Goal: Task Accomplishment & Management: Use online tool/utility

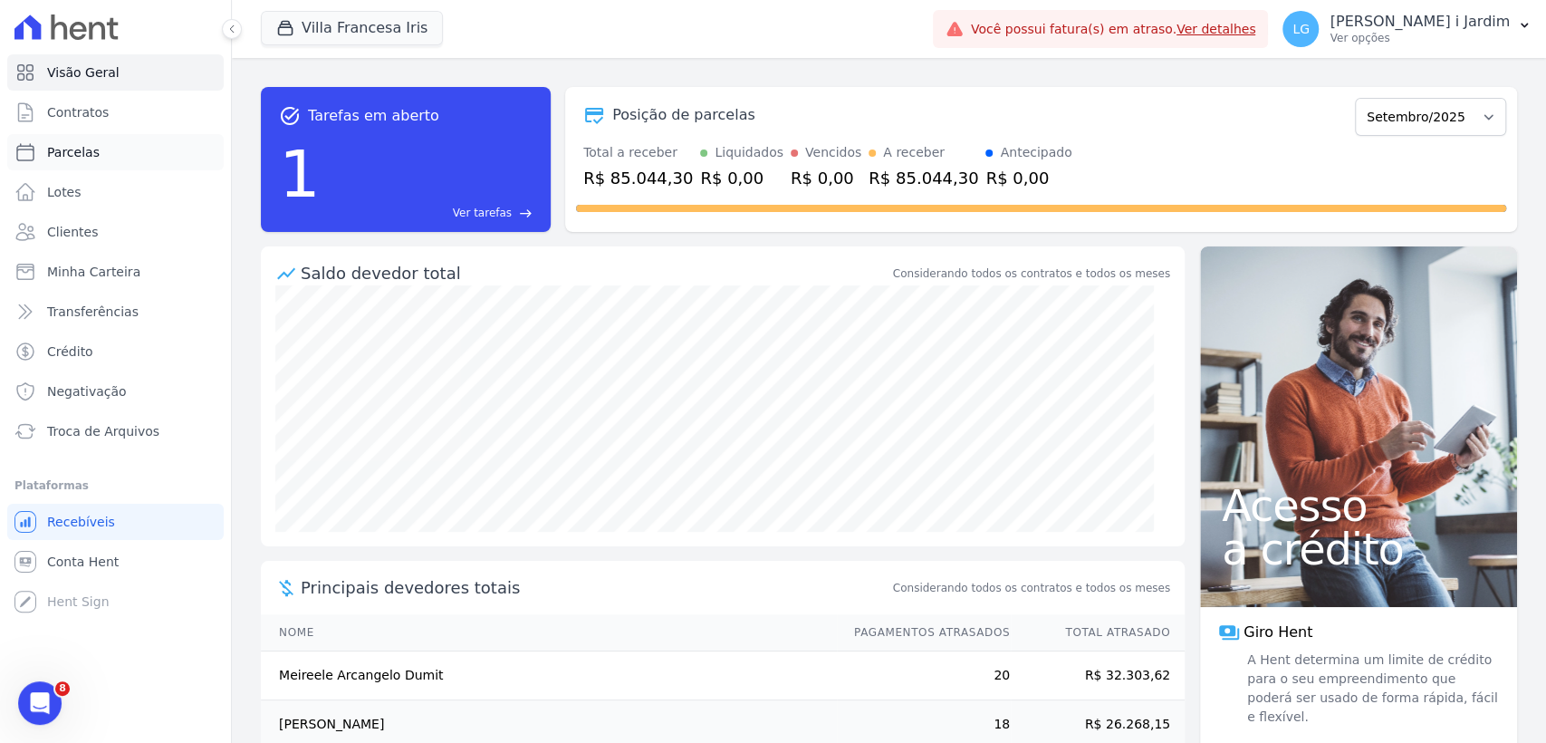
click at [62, 160] on span "Parcelas" at bounding box center [73, 152] width 53 height 18
select select
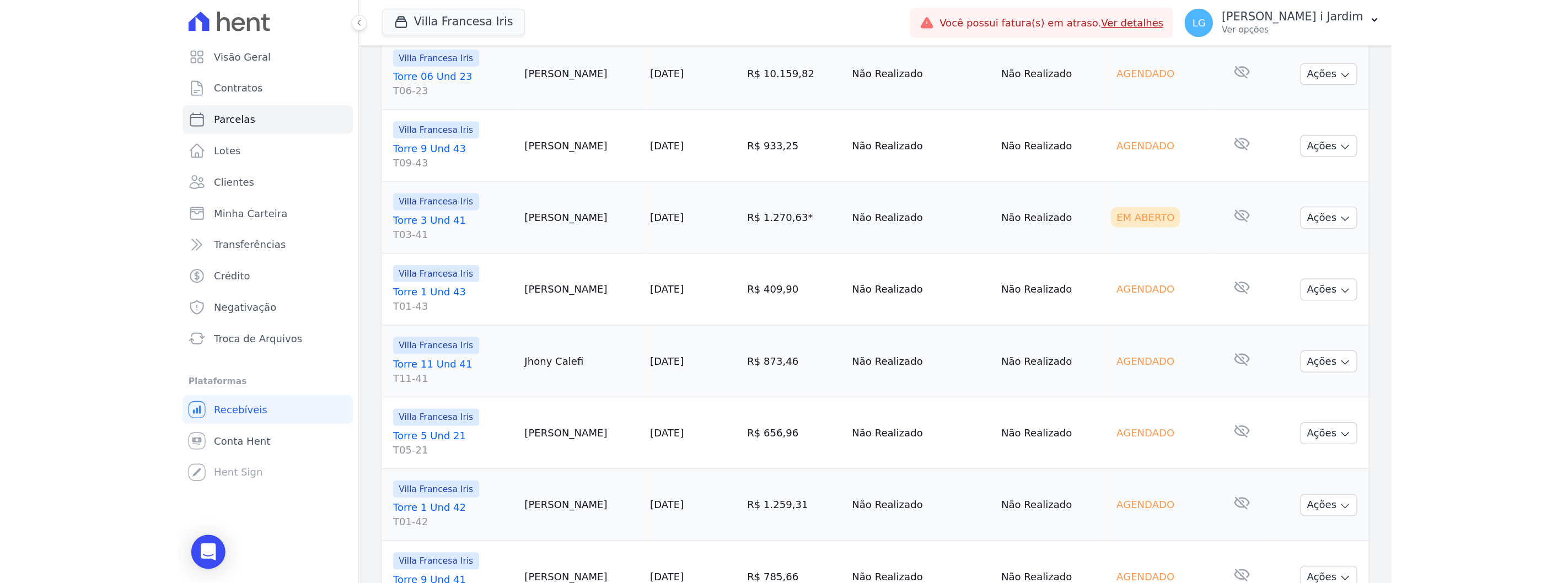
scroll to position [1302, 0]
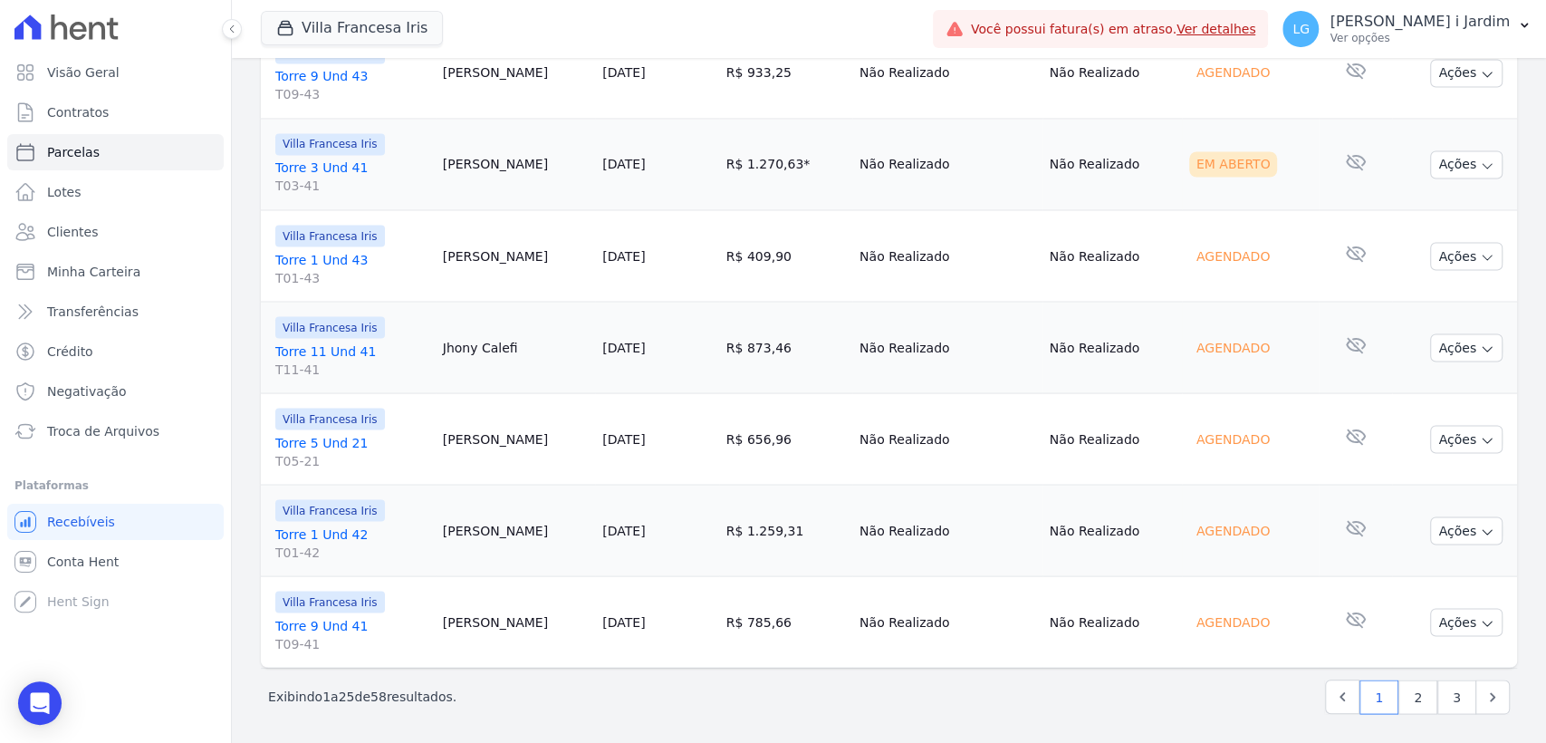
click at [312, 621] on link "Torre 9 Und 41 T09-41" at bounding box center [351, 634] width 153 height 36
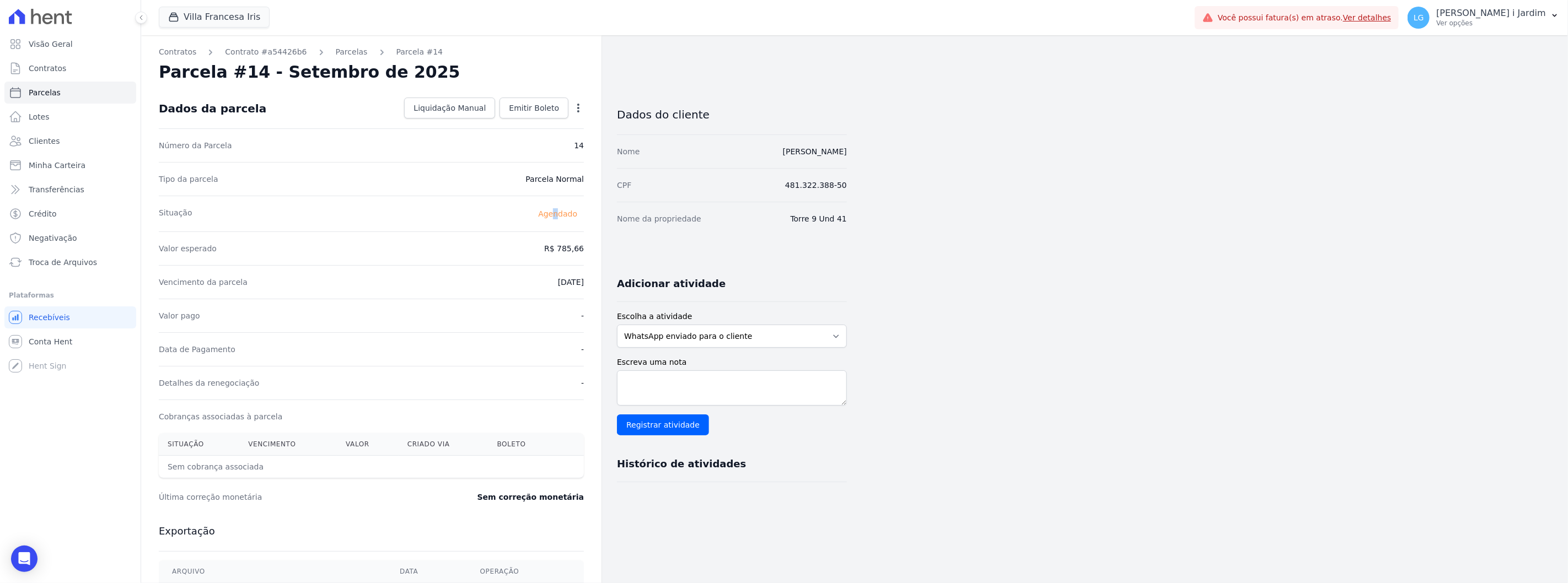
click at [560, 222] on div "Situação Agendado" at bounding box center [371, 214] width 425 height 36
click at [502, 288] on div "Vencimento da parcela 25/09/2025" at bounding box center [371, 282] width 425 height 33
click at [266, 51] on link "Contrato #a54426b6" at bounding box center [266, 52] width 82 height 12
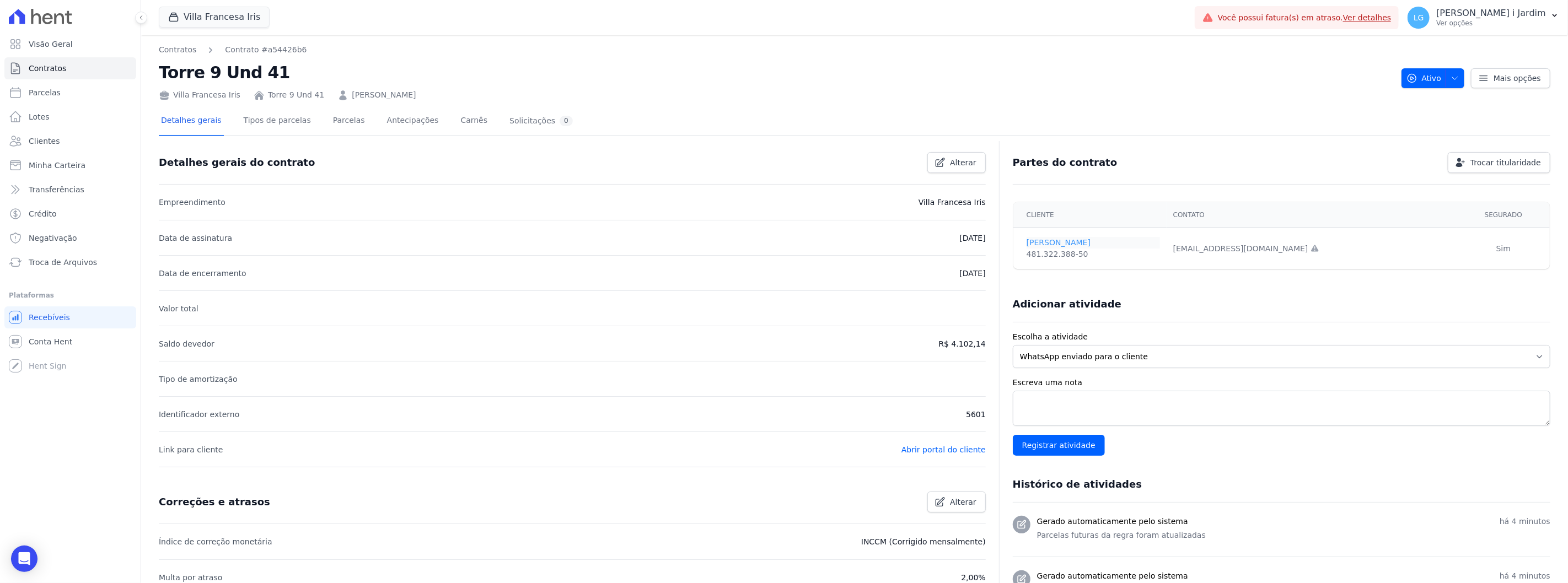
click at [940, 243] on link "Marcus Sinico" at bounding box center [1093, 242] width 133 height 12
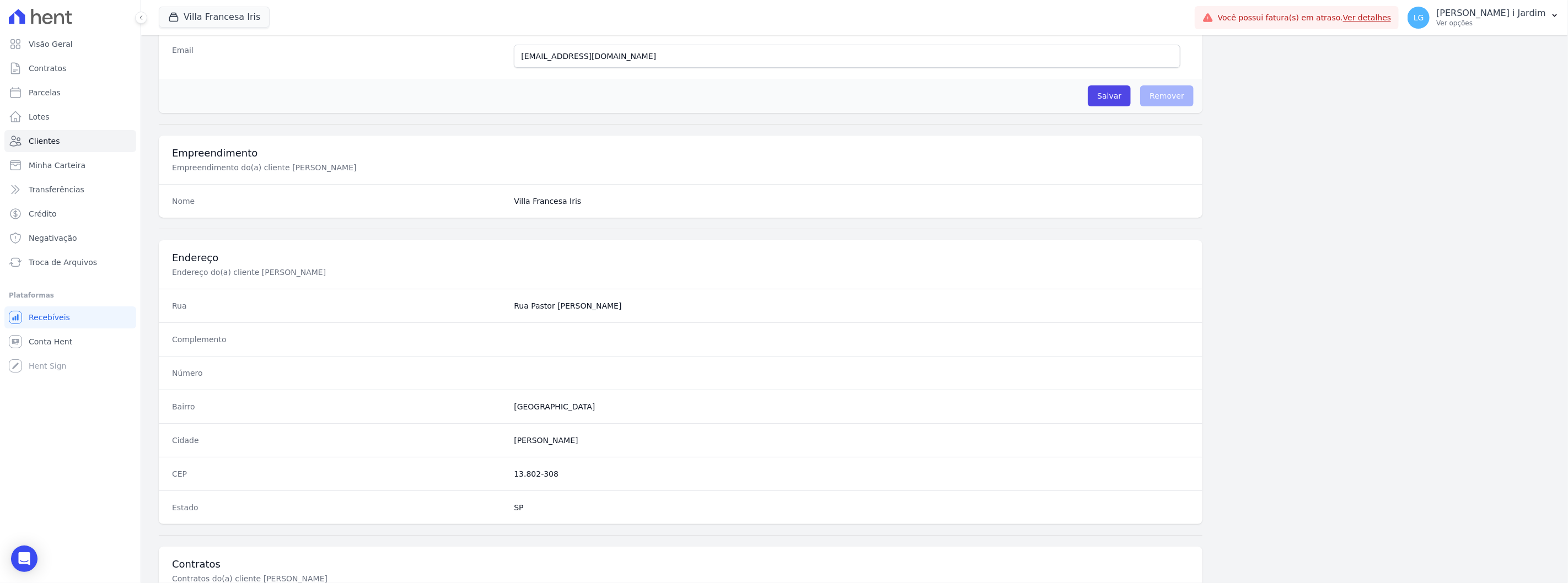
scroll to position [449, 0]
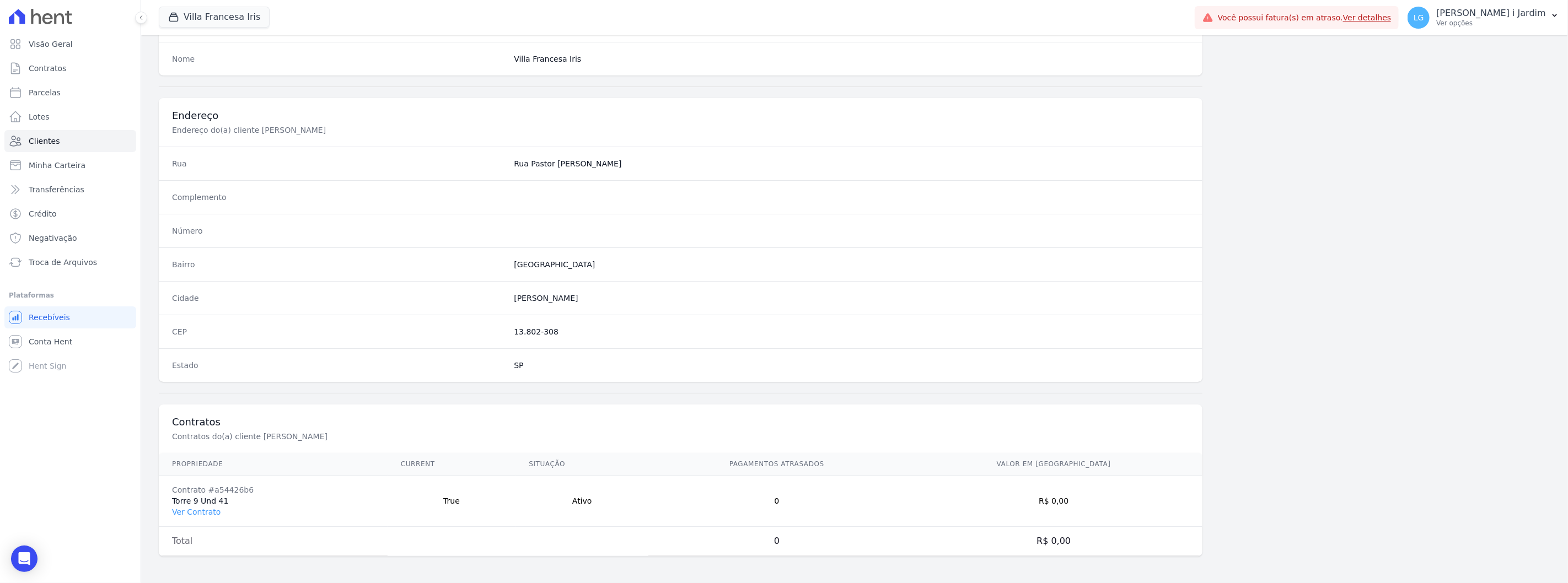
click at [201, 452] on td "Contrato #a54426b6 Torre 9 Und 41 Ver Contrato" at bounding box center [273, 501] width 229 height 51
click at [203, 452] on link "Ver Contrato" at bounding box center [197, 512] width 49 height 9
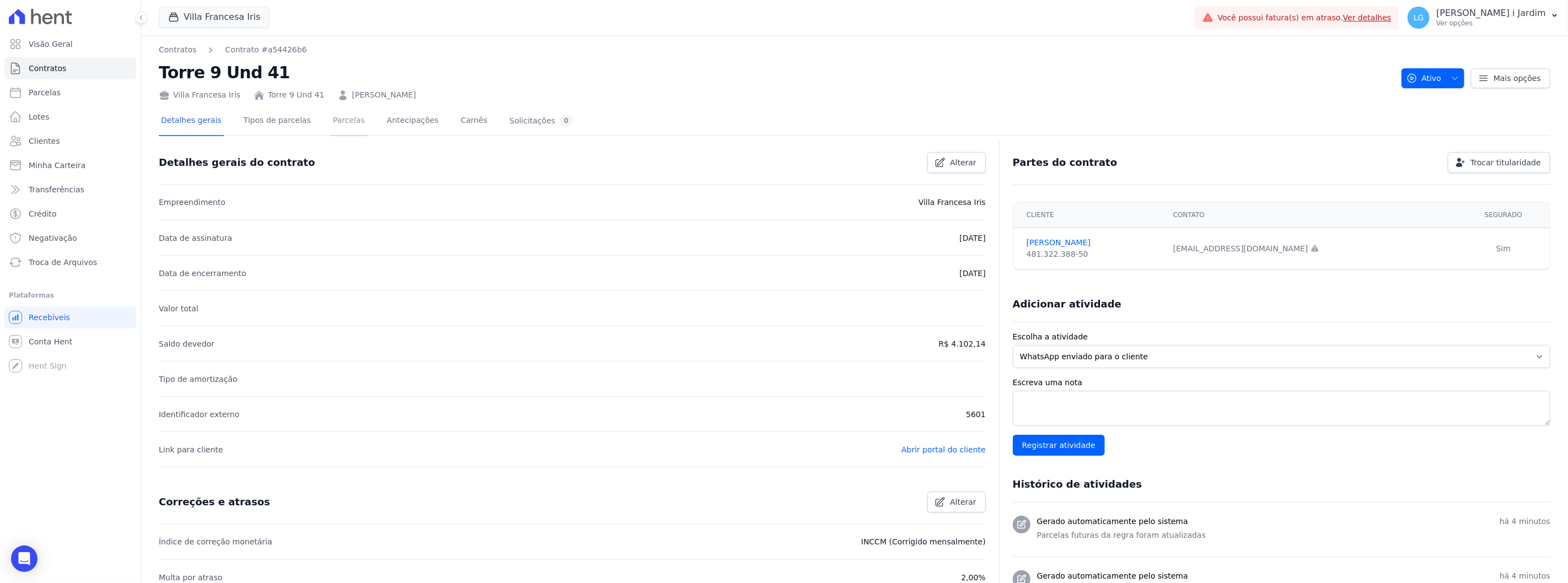
click at [348, 123] on link "Parcelas" at bounding box center [349, 122] width 37 height 29
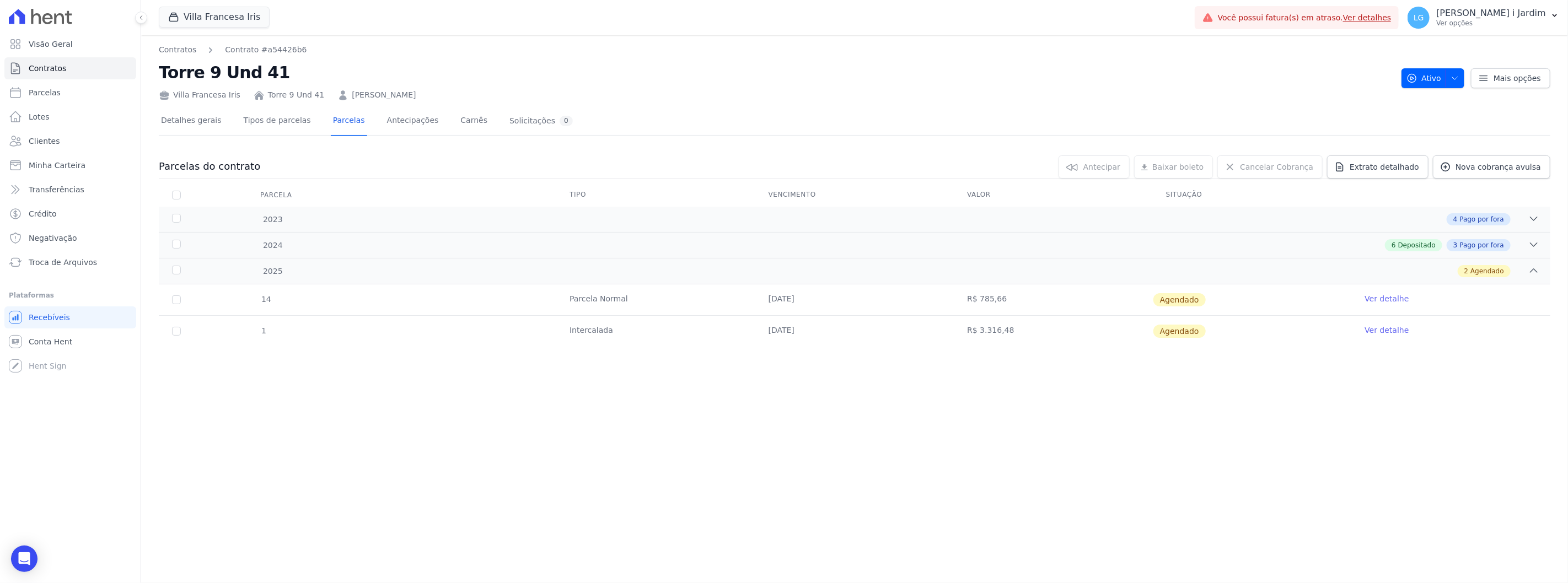
drag, startPoint x: 1037, startPoint y: 332, endPoint x: 992, endPoint y: 342, distance: 46.1
click at [940, 332] on td "R$ 3.316,48" at bounding box center [1053, 331] width 199 height 31
click at [940, 452] on div "Contratos Contrato #a54426b6 Torre 9 Und 41 Villa Francesa Iris Torre 9 Und 41 …" at bounding box center [855, 309] width 1427 height 548
click at [940, 298] on link "Ver detalhe" at bounding box center [1387, 299] width 44 height 11
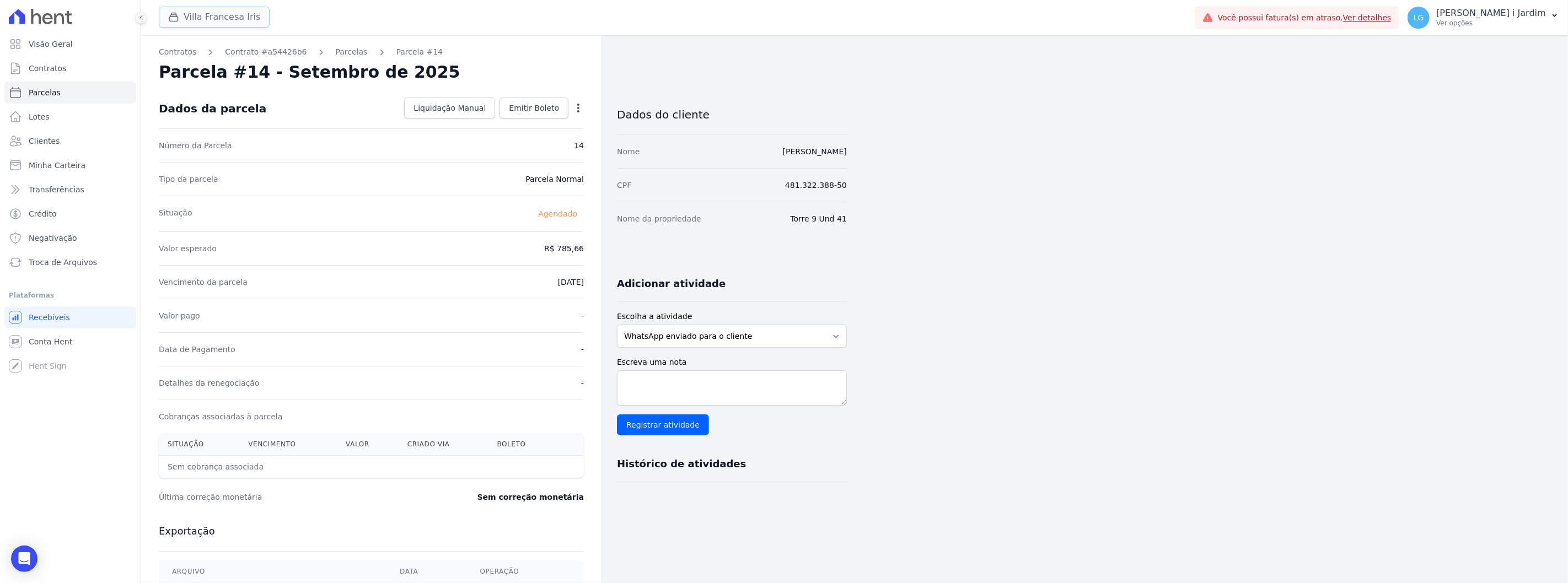
click at [203, 24] on button "Villa Francesa Iris" at bounding box center [214, 17] width 111 height 21
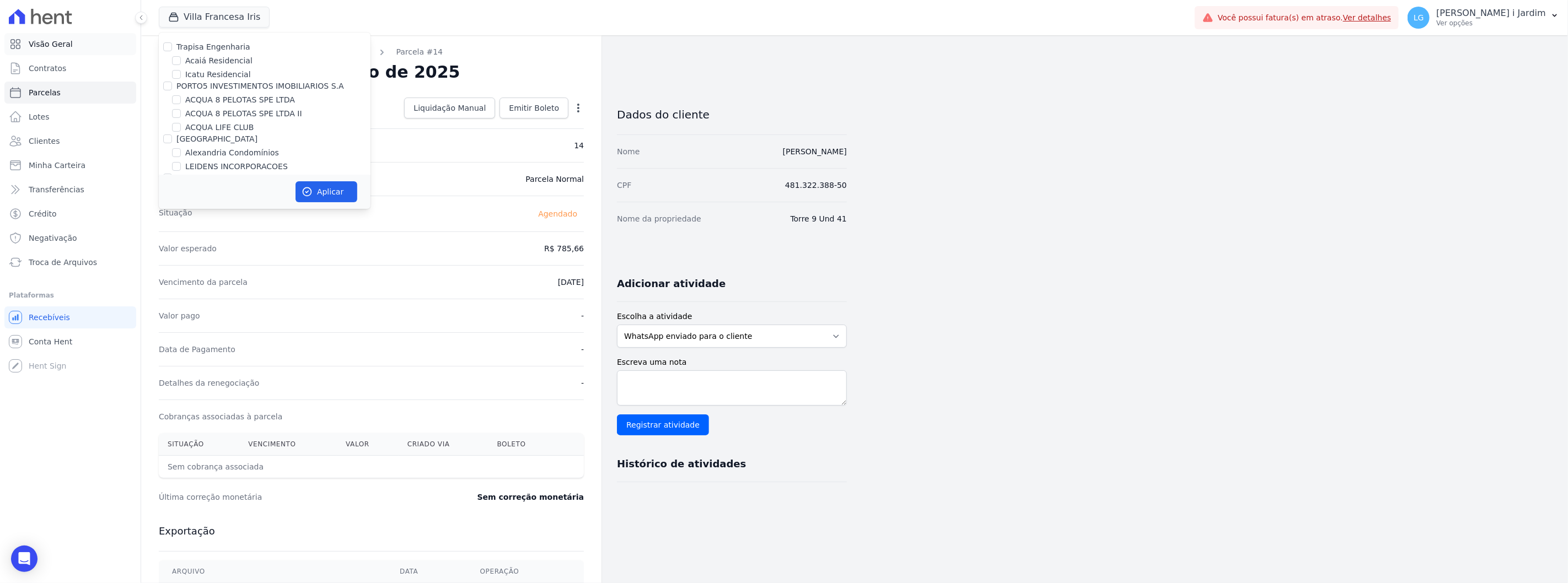
click at [111, 46] on link "Visão Geral" at bounding box center [70, 44] width 131 height 22
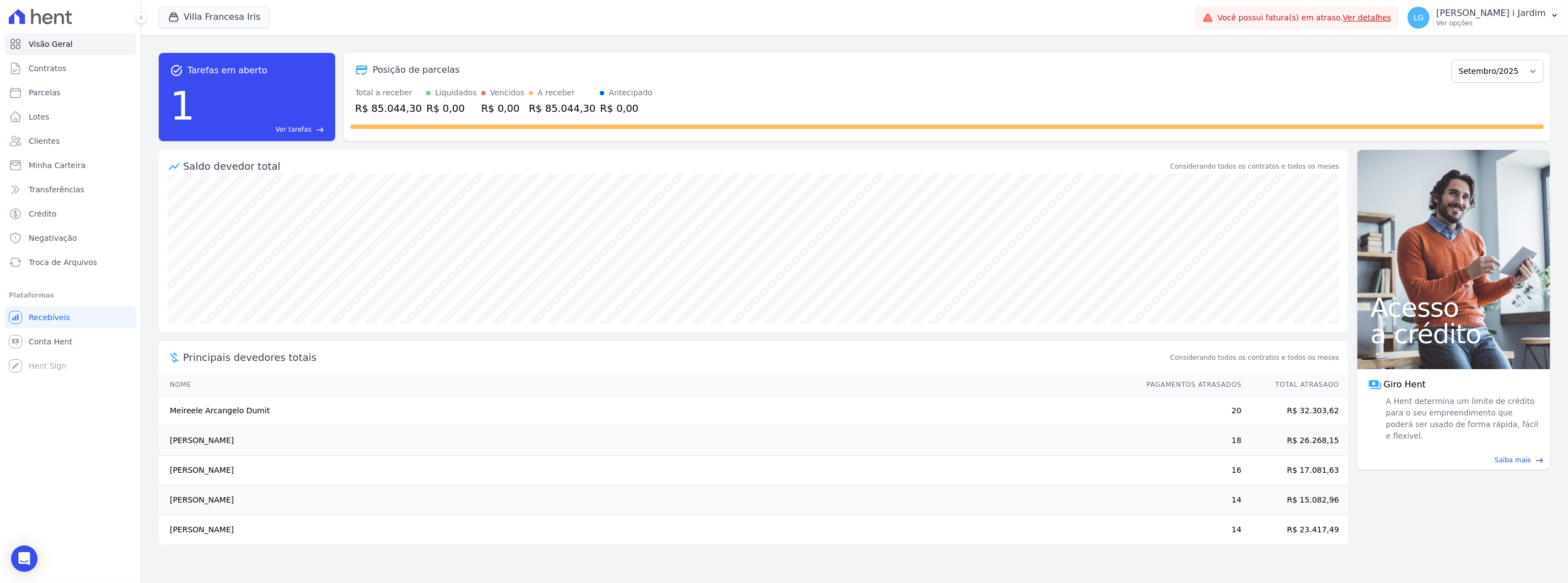
click at [241, 29] on div "Villa Francesa Iris Trapisa Engenharia Acaiá Residencial Icatu Residencial PORT…" at bounding box center [674, 18] width 1032 height 37
click at [254, 18] on button "Villa Francesa Iris" at bounding box center [214, 17] width 111 height 21
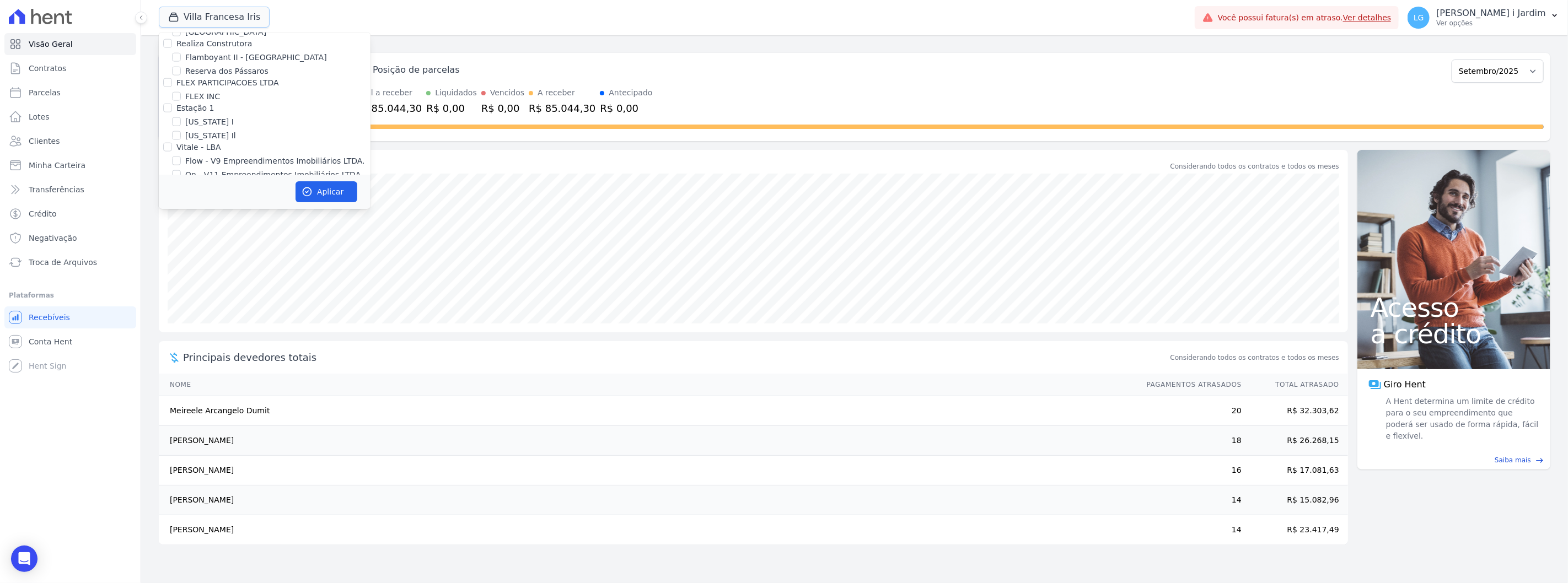
scroll to position [1286, 0]
click at [211, 86] on label "Villa Francesa Iris" at bounding box center [219, 91] width 68 height 12
click at [181, 87] on input "Villa Francesa Iris" at bounding box center [177, 91] width 9 height 9
checkbox input "false"
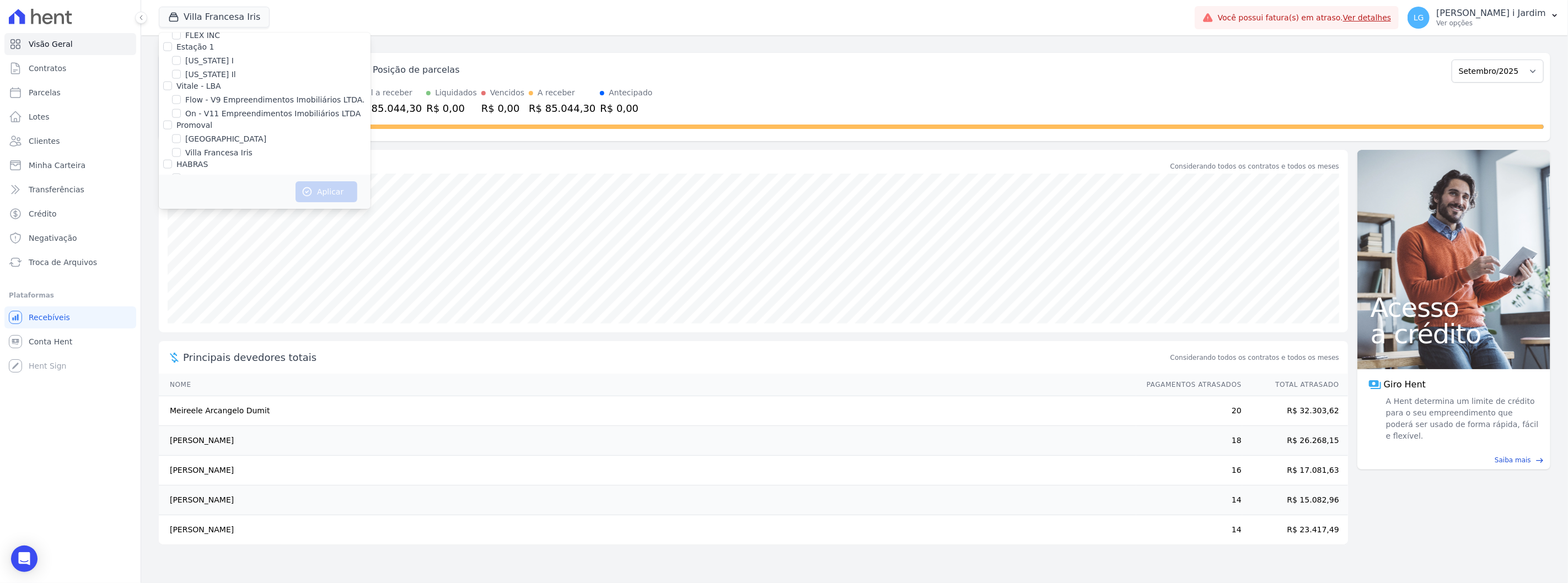
click at [201, 133] on label "[GEOGRAPHIC_DATA]" at bounding box center [225, 139] width 81 height 12
click at [181, 134] on input "[GEOGRAPHIC_DATA]" at bounding box center [177, 139] width 9 height 9
checkbox input "true"
click at [340, 194] on button "Aplicar" at bounding box center [326, 192] width 61 height 21
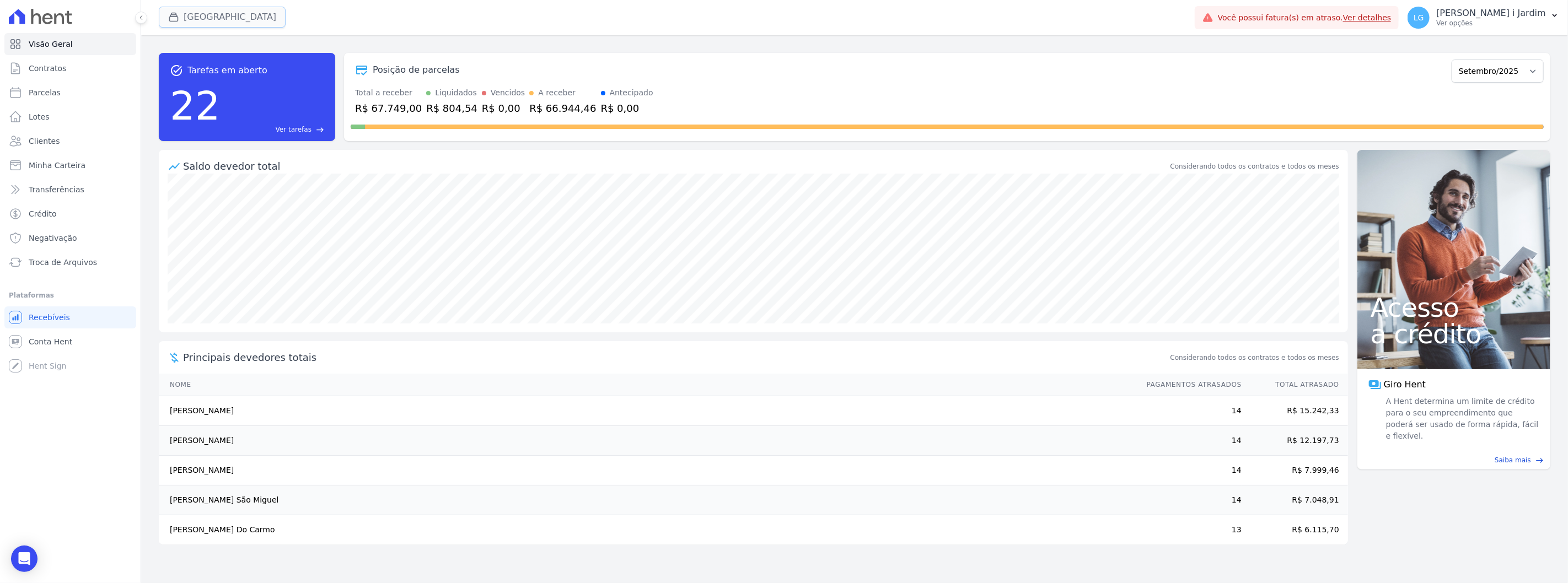
click at [206, 16] on button "[GEOGRAPHIC_DATA]" at bounding box center [222, 17] width 127 height 21
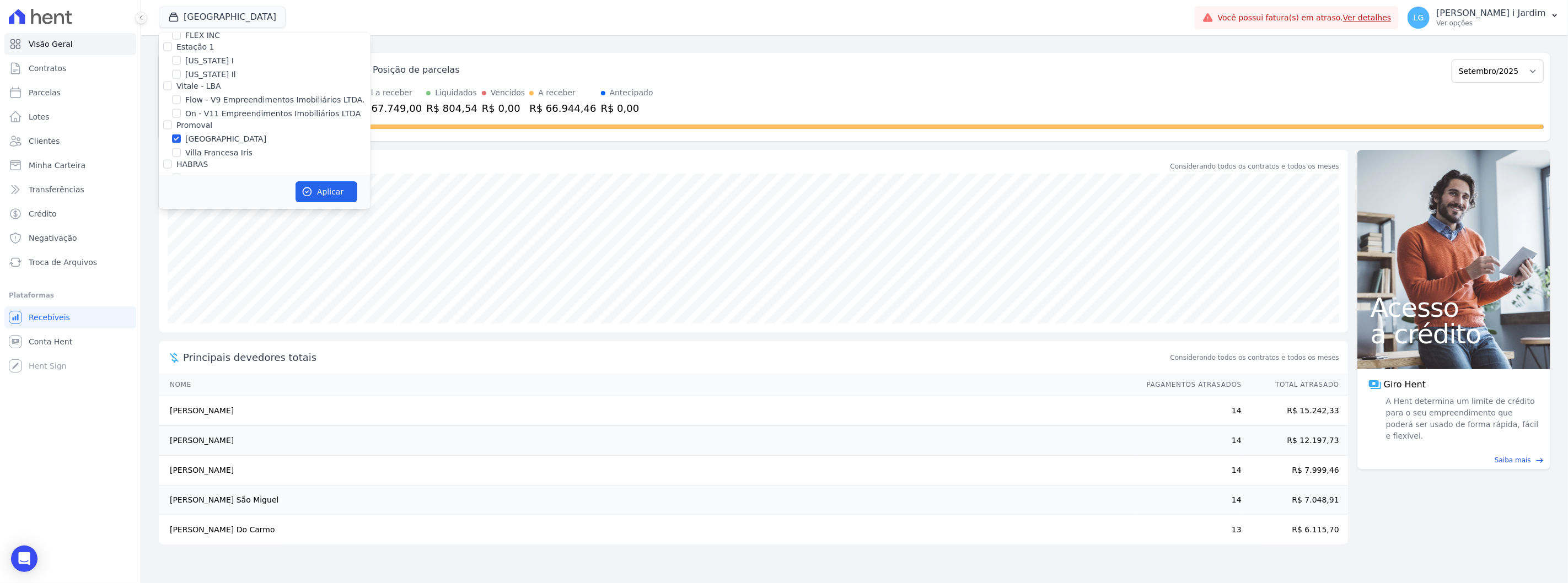
click at [217, 147] on label "Villa Francesa Iris" at bounding box center [219, 153] width 68 height 12
click at [181, 148] on input "Villa Francesa Iris" at bounding box center [177, 153] width 9 height 9
checkbox input "true"
click at [195, 133] on label "[GEOGRAPHIC_DATA]" at bounding box center [225, 139] width 81 height 12
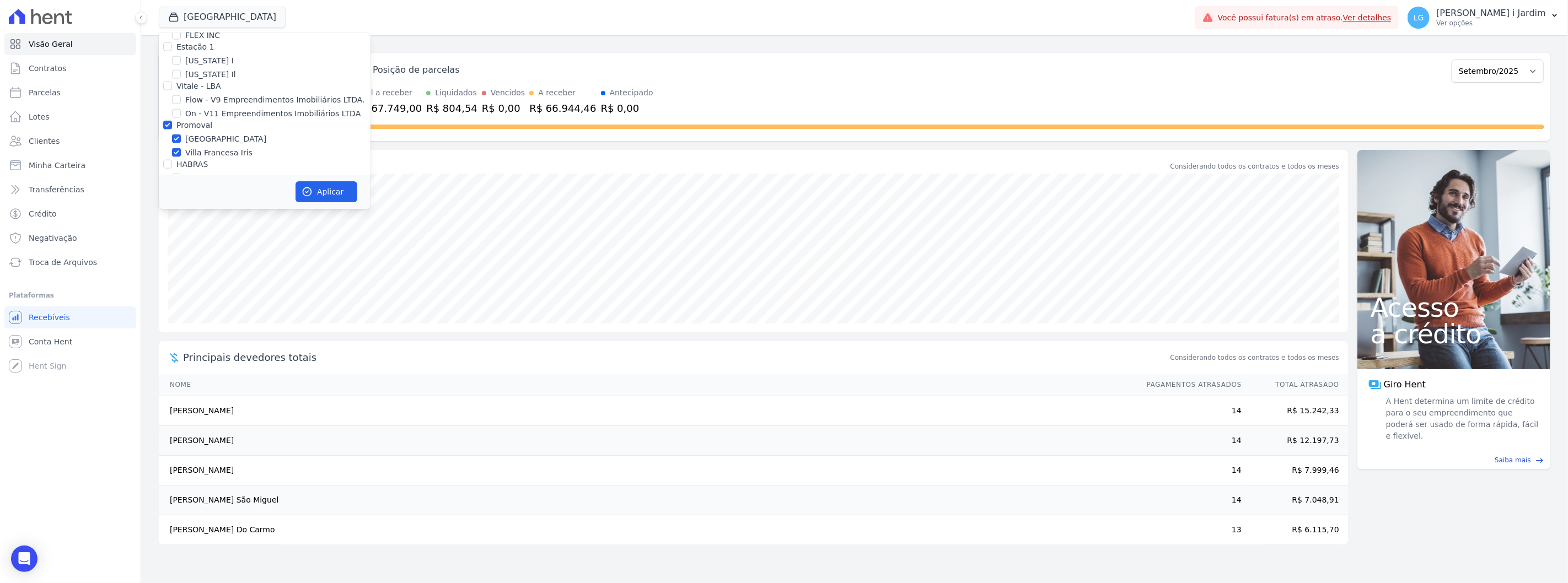
click at [181, 134] on input "[GEOGRAPHIC_DATA]" at bounding box center [177, 139] width 9 height 9
checkbox input "false"
click at [315, 185] on button "Aplicar" at bounding box center [326, 192] width 61 height 21
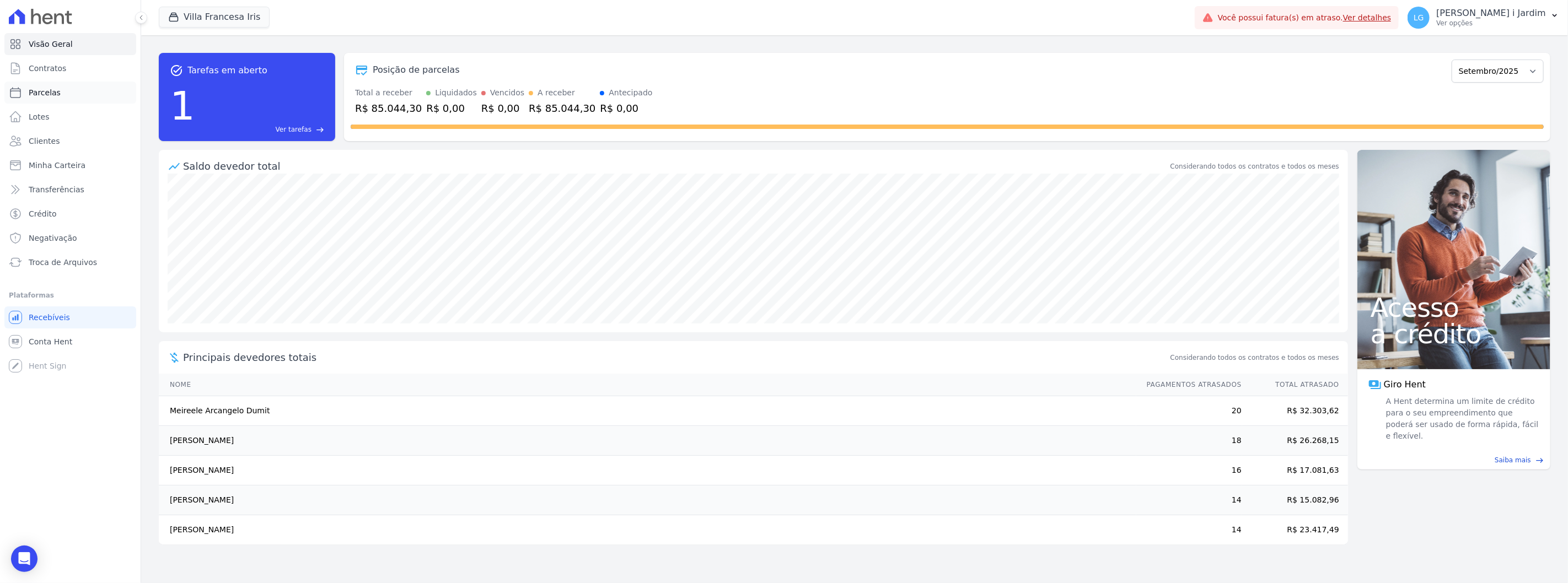
click at [65, 85] on link "Parcelas" at bounding box center [70, 93] width 131 height 22
select select
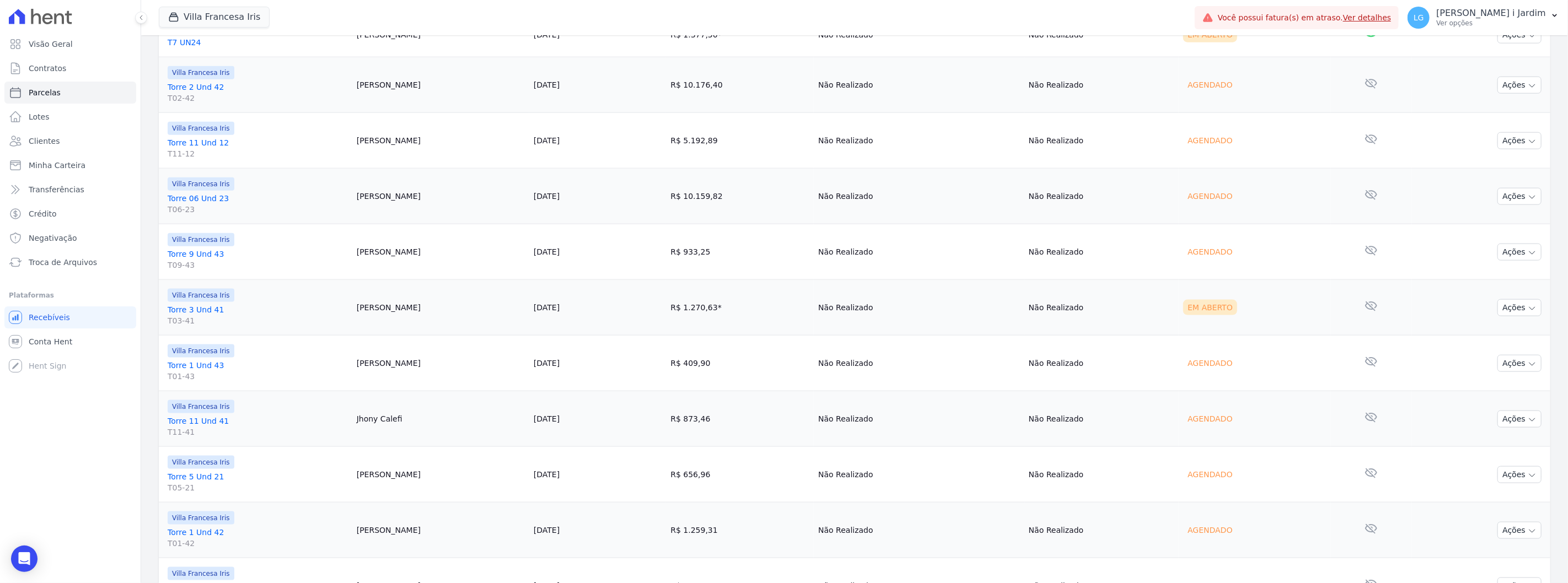
scroll to position [1175, 0]
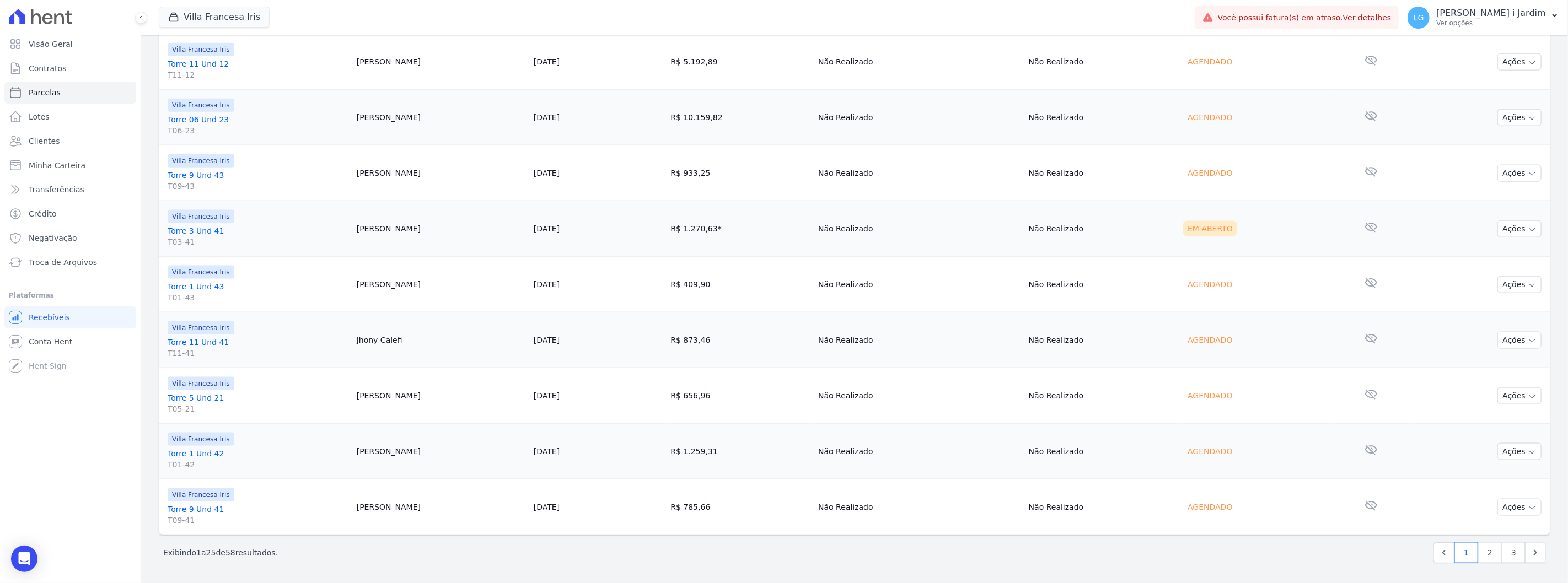
click at [203, 452] on link "Torre 1 Und 42 T01-42" at bounding box center [257, 459] width 180 height 22
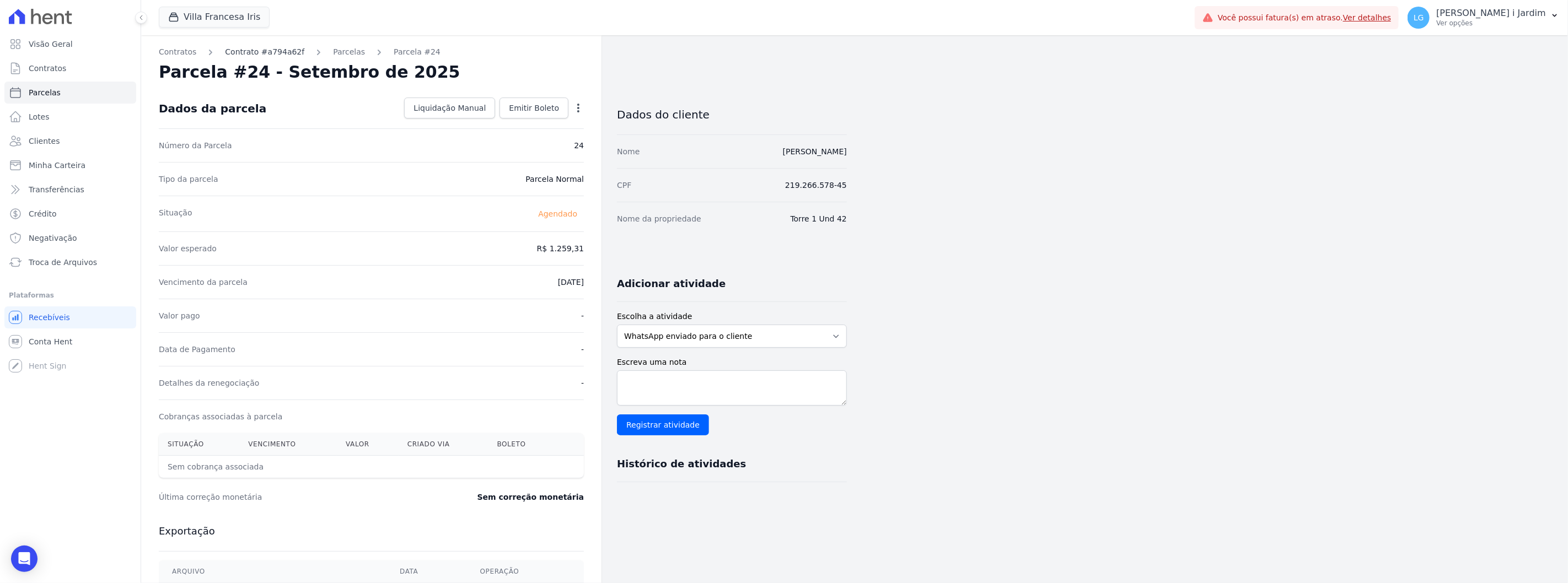
click at [288, 51] on link "Contrato #a794a62f" at bounding box center [265, 52] width 79 height 12
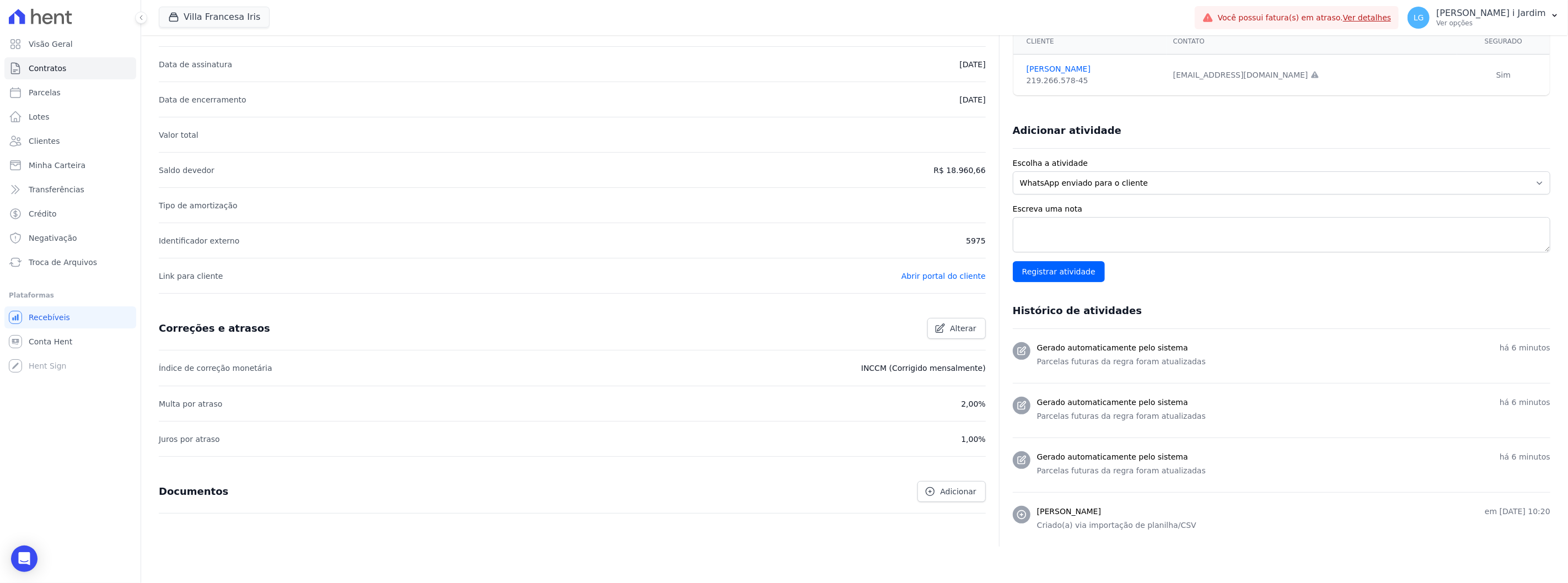
scroll to position [184, 0]
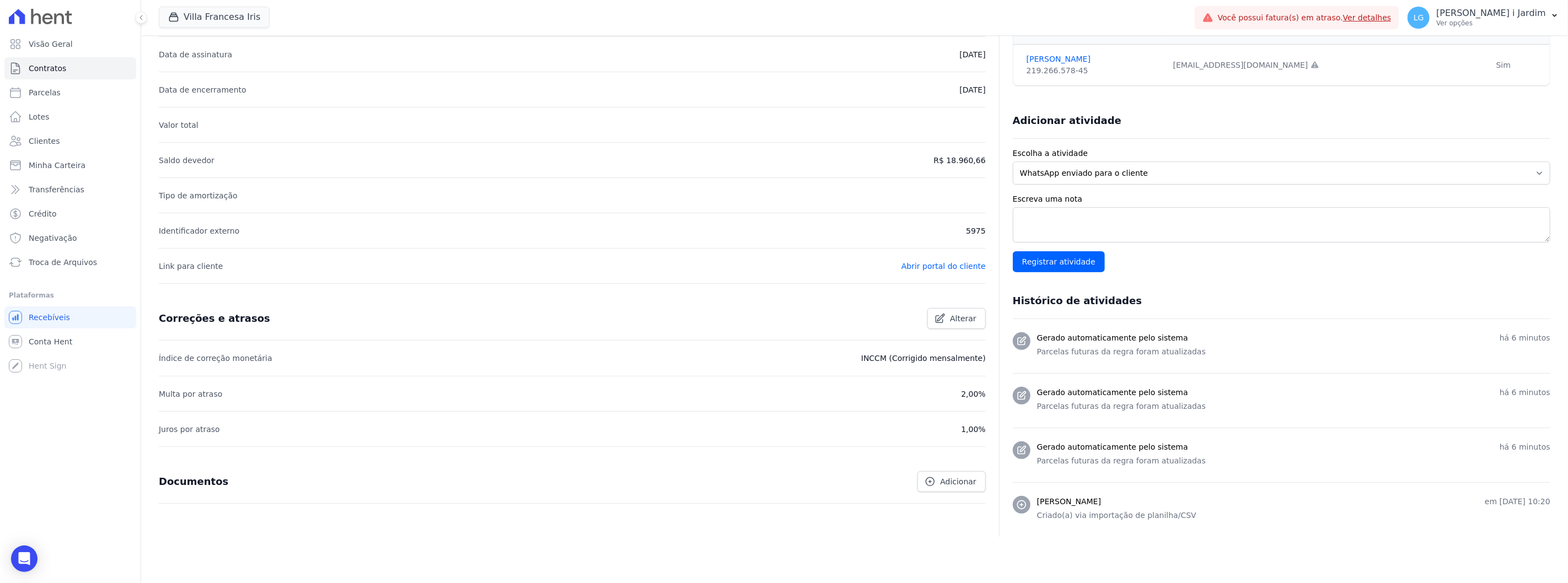
drag, startPoint x: 1547, startPoint y: 447, endPoint x: 1500, endPoint y: 452, distance: 47.3
click at [940, 452] on div "Contratos Contrato #a794a62f Torre 1 Und 42 Villa Francesa Iris Torre 1 Und 42 …" at bounding box center [855, 234] width 1427 height 764
click at [940, 452] on div "Detalhes gerais do contrato Alterar Empreendimento Villa Francesa Iris Data de …" at bounding box center [855, 284] width 1391 height 646
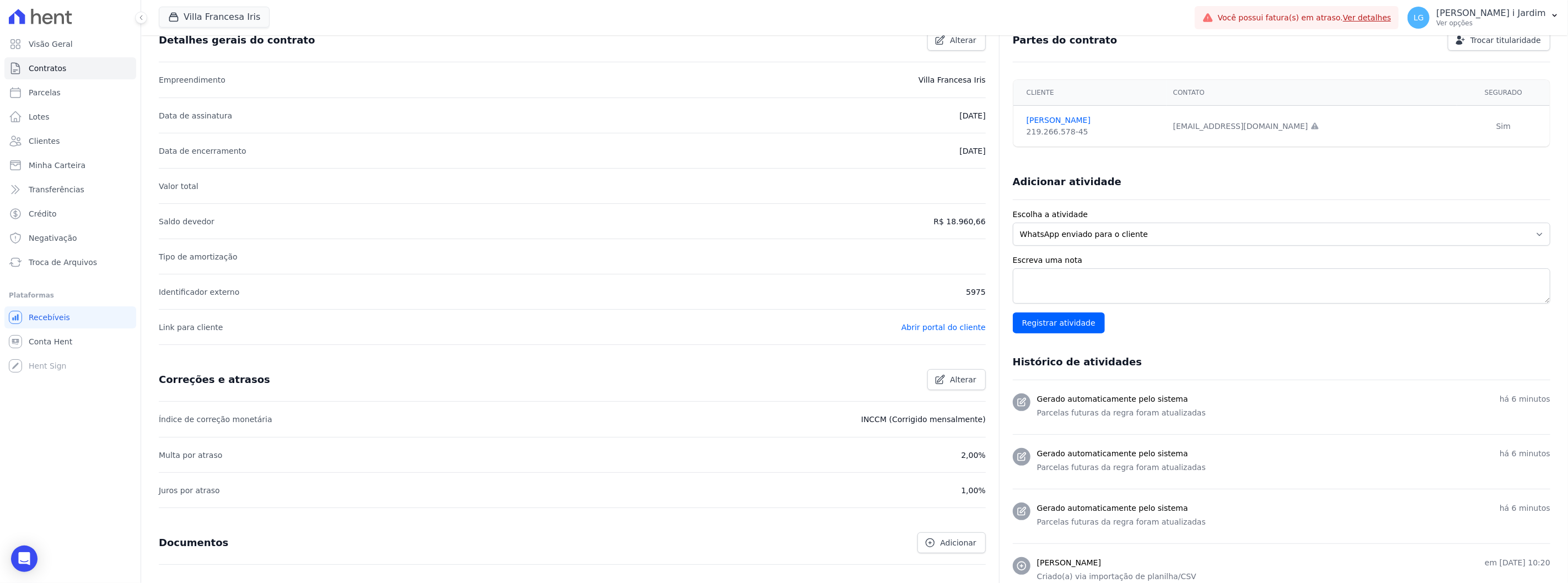
scroll to position [0, 0]
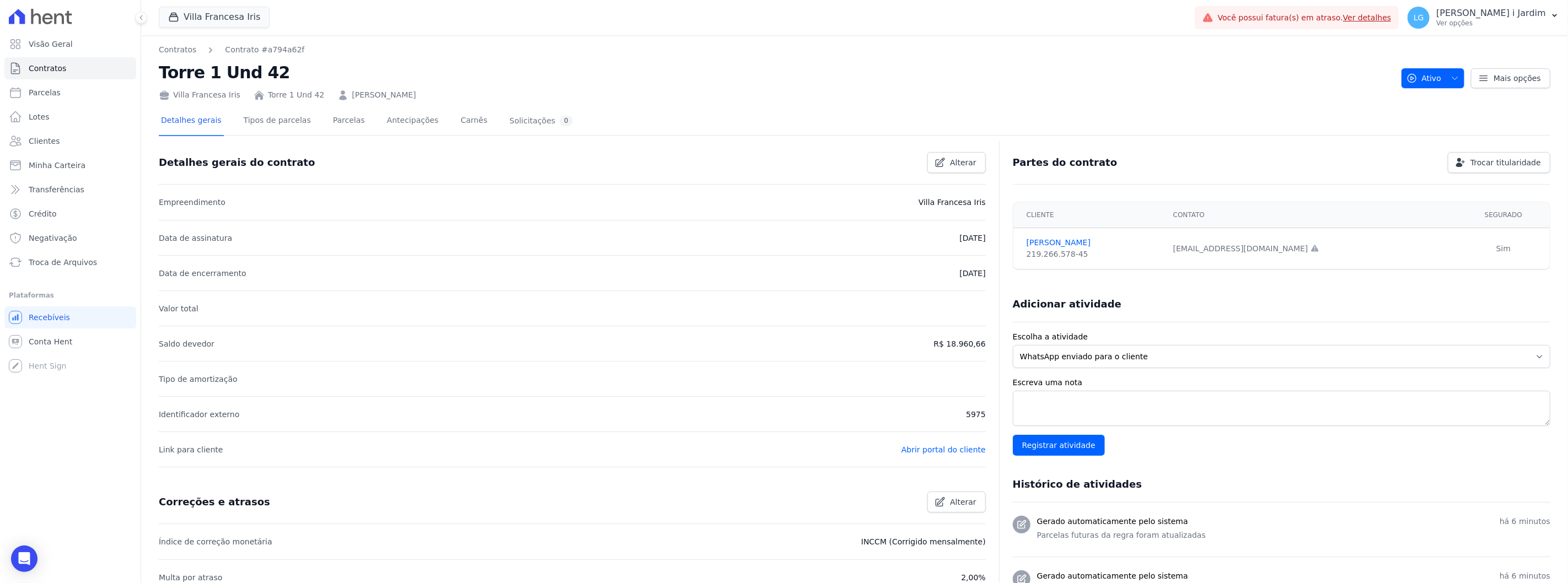
drag, startPoint x: 982, startPoint y: 424, endPoint x: 959, endPoint y: 422, distance: 23.1
click at [940, 422] on div "Detalhes gerais do contrato Alterar Empreendimento Villa Francesa Iris Data de …" at bounding box center [855, 467] width 1391 height 646
click at [910, 384] on li "Tipo de amortização" at bounding box center [572, 379] width 827 height 35
drag, startPoint x: 156, startPoint y: 71, endPoint x: 305, endPoint y: 62, distance: 149.3
click at [305, 62] on div "Contratos Contrato #a794a62f Torre 1 Und 42 Villa Francesa Iris Torre 1 Und 42 …" at bounding box center [855, 417] width 1427 height 764
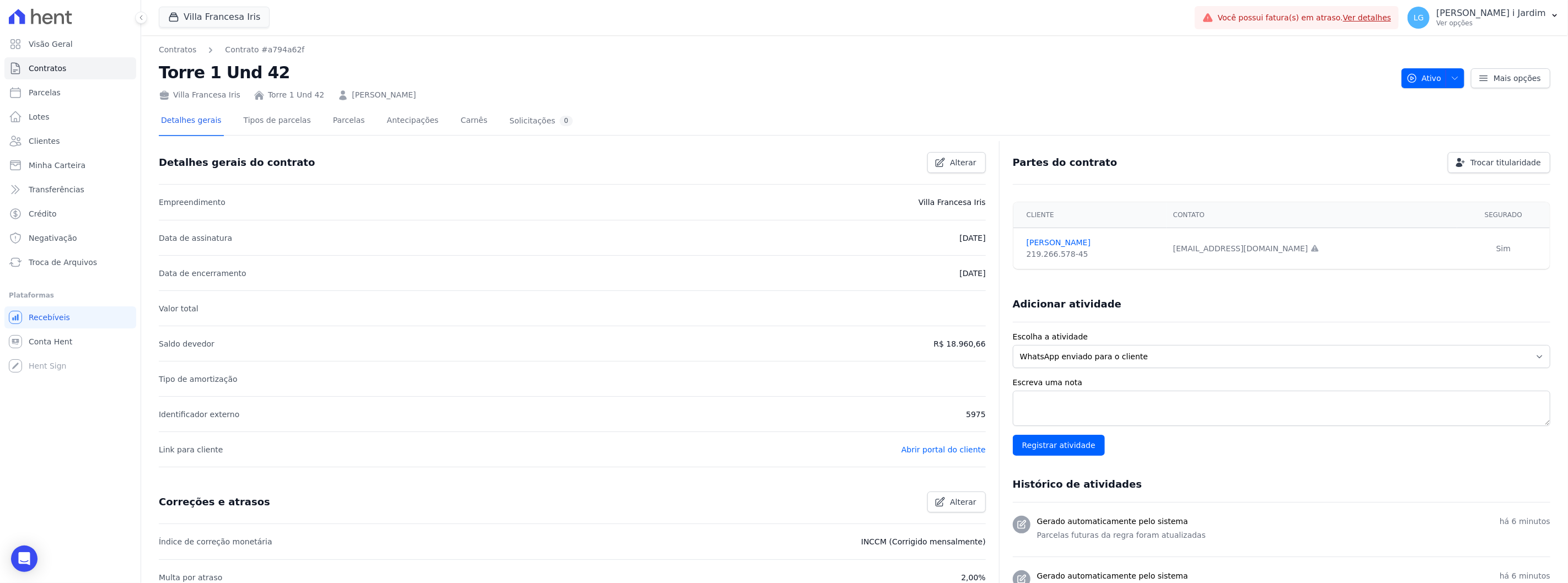
click at [301, 208] on li "Empreendimento Villa Francesa Iris" at bounding box center [572, 202] width 827 height 35
click at [191, 158] on h3 "Detalhes gerais do contrato" at bounding box center [237, 162] width 156 height 13
click at [226, 220] on li "Data de assinatura 25/09/2023" at bounding box center [572, 237] width 827 height 35
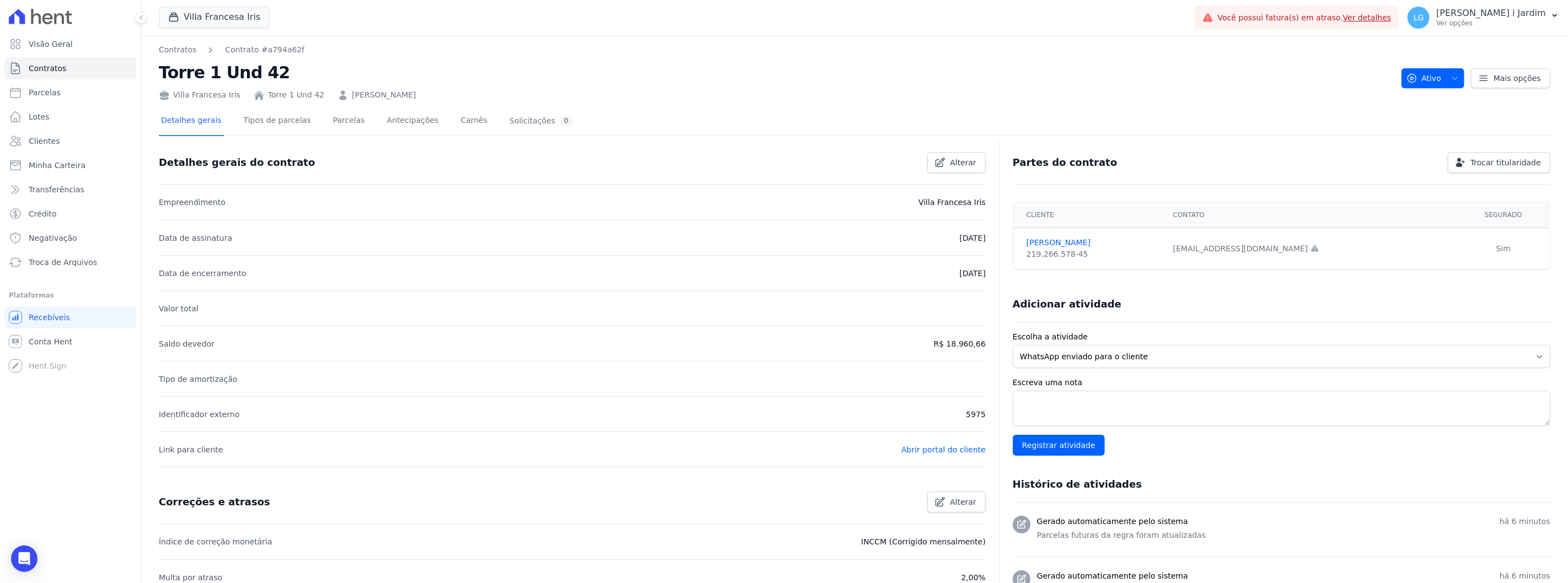
drag, startPoint x: 981, startPoint y: 271, endPoint x: 933, endPoint y: 244, distance: 55.1
click at [933, 244] on div "Detalhes gerais do contrato Alterar Empreendimento Villa Francesa Iris Data de …" at bounding box center [855, 467] width 1391 height 646
click at [894, 366] on li "Tipo de amortização" at bounding box center [572, 379] width 827 height 35
drag, startPoint x: 1070, startPoint y: 144, endPoint x: 1006, endPoint y: 152, distance: 64.5
click at [940, 152] on div "Partes do contrato Trocar titularidade" at bounding box center [1277, 158] width 547 height 30
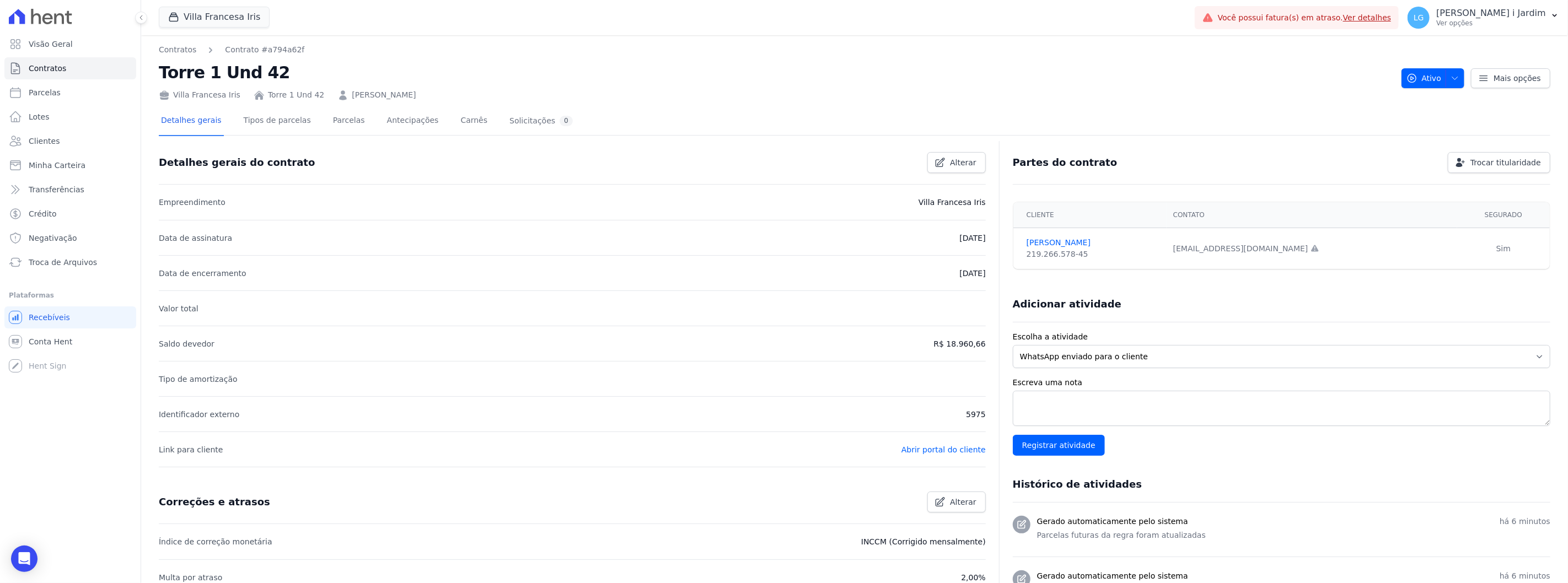
click at [940, 116] on div "Detalhes gerais Tipos de parcelas Parcelas Antecipações Carnês Solicitações 0" at bounding box center [855, 121] width 1391 height 27
click at [195, 20] on button "Villa Francesa Iris" at bounding box center [214, 17] width 111 height 21
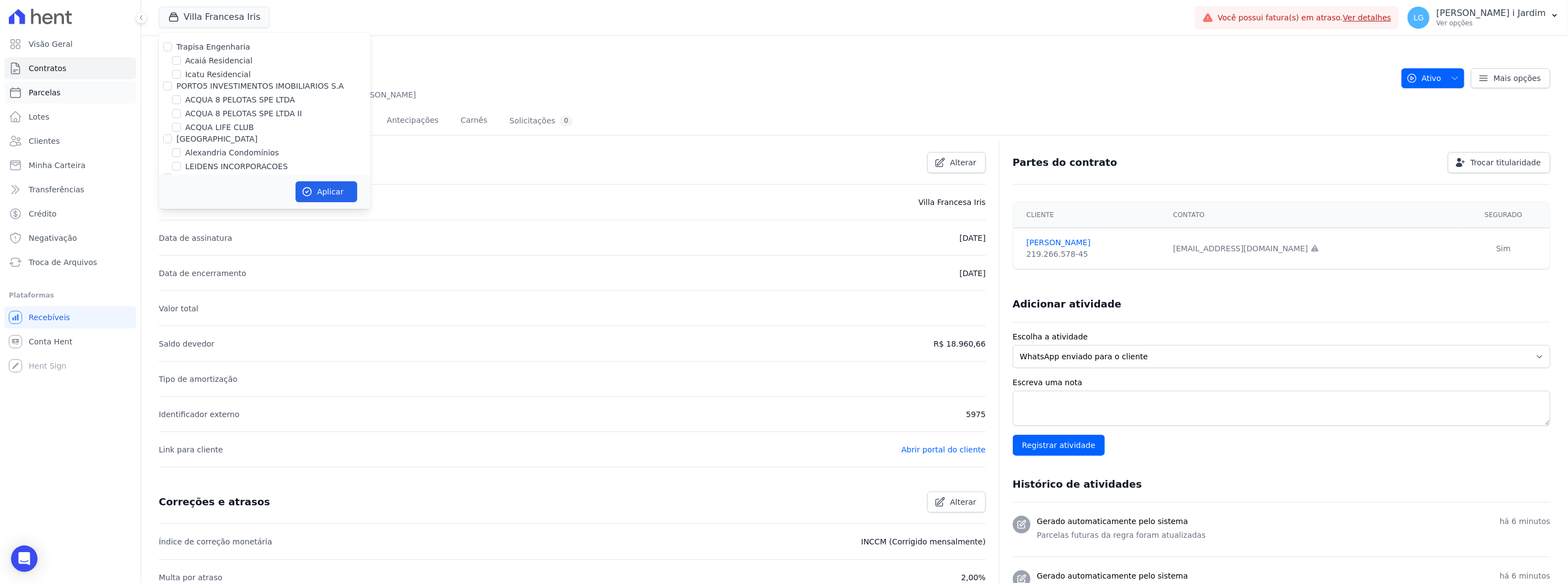
click at [102, 89] on link "Parcelas" at bounding box center [70, 93] width 131 height 22
select select
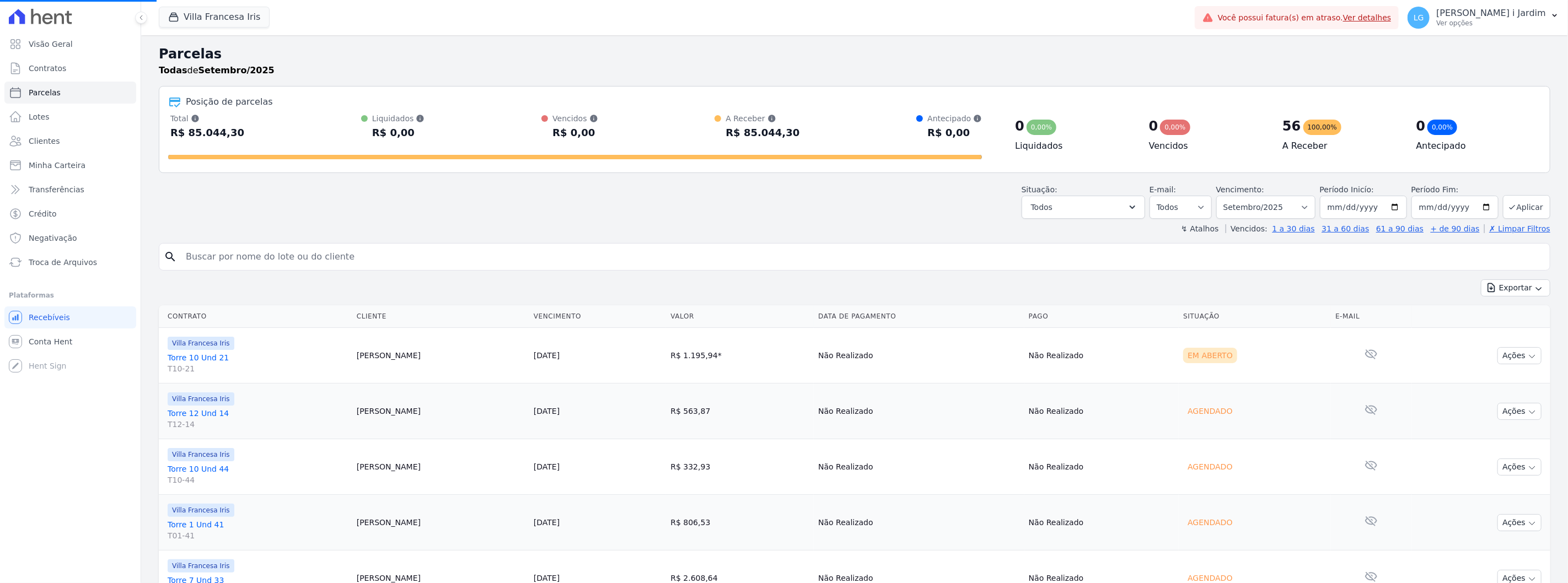
select select
click at [940, 209] on select "Filtrar por período ──────── Todos os meses Setembro/2023 Outubro/2023 Novembro…" at bounding box center [1265, 208] width 99 height 23
select select "10/2025"
click at [940, 196] on select "Filtrar por período ──────── Todos os meses Setembro/2023 Outubro/2023 Novembro…" at bounding box center [1265, 208] width 99 height 23
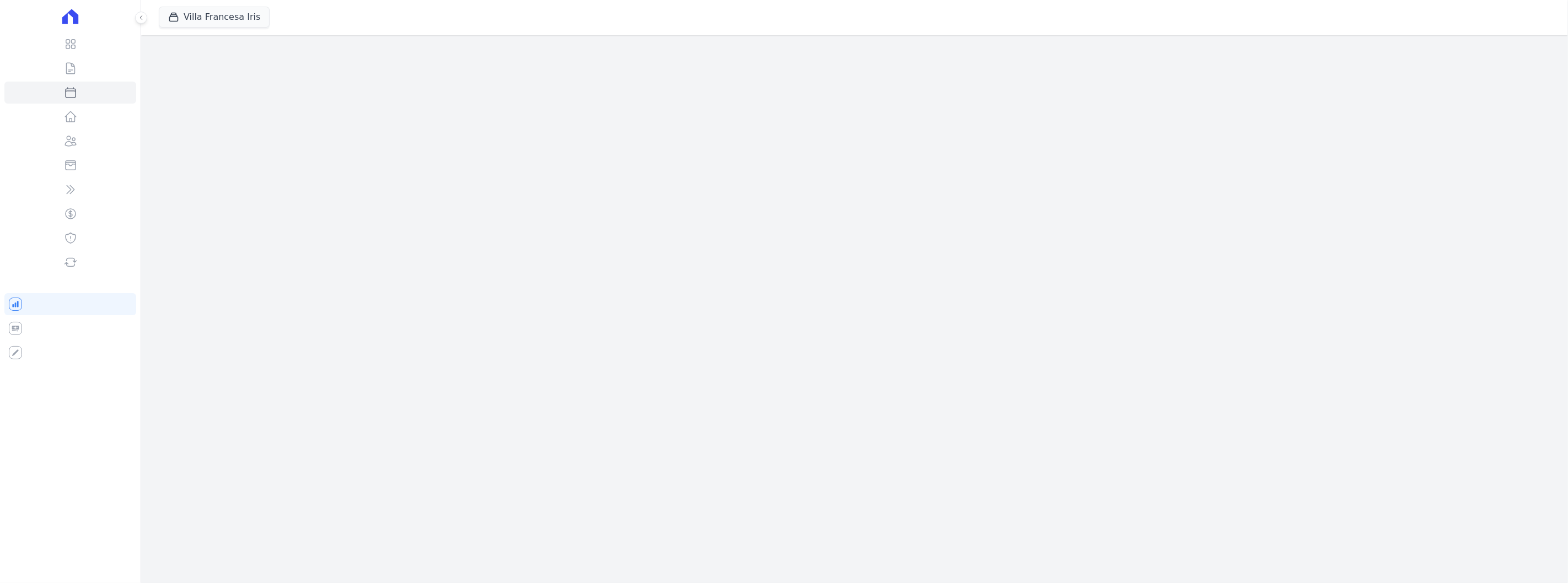
select select
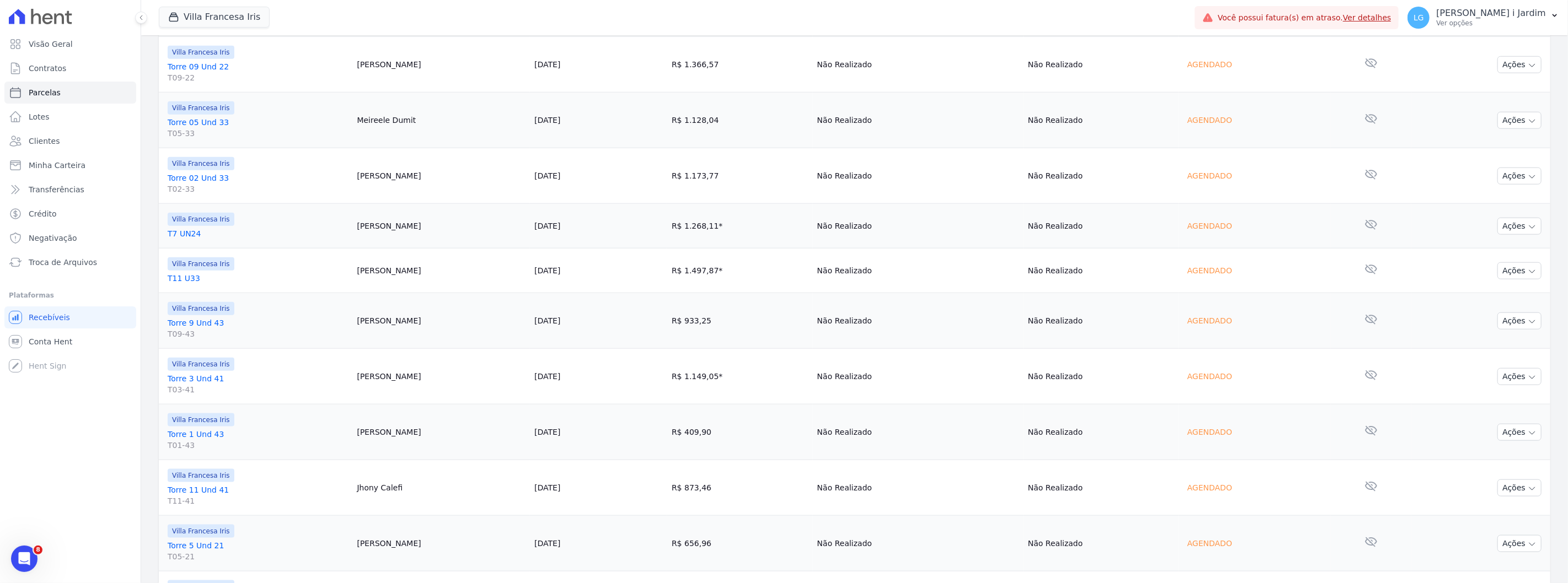
scroll to position [1164, 0]
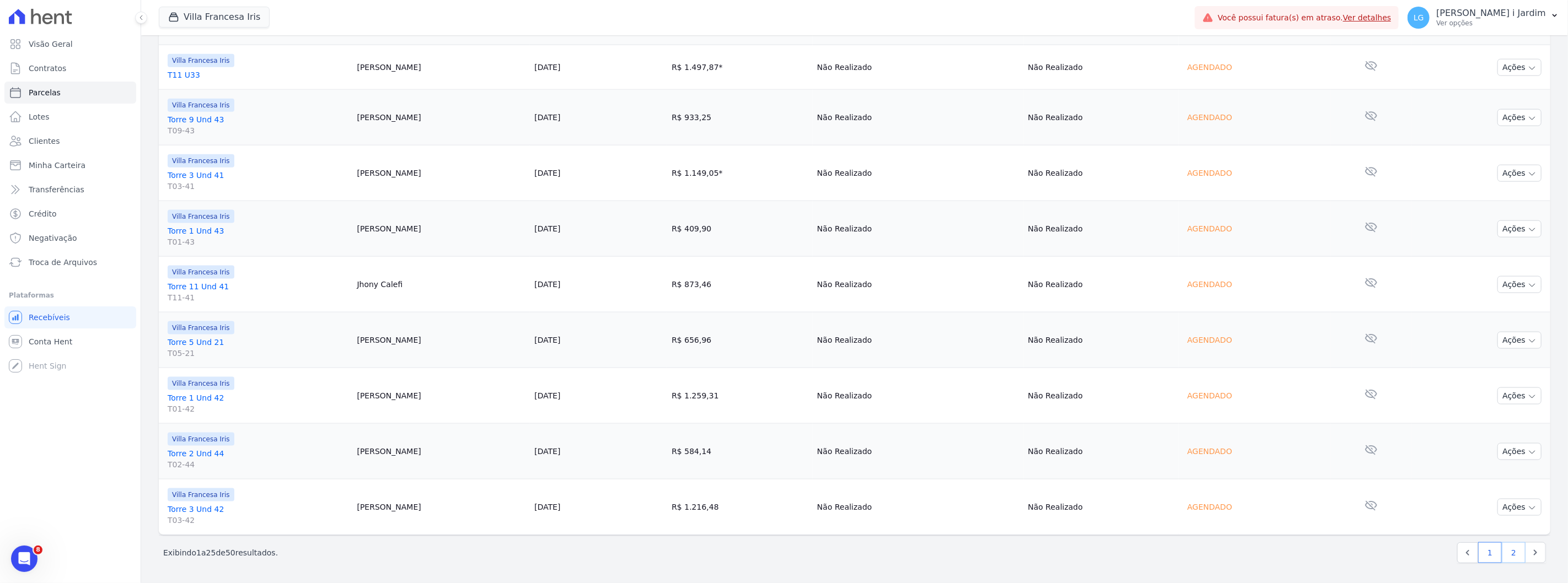
click at [1507, 556] on link "2" at bounding box center [1513, 553] width 24 height 21
select select
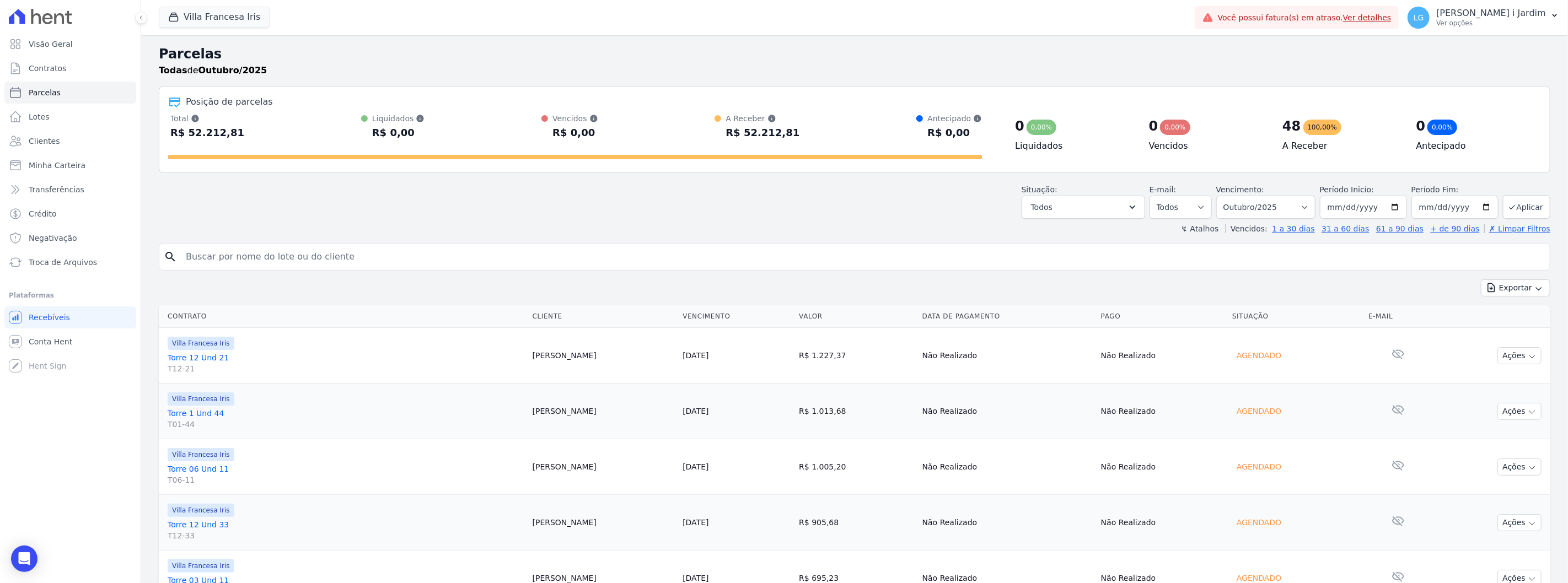
drag, startPoint x: 687, startPoint y: 358, endPoint x: 741, endPoint y: 360, distance: 54.0
click at [741, 360] on tr "Villa Francesa Iris Torre 12 Und 21 T12-21 Rubia Costa 25/10/2025 R$ 1.227,37 N…" at bounding box center [855, 355] width 1391 height 55
click at [211, 360] on link "Torre 12 Und 21 T12-21" at bounding box center [345, 363] width 356 height 22
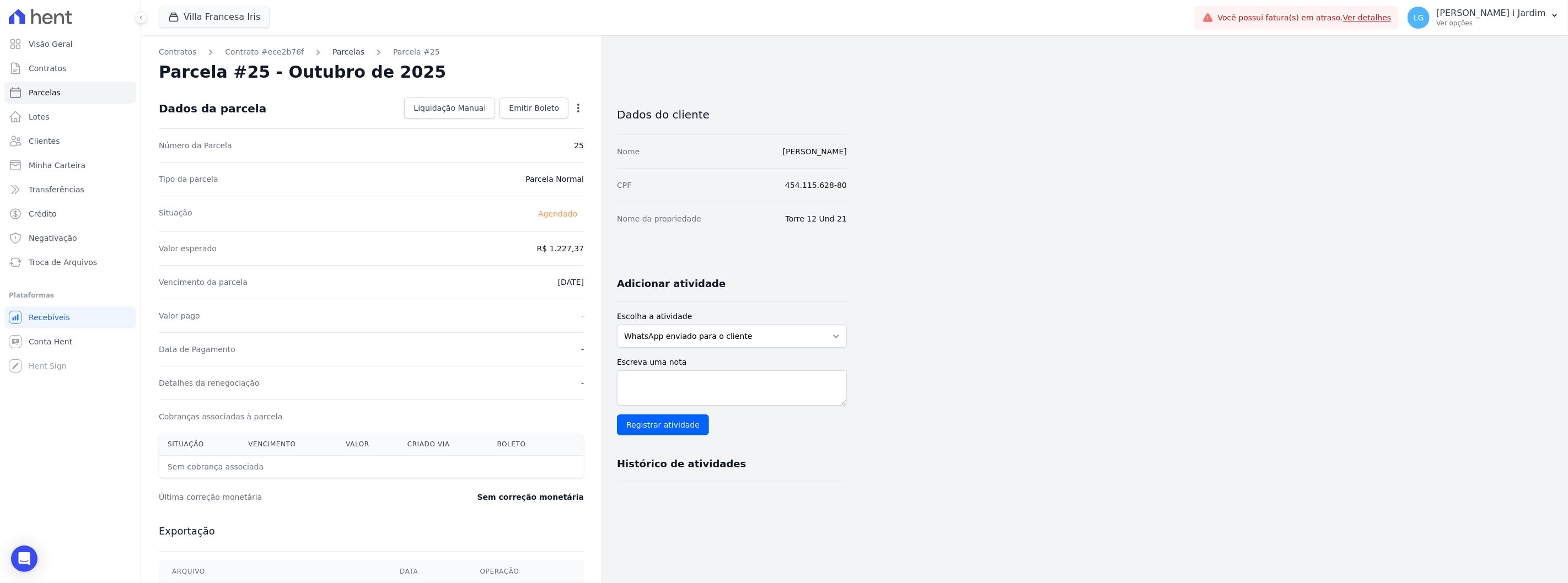
click at [338, 54] on link "Parcelas" at bounding box center [348, 52] width 32 height 12
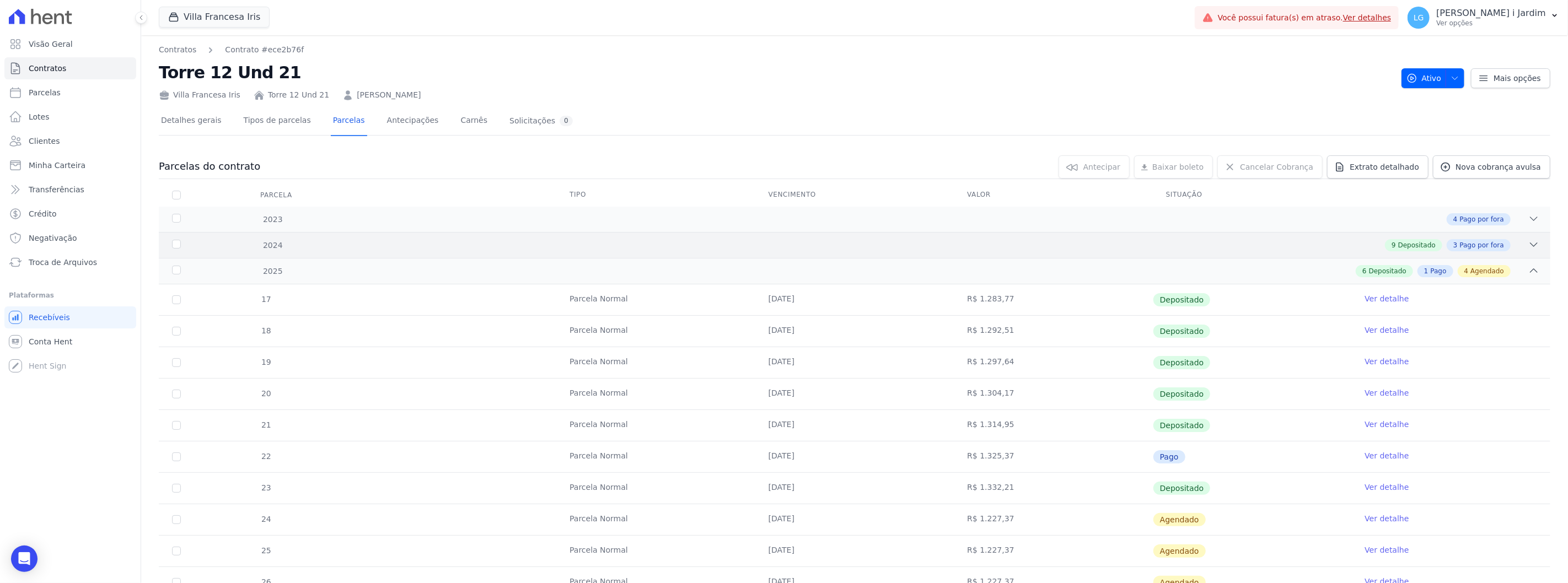
scroll to position [105, 0]
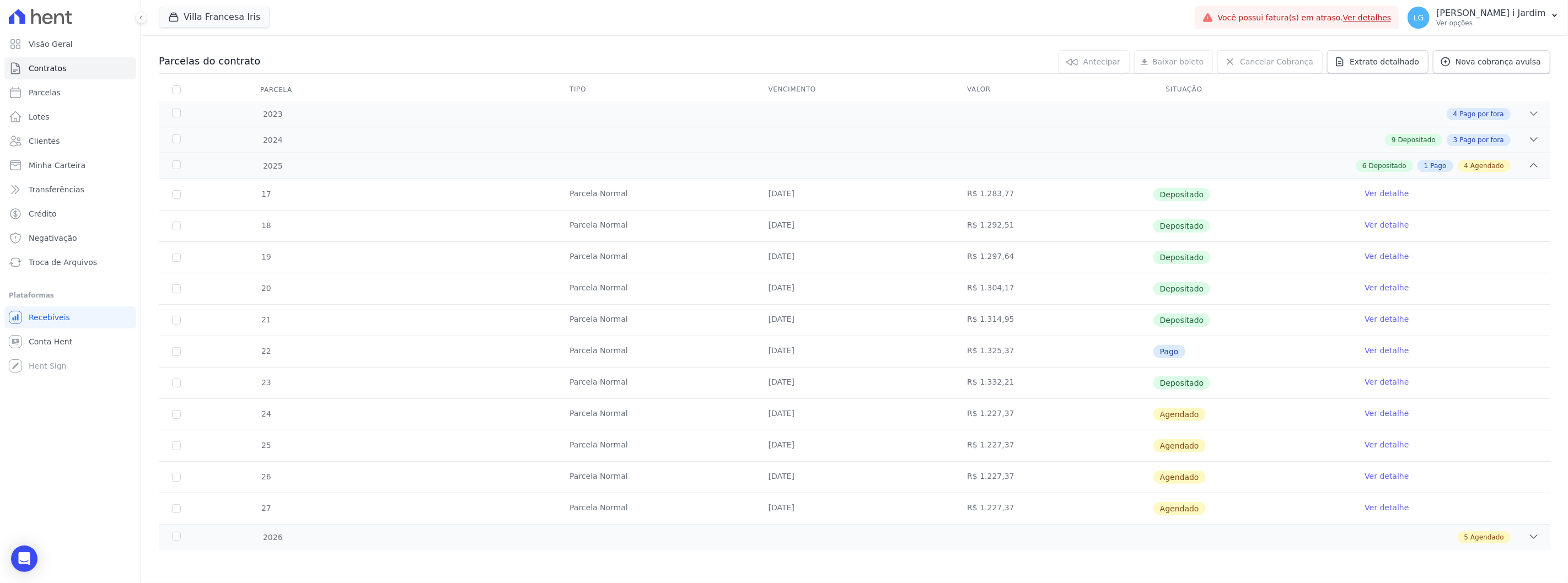
drag, startPoint x: 981, startPoint y: 413, endPoint x: 999, endPoint y: 414, distance: 18.0
click at [999, 414] on td "R$ 1.227,37" at bounding box center [1053, 414] width 199 height 31
click at [992, 416] on td "R$ 1.227,37" at bounding box center [1053, 414] width 199 height 31
drag, startPoint x: 983, startPoint y: 381, endPoint x: 1007, endPoint y: 383, distance: 24.1
click at [1005, 379] on td "R$ 1.332,21" at bounding box center [1053, 383] width 199 height 31
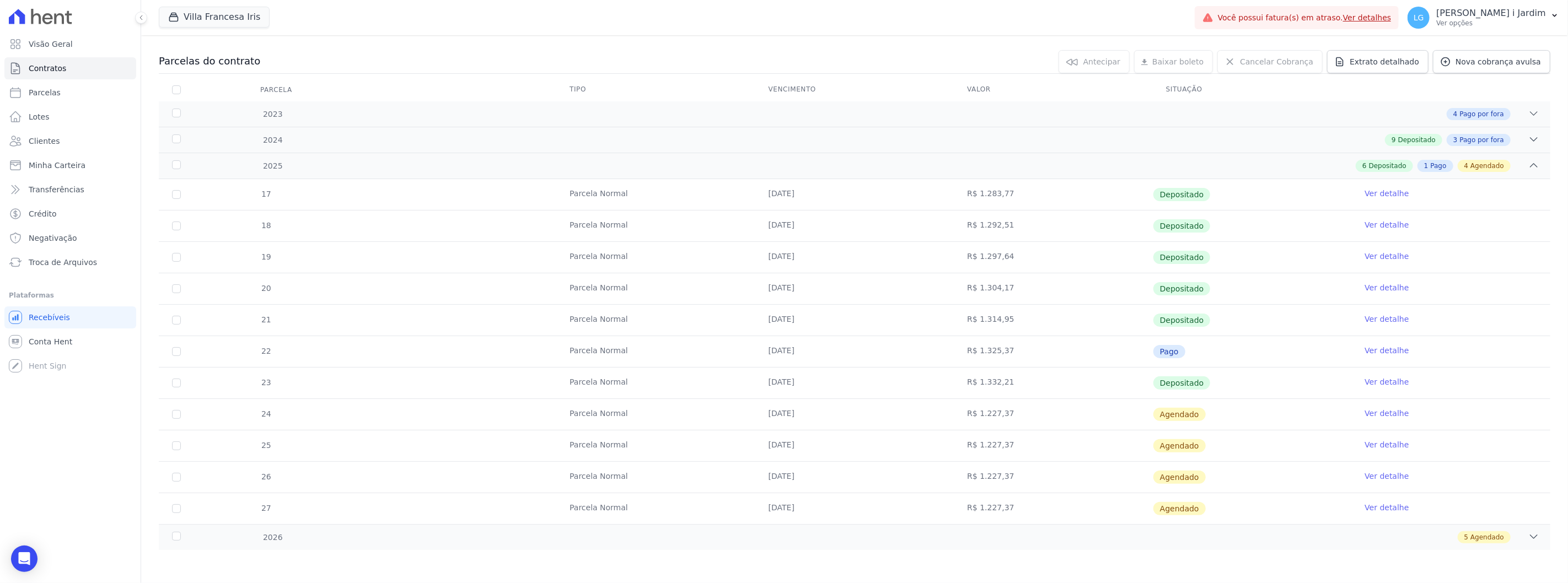
drag, startPoint x: 987, startPoint y: 413, endPoint x: 1006, endPoint y: 414, distance: 19.0
click at [1006, 414] on td "R$ 1.227,37" at bounding box center [1053, 414] width 199 height 31
drag, startPoint x: 765, startPoint y: 383, endPoint x: 806, endPoint y: 383, distance: 41.0
click at [806, 383] on td "25/07/2025" at bounding box center [855, 383] width 199 height 31
drag, startPoint x: 980, startPoint y: 416, endPoint x: 1002, endPoint y: 414, distance: 22.1
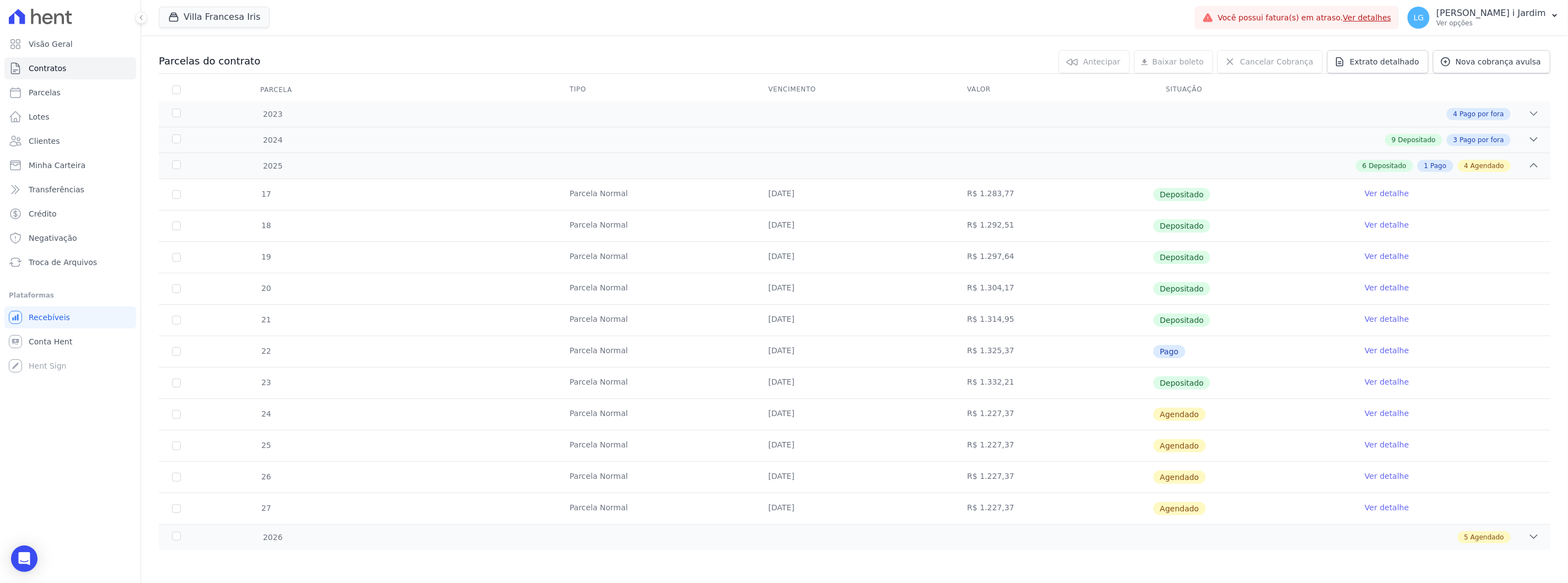
click at [1002, 414] on td "R$ 1.227,37" at bounding box center [1053, 414] width 199 height 31
click at [996, 383] on td "R$ 1.332,21" at bounding box center [1053, 383] width 199 height 31
click at [1371, 416] on link "Ver detalhe" at bounding box center [1387, 413] width 44 height 11
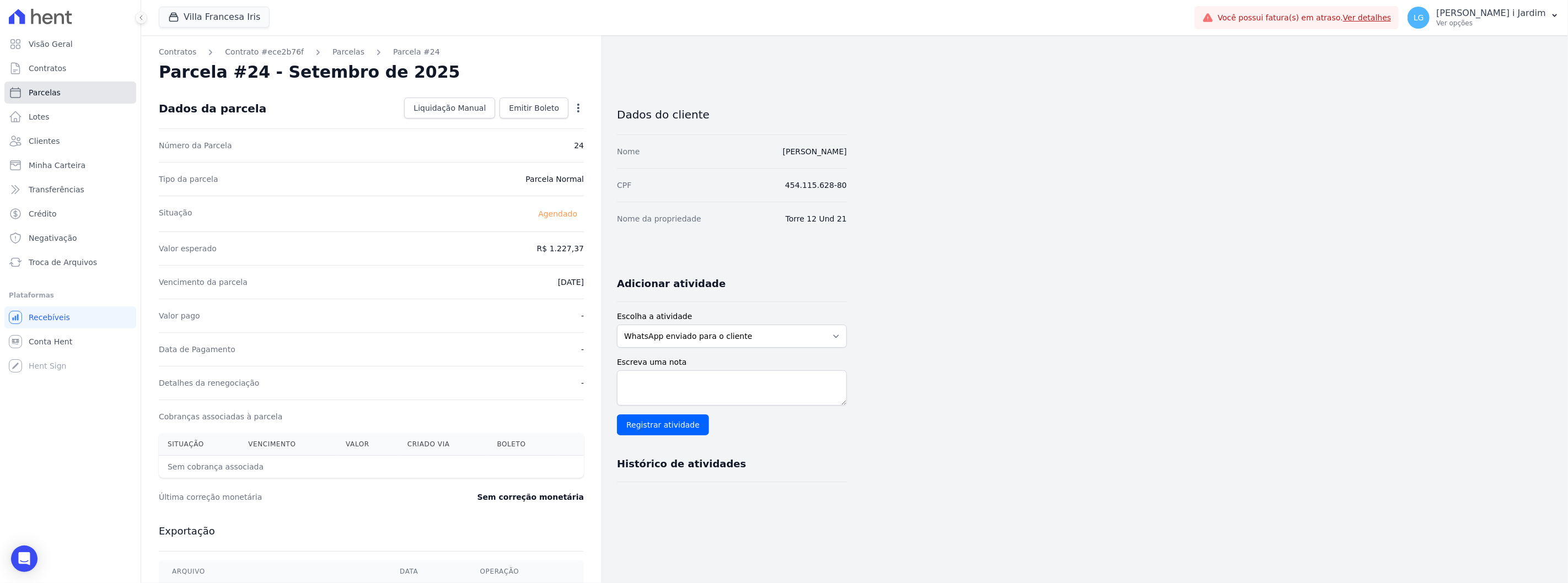
click at [113, 88] on link "Parcelas" at bounding box center [70, 93] width 131 height 22
select select
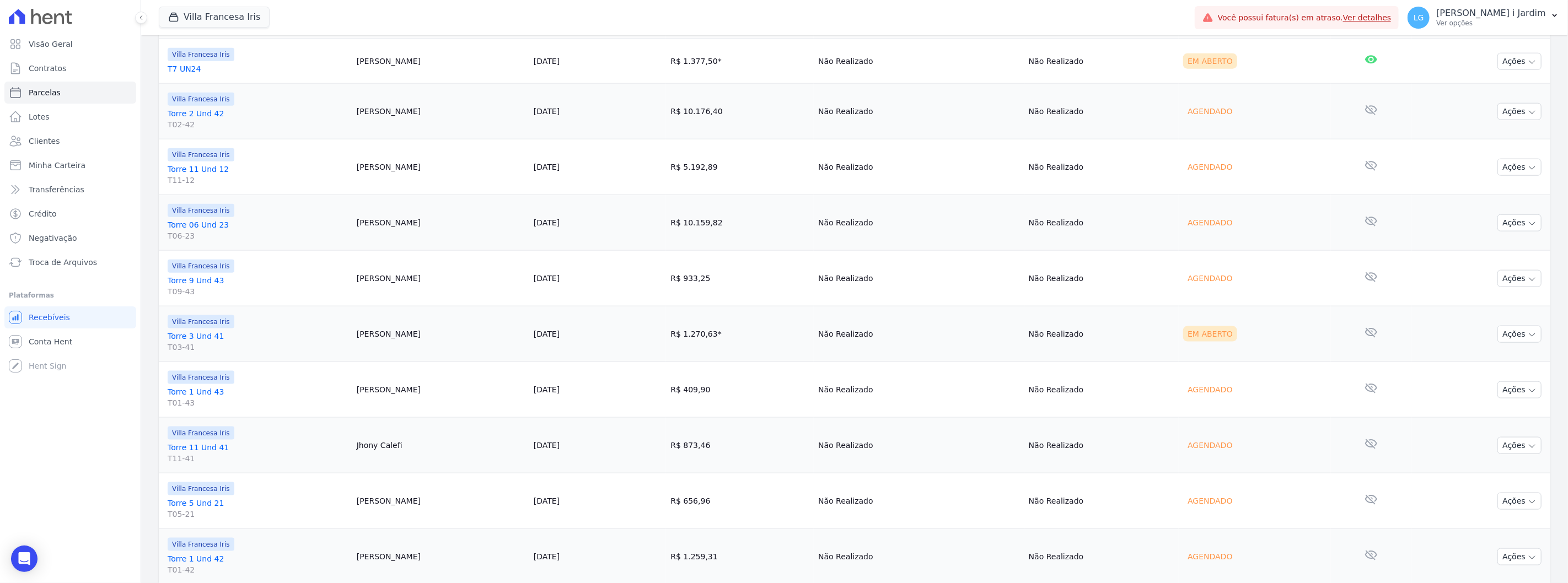
scroll to position [1175, 0]
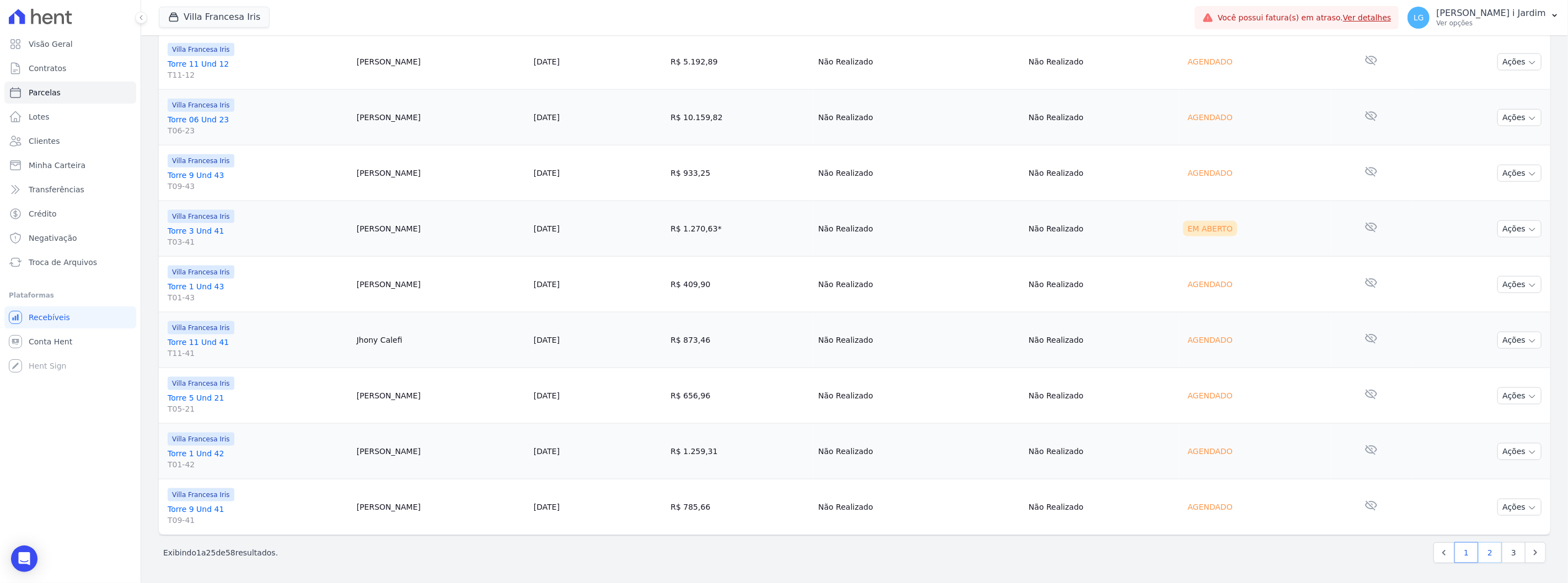
click at [1482, 552] on link "2" at bounding box center [1489, 553] width 24 height 21
select select
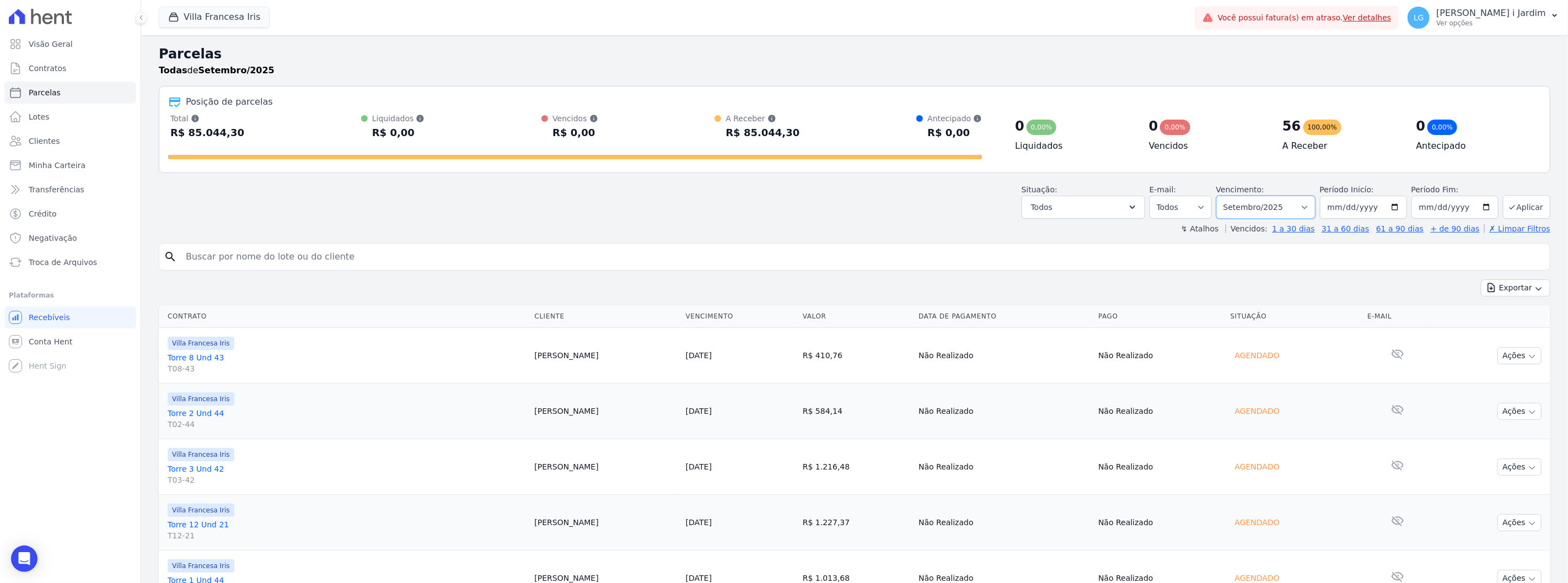
click at [1269, 201] on select "Filtrar por período ──────── Todos os meses Setembro/2023 Outubro/2023 Novembro…" at bounding box center [1265, 208] width 99 height 23
select select "07/2025"
click at [1223, 196] on select "Filtrar por período ──────── Todos os meses Setembro/2023 Outubro/2023 Novembro…" at bounding box center [1265, 208] width 99 height 23
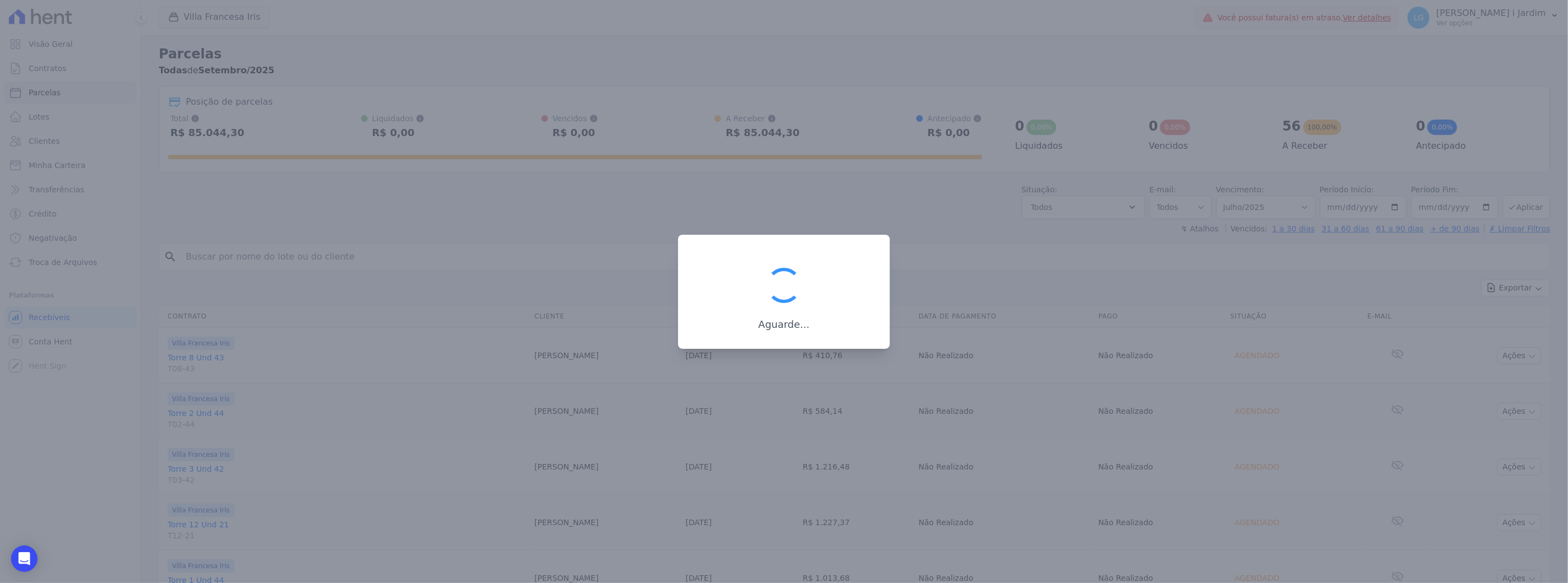
click at [1253, 210] on div at bounding box center [784, 292] width 1568 height 583
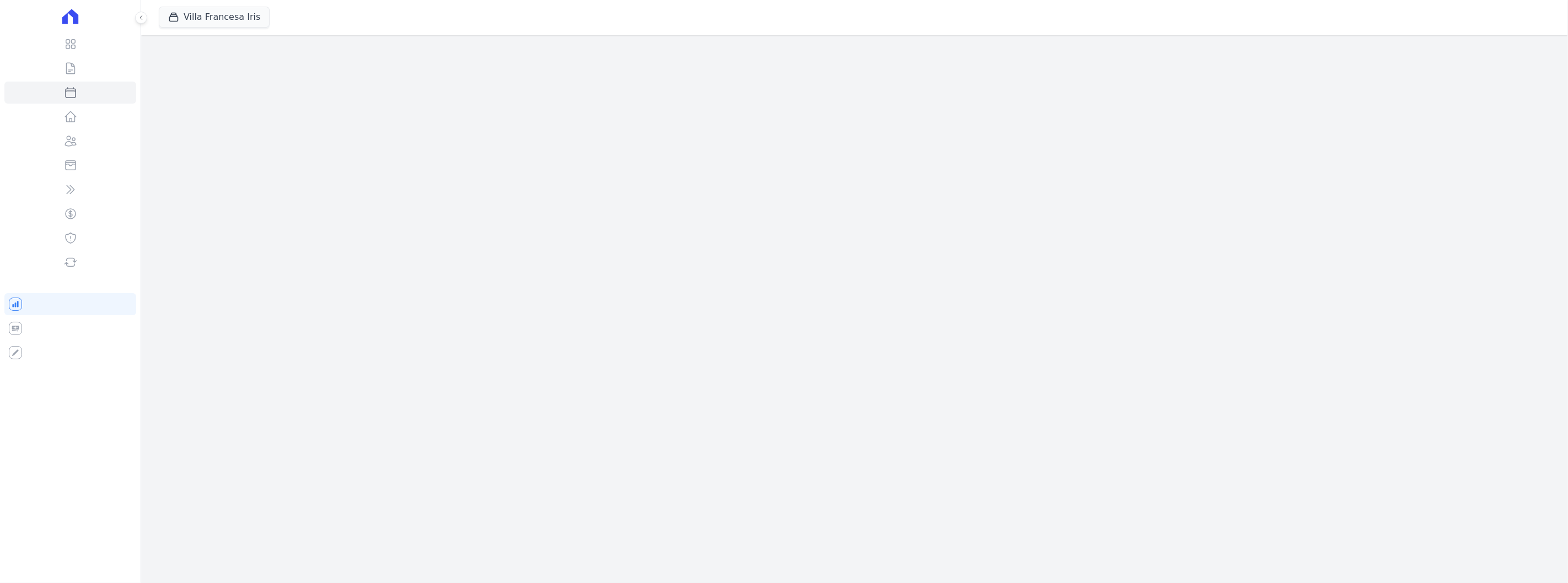
click at [1253, 209] on div "Villa Francesa Iris Trapisa Engenharia Acaiá Residencial Icatu Residencial PORT…" at bounding box center [855, 292] width 1427 height 583
select select
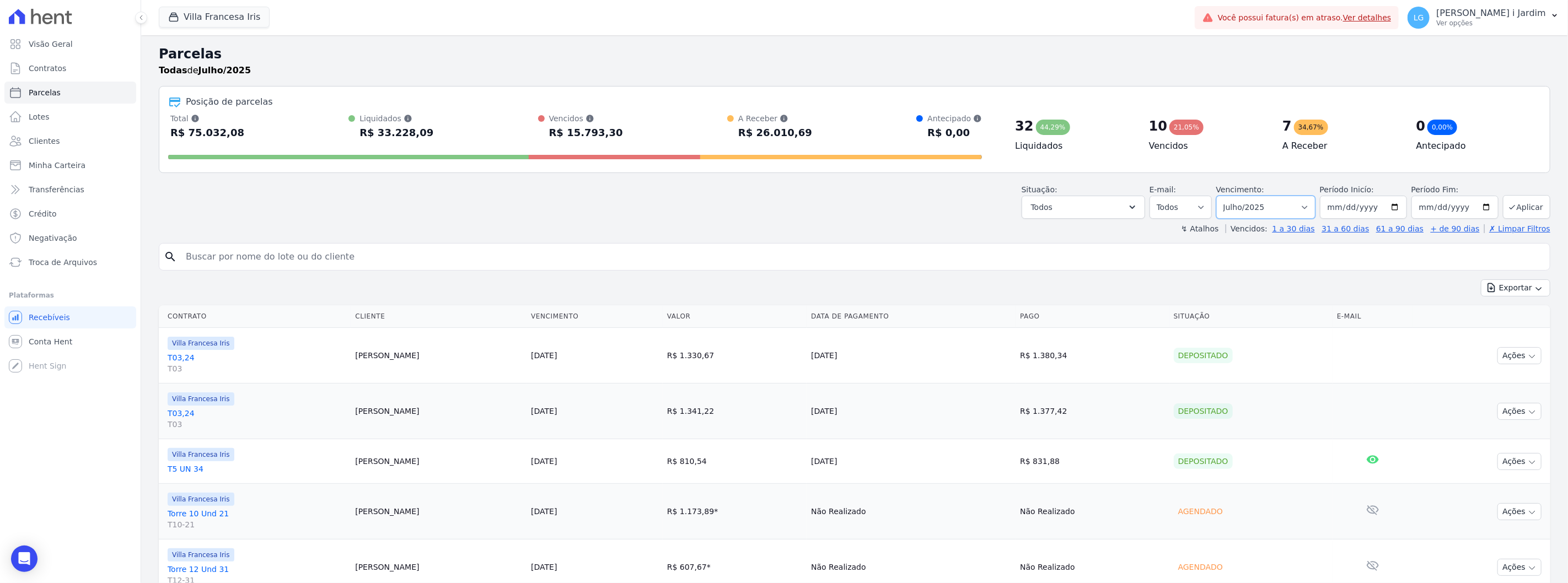
click at [1254, 210] on select "Filtrar por período ──────── Todos os meses Setembro/2023 Outubro/2023 Novembro…" at bounding box center [1265, 208] width 99 height 23
select select "09/2025"
click at [1223, 196] on select "Filtrar por período ──────── Todos os meses Setembro/2023 Outubro/2023 Novembro…" at bounding box center [1265, 208] width 99 height 23
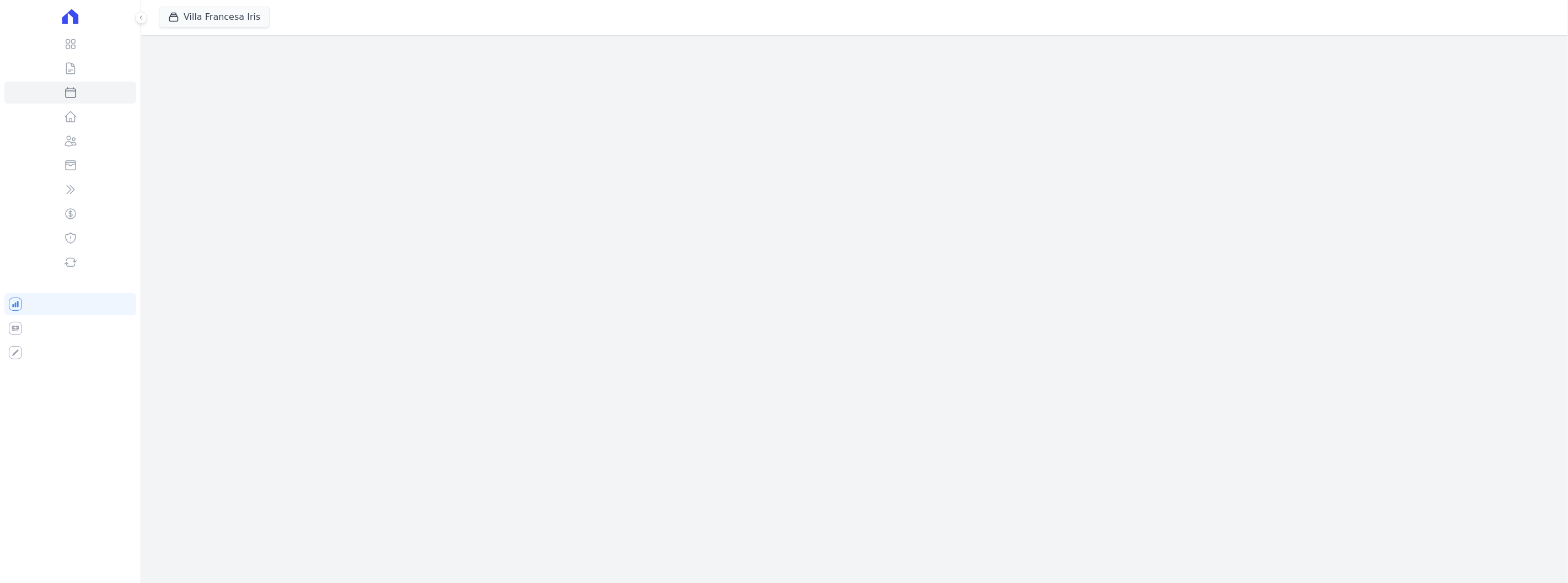
select select
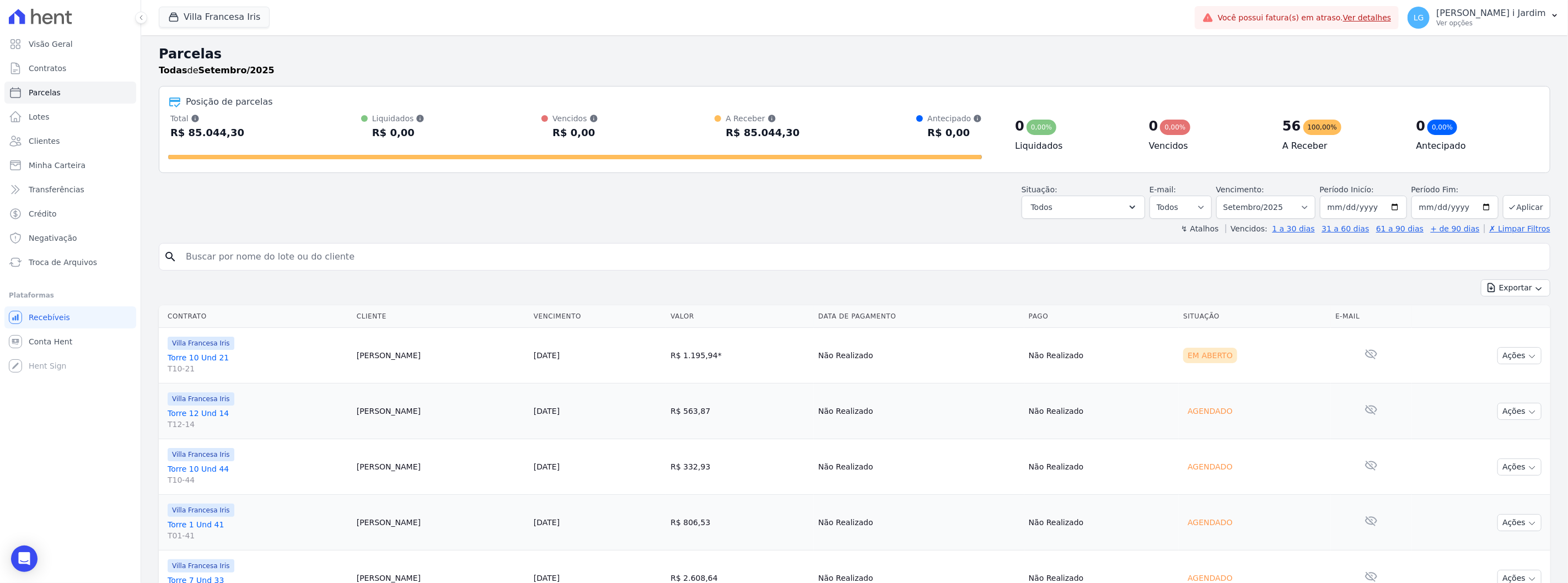
click at [249, 176] on header "Parcelas Todas de Setembro/2025 Posição de parcelas Total Soma das parcelas pag…" at bounding box center [855, 139] width 1391 height 190
click at [285, 231] on div "↯ Atalhos Vencidos: 1 a 30 dias 31 a 60 dias 61 a 90 dias + de 90 dias ✗ Limpar…" at bounding box center [855, 229] width 1391 height 11
click at [96, 51] on link "Visão Geral" at bounding box center [70, 44] width 131 height 22
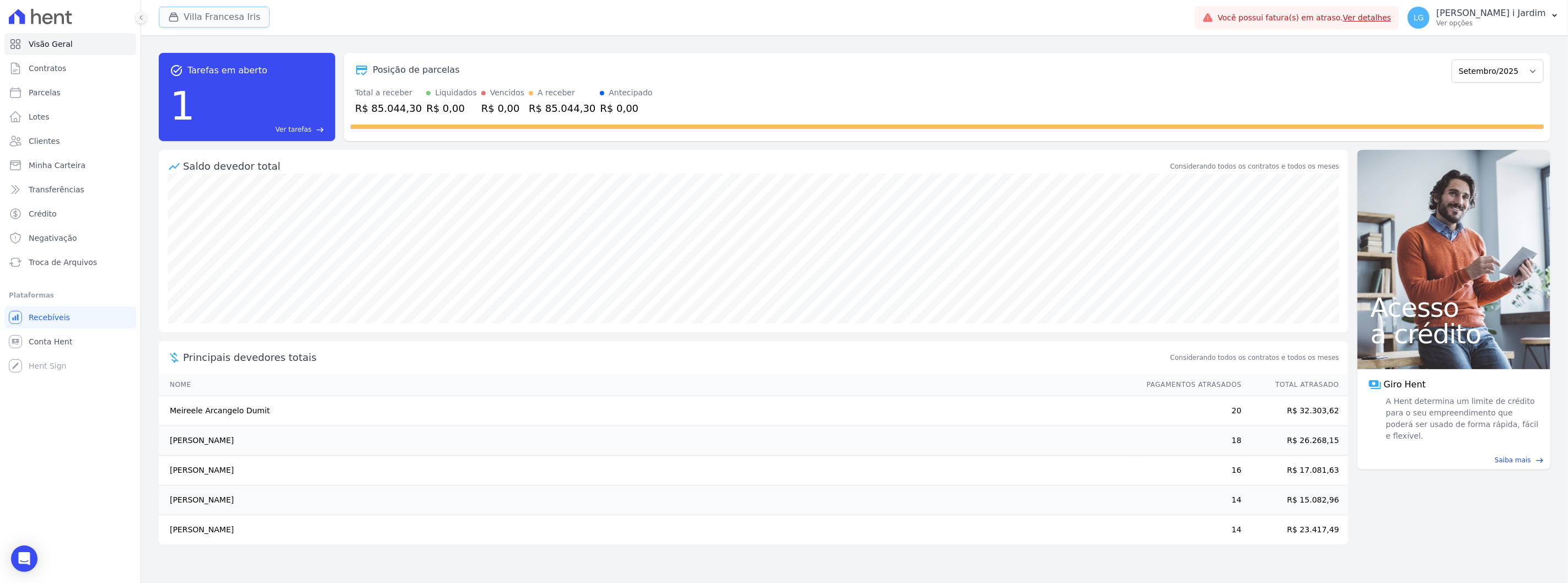
click at [211, 21] on button "Villa Francesa Iris" at bounding box center [214, 17] width 111 height 21
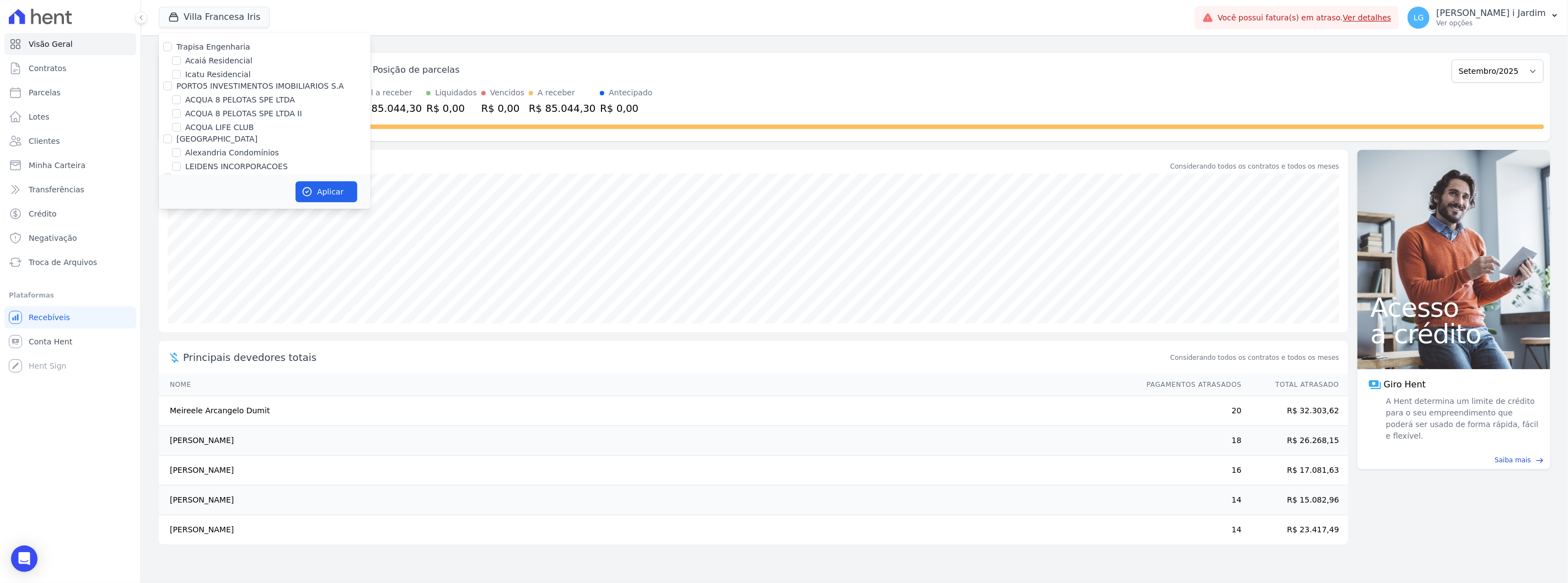
drag, startPoint x: 209, startPoint y: 50, endPoint x: 219, endPoint y: 69, distance: 21.5
click at [210, 51] on label "Trapisa Engenharia" at bounding box center [213, 47] width 74 height 9
click at [172, 51] on input "Trapisa Engenharia" at bounding box center [167, 47] width 9 height 9
checkbox input "true"
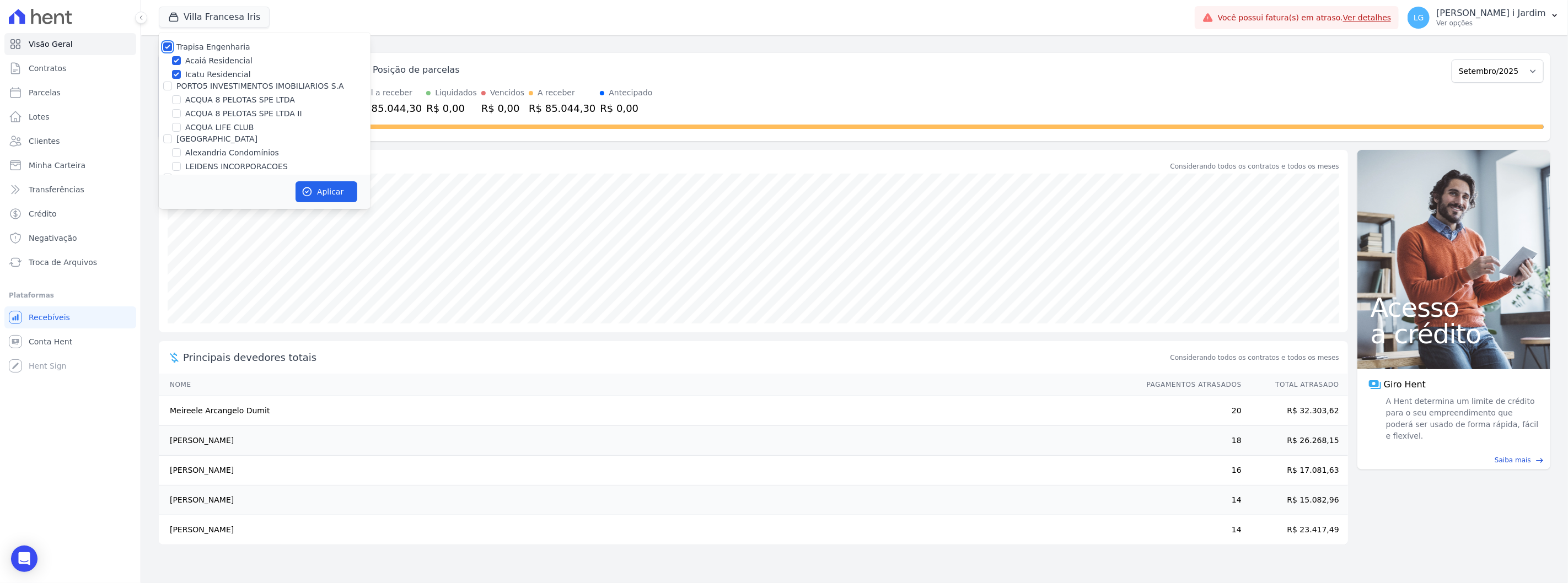
checkbox input "true"
click at [224, 85] on label "PORTO5 INVESTIMENTOS IMOBILIARIOS S.A" at bounding box center [260, 86] width 167 height 9
click at [172, 85] on input "PORTO5 INVESTIMENTOS IMOBILIARIOS S.A" at bounding box center [167, 86] width 9 height 9
checkbox input "true"
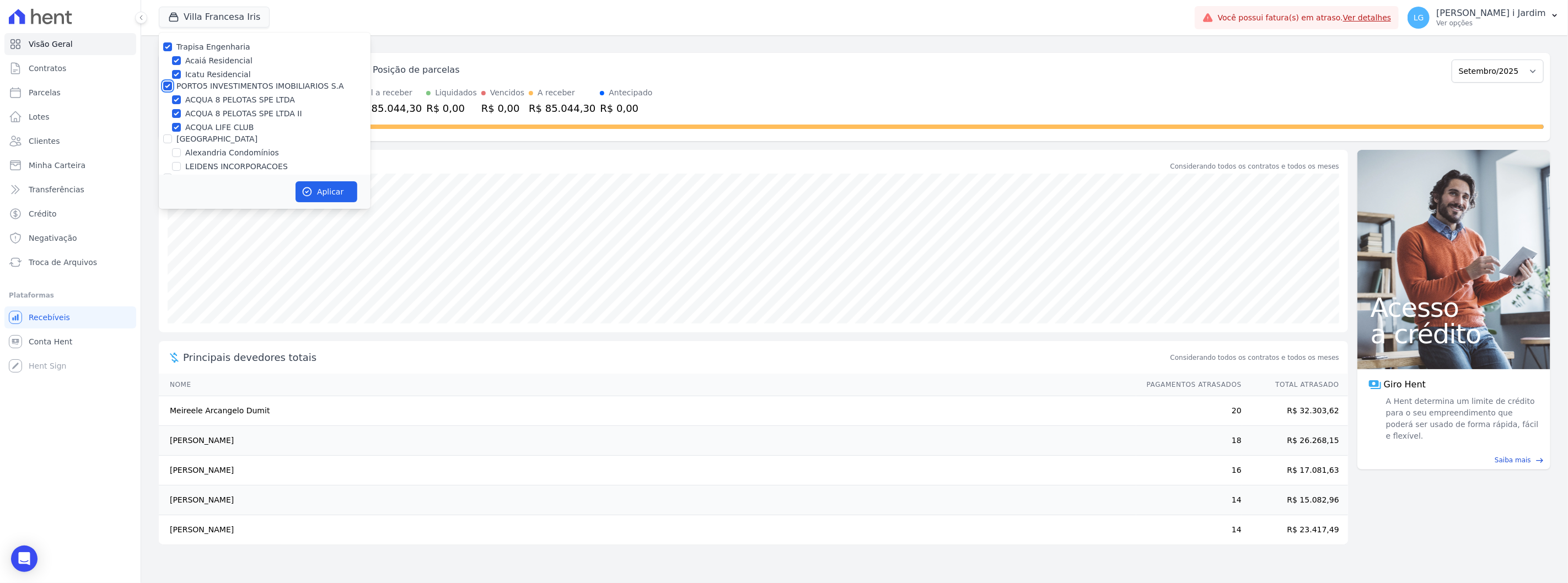
checkbox input "true"
click at [194, 144] on div "[GEOGRAPHIC_DATA]" at bounding box center [217, 139] width 81 height 12
click at [195, 138] on label "[GEOGRAPHIC_DATA]" at bounding box center [217, 139] width 81 height 9
click at [172, 138] on input "[GEOGRAPHIC_DATA]" at bounding box center [167, 139] width 9 height 9
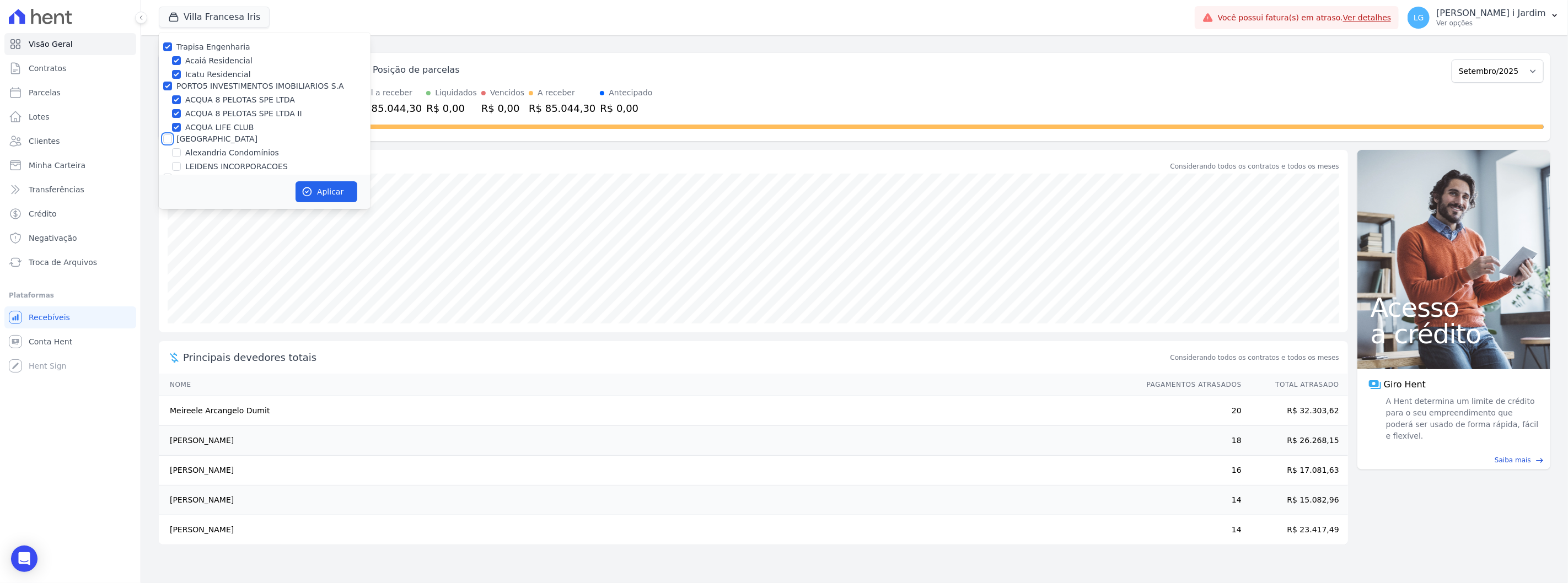
checkbox input "true"
click at [201, 53] on label "Graal Engenharia" at bounding box center [210, 55] width 68 height 9
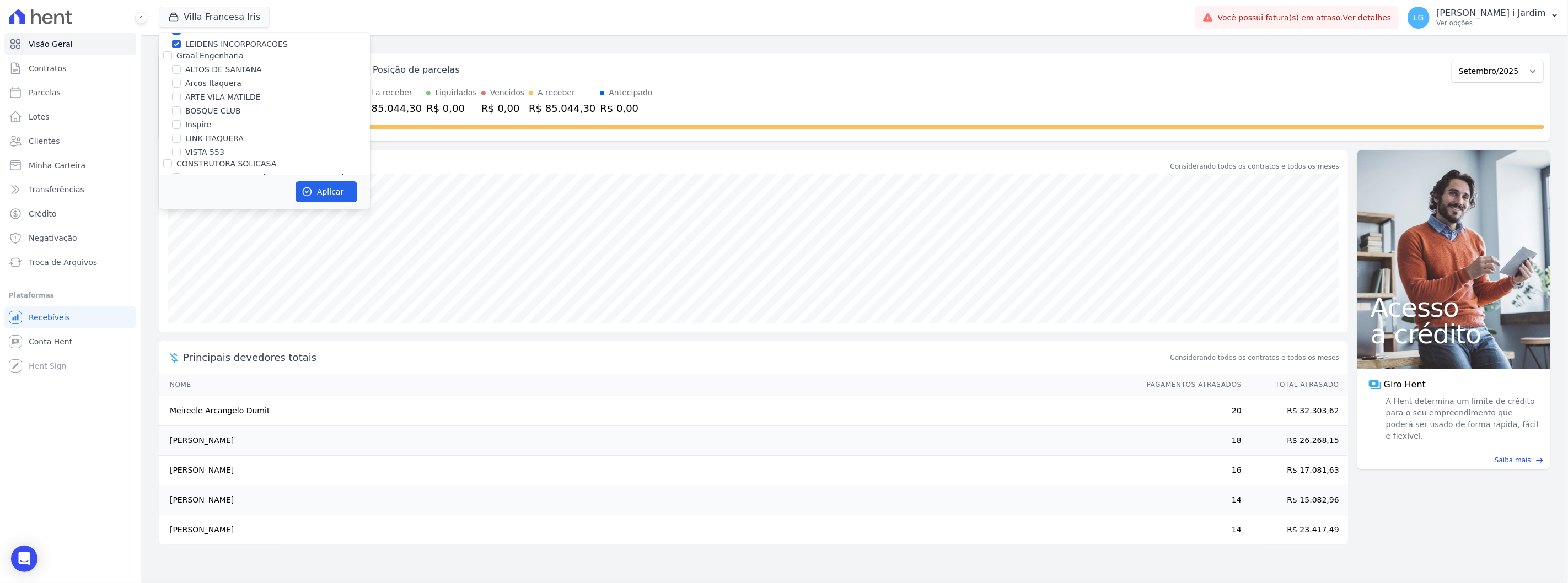
click at [172, 53] on input "Graal Engenharia" at bounding box center [167, 55] width 9 height 9
checkbox input "true"
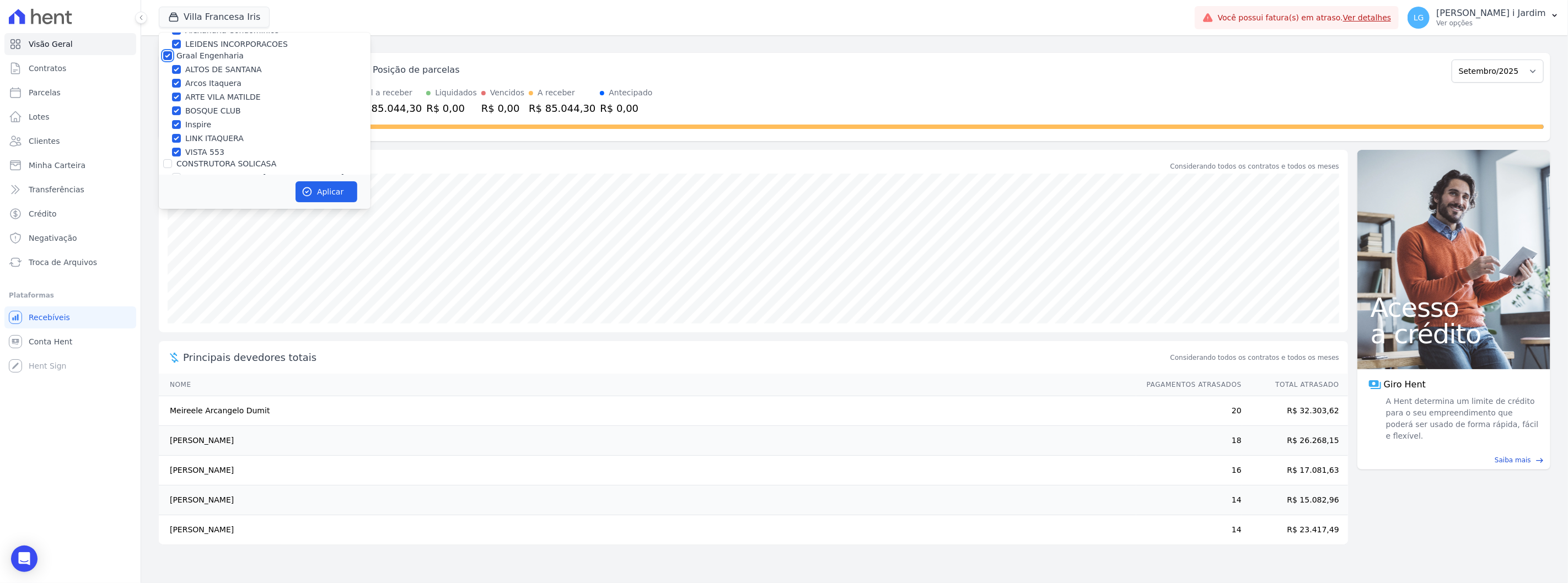
checkbox input "true"
click at [205, 166] on label "CONSTRUTORA SOLICASA" at bounding box center [226, 164] width 100 height 9
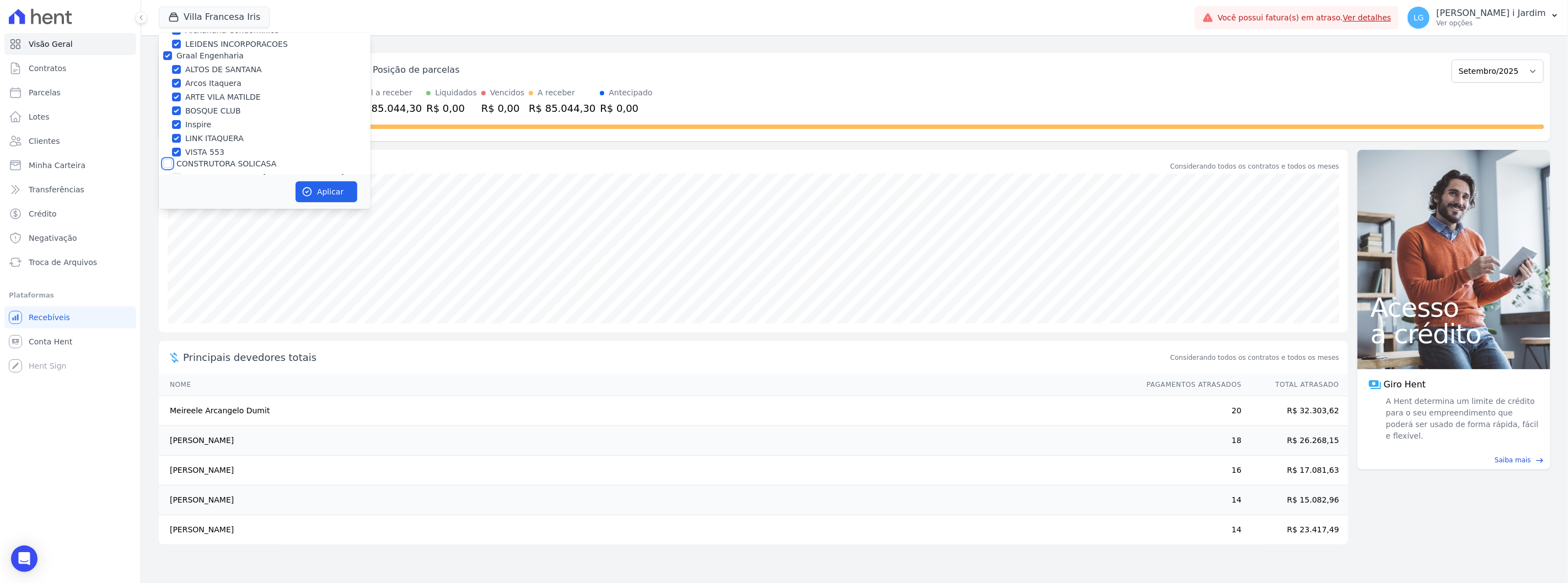
click at [172, 166] on input "CONSTRUTORA SOLICASA" at bounding box center [167, 164] width 9 height 9
checkbox input "true"
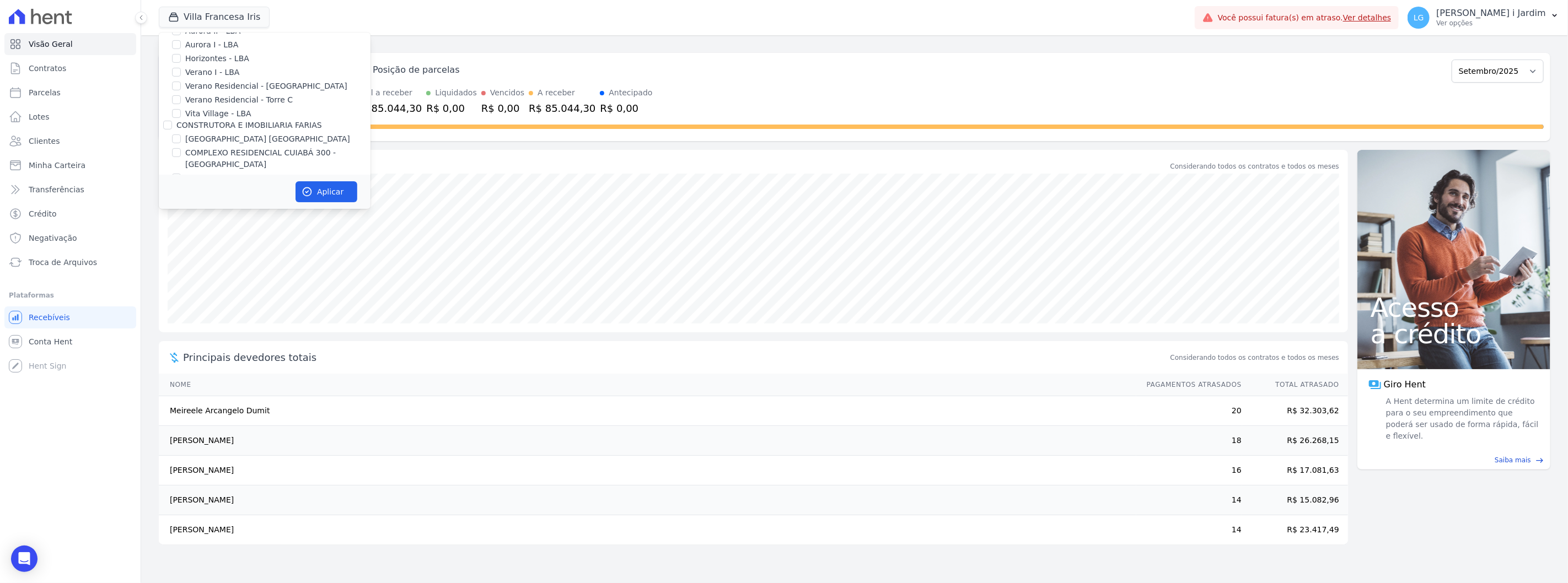
scroll to position [367, 0]
click at [209, 93] on label "CONSTRUTORA E IMOBILIARIA FARIAS" at bounding box center [249, 91] width 145 height 9
click at [172, 93] on input "CONSTRUTORA E IMOBILIARIA FARIAS" at bounding box center [167, 91] width 9 height 9
checkbox input "true"
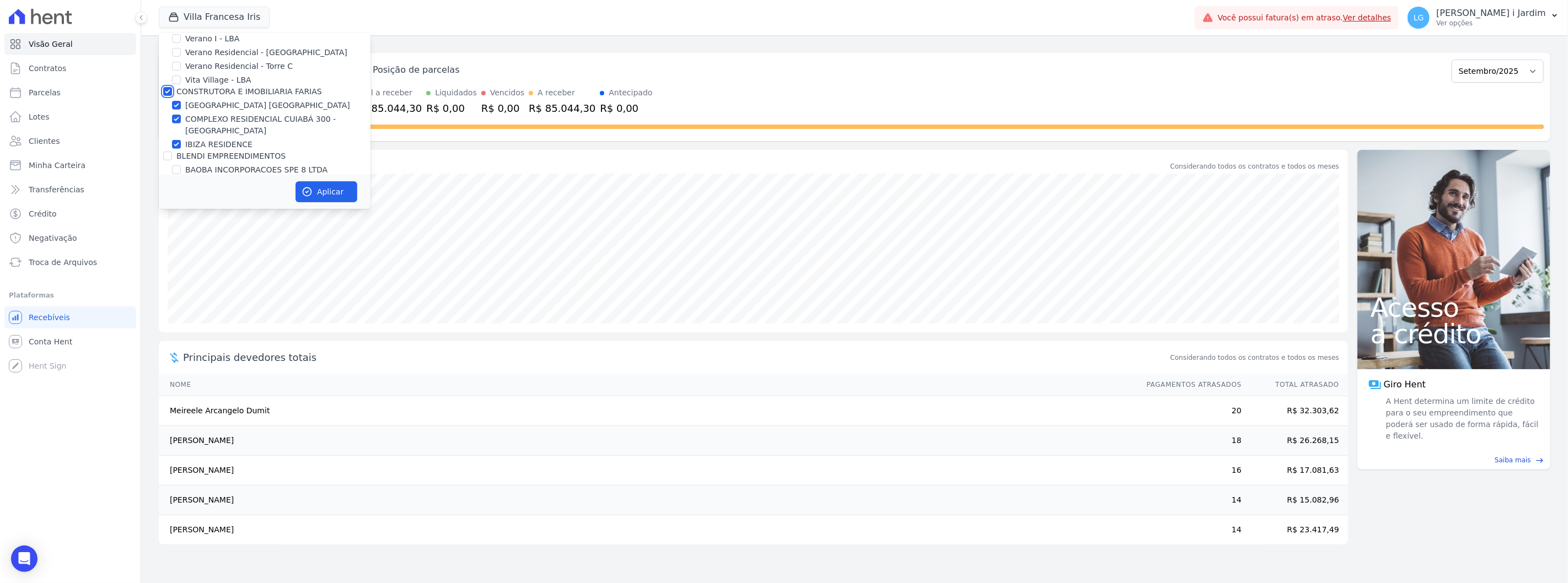
checkbox input "true"
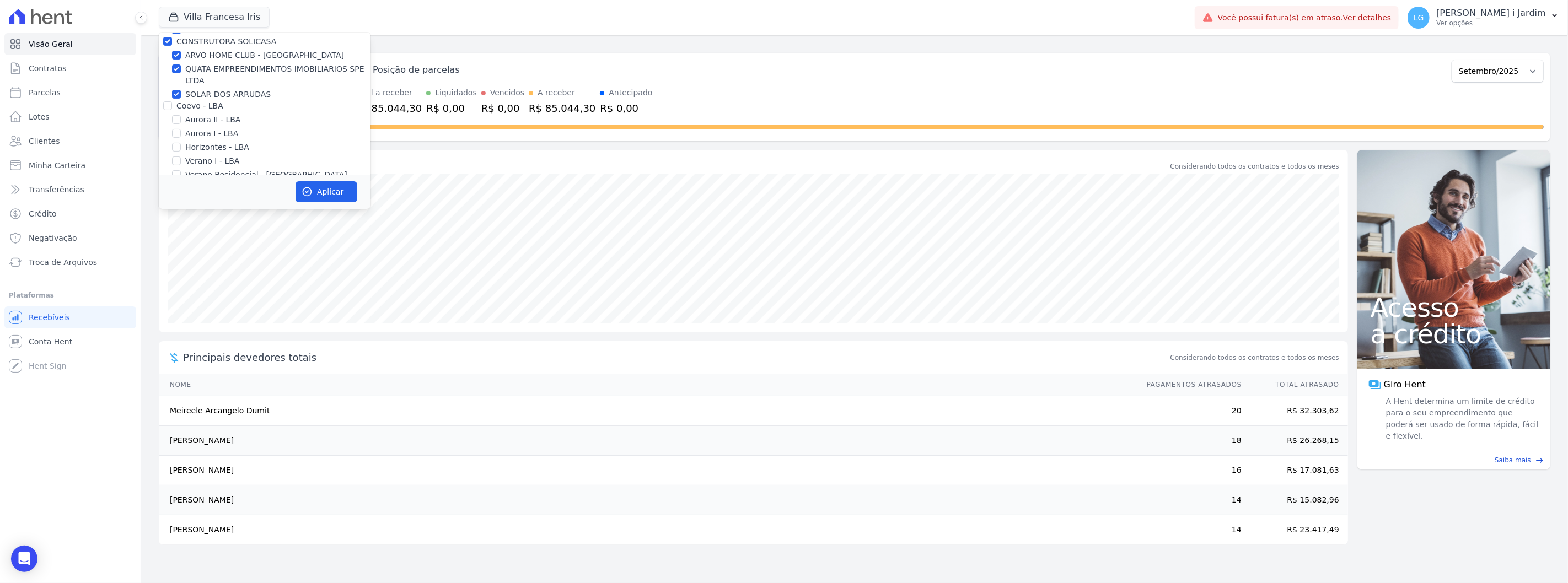
click at [209, 94] on label "SOLAR DOS ARRUDAS" at bounding box center [228, 94] width 85 height 12
click at [181, 94] on input "SOLAR DOS ARRUDAS" at bounding box center [177, 94] width 9 height 9
checkbox input "false"
click at [208, 97] on label "SOLAR DOS ARRUDAS" at bounding box center [228, 94] width 85 height 12
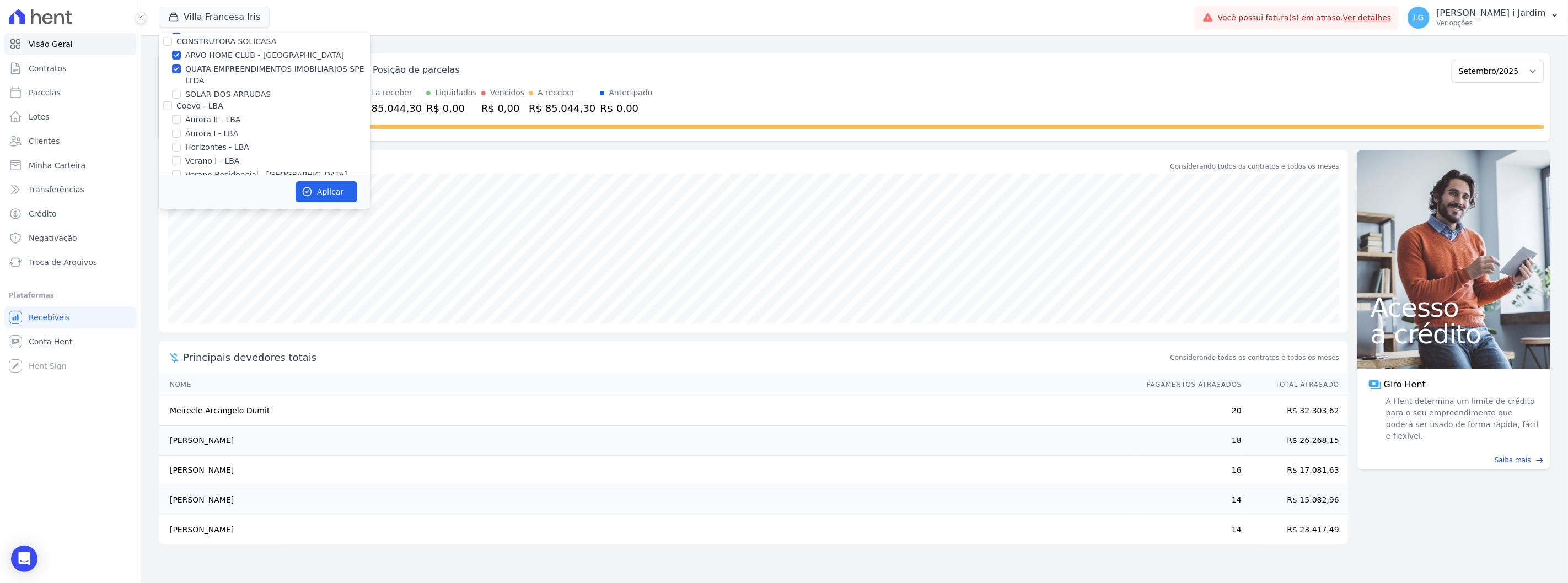
click at [181, 97] on input "SOLAR DOS ARRUDAS" at bounding box center [177, 94] width 9 height 9
checkbox input "true"
click at [202, 105] on label "Coevo - LBA" at bounding box center [200, 106] width 47 height 9
click at [172, 105] on input "Coevo - LBA" at bounding box center [167, 106] width 9 height 9
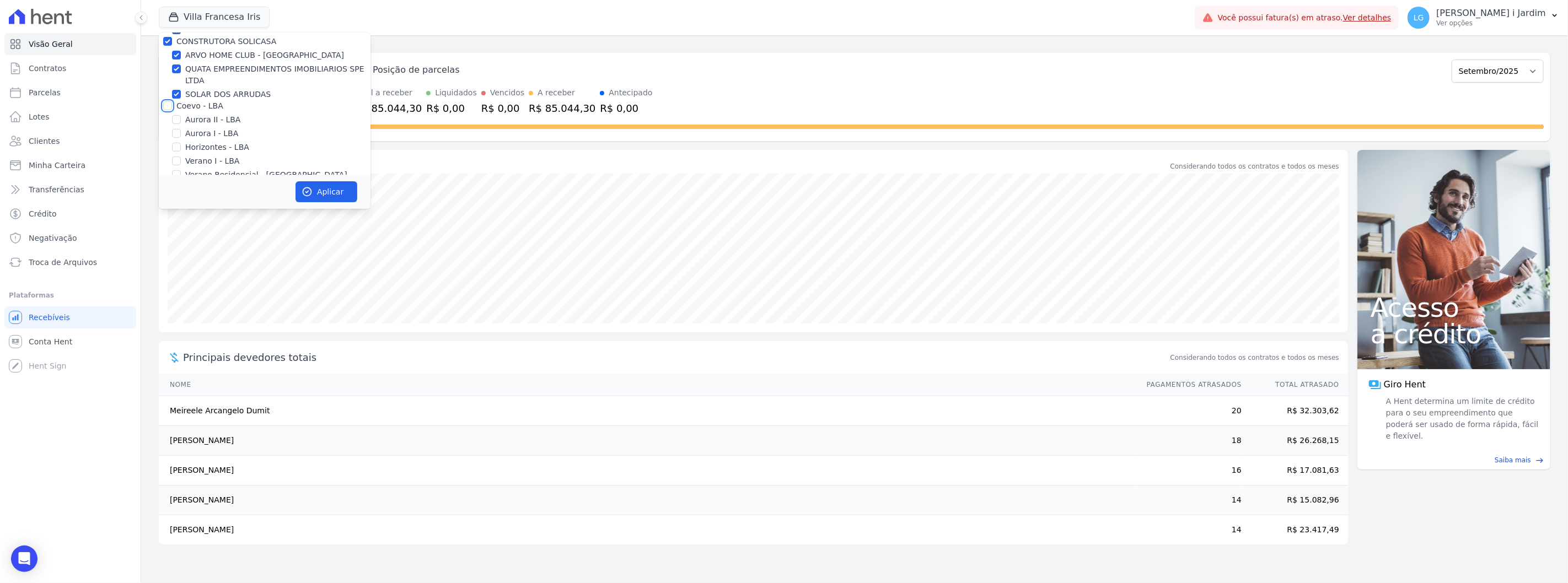
checkbox input "true"
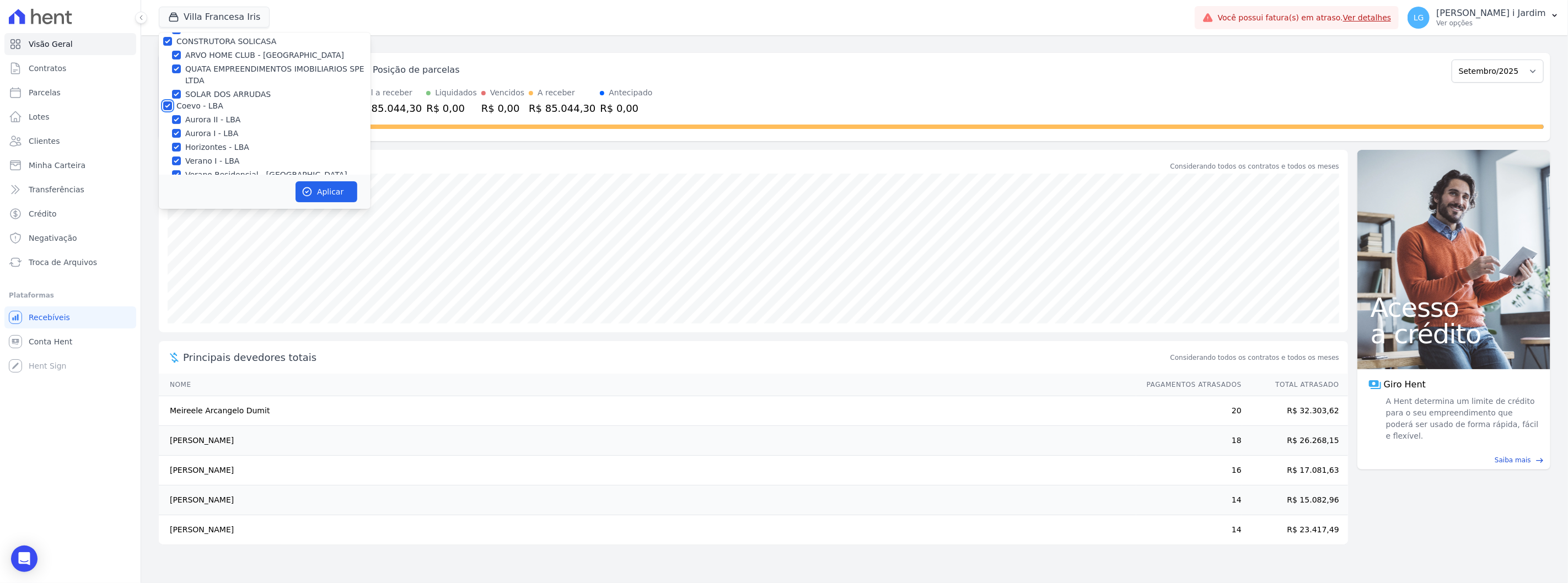
checkbox input "true"
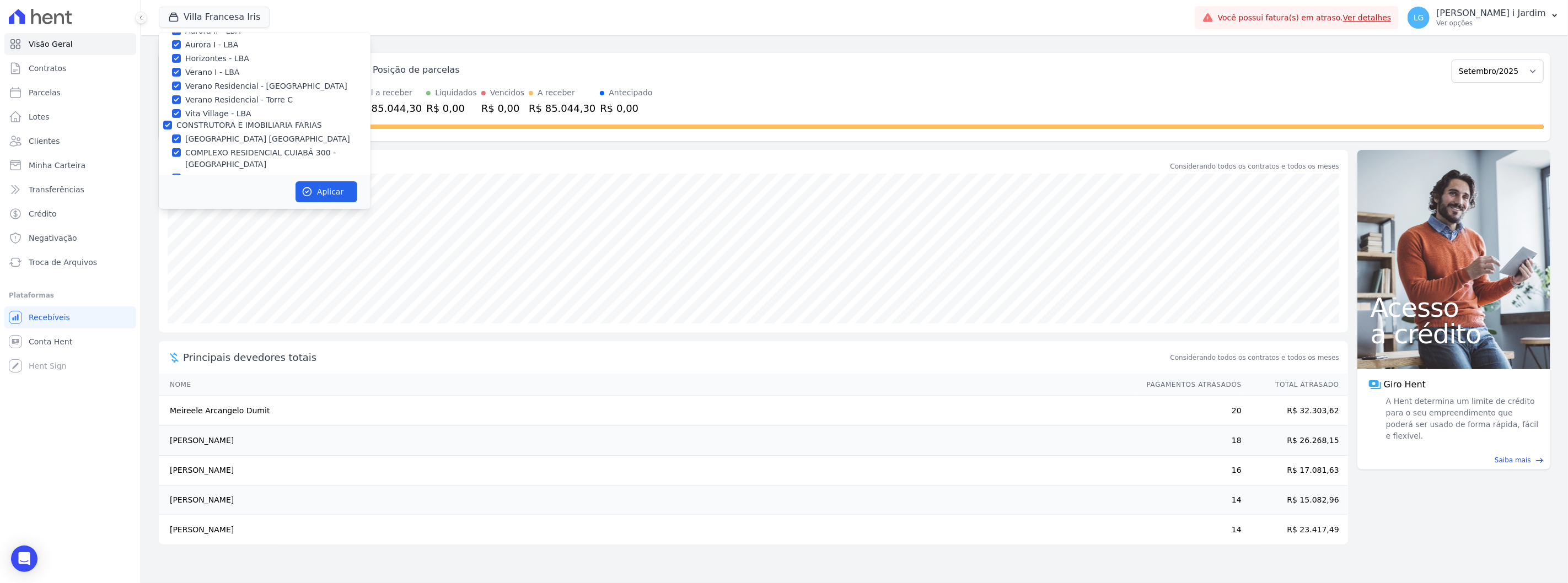
scroll to position [428, 0]
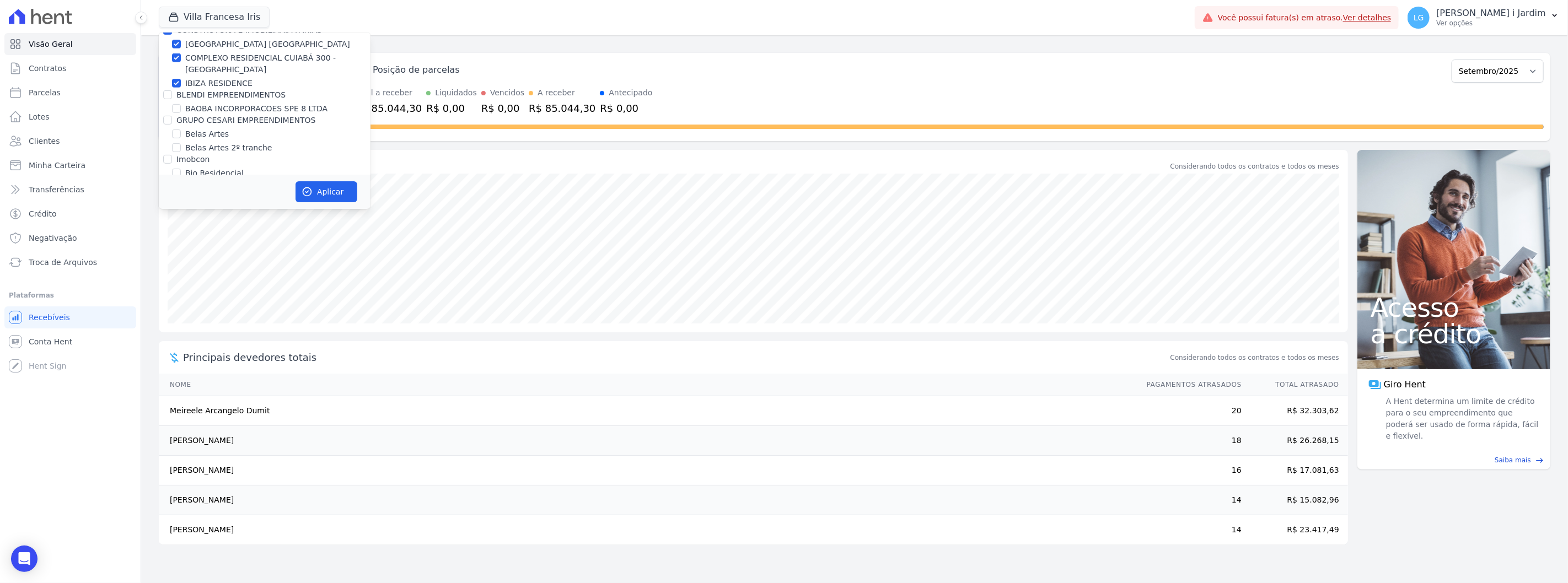
drag, startPoint x: 214, startPoint y: 97, endPoint x: 218, endPoint y: 114, distance: 17.5
click at [215, 97] on label "BLENDI EMPREENDIMENTOS" at bounding box center [231, 95] width 109 height 9
click at [172, 97] on input "BLENDI EMPREENDIMENTOS" at bounding box center [167, 95] width 9 height 9
checkbox input "true"
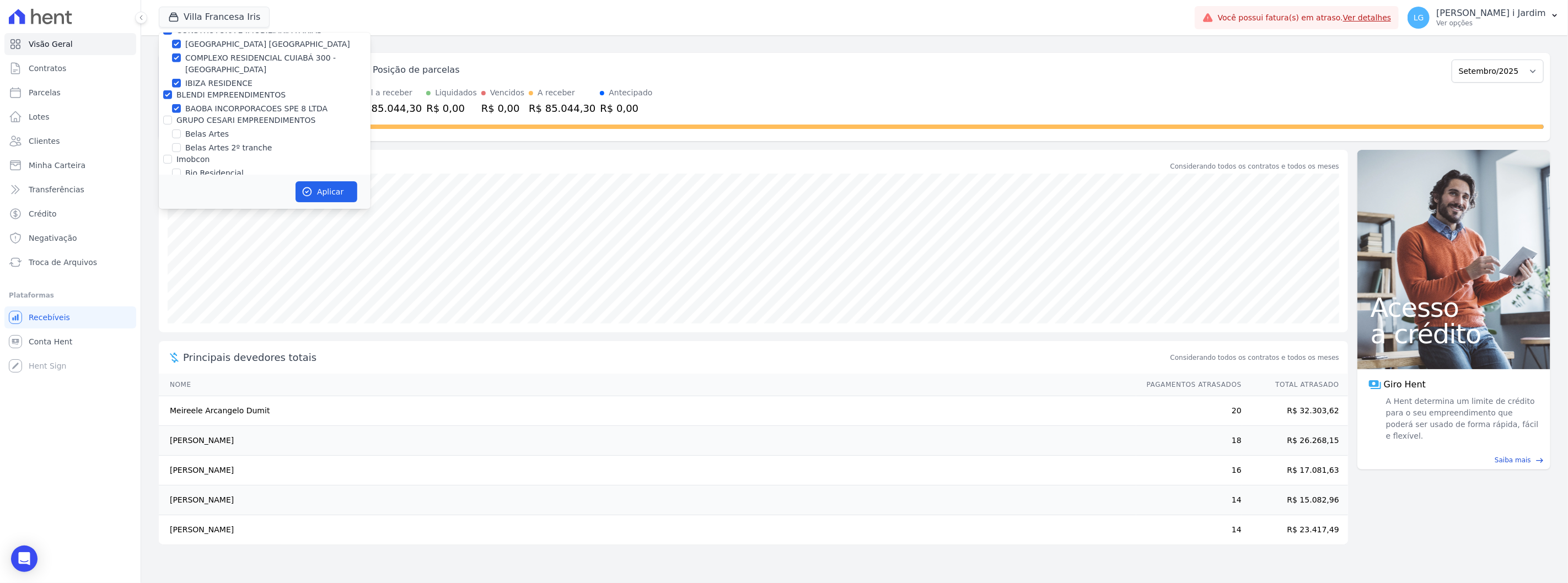
click at [218, 116] on label "GRUPO CESARI EMPREENDIMENTOS" at bounding box center [246, 120] width 139 height 9
click at [172, 116] on input "GRUPO CESARI EMPREENDIMENTOS" at bounding box center [167, 120] width 9 height 9
checkbox input "true"
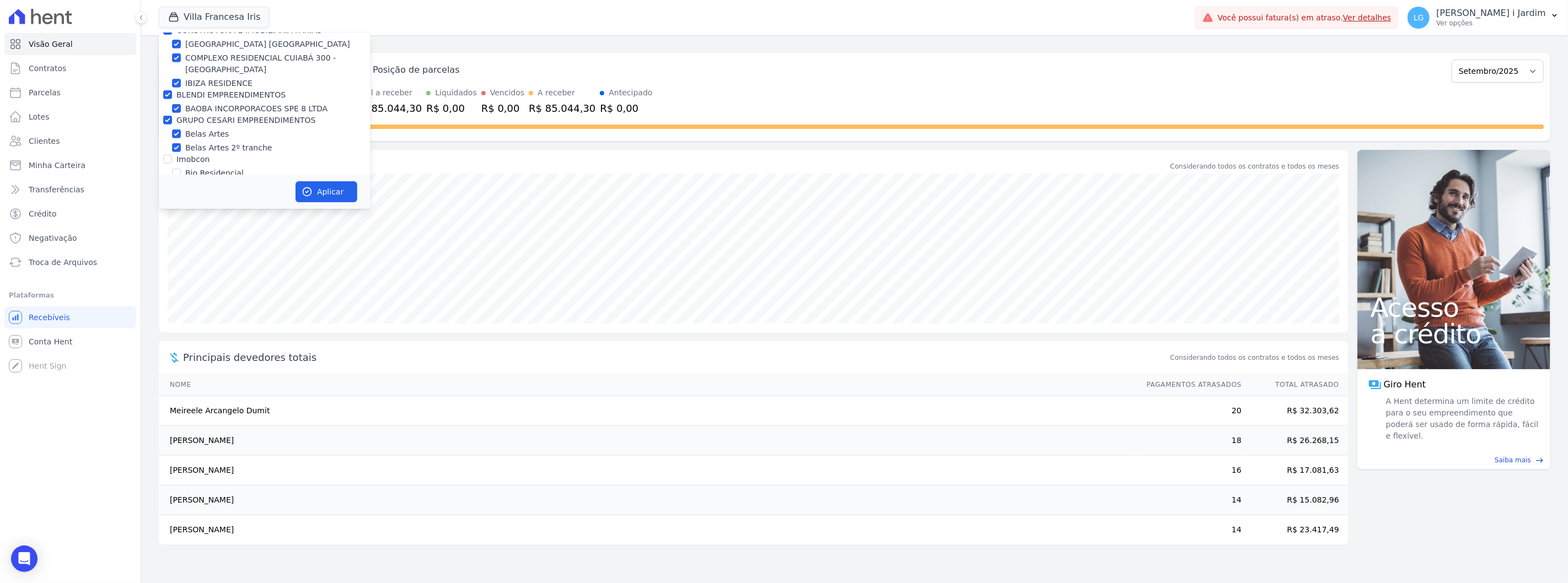
click at [202, 158] on label "Imobcon" at bounding box center [193, 159] width 33 height 9
click at [172, 158] on input "Imobcon" at bounding box center [167, 159] width 9 height 9
checkbox input "true"
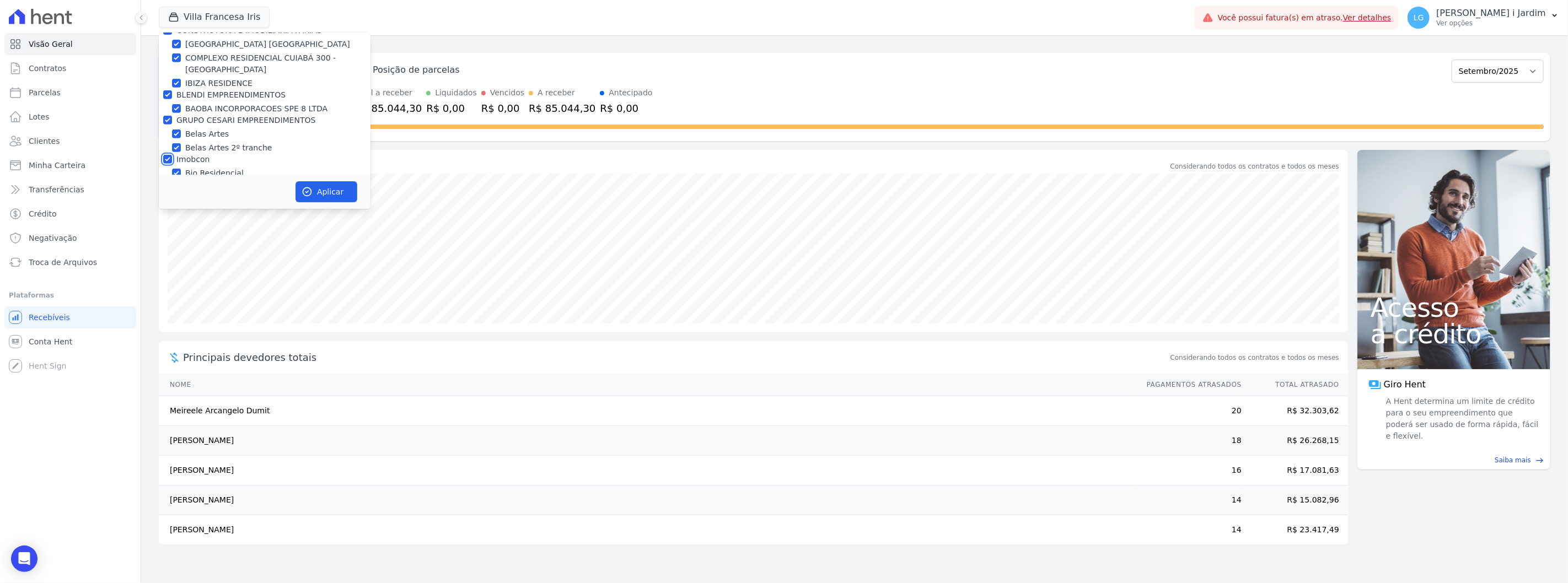
checkbox input "true"
click at [195, 149] on label "Vilaurbe" at bounding box center [192, 151] width 32 height 9
click at [172, 149] on input "Vilaurbe" at bounding box center [167, 151] width 9 height 9
checkbox input "true"
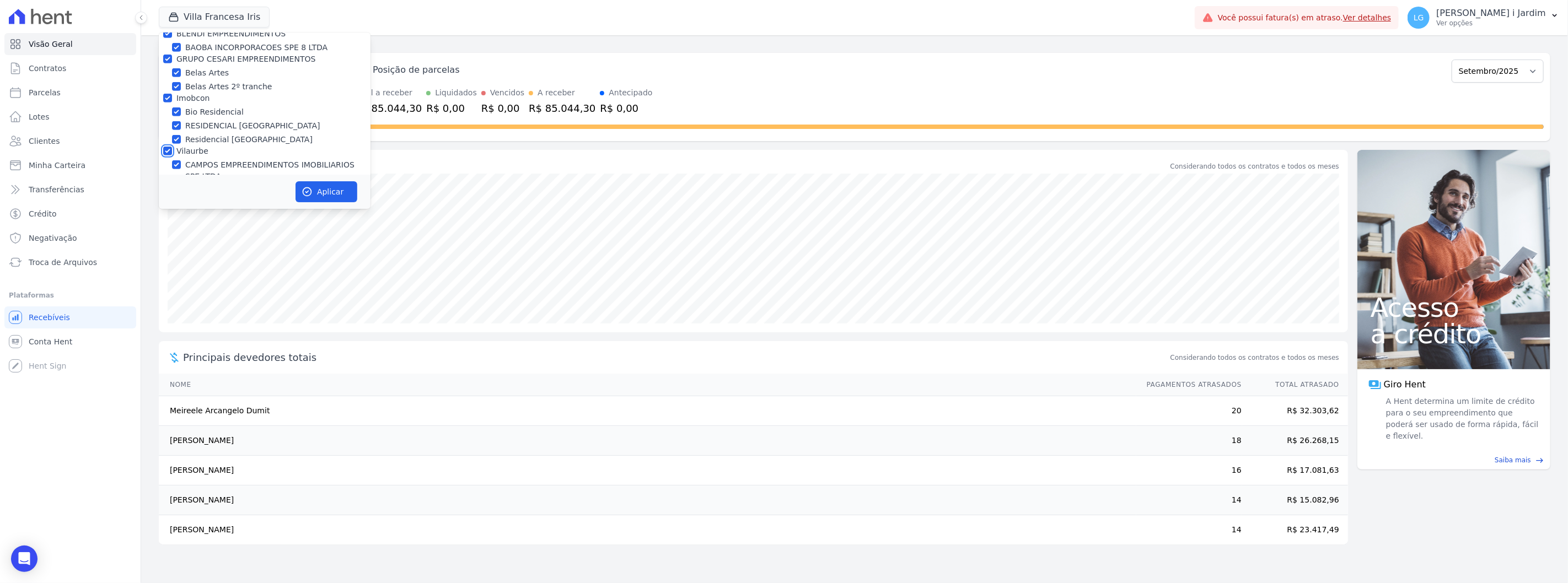
checkbox input "true"
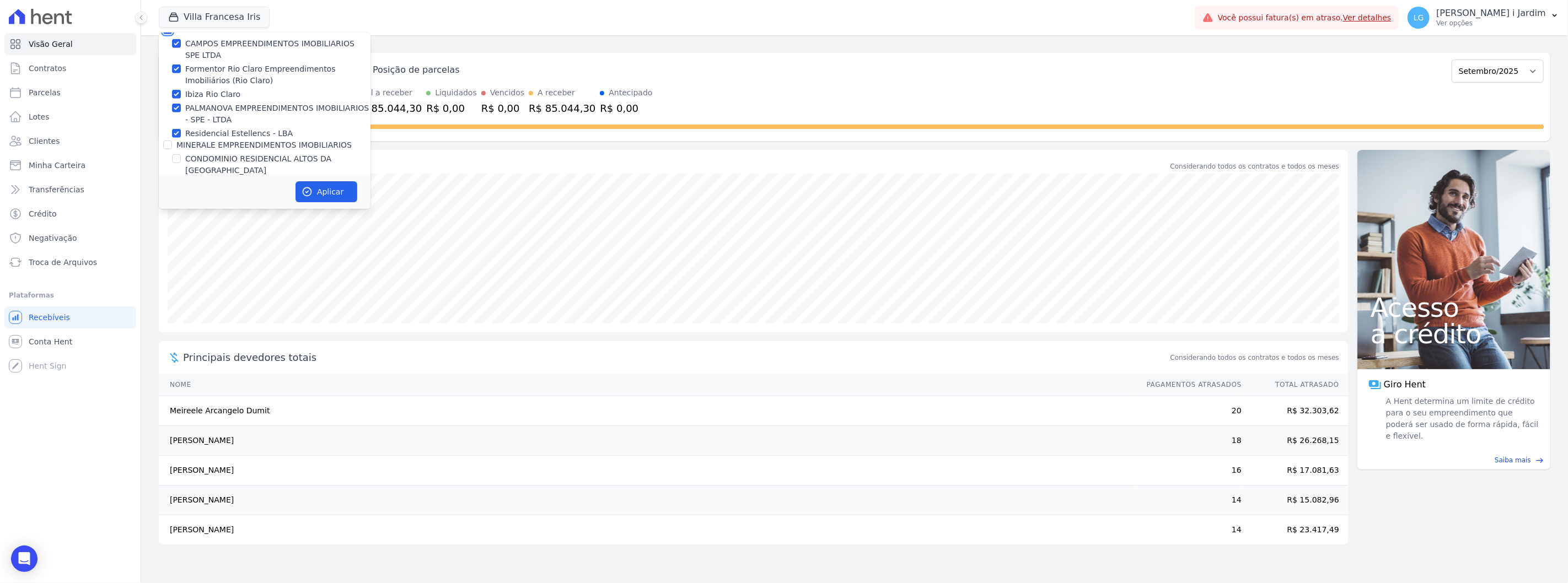
scroll to position [612, 0]
click at [201, 139] on label "MINERALE EMPREENDIMENTOS IMOBILIARIOS" at bounding box center [264, 143] width 175 height 9
click at [172, 139] on input "MINERALE EMPREENDIMENTOS IMOBILIARIOS" at bounding box center [167, 143] width 9 height 9
checkbox input "true"
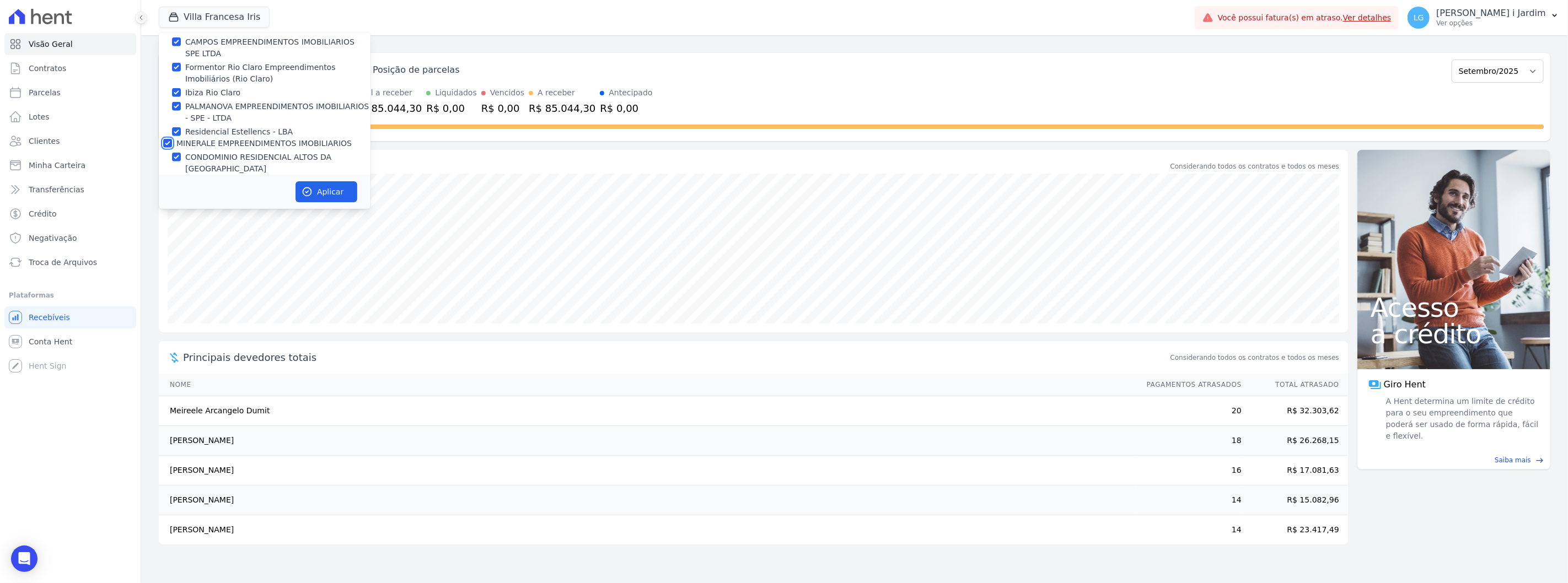
checkbox input "true"
click at [191, 120] on label "Laterza Construtora" at bounding box center [215, 124] width 77 height 9
click at [172, 120] on input "Laterza Construtora" at bounding box center [167, 124] width 9 height 9
checkbox input "true"
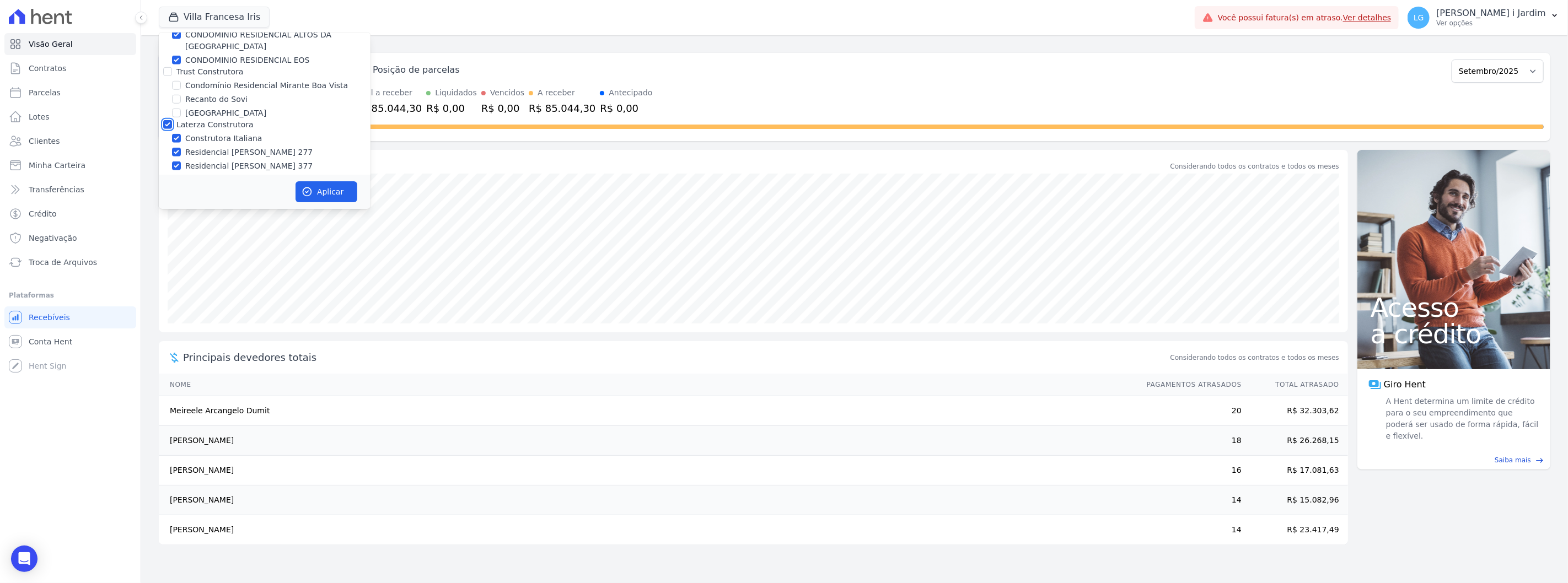
checkbox input "true"
click at [197, 68] on label "Trust Construtora" at bounding box center [210, 72] width 67 height 9
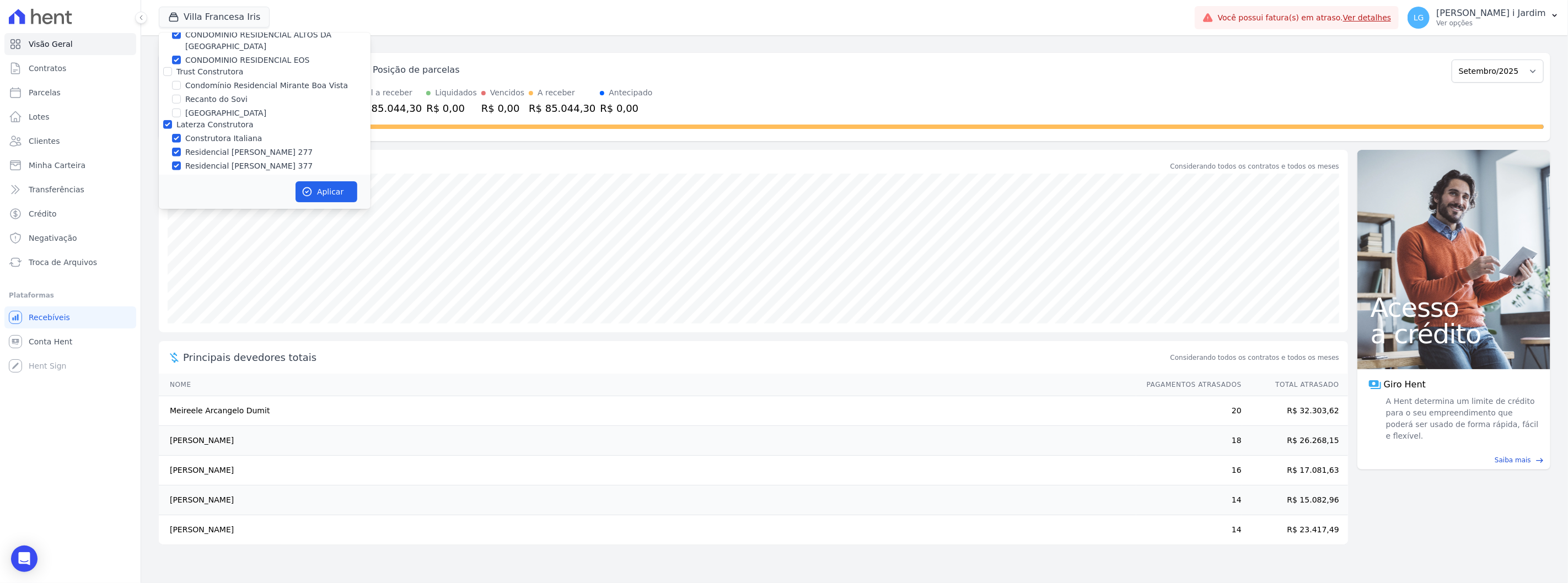
click at [172, 68] on input "Trust Construtora" at bounding box center [167, 72] width 9 height 9
checkbox input "true"
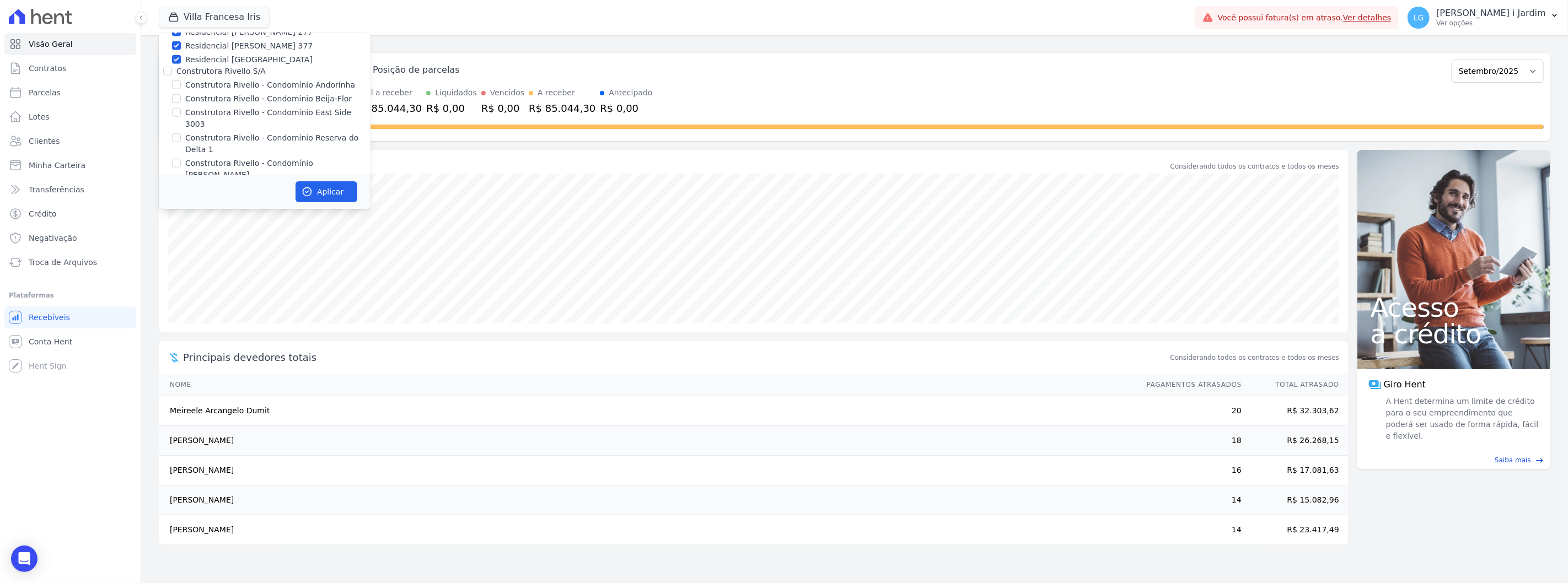
scroll to position [857, 0]
click at [200, 65] on label "Construtora Rivello S/A" at bounding box center [221, 69] width 89 height 9
click at [172, 65] on input "Construtora Rivello S/A" at bounding box center [167, 69] width 9 height 9
checkbox input "true"
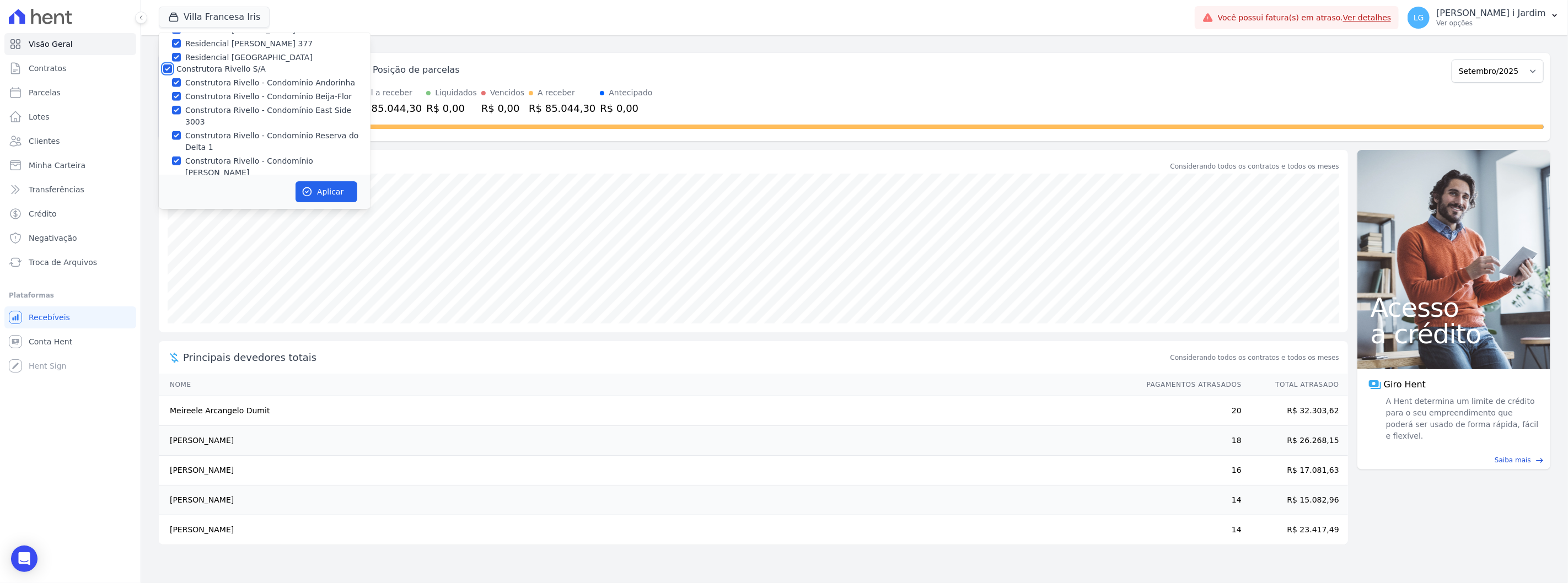
checkbox input "true"
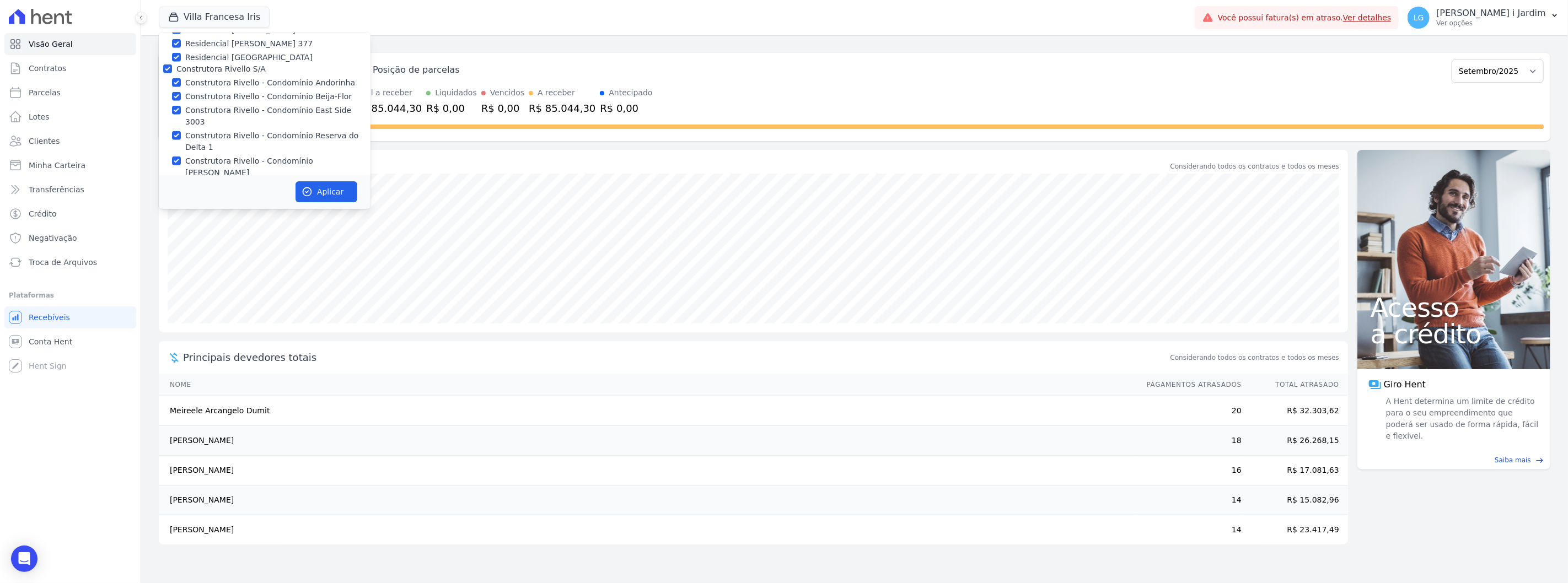
click at [201, 65] on label "Construtora Rivello S/A" at bounding box center [221, 69] width 89 height 9
click at [172, 65] on input "Construtora Rivello S/A" at bounding box center [167, 69] width 9 height 9
checkbox input "false"
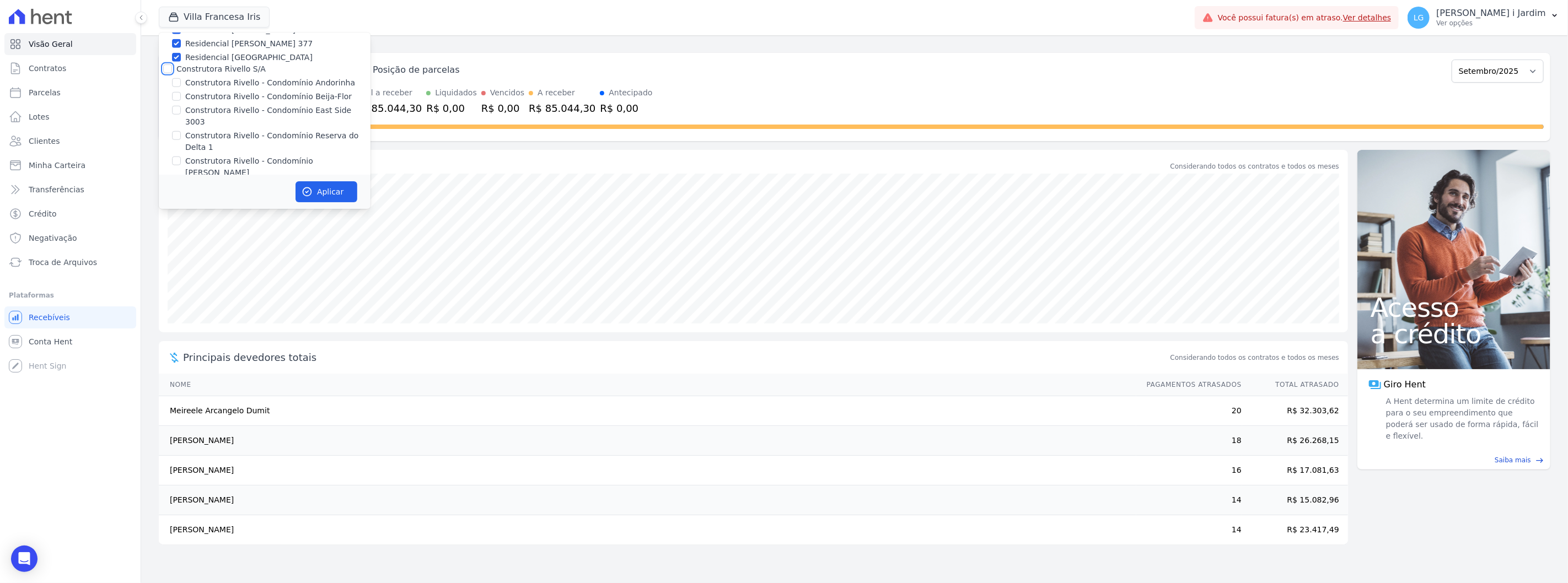
checkbox input "false"
click at [226, 194] on label "DEVECK CONSTRUTORA E INCORPORADORA LTDA" at bounding box center [273, 198] width 192 height 9
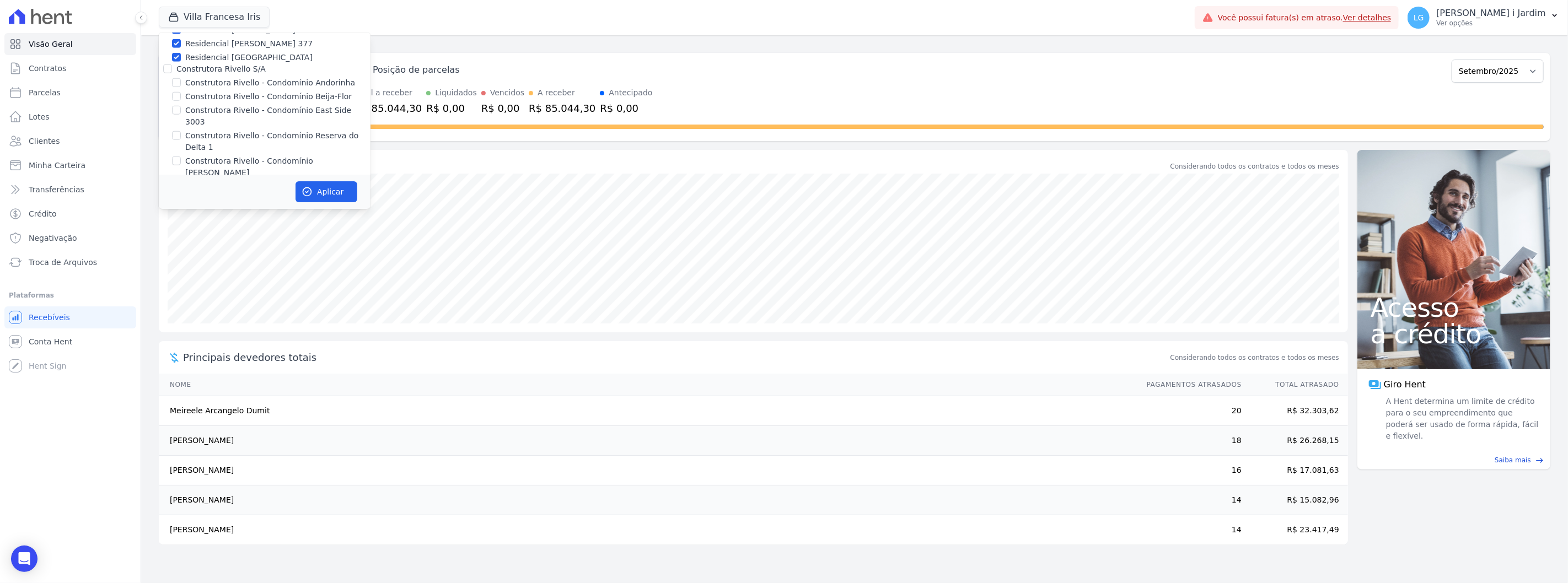
click at [172, 194] on input "DEVECK CONSTRUTORA E INCORPORADORA LTDA" at bounding box center [167, 198] width 9 height 9
checkbox input "true"
click at [193, 108] on label "Mondeo" at bounding box center [192, 113] width 31 height 9
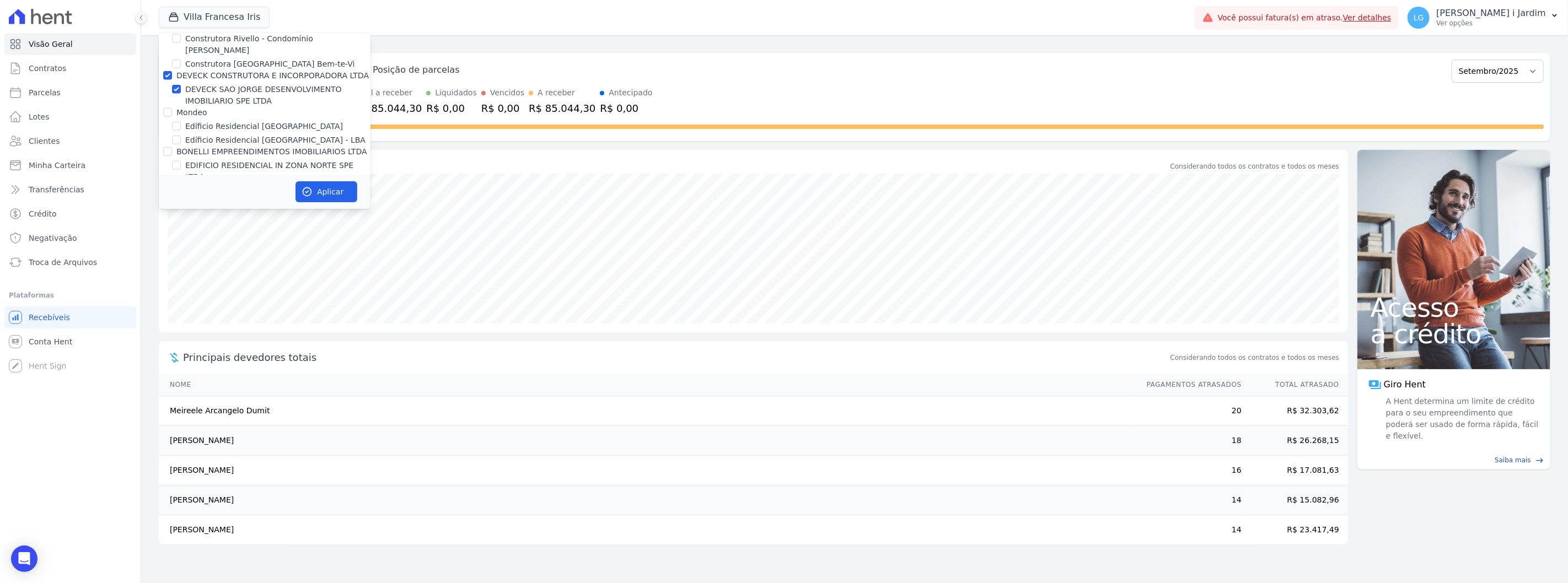
click at [172, 108] on input "Mondeo" at bounding box center [167, 113] width 9 height 9
checkbox input "true"
click at [208, 147] on label "BONELLI EMPREENDIMENTOS IMOBILIARIOS LTDA" at bounding box center [271, 152] width 191 height 9
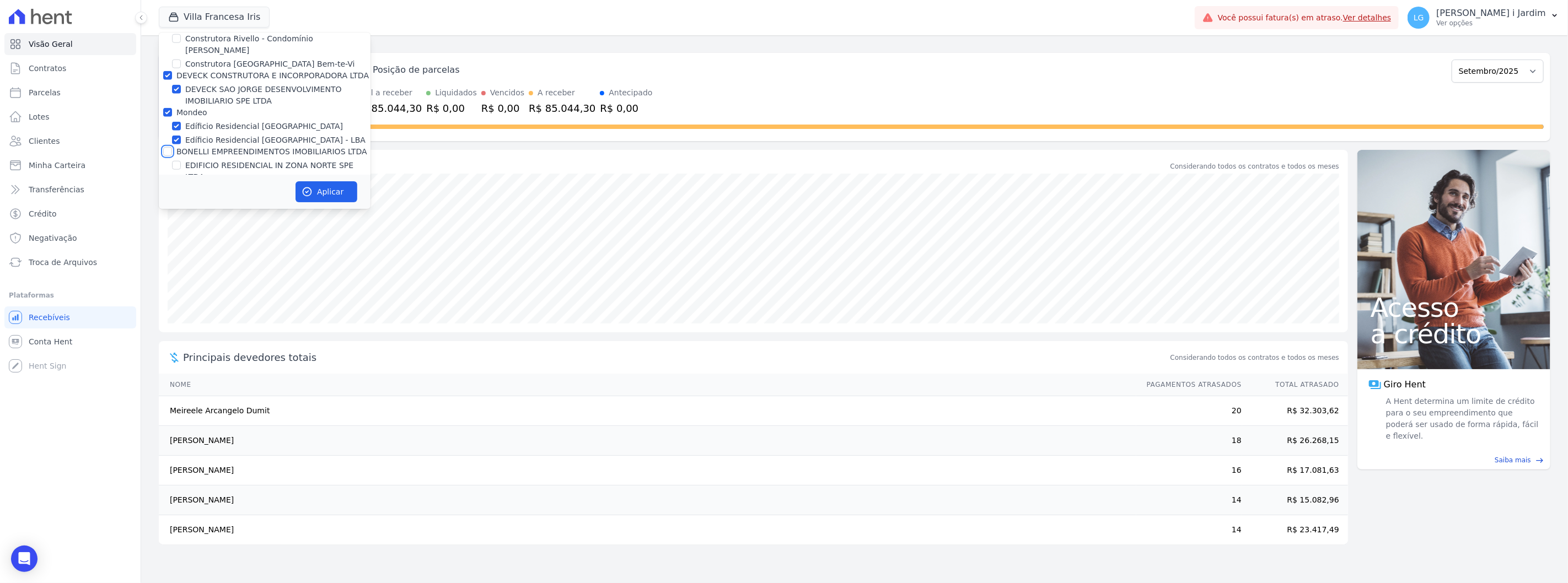
click at [172, 147] on input "BONELLI EMPREENDIMENTOS IMOBILIARIOS LTDA" at bounding box center [167, 152] width 9 height 9
checkbox input "true"
click at [217, 198] on label "Genesis Empreendimentos" at bounding box center [228, 202] width 103 height 9
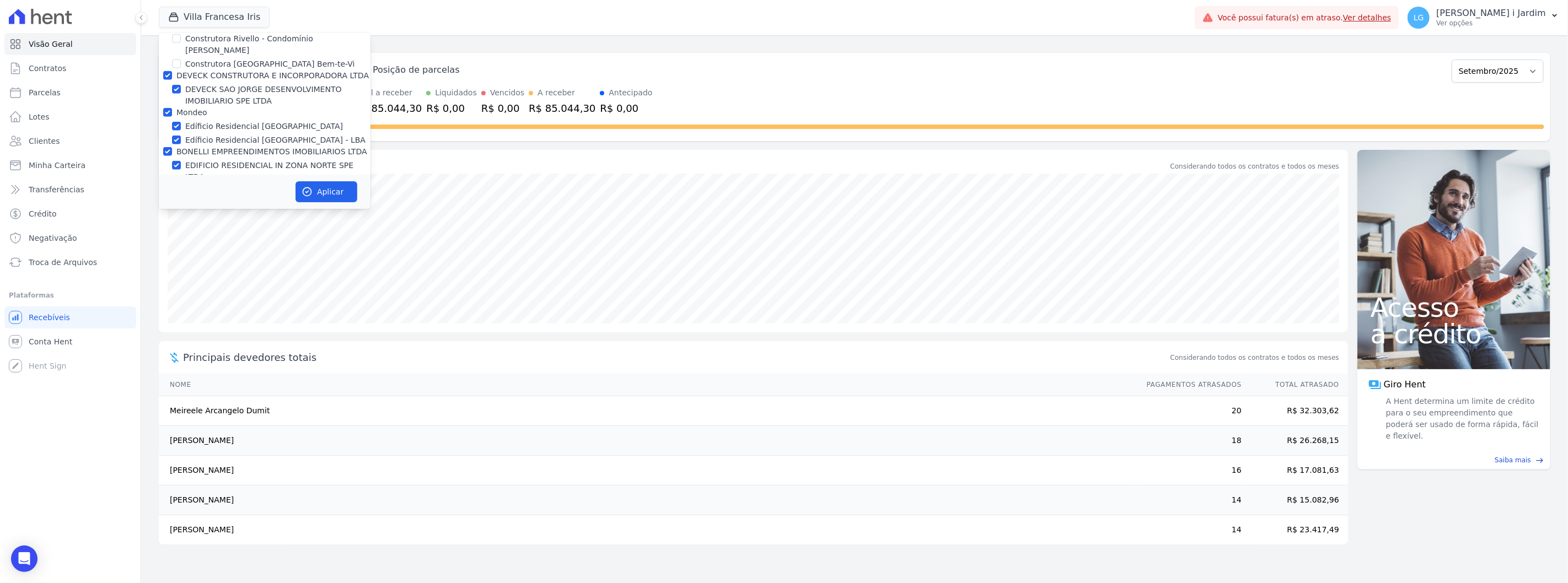
click at [172, 198] on input "Genesis Empreendimentos" at bounding box center [167, 202] width 9 height 9
checkbox input "true"
click at [223, 201] on label "FLEX PARTICIPACOES LTDA" at bounding box center [228, 206] width 102 height 9
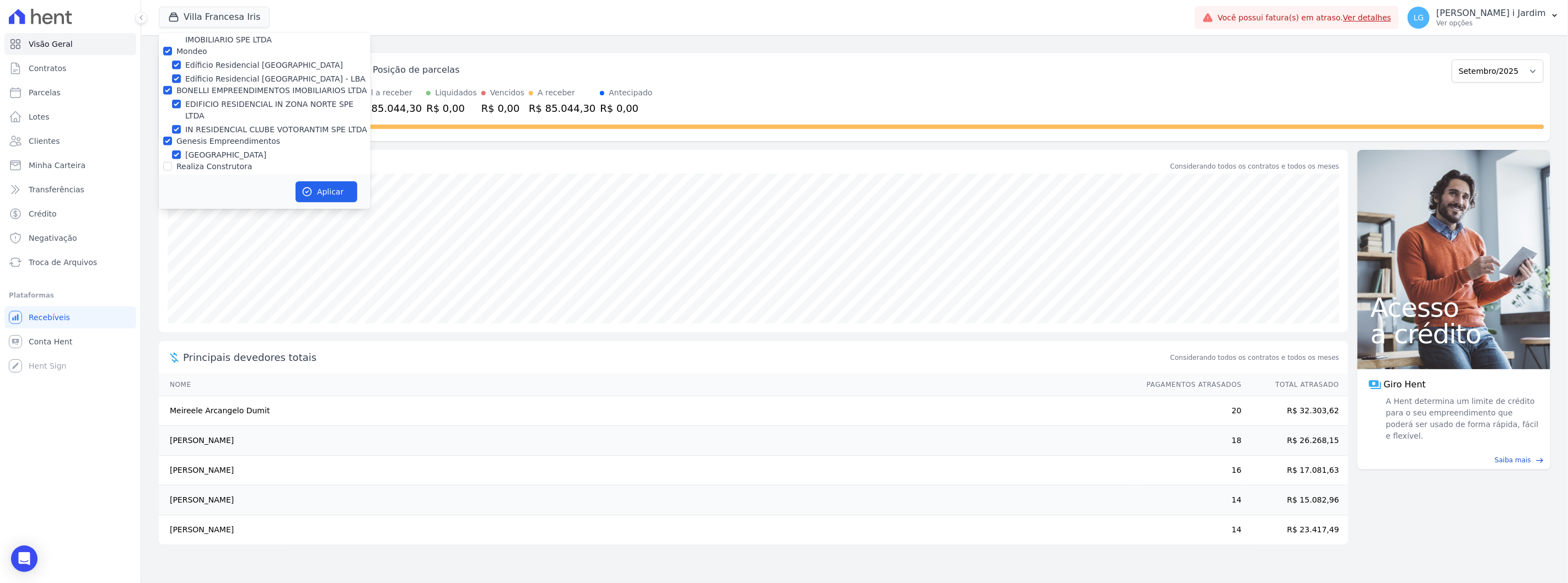
click at [172, 201] on input "FLEX PARTICIPACOES LTDA" at bounding box center [167, 206] width 9 height 9
checkbox input "true"
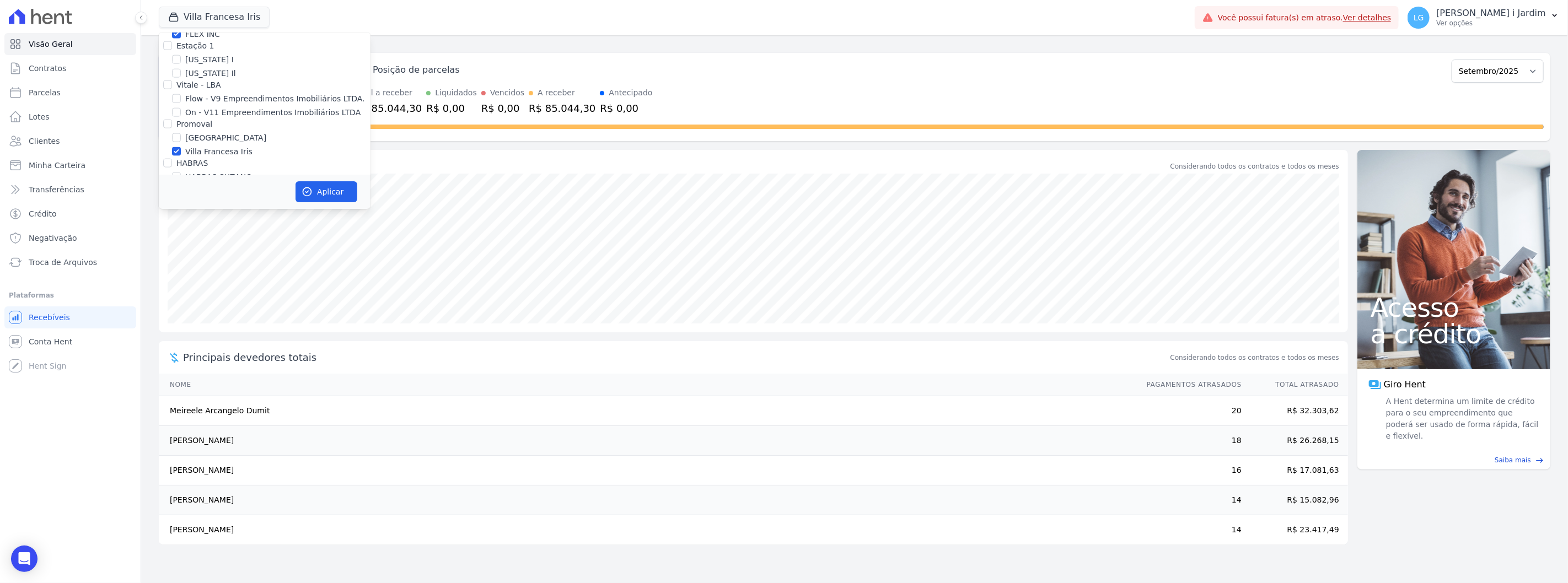
scroll to position [1225, 0]
click at [198, 120] on label "Promoval" at bounding box center [194, 125] width 36 height 9
click at [172, 120] on input "Promoval" at bounding box center [167, 125] width 9 height 9
checkbox input "true"
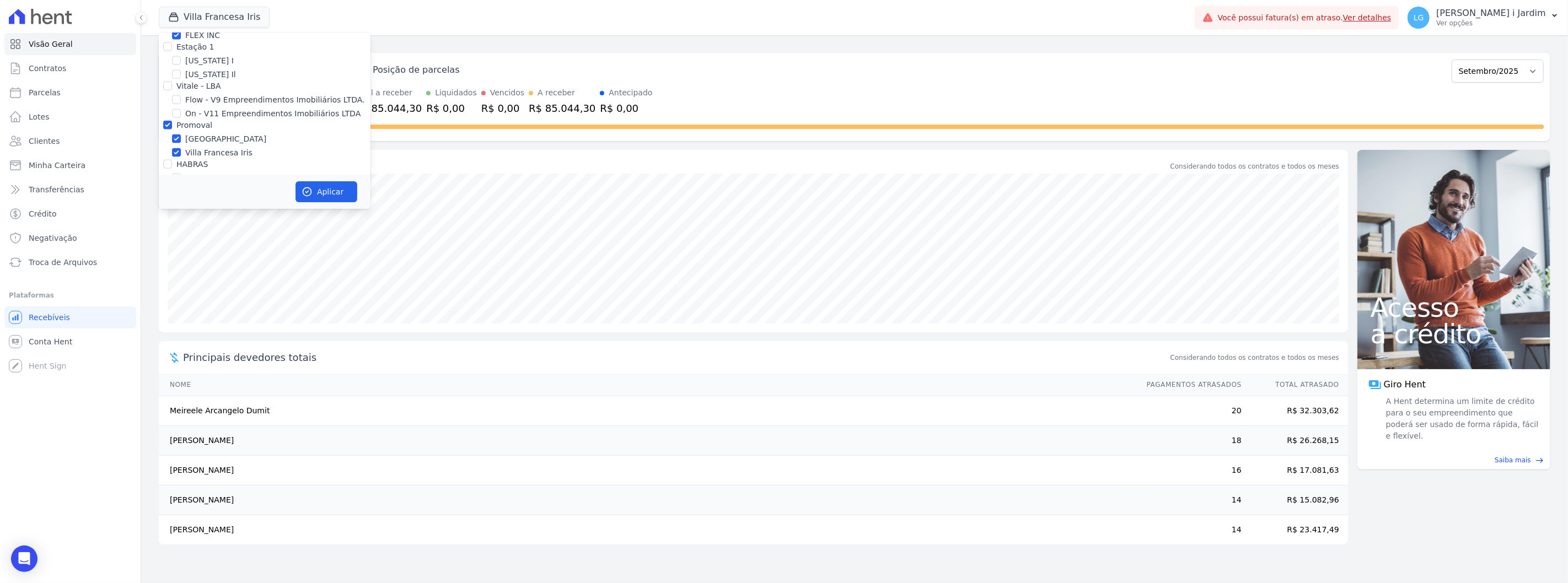
click at [194, 160] on label "HABRAS" at bounding box center [192, 164] width 32 height 9
click at [172, 160] on input "HABRAS" at bounding box center [167, 164] width 9 height 9
checkbox input "true"
click at [340, 192] on button "Aplicar" at bounding box center [326, 192] width 61 height 21
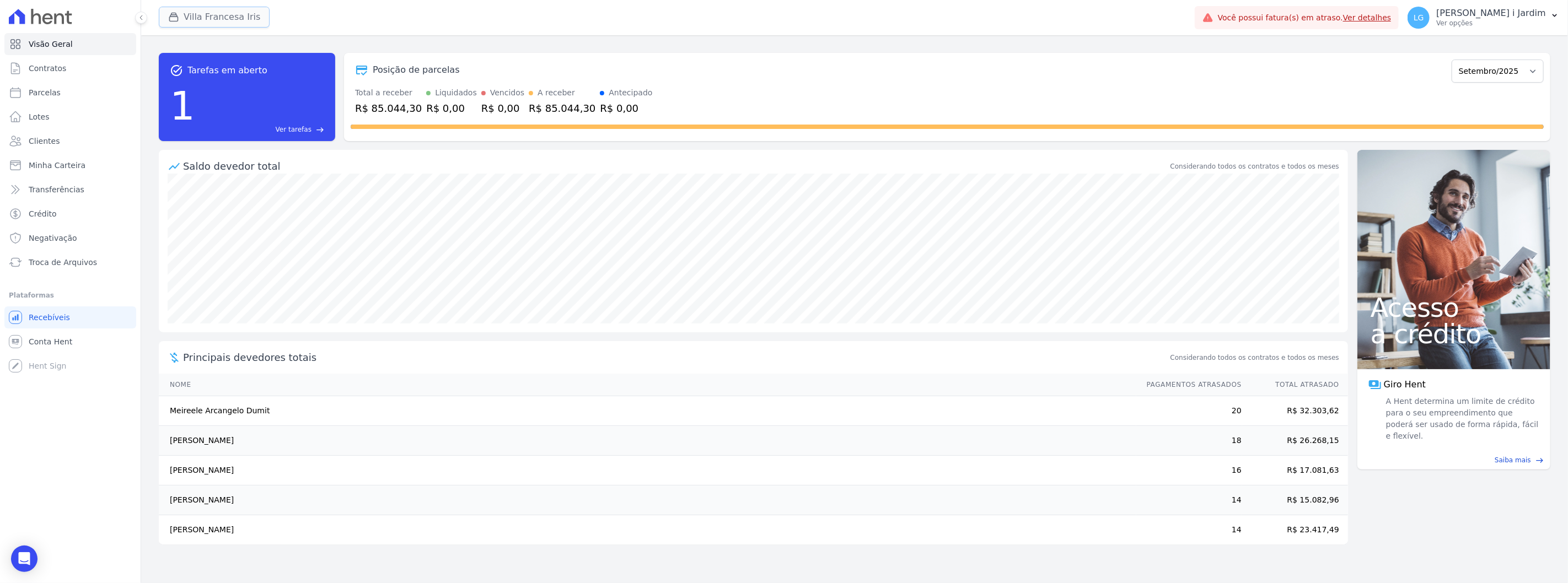
click at [189, 20] on button "Villa Francesa Iris" at bounding box center [214, 17] width 111 height 21
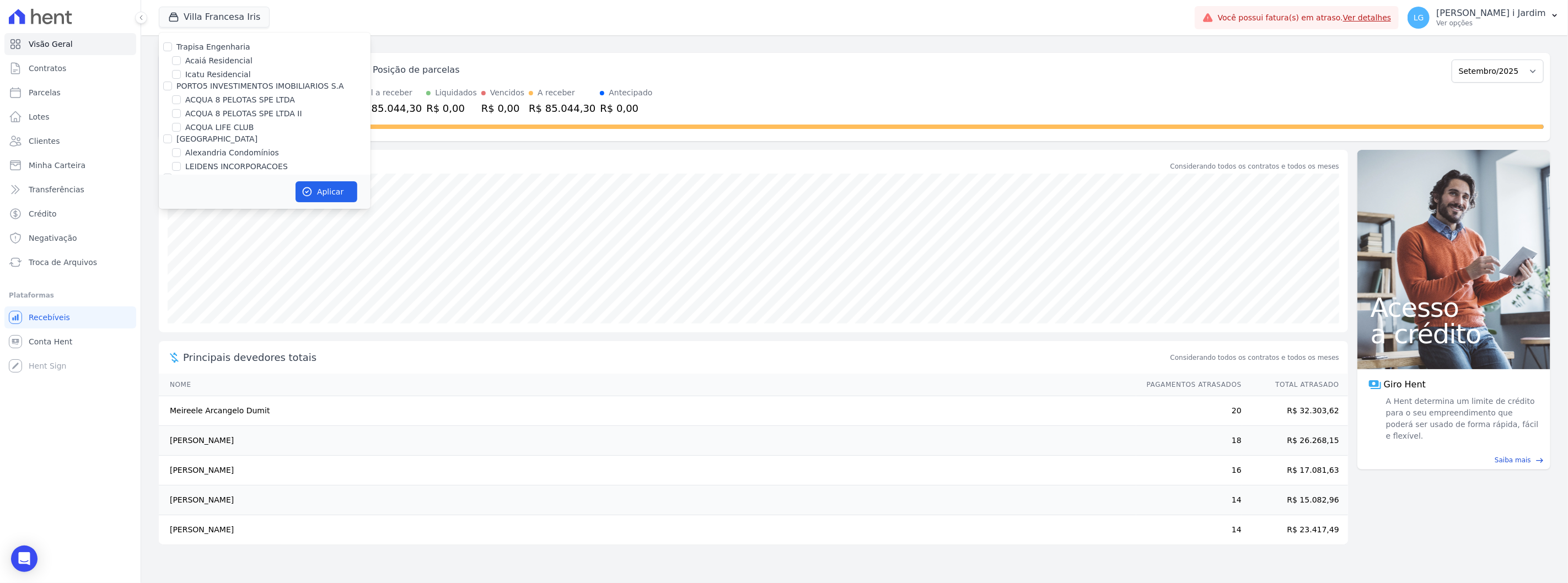
click at [191, 48] on label "Trapisa Engenharia" at bounding box center [213, 47] width 74 height 9
click at [172, 48] on input "Trapisa Engenharia" at bounding box center [167, 47] width 9 height 9
checkbox input "true"
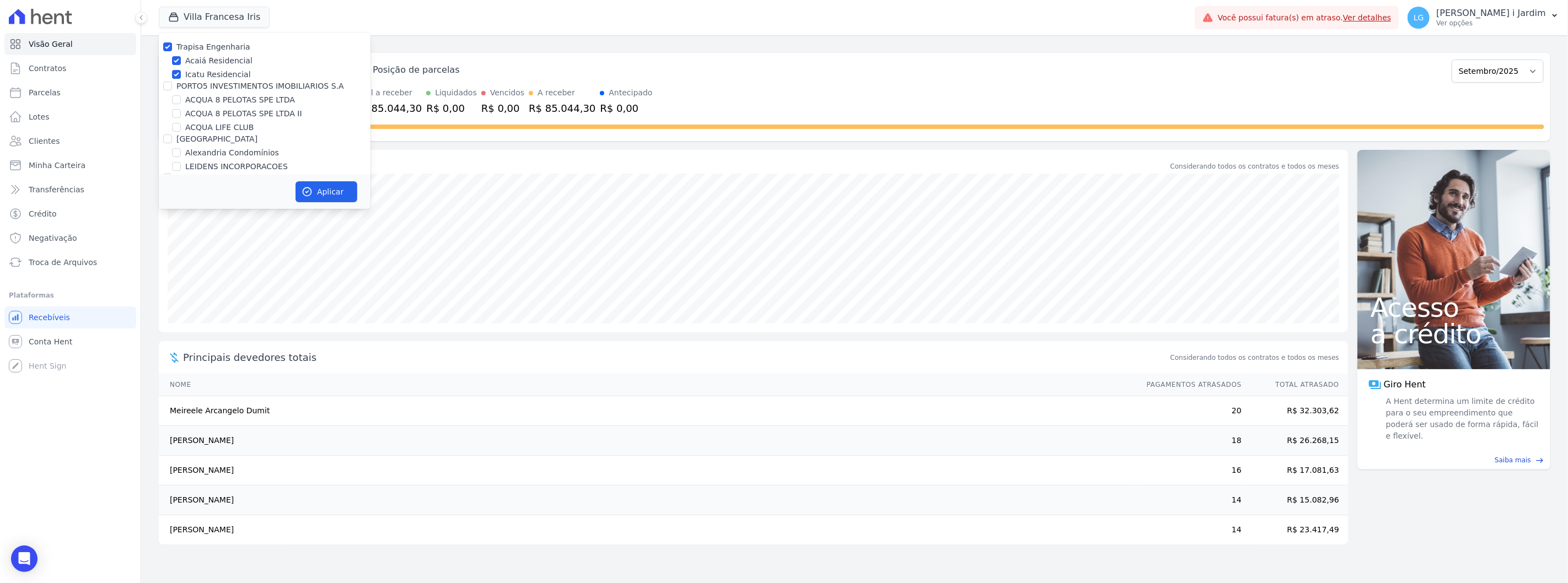
click at [202, 85] on label "PORTO5 INVESTIMENTOS IMOBILIARIOS S.A" at bounding box center [260, 86] width 167 height 9
click at [172, 85] on input "PORTO5 INVESTIMENTOS IMOBILIARIOS S.A" at bounding box center [167, 86] width 9 height 9
checkbox input "true"
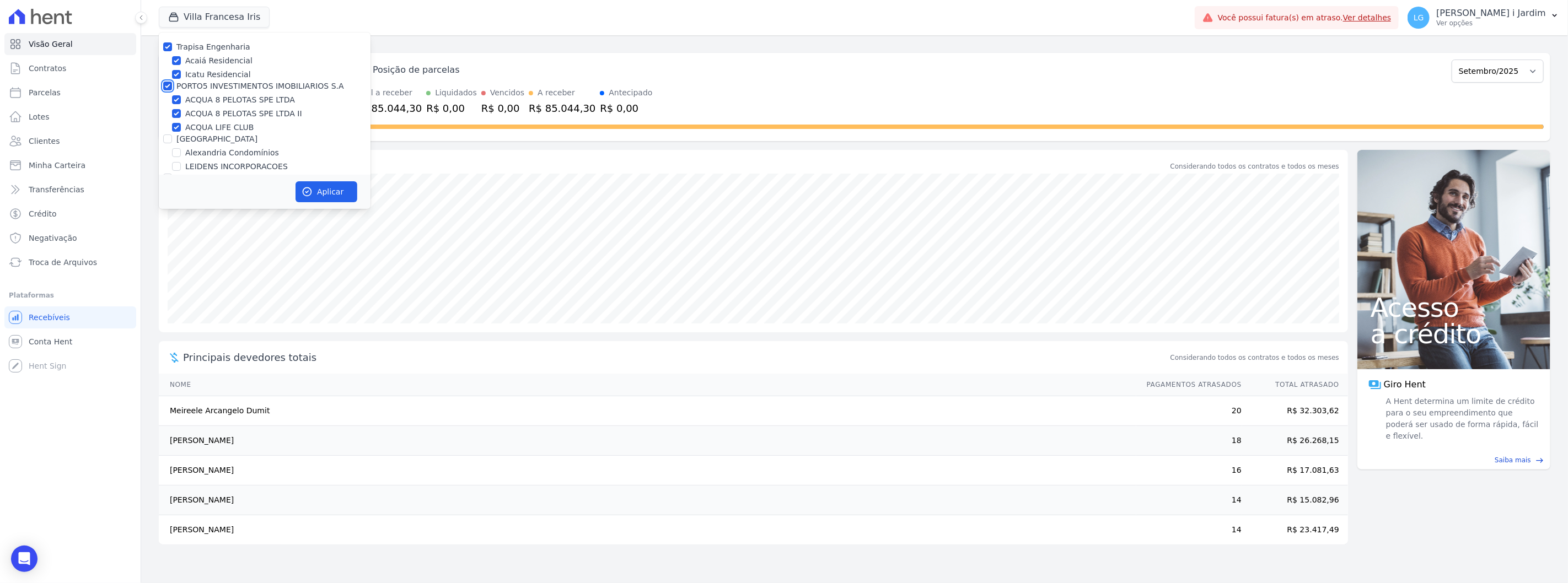
checkbox input "true"
click at [196, 141] on label "[GEOGRAPHIC_DATA]" at bounding box center [217, 139] width 81 height 9
click at [172, 141] on input "[GEOGRAPHIC_DATA]" at bounding box center [167, 139] width 9 height 9
checkbox input "true"
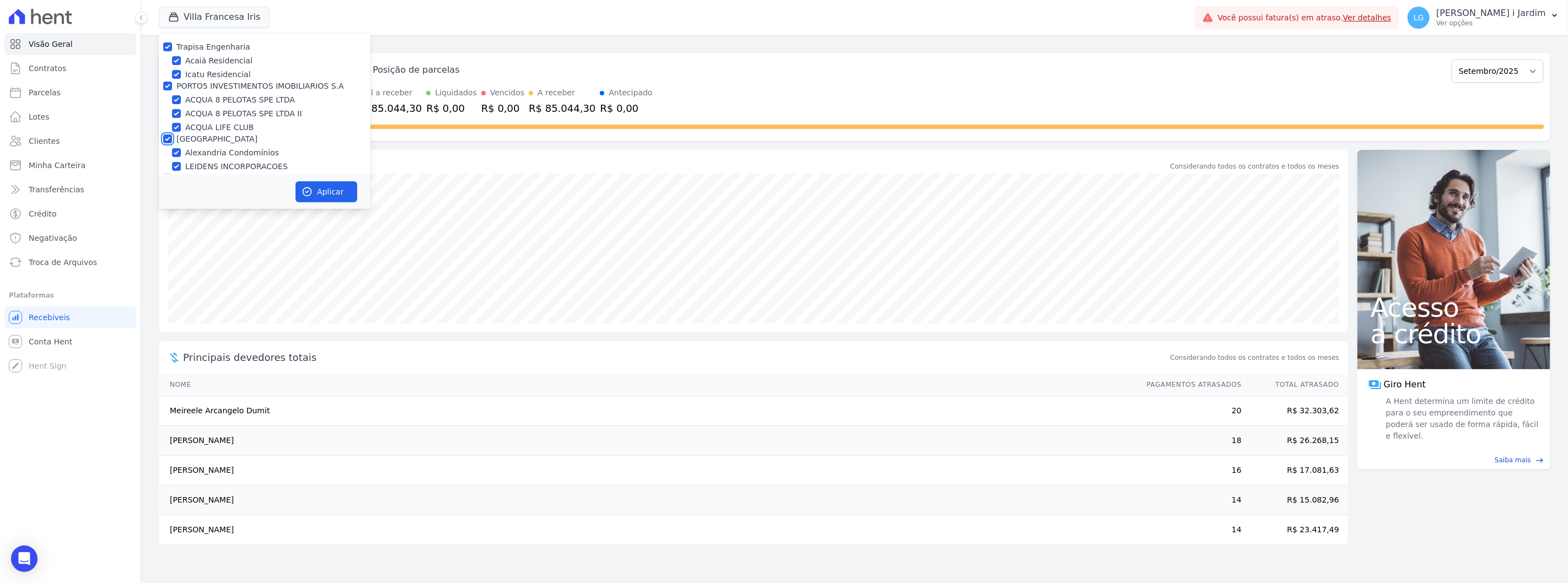
checkbox input "true"
click at [200, 116] on label "Graal Engenharia" at bounding box center [210, 117] width 68 height 9
click at [172, 116] on input "Graal Engenharia" at bounding box center [167, 117] width 9 height 9
checkbox input "true"
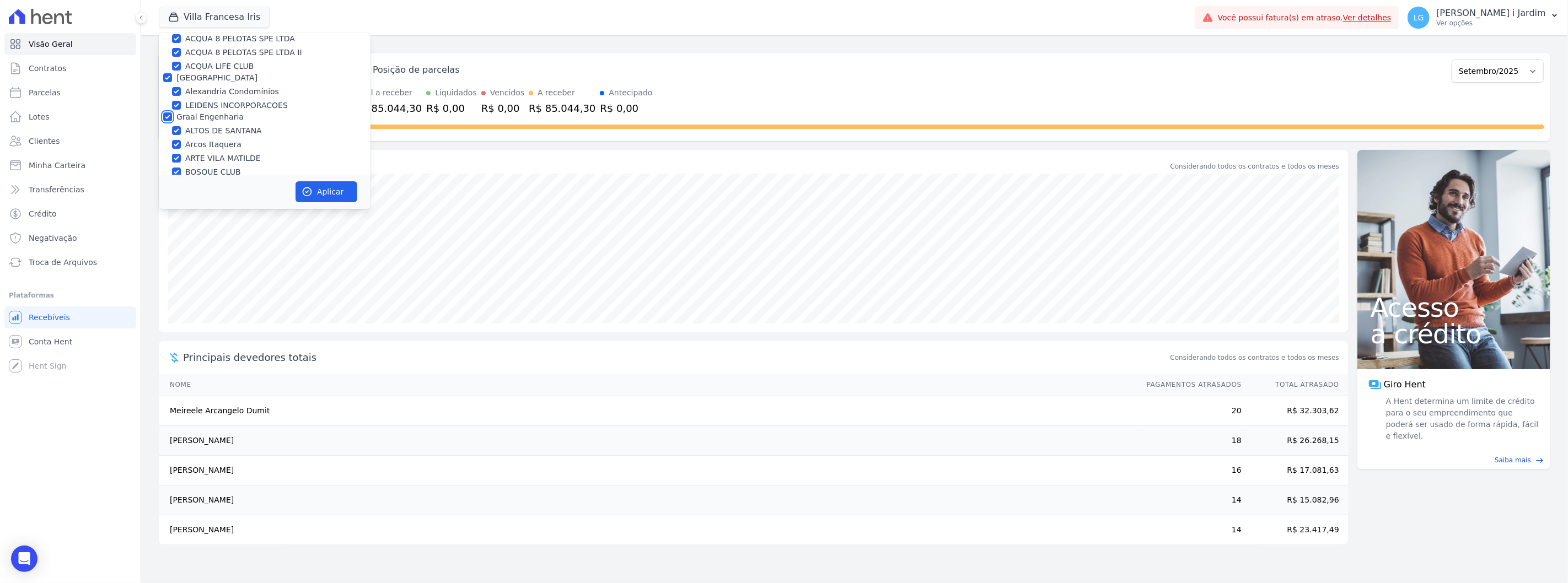
checkbox input "true"
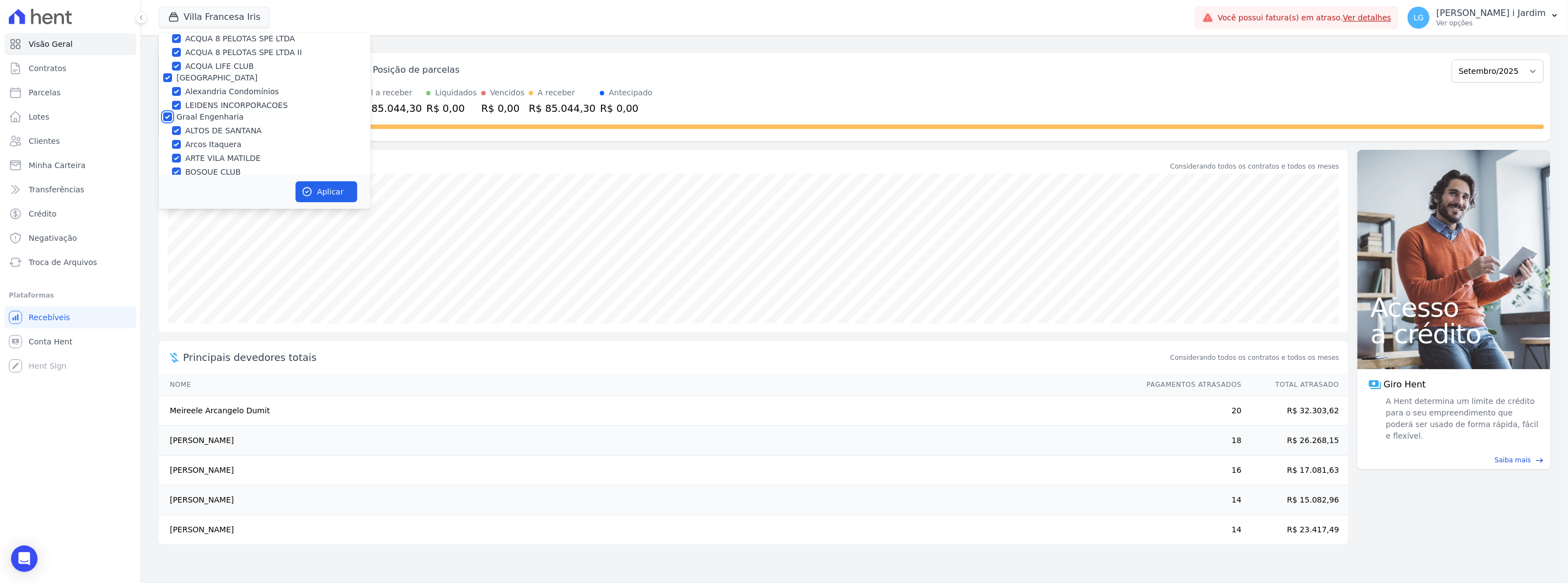
checkbox input "true"
click at [206, 162] on label "CONSTRUTORA SOLICASA" at bounding box center [226, 164] width 100 height 9
click at [172, 162] on input "CONSTRUTORA SOLICASA" at bounding box center [167, 164] width 9 height 9
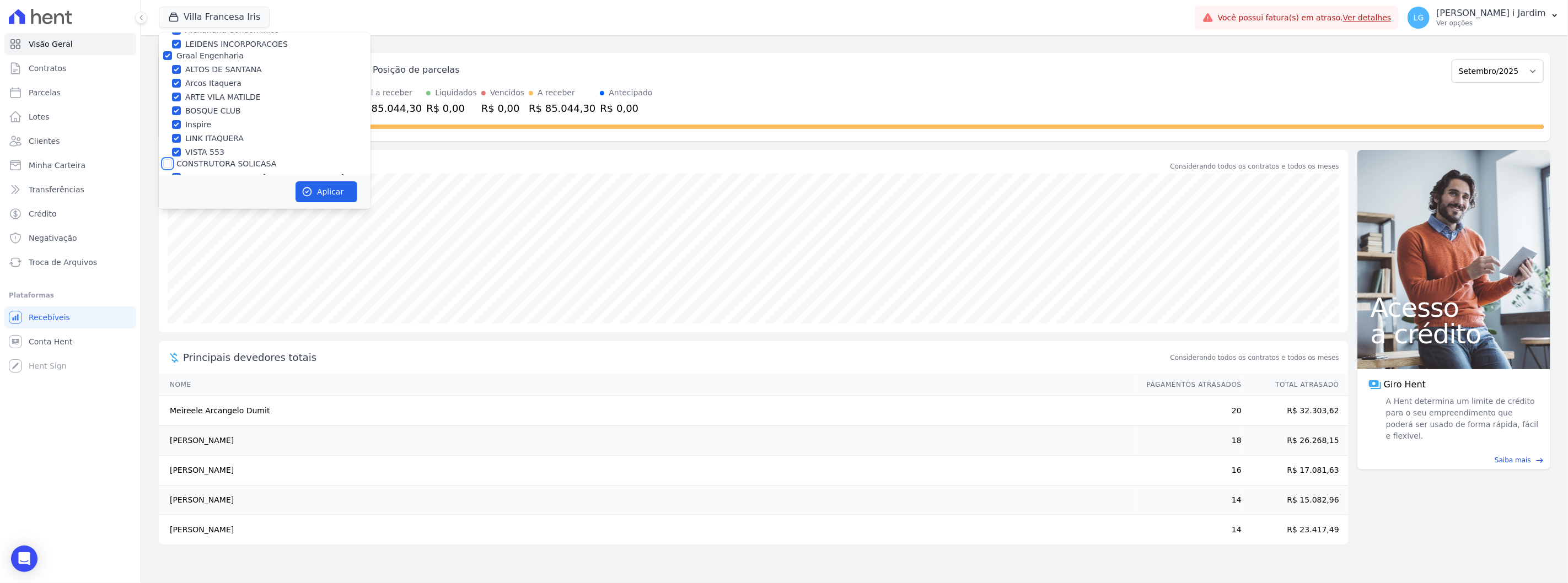
checkbox input "true"
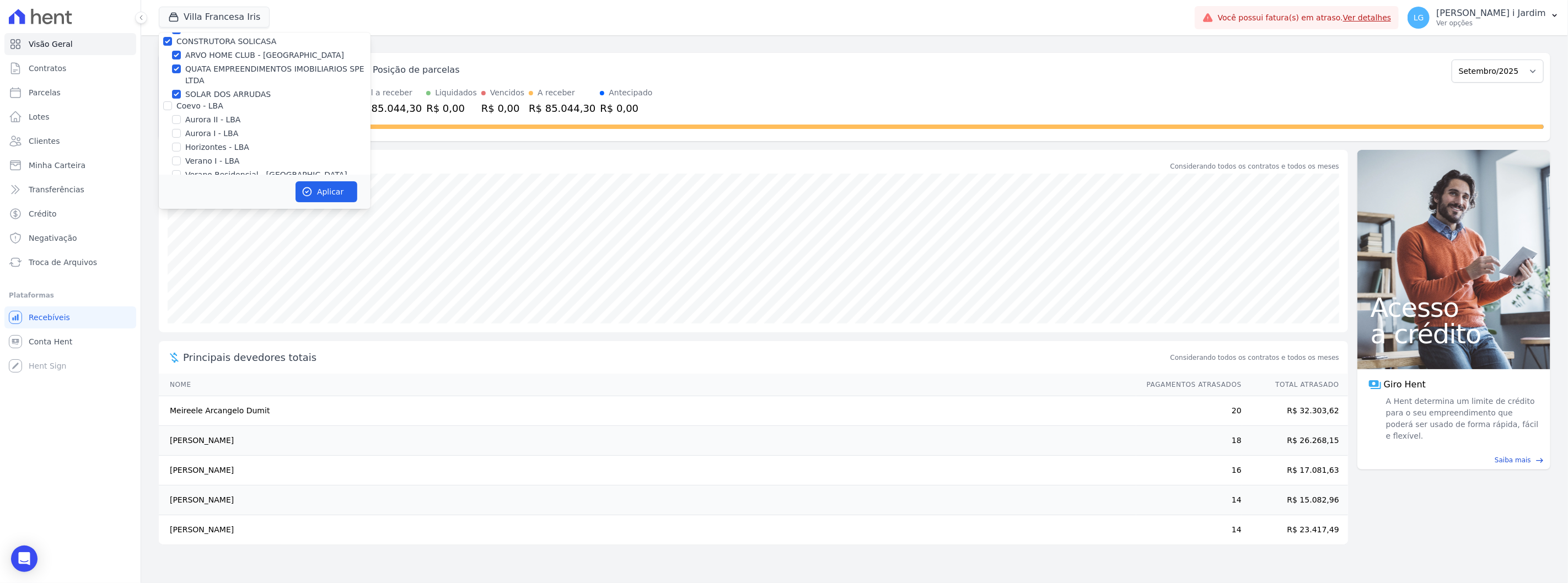
click at [214, 107] on label "Coevo - LBA" at bounding box center [200, 106] width 47 height 9
click at [172, 107] on input "Coevo - LBA" at bounding box center [167, 106] width 9 height 9
checkbox input "true"
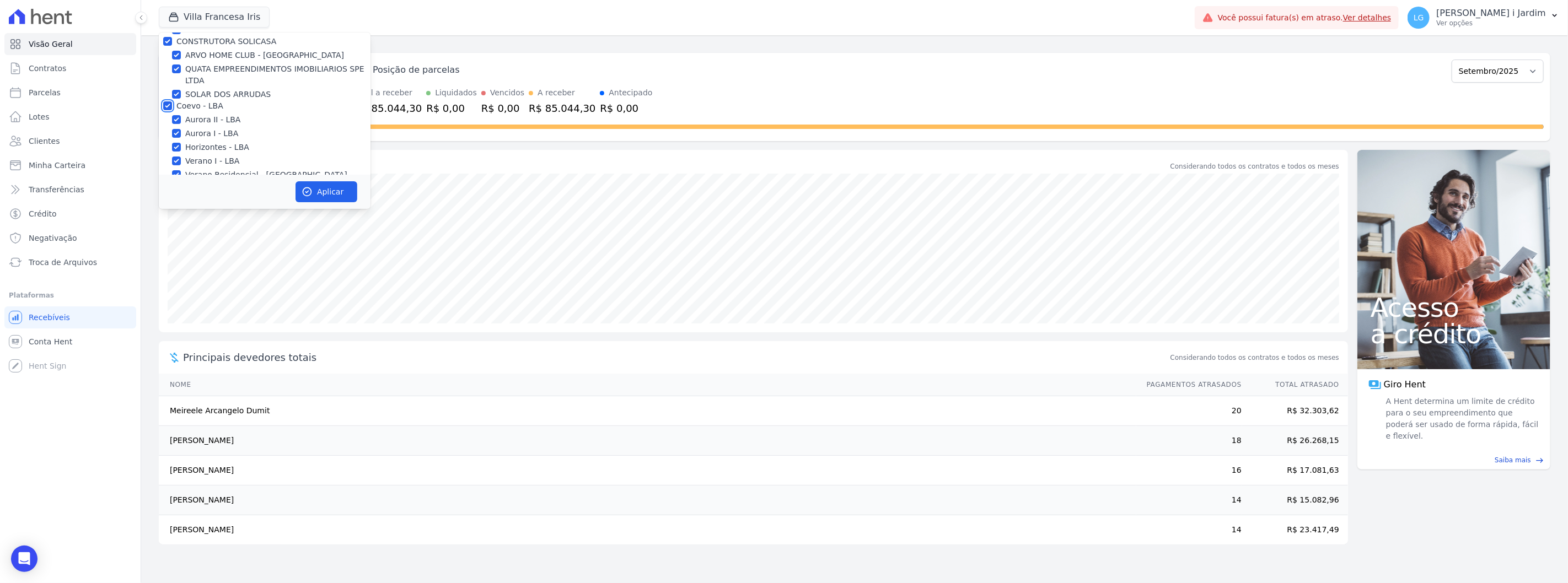
checkbox input "true"
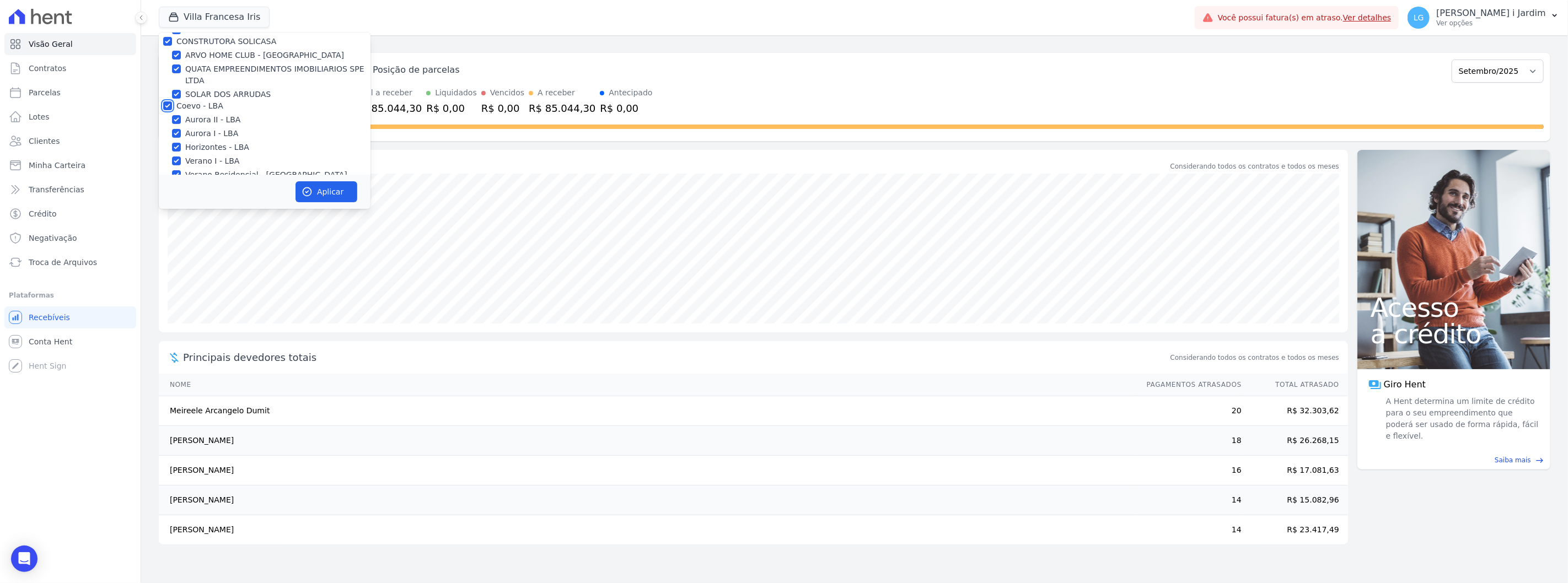
scroll to position [367, 0]
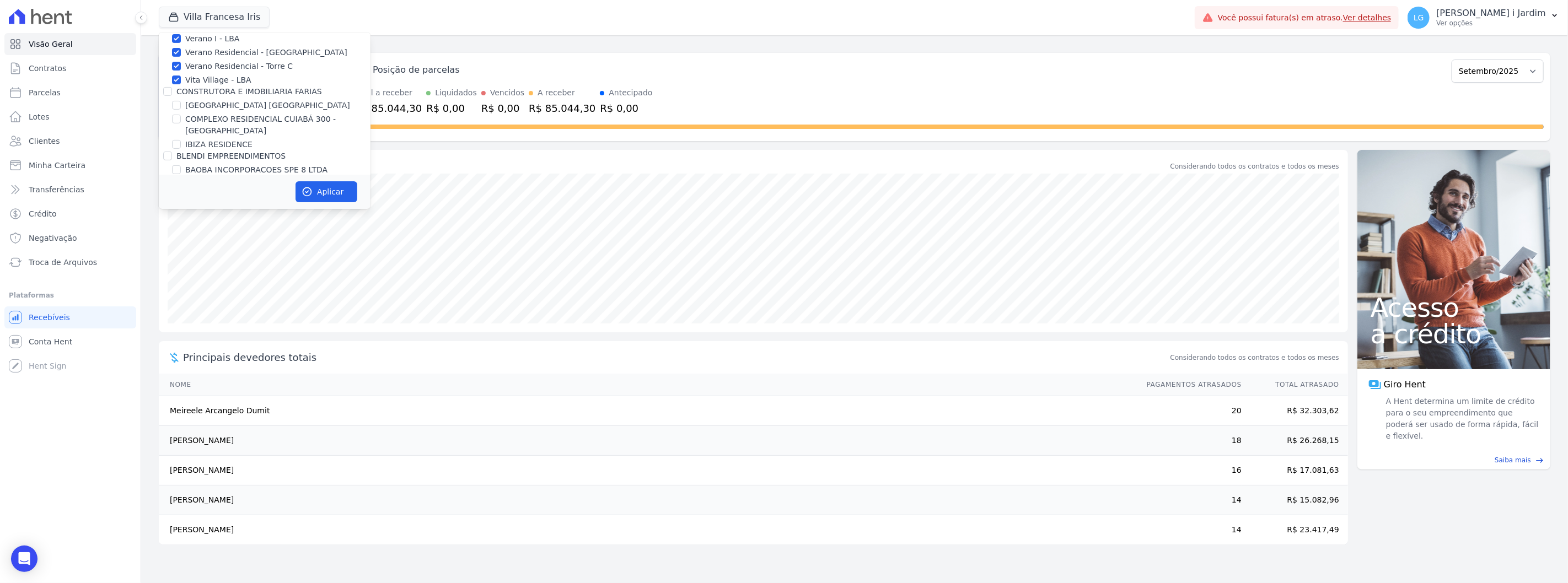
click at [211, 90] on label "CONSTRUTORA E IMOBILIARIA FARIAS" at bounding box center [249, 91] width 145 height 9
click at [172, 90] on input "CONSTRUTORA E IMOBILIARIA FARIAS" at bounding box center [167, 91] width 9 height 9
checkbox input "true"
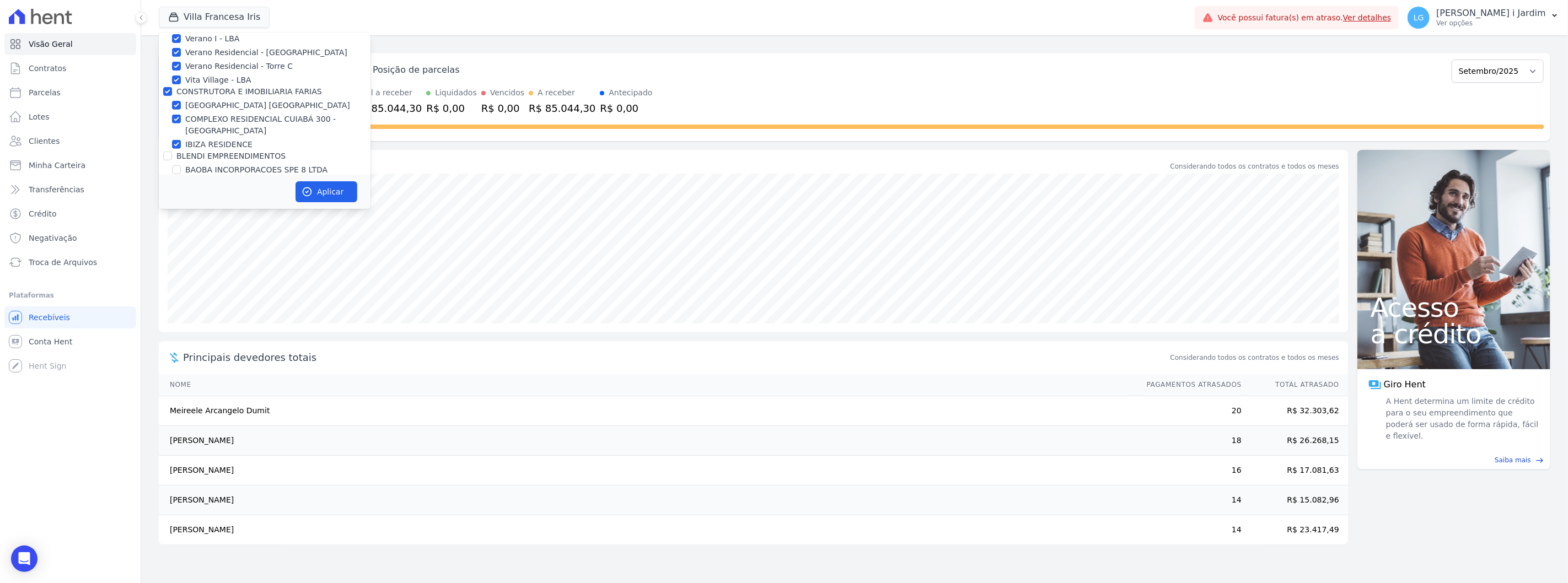
click at [217, 140] on label "IBIZA RESIDENCE" at bounding box center [219, 144] width 68 height 12
click at [181, 140] on input "IBIZA RESIDENCE" at bounding box center [177, 144] width 9 height 9
checkbox input "false"
click at [217, 144] on label "IBIZA RESIDENCE" at bounding box center [219, 144] width 68 height 12
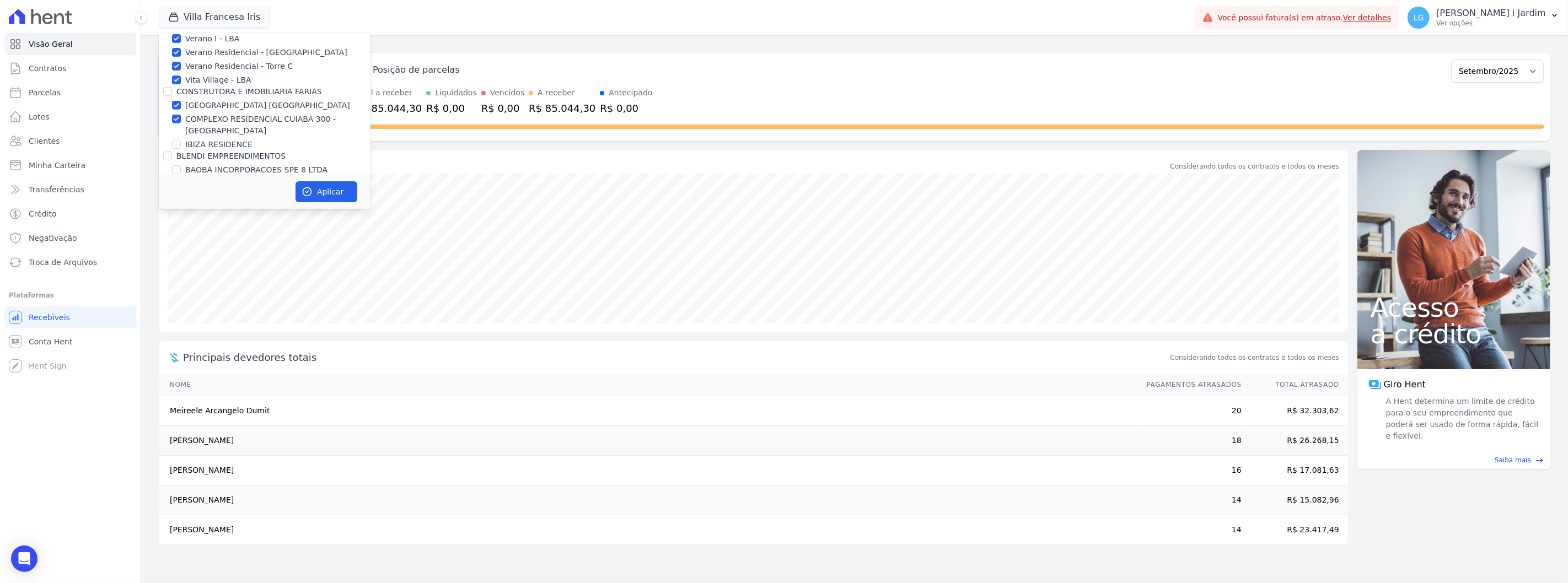
click at [181, 144] on input "IBIZA RESIDENCE" at bounding box center [177, 144] width 9 height 9
checkbox input "true"
click at [219, 158] on label "BLENDI EMPREENDIMENTOS" at bounding box center [231, 156] width 109 height 9
click at [172, 158] on input "BLENDI EMPREENDIMENTOS" at bounding box center [167, 156] width 9 height 9
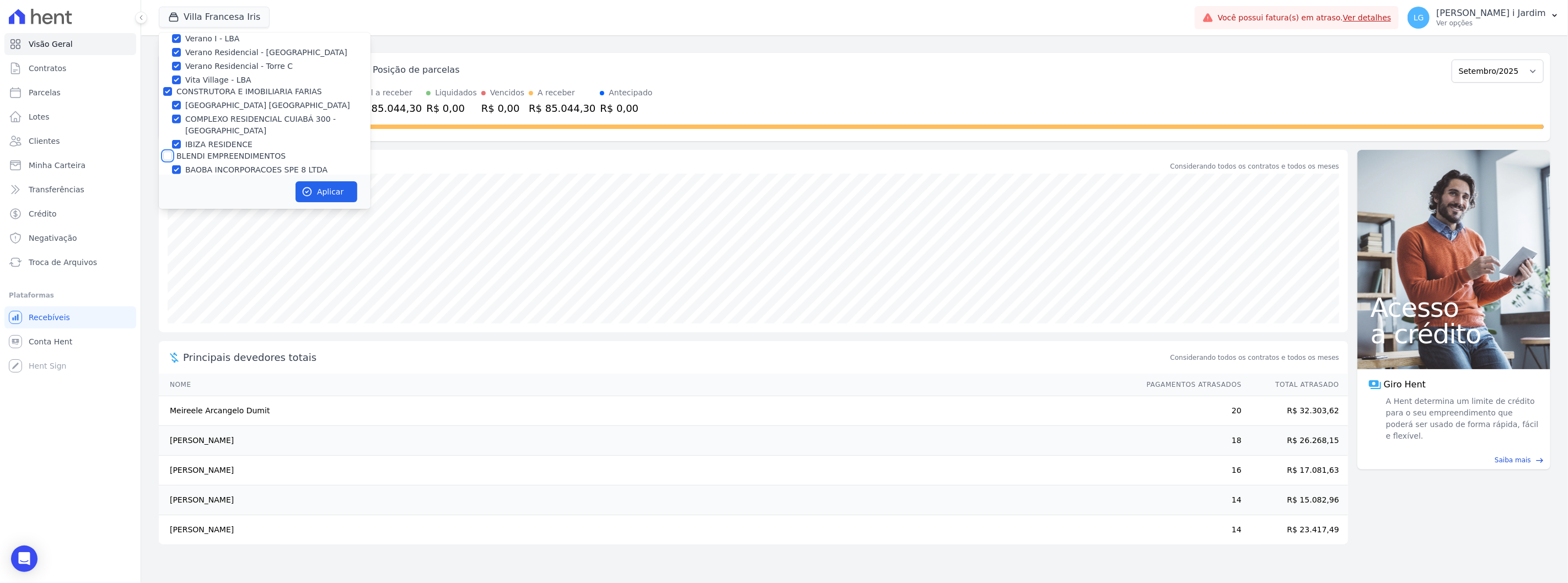
checkbox input "true"
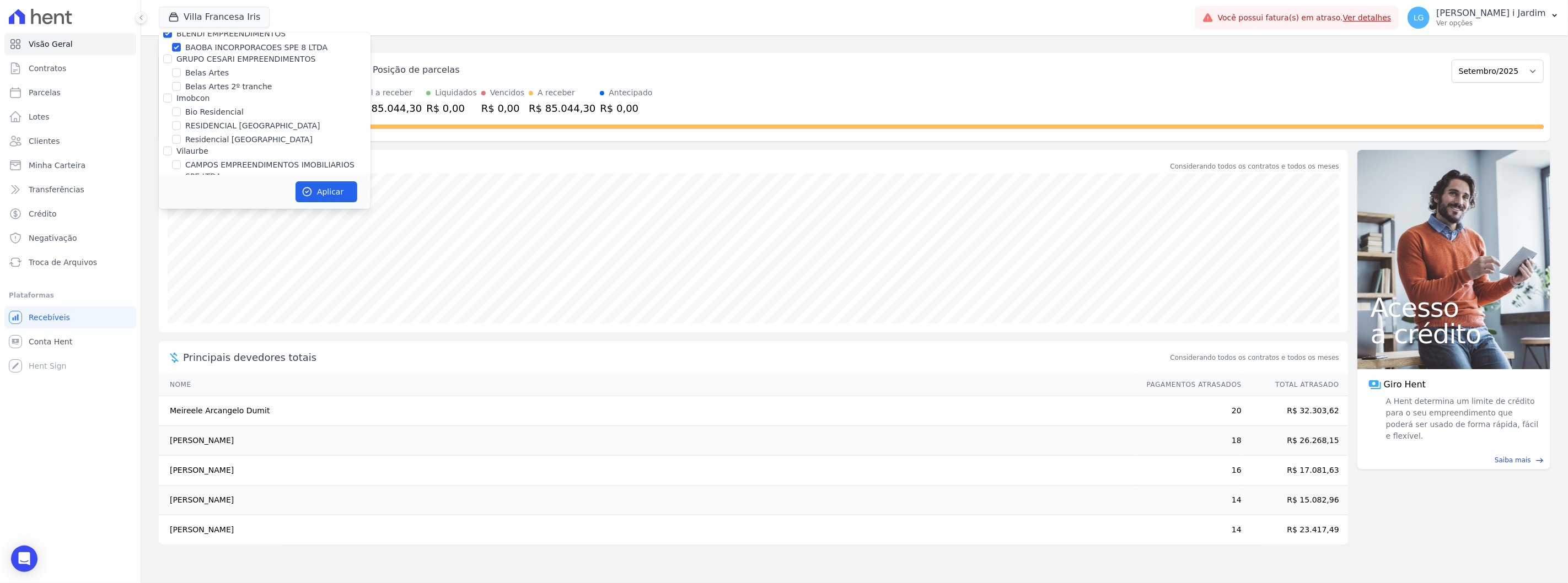
click at [202, 94] on label "Imobcon" at bounding box center [193, 98] width 33 height 9
click at [172, 94] on input "Imobcon" at bounding box center [167, 98] width 9 height 9
checkbox input "true"
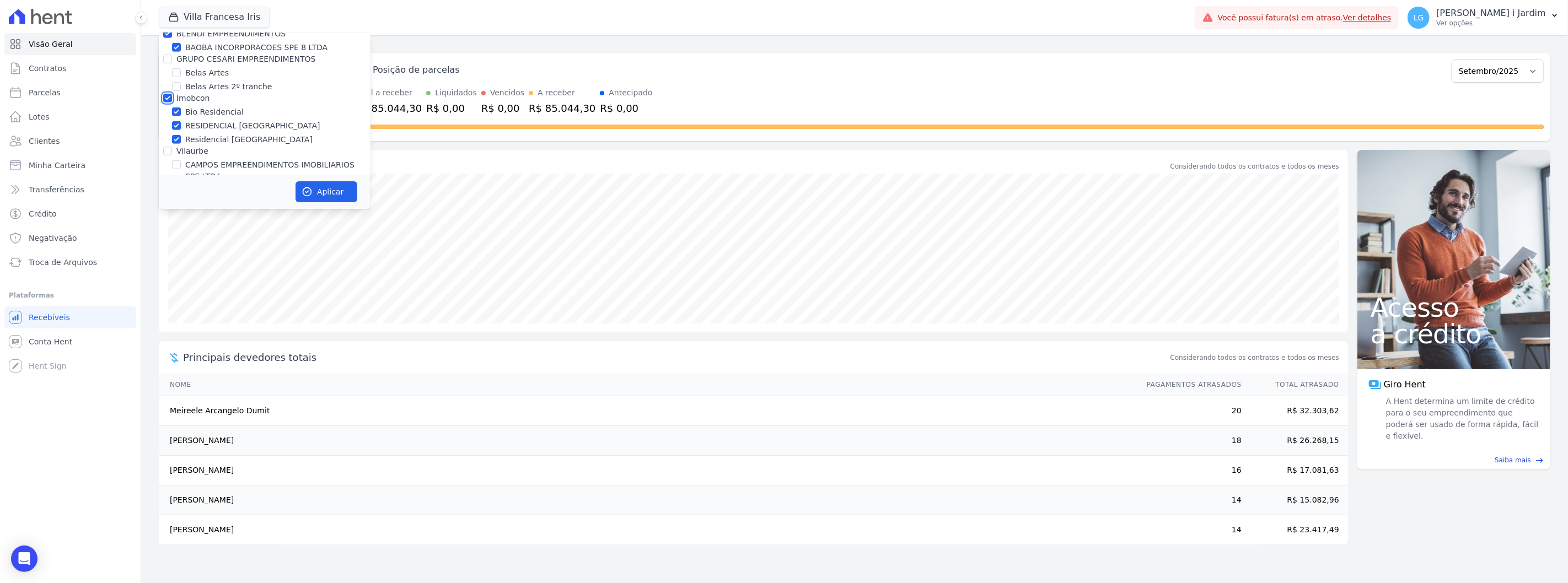
checkbox input "true"
click at [196, 60] on label "GRUPO CESARI EMPREENDIMENTOS" at bounding box center [246, 59] width 139 height 9
click at [172, 60] on input "GRUPO CESARI EMPREENDIMENTOS" at bounding box center [167, 59] width 9 height 9
checkbox input "true"
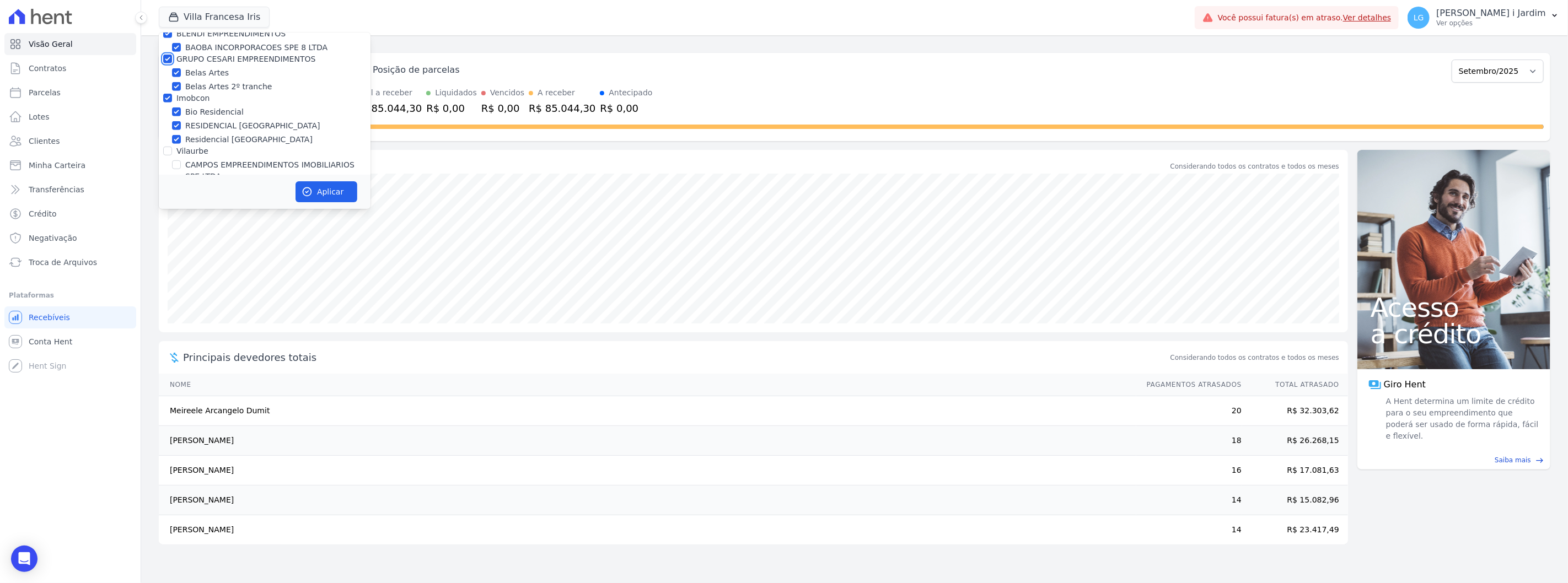
checkbox input "true"
click at [195, 149] on label "Vilaurbe" at bounding box center [192, 151] width 32 height 9
click at [172, 149] on input "Vilaurbe" at bounding box center [167, 151] width 9 height 9
checkbox input "true"
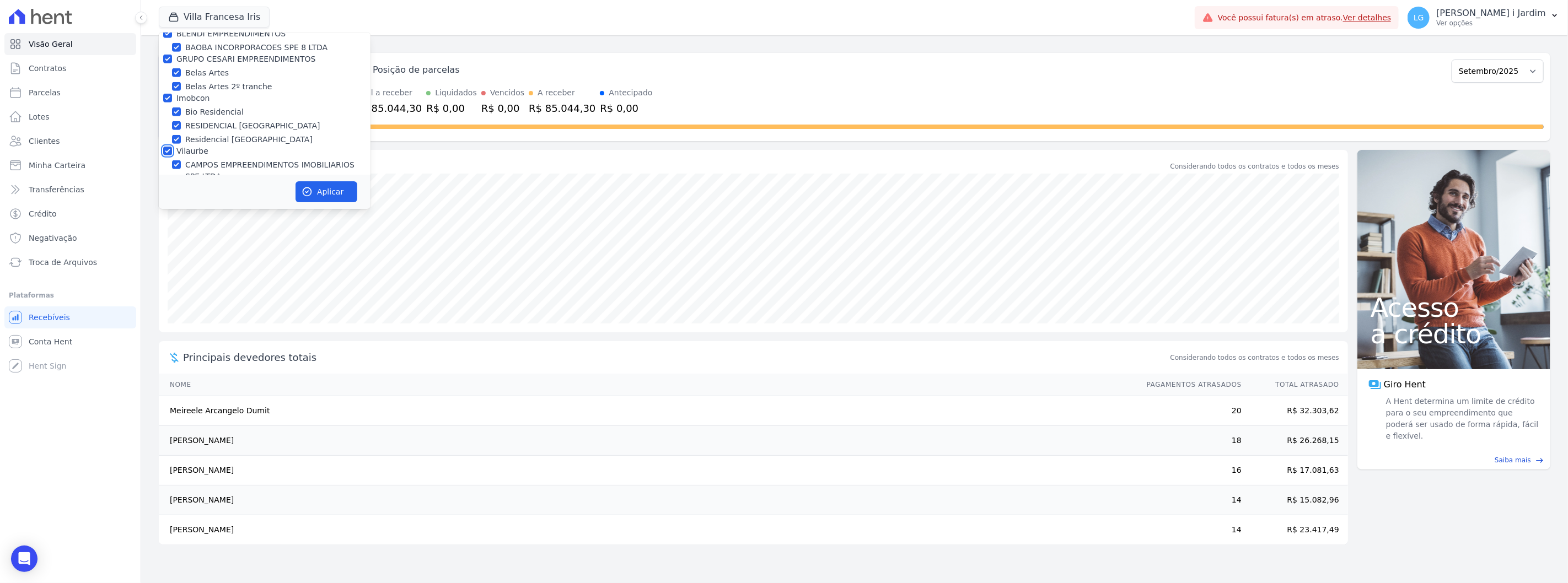
checkbox input "true"
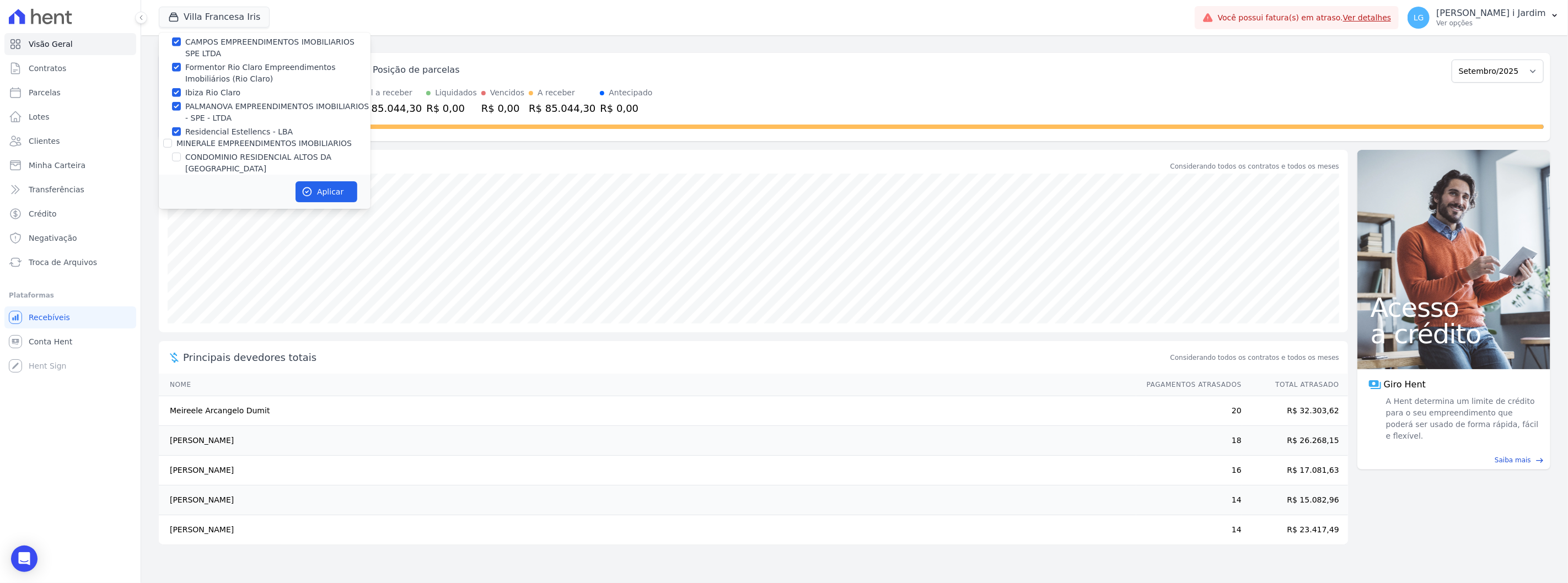
click at [200, 144] on label "MINERALE EMPREENDIMENTOS IMOBILIARIOS" at bounding box center [264, 143] width 175 height 9
click at [172, 144] on input "MINERALE EMPREENDIMENTOS IMOBILIARIOS" at bounding box center [167, 143] width 9 height 9
checkbox input "true"
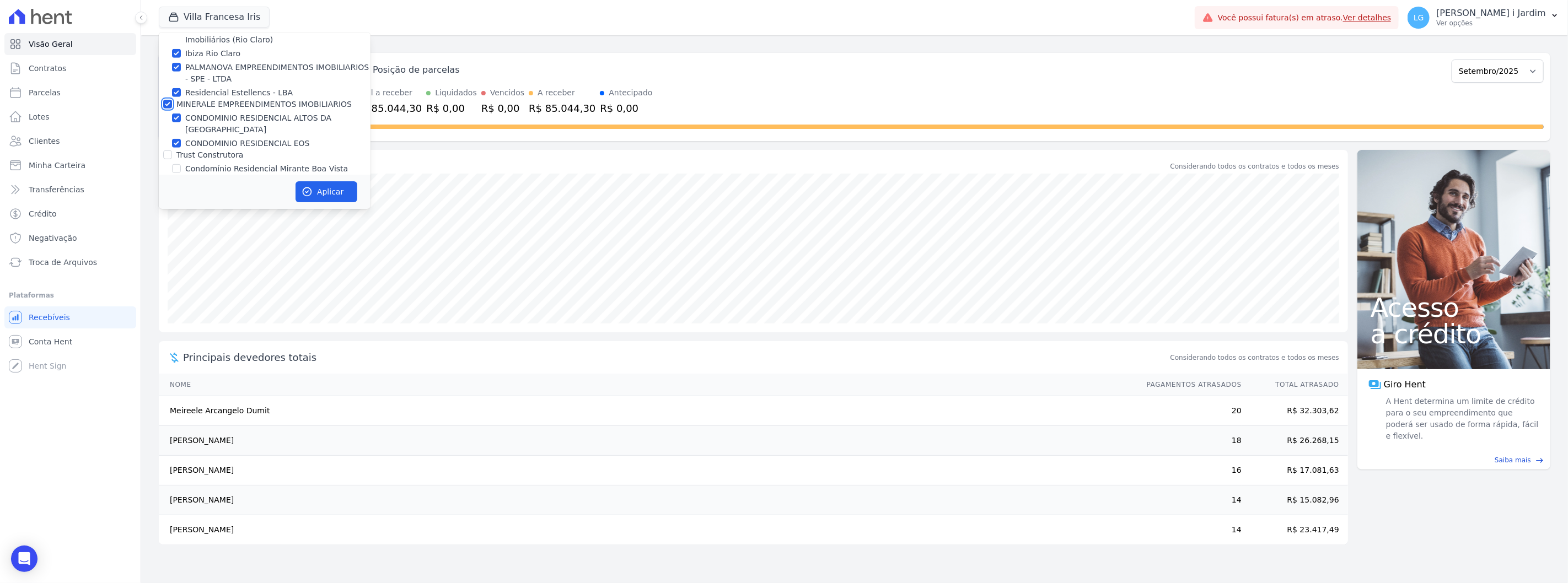
scroll to position [674, 0]
click at [195, 128] on label "Trust Construtora" at bounding box center [210, 133] width 67 height 9
click at [172, 128] on input "Trust Construtora" at bounding box center [167, 133] width 9 height 9
checkbox input "true"
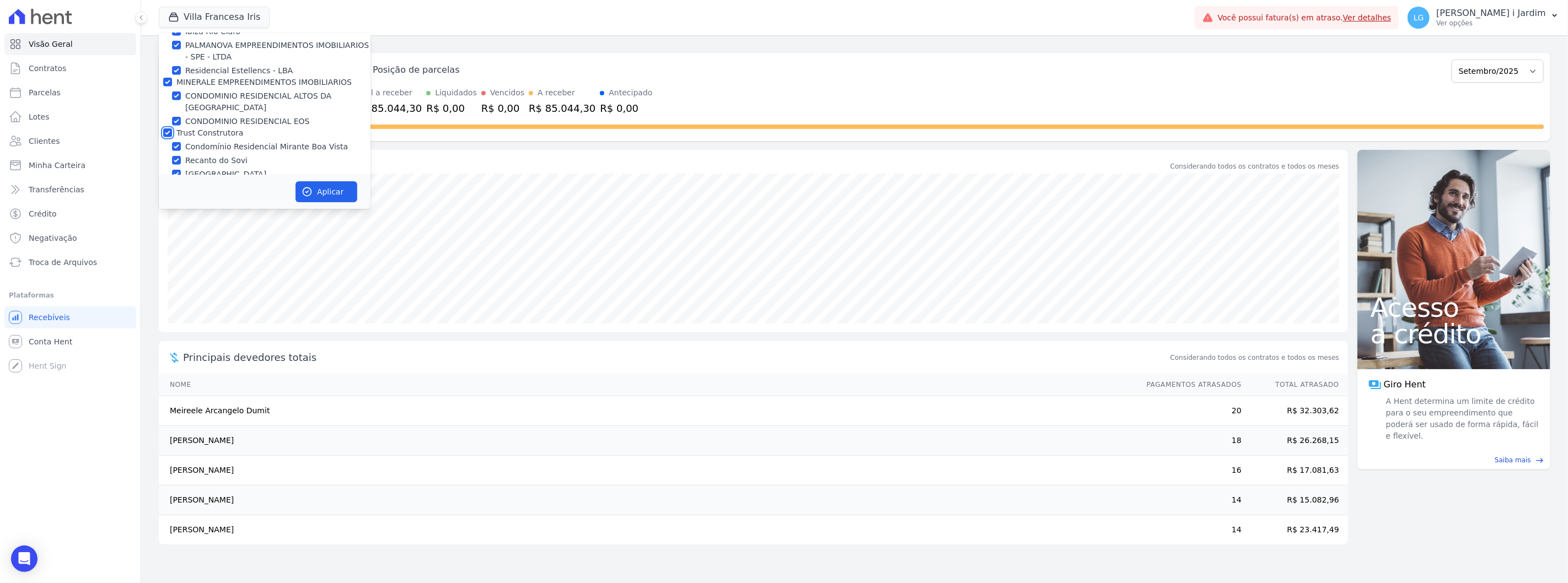
checkbox input "true"
click at [214, 181] on label "Laterza Construtora" at bounding box center [215, 186] width 77 height 9
click at [172, 181] on input "Laterza Construtora" at bounding box center [167, 186] width 9 height 9
checkbox input "true"
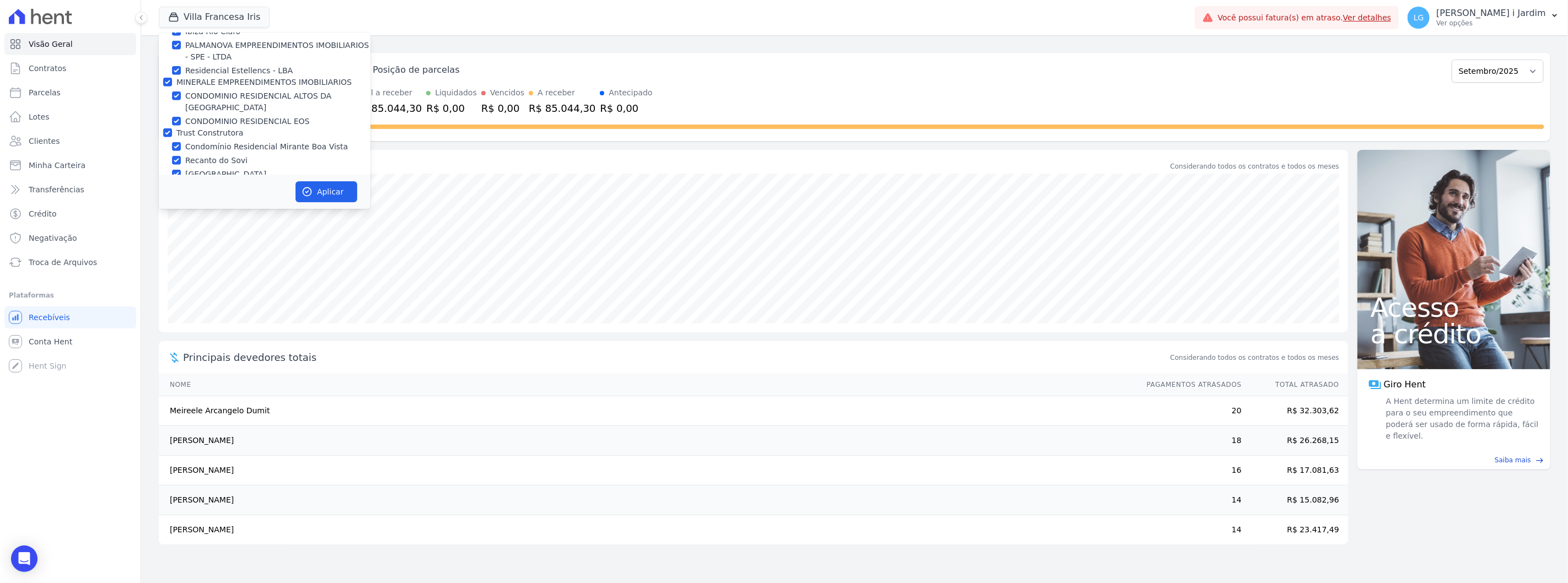
checkbox input "true"
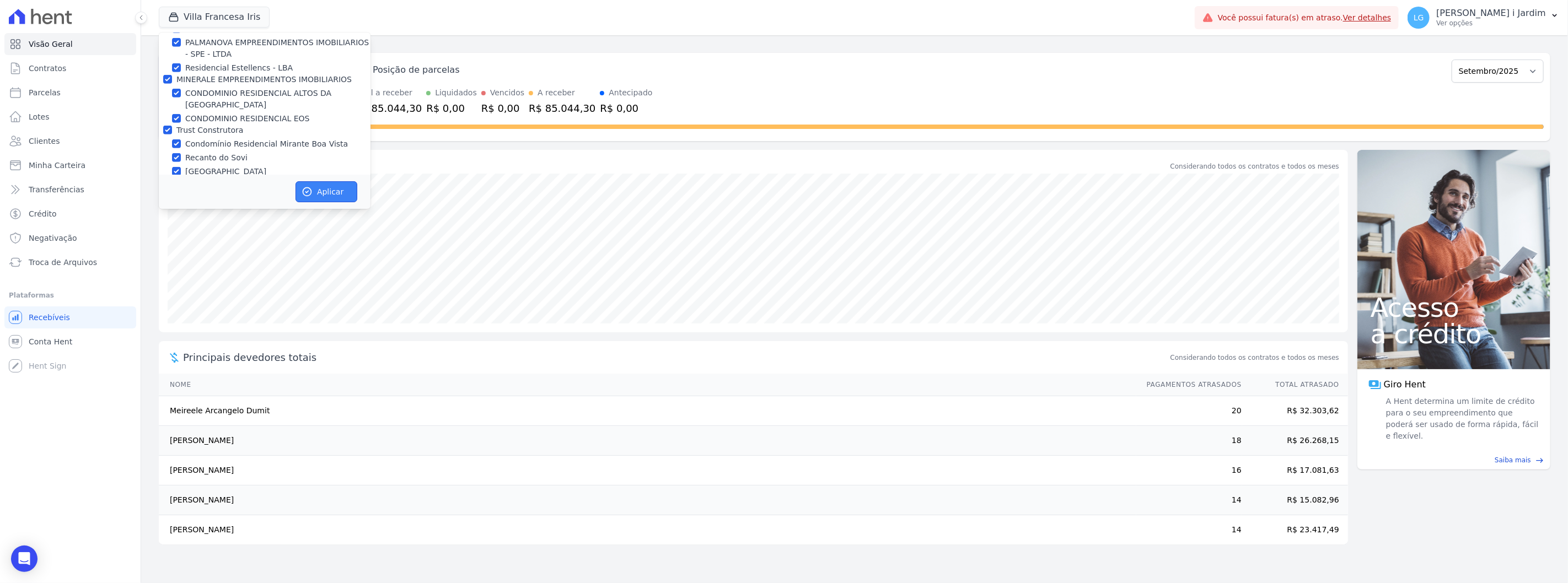
click at [313, 194] on button "Aplicar" at bounding box center [326, 192] width 61 height 21
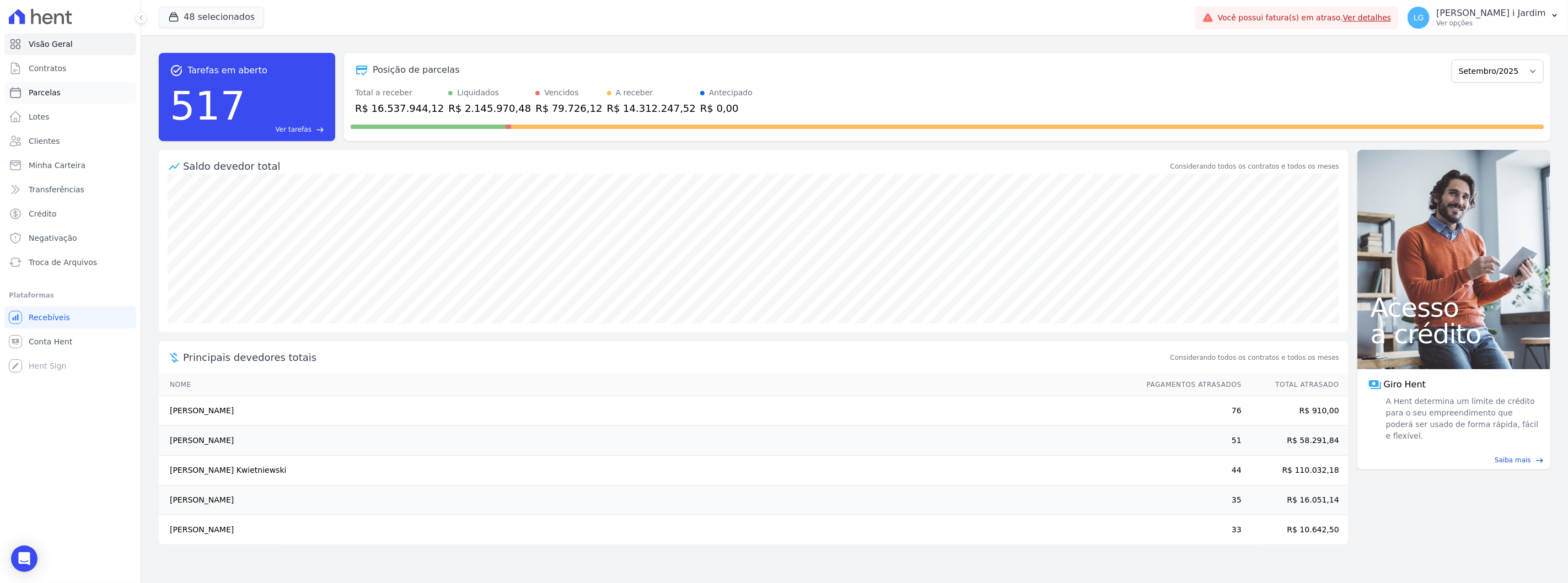
click at [85, 98] on link "Parcelas" at bounding box center [70, 93] width 131 height 22
select select
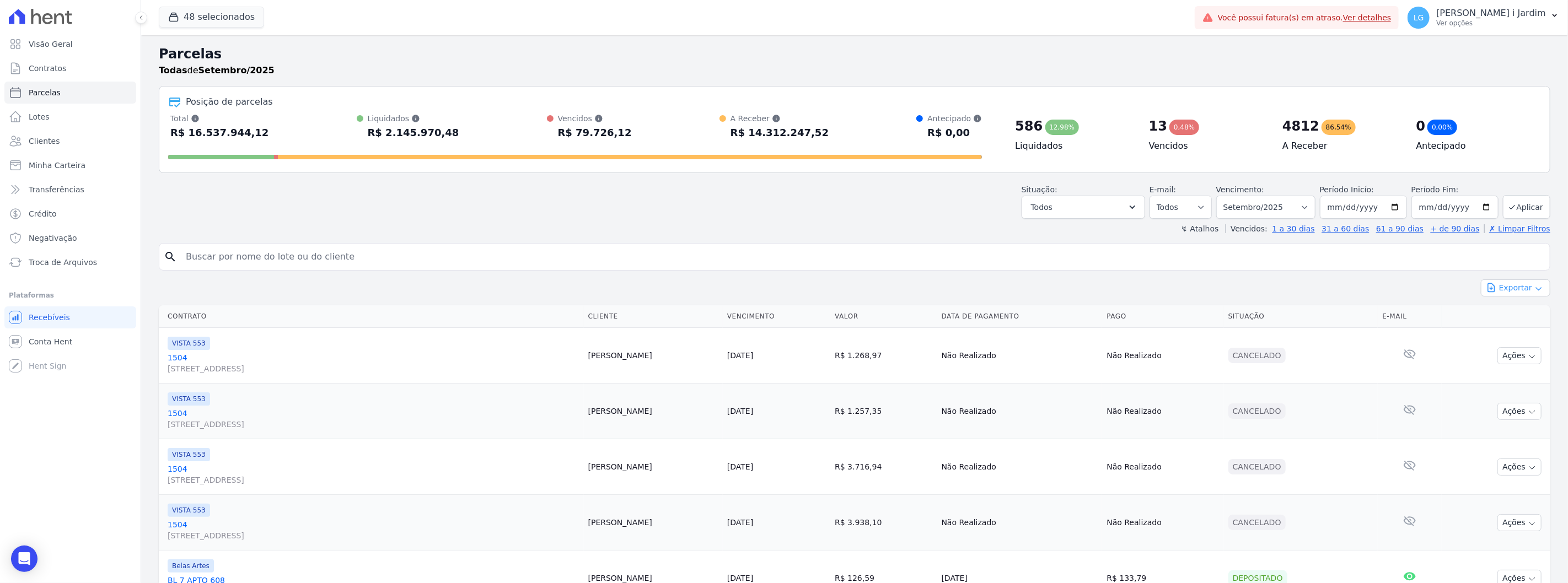
click at [1514, 290] on button "Exportar" at bounding box center [1516, 288] width 69 height 17
click at [1511, 333] on span "Exportar CSV" at bounding box center [1514, 333] width 58 height 11
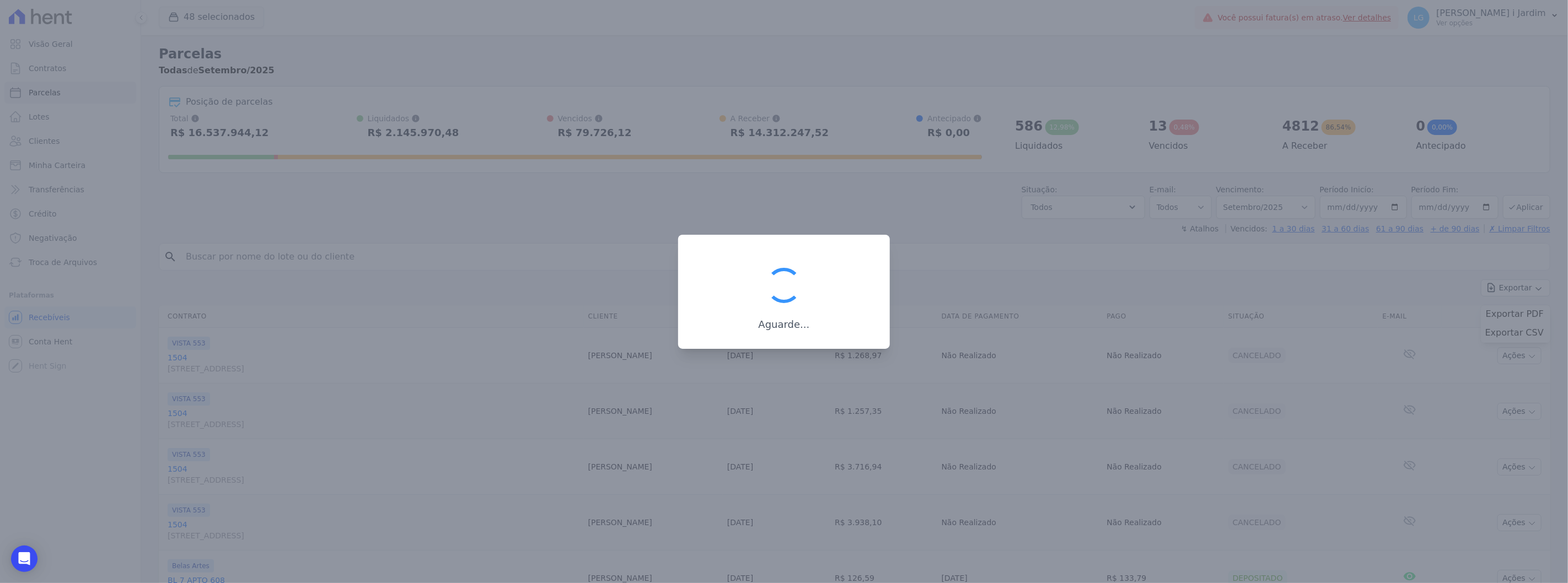
click at [701, 305] on div "Aguarde..." at bounding box center [784, 297] width 177 height 68
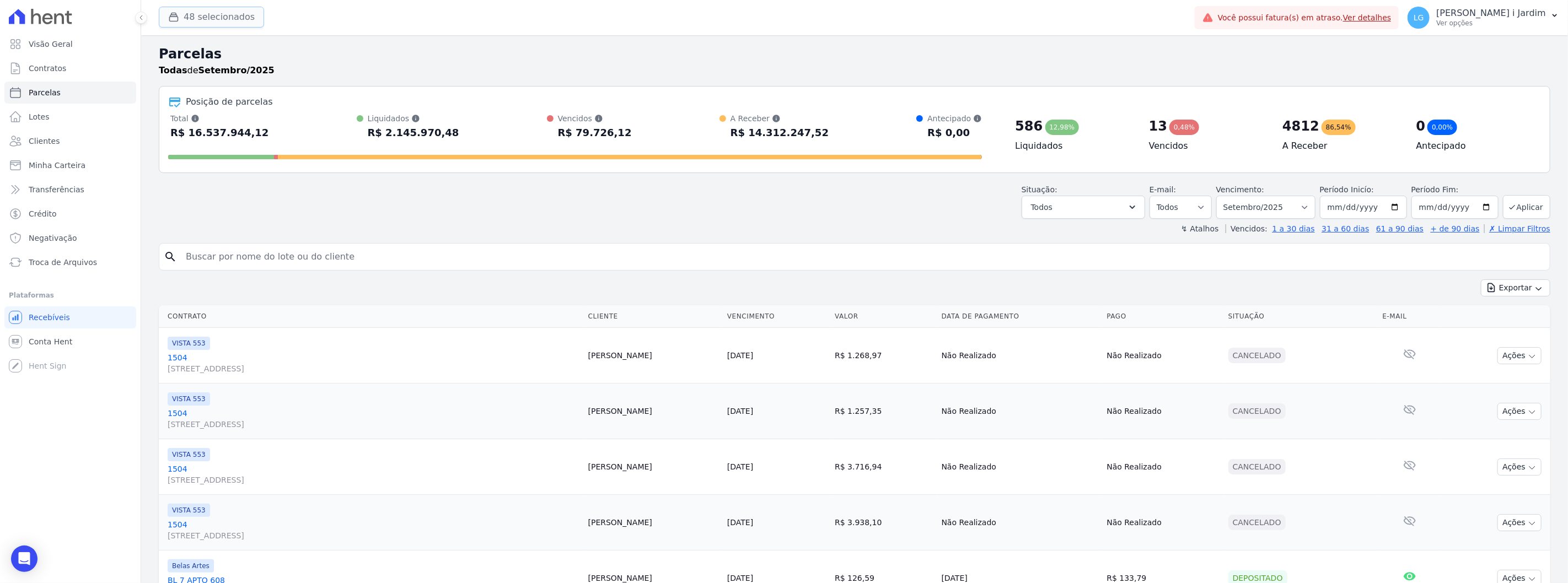
click at [195, 18] on button "48 selecionados" at bounding box center [211, 17] width 105 height 21
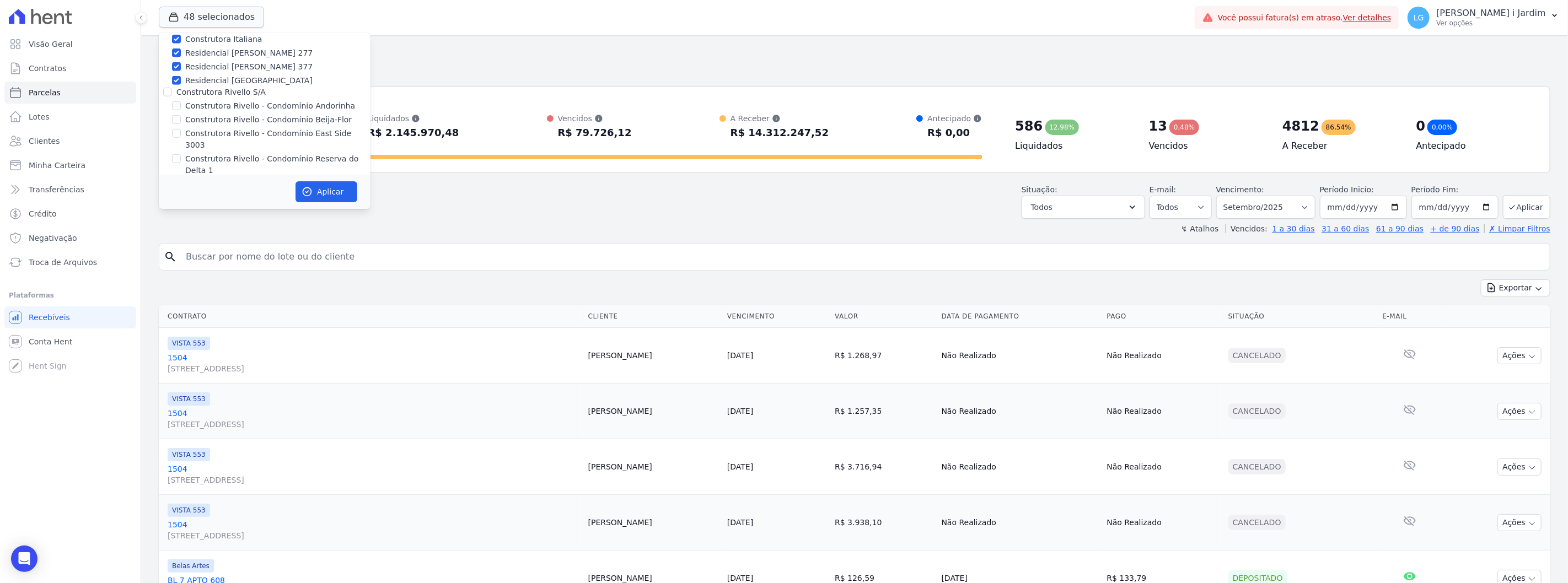
scroll to position [796, 0]
click at [187, 59] on label "Laterza Construtora" at bounding box center [215, 63] width 77 height 9
click at [172, 59] on input "Laterza Construtora" at bounding box center [167, 63] width 9 height 9
checkbox input "false"
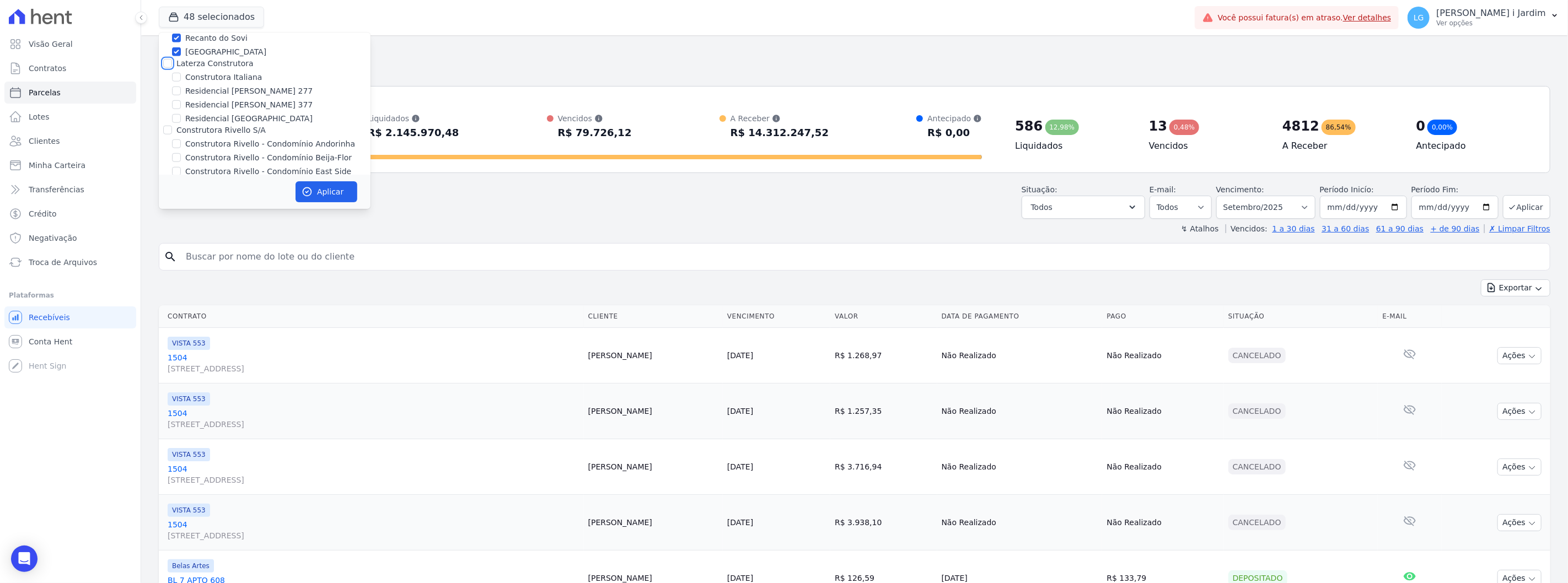
checkbox input "false"
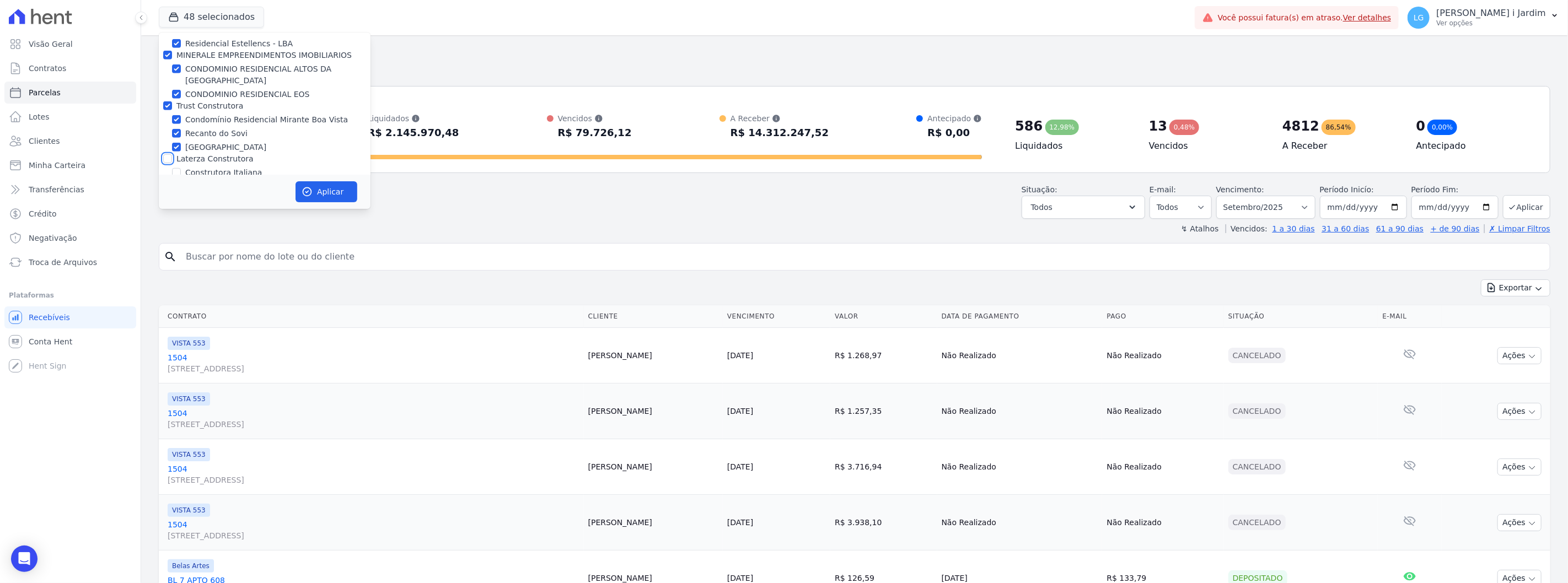
scroll to position [674, 0]
click at [209, 128] on label "Trust Construtora" at bounding box center [210, 133] width 67 height 9
click at [172, 128] on input "Trust Construtora" at bounding box center [167, 133] width 9 height 9
checkbox input "false"
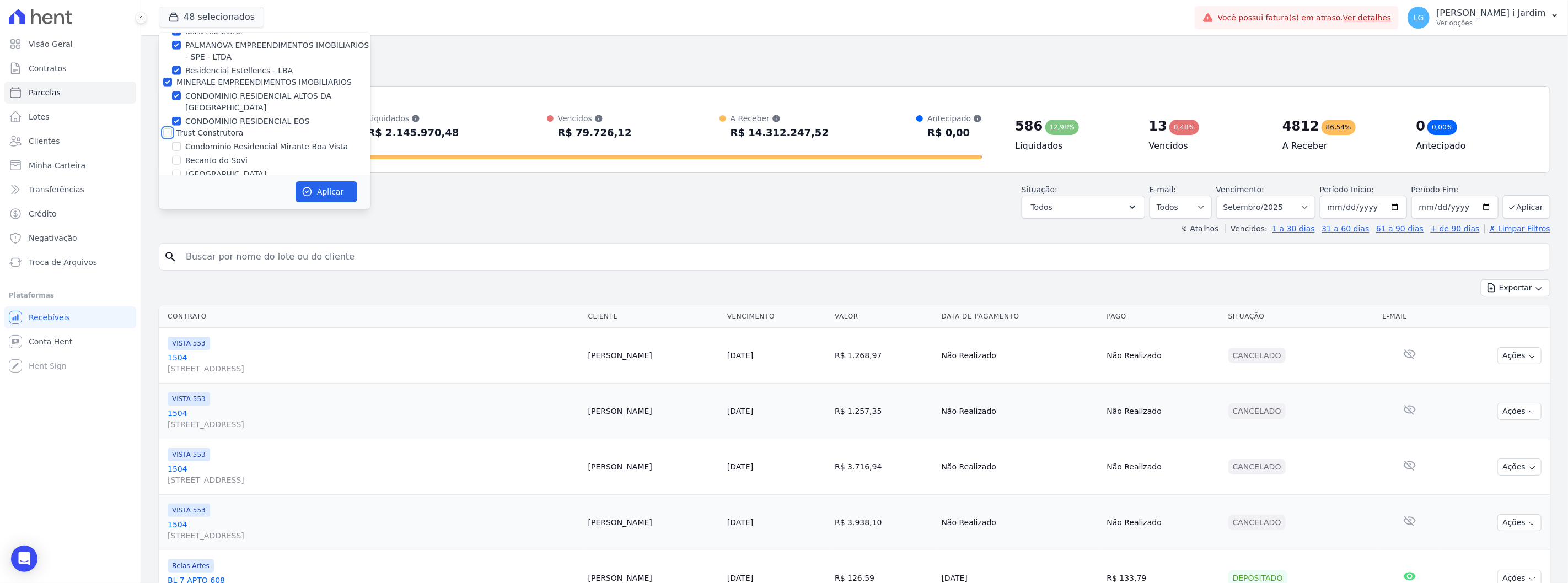
checkbox input "false"
click at [200, 75] on label "Residencial Estellencs - LBA" at bounding box center [239, 71] width 108 height 12
click at [181, 75] on input "Residencial Estellencs - LBA" at bounding box center [177, 71] width 9 height 9
checkbox input "false"
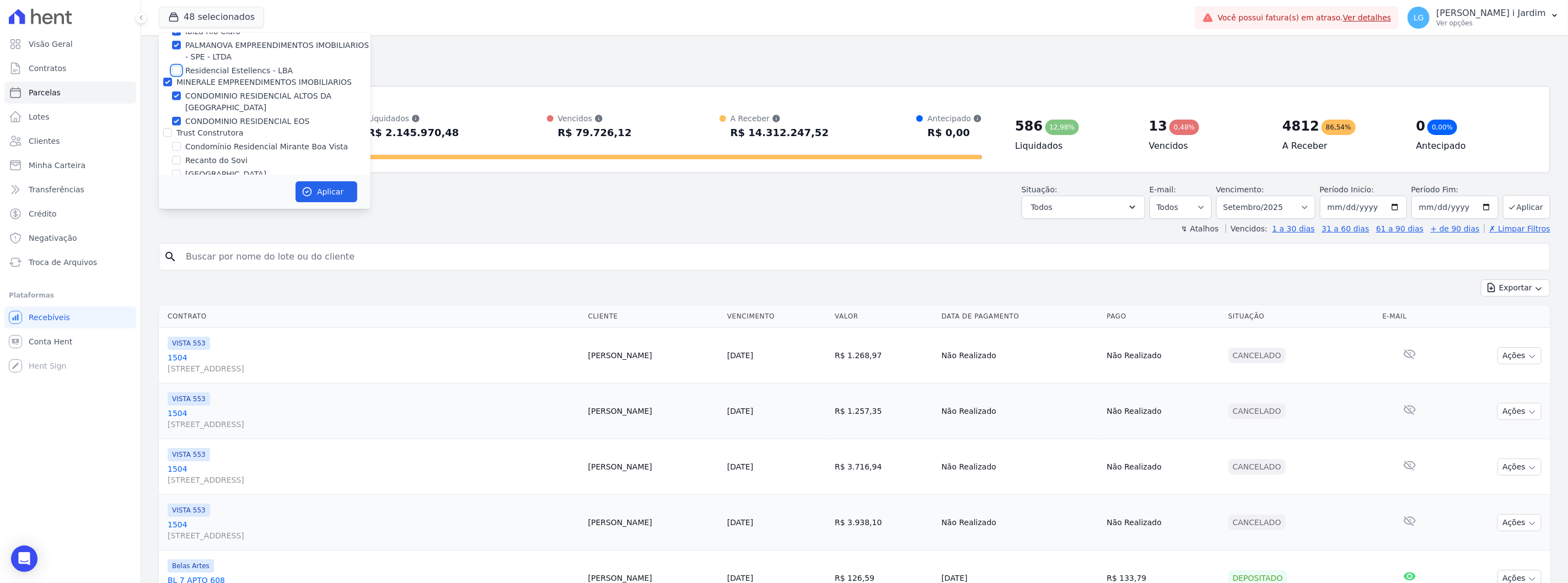
checkbox input "false"
click at [203, 83] on label "MINERALE EMPREENDIMENTOS IMOBILIARIOS" at bounding box center [264, 82] width 175 height 9
click at [172, 83] on input "MINERALE EMPREENDIMENTOS IMOBILIARIOS" at bounding box center [167, 82] width 9 height 9
checkbox input "false"
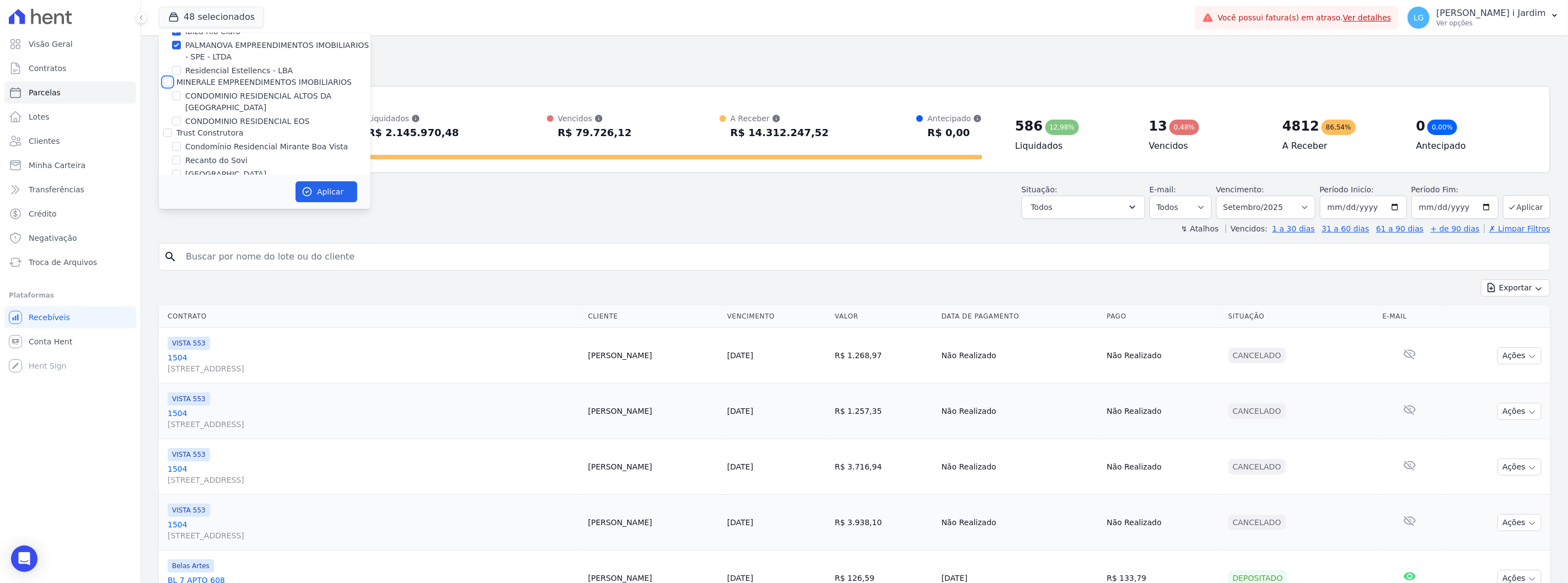
checkbox input "false"
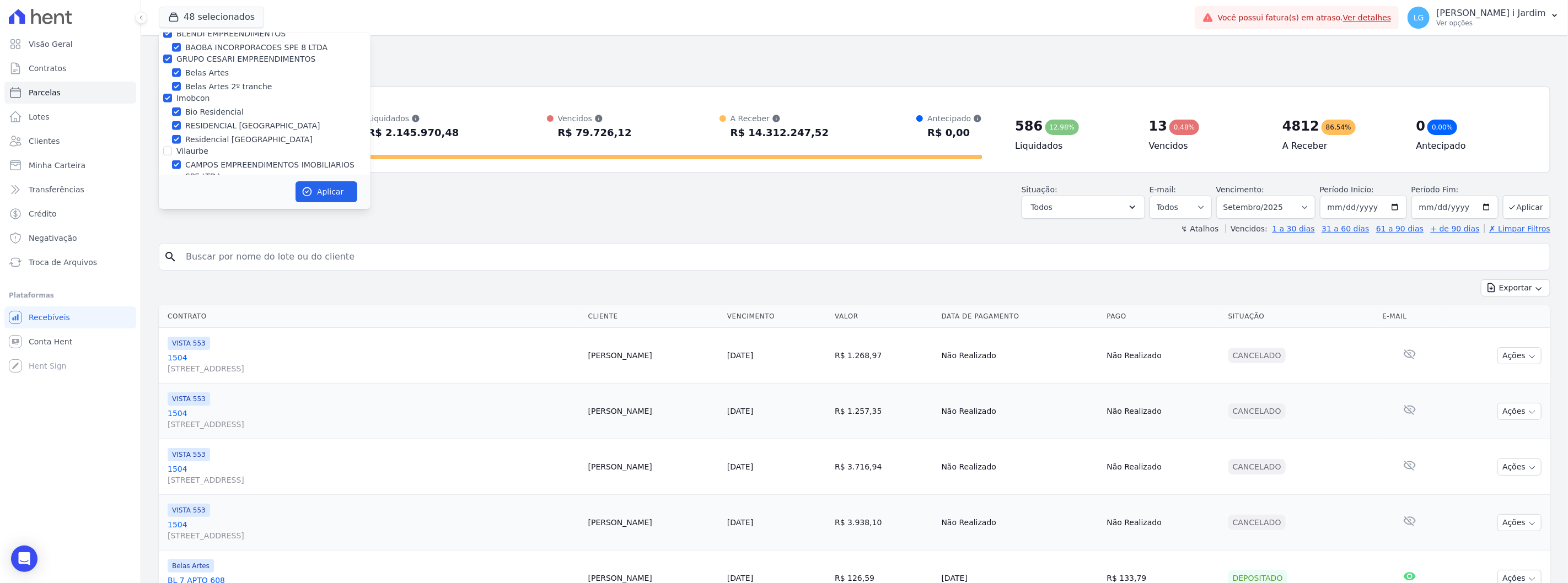
click at [206, 98] on label "Imobcon" at bounding box center [193, 98] width 33 height 9
click at [172, 98] on input "Imobcon" at bounding box center [167, 98] width 9 height 9
checkbox input "false"
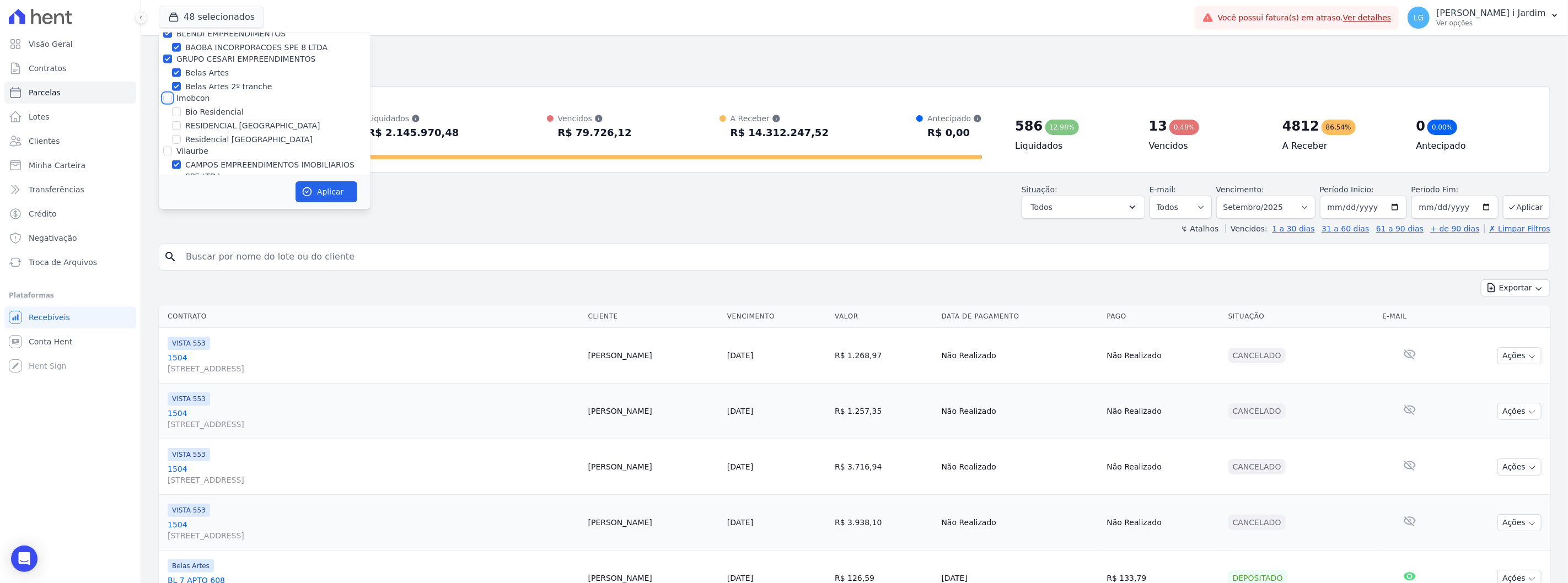
checkbox input "false"
click at [201, 59] on label "GRUPO CESARI EMPREENDIMENTOS" at bounding box center [246, 59] width 139 height 9
click at [172, 59] on input "GRUPO CESARI EMPREENDIMENTOS" at bounding box center [167, 59] width 9 height 9
checkbox input "false"
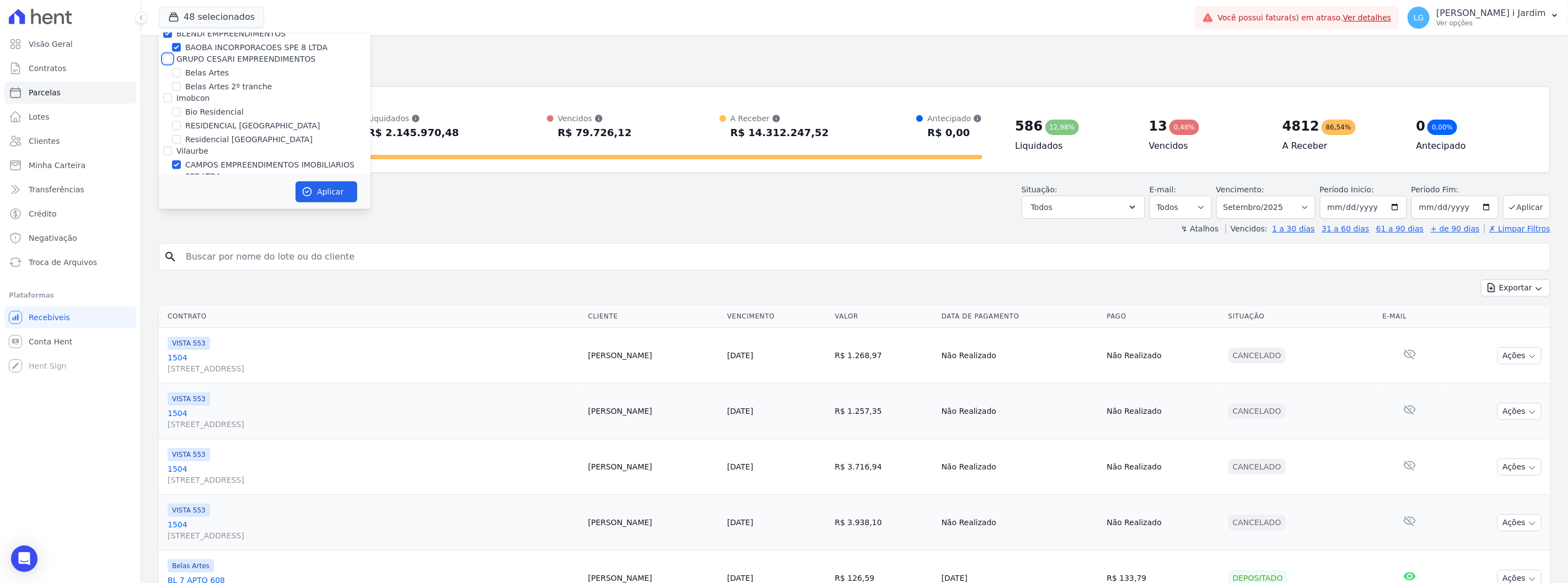
checkbox input "false"
click at [206, 94] on label "BLENDI EMPREENDIMENTOS" at bounding box center [231, 95] width 109 height 9
click at [172, 94] on input "BLENDI EMPREENDIMENTOS" at bounding box center [167, 95] width 9 height 9
checkbox input "false"
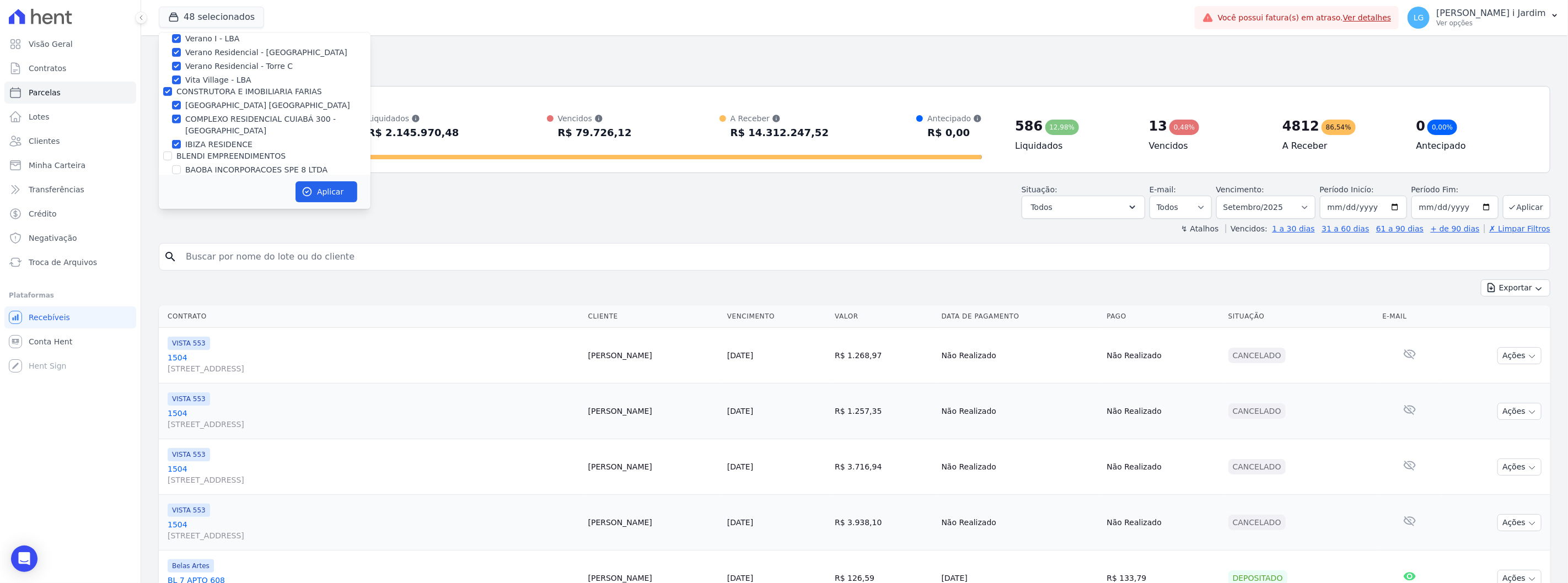
click at [206, 94] on label "CONSTRUTORA E IMOBILIARIA FARIAS" at bounding box center [249, 91] width 145 height 9
click at [172, 94] on input "CONSTRUTORA E IMOBILIARIA FARIAS" at bounding box center [167, 91] width 9 height 9
checkbox input "false"
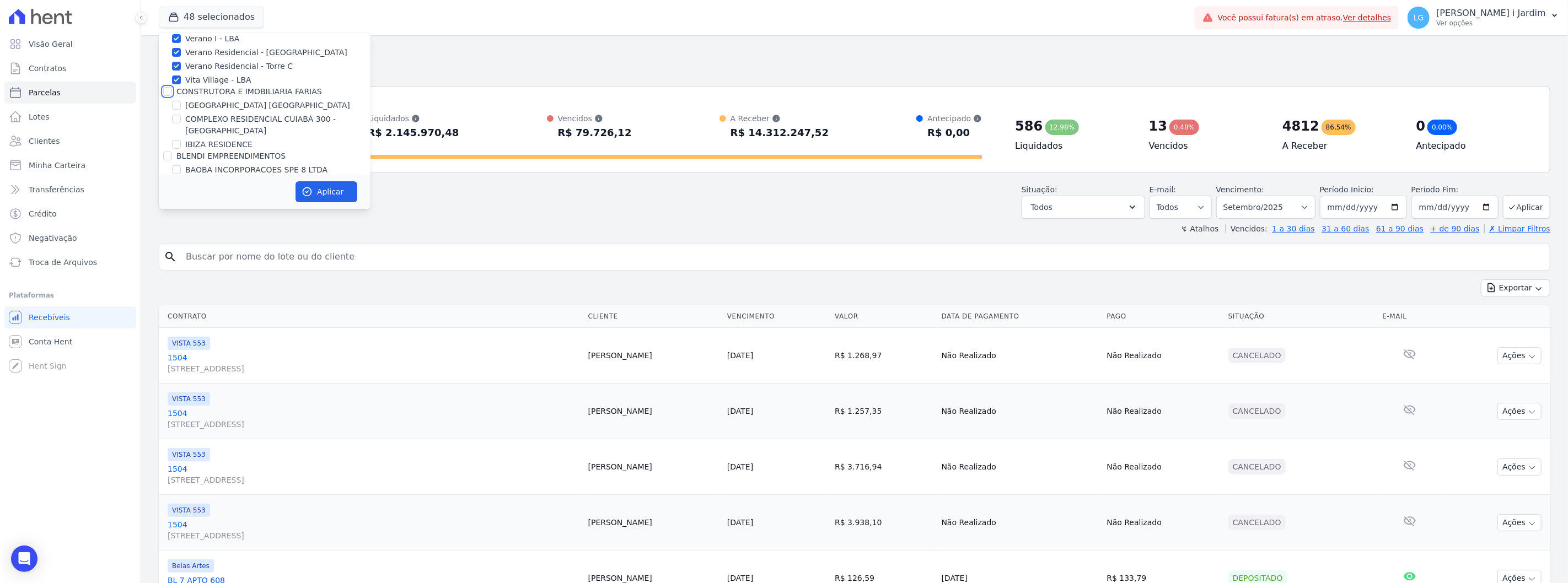
checkbox input "false"
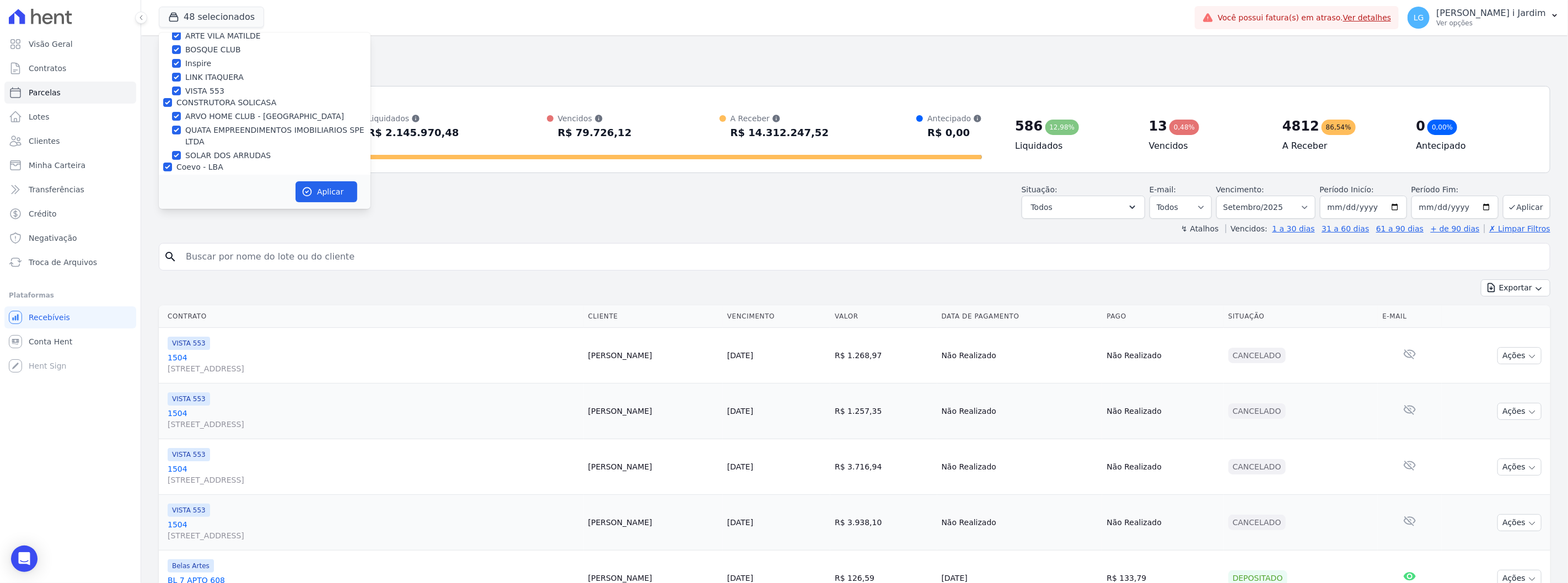
click at [200, 166] on label "Coevo - LBA" at bounding box center [200, 167] width 47 height 9
click at [172, 166] on input "Coevo - LBA" at bounding box center [167, 167] width 9 height 9
checkbox input "false"
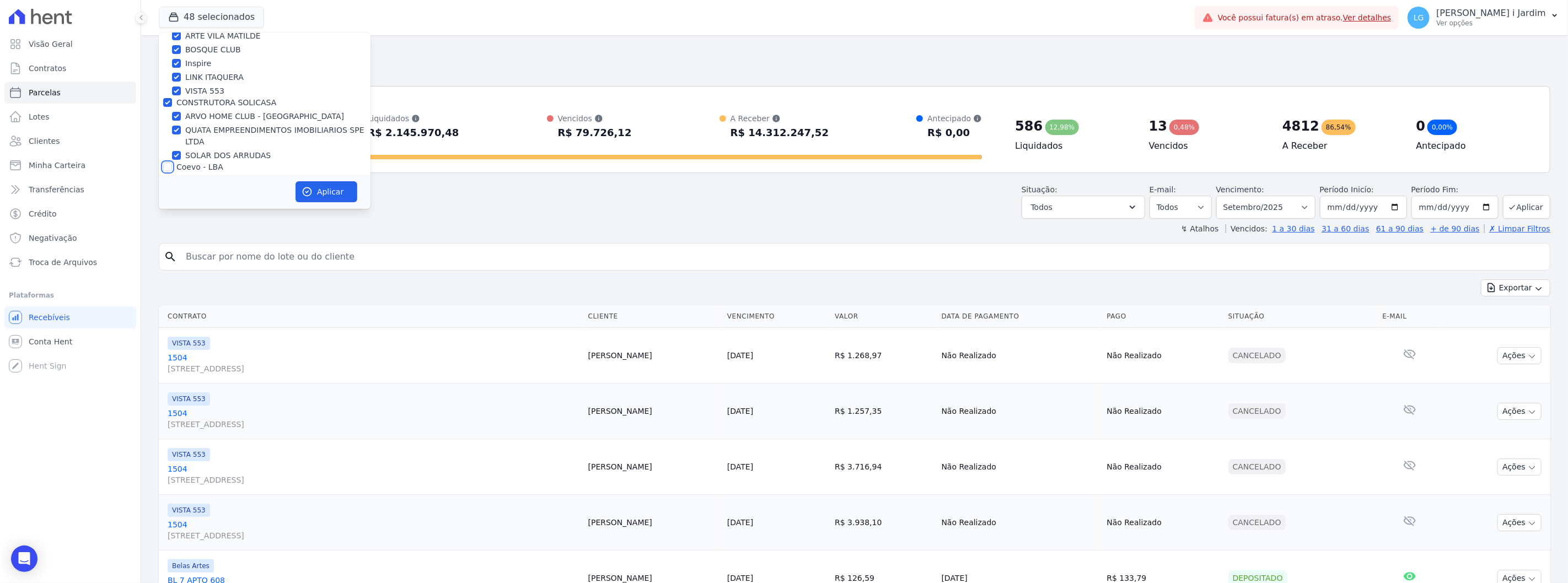
checkbox input "false"
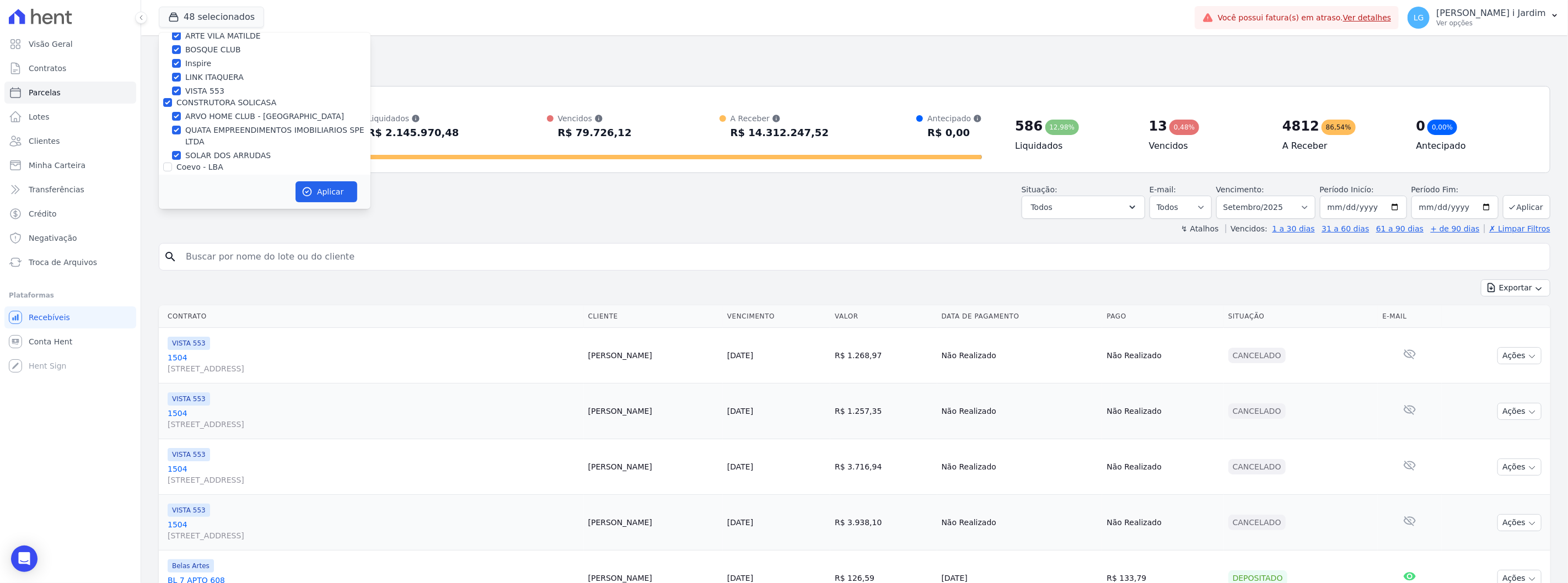
click at [201, 102] on label "CONSTRUTORA SOLICASA" at bounding box center [226, 102] width 100 height 9
click at [172, 102] on input "CONSTRUTORA SOLICASA" at bounding box center [167, 102] width 9 height 9
checkbox input "false"
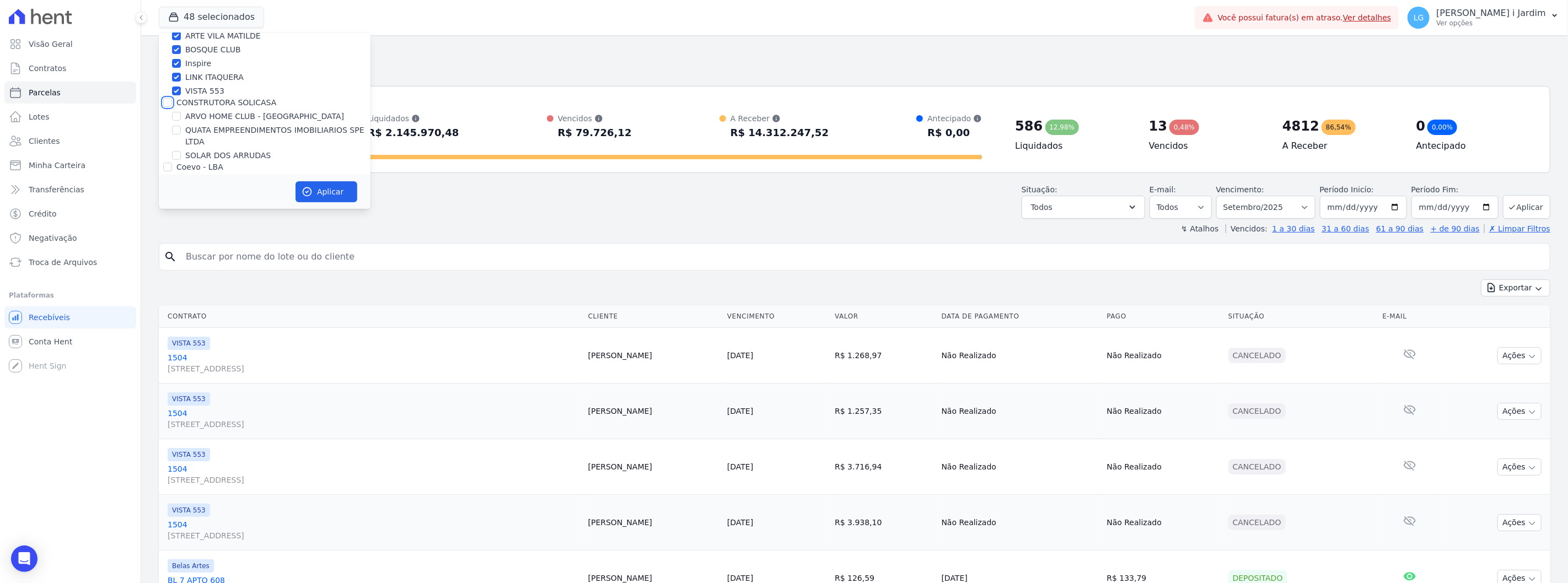
checkbox input "false"
click at [206, 119] on label "Graal Engenharia" at bounding box center [210, 117] width 68 height 9
click at [172, 119] on input "Graal Engenharia" at bounding box center [167, 117] width 9 height 9
click at [194, 79] on label "[GEOGRAPHIC_DATA]" at bounding box center [217, 77] width 81 height 9
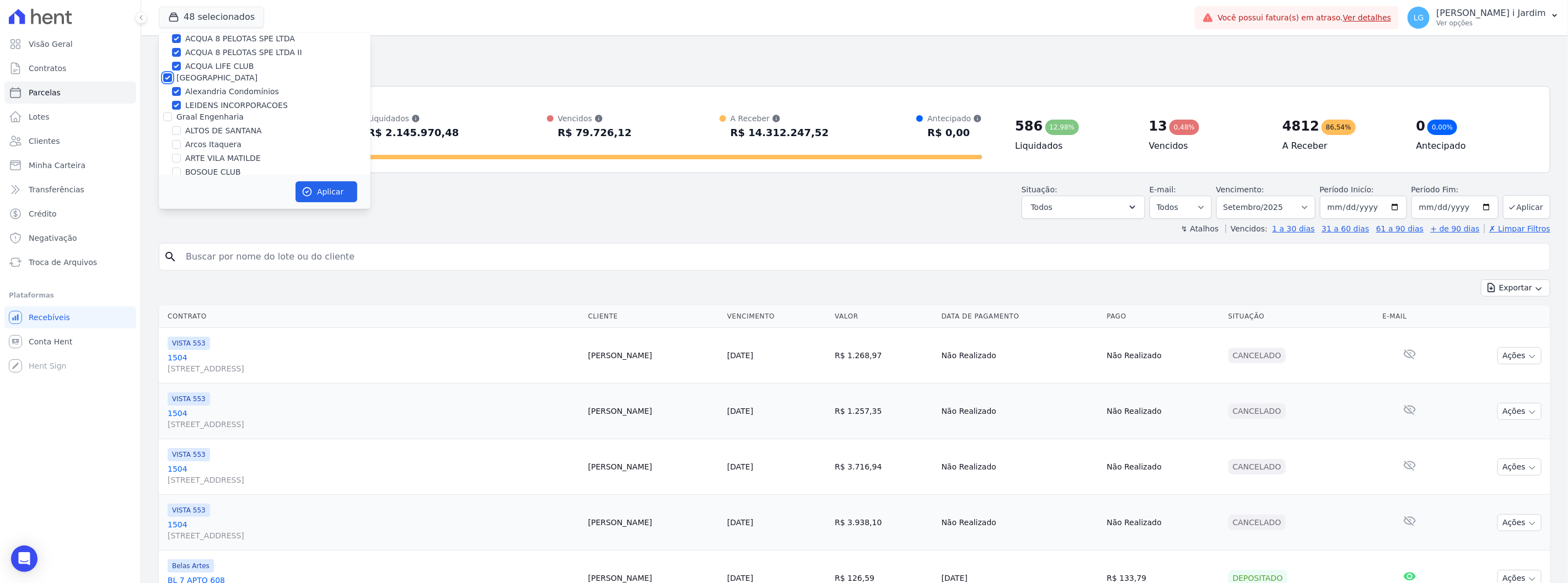
click at [172, 79] on input "[GEOGRAPHIC_DATA]" at bounding box center [167, 77] width 9 height 9
click at [200, 82] on label "PORTO5 INVESTIMENTOS IMOBILIARIOS S.A" at bounding box center [260, 86] width 167 height 9
click at [172, 82] on input "PORTO5 INVESTIMENTOS IMOBILIARIOS S.A" at bounding box center [167, 86] width 9 height 9
click at [196, 50] on label "Trapisa Engenharia" at bounding box center [213, 47] width 74 height 9
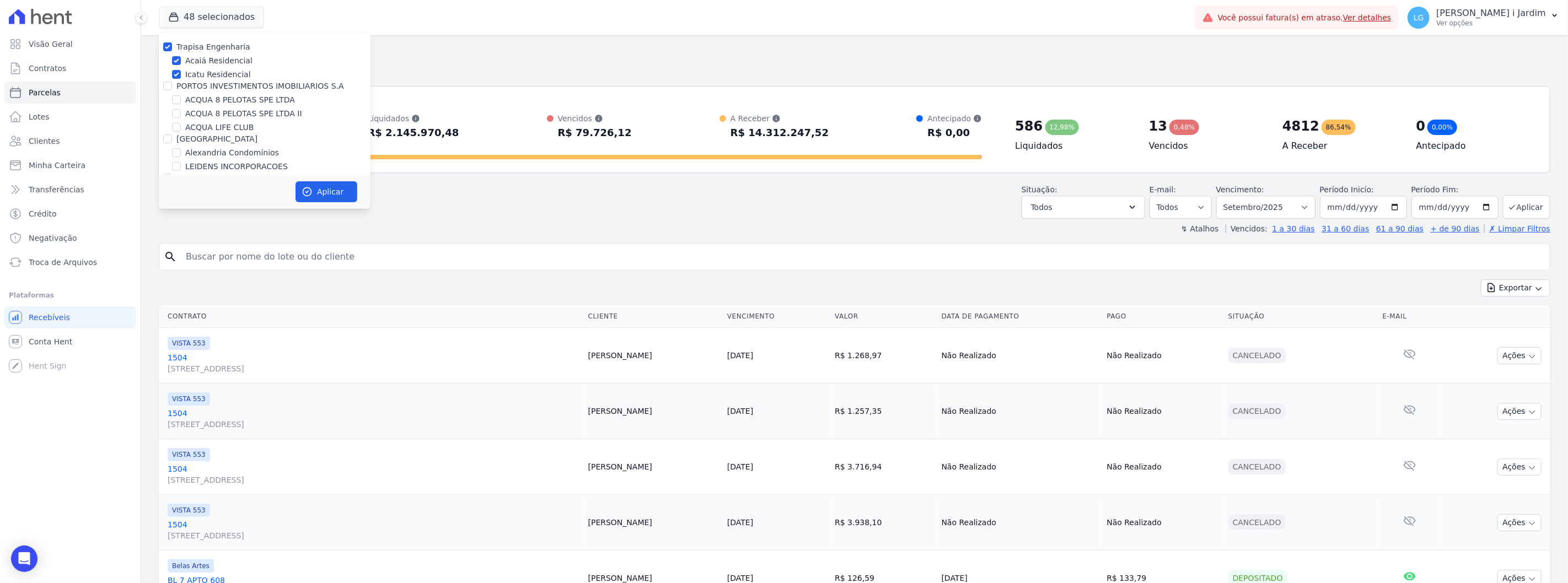
click at [172, 50] on input "Trapisa Engenharia" at bounding box center [167, 47] width 9 height 9
click at [191, 48] on label "CAMPOS EMPREENDIMENTOS IMOBILIARIOS SPE LTDA" at bounding box center [278, 48] width 185 height 23
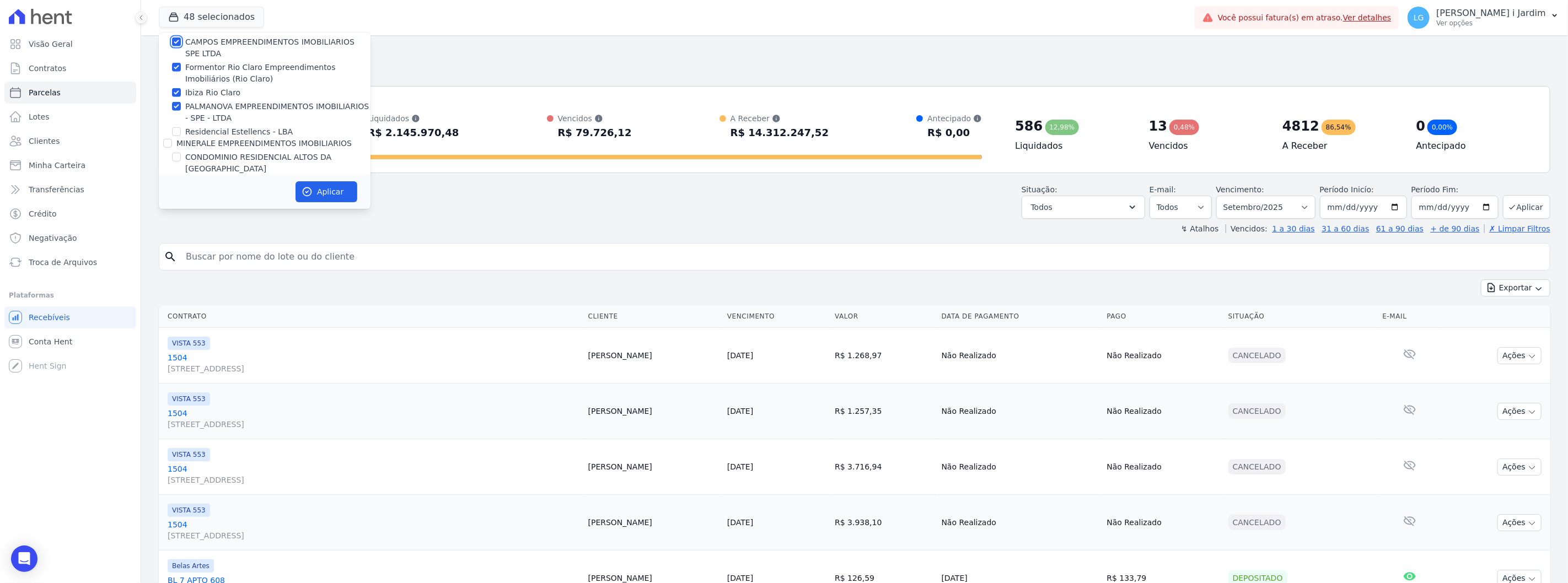
click at [181, 46] on input "CAMPOS EMPREENDIMENTOS IMOBILIARIOS SPE LTDA" at bounding box center [177, 42] width 9 height 9
click at [197, 68] on label "Formentor Rio Claro Empreendimentos Imobiliários (Rio Claro)" at bounding box center [278, 73] width 185 height 23
click at [181, 68] on input "Formentor Rio Claro Empreendimentos Imobiliários (Rio Claro)" at bounding box center [177, 67] width 9 height 9
click at [201, 96] on label "Ibiza Rio Claro" at bounding box center [212, 93] width 55 height 12
click at [181, 96] on input "Ibiza Rio Claro" at bounding box center [177, 93] width 9 height 9
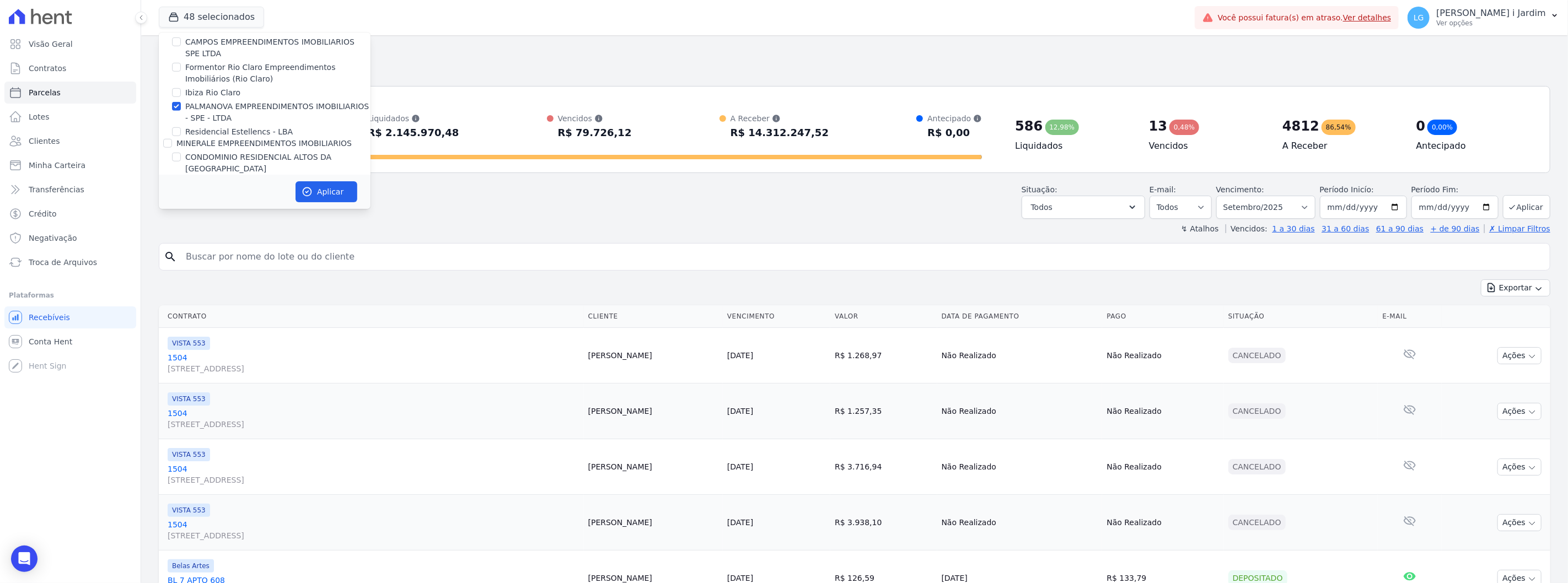
click at [205, 108] on label "PALMANOVA EMPREENDIMENTOS IMOBILIARIOS - SPE - LTDA" at bounding box center [278, 113] width 185 height 23
click at [181, 108] on input "PALMANOVA EMPREENDIMENTOS IMOBILIARIOS - SPE - LTDA" at bounding box center [177, 106] width 9 height 9
click at [214, 139] on label "MINERALE EMPREENDIMENTOS IMOBILIARIOS" at bounding box center [264, 143] width 175 height 9
click at [172, 139] on input "MINERALE EMPREENDIMENTOS IMOBILIARIOS" at bounding box center [167, 143] width 9 height 9
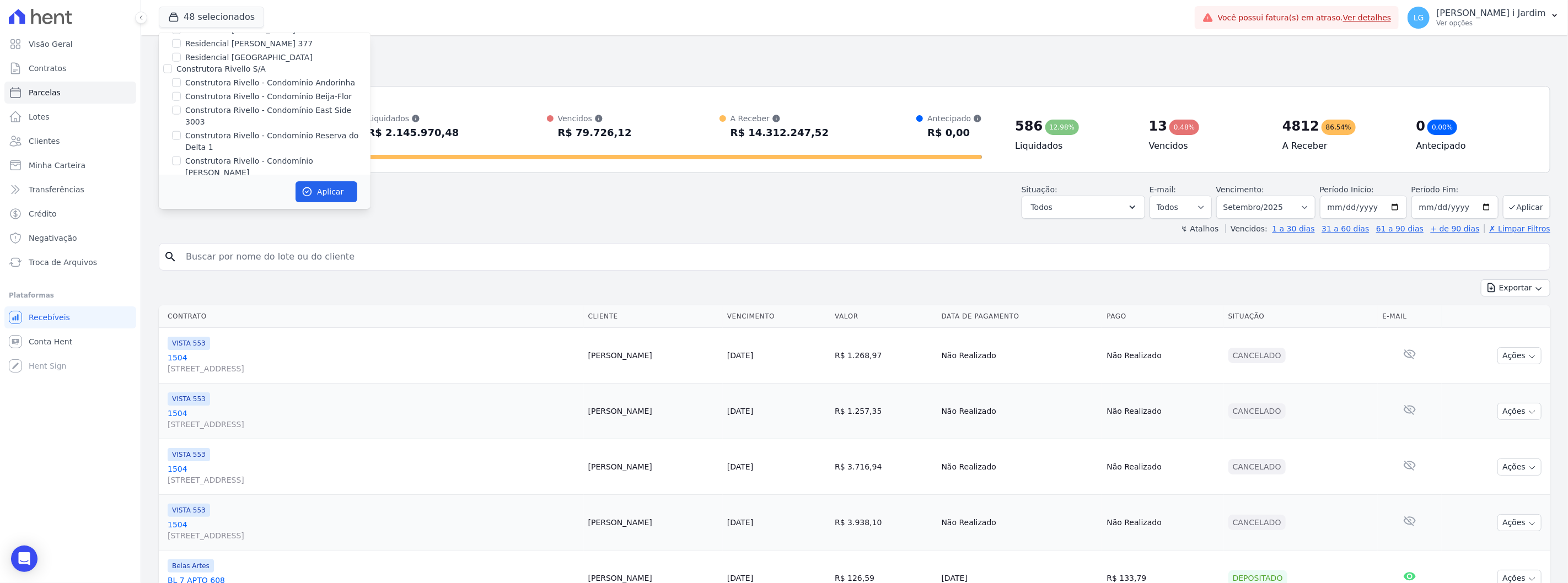
click at [214, 194] on label "DEVECK CONSTRUTORA E INCORPORADORA LTDA" at bounding box center [273, 198] width 192 height 9
click at [172, 194] on input "DEVECK CONSTRUTORA E INCORPORADORA LTDA" at bounding box center [167, 198] width 9 height 9
drag, startPoint x: 191, startPoint y: 79, endPoint x: 195, endPoint y: 91, distance: 12.6
click at [191, 108] on label "Mondeo" at bounding box center [192, 113] width 31 height 9
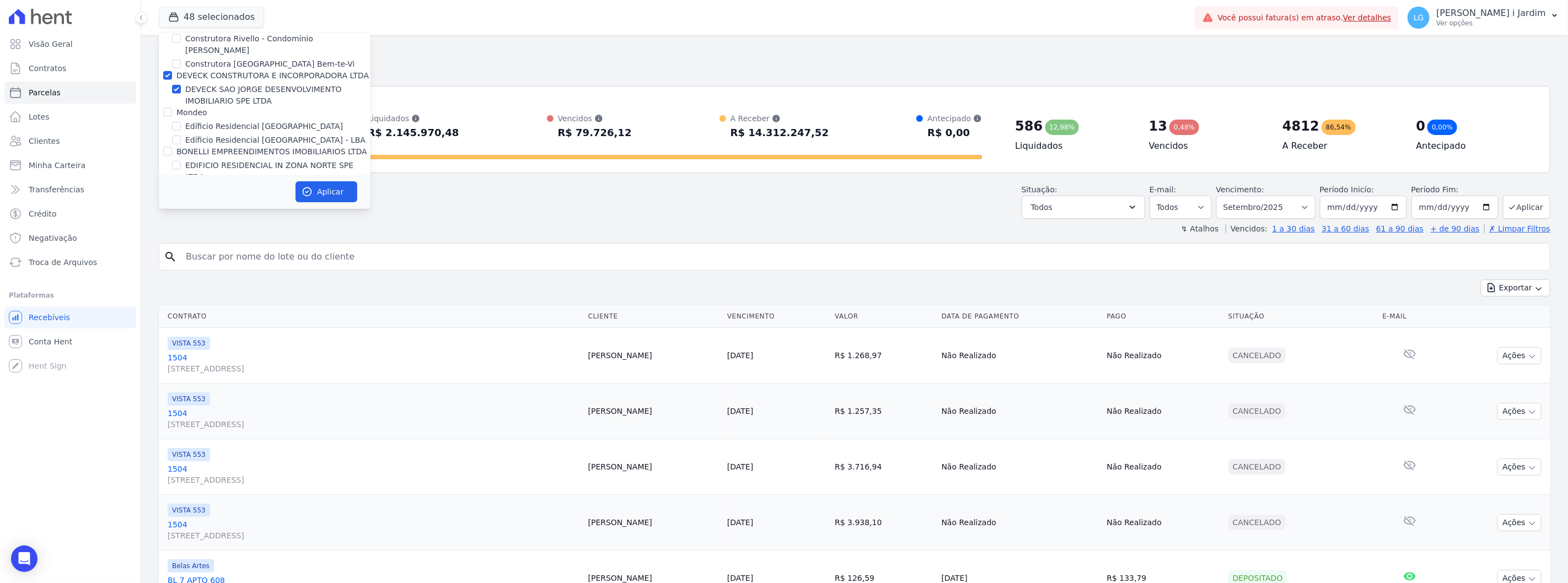
click at [172, 108] on input "Mondeo" at bounding box center [167, 113] width 9 height 9
click at [204, 147] on label "BONELLI EMPREENDIMENTOS IMOBILIARIOS LTDA" at bounding box center [271, 152] width 191 height 9
click at [172, 147] on input "BONELLI EMPREENDIMENTOS IMOBILIARIOS LTDA" at bounding box center [167, 152] width 9 height 9
click at [213, 198] on label "Genesis Empreendimentos" at bounding box center [228, 202] width 103 height 9
click at [172, 198] on input "Genesis Empreendimentos" at bounding box center [167, 202] width 9 height 9
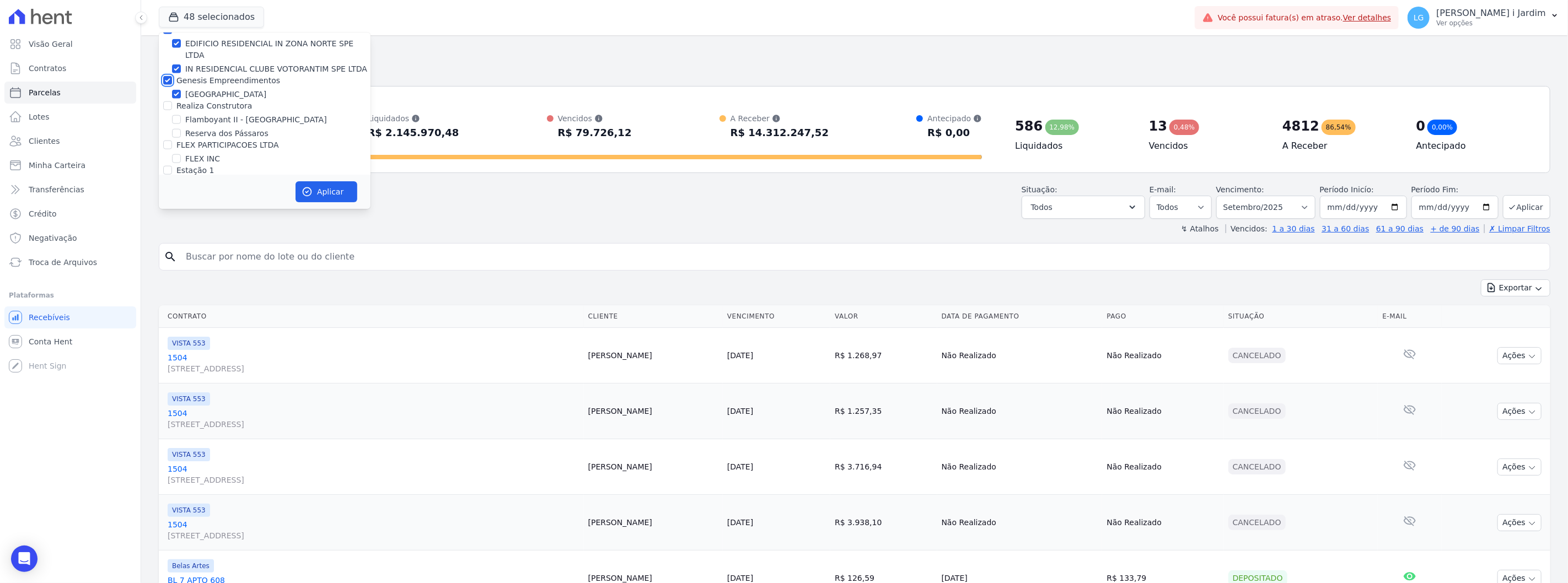
scroll to position [1103, 0]
click at [207, 139] on label "FLEX PARTICIPACOES LTDA" at bounding box center [228, 144] width 102 height 9
click at [172, 139] on input "FLEX PARTICIPACOES LTDA" at bounding box center [167, 144] width 9 height 9
click at [193, 133] on label "[GEOGRAPHIC_DATA]" at bounding box center [225, 139] width 81 height 12
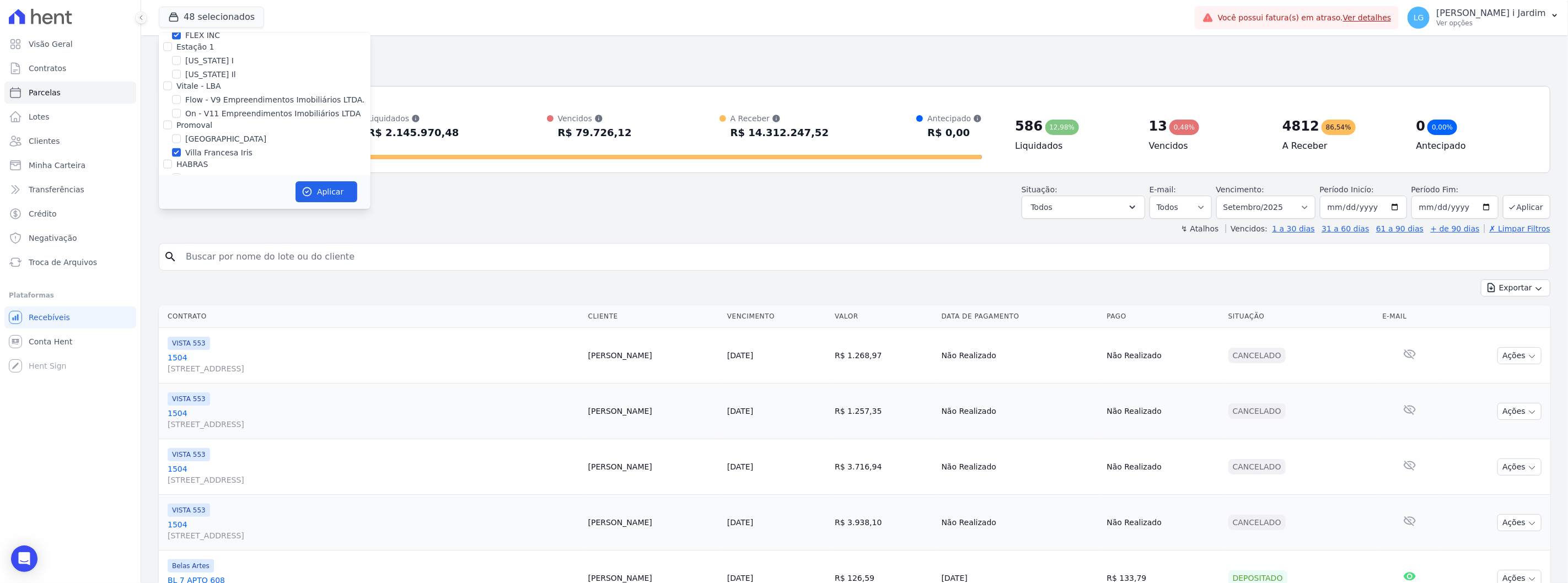
click at [181, 134] on input "[GEOGRAPHIC_DATA]" at bounding box center [177, 139] width 9 height 9
click at [195, 147] on label "Villa Francesa Iris" at bounding box center [219, 153] width 68 height 12
click at [186, 147] on label "Villa Francesa Iris" at bounding box center [219, 153] width 68 height 12
click at [181, 148] on input "Villa Francesa Iris" at bounding box center [177, 153] width 9 height 9
click at [190, 160] on label "HABRAS" at bounding box center [192, 164] width 32 height 9
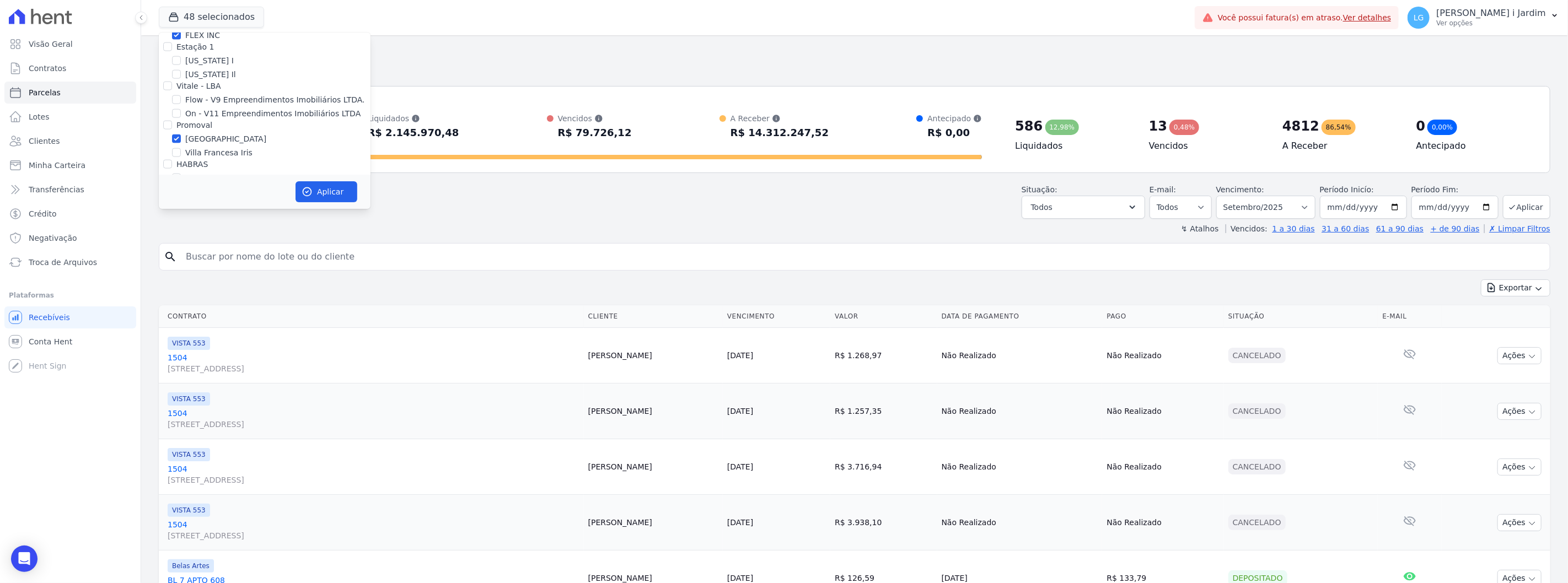
click at [172, 160] on input "HABRAS" at bounding box center [167, 164] width 9 height 9
click at [197, 185] on label "Herc Empreendimentos Imobiliários SPE LTDA." at bounding box center [265, 189] width 178 height 9
click at [172, 185] on input "Herc Empreendimentos Imobiliários SPE LTDA." at bounding box center [167, 189] width 9 height 9
click at [197, 185] on label "Herc Empreendimentos Imobiliários SPE LTDA." at bounding box center [265, 189] width 178 height 9
click at [172, 185] on input "Herc Empreendimentos Imobiliários SPE LTDA." at bounding box center [167, 189] width 9 height 9
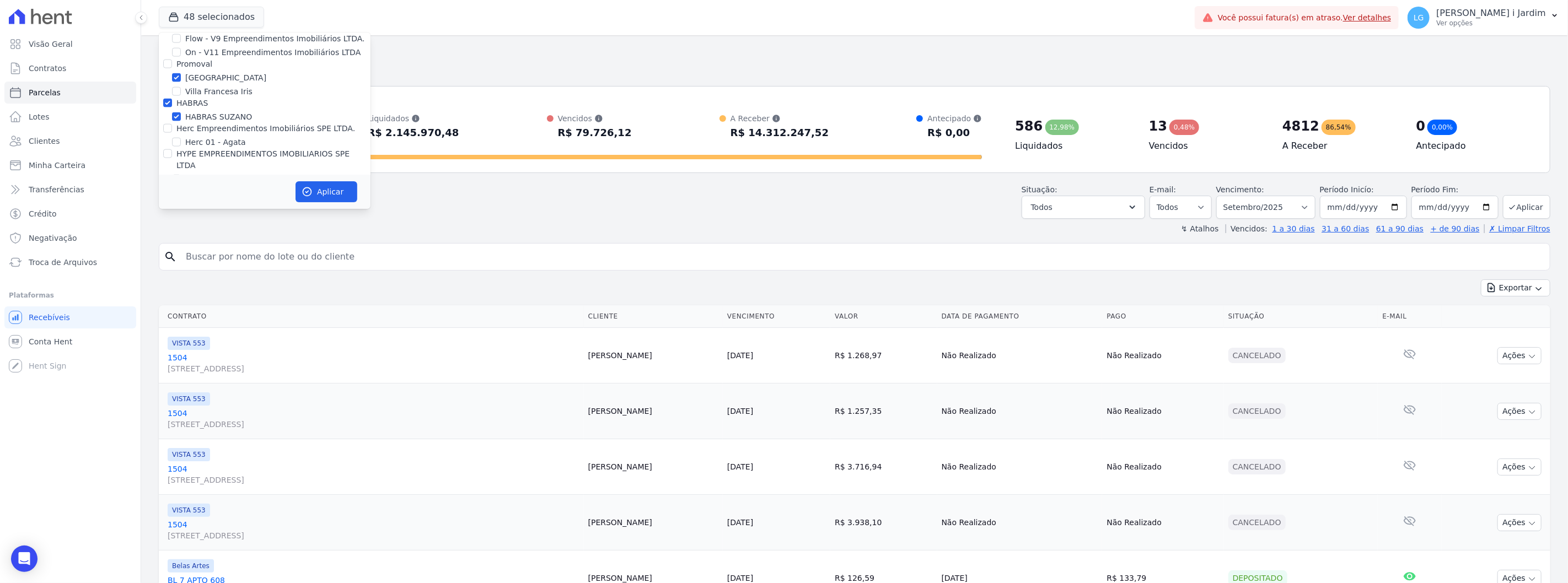
click at [204, 149] on label "HYPE EMPREENDIMENTOS IMOBILIARIOS SPE LTDA" at bounding box center [263, 159] width 173 height 21
click at [172, 149] on input "HYPE EMPREENDIMENTOS IMOBILIARIOS SPE LTDA" at bounding box center [167, 153] width 9 height 9
click at [200, 119] on label "TS Engenharia" at bounding box center [205, 124] width 56 height 9
click at [172, 119] on input "TS Engenharia" at bounding box center [167, 124] width 9 height 9
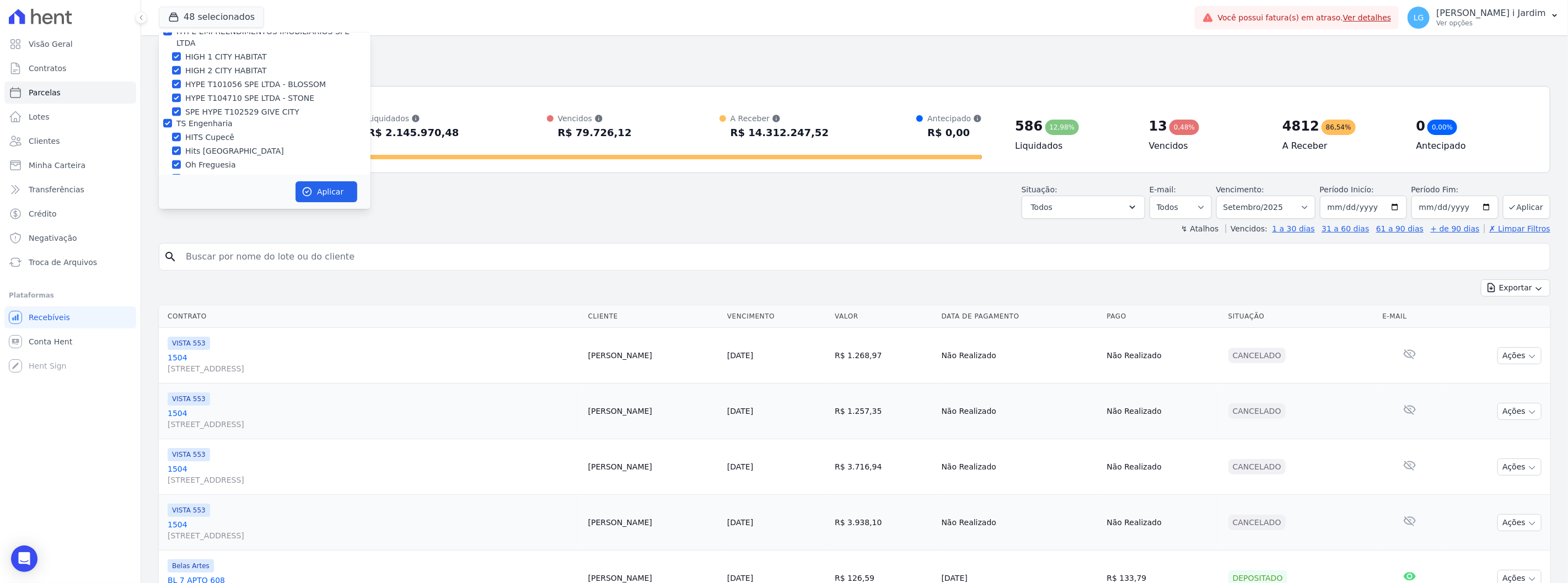
click at [217, 214] on label "CONSTRUTORA FONTANIVE LIMITADA" at bounding box center [248, 218] width 144 height 9
click at [172, 214] on input "CONSTRUTORA FONTANIVE LIMITADA" at bounding box center [167, 218] width 9 height 9
click at [202, 130] on label "CONSTRUTORA MINERVA LTDA" at bounding box center [235, 134] width 117 height 9
click at [172, 130] on input "CONSTRUTORA MINERVA LTDA" at bounding box center [167, 134] width 9 height 9
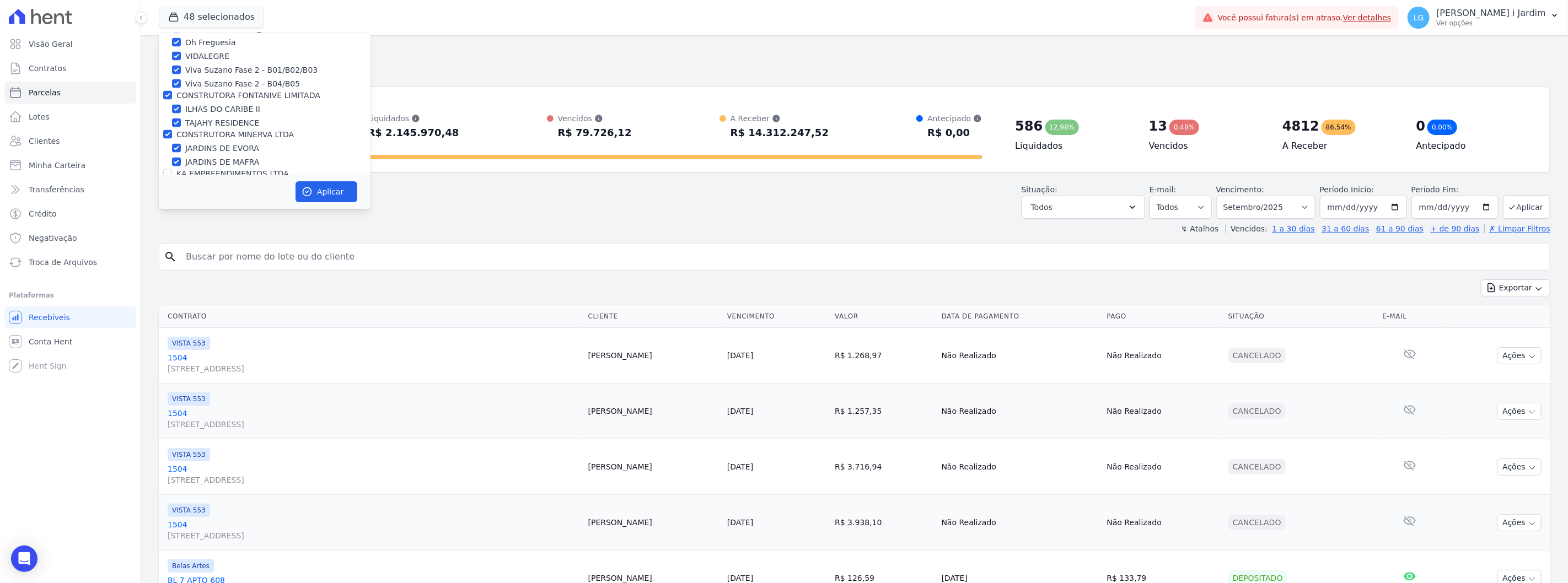
click at [208, 169] on label "KA EMPREENDIMENTOS LTDA" at bounding box center [233, 173] width 113 height 9
click at [172, 169] on input "KA EMPREENDIMENTOS LTDA" at bounding box center [167, 173] width 9 height 9
click at [203, 111] on label "LOULY INCORPORADORA" at bounding box center [223, 115] width 94 height 9
click at [172, 111] on input "LOULY INCORPORADORA" at bounding box center [167, 115] width 9 height 9
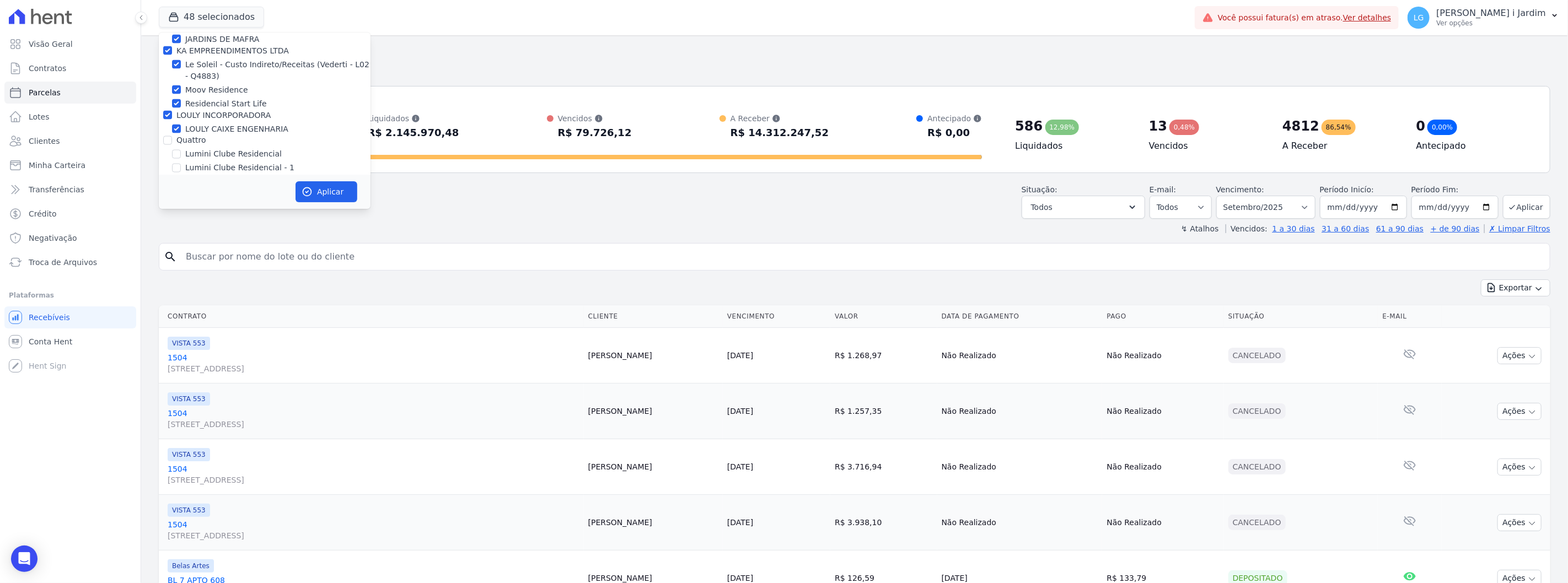
click at [195, 136] on label "Quattro" at bounding box center [191, 141] width 29 height 9
click at [172, 136] on input "Quattro" at bounding box center [167, 141] width 9 height 9
click at [195, 142] on label "Mais Lar" at bounding box center [192, 146] width 32 height 9
click at [172, 142] on input "Mais Lar" at bounding box center [167, 146] width 9 height 9
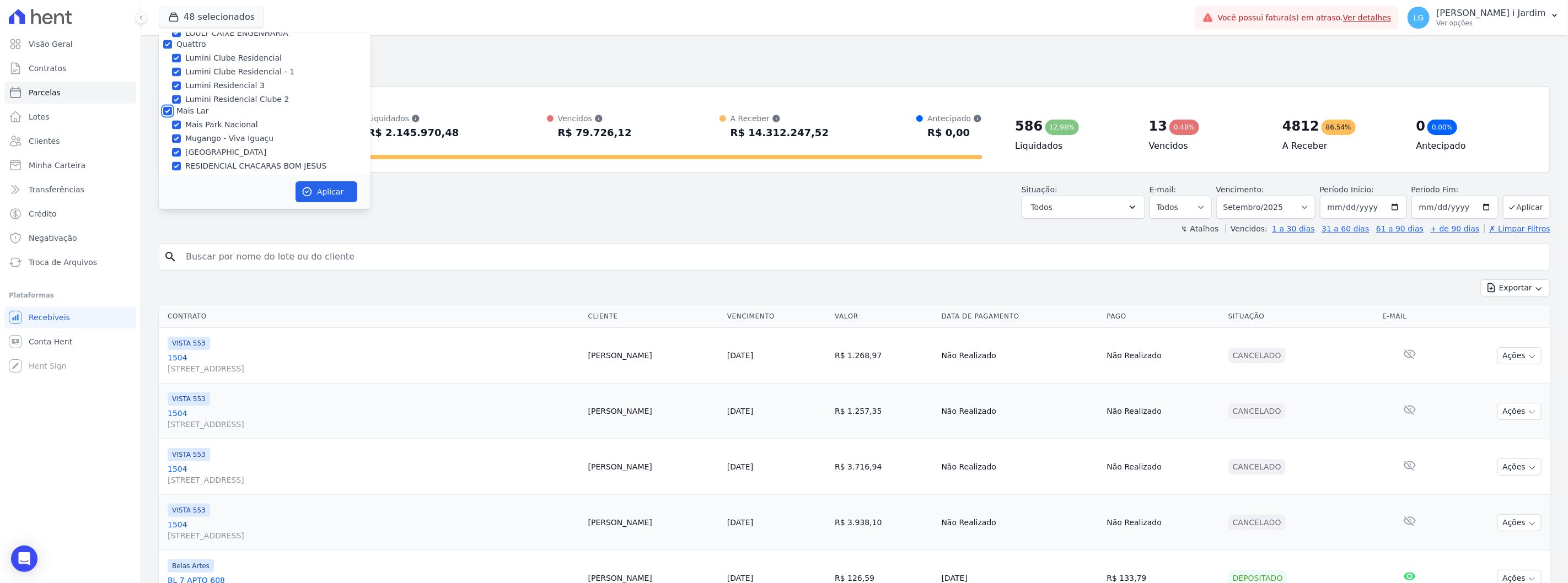
scroll to position [1776, 0]
click at [207, 189] on label "MARKA DO [GEOGRAPHIC_DATA] EMPREENDIMENTOS E PARTICIPACOES LTDA" at bounding box center [261, 199] width 169 height 21
click at [172, 189] on input "MARKA DO [GEOGRAPHIC_DATA] EMPREENDIMENTOS E PARTICIPACOES LTDA" at bounding box center [167, 193] width 9 height 9
click at [329, 190] on button "Aplicar" at bounding box center [326, 192] width 61 height 21
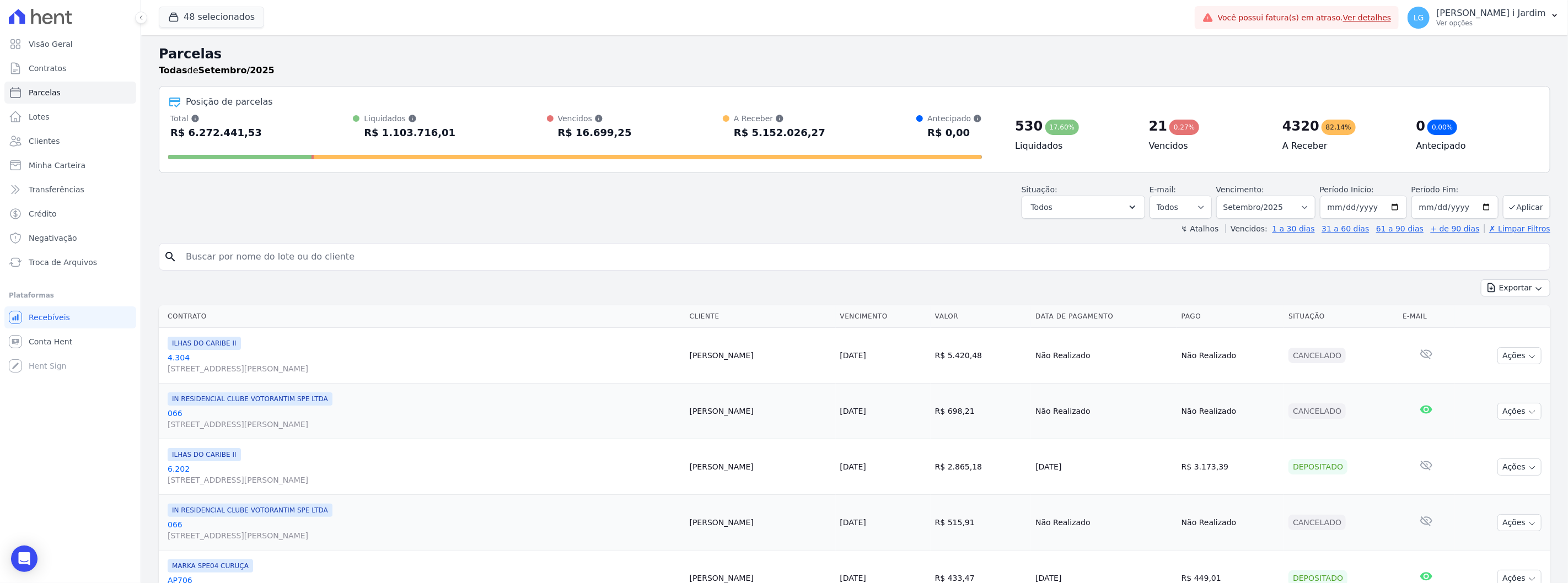
click at [774, 226] on div "↯ Atalhos Vencidos: 1 a 30 dias 31 a 60 dias 61 a 90 dias + de 90 dias ✗ Limpar…" at bounding box center [855, 229] width 1391 height 11
click at [1506, 293] on button "Exportar" at bounding box center [1516, 288] width 69 height 17
click at [1517, 331] on span "Exportar CSV" at bounding box center [1514, 333] width 58 height 11
click at [238, 15] on button "48 selecionados" at bounding box center [211, 17] width 105 height 21
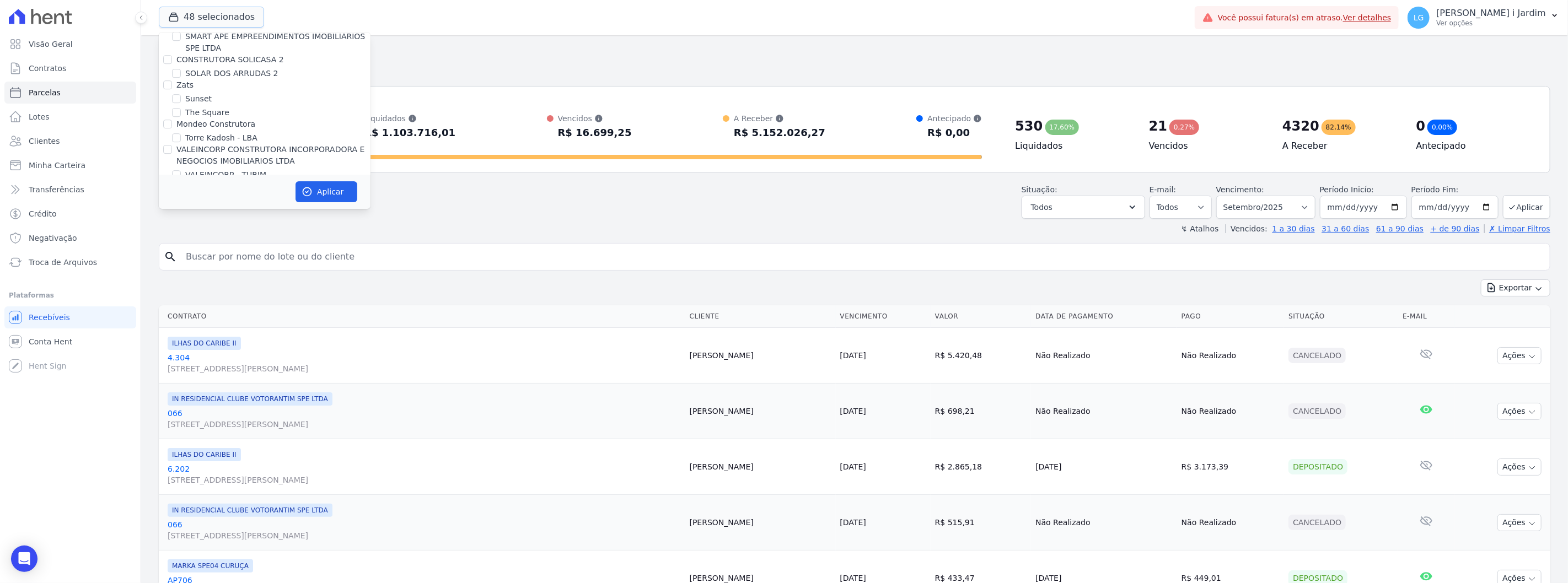
scroll to position [2836, 0]
click at [229, 139] on label "VALEINCORP CONSTRUTORA INCORPORADORA E NEGOCIOS IMOBILIARIOS LTDA" at bounding box center [271, 150] width 189 height 21
click at [172, 139] on input "VALEINCORP CONSTRUTORA INCORPORADORA E NEGOCIOS IMOBILIARIOS LTDA" at bounding box center [167, 144] width 9 height 9
click at [217, 114] on label "Mondeo Construtora" at bounding box center [216, 118] width 79 height 9
click at [172, 114] on input "Mondeo Construtora" at bounding box center [167, 118] width 9 height 9
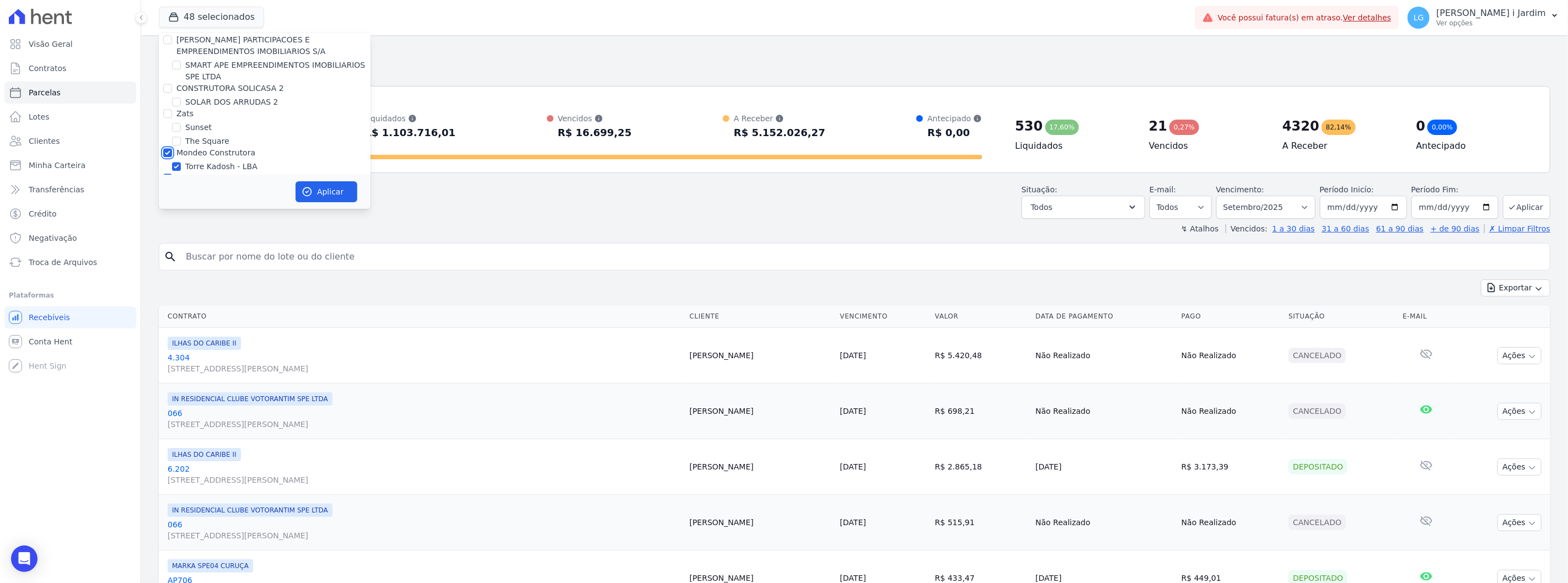
scroll to position [2776, 0]
click at [191, 111] on label "CONSTRUTORA SOLICASA 2" at bounding box center [230, 115] width 108 height 9
click at [172, 111] on input "CONSTRUTORA SOLICASA 2" at bounding box center [167, 115] width 9 height 9
drag, startPoint x: 211, startPoint y: 77, endPoint x: 215, endPoint y: 94, distance: 17.5
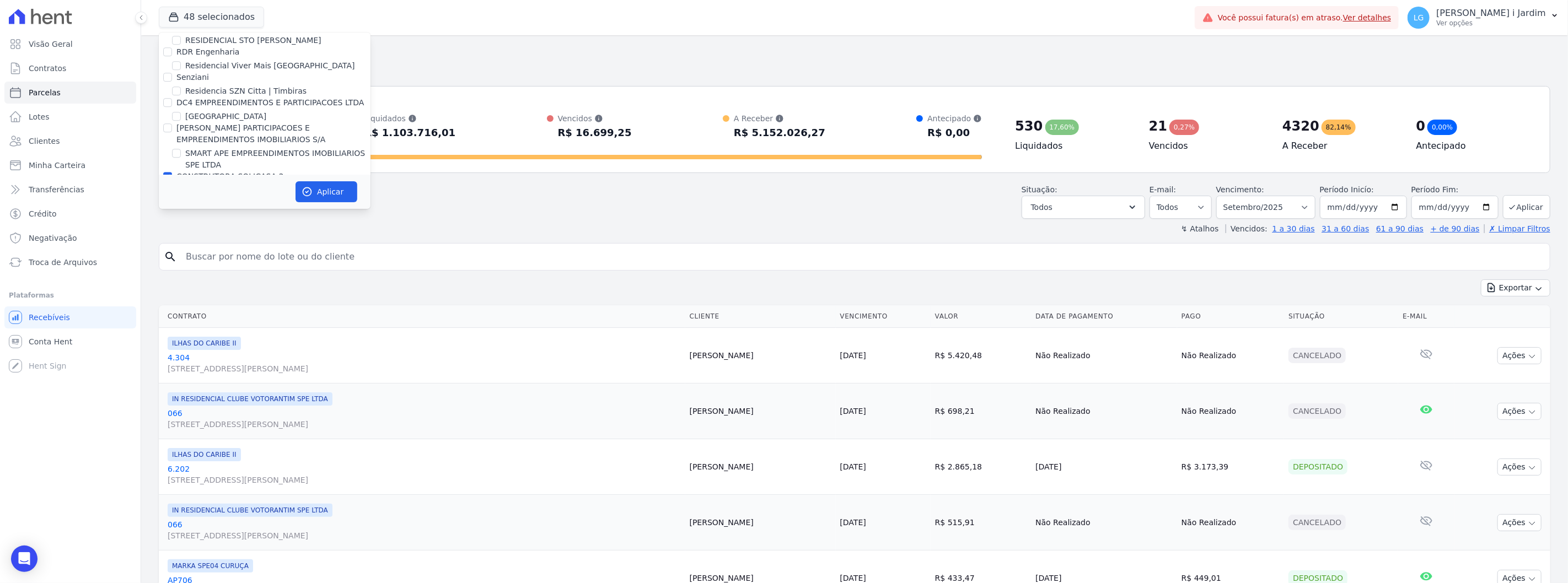
click at [211, 124] on label "[PERSON_NAME] PARTICIPACOES E EMPREENDIMENTOS IMOBILIARIOS S/A" at bounding box center [251, 134] width 149 height 21
click at [172, 124] on input "[PERSON_NAME] PARTICIPACOES E EMPREENDIMENTOS IMOBILIARIOS S/A" at bounding box center [167, 128] width 9 height 9
click at [223, 159] on label "DC4 EMPREENDIMENTOS E PARTICIPACOES LTDA" at bounding box center [270, 164] width 188 height 9
click at [172, 159] on input "DC4 EMPREENDIMENTOS E PARTICIPACOES LTDA" at bounding box center [167, 164] width 9 height 9
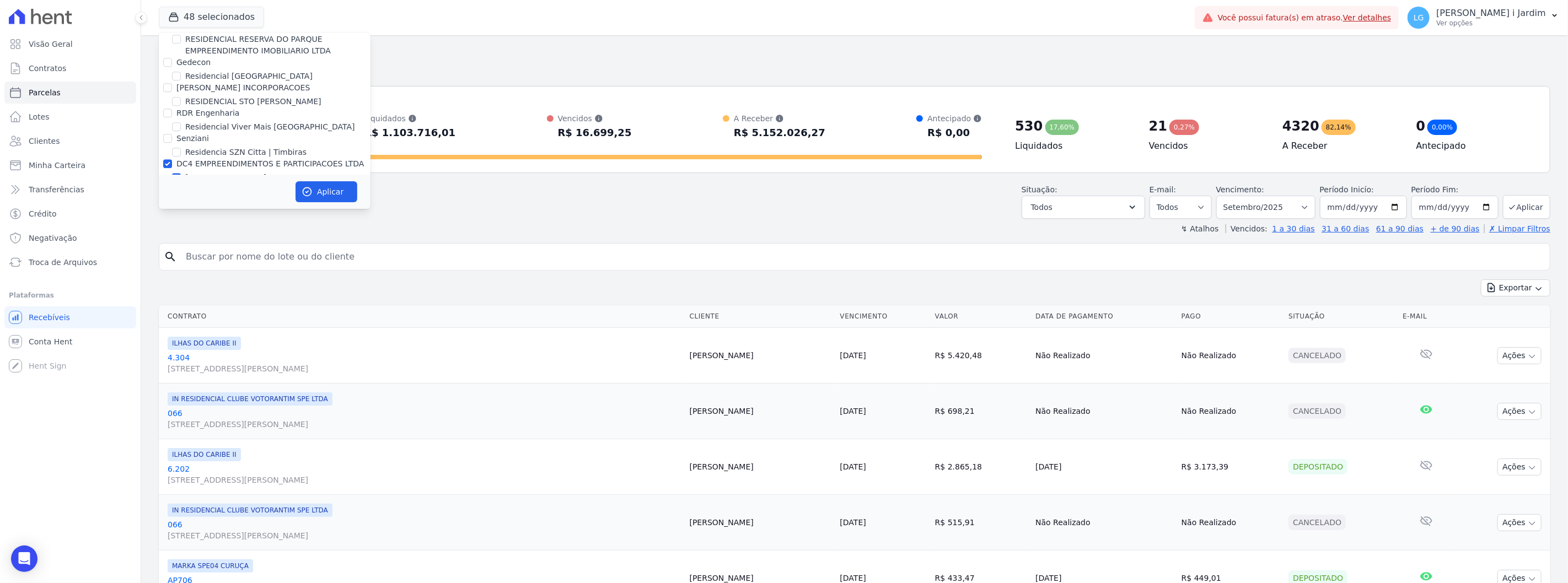
click at [196, 134] on label "Senziani" at bounding box center [192, 138] width 32 height 9
click at [172, 134] on input "Senziani" at bounding box center [167, 138] width 9 height 9
click at [200, 134] on label "Senziani" at bounding box center [192, 138] width 32 height 9
click at [172, 134] on input "Senziani" at bounding box center [167, 138] width 9 height 9
click at [211, 108] on label "RDR Engenharia" at bounding box center [208, 113] width 63 height 9
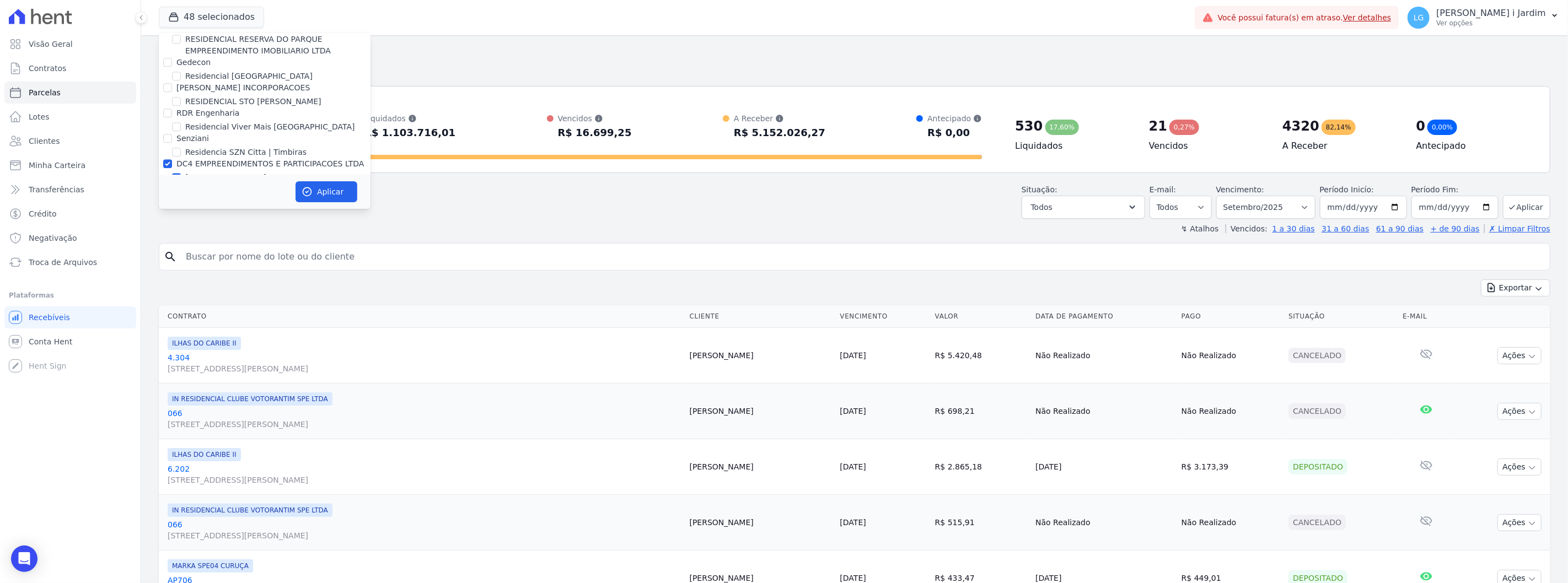
click at [172, 108] on input "RDR Engenharia" at bounding box center [167, 113] width 9 height 9
click at [214, 108] on label "RDR Engenharia" at bounding box center [208, 113] width 63 height 9
click at [172, 108] on input "RDR Engenharia" at bounding box center [167, 113] width 9 height 9
click at [225, 206] on label "[PERSON_NAME] INCORPORACOES" at bounding box center [243, 210] width 133 height 9
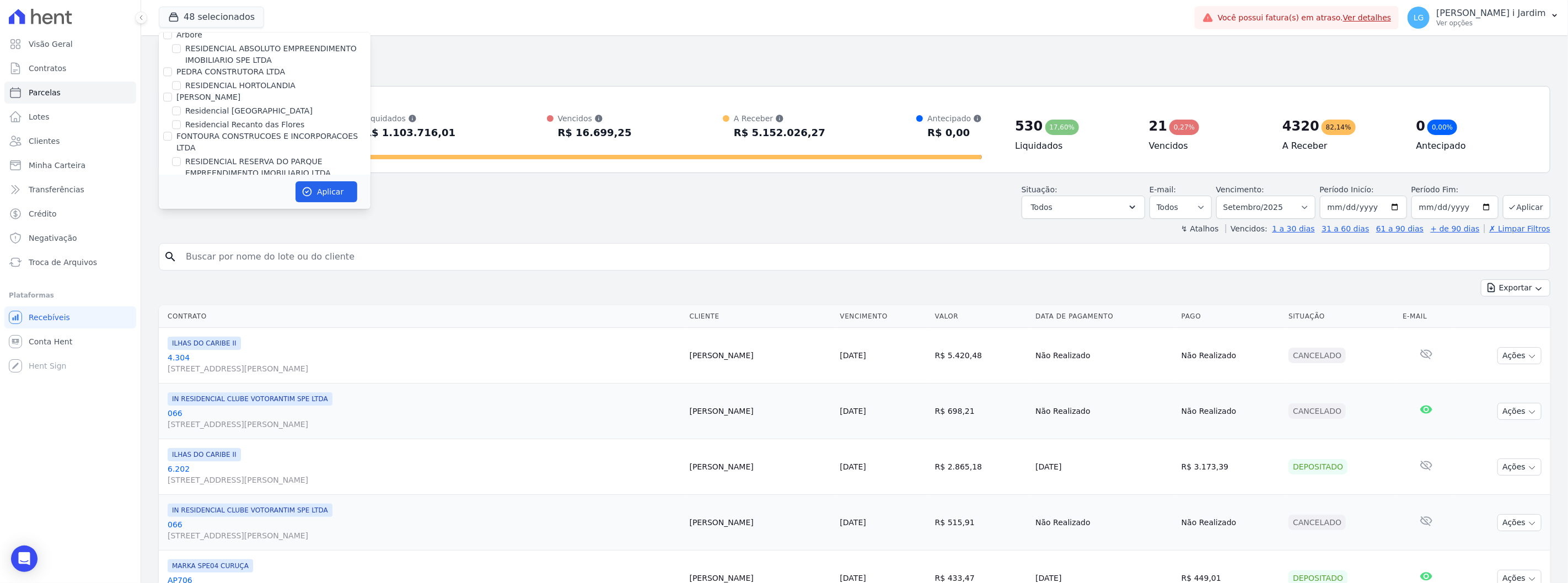
click at [172, 206] on input "[PERSON_NAME] INCORPORACOES" at bounding box center [167, 210] width 9 height 9
click at [202, 180] on label "Gedecon" at bounding box center [194, 184] width 34 height 9
click at [172, 180] on input "Gedecon" at bounding box center [167, 184] width 9 height 9
click at [191, 131] on label "FONTOURA CONSTRUCOES E INCORPORACOES LTDA" at bounding box center [267, 142] width 181 height 21
click at [172, 131] on input "FONTOURA CONSTRUCOES E INCORPORACOES LTDA" at bounding box center [167, 136] width 9 height 9
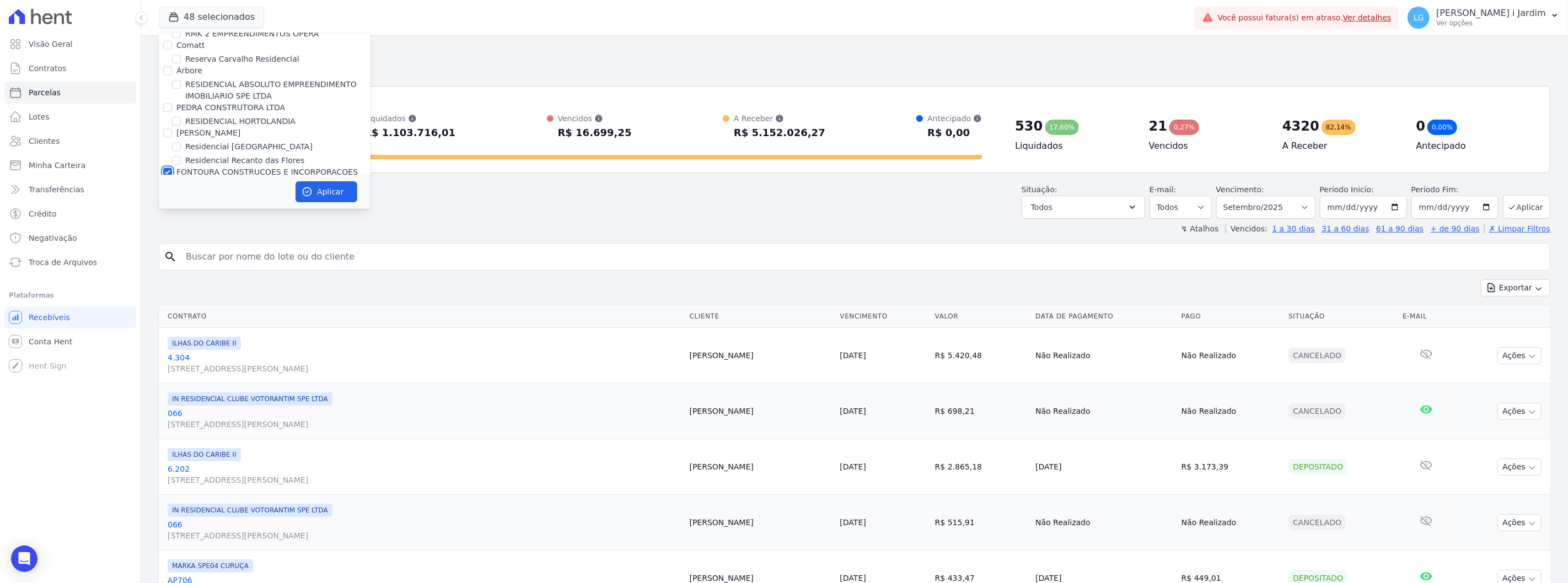
scroll to position [2470, 0]
click at [202, 154] on label "[PERSON_NAME]" at bounding box center [208, 158] width 64 height 9
click at [172, 154] on input "[PERSON_NAME]" at bounding box center [167, 158] width 9 height 9
click at [200, 128] on label "PEDRA CONSTRUTORA LTDA" at bounding box center [231, 133] width 108 height 9
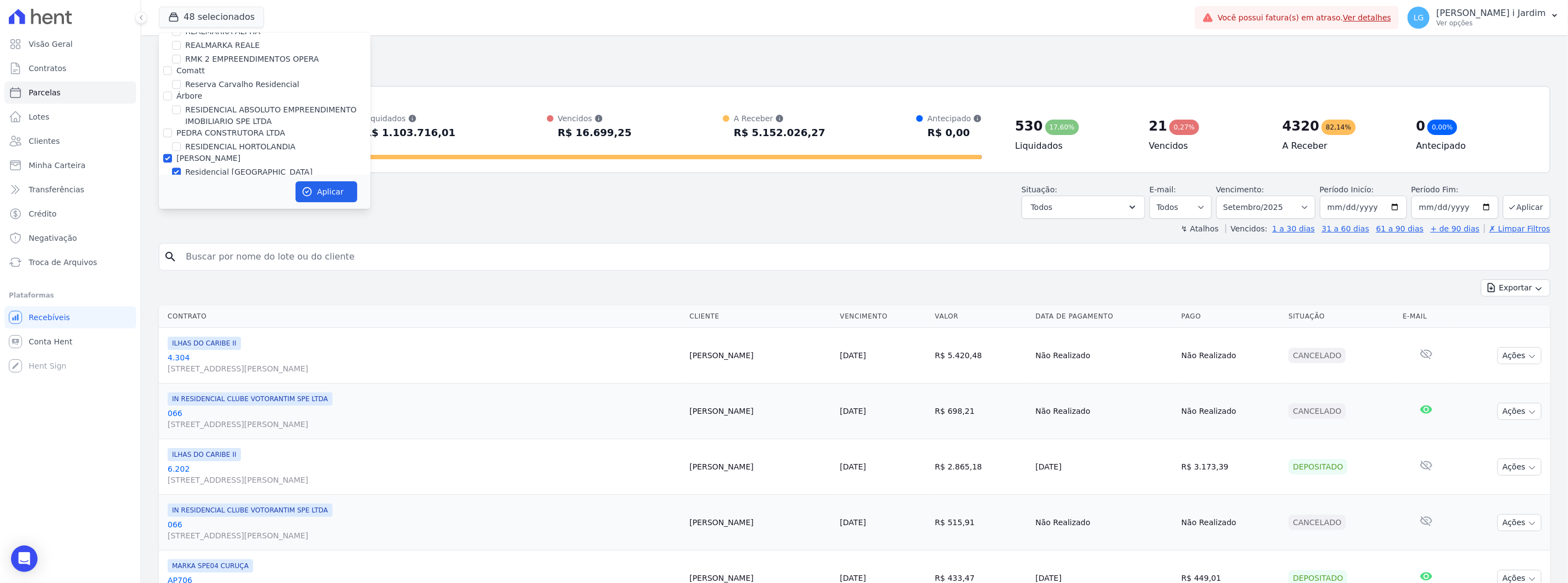
click at [172, 128] on input "PEDRA CONSTRUTORA LTDA" at bounding box center [167, 133] width 9 height 9
click at [195, 153] on label "Árbore" at bounding box center [189, 158] width 26 height 9
click at [172, 153] on input "Árbore" at bounding box center [167, 158] width 9 height 9
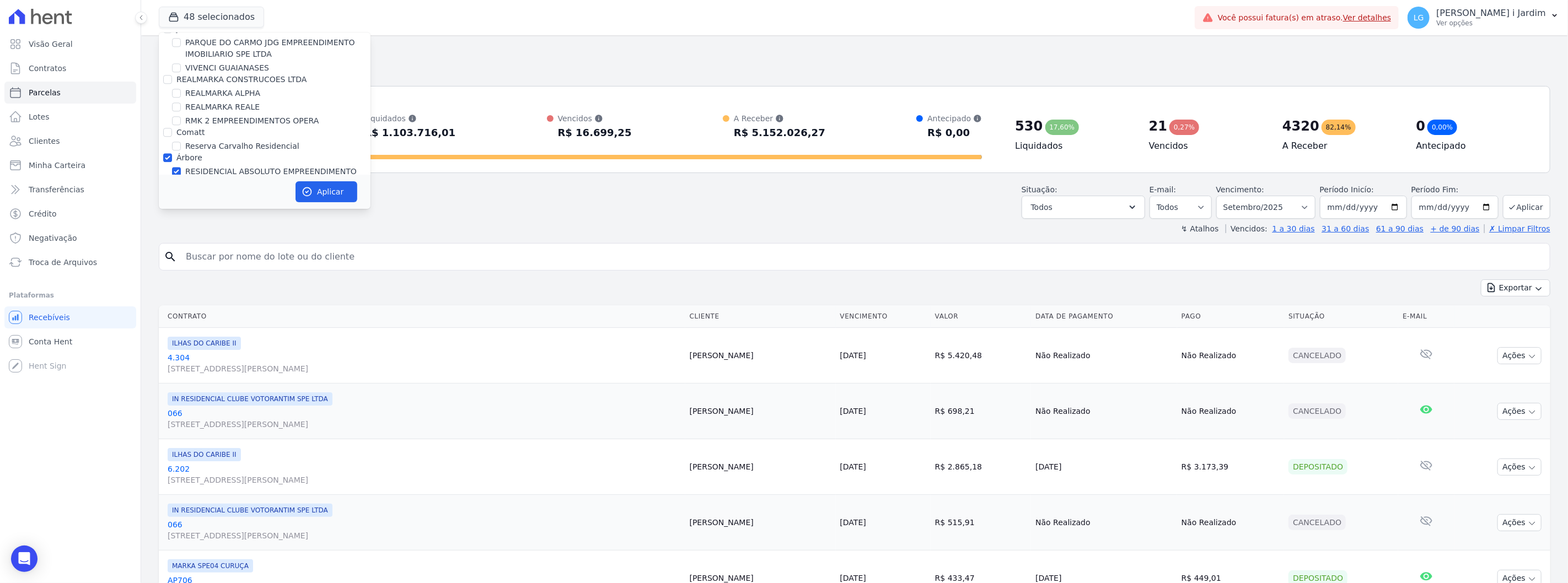
click at [190, 128] on label "Comatt" at bounding box center [191, 132] width 29 height 9
click at [172, 128] on input "Comatt" at bounding box center [167, 132] width 9 height 9
click at [206, 136] on label "REALMARKA CONSTRUCOES LTDA" at bounding box center [242, 141] width 131 height 9
click at [172, 136] on input "REALMARKA CONSTRUCOES LTDA" at bounding box center [167, 141] width 9 height 9
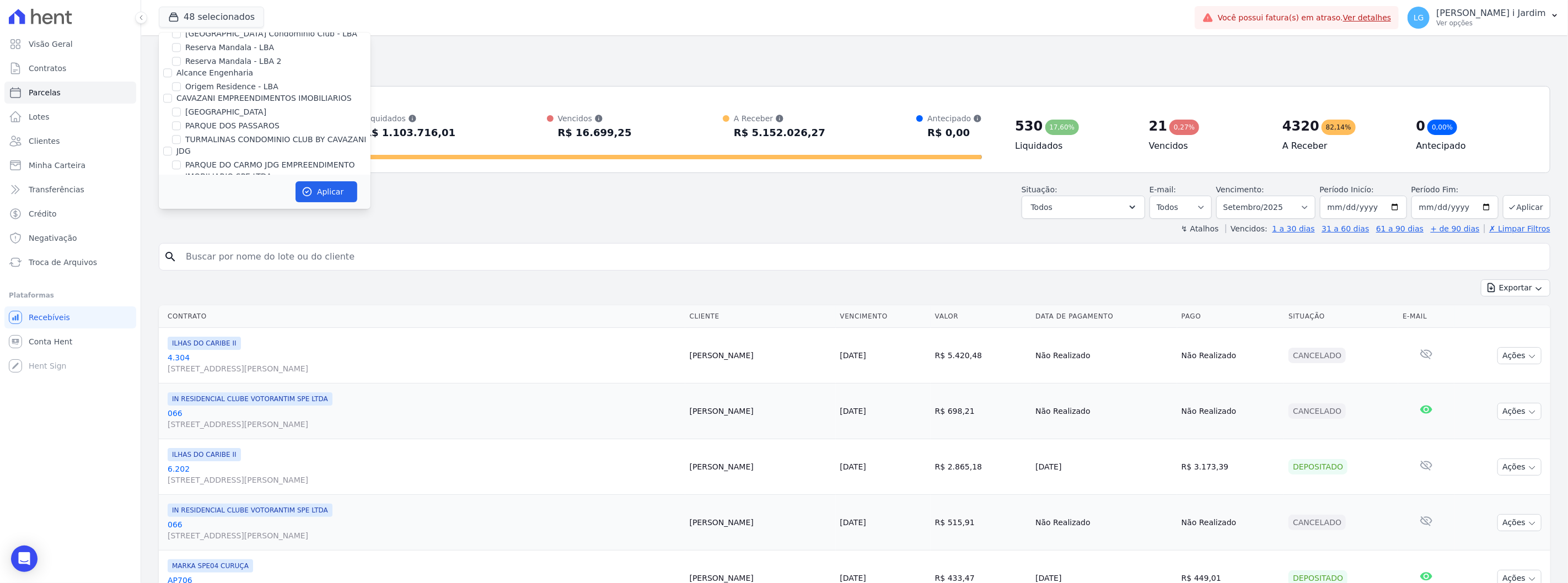
click at [184, 147] on label "JDG" at bounding box center [184, 151] width 15 height 9
click at [172, 147] on input "JDG" at bounding box center [167, 151] width 9 height 9
click at [208, 155] on label "CAVAZANI EMPREENDIMENTOS IMOBILIARIOS" at bounding box center [264, 159] width 175 height 9
click at [172, 155] on input "CAVAZANI EMPREENDIMENTOS IMOBILIARIOS" at bounding box center [167, 159] width 9 height 9
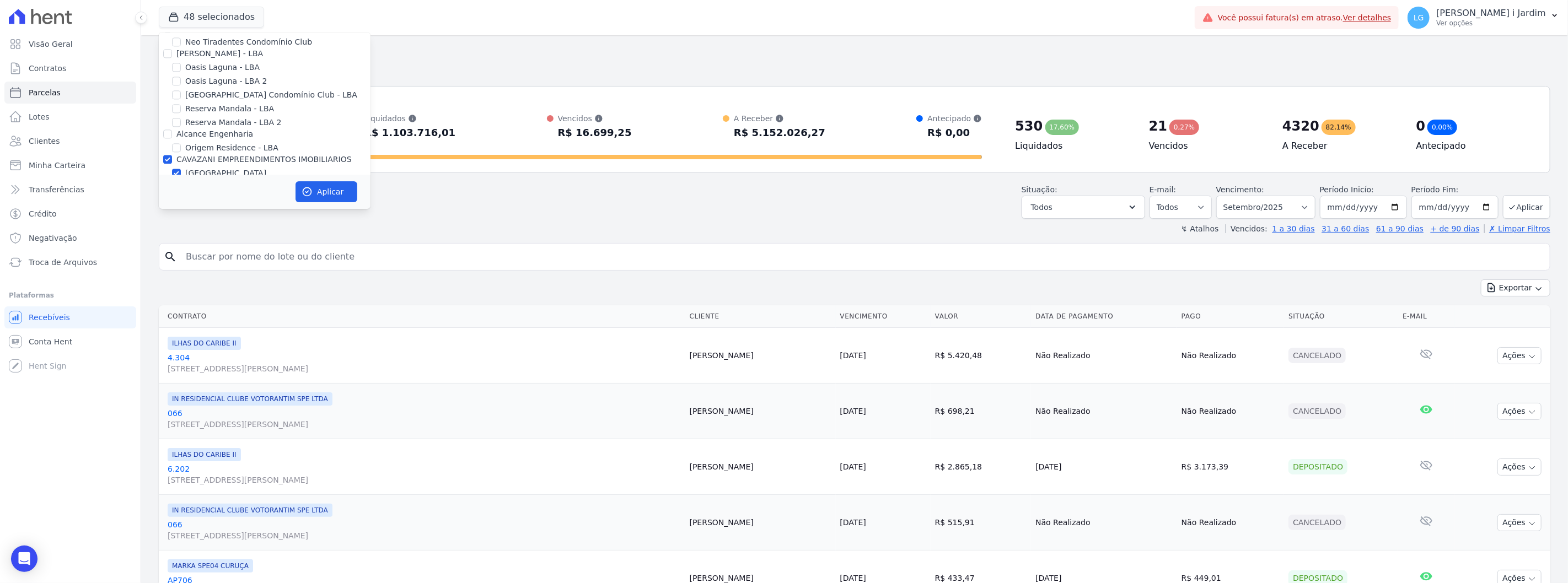
click at [206, 128] on div "Alcance Engenharia" at bounding box center [215, 134] width 77 height 12
click at [206, 130] on label "Alcance Engenharia" at bounding box center [215, 134] width 77 height 9
click at [172, 130] on input "Alcance Engenharia" at bounding box center [167, 134] width 9 height 9
click at [205, 110] on label "[PERSON_NAME] - LBA" at bounding box center [220, 114] width 86 height 9
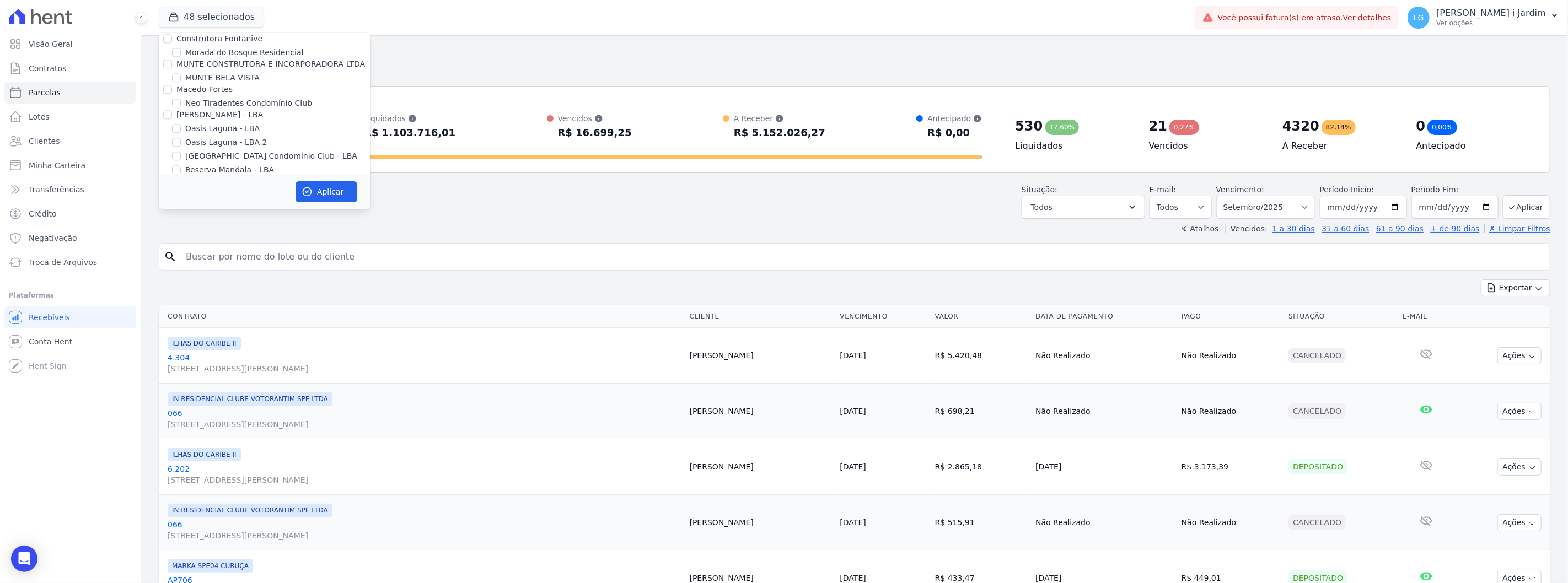
click at [172, 110] on input "[PERSON_NAME] - LBA" at bounding box center [167, 114] width 9 height 9
click at [223, 120] on label "MUNTE CONSTRUTORA E INCORPORADORA LTDA" at bounding box center [271, 125] width 189 height 9
click at [172, 120] on input "MUNTE CONSTRUTORA E INCORPORADORA LTDA" at bounding box center [167, 125] width 9 height 9
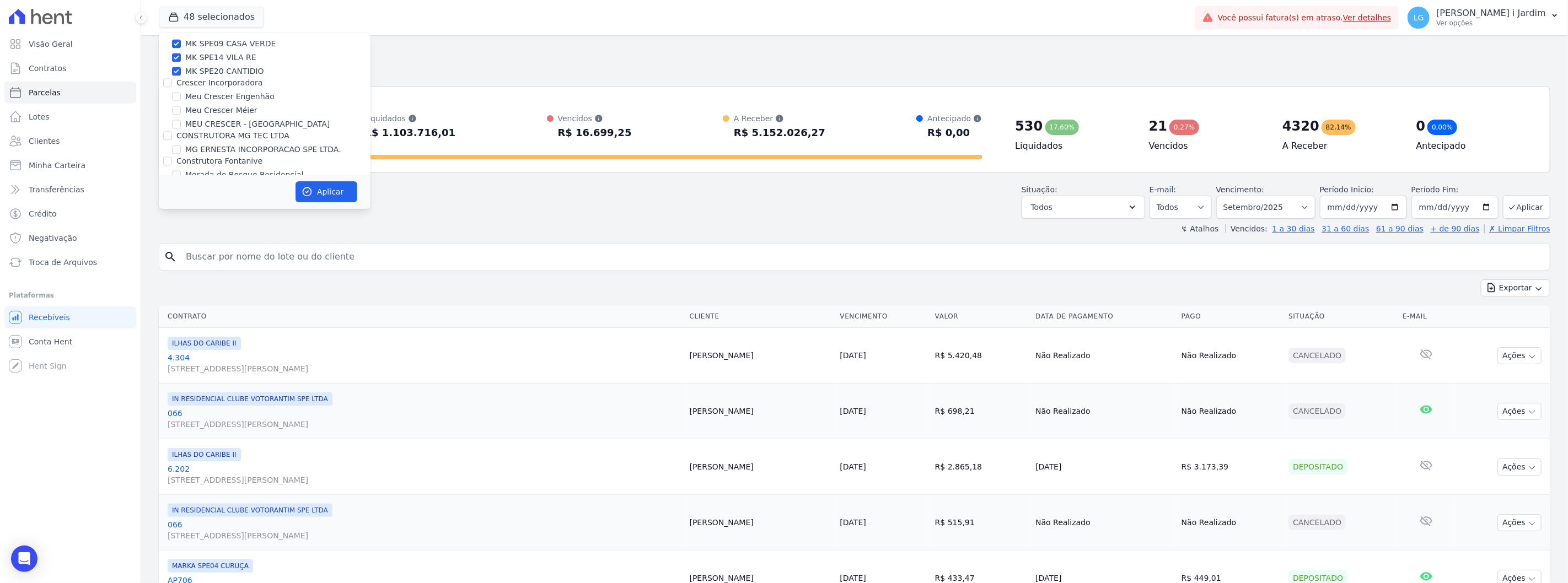
click at [225, 156] on label "Construtora Fontanive" at bounding box center [219, 161] width 86 height 9
click at [172, 156] on input "Construtora Fontanive" at bounding box center [167, 161] width 9 height 9
click at [239, 131] on label "CONSTRUTORA MG TEC LTDA" at bounding box center [233, 136] width 113 height 9
click at [172, 131] on input "CONSTRUTORA MG TEC LTDA" at bounding box center [167, 136] width 9 height 9
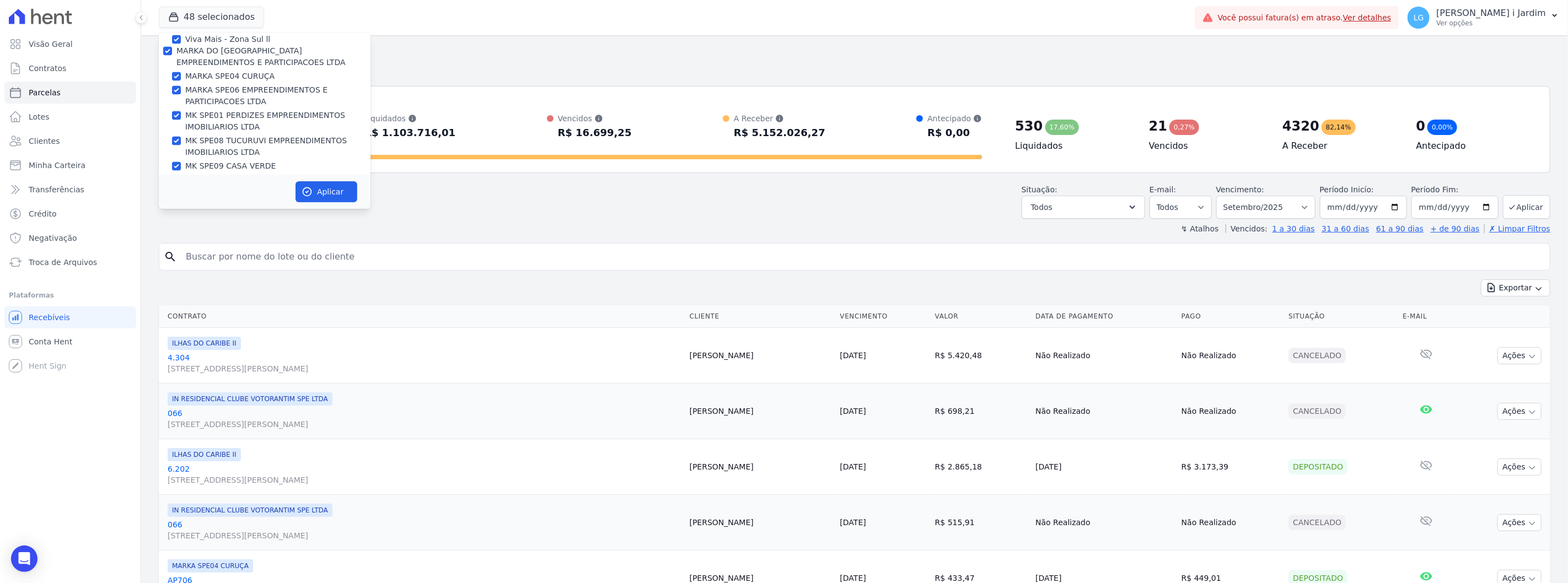
click at [218, 201] on label "Crescer Incorporadora" at bounding box center [219, 205] width 86 height 9
click at [172, 201] on input "Crescer Incorporadora" at bounding box center [167, 205] width 9 height 9
click at [210, 201] on label "Crescer Incorporadora" at bounding box center [219, 205] width 86 height 9
click at [172, 201] on input "Crescer Incorporadora" at bounding box center [167, 205] width 9 height 9
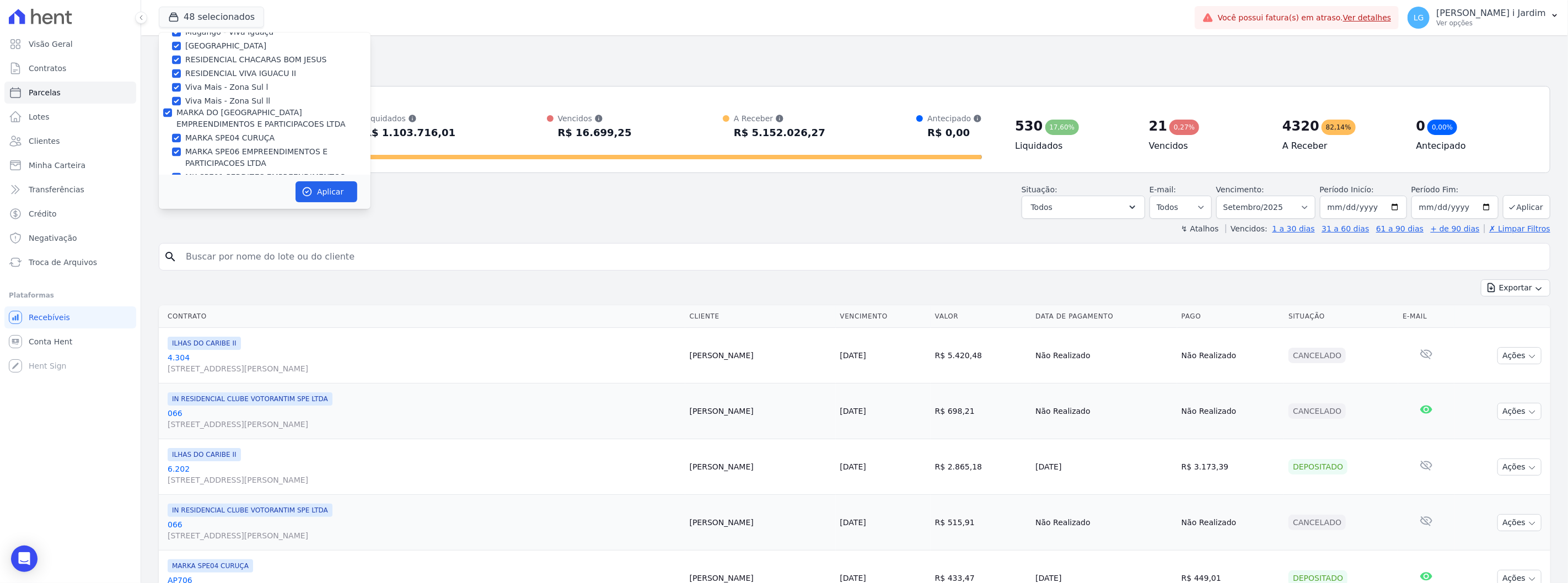
click at [201, 108] on label "MARKA DO [GEOGRAPHIC_DATA] EMPREENDIMENTOS E PARTICIPACOES LTDA" at bounding box center [261, 119] width 169 height 21
click at [172, 108] on input "MARKA DO [GEOGRAPHIC_DATA] EMPREENDIMENTOS E PARTICIPACOES LTDA" at bounding box center [167, 113] width 9 height 9
click at [195, 184] on label "Mais Lar" at bounding box center [192, 188] width 32 height 9
click at [172, 184] on input "Mais Lar" at bounding box center [167, 188] width 9 height 9
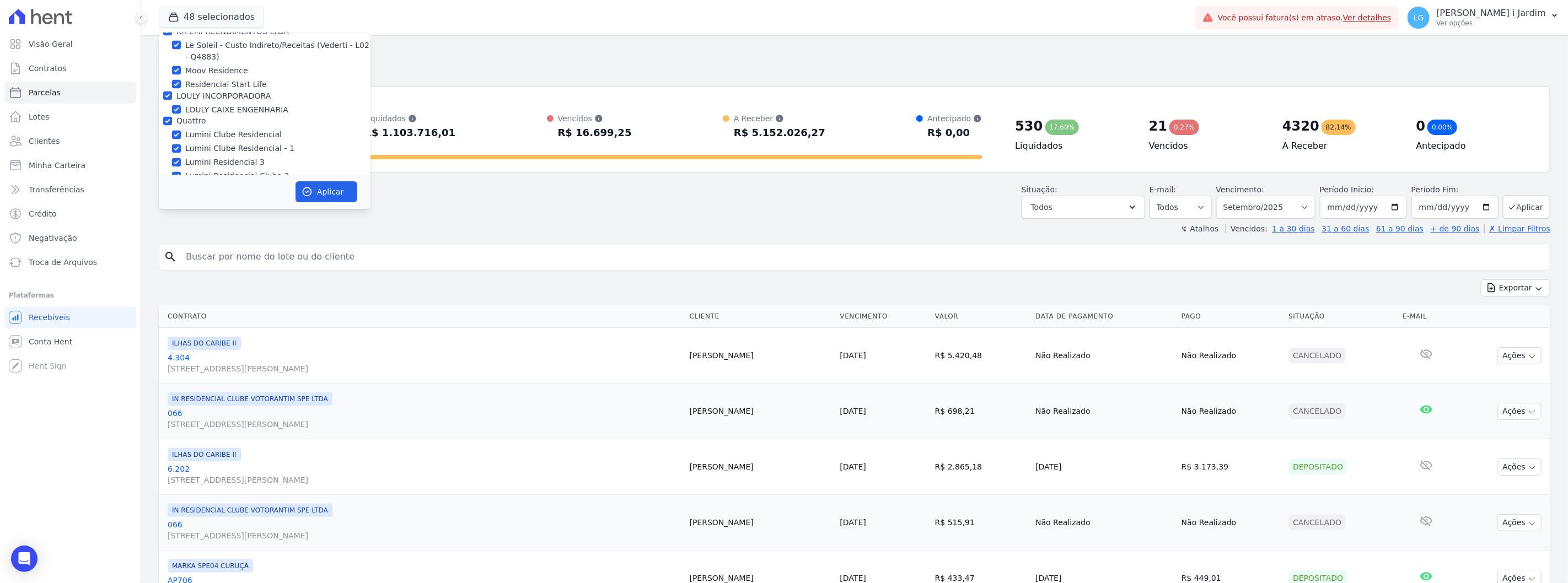
click at [183, 117] on label "Quattro" at bounding box center [191, 121] width 29 height 9
click at [172, 117] on input "Quattro" at bounding box center [167, 121] width 9 height 9
click at [200, 153] on label "LOULY INCORPORADORA" at bounding box center [223, 157] width 94 height 9
click at [172, 153] on input "LOULY INCORPORADORA" at bounding box center [167, 157] width 9 height 9
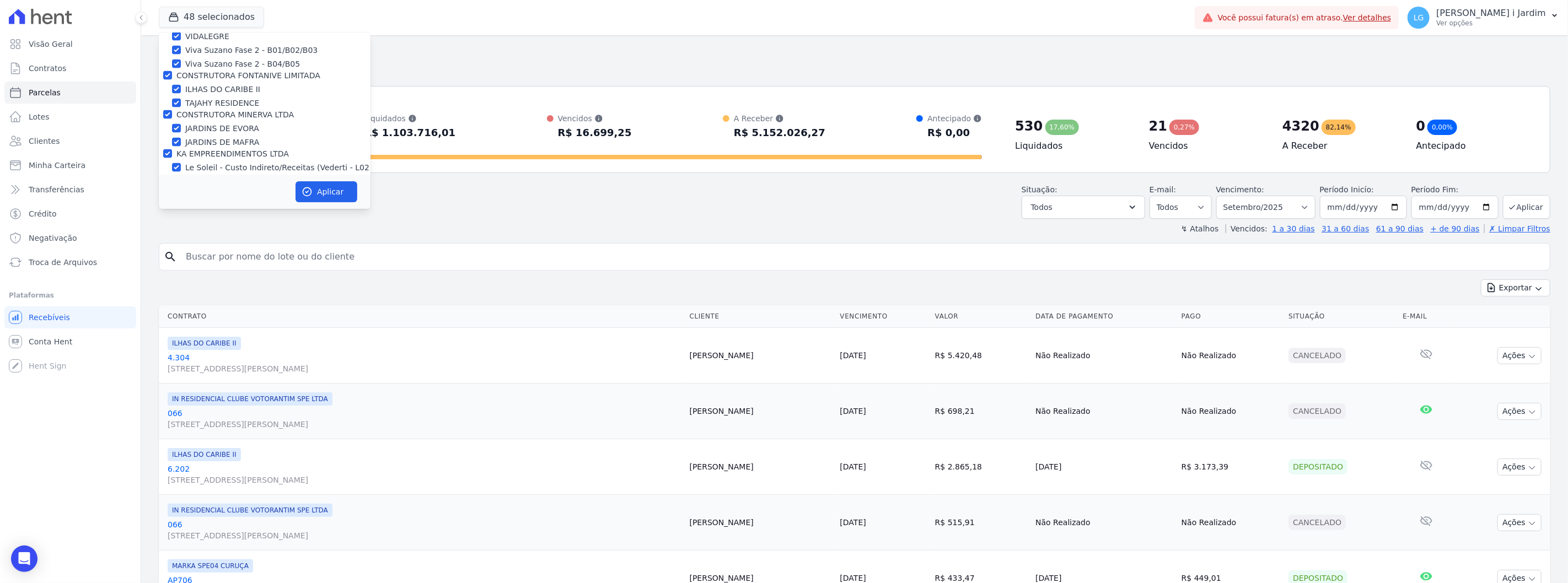
click at [204, 148] on div "KA EMPREENDIMENTOS LTDA" at bounding box center [233, 154] width 113 height 12
click at [206, 149] on label "KA EMPREENDIMENTOS LTDA" at bounding box center [233, 153] width 113 height 9
click at [172, 149] on input "KA EMPREENDIMENTOS LTDA" at bounding box center [167, 153] width 9 height 9
click at [208, 110] on label "CONSTRUTORA MINERVA LTDA" at bounding box center [235, 114] width 117 height 9
click at [172, 110] on input "CONSTRUTORA MINERVA LTDA" at bounding box center [167, 114] width 9 height 9
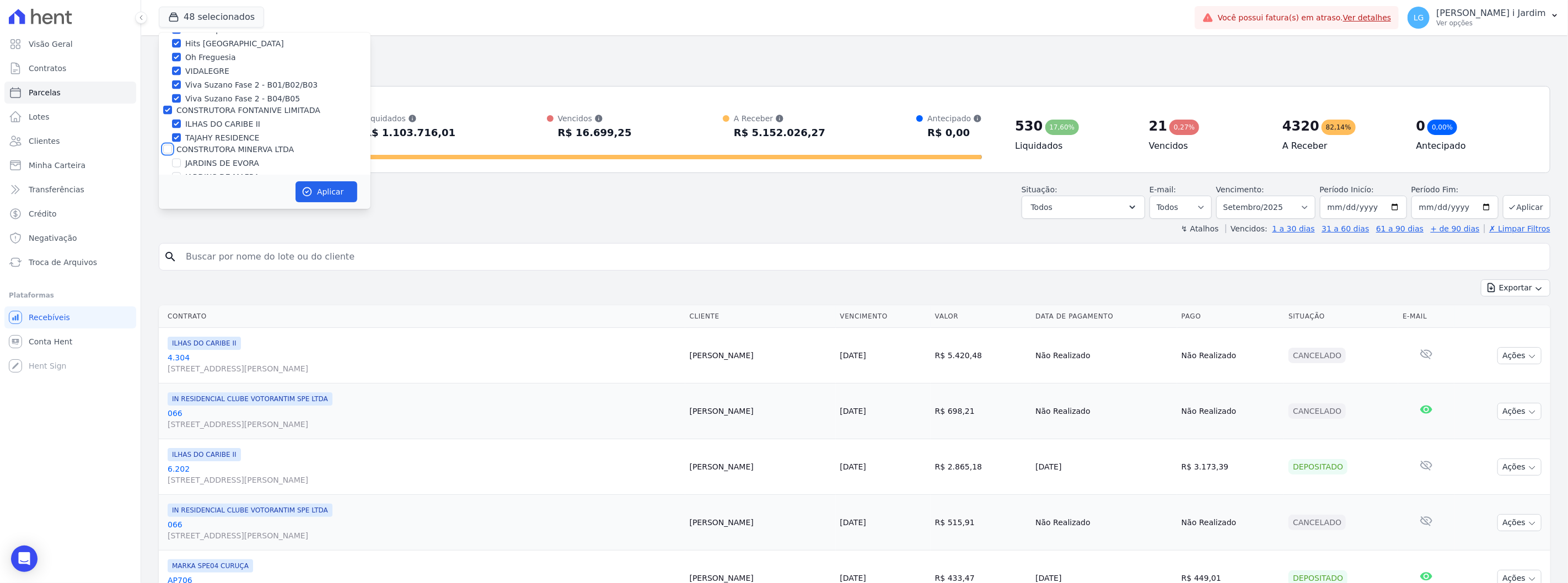
scroll to position [1489, 0]
click at [218, 132] on label "CONSTRUTORA FONTANIVE LIMITADA" at bounding box center [248, 136] width 144 height 9
click at [172, 132] on input "CONSTRUTORA FONTANIVE LIMITADA" at bounding box center [167, 136] width 9 height 9
drag, startPoint x: 201, startPoint y: 45, endPoint x: 201, endPoint y: 51, distance: 6.0
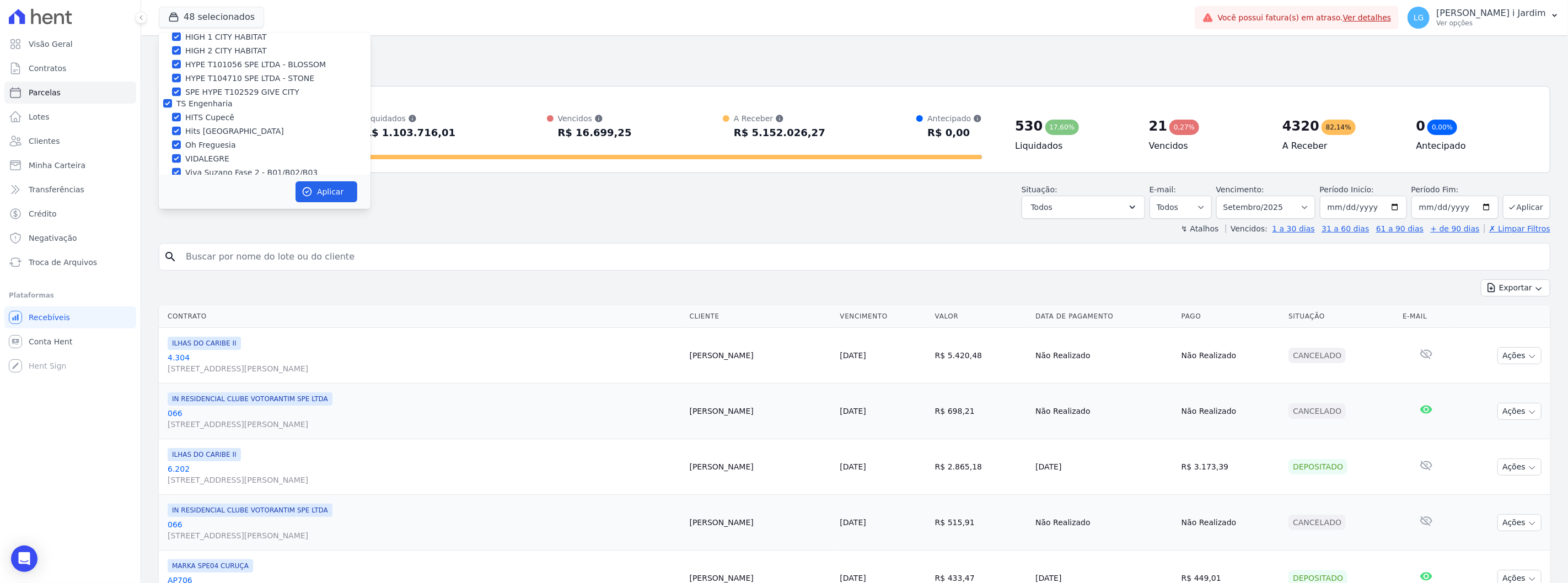
click at [201, 99] on label "TS Engenharia" at bounding box center [205, 103] width 56 height 9
click at [172, 99] on input "TS Engenharia" at bounding box center [167, 103] width 9 height 9
click at [212, 130] on label "HYPE EMPREENDIMENTOS IMOBILIARIOS SPE LTDA" at bounding box center [263, 141] width 173 height 21
click at [172, 130] on input "HYPE EMPREENDIMENTOS IMOBILIARIOS SPE LTDA" at bounding box center [167, 134] width 9 height 9
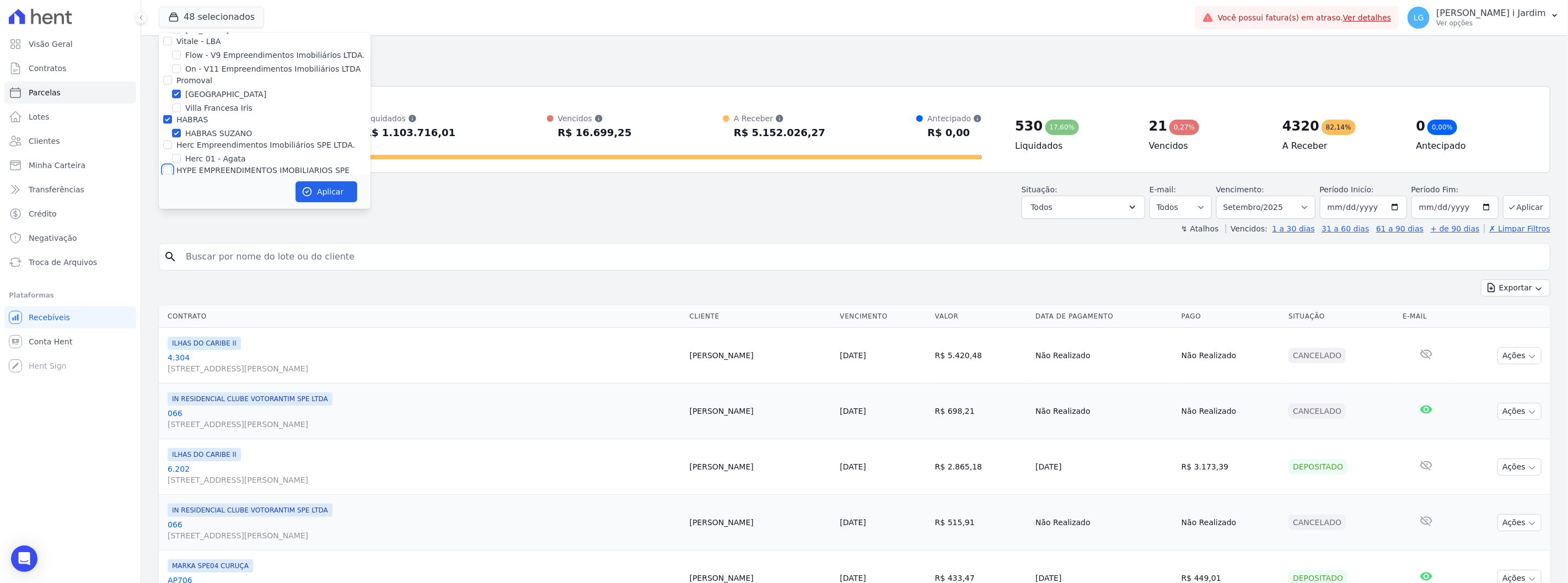
scroll to position [1244, 0]
click at [194, 141] on label "HABRAS" at bounding box center [192, 145] width 32 height 9
click at [172, 141] on input "HABRAS" at bounding box center [167, 145] width 9 height 9
click at [191, 114] on label "[GEOGRAPHIC_DATA]" at bounding box center [225, 119] width 81 height 12
click at [181, 115] on input "[GEOGRAPHIC_DATA]" at bounding box center [177, 119] width 9 height 9
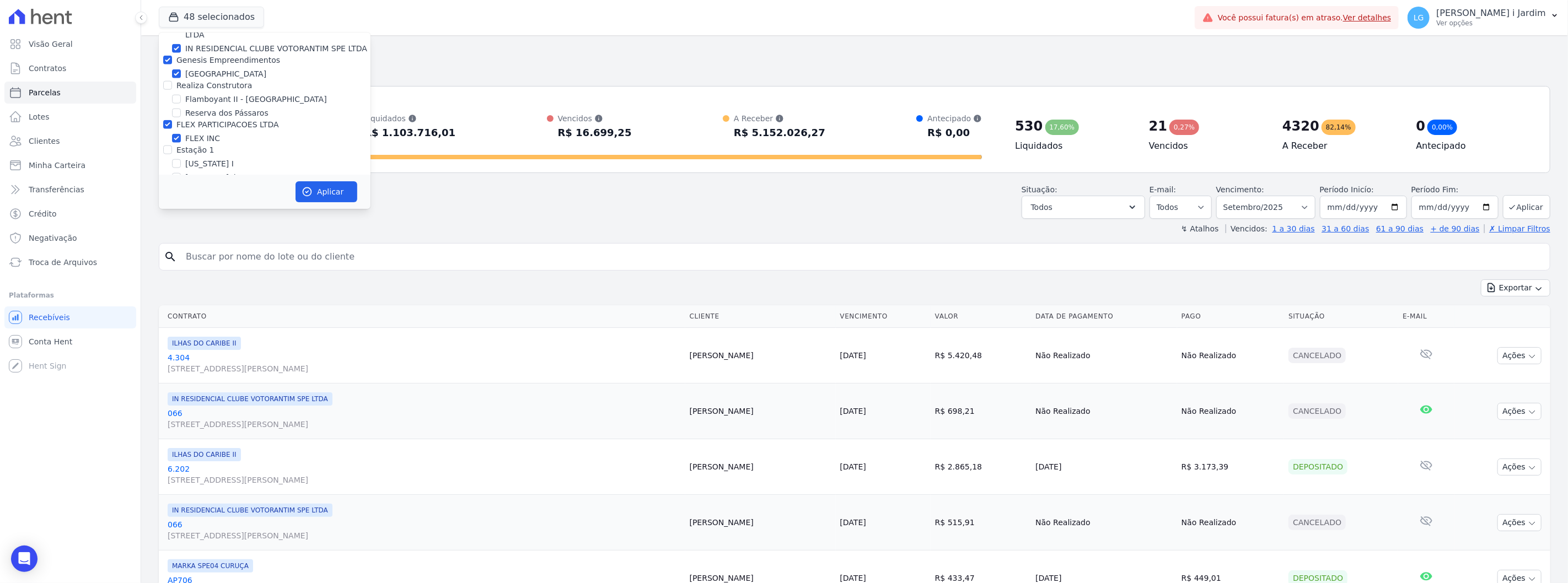
click at [206, 120] on label "FLEX PARTICIPACOES LTDA" at bounding box center [228, 124] width 102 height 9
click at [172, 120] on input "FLEX PARTICIPACOES LTDA" at bounding box center [167, 124] width 9 height 9
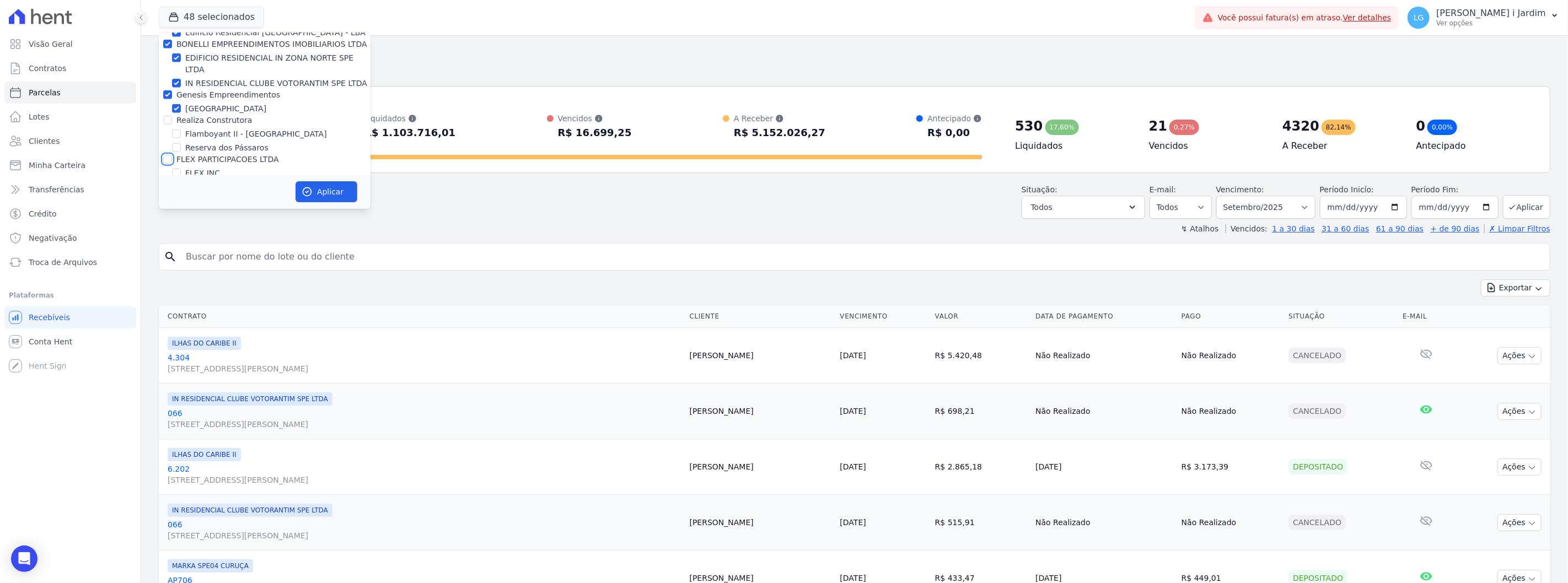
scroll to position [1061, 0]
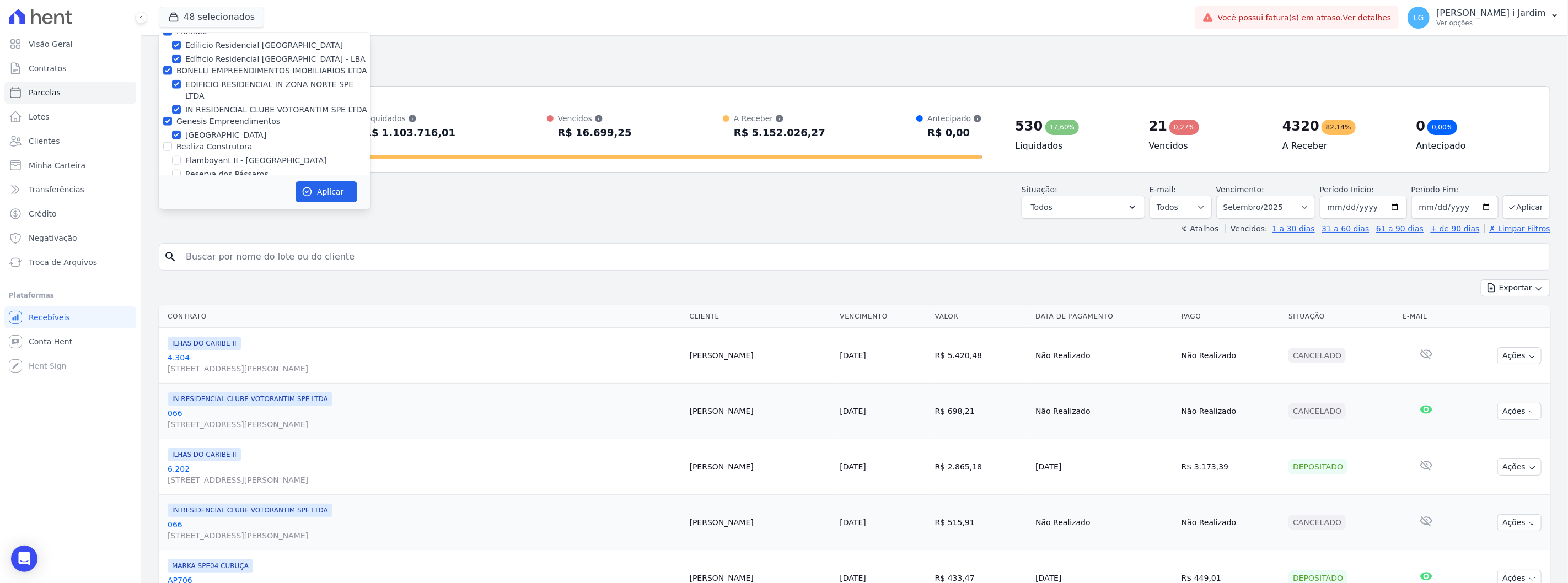
click at [206, 117] on label "Genesis Empreendimentos" at bounding box center [228, 121] width 103 height 9
click at [172, 117] on input "Genesis Empreendimentos" at bounding box center [167, 121] width 9 height 9
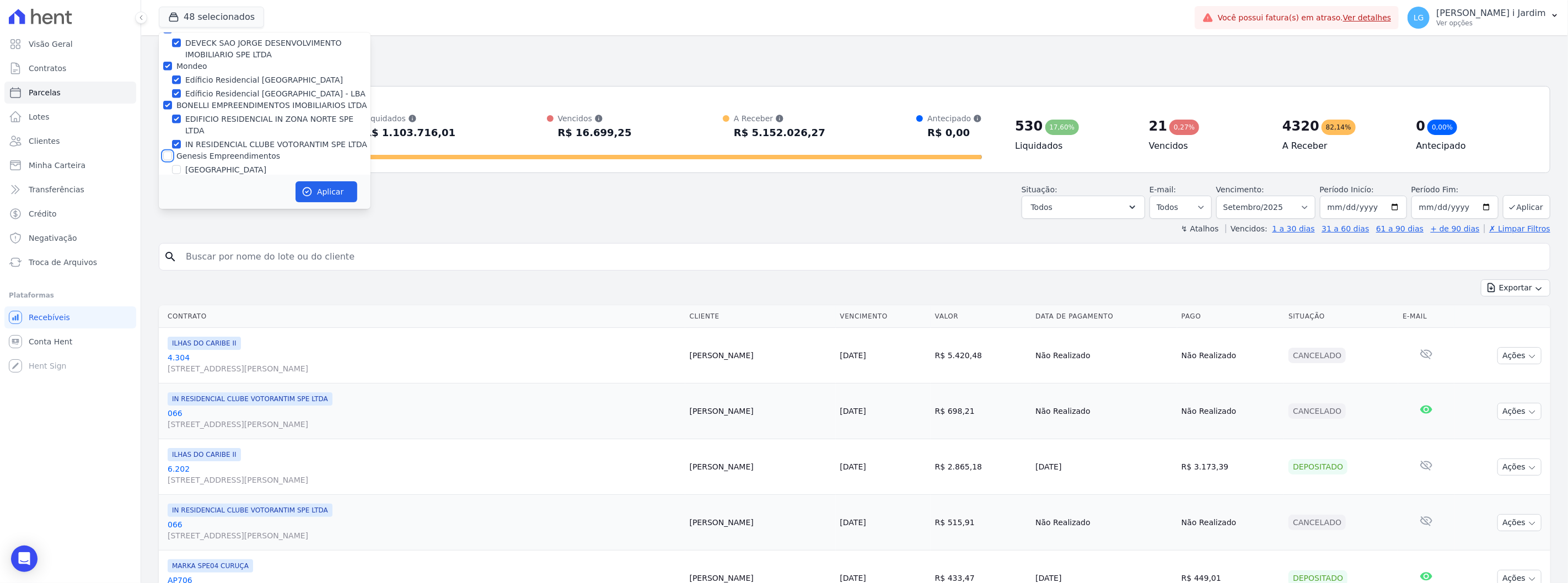
scroll to position [999, 0]
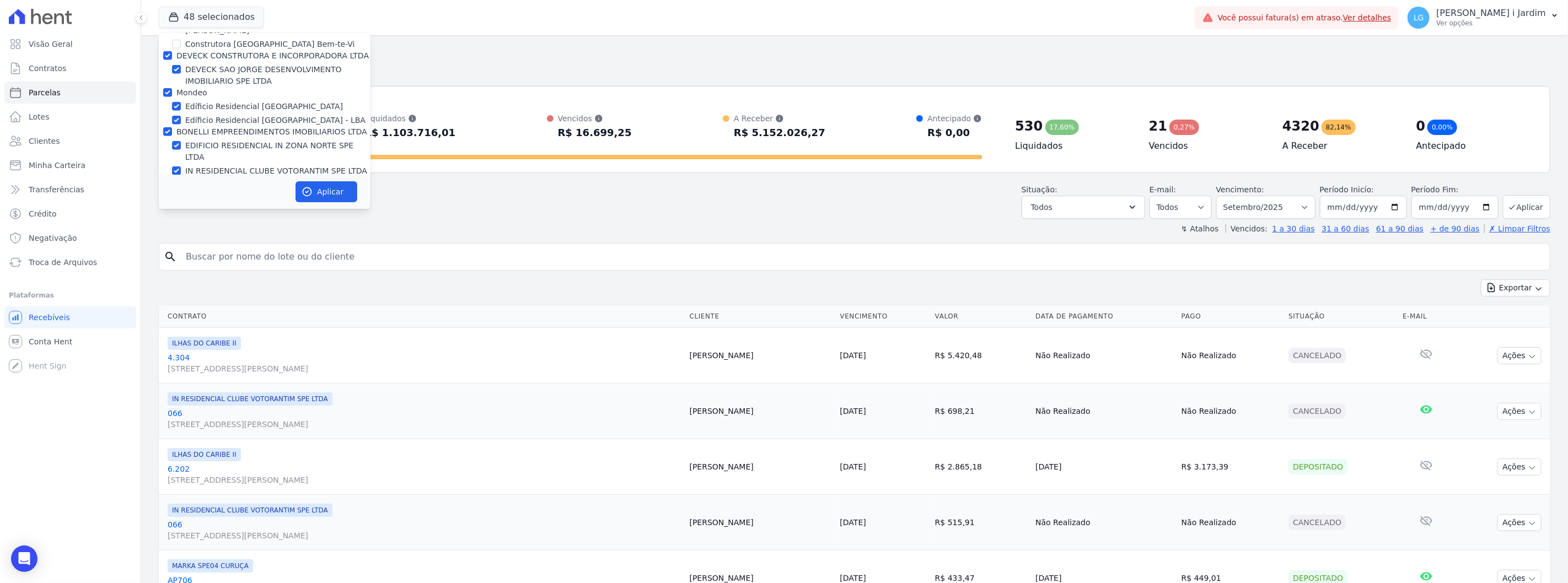
click at [206, 127] on label "BONELLI EMPREENDIMENTOS IMOBILIARIOS LTDA" at bounding box center [271, 131] width 191 height 9
click at [172, 127] on input "BONELLI EMPREENDIMENTOS IMOBILIARIOS LTDA" at bounding box center [167, 131] width 9 height 9
drag, startPoint x: 187, startPoint y: 55, endPoint x: 190, endPoint y: 64, distance: 9.5
click at [187, 88] on label "Mondeo" at bounding box center [192, 93] width 31 height 9
click at [172, 88] on input "Mondeo" at bounding box center [167, 93] width 9 height 9
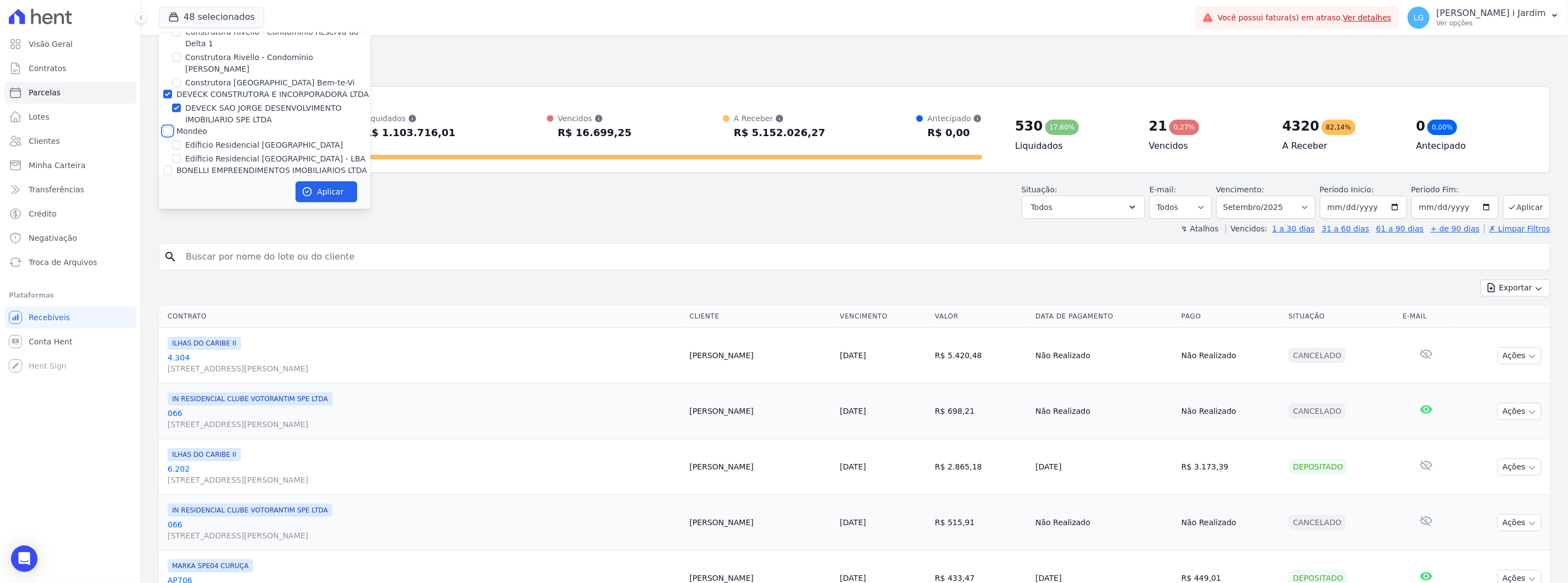
scroll to position [877, 0]
click at [215, 173] on label "DEVECK CONSTRUTORA E INCORPORADORA LTDA" at bounding box center [273, 178] width 192 height 9
click at [172, 173] on input "DEVECK CONSTRUTORA E INCORPORADORA LTDA" at bounding box center [167, 178] width 9 height 9
click at [218, 120] on label "MINERALE EMPREENDIMENTOS IMOBILIARIOS" at bounding box center [264, 124] width 175 height 9
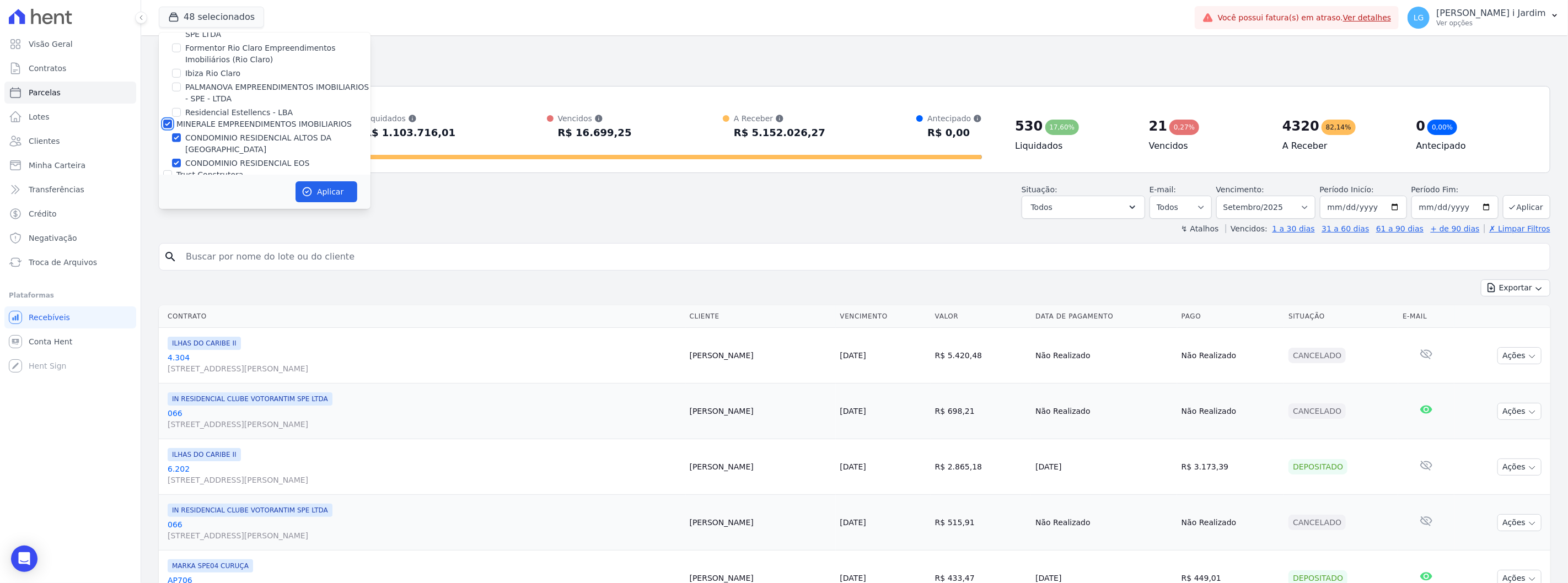
click at [172, 120] on input "MINERALE EMPREENDIMENTOS IMOBILIARIOS" at bounding box center [167, 124] width 9 height 9
click at [333, 189] on button "Aplicar" at bounding box center [326, 192] width 61 height 21
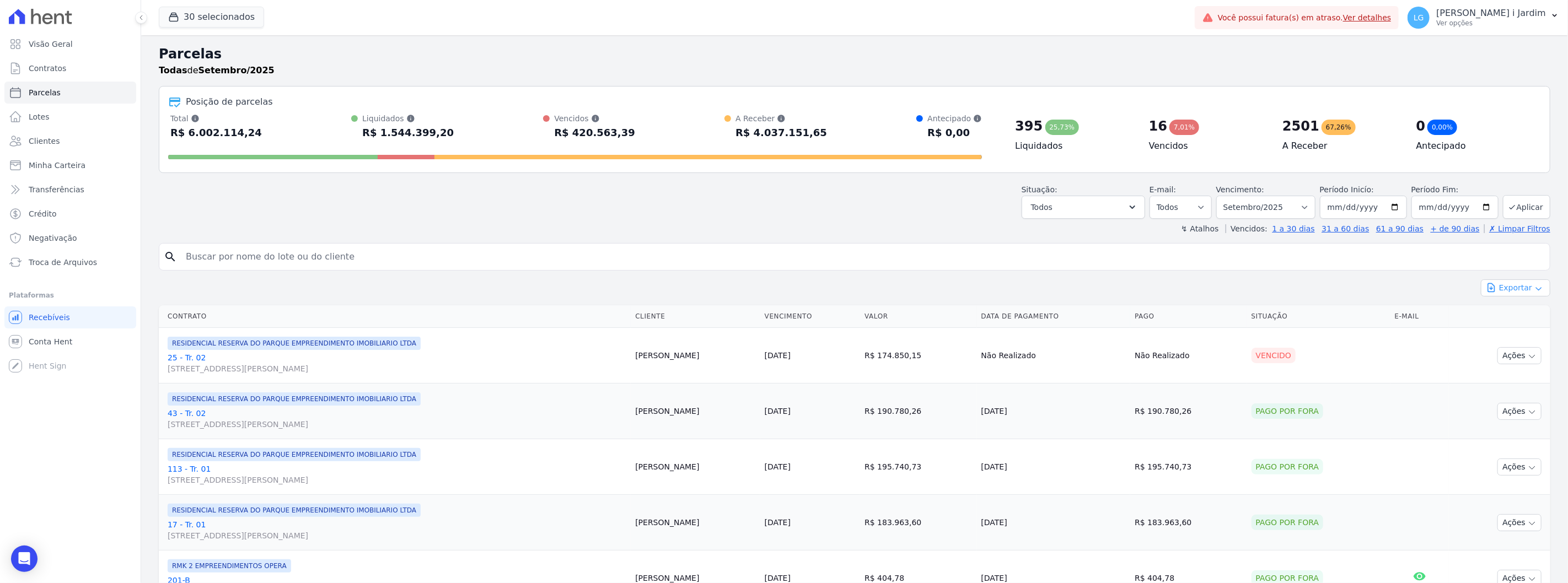
click at [1517, 293] on button "Exportar" at bounding box center [1516, 288] width 69 height 17
click at [1507, 330] on span "Exportar CSV" at bounding box center [1514, 333] width 58 height 11
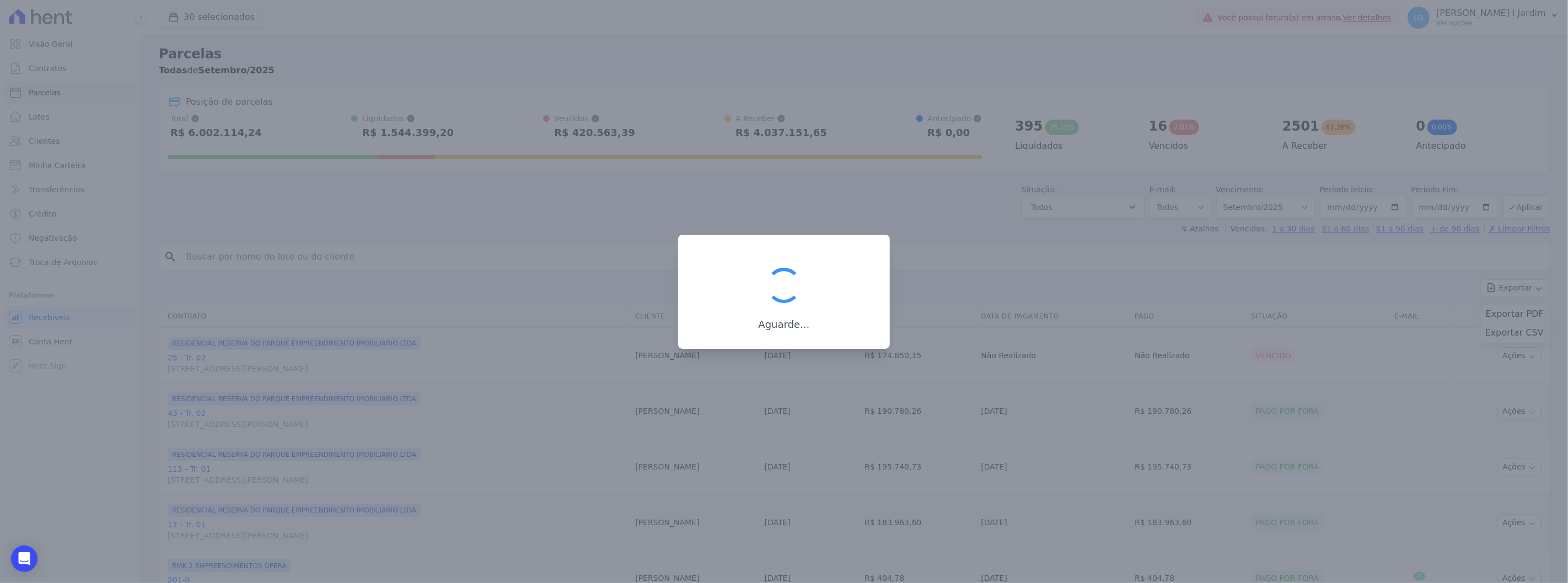
drag, startPoint x: 749, startPoint y: 332, endPoint x: 810, endPoint y: 338, distance: 61.3
click at [810, 338] on div "Aguarde..." at bounding box center [784, 292] width 212 height 114
drag, startPoint x: 813, startPoint y: 335, endPoint x: 763, endPoint y: 329, distance: 50.4
click at [763, 329] on div "Aguarde..." at bounding box center [784, 292] width 212 height 114
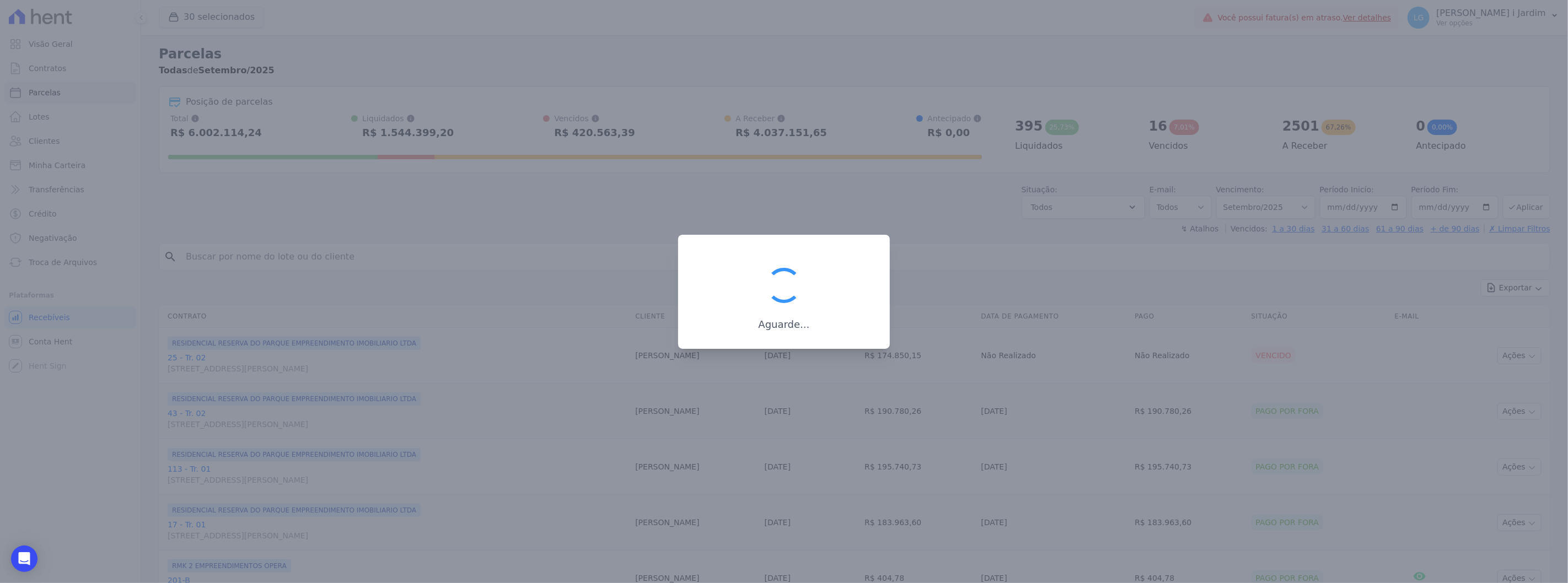
click at [780, 346] on div "Aguarde..." at bounding box center [784, 292] width 212 height 114
drag, startPoint x: 763, startPoint y: 329, endPoint x: 811, endPoint y: 339, distance: 49.0
click at [811, 339] on div "Aguarde..." at bounding box center [784, 292] width 212 height 114
click at [811, 340] on div "Aguarde..." at bounding box center [784, 292] width 212 height 114
drag, startPoint x: 814, startPoint y: 329, endPoint x: 763, endPoint y: 329, distance: 51.0
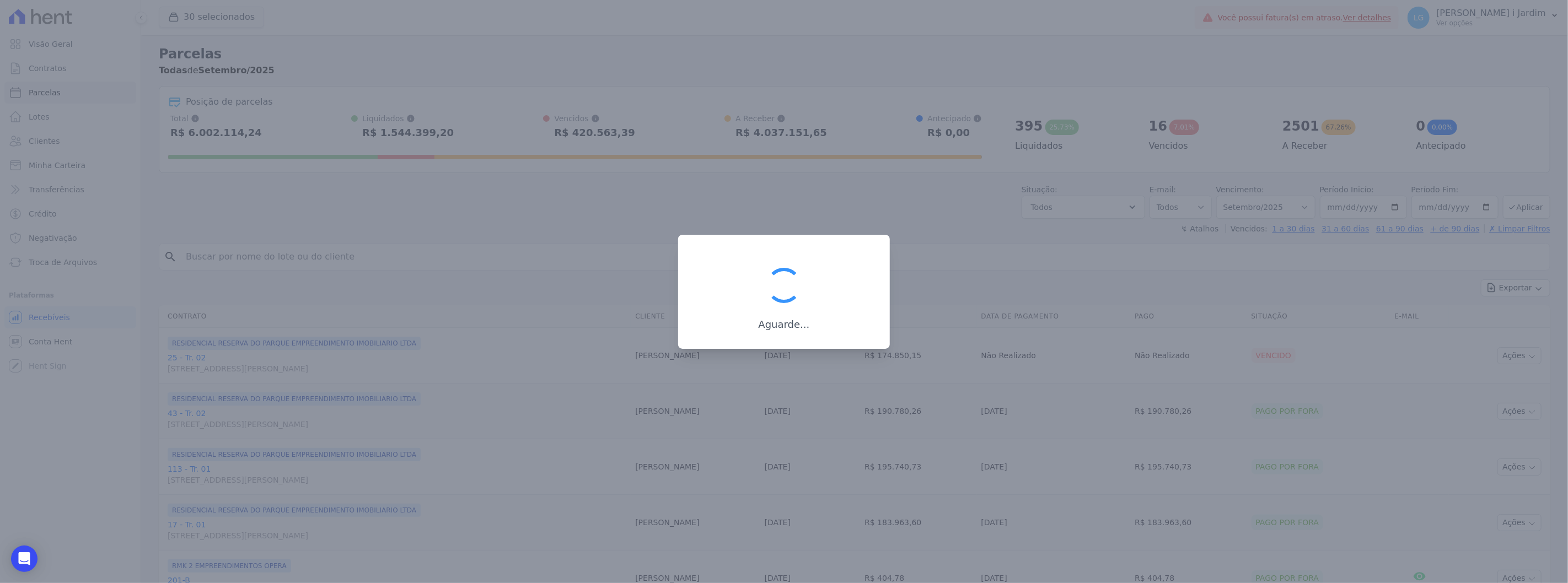
click at [763, 329] on h3 "Aguarde..." at bounding box center [784, 325] width 177 height 13
click at [774, 343] on div "Aguarde..." at bounding box center [784, 292] width 212 height 114
drag, startPoint x: 808, startPoint y: 329, endPoint x: 763, endPoint y: 332, distance: 45.1
click at [763, 332] on div "Aguarde..." at bounding box center [784, 292] width 212 height 114
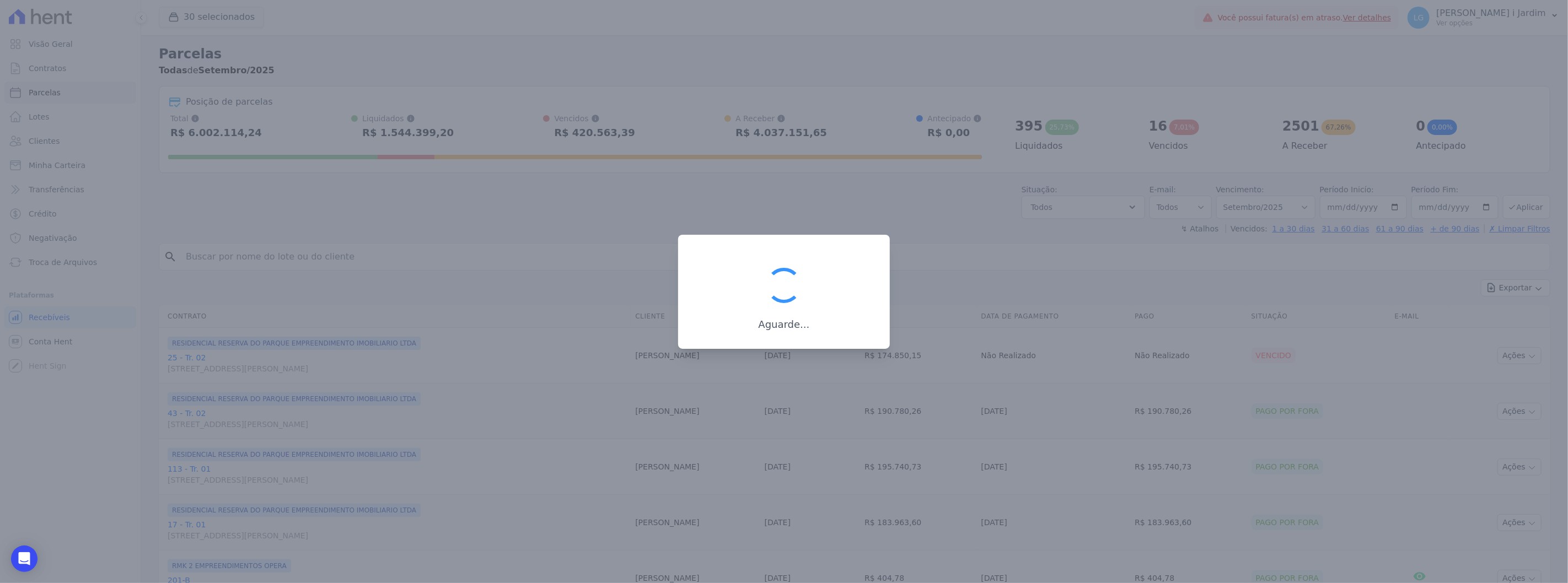
drag, startPoint x: 760, startPoint y: 326, endPoint x: 816, endPoint y: 327, distance: 56.0
click at [816, 327] on h3 "Aguarde..." at bounding box center [784, 325] width 177 height 13
click at [813, 338] on div "Aguarde..." at bounding box center [784, 292] width 212 height 114
drag, startPoint x: 803, startPoint y: 326, endPoint x: 759, endPoint y: 329, distance: 44.1
click at [759, 329] on h3 "Aguarde..." at bounding box center [784, 325] width 177 height 13
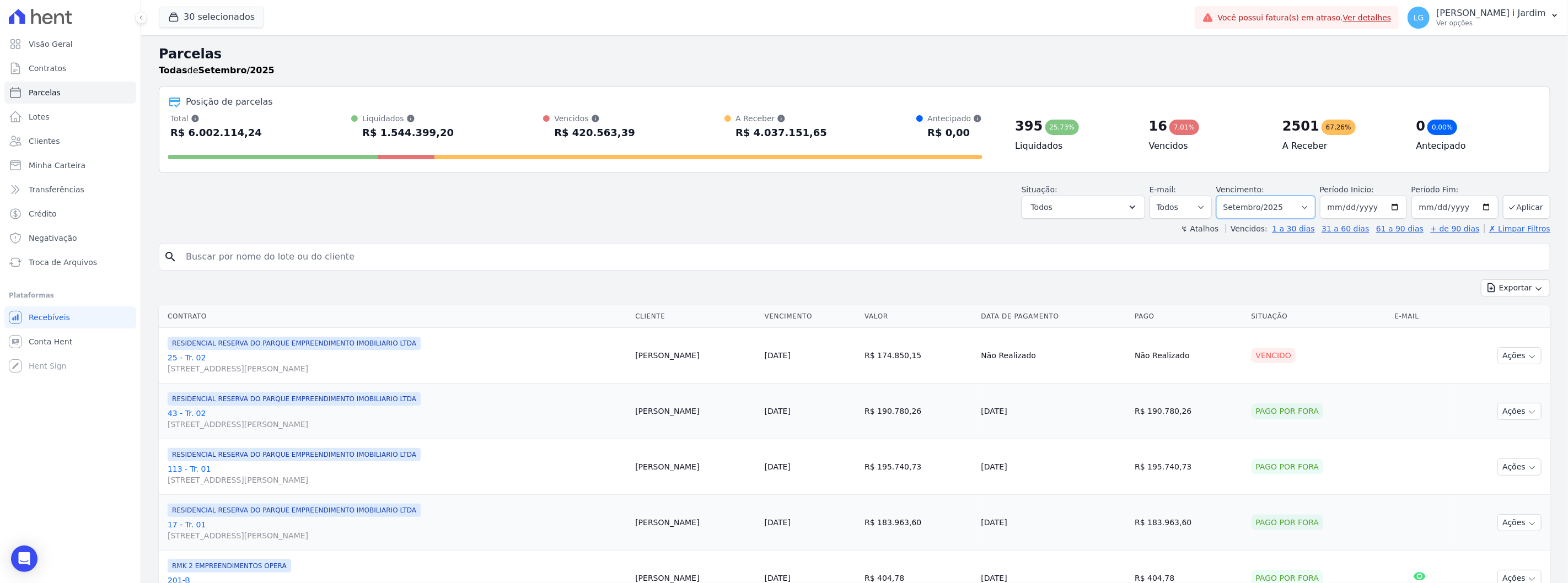
click at [1281, 217] on select "Filtrar por período ──────── Todos os meses Janeiro/2005 Fevereiro/2005 Março/2…" at bounding box center [1265, 208] width 99 height 23
click at [1223, 196] on select "Filtrar por período ──────── Todos os meses Janeiro/2005 Fevereiro/2005 Março/2…" at bounding box center [1265, 208] width 99 height 23
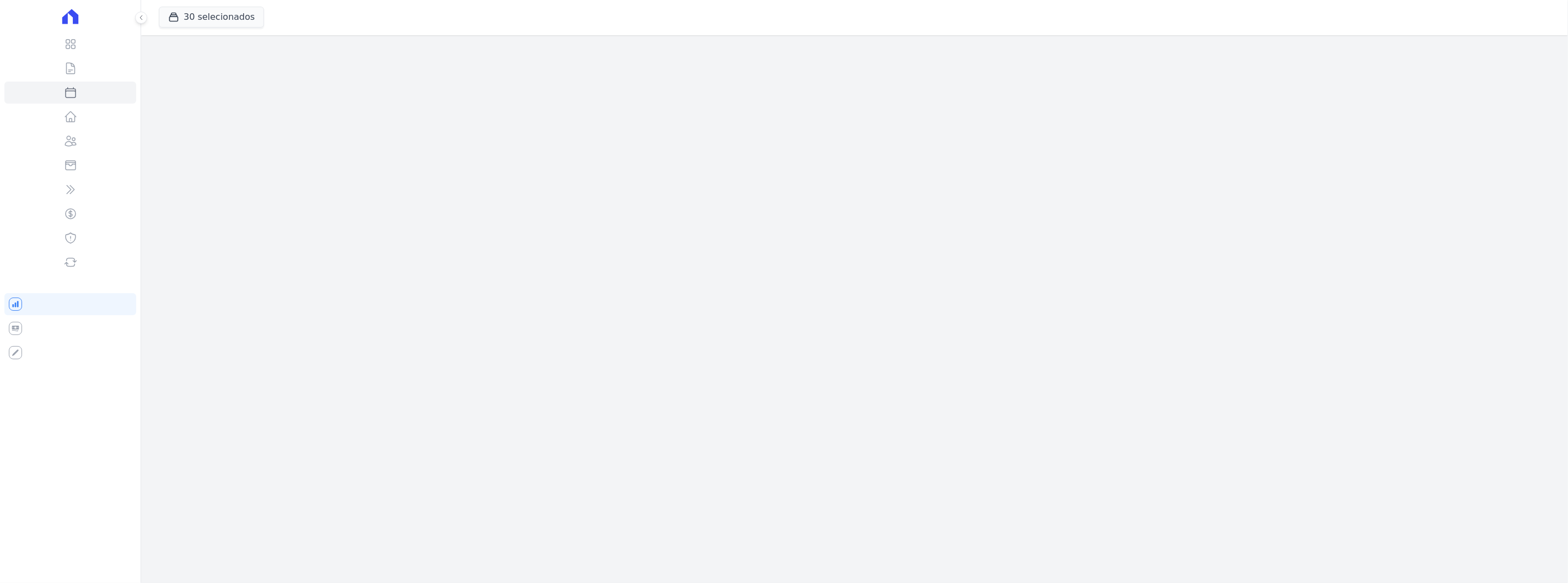
select select
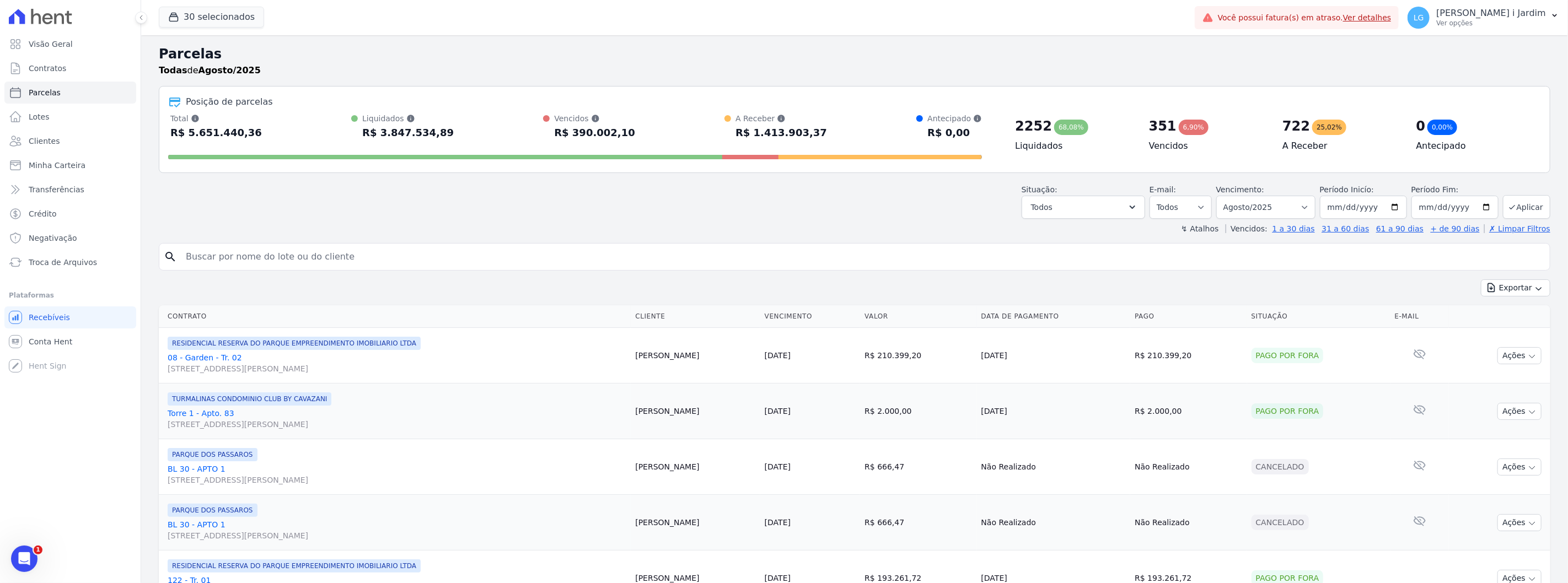
click at [1511, 296] on div "Exportar Exportar PDF Exportar CSV" at bounding box center [855, 292] width 1391 height 26
click at [1510, 285] on button "Exportar" at bounding box center [1516, 288] width 69 height 17
click at [1513, 333] on span "Exportar CSV" at bounding box center [1514, 333] width 58 height 11
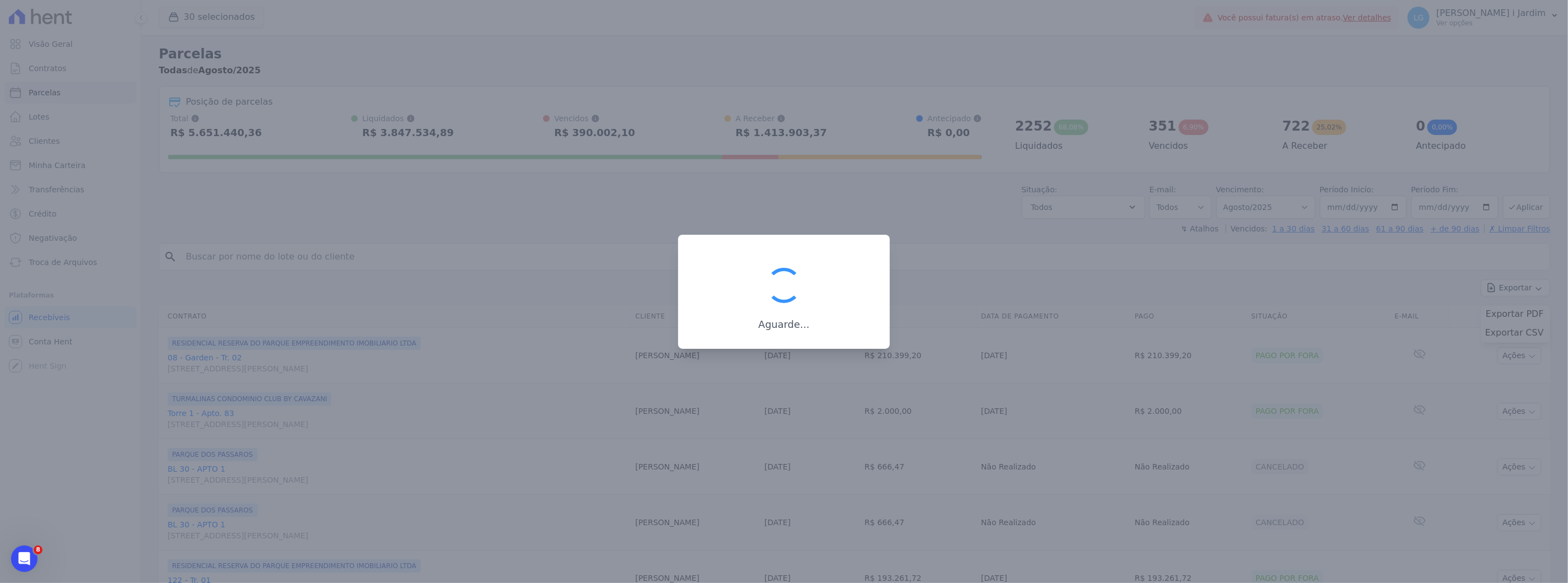
click at [802, 311] on div "Aguarde..." at bounding box center [784, 297] width 177 height 68
click at [810, 323] on h3 "Aguarde..." at bounding box center [784, 325] width 177 height 13
drag, startPoint x: 813, startPoint y: 328, endPoint x: 758, endPoint y: 325, distance: 55.1
click at [758, 325] on h3 "Aguarde..." at bounding box center [784, 325] width 177 height 13
click at [763, 340] on div "Aguarde..." at bounding box center [784, 292] width 212 height 114
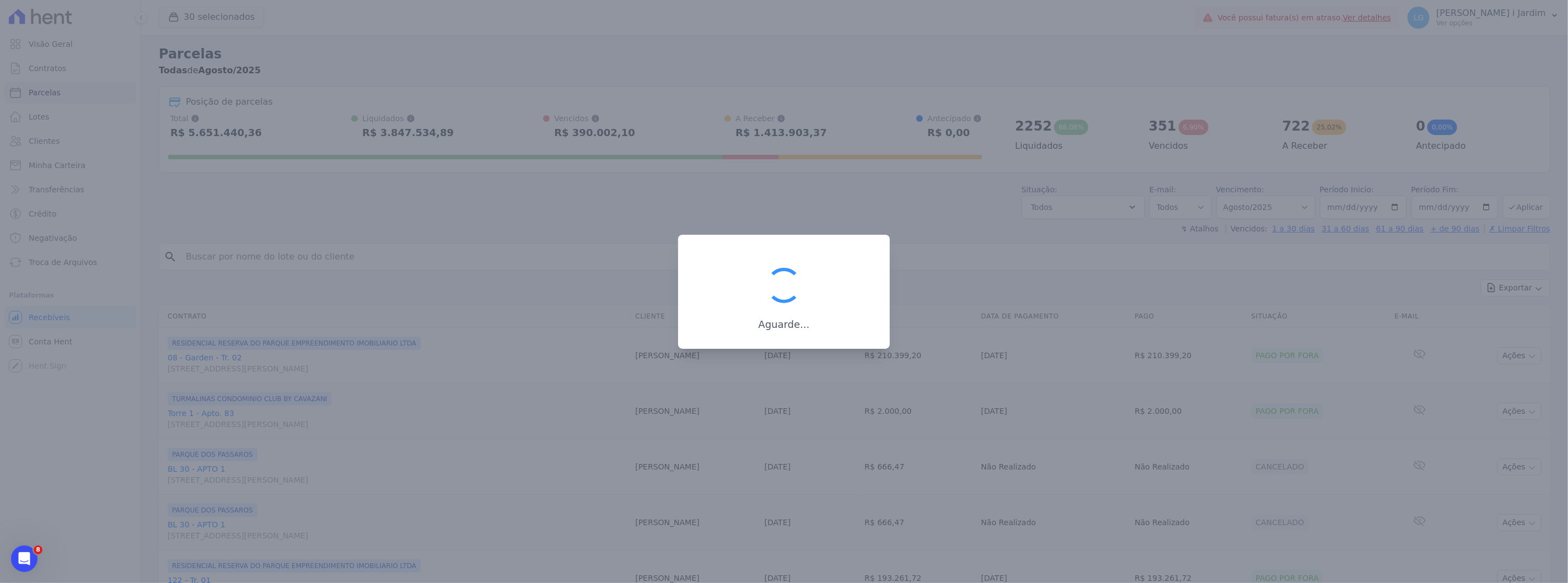
drag, startPoint x: 758, startPoint y: 327, endPoint x: 811, endPoint y: 326, distance: 53.0
click at [811, 326] on h3 "Aguarde..." at bounding box center [784, 325] width 177 height 13
click at [810, 344] on div "Aguarde..." at bounding box center [784, 292] width 212 height 114
drag, startPoint x: 810, startPoint y: 326, endPoint x: 763, endPoint y: 326, distance: 47.0
click at [763, 326] on h3 "Aguarde..." at bounding box center [784, 325] width 177 height 13
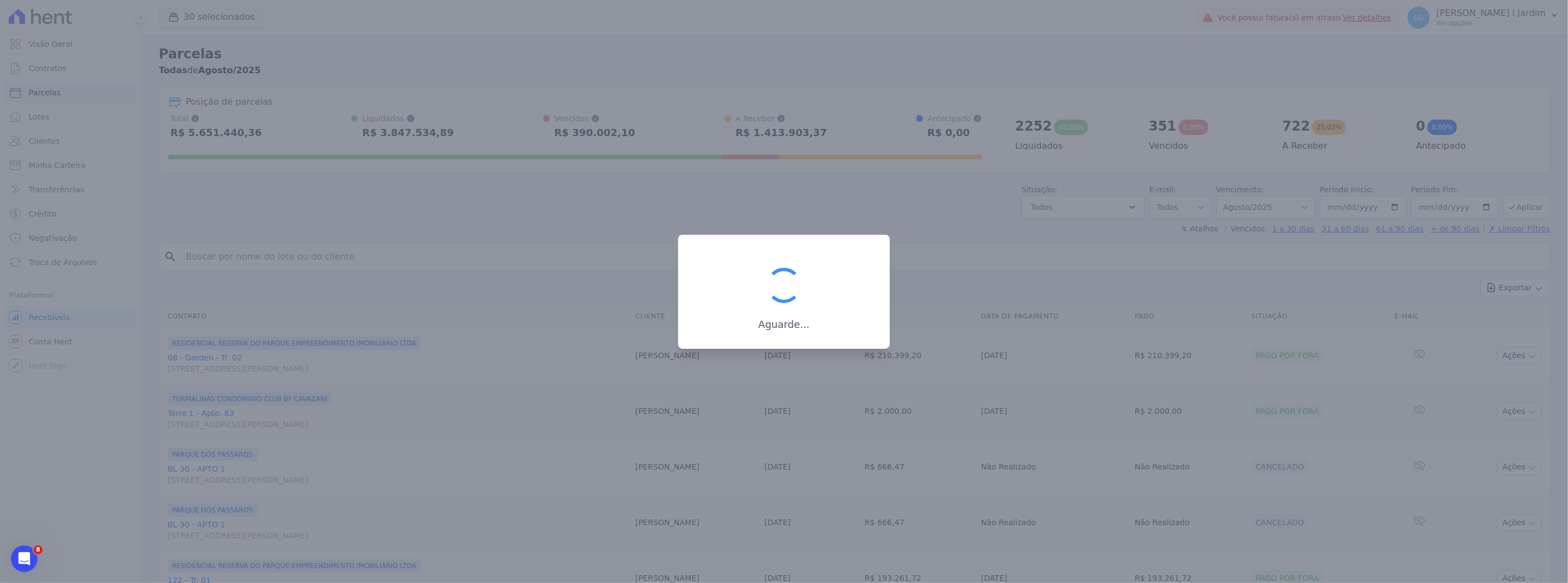
click at [763, 345] on div "Aguarde..." at bounding box center [784, 292] width 212 height 114
drag, startPoint x: 767, startPoint y: 327, endPoint x: 809, endPoint y: 330, distance: 42.1
click at [809, 330] on h3 "Aguarde..." at bounding box center [784, 325] width 177 height 13
click at [812, 339] on div "Aguarde..." at bounding box center [784, 292] width 212 height 114
drag, startPoint x: 819, startPoint y: 332, endPoint x: 763, endPoint y: 329, distance: 56.1
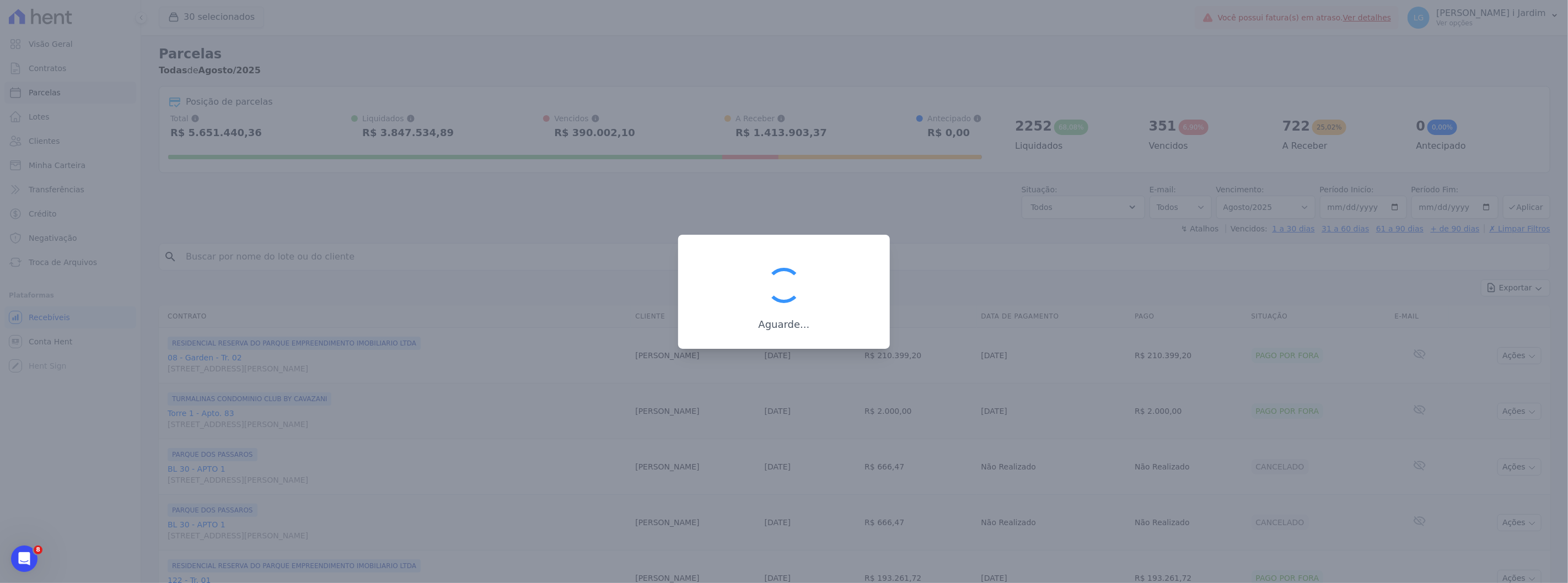
click at [763, 329] on div "Aguarde..." at bounding box center [784, 292] width 212 height 114
click at [757, 340] on div "Aguarde..." at bounding box center [784, 292] width 212 height 114
drag, startPoint x: 757, startPoint y: 328, endPoint x: 809, endPoint y: 323, distance: 52.2
click at [809, 323] on h3 "Aguarde..." at bounding box center [784, 325] width 177 height 13
click at [809, 332] on div "Aguarde..." at bounding box center [784, 292] width 212 height 114
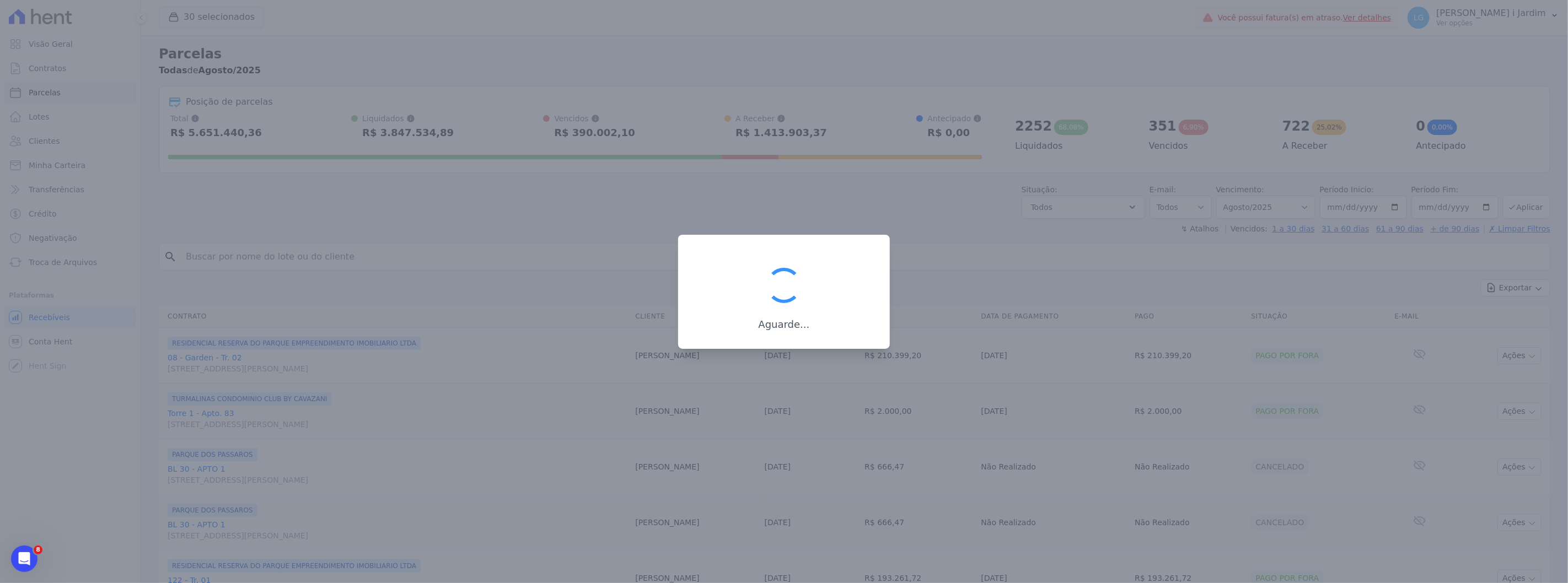
drag, startPoint x: 809, startPoint y: 332, endPoint x: 783, endPoint y: 329, distance: 26.2
click at [783, 329] on div "Aguarde..." at bounding box center [784, 292] width 212 height 114
click at [781, 341] on div "Aguarde..." at bounding box center [784, 292] width 212 height 114
drag, startPoint x: 763, startPoint y: 326, endPoint x: 808, endPoint y: 323, distance: 45.1
click at [808, 323] on h3 "Aguarde..." at bounding box center [784, 325] width 177 height 13
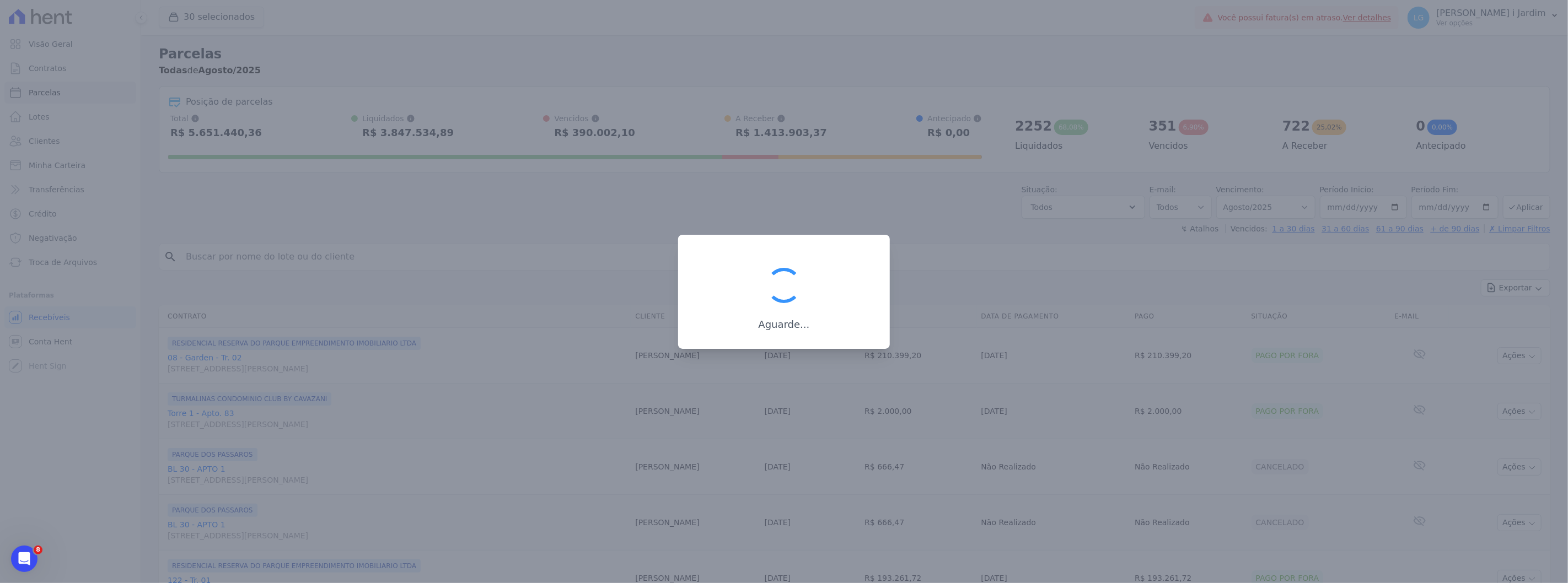
click at [812, 331] on div "Aguarde..." at bounding box center [784, 292] width 212 height 114
click at [813, 332] on div "Aguarde..." at bounding box center [784, 292] width 212 height 114
click at [810, 337] on div "Aguarde..." at bounding box center [784, 292] width 212 height 114
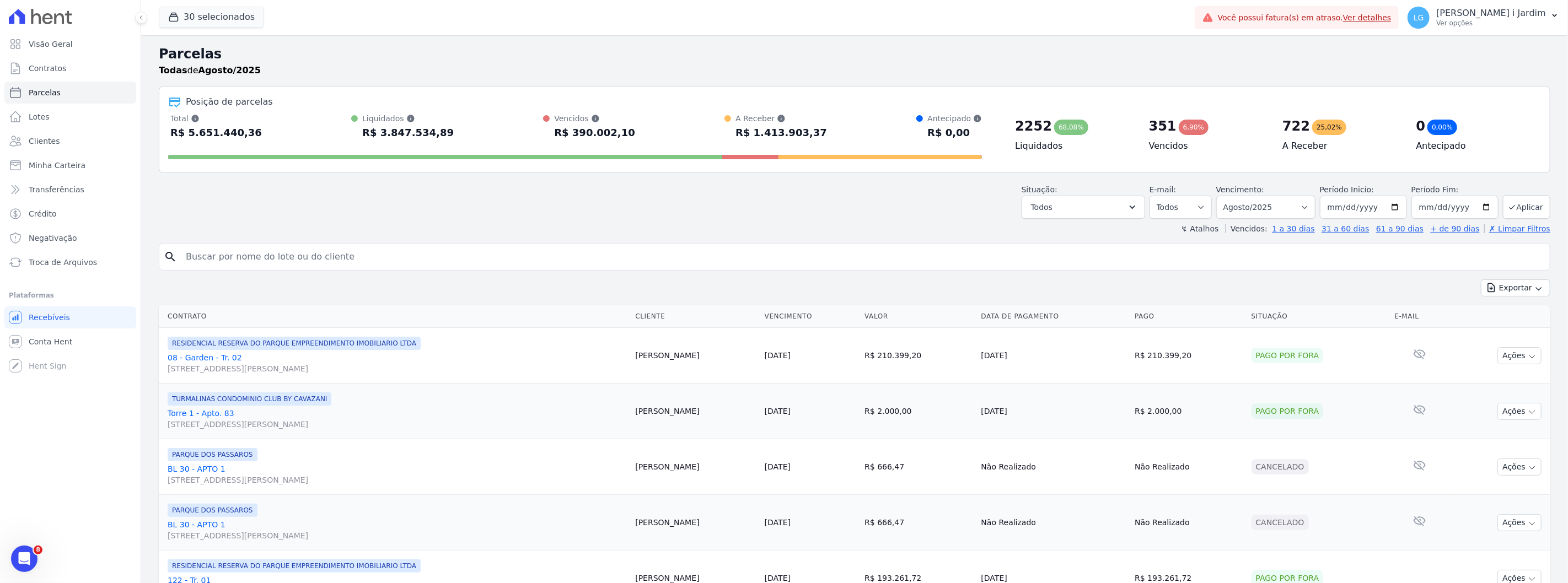
drag, startPoint x: 753, startPoint y: 312, endPoint x: 807, endPoint y: 329, distance: 56.6
click at [807, 329] on body "Visão Geral Contratos Parcelas Lotes Clientes Minha Carteira Transferências Cré…" at bounding box center [784, 292] width 1568 height 583
click at [234, 12] on button "30 selecionados" at bounding box center [211, 17] width 105 height 21
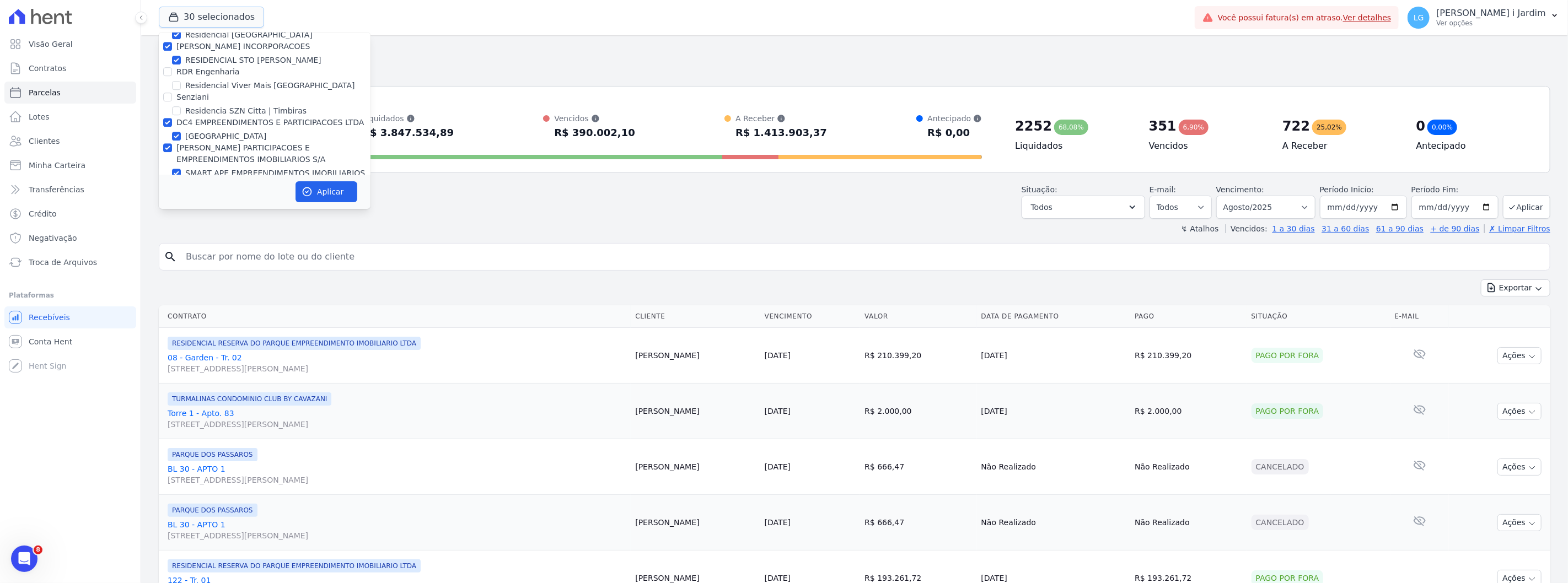
scroll to position [2836, 0]
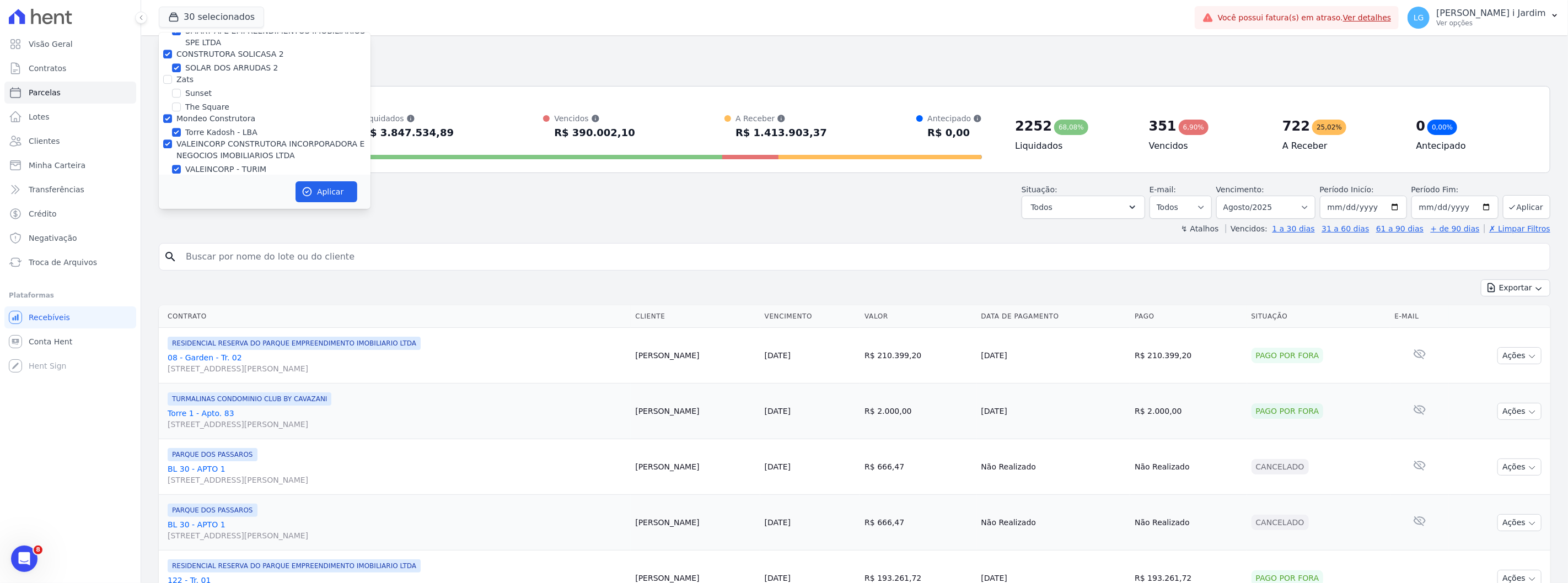
click at [201, 139] on label "VALEINCORP CONSTRUTORA INCORPORADORA E NEGOCIOS IMOBILIARIOS LTDA" at bounding box center [271, 150] width 189 height 21
click at [172, 139] on input "VALEINCORP CONSTRUTORA INCORPORADORA E NEGOCIOS IMOBILIARIOS LTDA" at bounding box center [167, 144] width 9 height 9
checkbox input "false"
click at [202, 114] on label "Mondeo Construtora" at bounding box center [216, 118] width 79 height 9
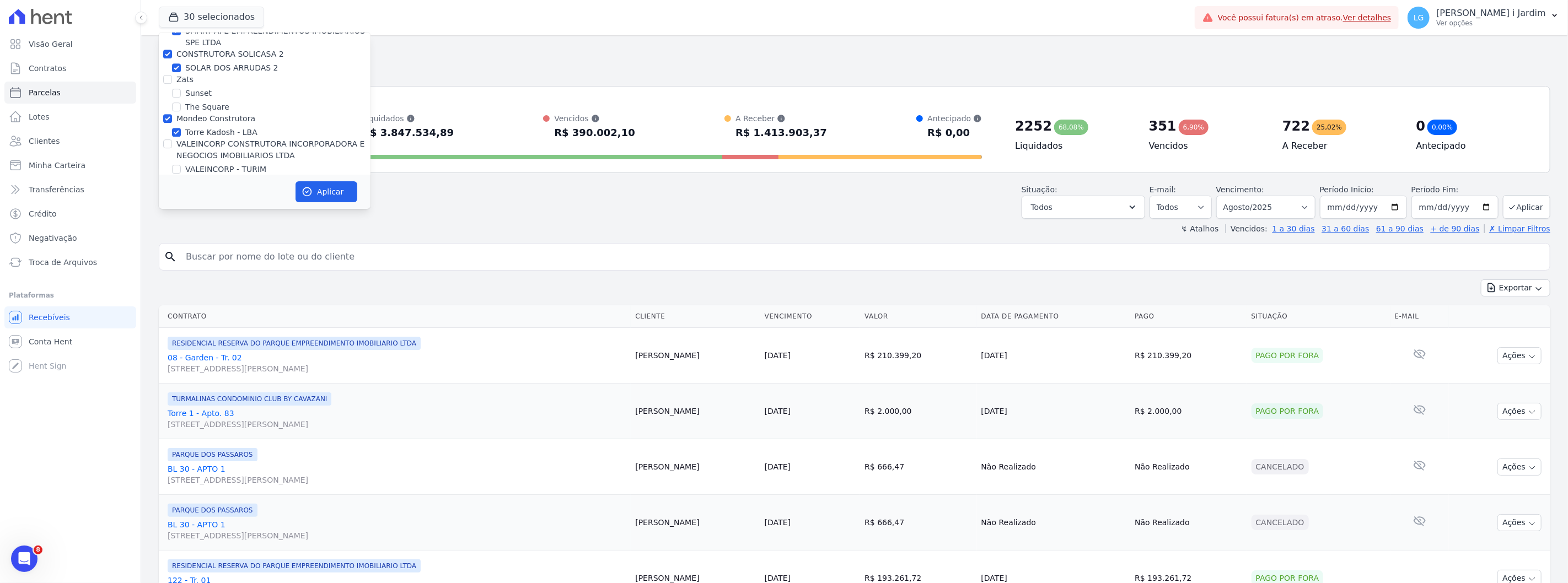
click at [172, 114] on input "Mondeo Construtora" at bounding box center [167, 118] width 9 height 9
checkbox input "false"
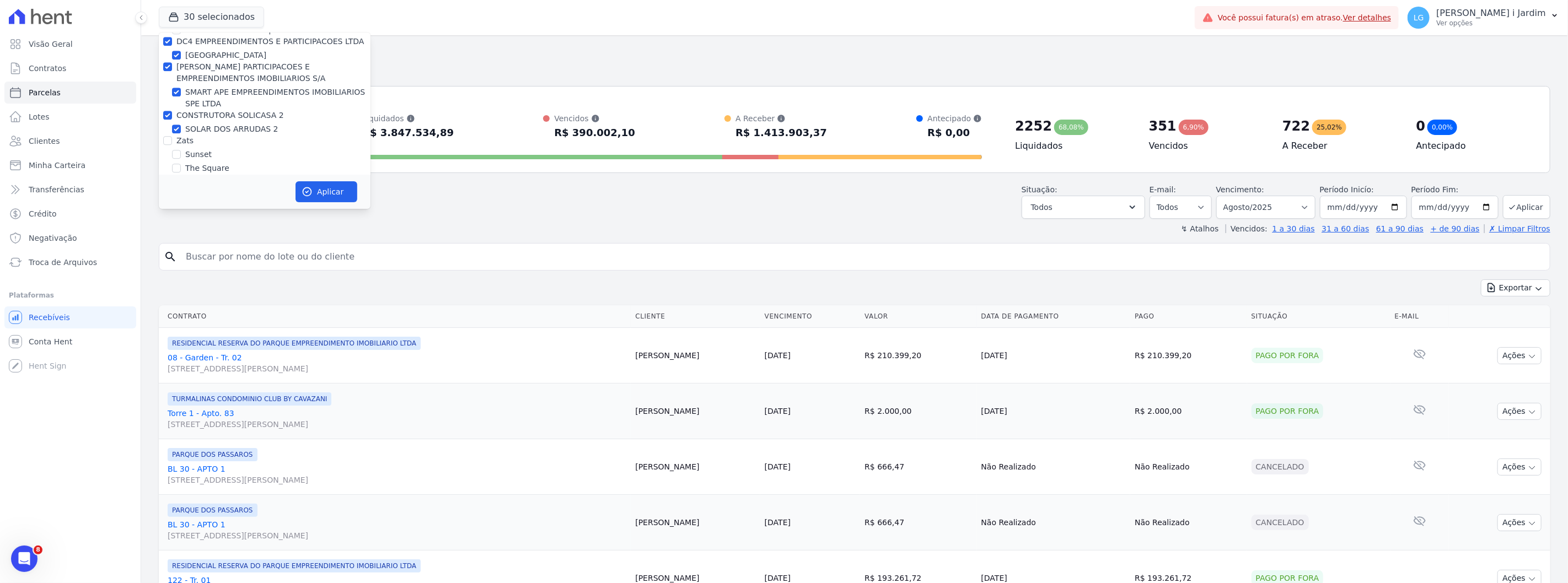
drag, startPoint x: 213, startPoint y: 52, endPoint x: 212, endPoint y: 63, distance: 11.0
click at [213, 111] on label "CONSTRUTORA SOLICASA 2" at bounding box center [230, 115] width 108 height 9
click at [172, 111] on input "CONSTRUTORA SOLICASA 2" at bounding box center [167, 115] width 9 height 9
checkbox input "false"
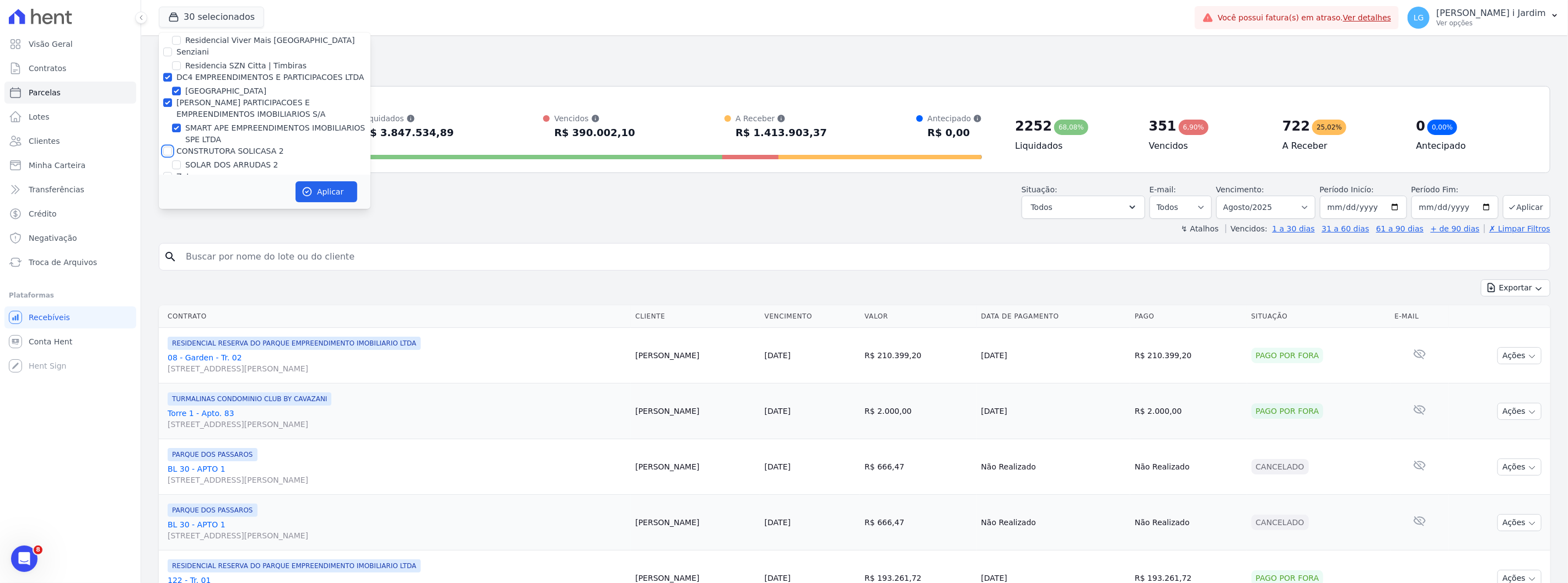
scroll to position [2714, 0]
click at [212, 124] on label "[PERSON_NAME] PARTICIPACOES E EMPREENDIMENTOS IMOBILIARIOS S/A" at bounding box center [251, 134] width 149 height 21
click at [172, 124] on input "[PERSON_NAME] PARTICIPACOES E EMPREENDIMENTOS IMOBILIARIOS S/A" at bounding box center [167, 128] width 9 height 9
checkbox input "false"
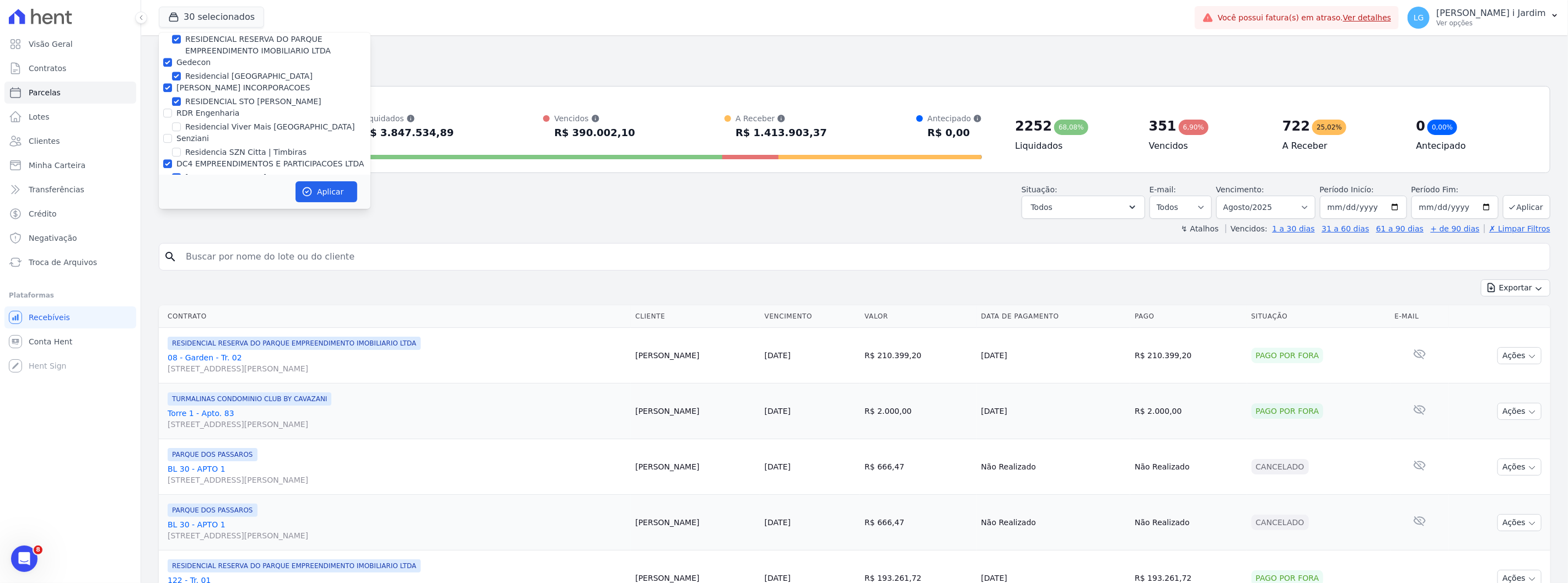
click at [214, 159] on label "DC4 EMPREENDIMENTOS E PARTICIPACOES LTDA" at bounding box center [270, 164] width 188 height 9
click at [172, 159] on input "DC4 EMPREENDIMENTOS E PARTICIPACOES LTDA" at bounding box center [167, 164] width 9 height 9
checkbox input "false"
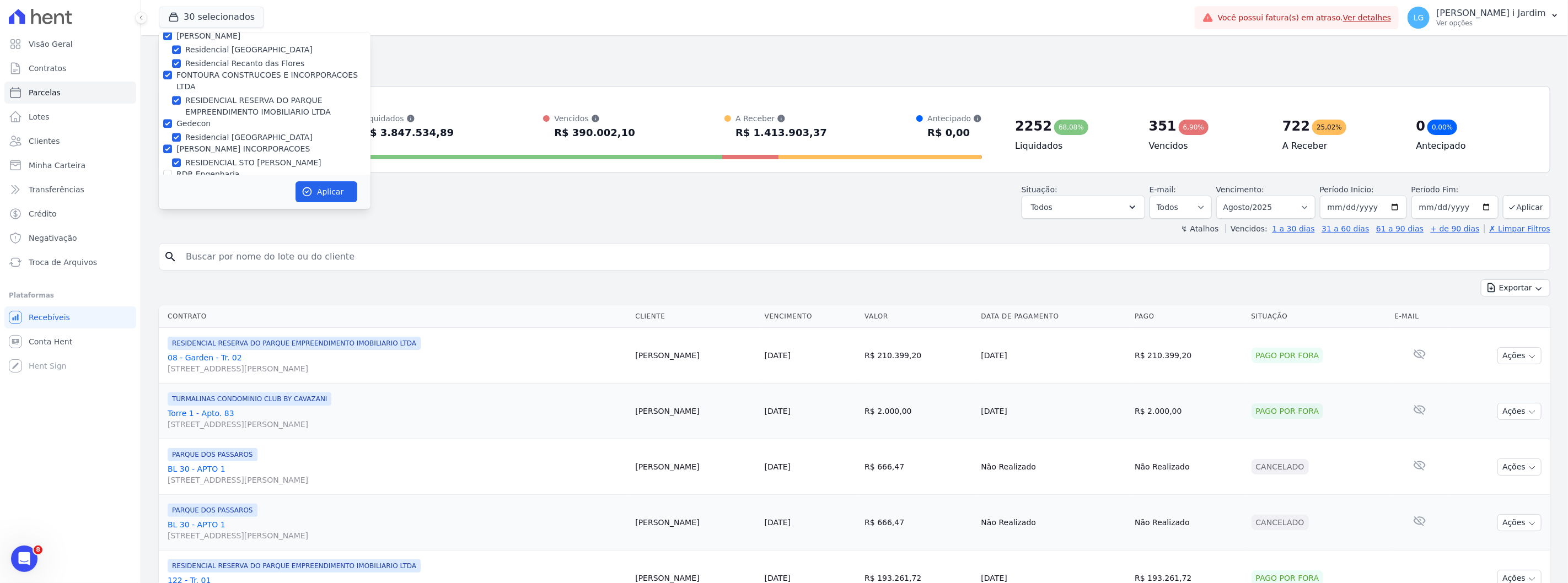
click at [214, 144] on label "[PERSON_NAME] INCORPORACOES" at bounding box center [243, 148] width 133 height 9
click at [172, 144] on input "[PERSON_NAME] INCORPORACOES" at bounding box center [167, 148] width 9 height 9
checkbox input "false"
click at [200, 119] on label "Gedecon" at bounding box center [194, 124] width 34 height 9
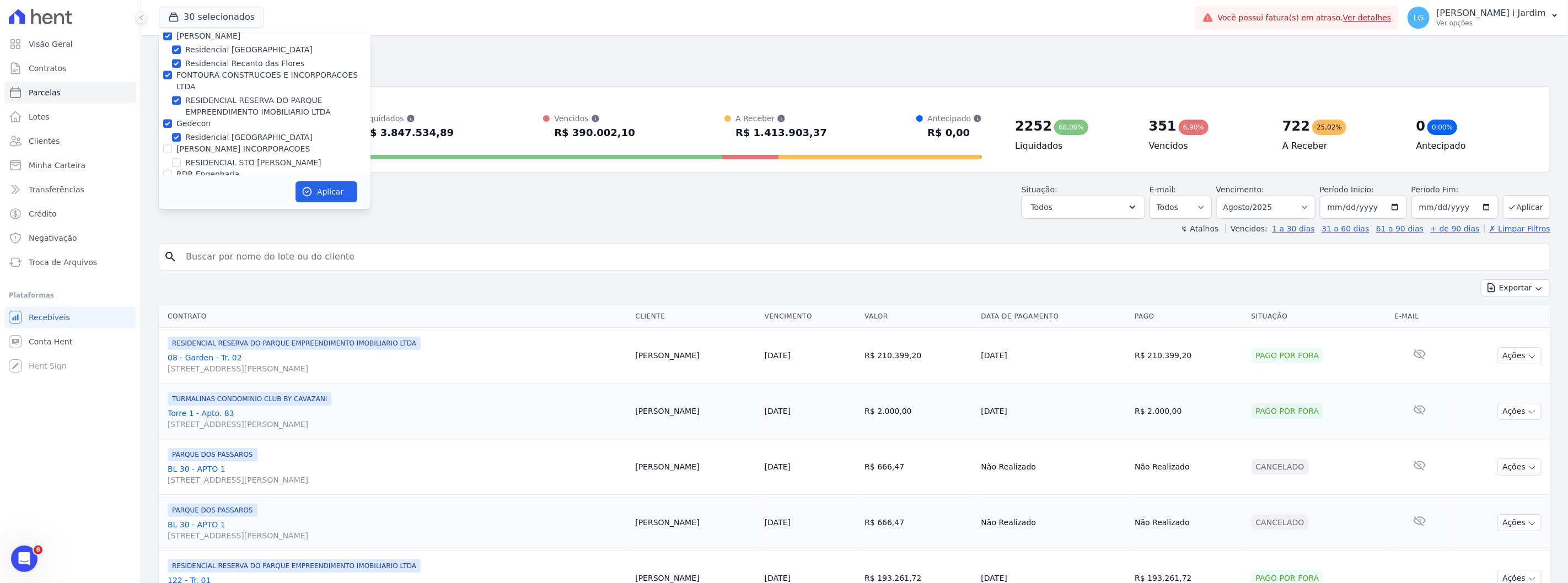
click at [172, 119] on input "Gedecon" at bounding box center [167, 124] width 9 height 9
checkbox input "false"
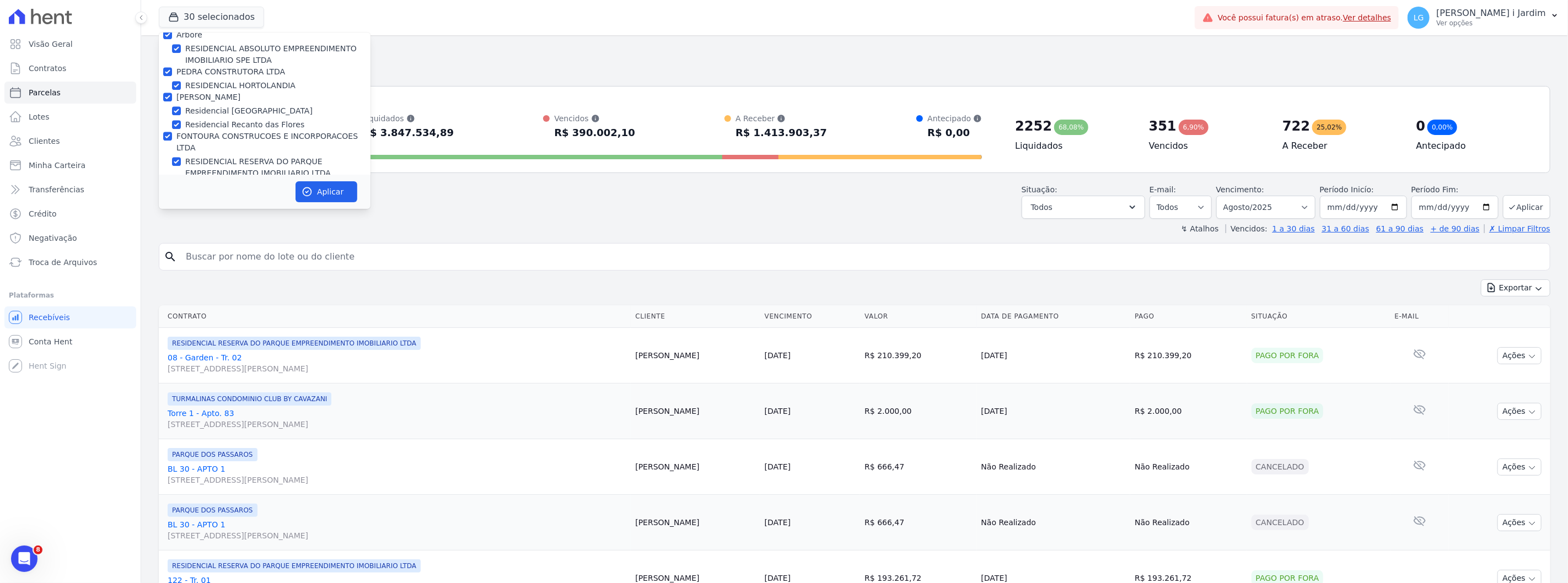
click at [200, 131] on label "FONTOURA CONSTRUCOES E INCORPORACOES LTDA" at bounding box center [267, 142] width 181 height 21
click at [172, 131] on input "FONTOURA CONSTRUCOES E INCORPORACOES LTDA" at bounding box center [167, 136] width 9 height 9
checkbox input "false"
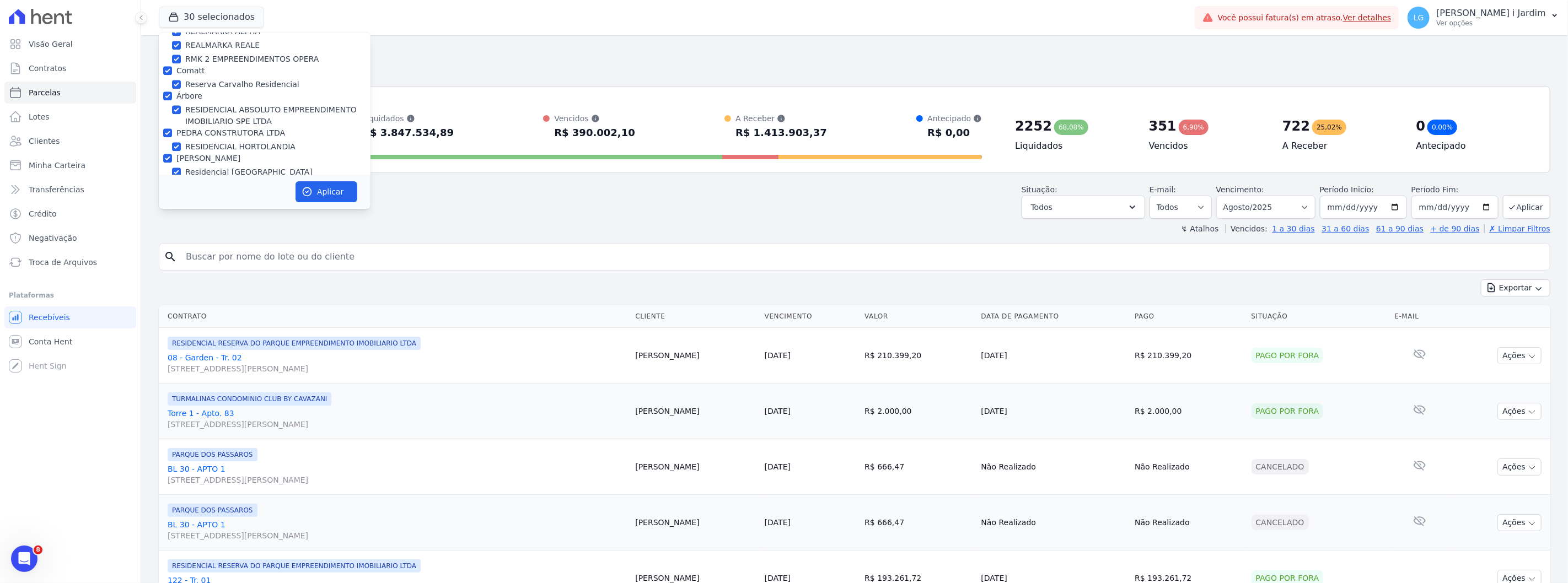
click at [204, 154] on label "[PERSON_NAME]" at bounding box center [208, 158] width 64 height 9
click at [172, 154] on input "[PERSON_NAME]" at bounding box center [167, 158] width 9 height 9
checkbox input "false"
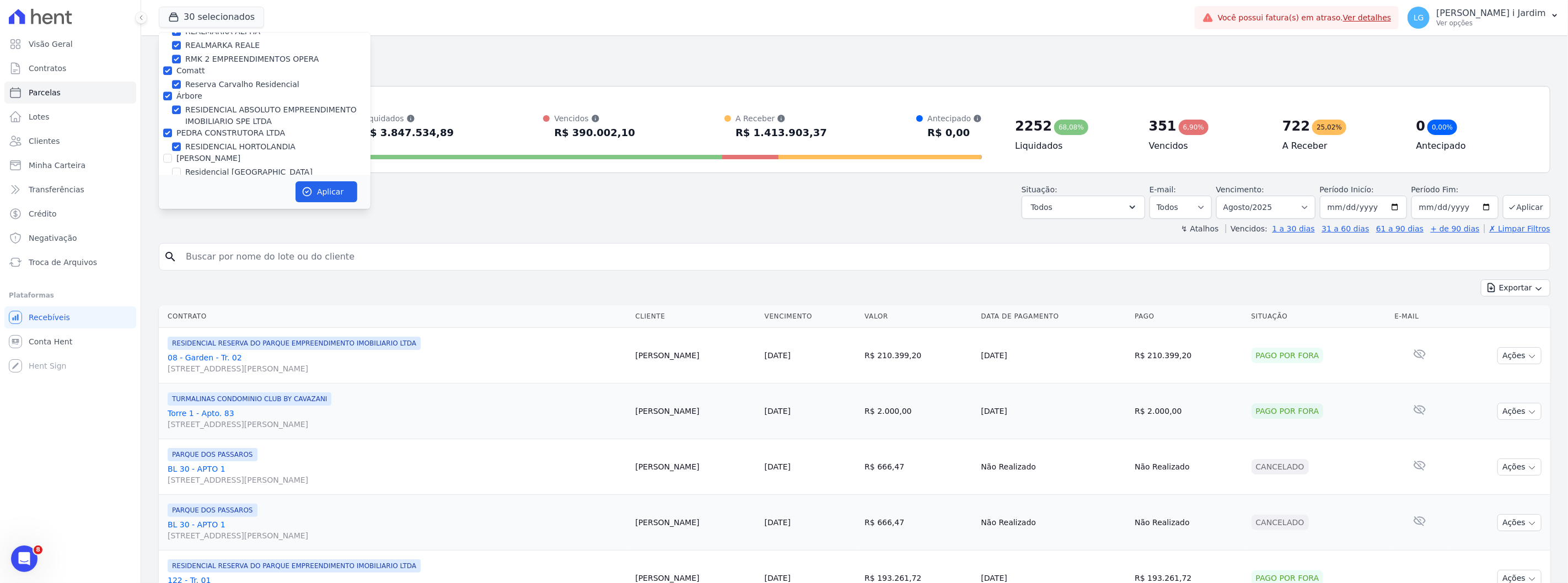
click at [206, 128] on label "PEDRA CONSTRUTORA LTDA" at bounding box center [231, 133] width 108 height 9
click at [172, 128] on input "PEDRA CONSTRUTORA LTDA" at bounding box center [167, 133] width 9 height 9
checkbox input "false"
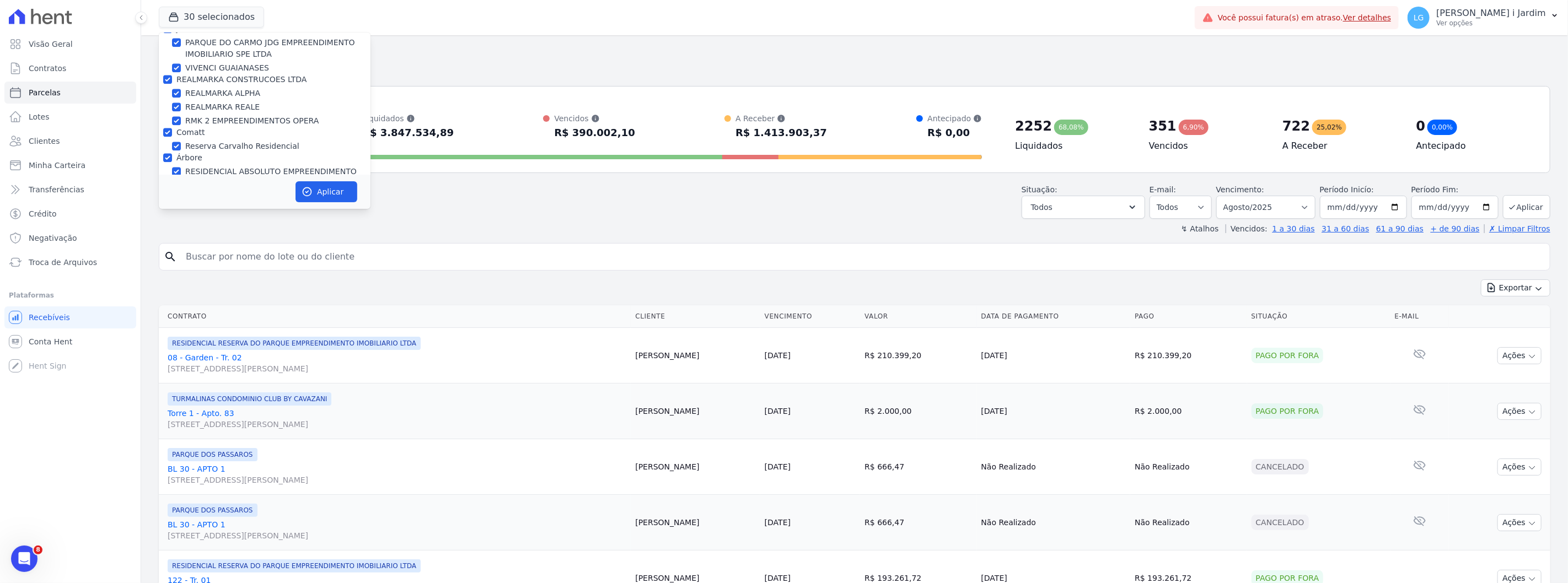
click at [185, 153] on label "Árbore" at bounding box center [189, 158] width 26 height 9
click at [172, 153] on input "Árbore" at bounding box center [167, 158] width 9 height 9
checkbox input "false"
click at [189, 128] on label "Comatt" at bounding box center [191, 132] width 29 height 9
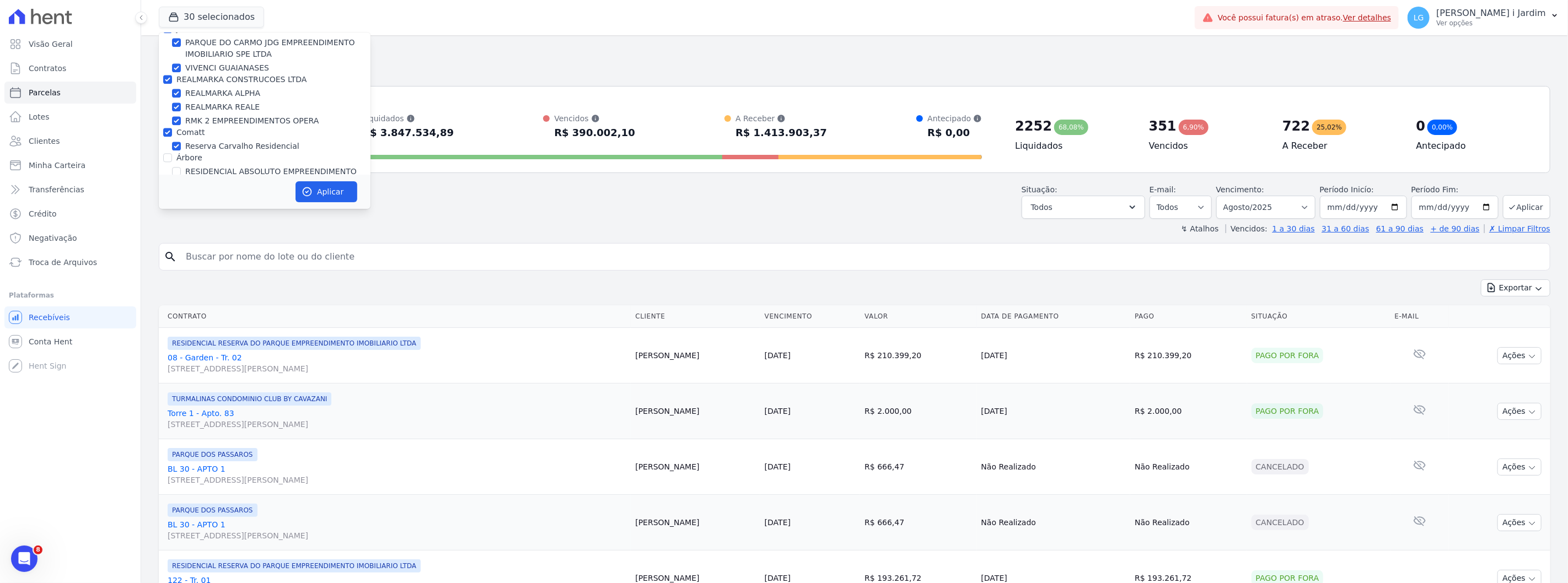
click at [172, 128] on input "Comatt" at bounding box center [167, 132] width 9 height 9
checkbox input "false"
click at [201, 136] on label "REALMARKA CONSTRUCOES LTDA" at bounding box center [242, 141] width 131 height 9
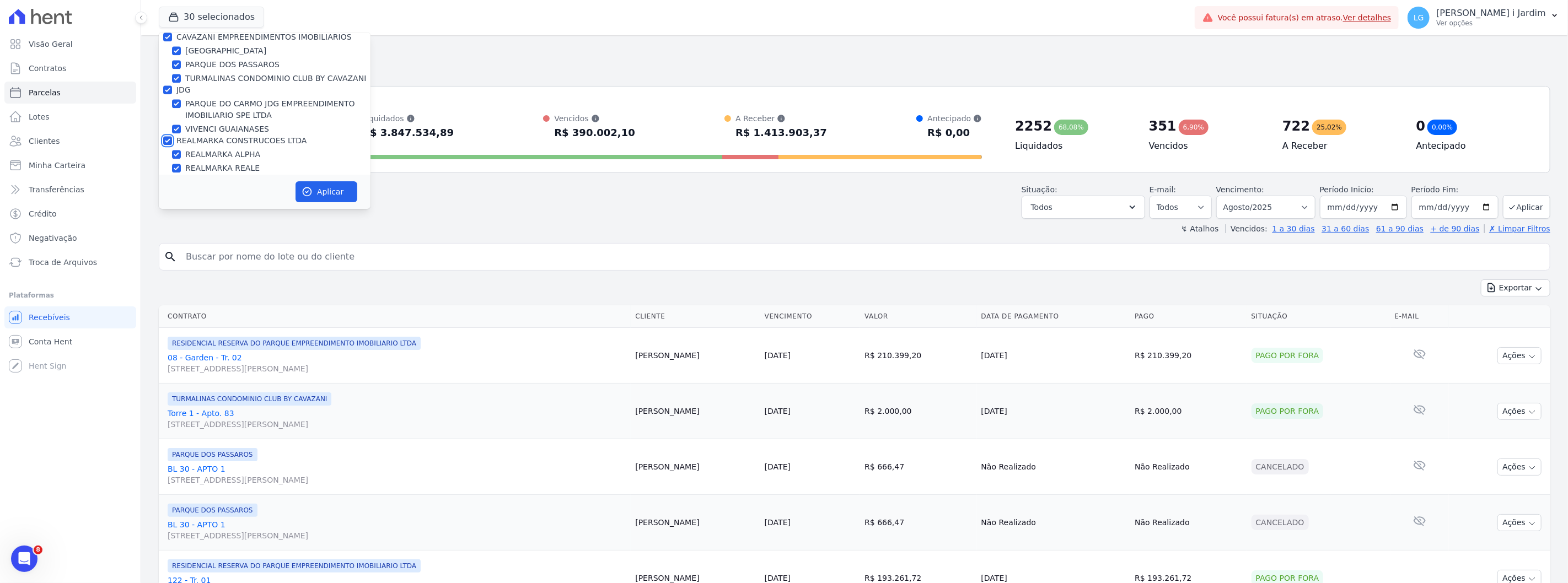
click at [172, 136] on input "REALMARKA CONSTRUCOES LTDA" at bounding box center [167, 141] width 9 height 9
checkbox input "false"
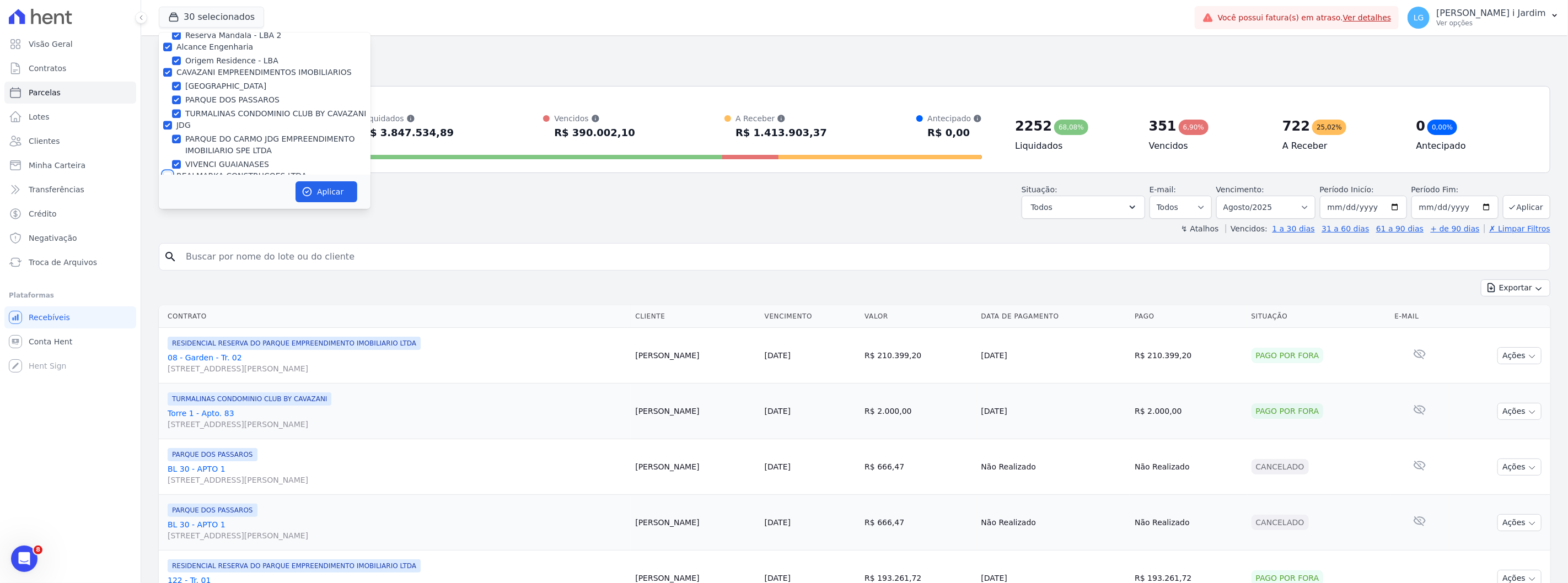
scroll to position [2285, 0]
click at [185, 147] on label "JDG" at bounding box center [184, 151] width 15 height 9
click at [172, 147] on input "JDG" at bounding box center [167, 151] width 9 height 9
checkbox input "false"
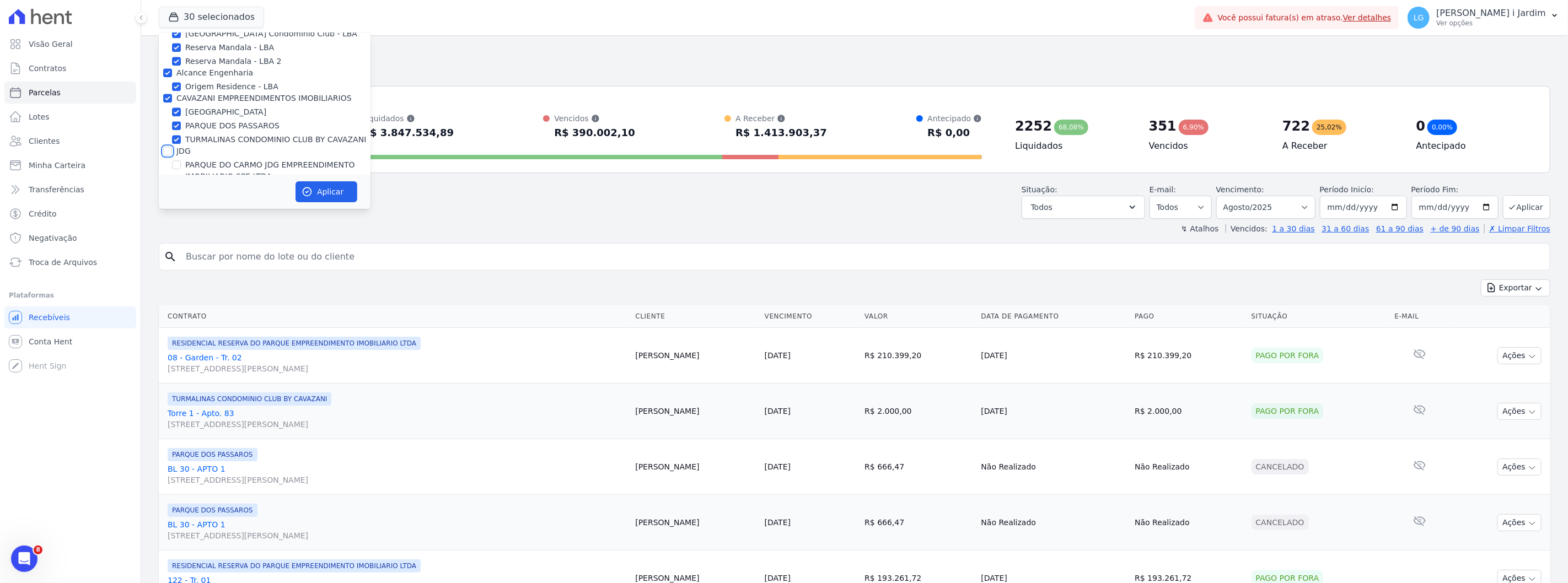
checkbox input "false"
click at [196, 155] on label "CAVAZANI EMPREENDIMENTOS IMOBILIARIOS" at bounding box center [264, 159] width 175 height 9
click at [172, 155] on input "CAVAZANI EMPREENDIMENTOS IMOBILIARIOS" at bounding box center [167, 159] width 9 height 9
checkbox input "false"
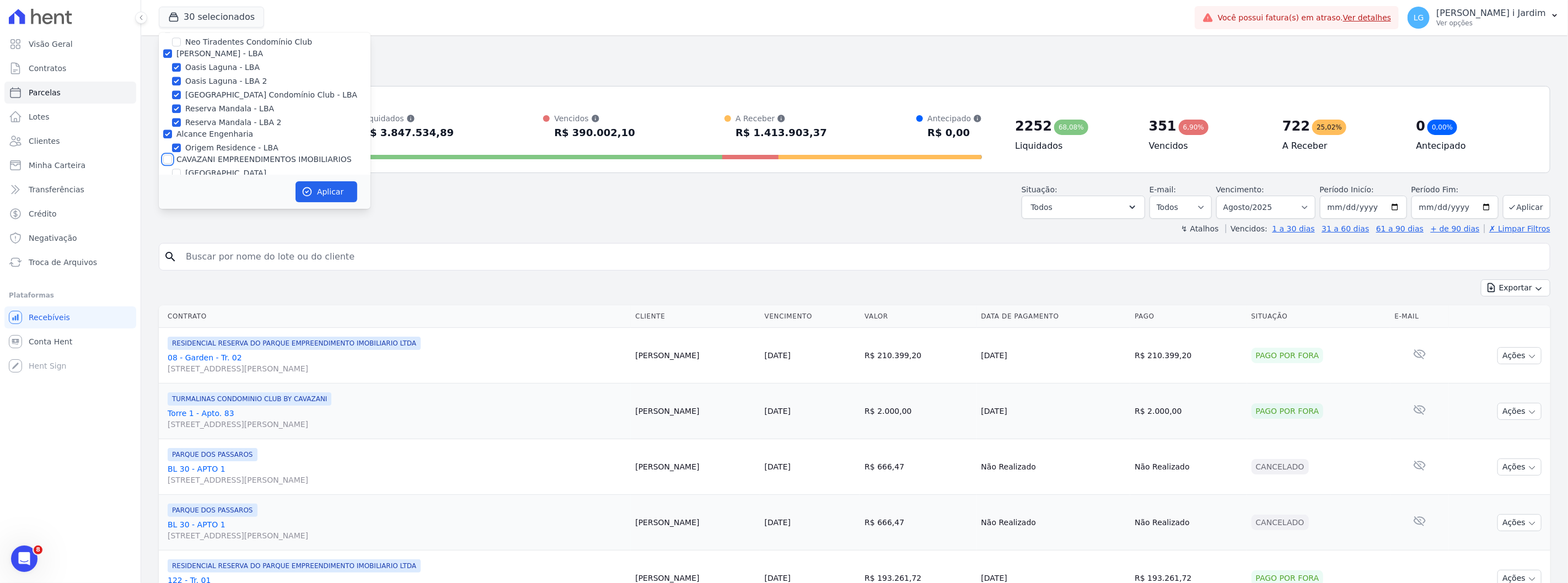
checkbox input "false"
click at [193, 130] on label "Alcance Engenharia" at bounding box center [215, 134] width 77 height 9
click at [172, 130] on input "Alcance Engenharia" at bounding box center [167, 134] width 9 height 9
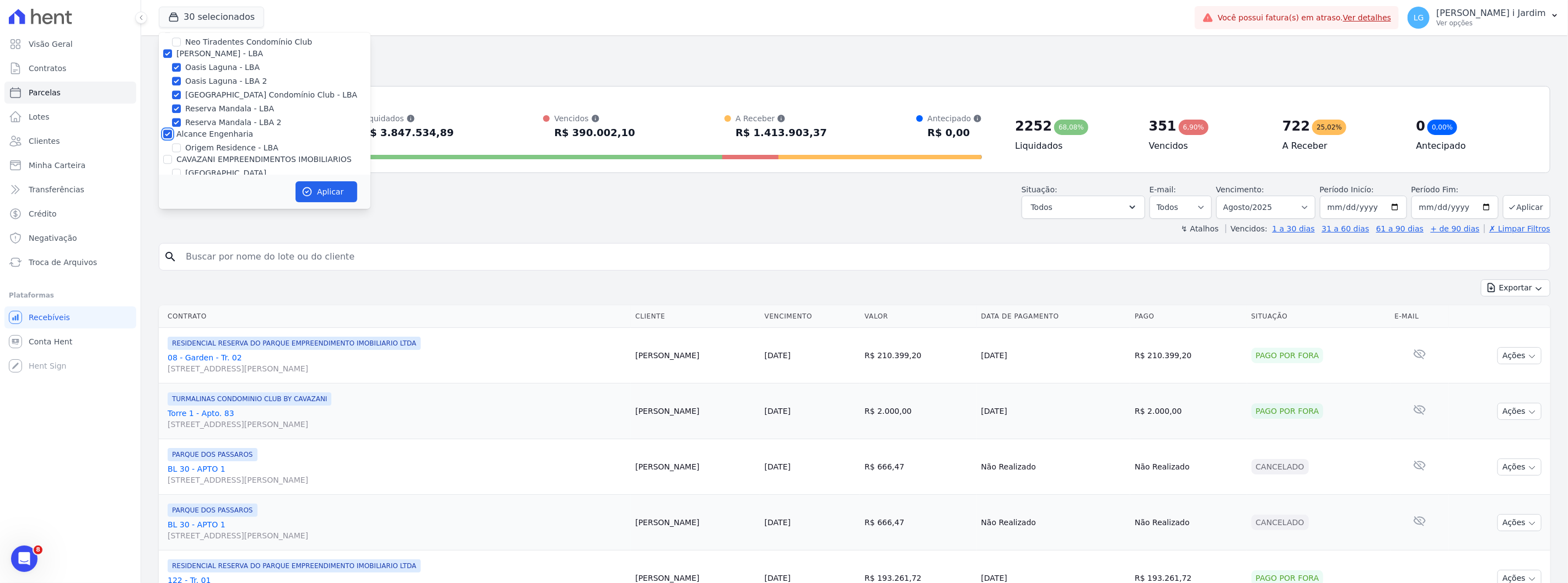
checkbox input "false"
click at [200, 110] on label "[PERSON_NAME] - LBA" at bounding box center [220, 114] width 86 height 9
click at [172, 110] on input "[PERSON_NAME] - LBA" at bounding box center [167, 114] width 9 height 9
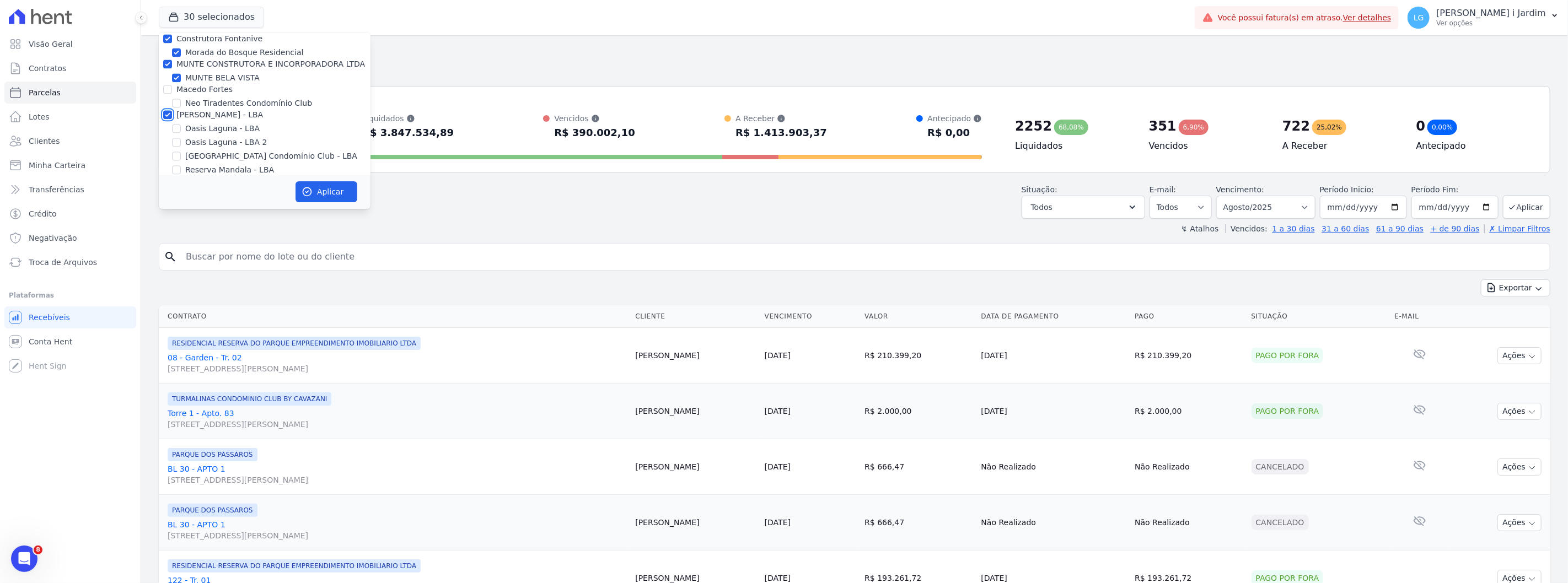
checkbox input "false"
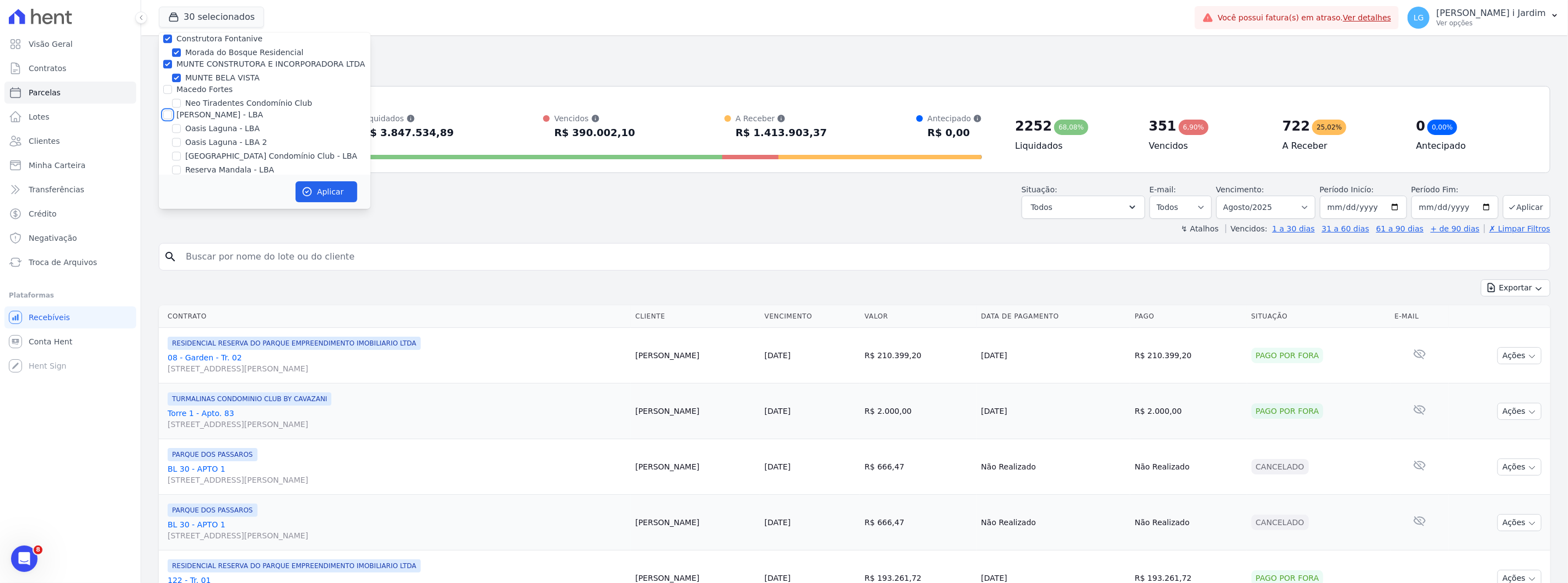
checkbox input "false"
click at [208, 182] on label "MUNTE CONSTRUTORA E INCORPORADORA LTDA" at bounding box center [271, 186] width 189 height 9
click at [172, 182] on input "MUNTE CONSTRUTORA E INCORPORADORA LTDA" at bounding box center [167, 186] width 9 height 9
checkbox input "false"
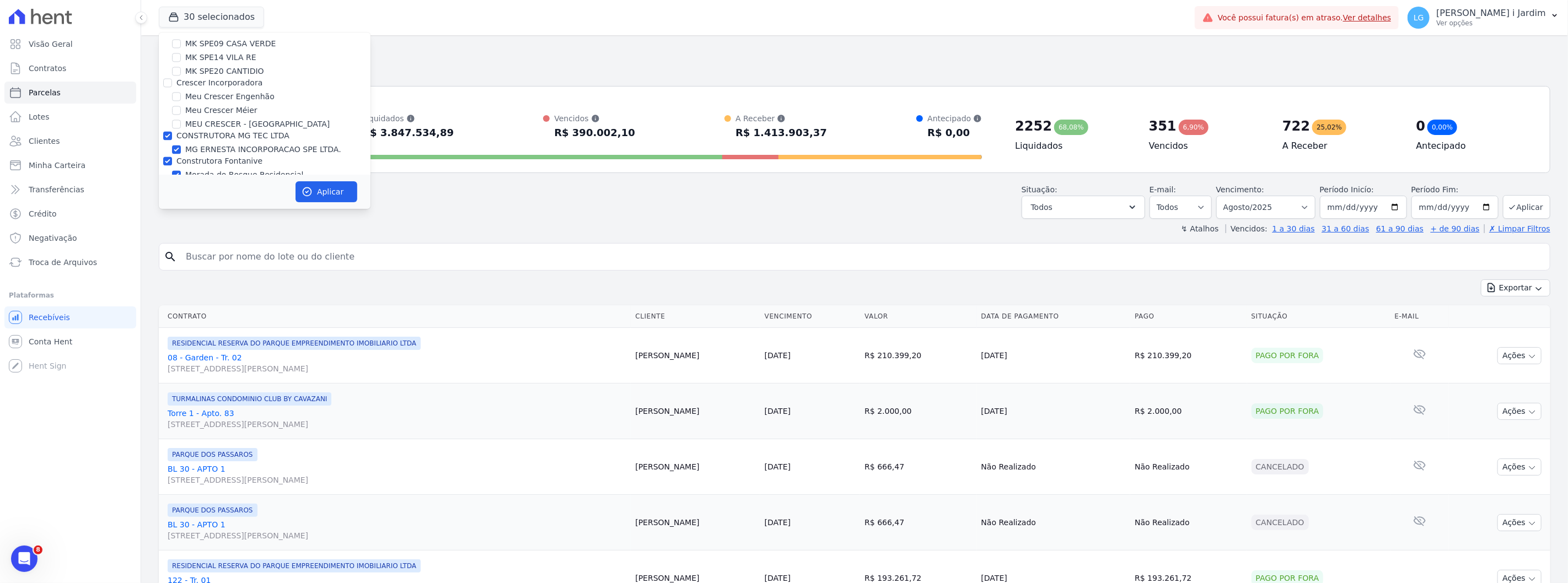
checkbox input "false"
click at [206, 156] on label "Construtora Fontanive" at bounding box center [219, 161] width 86 height 9
click at [172, 156] on input "Construtora Fontanive" at bounding box center [167, 161] width 9 height 9
checkbox input "false"
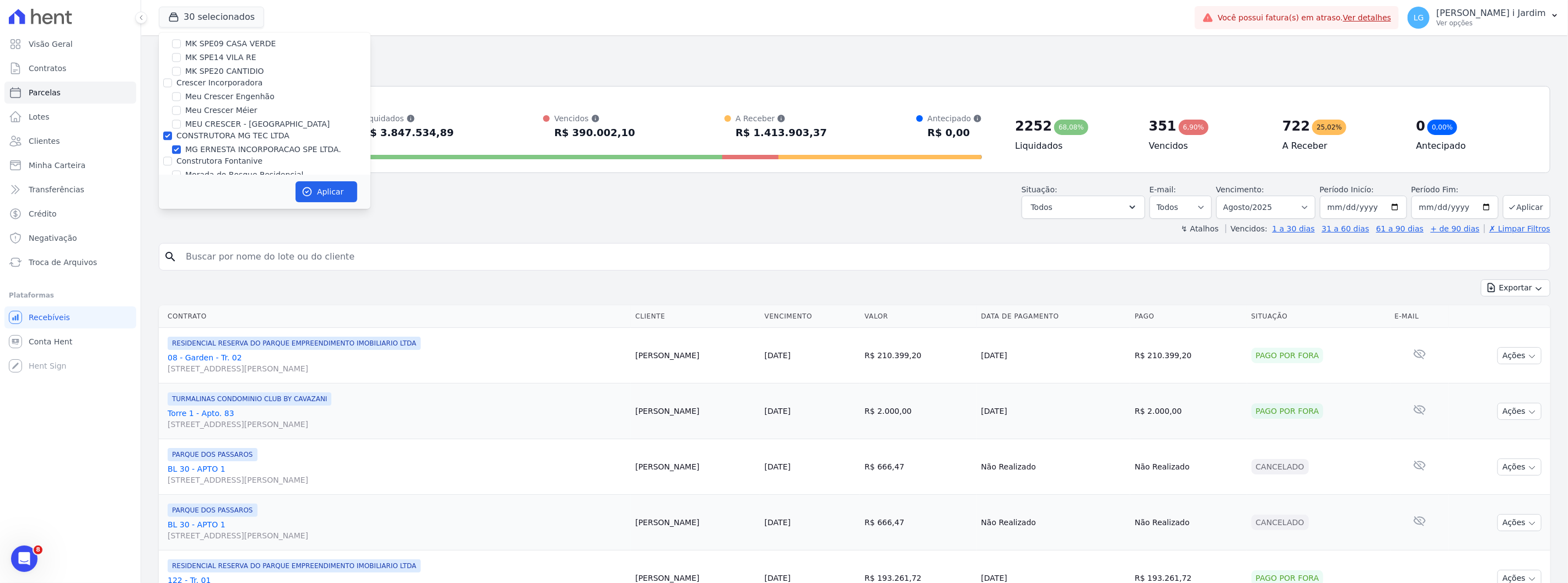
click at [202, 131] on label "CONSTRUTORA MG TEC LTDA" at bounding box center [233, 136] width 113 height 9
click at [172, 131] on input "CONSTRUTORA MG TEC LTDA" at bounding box center [167, 136] width 9 height 9
checkbox input "false"
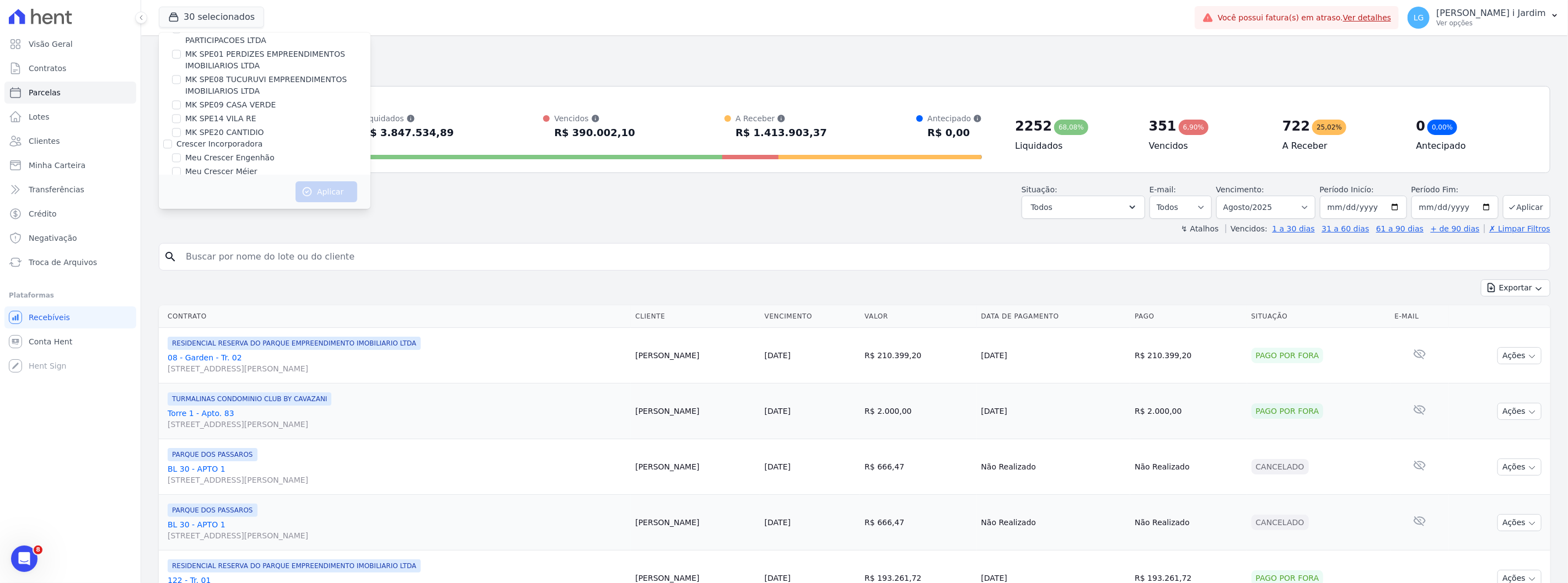
click at [204, 139] on label "Crescer Incorporadora" at bounding box center [219, 144] width 86 height 9
click at [172, 139] on input "Crescer Incorporadora" at bounding box center [167, 144] width 9 height 9
checkbox input "true"
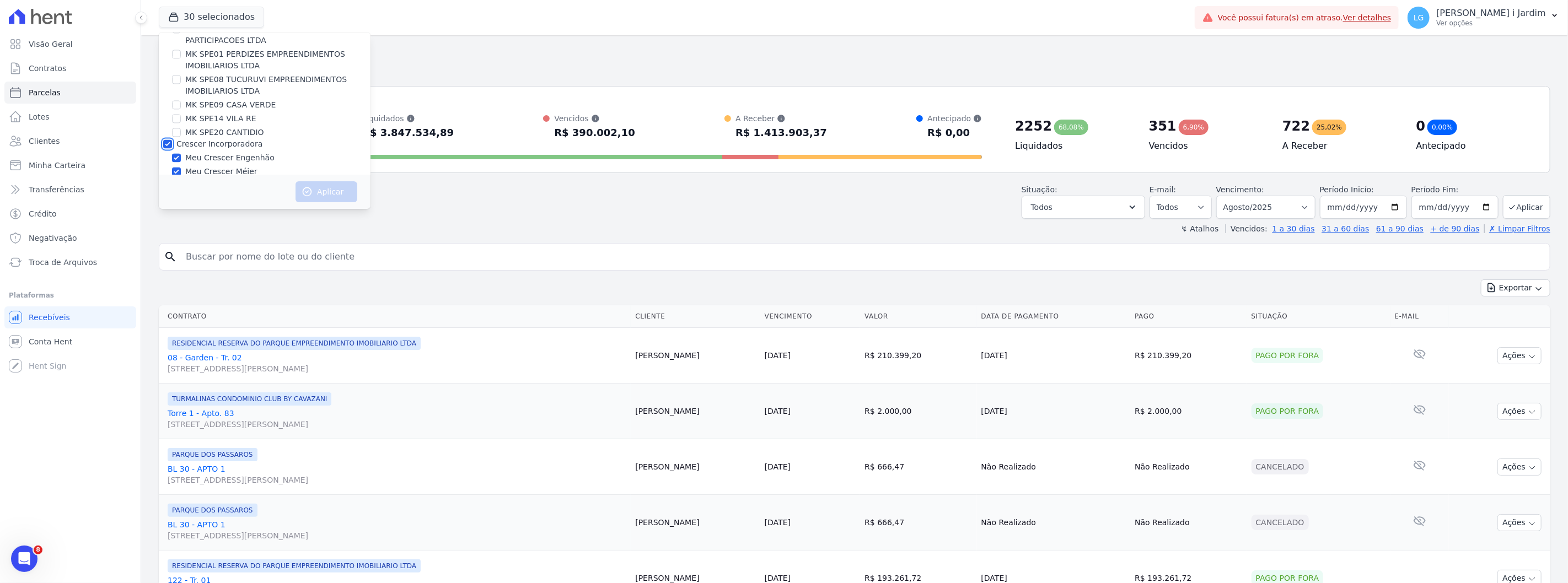
checkbox input "true"
click at [198, 108] on label "MARKA DO [GEOGRAPHIC_DATA] EMPREENDIMENTOS E PARTICIPACOES LTDA" at bounding box center [261, 119] width 169 height 21
click at [172, 108] on input "MARKA DO [GEOGRAPHIC_DATA] EMPREENDIMENTOS E PARTICIPACOES LTDA" at bounding box center [167, 113] width 9 height 9
checkbox input "true"
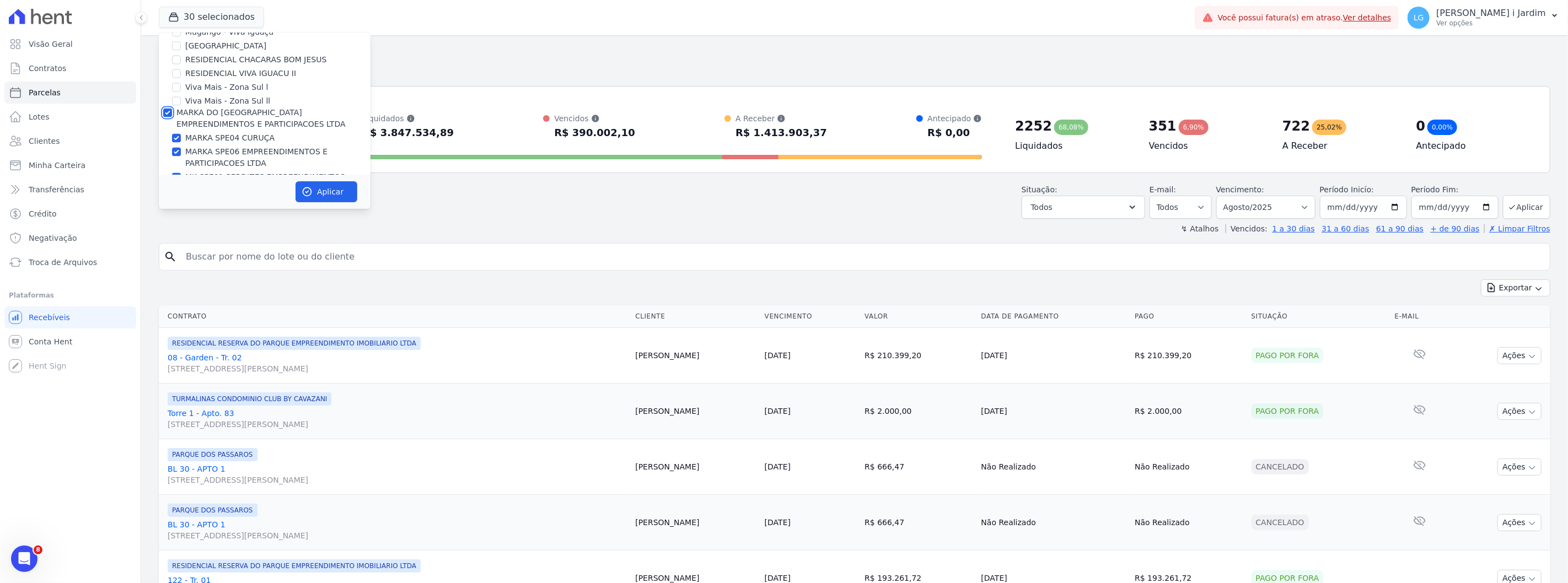
checkbox input "true"
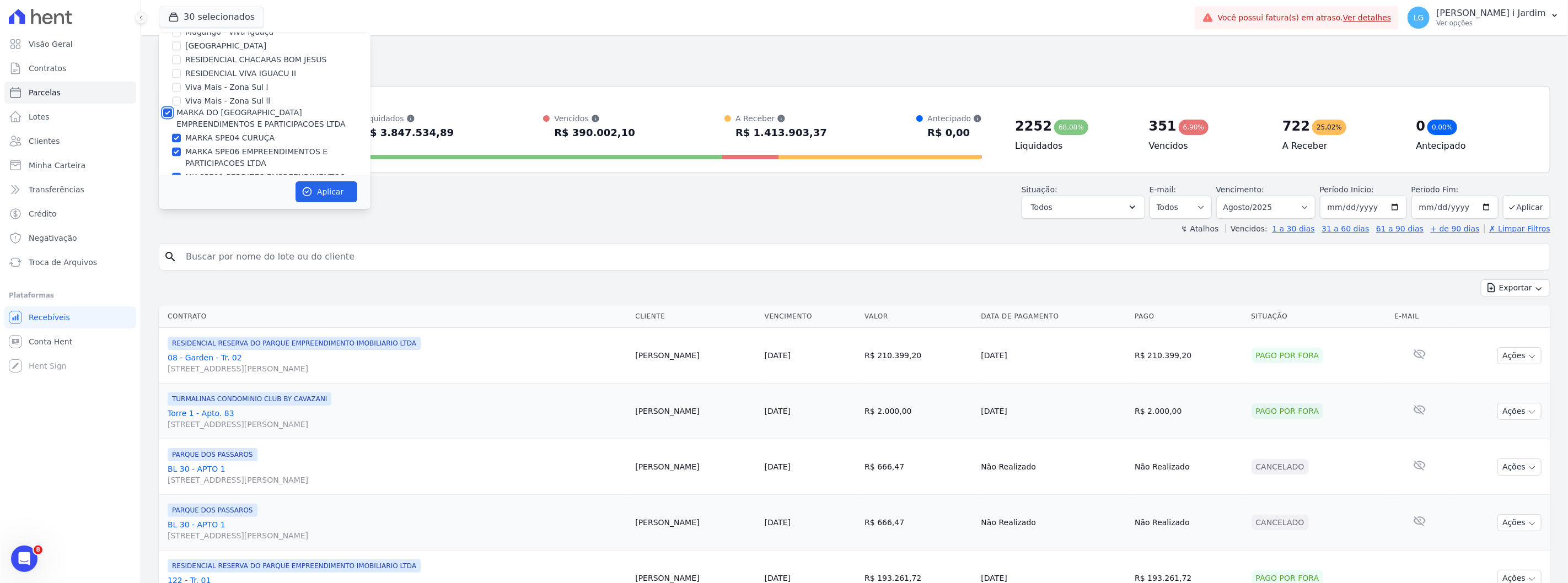
checkbox input "true"
click at [197, 122] on label "Mais Lar" at bounding box center [192, 127] width 32 height 9
click at [172, 122] on input "Mais Lar" at bounding box center [167, 127] width 9 height 9
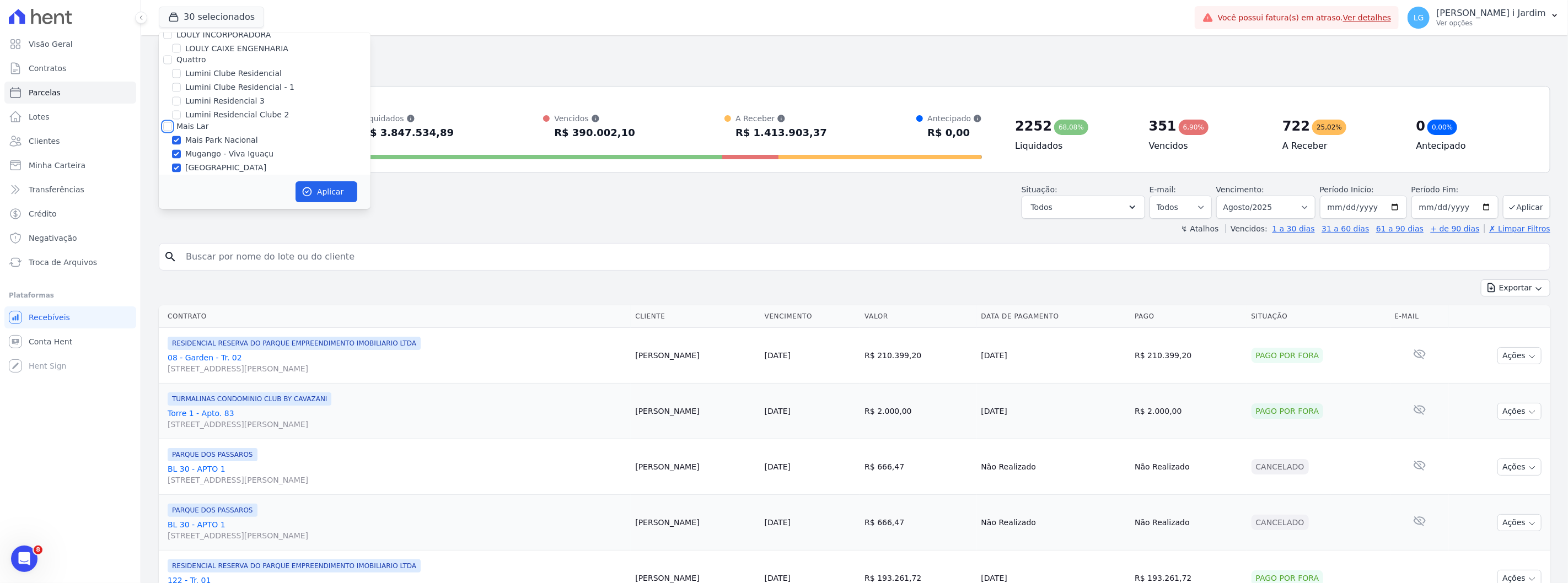
checkbox input "true"
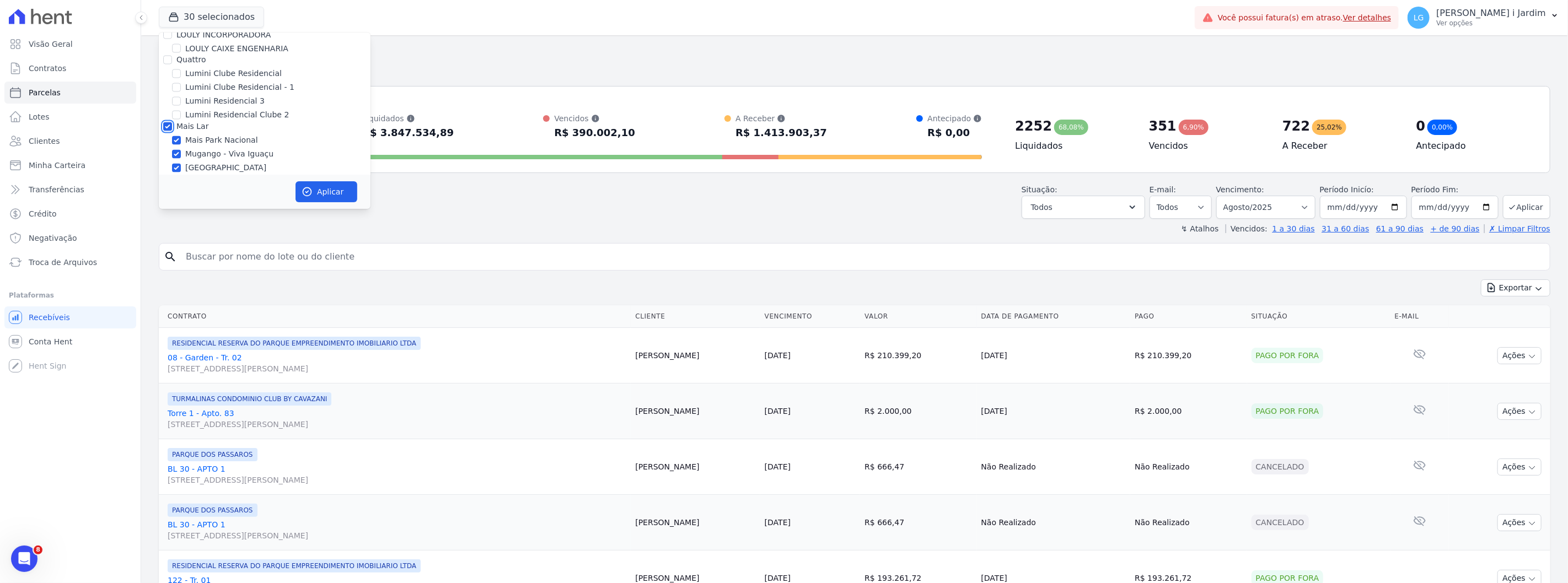
checkbox input "true"
click at [197, 117] on label "Quattro" at bounding box center [191, 121] width 29 height 9
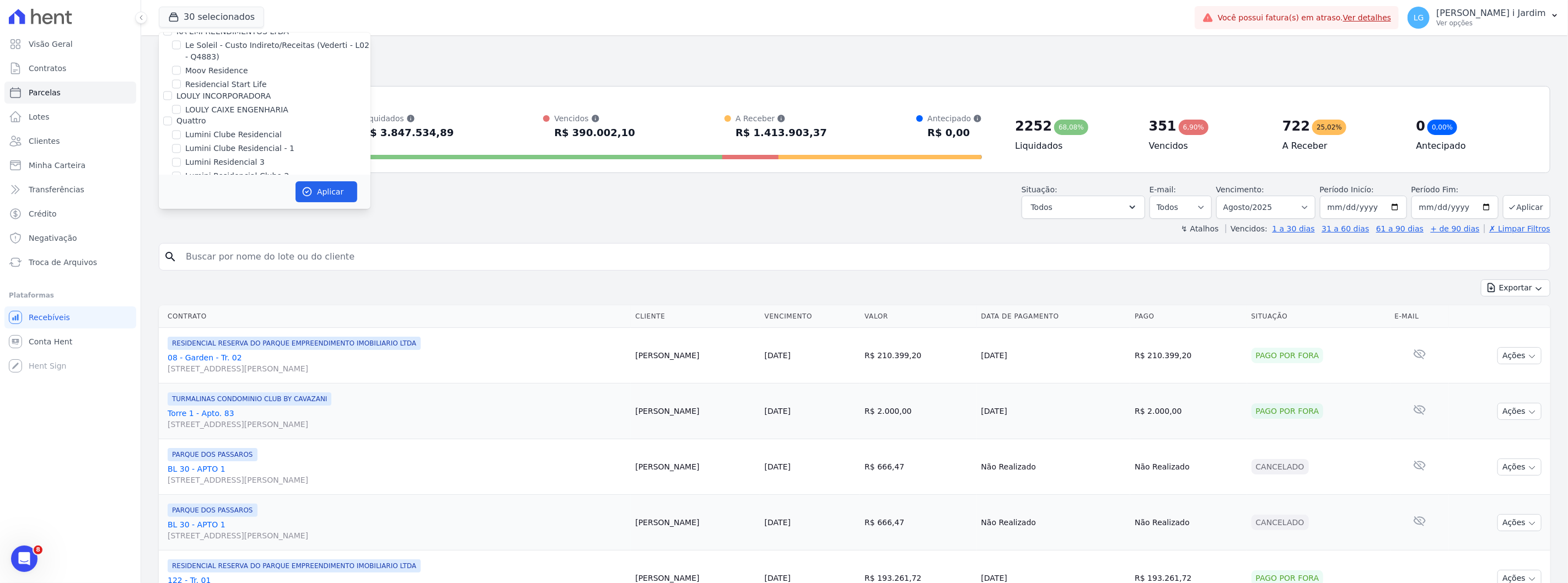
click at [172, 117] on input "Quattro" at bounding box center [167, 121] width 9 height 9
checkbox input "true"
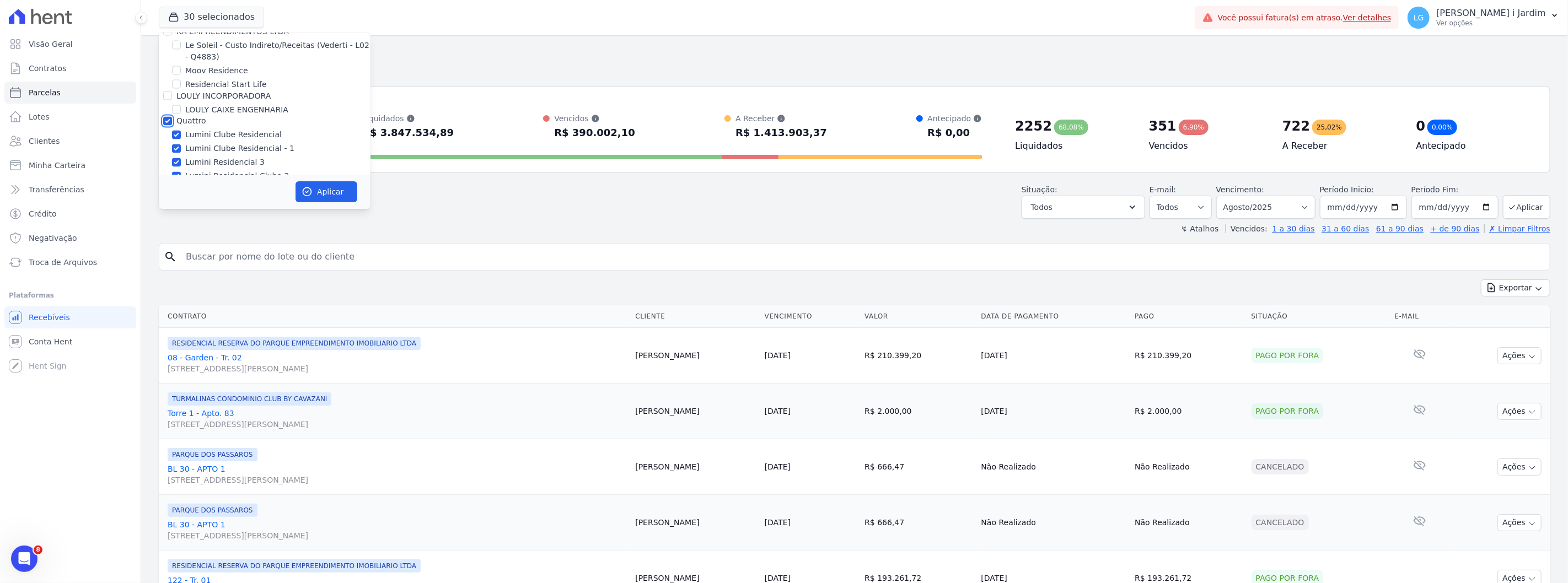
checkbox input "true"
click at [195, 91] on label "LOULY INCORPORADORA" at bounding box center [223, 96] width 94 height 9
click at [172, 91] on input "LOULY INCORPORADORA" at bounding box center [167, 96] width 9 height 9
checkbox input "true"
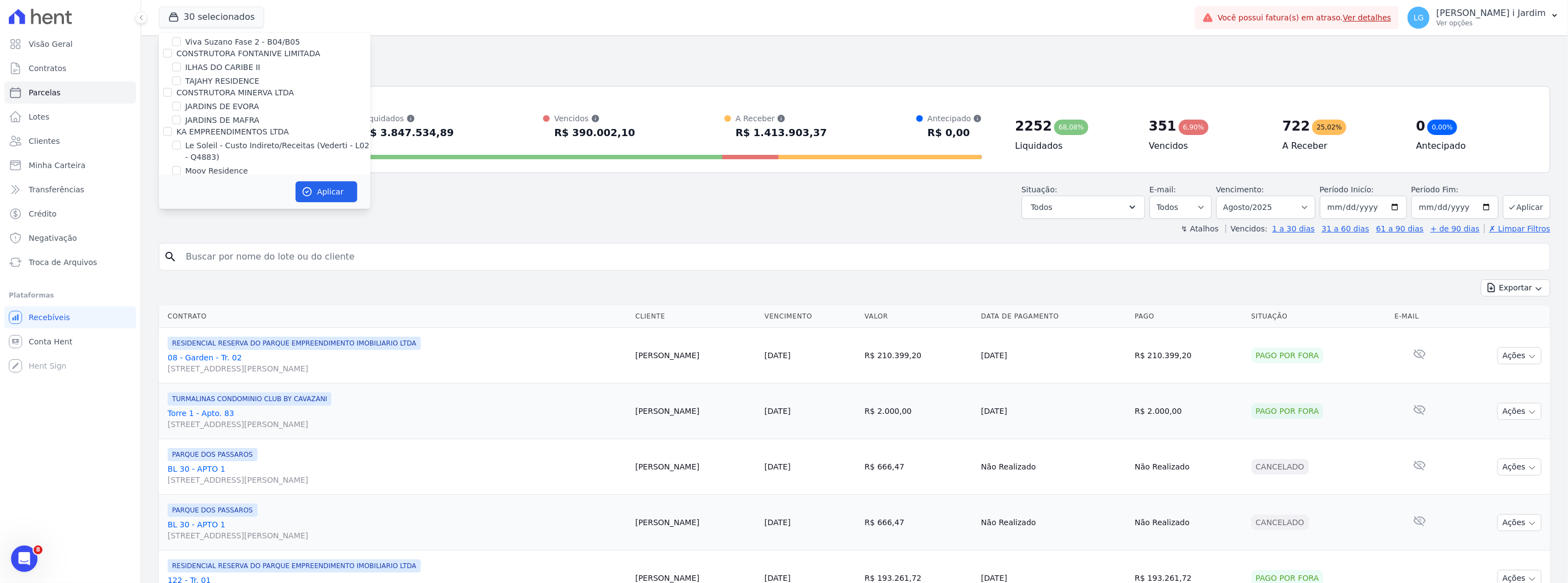
scroll to position [1551, 0]
click at [201, 149] on label "KA EMPREENDIMENTOS LTDA" at bounding box center [233, 153] width 113 height 9
click at [172, 149] on input "KA EMPREENDIMENTOS LTDA" at bounding box center [167, 153] width 9 height 9
checkbox input "true"
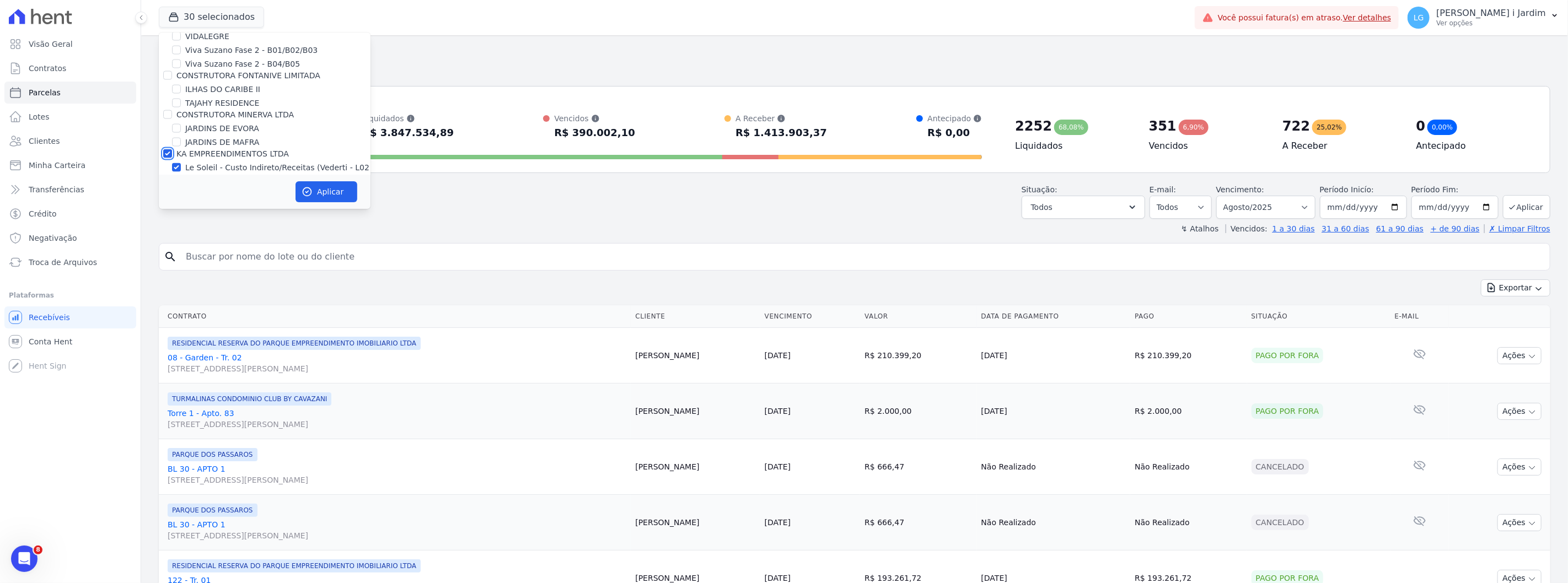
checkbox input "true"
click at [201, 110] on label "CONSTRUTORA MINERVA LTDA" at bounding box center [235, 114] width 117 height 9
click at [172, 110] on input "CONSTRUTORA MINERVA LTDA" at bounding box center [167, 114] width 9 height 9
checkbox input "true"
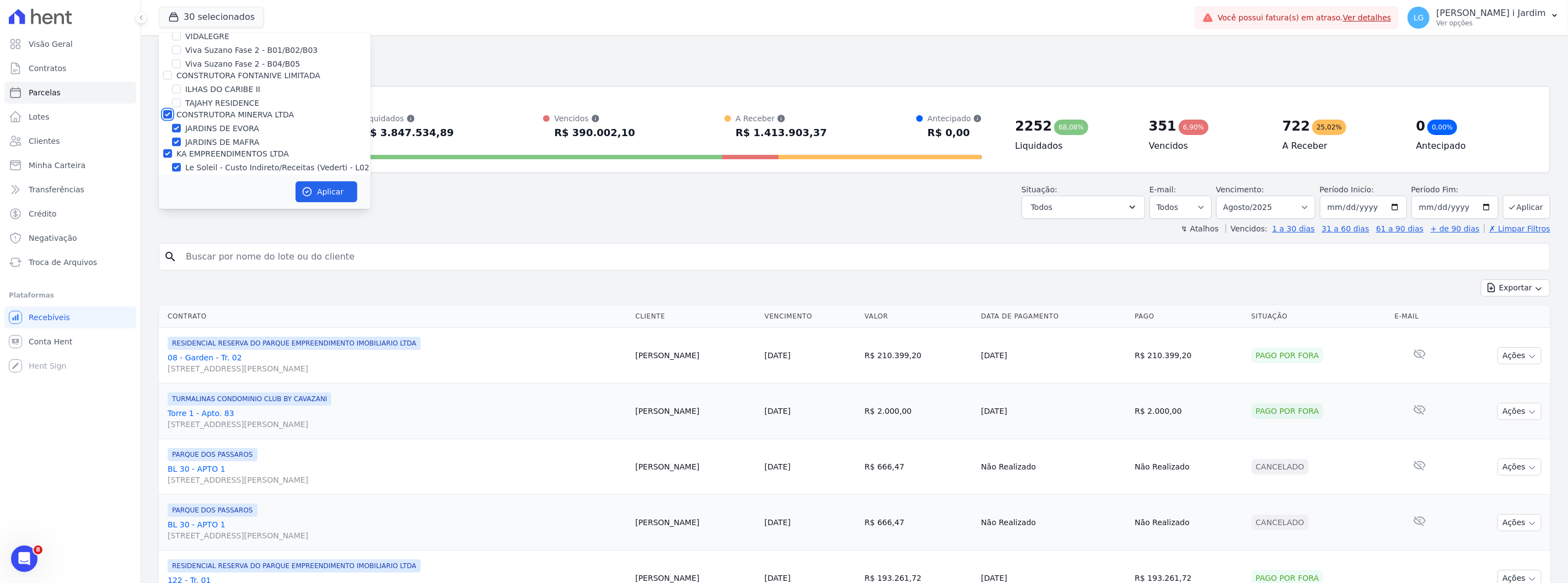
checkbox input "true"
click at [208, 132] on label "CONSTRUTORA FONTANIVE LIMITADA" at bounding box center [248, 136] width 144 height 9
click at [172, 132] on input "CONSTRUTORA FONTANIVE LIMITADA" at bounding box center [167, 136] width 9 height 9
checkbox input "true"
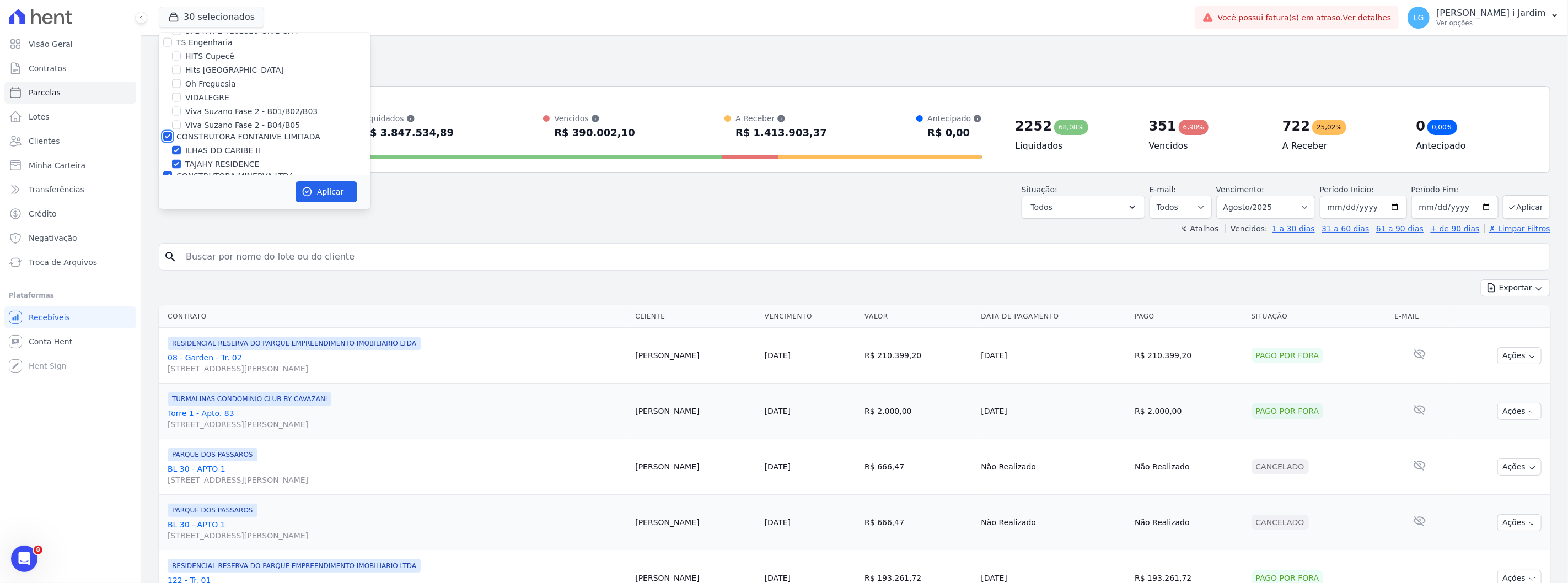
checkbox input "true"
click at [200, 99] on label "TS Engenharia" at bounding box center [205, 103] width 56 height 9
click at [172, 99] on input "TS Engenharia" at bounding box center [167, 103] width 9 height 9
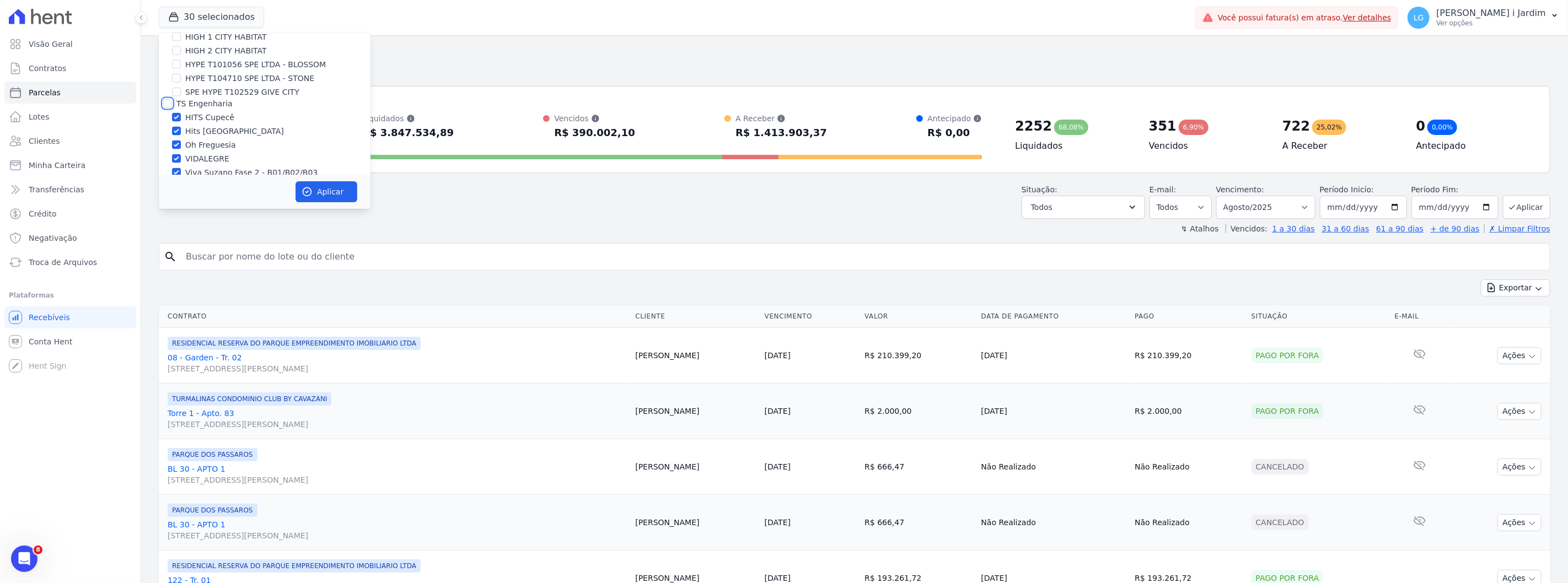
checkbox input "true"
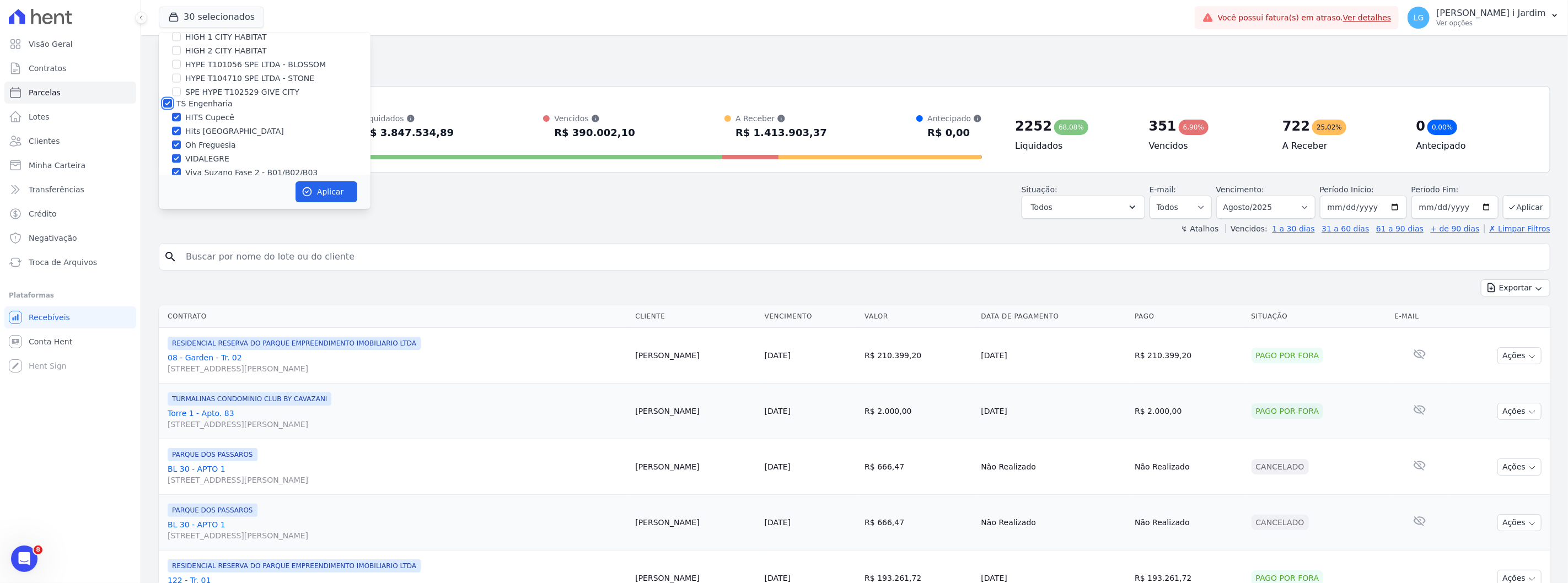
checkbox input "true"
click at [204, 130] on label "HYPE EMPREENDIMENTOS IMOBILIARIOS SPE LTDA" at bounding box center [263, 141] width 173 height 21
click at [172, 130] on input "HYPE EMPREENDIMENTOS IMOBILIARIOS SPE LTDA" at bounding box center [167, 134] width 9 height 9
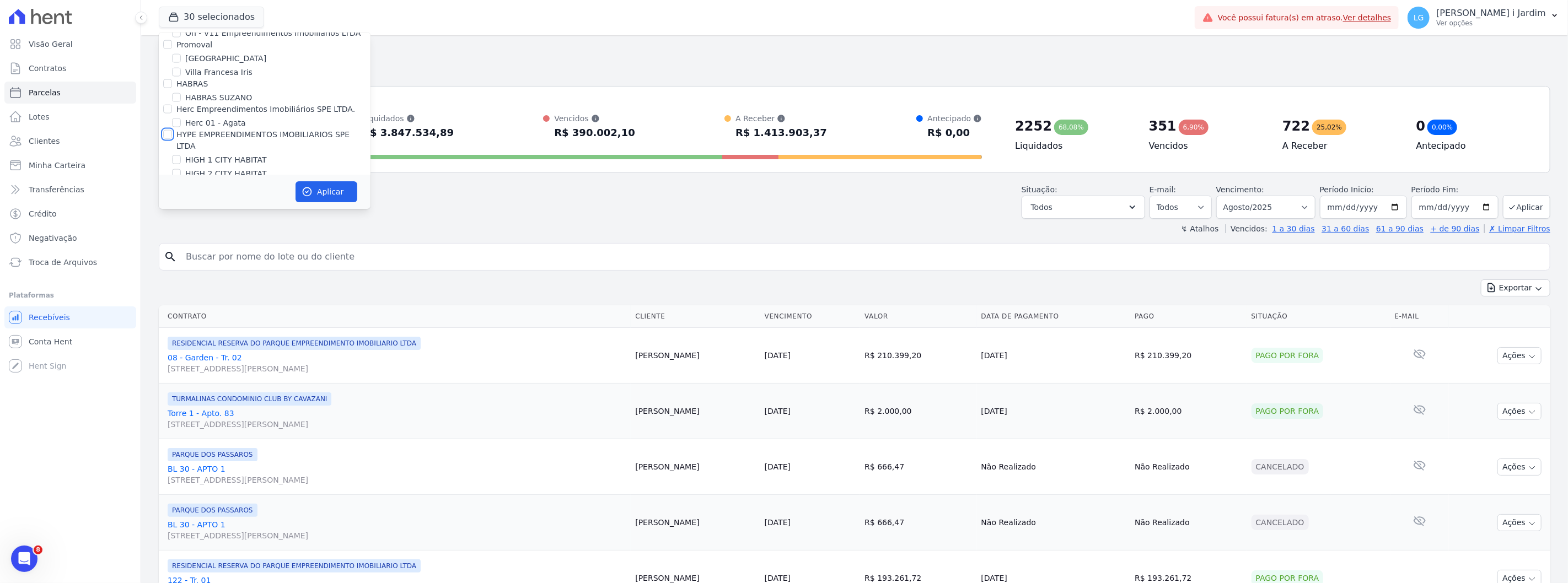
checkbox input "true"
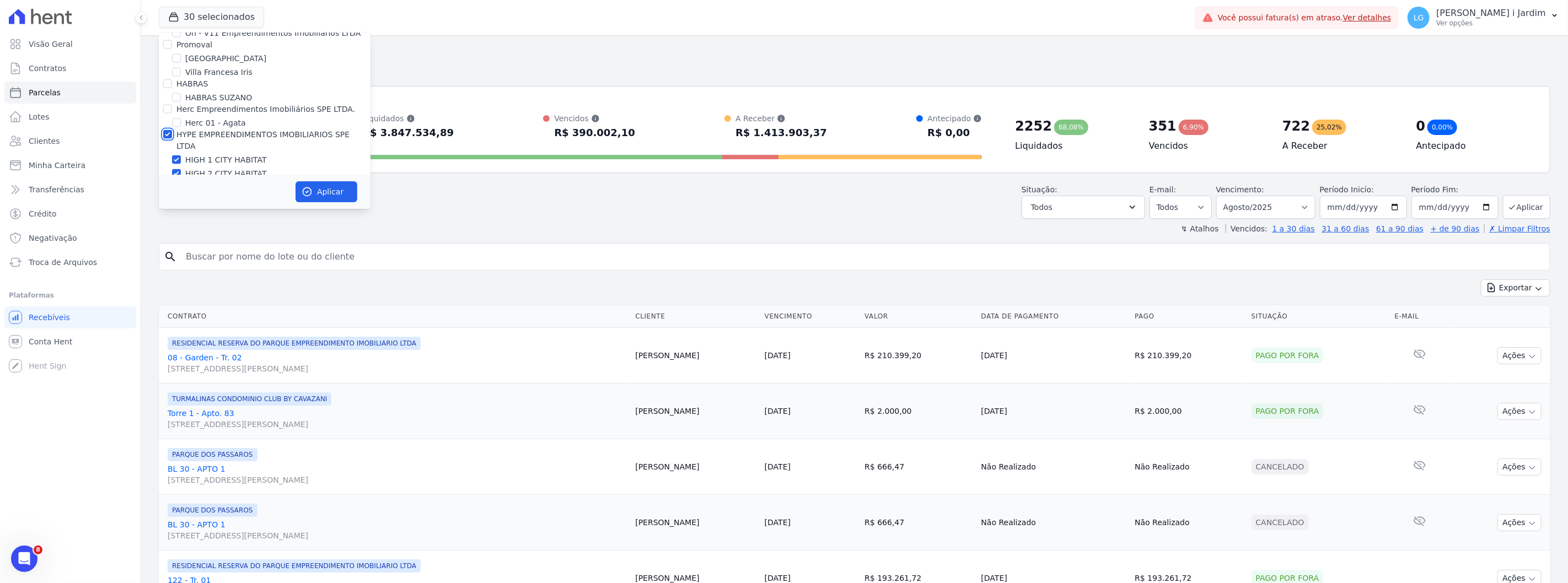
checkbox input "true"
click at [195, 141] on label "HABRAS" at bounding box center [192, 145] width 32 height 9
click at [172, 141] on input "HABRAS" at bounding box center [167, 145] width 9 height 9
checkbox input "true"
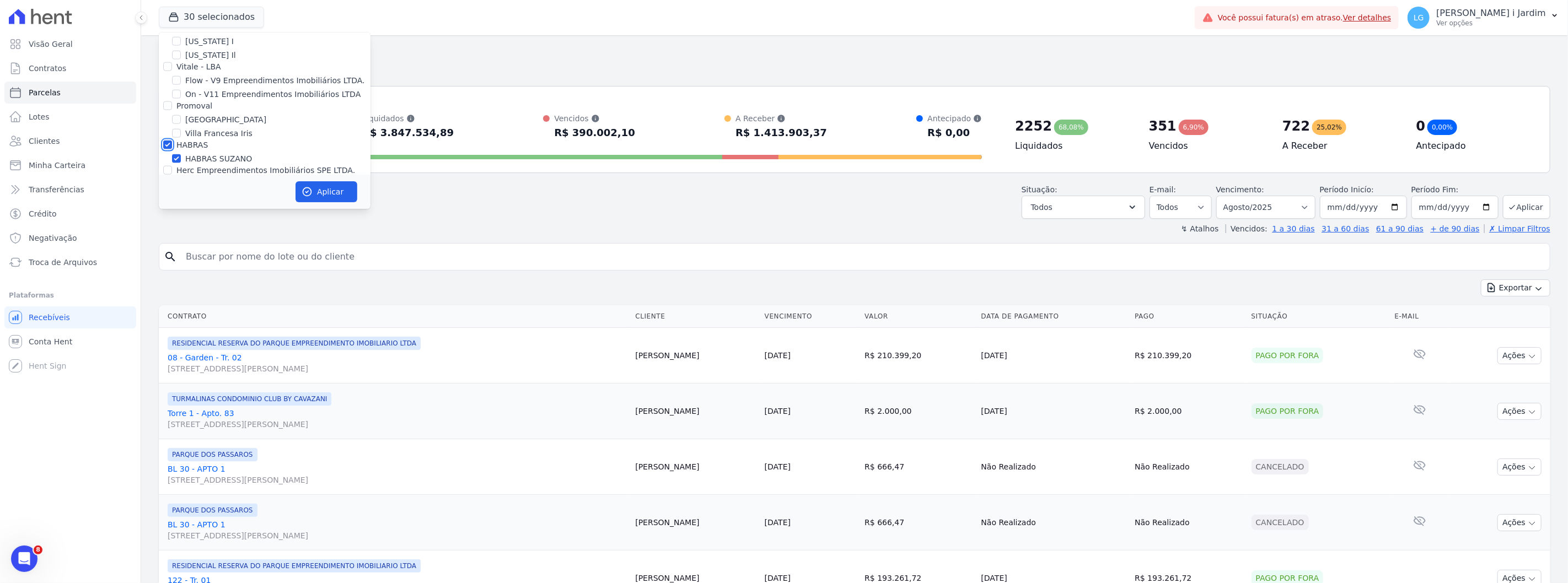
checkbox input "true"
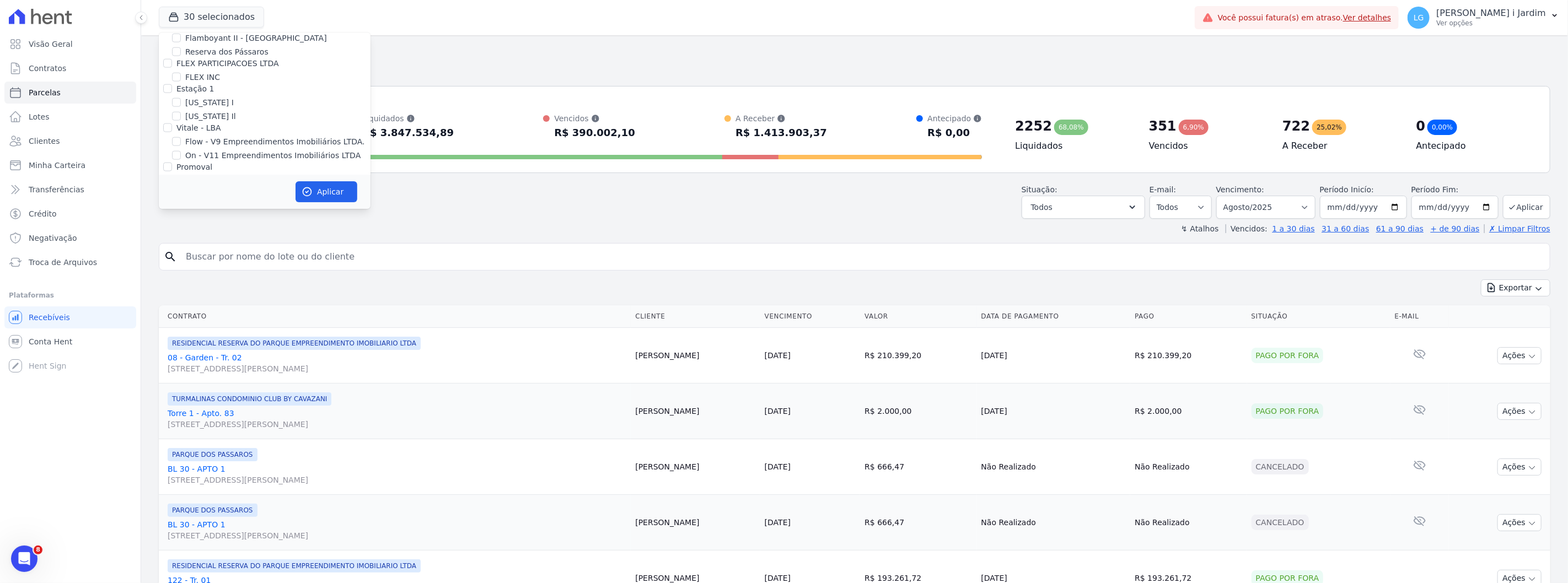
click at [200, 162] on label "Promoval" at bounding box center [194, 167] width 36 height 9
click at [172, 162] on input "Promoval" at bounding box center [167, 167] width 9 height 9
checkbox input "true"
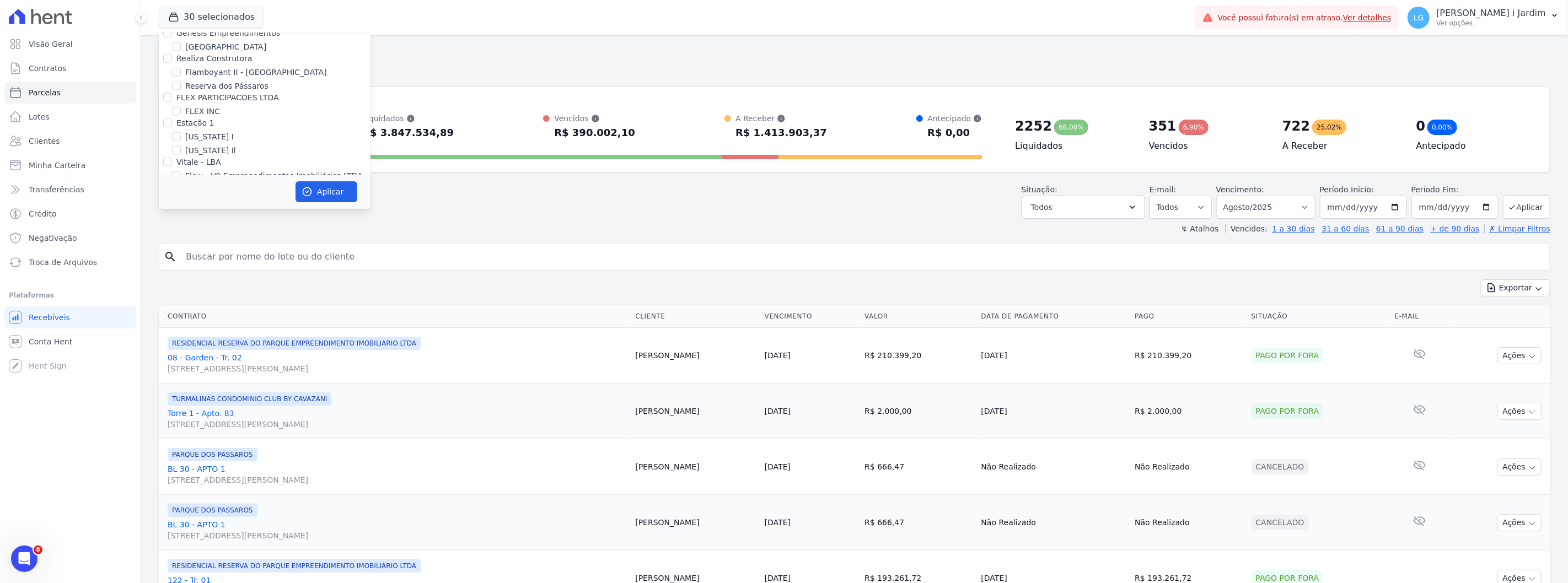
scroll to position [1122, 0]
click at [202, 120] on label "FLEX PARTICIPACOES LTDA" at bounding box center [228, 124] width 102 height 9
click at [172, 120] on input "FLEX PARTICIPACOES LTDA" at bounding box center [167, 124] width 9 height 9
checkbox input "true"
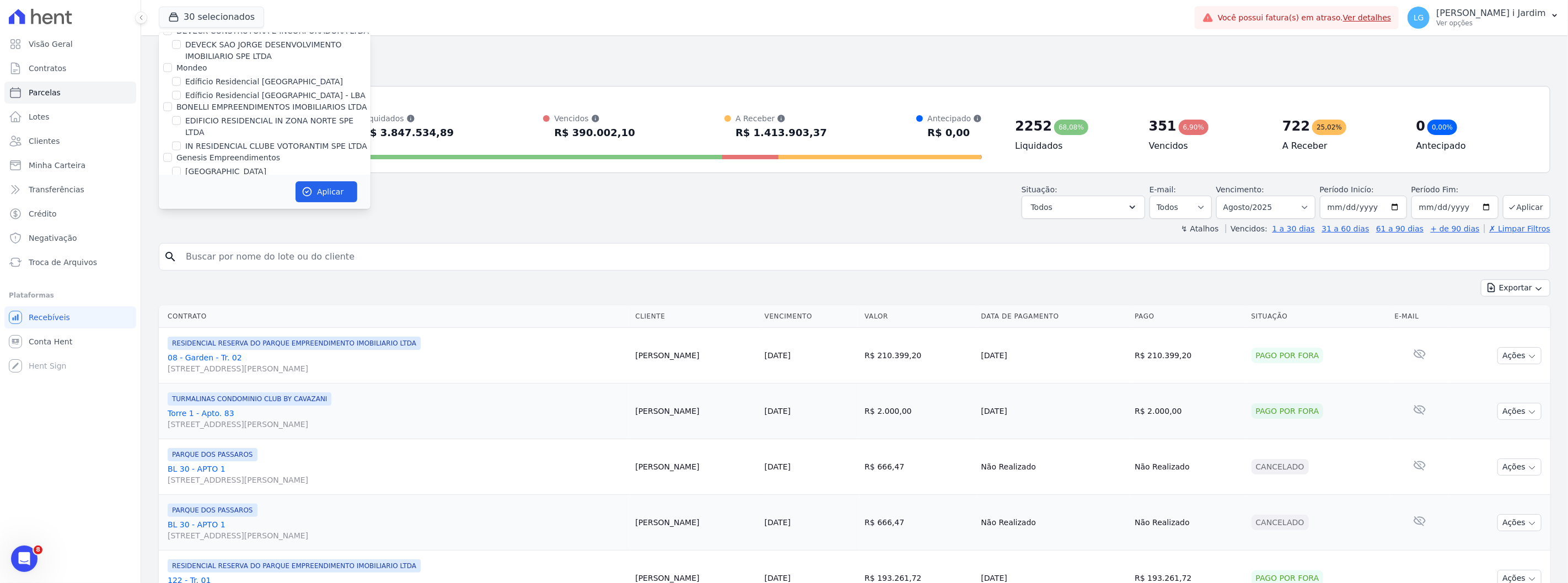
scroll to position [999, 0]
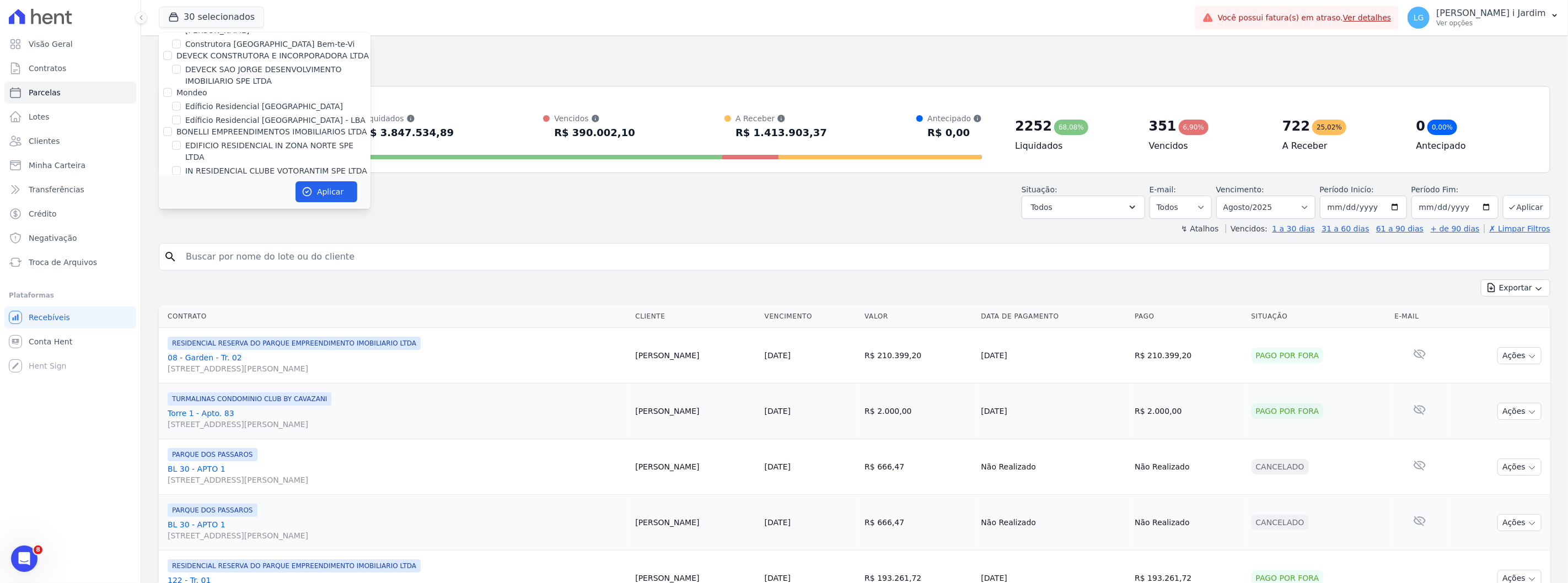
click at [210, 127] on label "BONELLI EMPREENDIMENTOS IMOBILIARIOS LTDA" at bounding box center [271, 131] width 191 height 9
click at [172, 127] on input "BONELLI EMPREENDIMENTOS IMOBILIARIOS LTDA" at bounding box center [167, 131] width 9 height 9
checkbox input "true"
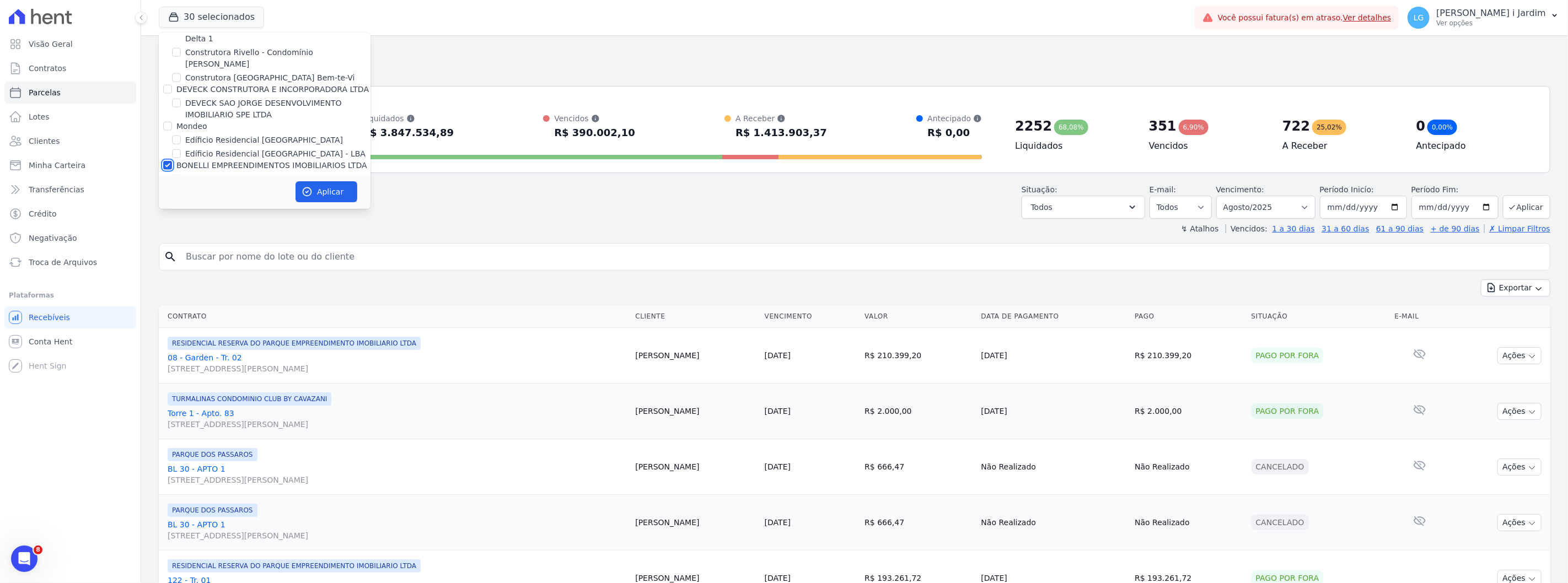
scroll to position [938, 0]
click at [197, 149] on label "Mondeo" at bounding box center [192, 153] width 31 height 9
click at [172, 149] on input "Mondeo" at bounding box center [167, 153] width 9 height 9
checkbox input "true"
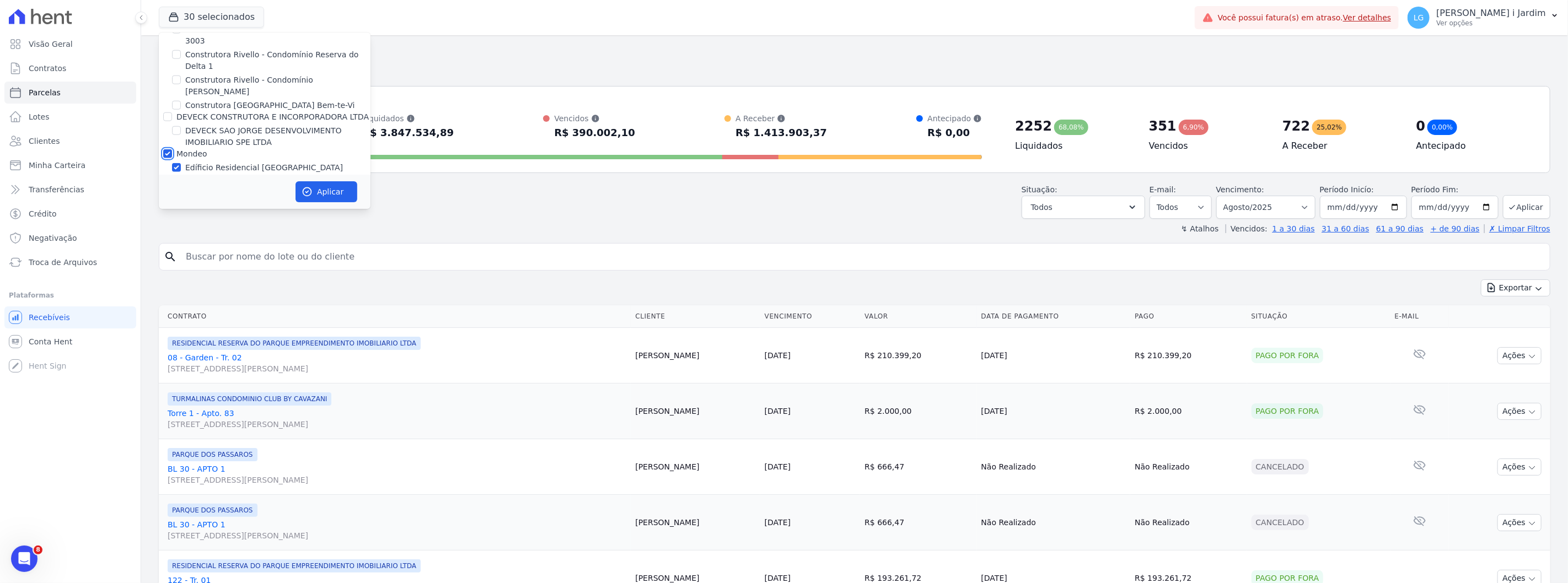
checkbox input "true"
click at [201, 113] on label "DEVECK CONSTRUTORA E INCORPORADORA LTDA" at bounding box center [273, 117] width 192 height 9
click at [172, 113] on input "DEVECK CONSTRUTORA E INCORPORADORA LTDA" at bounding box center [167, 117] width 9 height 9
checkbox input "true"
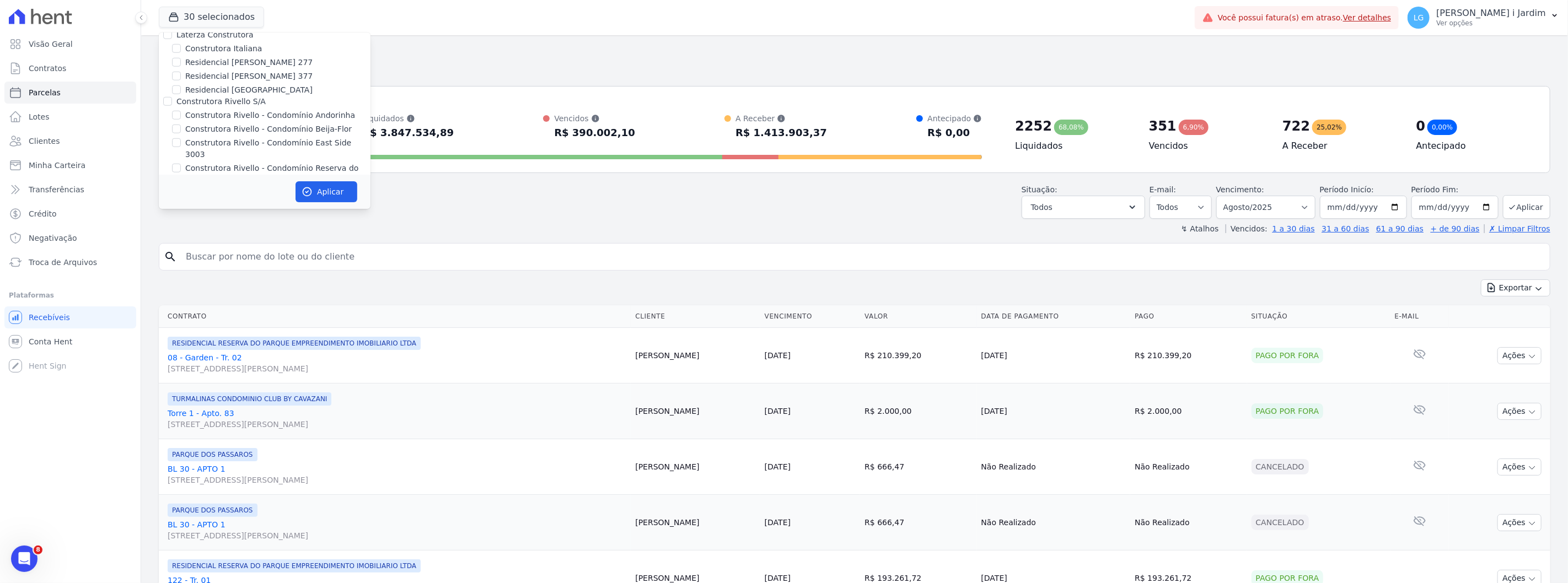
scroll to position [754, 0]
click at [215, 101] on label "Laterza Construtora" at bounding box center [215, 105] width 77 height 9
click at [172, 101] on input "Laterza Construtora" at bounding box center [167, 105] width 9 height 9
checkbox input "true"
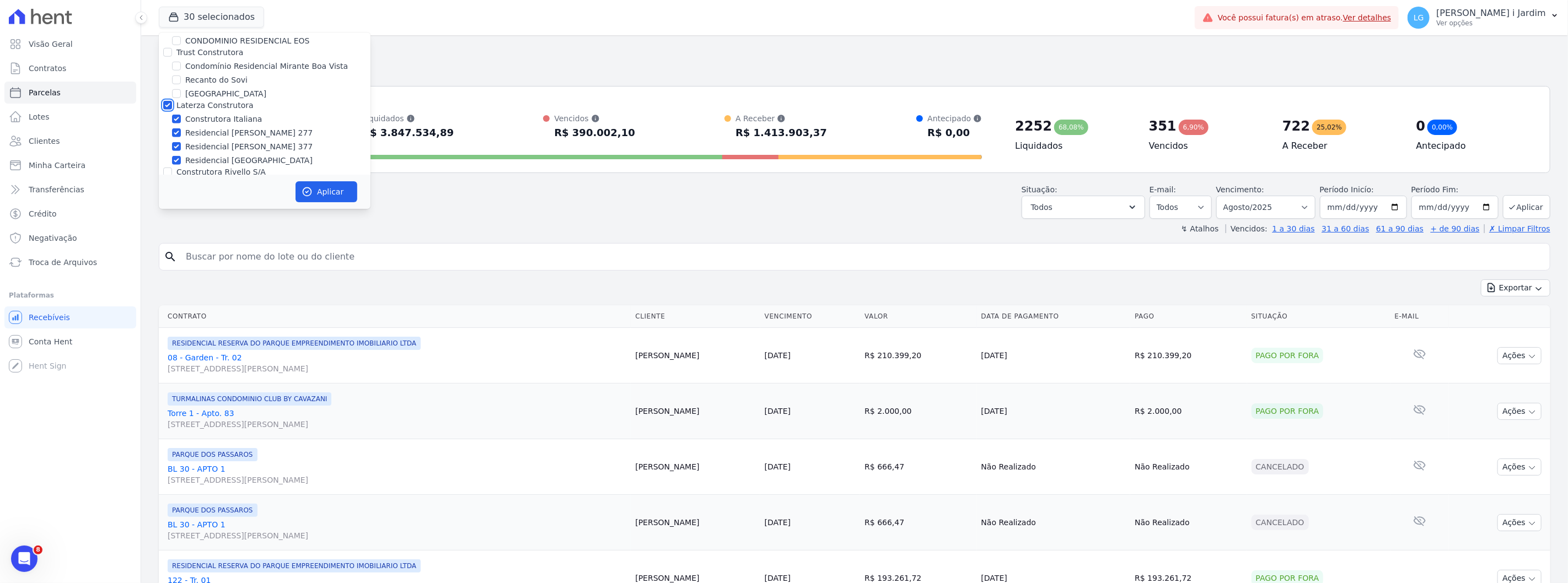
checkbox input "true"
click at [211, 109] on label "Trust Construtora" at bounding box center [210, 113] width 67 height 9
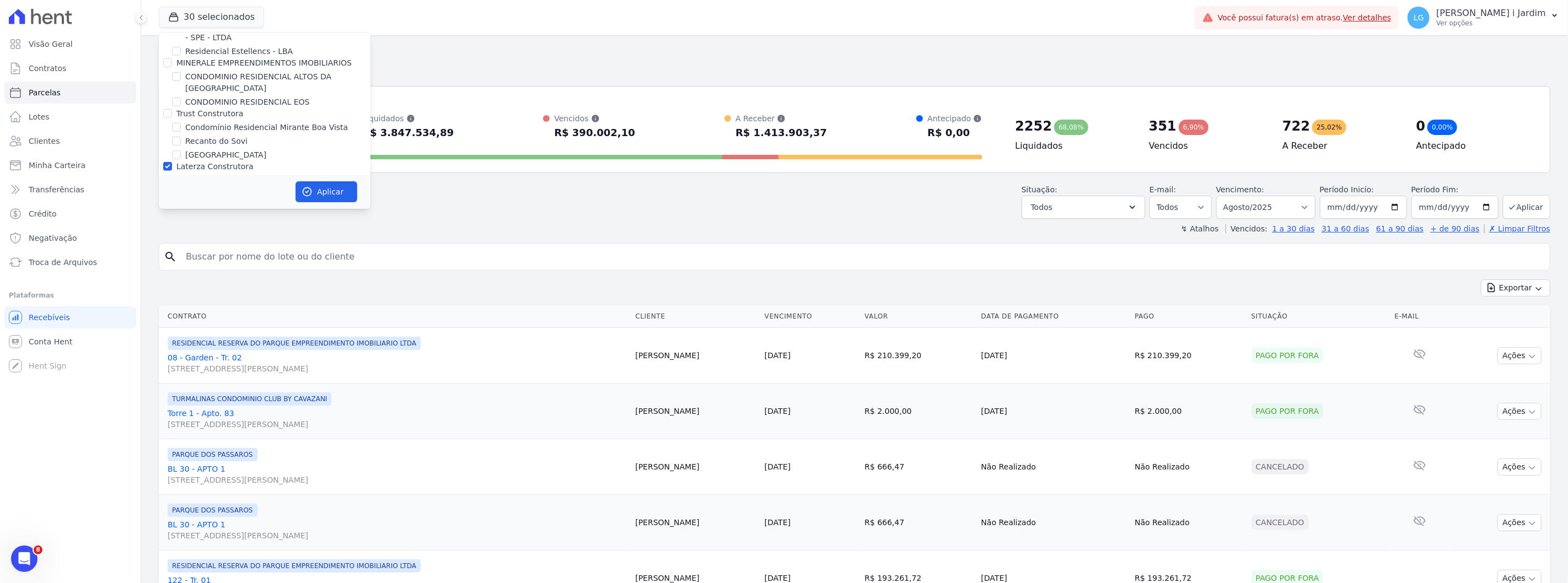
click at [172, 109] on input "Trust Construtora" at bounding box center [167, 113] width 9 height 9
checkbox input "true"
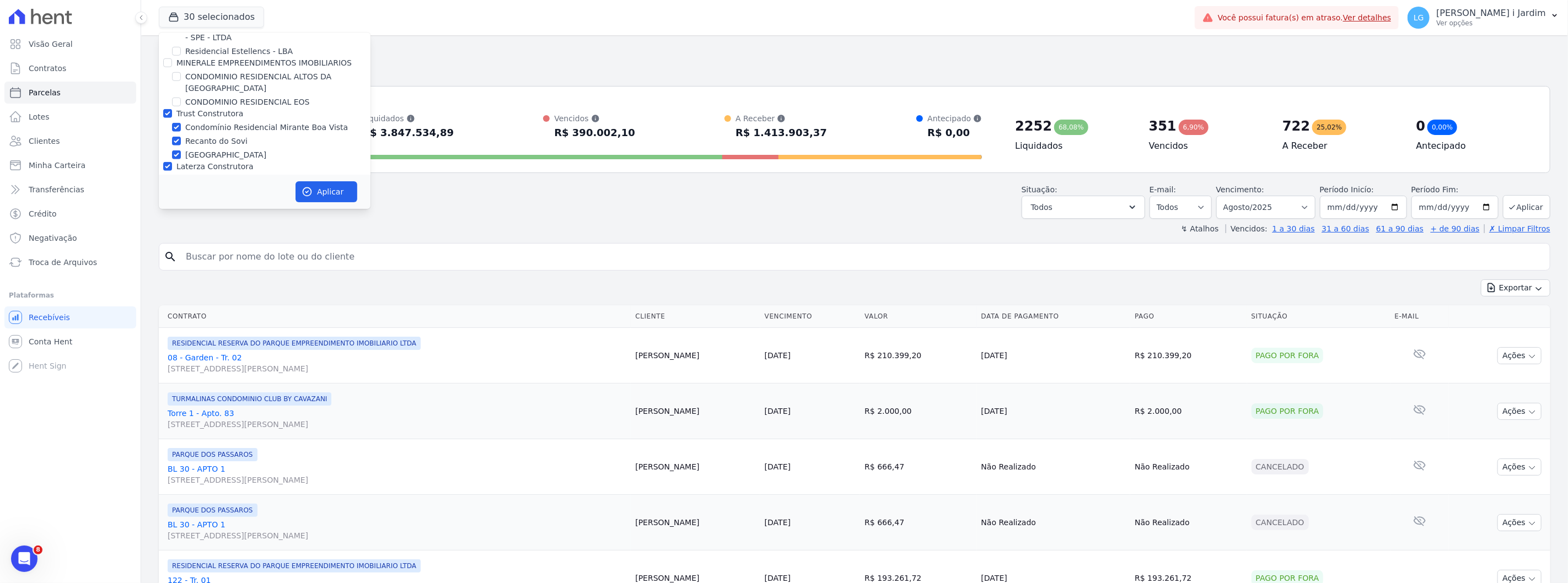
click at [208, 63] on label "MINERALE EMPREENDIMENTOS IMOBILIARIOS" at bounding box center [264, 63] width 175 height 9
click at [172, 63] on input "MINERALE EMPREENDIMENTOS IMOBILIARIOS" at bounding box center [167, 63] width 9 height 9
checkbox input "true"
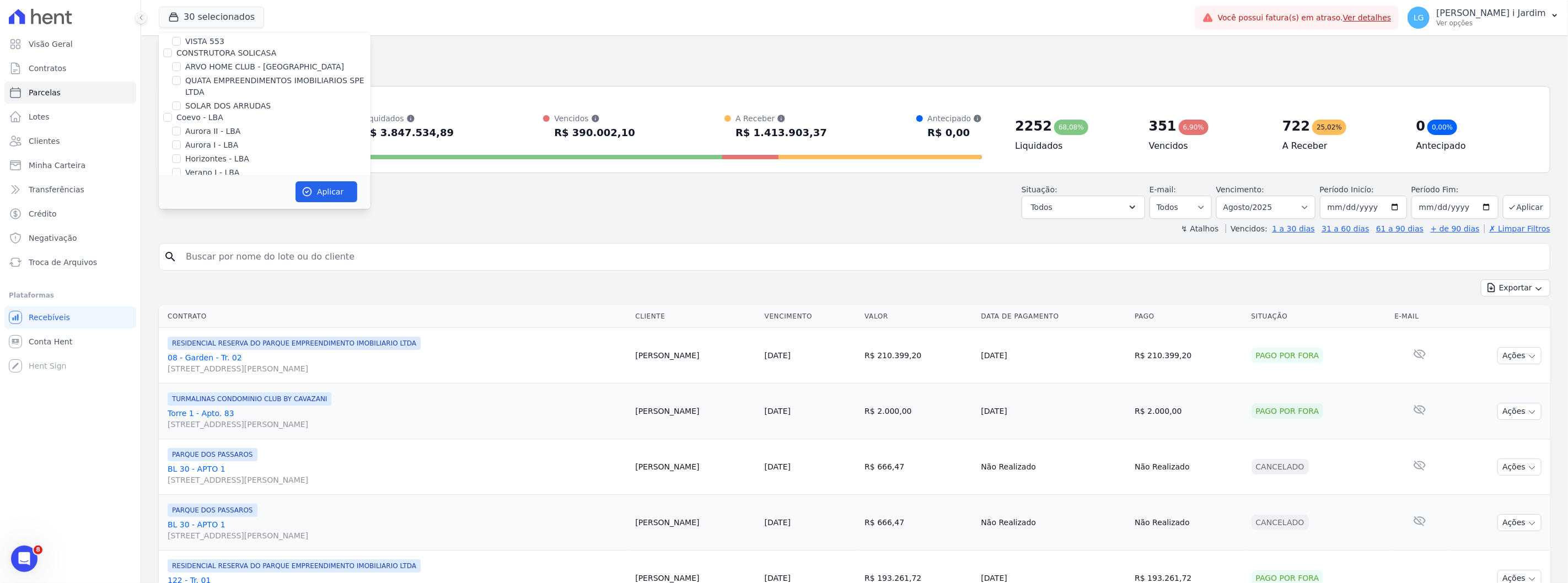
scroll to position [306, 0]
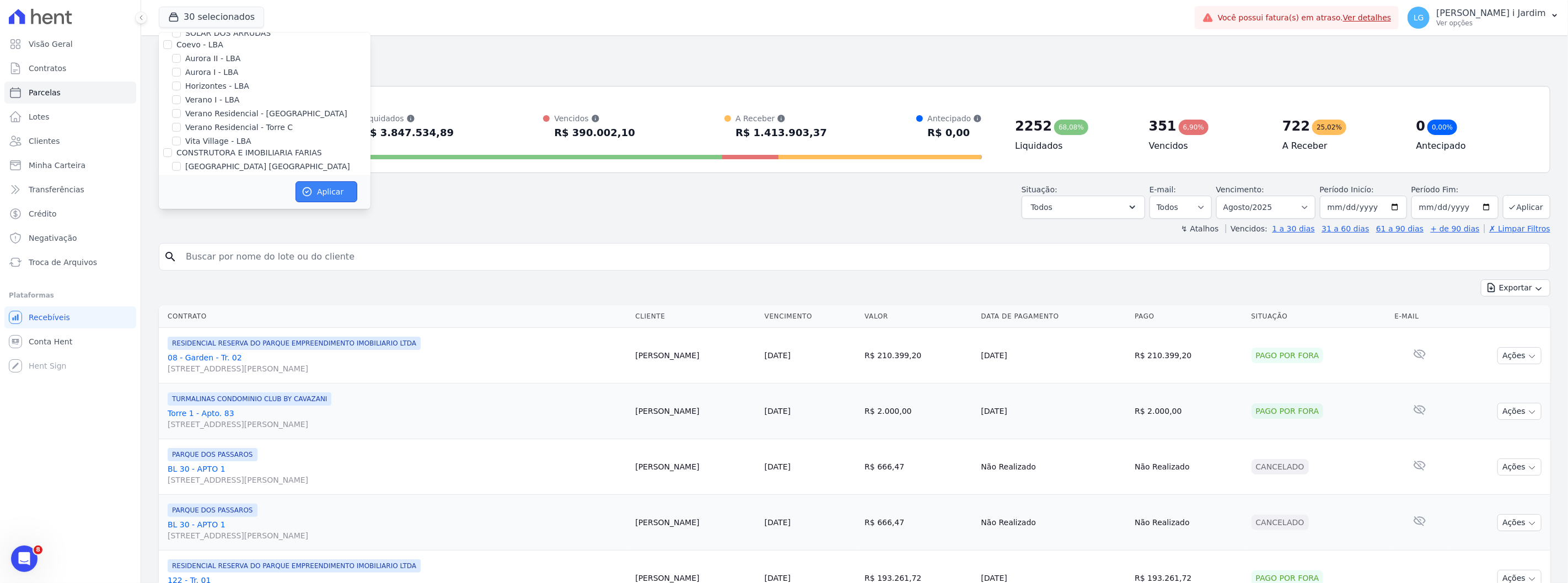
click at [313, 194] on button "Aplicar" at bounding box center [326, 192] width 61 height 21
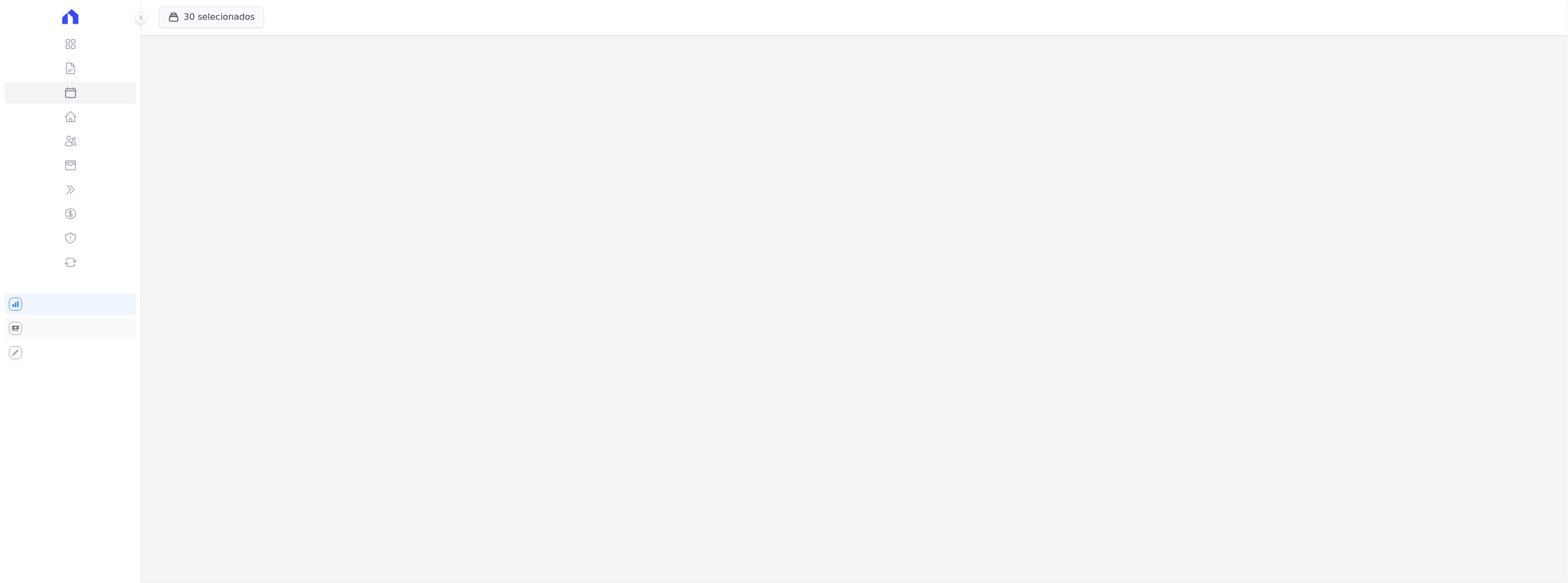
select select
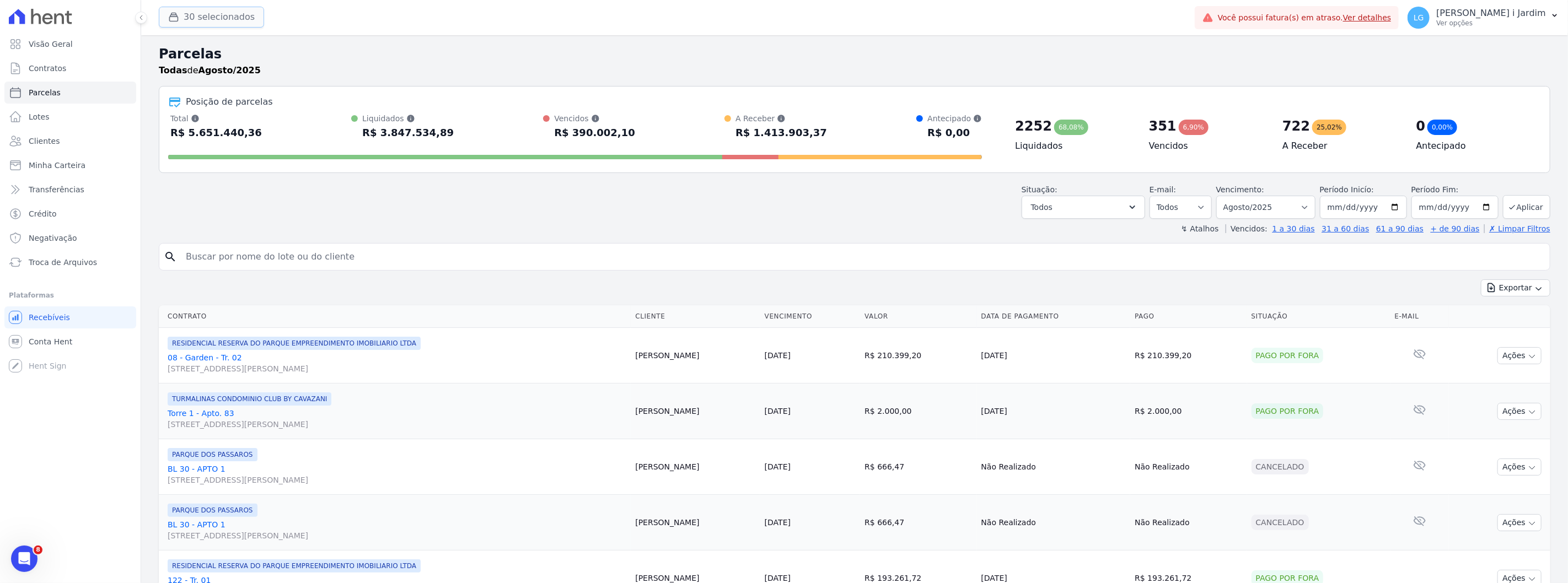
click at [231, 26] on button "30 selecionados" at bounding box center [211, 17] width 105 height 21
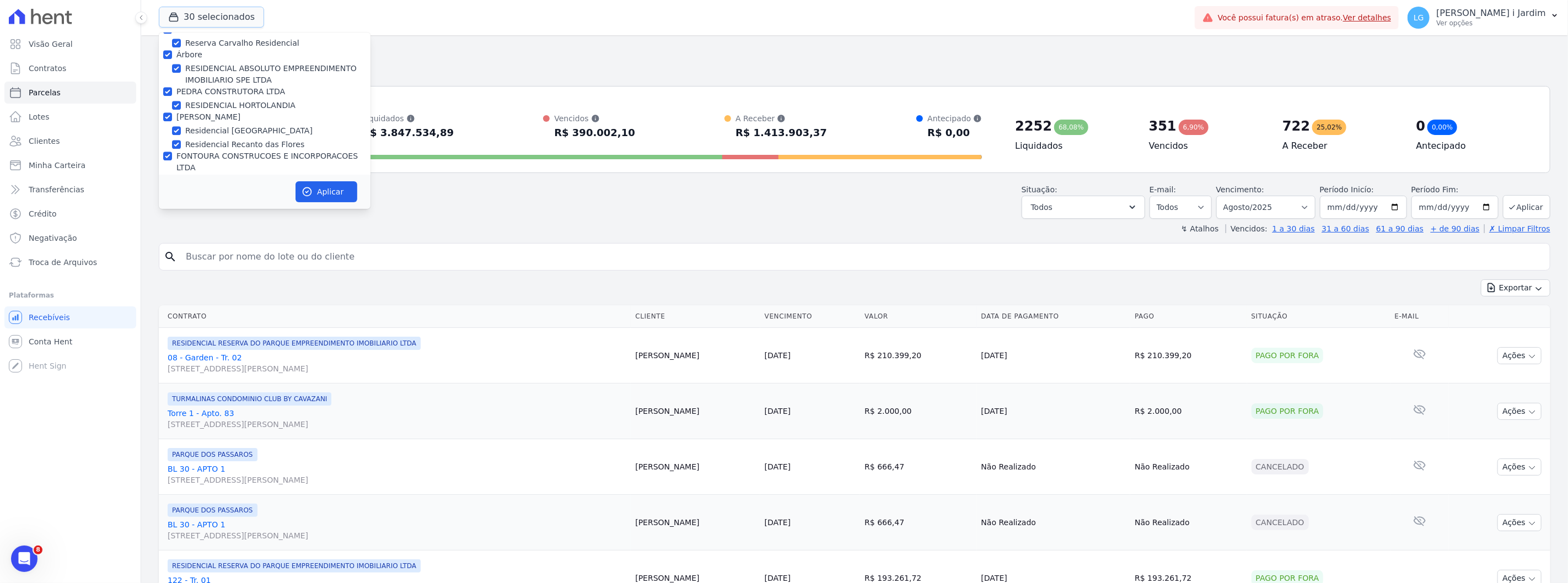
scroll to position [2836, 0]
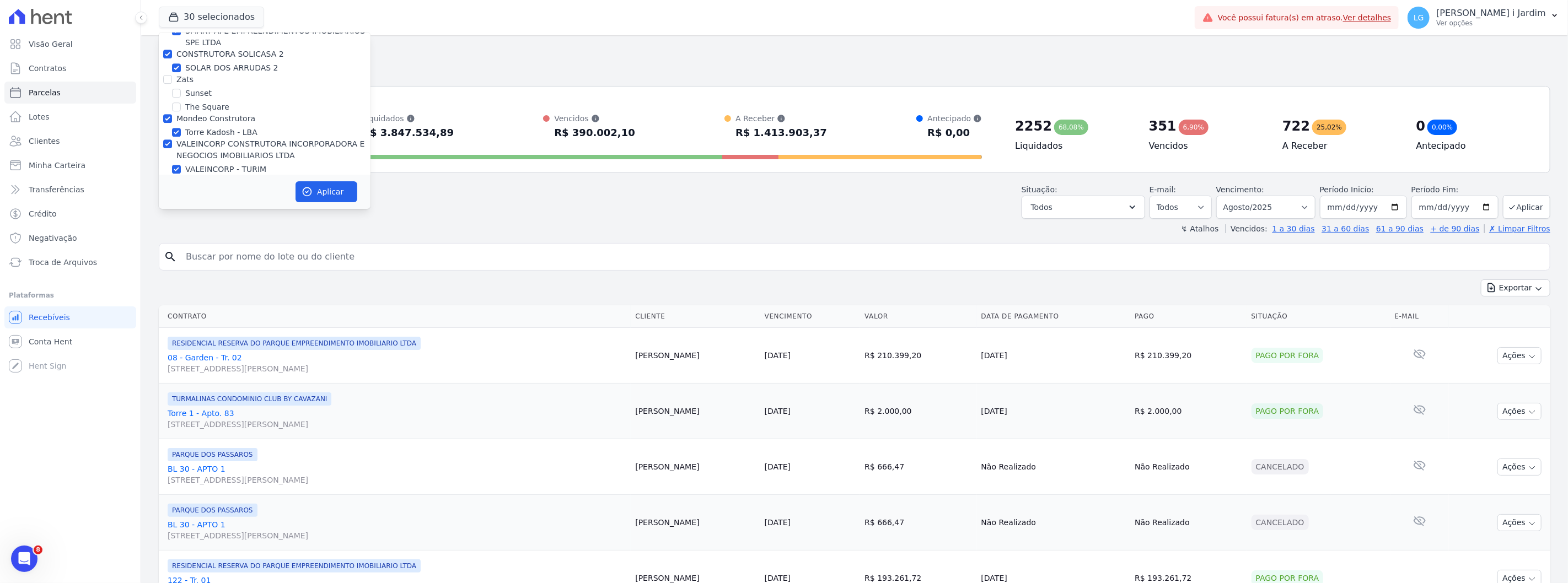
click at [219, 139] on label "VALEINCORP CONSTRUTORA INCORPORADORA E NEGOCIOS IMOBILIARIOS LTDA" at bounding box center [271, 150] width 189 height 21
click at [172, 139] on input "VALEINCORP CONSTRUTORA INCORPORADORA E NEGOCIOS IMOBILIARIOS LTDA" at bounding box center [167, 144] width 9 height 9
checkbox input "false"
click at [226, 114] on label "Mondeo Construtora" at bounding box center [216, 118] width 79 height 9
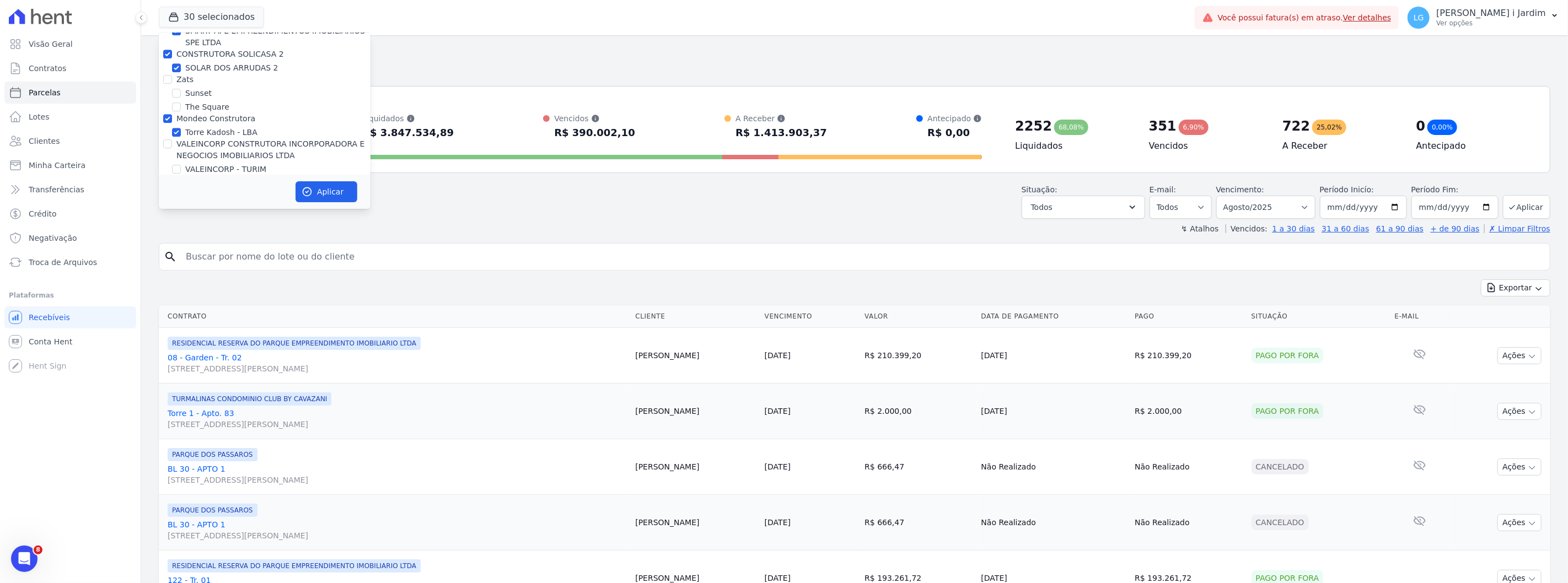
click at [172, 114] on input "Mondeo Construtora" at bounding box center [167, 118] width 9 height 9
checkbox input "false"
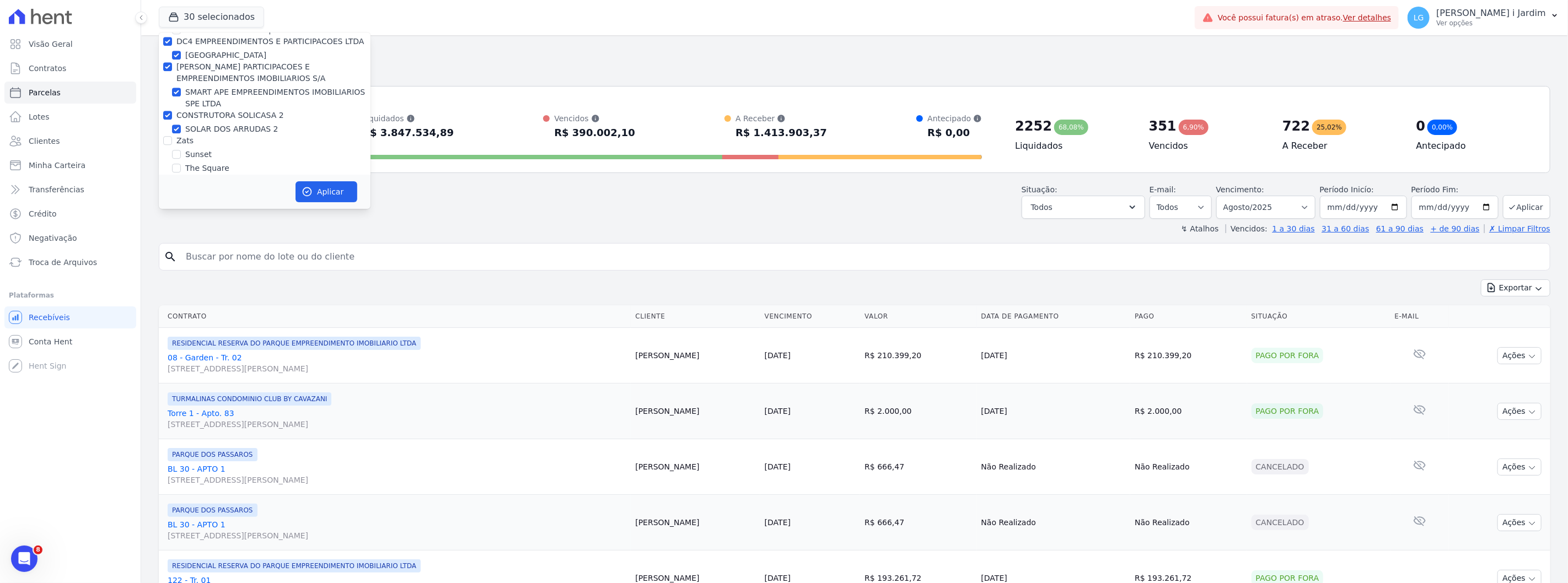
click at [228, 111] on label "CONSTRUTORA SOLICASA 2" at bounding box center [230, 115] width 108 height 9
click at [172, 111] on input "CONSTRUTORA SOLICASA 2" at bounding box center [167, 115] width 9 height 9
checkbox input "false"
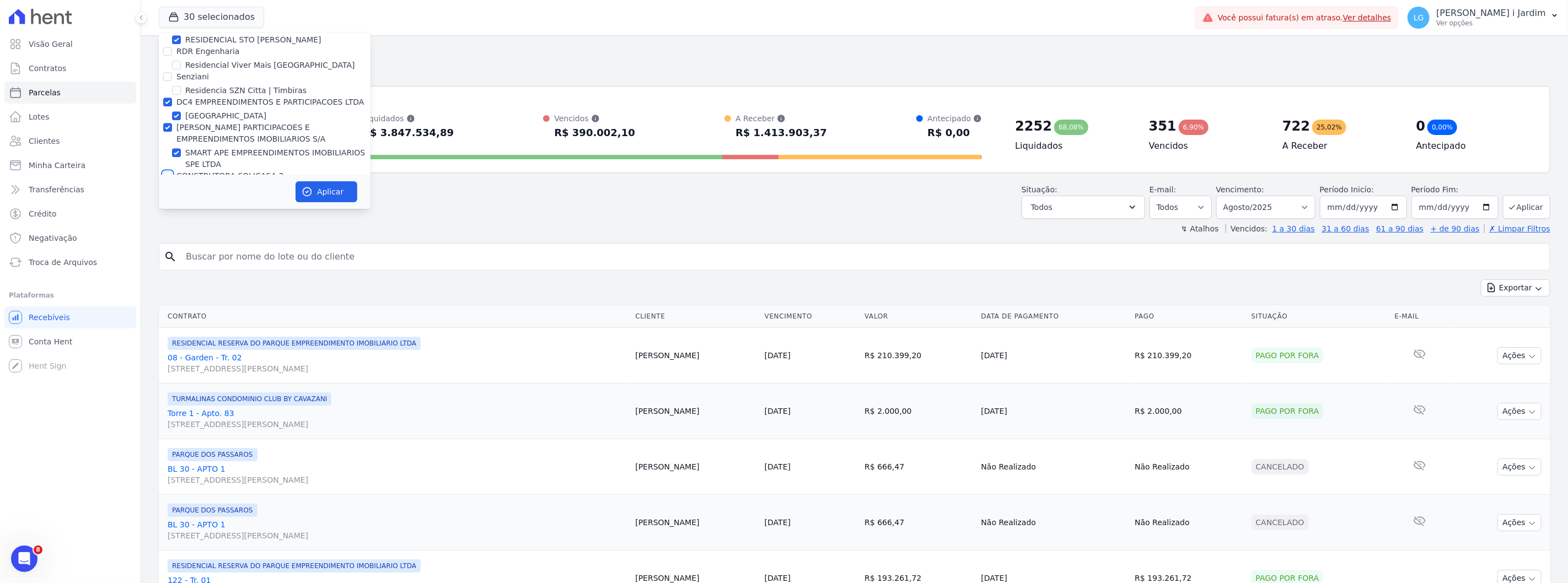
scroll to position [2714, 0]
click at [223, 148] on label "SMART APE EMPREENDIMENTOS IMOBILIARIOS SPE LTDA" at bounding box center [278, 159] width 185 height 23
click at [181, 149] on input "SMART APE EMPREENDIMENTOS IMOBILIARIOS SPE LTDA" at bounding box center [177, 153] width 9 height 9
checkbox input "false"
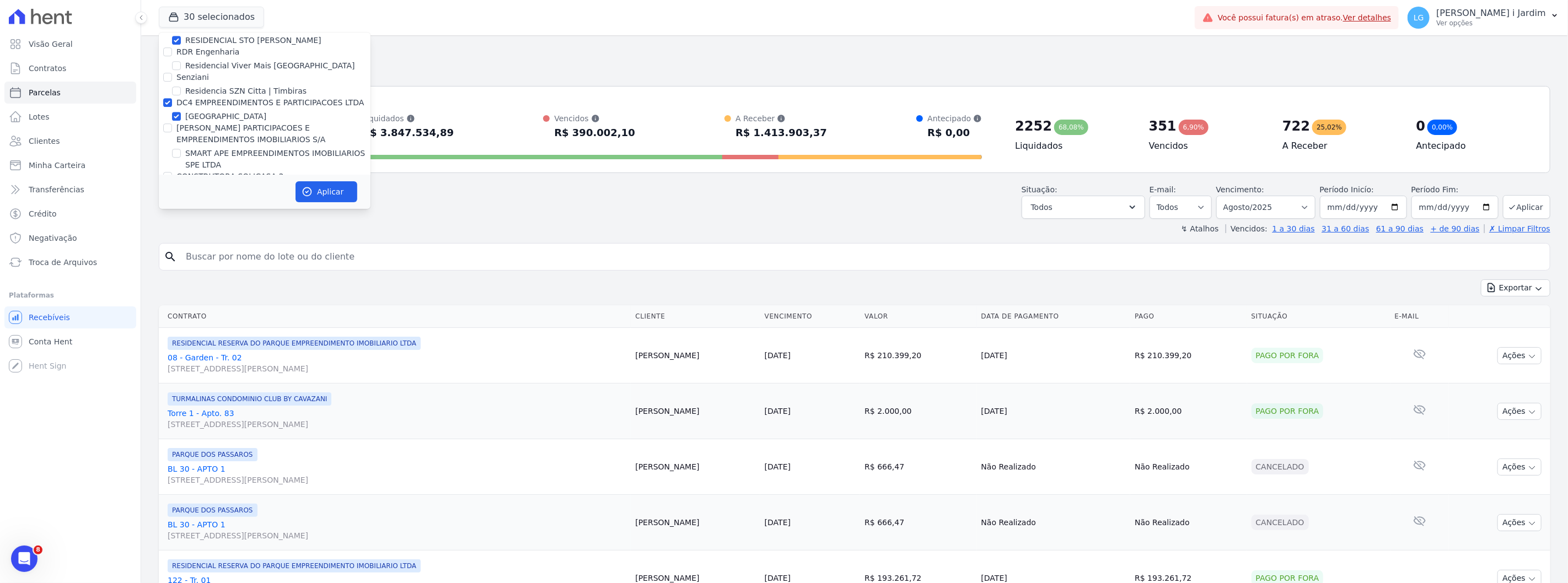
click at [225, 111] on div "[GEOGRAPHIC_DATA]" at bounding box center [265, 116] width 212 height 12
click at [198, 159] on label "DC4 EMPREENDIMENTOS E PARTICIPACOES LTDA" at bounding box center [270, 164] width 188 height 9
click at [172, 159] on input "DC4 EMPREENDIMENTOS E PARTICIPACOES LTDA" at bounding box center [167, 164] width 9 height 9
checkbox input "false"
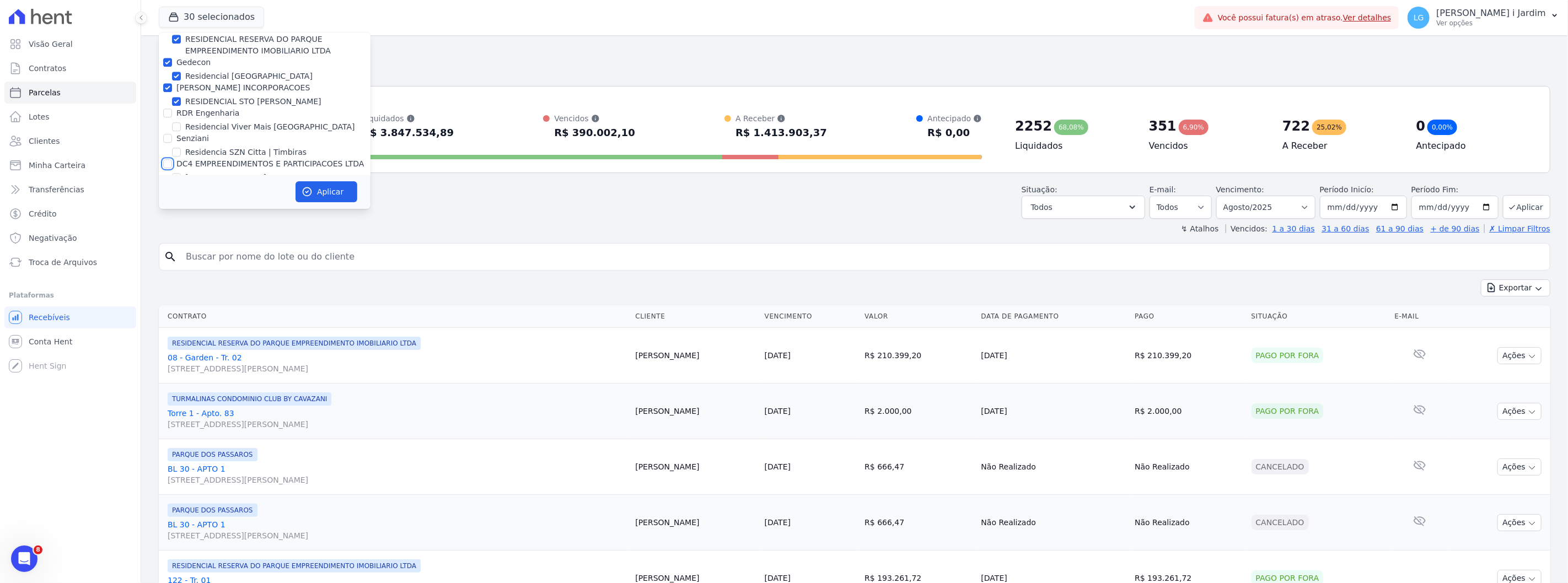
scroll to position [2592, 0]
click at [200, 144] on label "[PERSON_NAME] INCORPORACOES" at bounding box center [243, 148] width 133 height 9
click at [172, 144] on input "[PERSON_NAME] INCORPORACOES" at bounding box center [167, 148] width 9 height 9
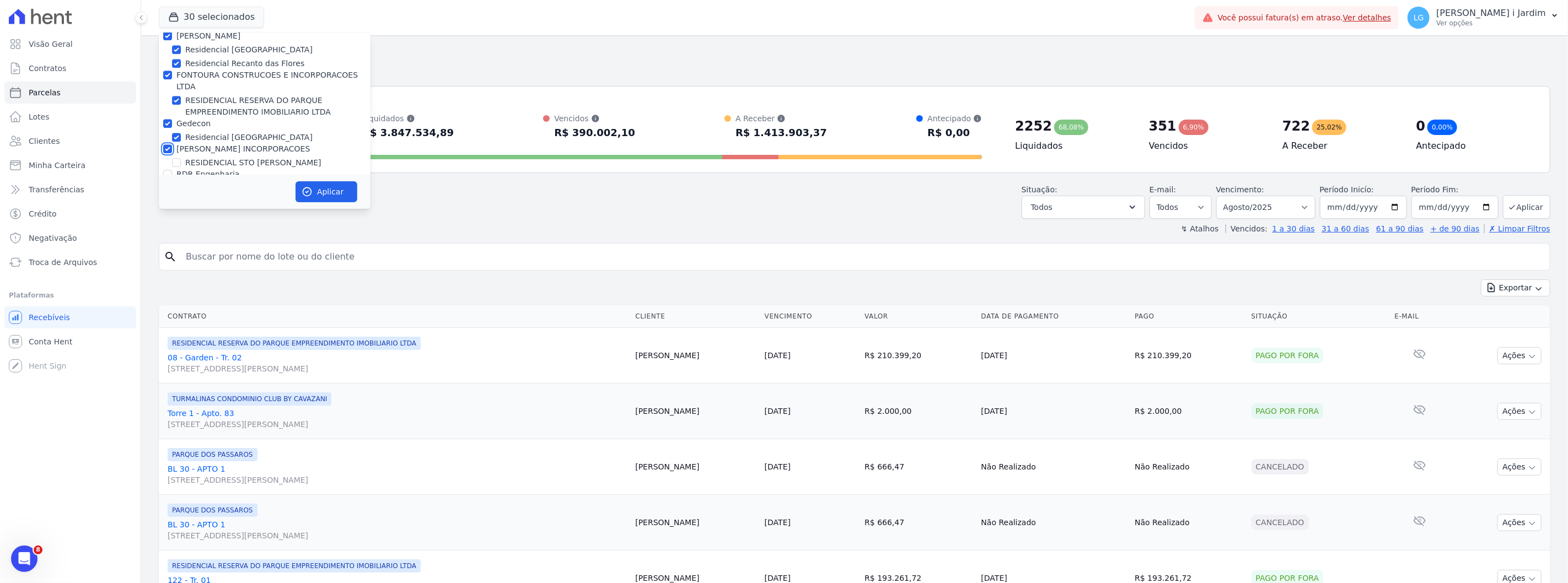
checkbox input "false"
click at [189, 119] on label "Gedecon" at bounding box center [194, 124] width 34 height 9
click at [172, 119] on input "Gedecon" at bounding box center [167, 124] width 9 height 9
checkbox input "false"
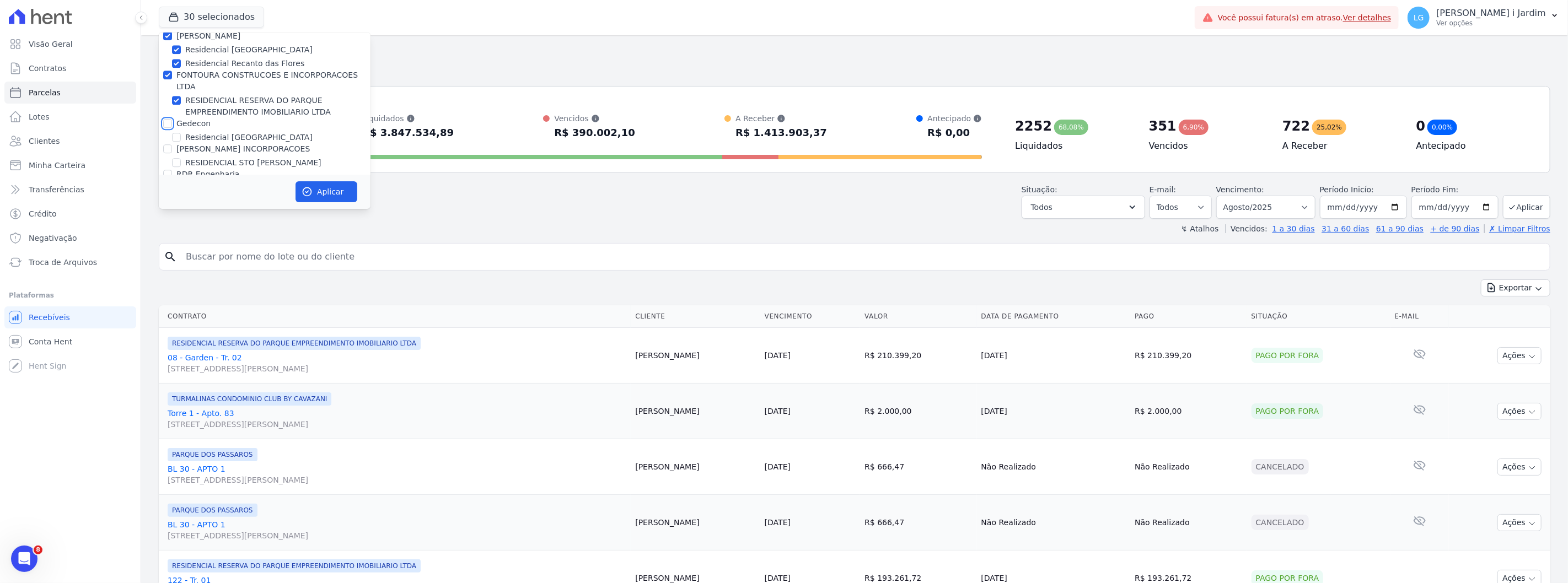
checkbox input "false"
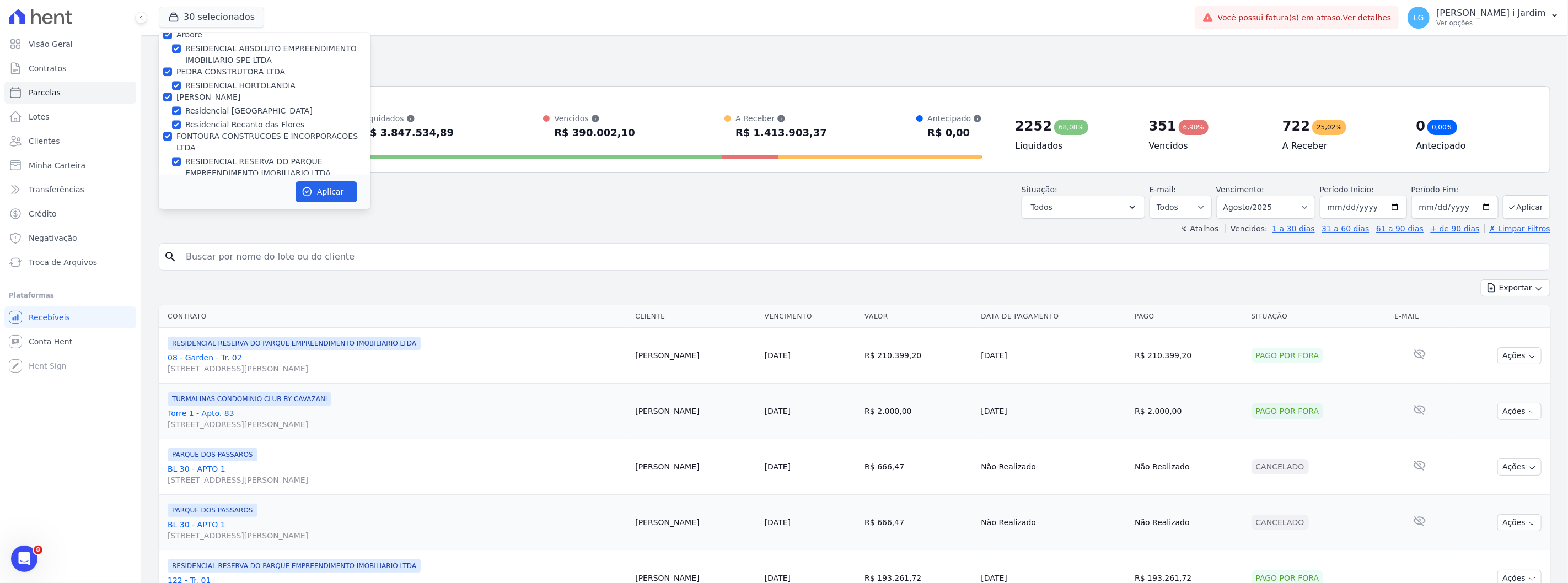
click at [202, 156] on label "RESIDENCIAL RESERVA DO PARQUE EMPREENDIMENTO IMOBILIARIO LTDA" at bounding box center [278, 167] width 185 height 23
click at [181, 157] on input "RESIDENCIAL RESERVA DO PARQUE EMPREENDIMENTO IMOBILIARIO LTDA" at bounding box center [177, 161] width 9 height 9
checkbox input "false"
click at [196, 119] on label "Residencial Recanto das Flores" at bounding box center [245, 125] width 119 height 12
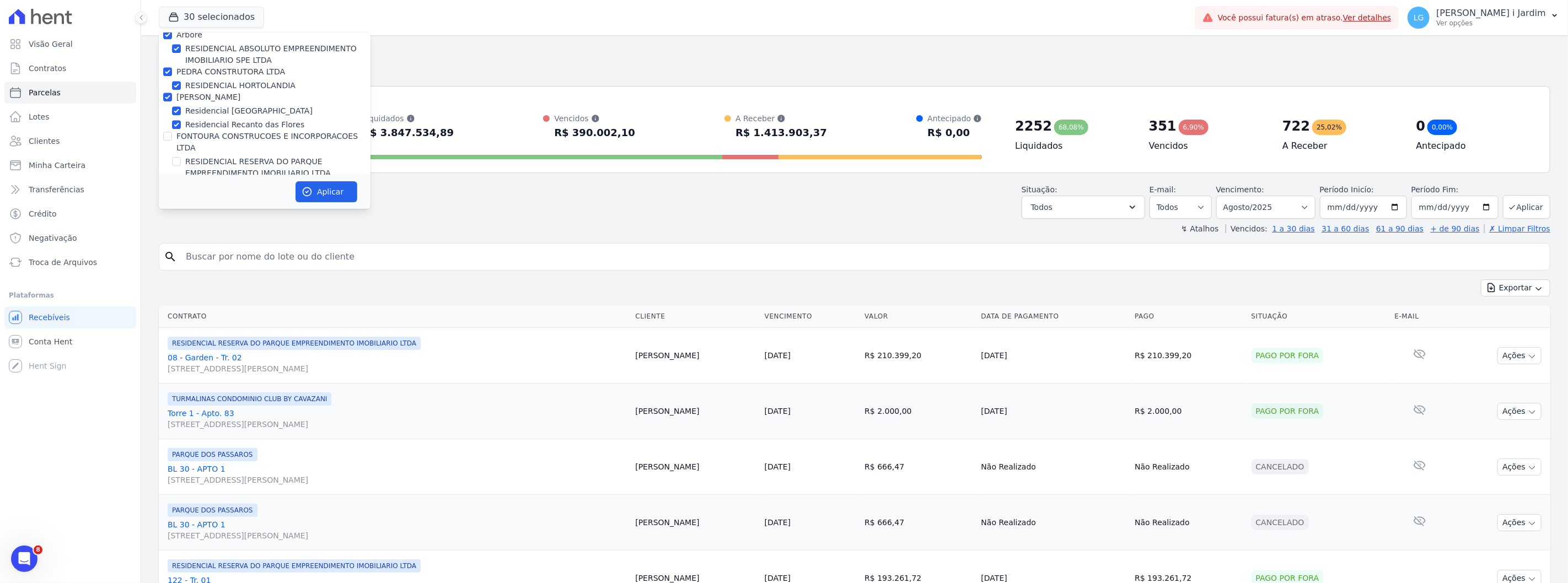
click at [181, 120] on input "Residencial Recanto das Flores" at bounding box center [177, 124] width 9 height 9
checkbox input "false"
click at [198, 105] on label "Residencial [GEOGRAPHIC_DATA]" at bounding box center [248, 111] width 127 height 12
click at [181, 106] on input "Residencial [GEOGRAPHIC_DATA]" at bounding box center [177, 111] width 9 height 9
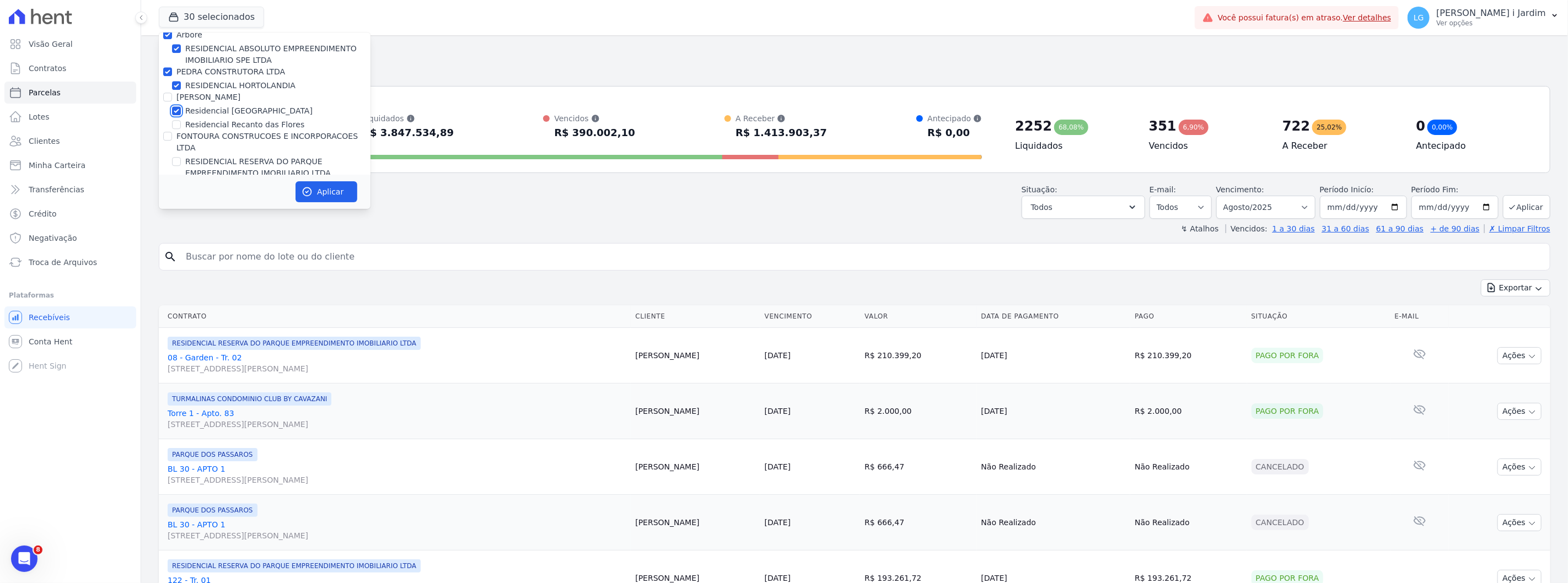
checkbox input "false"
click at [202, 190] on label "PEDRA CONSTRUTORA LTDA" at bounding box center [231, 194] width 108 height 9
click at [172, 190] on input "PEDRA CONSTRUTORA LTDA" at bounding box center [167, 194] width 9 height 9
checkbox input "false"
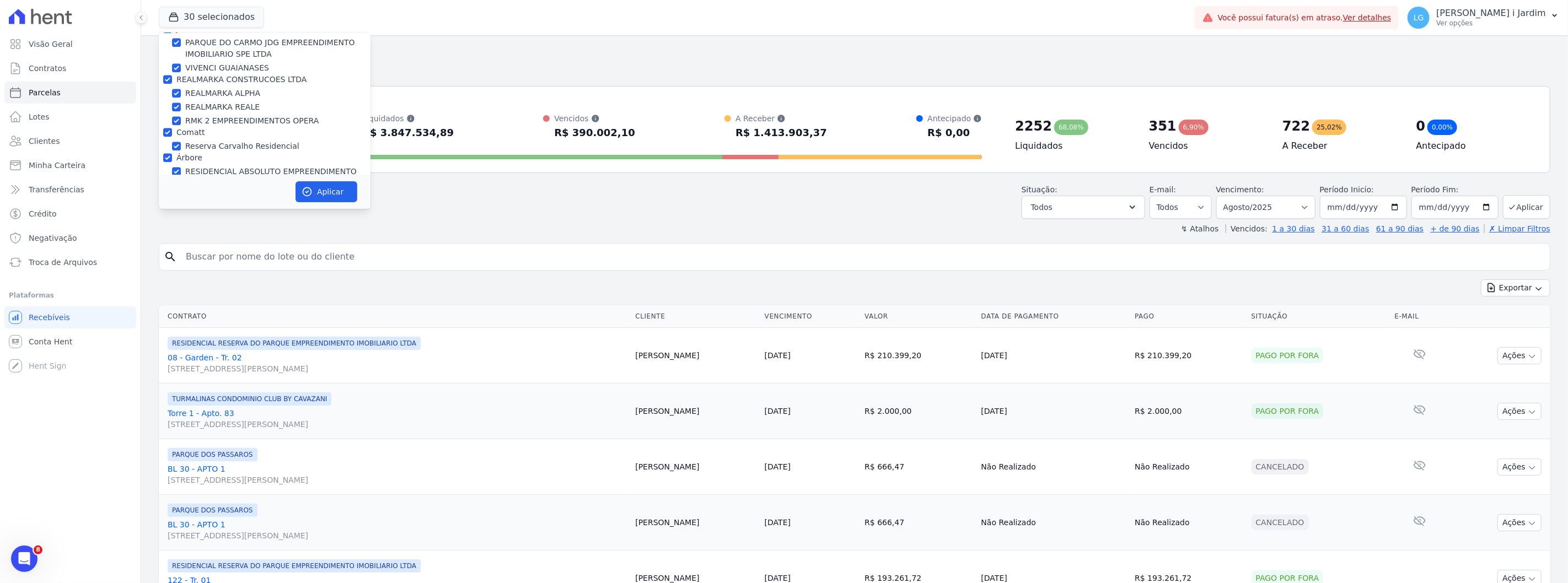
checkbox input "false"
click at [189, 141] on label "Reserva Carvalho Residencial" at bounding box center [242, 146] width 114 height 12
click at [181, 142] on input "Reserva Carvalho Residencial" at bounding box center [177, 146] width 9 height 9
checkbox input "false"
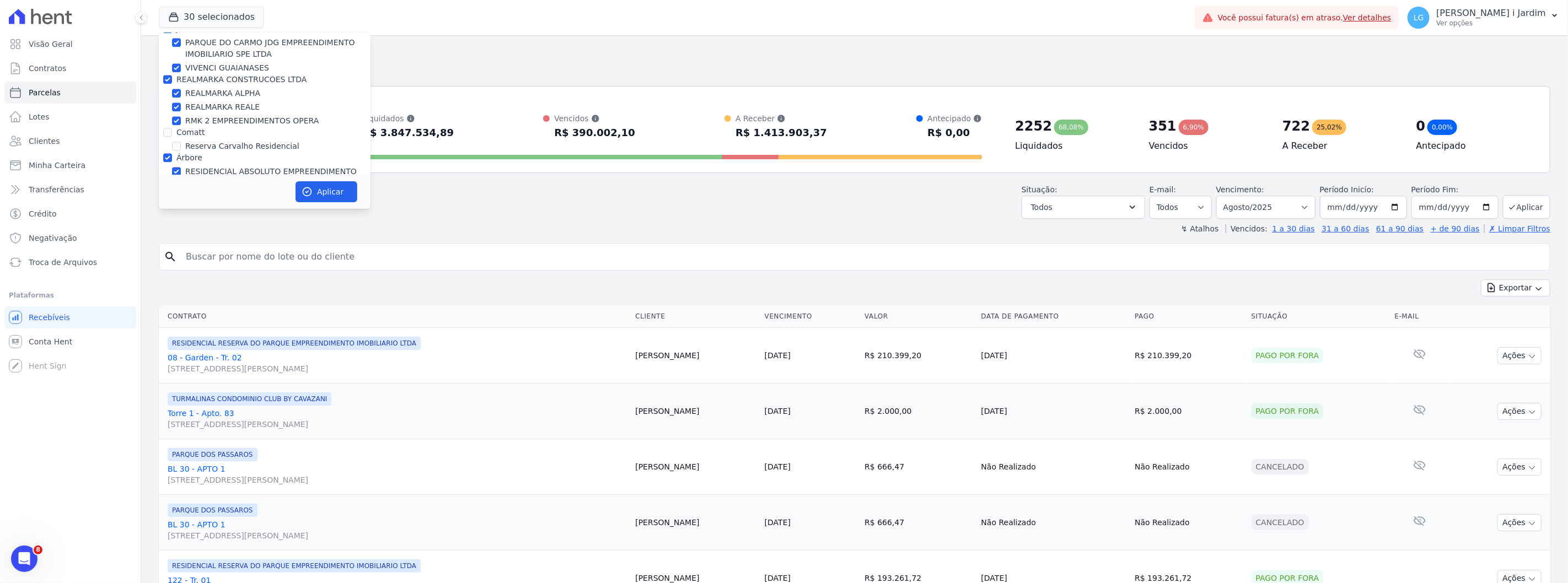
click at [191, 153] on label "Árbore" at bounding box center [189, 158] width 26 height 9
click at [172, 153] on input "Árbore" at bounding box center [167, 158] width 9 height 9
checkbox input "false"
click at [188, 136] on label "REALMARKA CONSTRUCOES LTDA" at bounding box center [242, 141] width 131 height 9
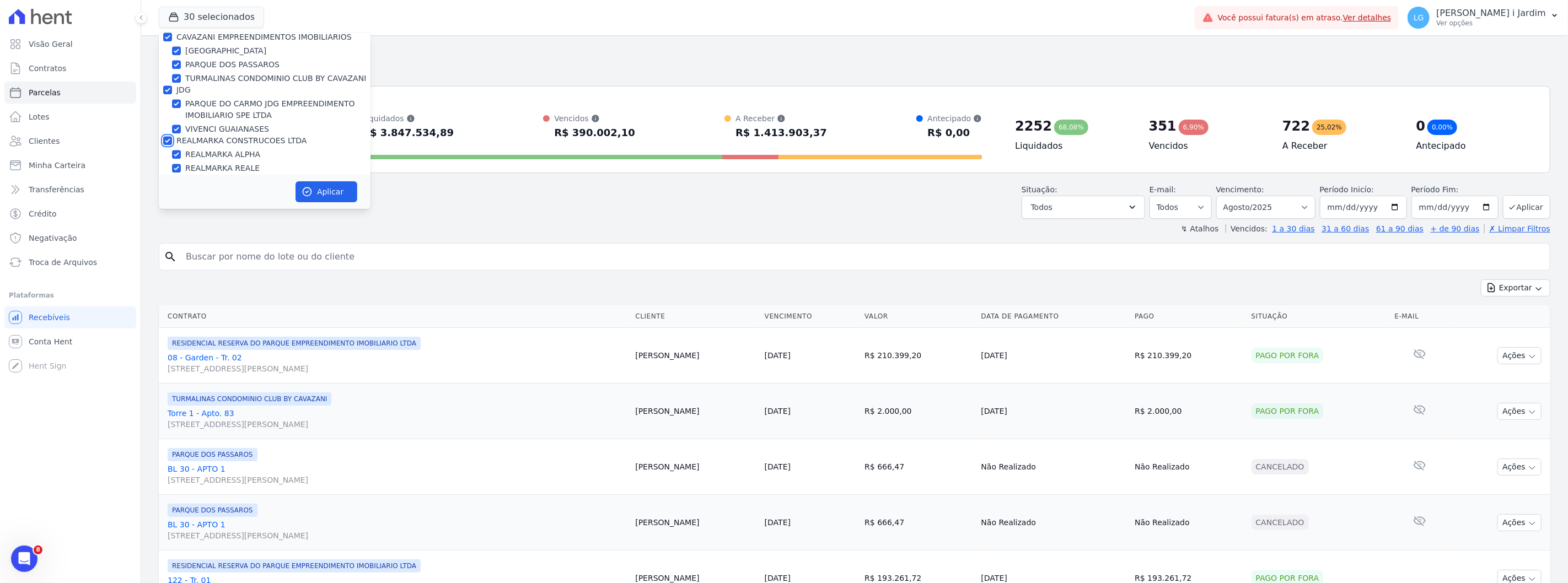
click at [172, 136] on input "REALMARKA CONSTRUCOES LTDA" at bounding box center [167, 141] width 9 height 9
checkbox input "false"
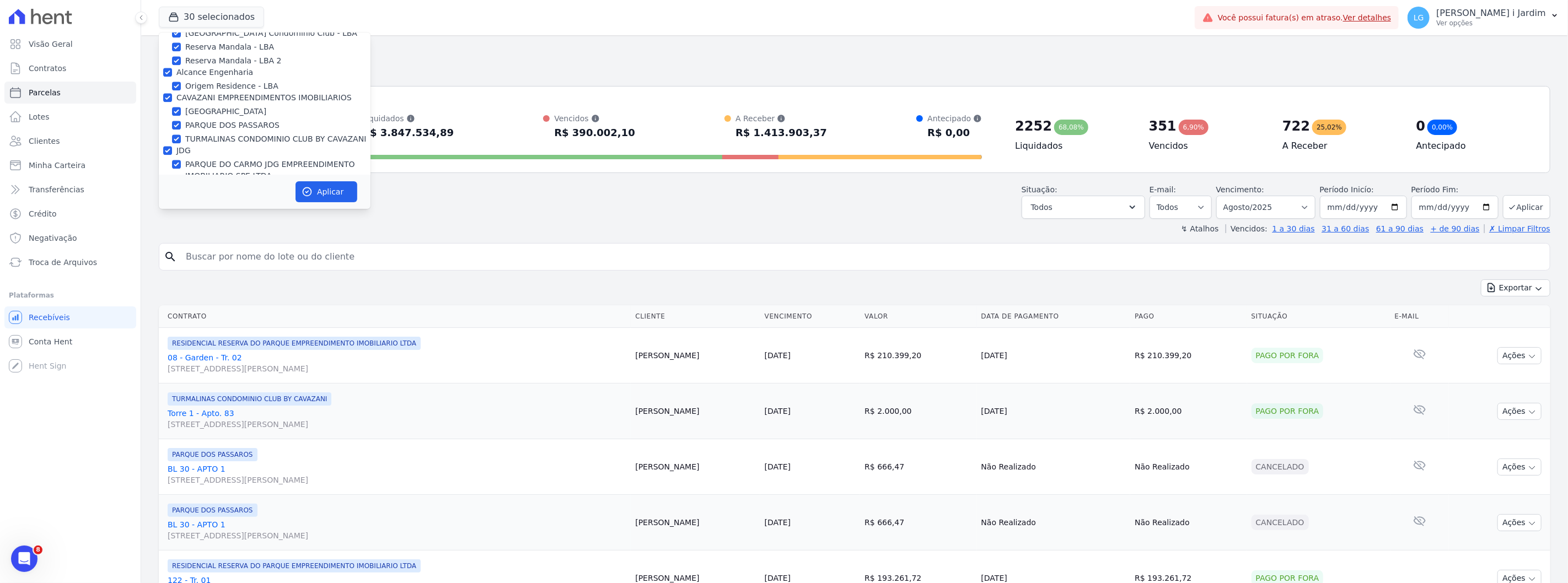
scroll to position [2285, 0]
click at [183, 147] on label "JDG" at bounding box center [184, 151] width 15 height 9
click at [172, 147] on input "JDG" at bounding box center [167, 151] width 9 height 9
checkbox input "false"
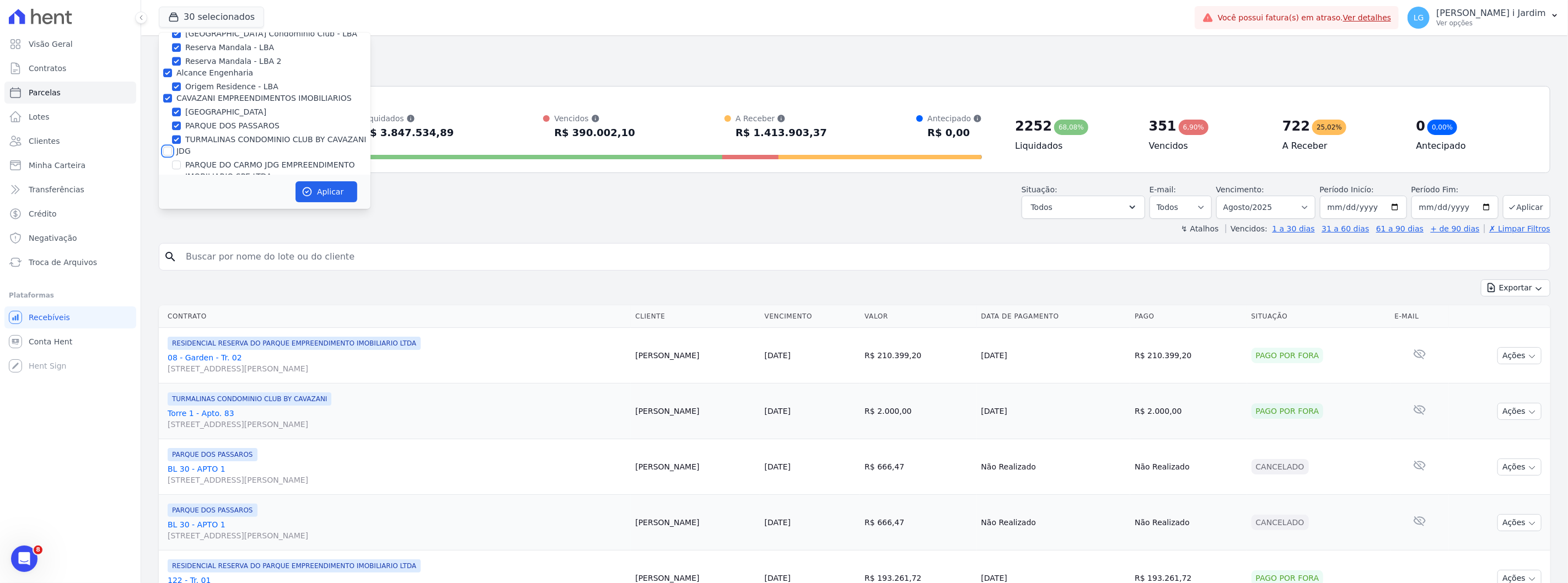
checkbox input "false"
click at [189, 155] on label "CAVAZANI EMPREENDIMENTOS IMOBILIARIOS" at bounding box center [264, 159] width 175 height 9
click at [172, 155] on input "CAVAZANI EMPREENDIMENTOS IMOBILIARIOS" at bounding box center [167, 159] width 9 height 9
checkbox input "false"
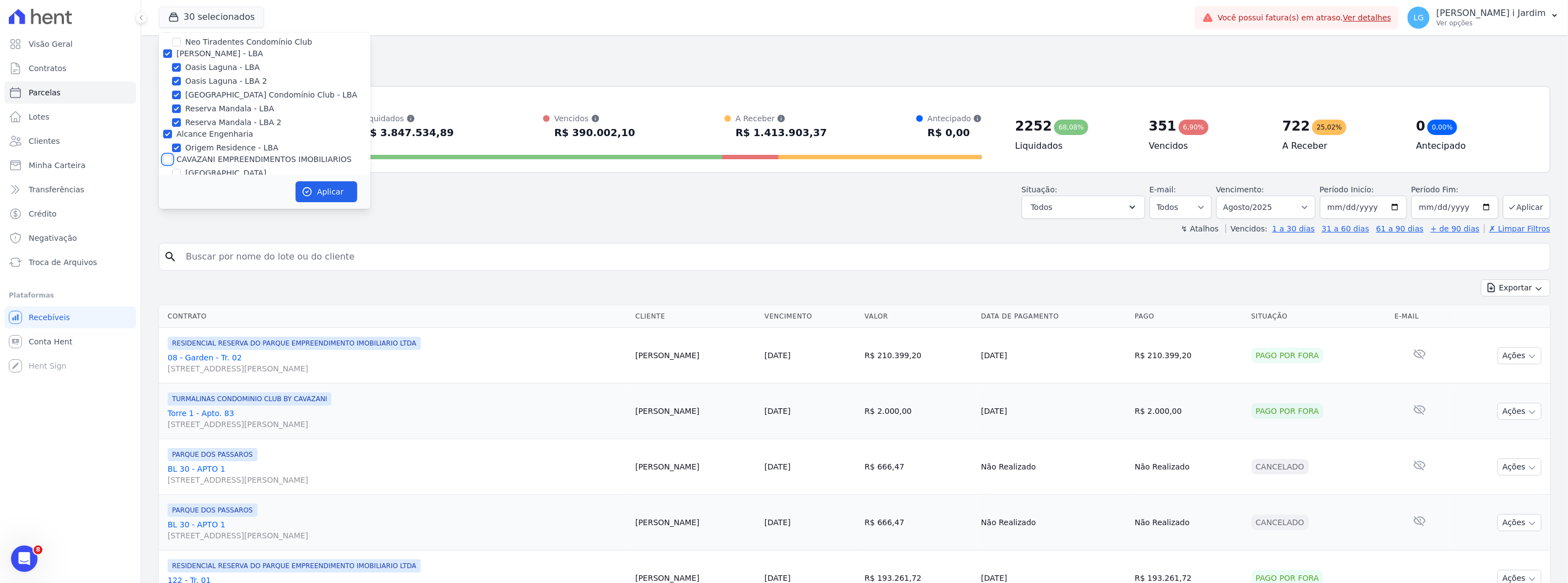
checkbox input "false"
click at [189, 130] on label "Alcance Engenharia" at bounding box center [215, 134] width 77 height 9
click at [172, 130] on input "Alcance Engenharia" at bounding box center [167, 134] width 9 height 9
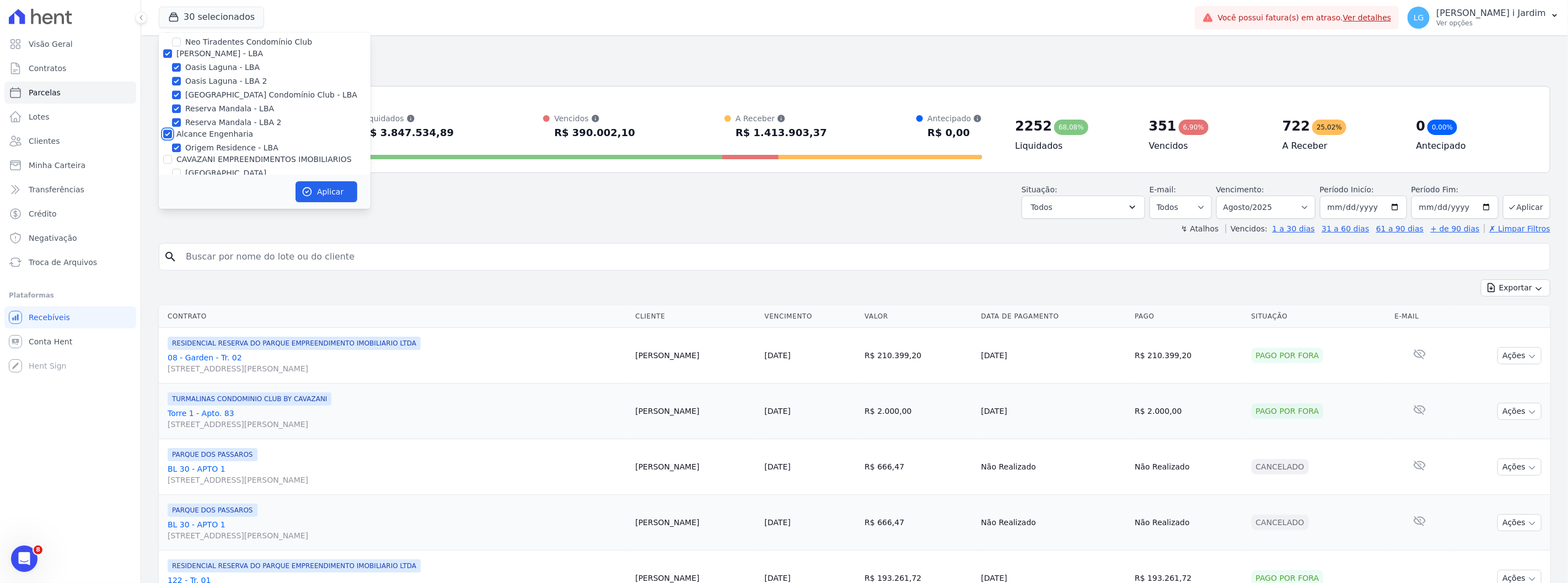
checkbox input "false"
click at [199, 110] on label "[PERSON_NAME] - LBA" at bounding box center [220, 114] width 86 height 9
click at [172, 110] on input "[PERSON_NAME] - LBA" at bounding box center [167, 114] width 9 height 9
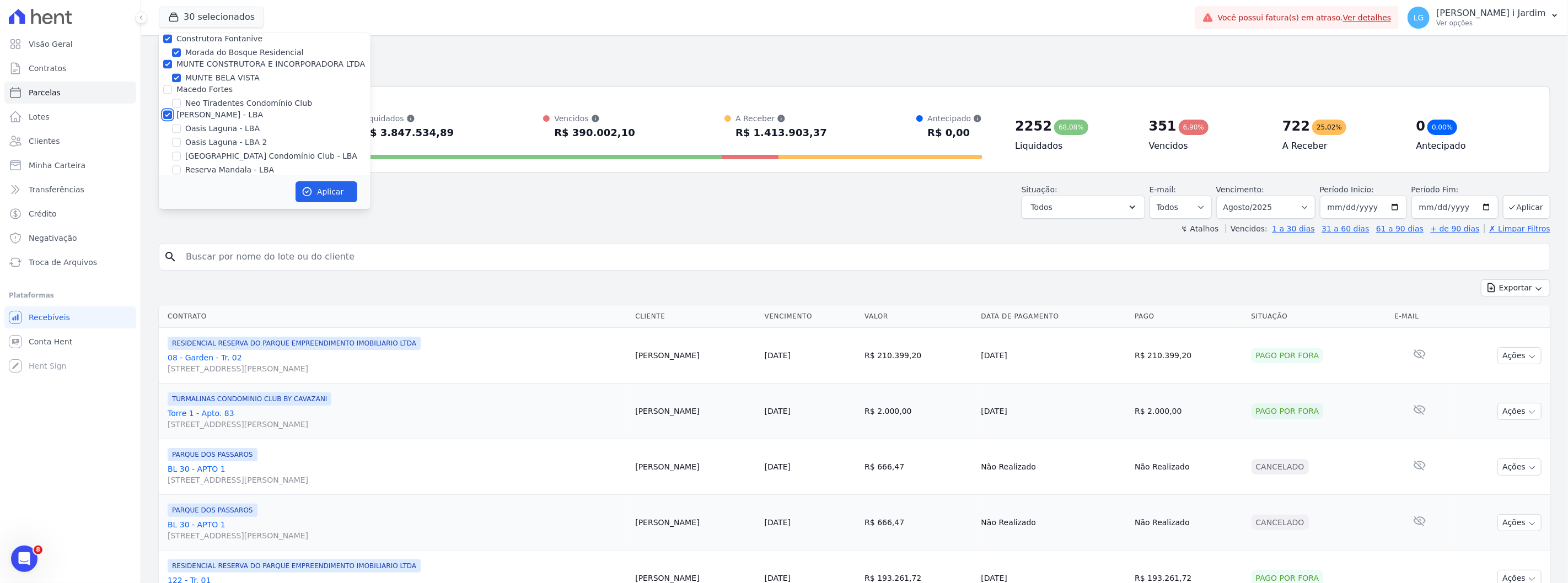
checkbox input "false"
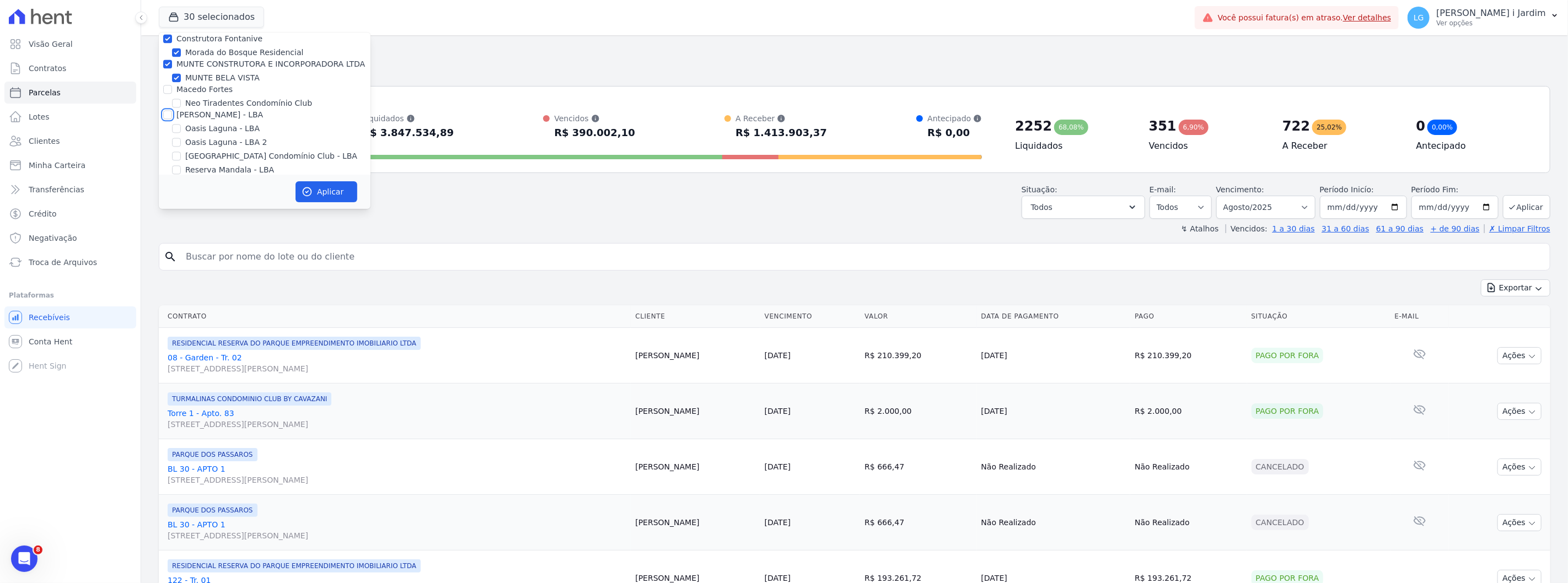
checkbox input "false"
click at [204, 120] on label "MUNTE CONSTRUTORA E INCORPORADORA LTDA" at bounding box center [271, 125] width 189 height 9
click at [172, 120] on input "MUNTE CONSTRUTORA E INCORPORADORA LTDA" at bounding box center [167, 125] width 9 height 9
checkbox input "false"
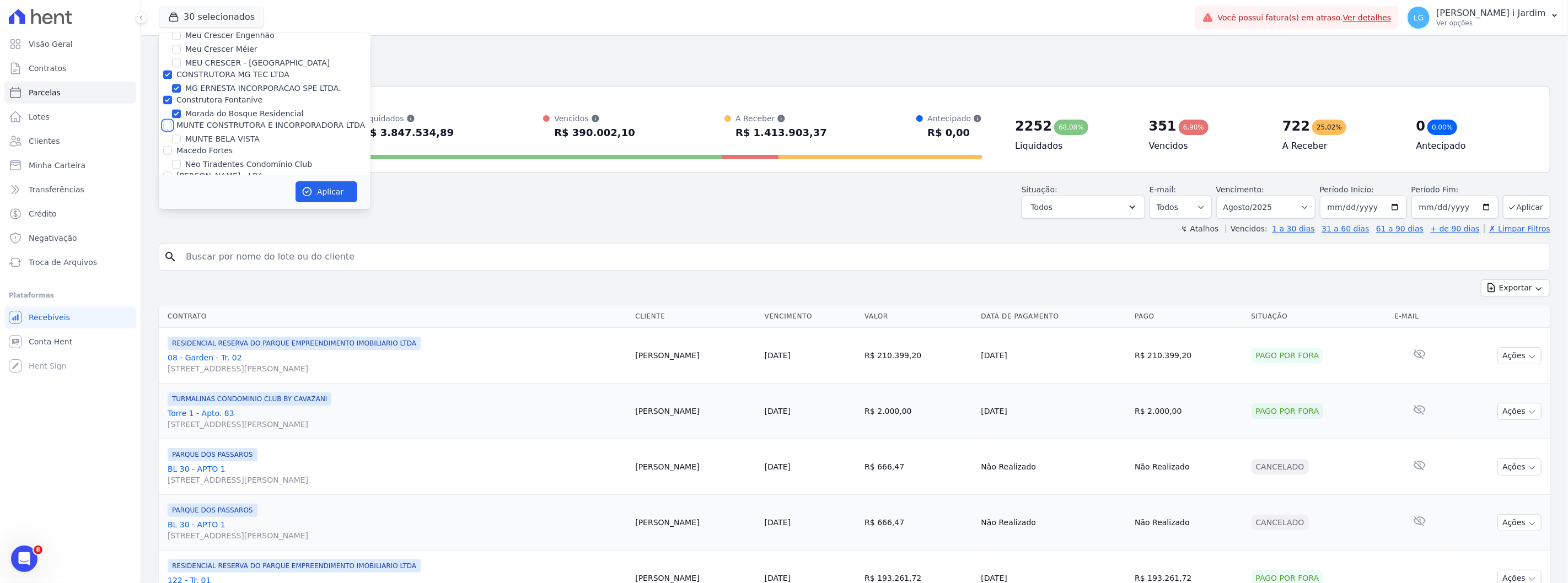
checkbox input "false"
click at [203, 156] on label "Construtora Fontanive" at bounding box center [219, 161] width 86 height 9
click at [172, 156] on input "Construtora Fontanive" at bounding box center [167, 161] width 9 height 9
checkbox input "false"
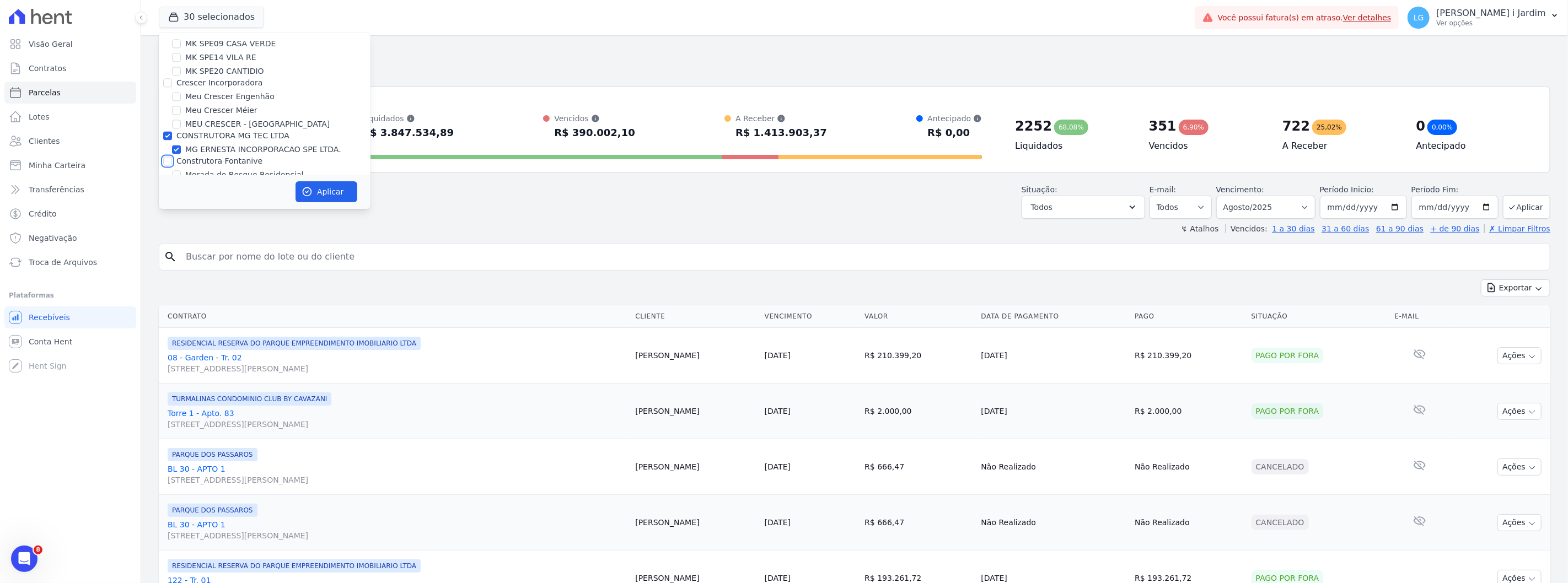
checkbox input "false"
click at [204, 131] on label "CONSTRUTORA MG TEC LTDA" at bounding box center [233, 136] width 113 height 9
click at [172, 131] on input "CONSTRUTORA MG TEC LTDA" at bounding box center [167, 136] width 9 height 9
checkbox input "false"
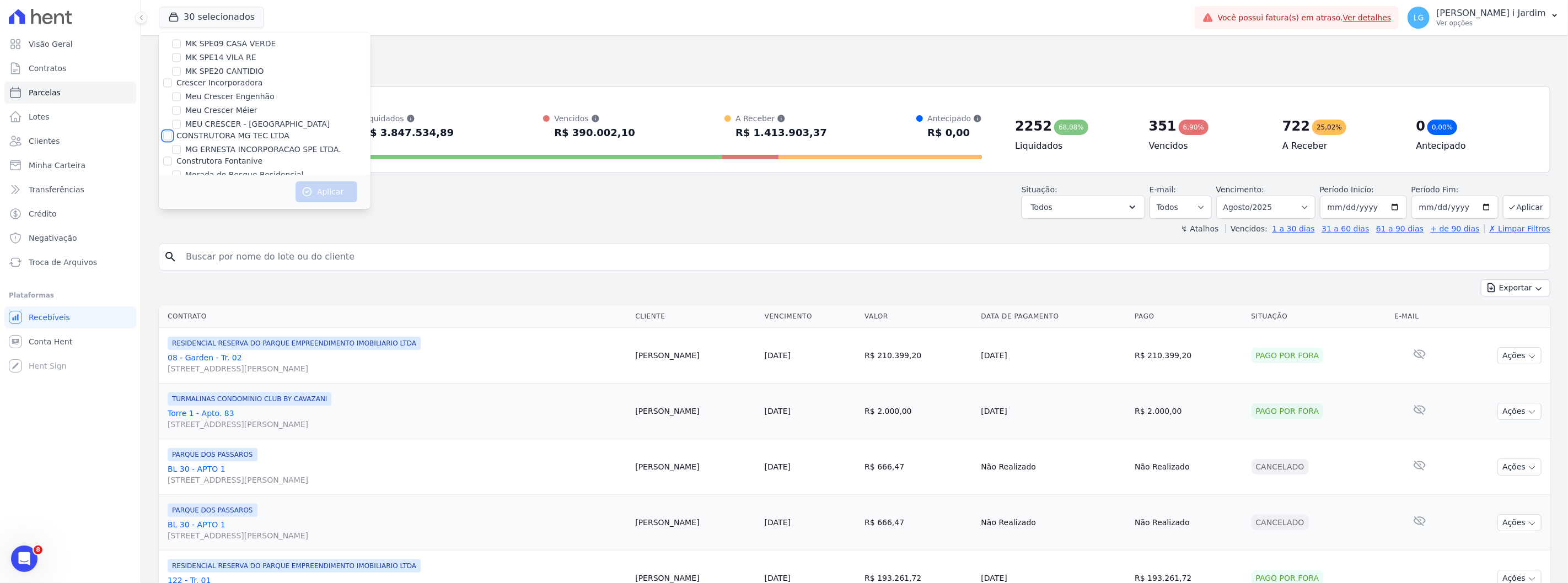
scroll to position [1980, 0]
click at [201, 139] on label "Crescer Incorporadora" at bounding box center [219, 144] width 86 height 9
click at [172, 139] on input "Crescer Incorporadora" at bounding box center [167, 144] width 9 height 9
checkbox input "true"
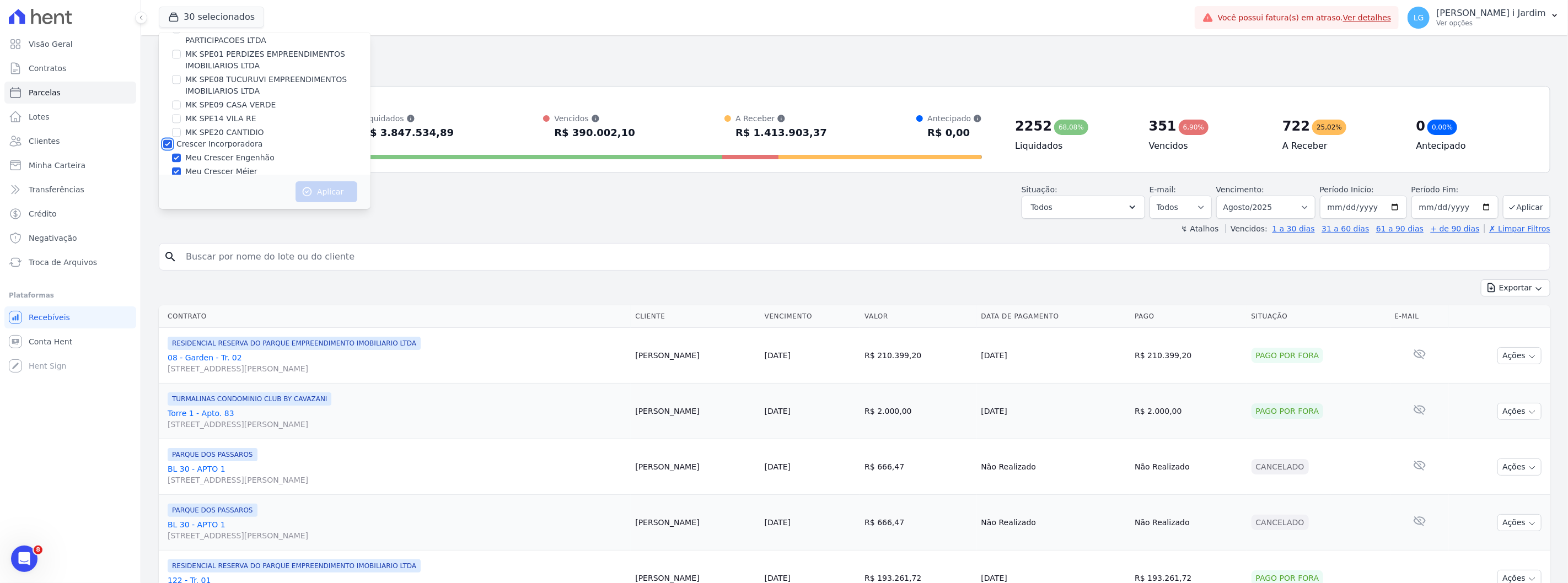
checkbox input "true"
click at [206, 108] on label "MARKA DO [GEOGRAPHIC_DATA] EMPREENDIMENTOS E PARTICIPACOES LTDA" at bounding box center [261, 119] width 169 height 21
click at [172, 108] on input "MARKA DO [GEOGRAPHIC_DATA] EMPREENDIMENTOS E PARTICIPACOES LTDA" at bounding box center [167, 113] width 9 height 9
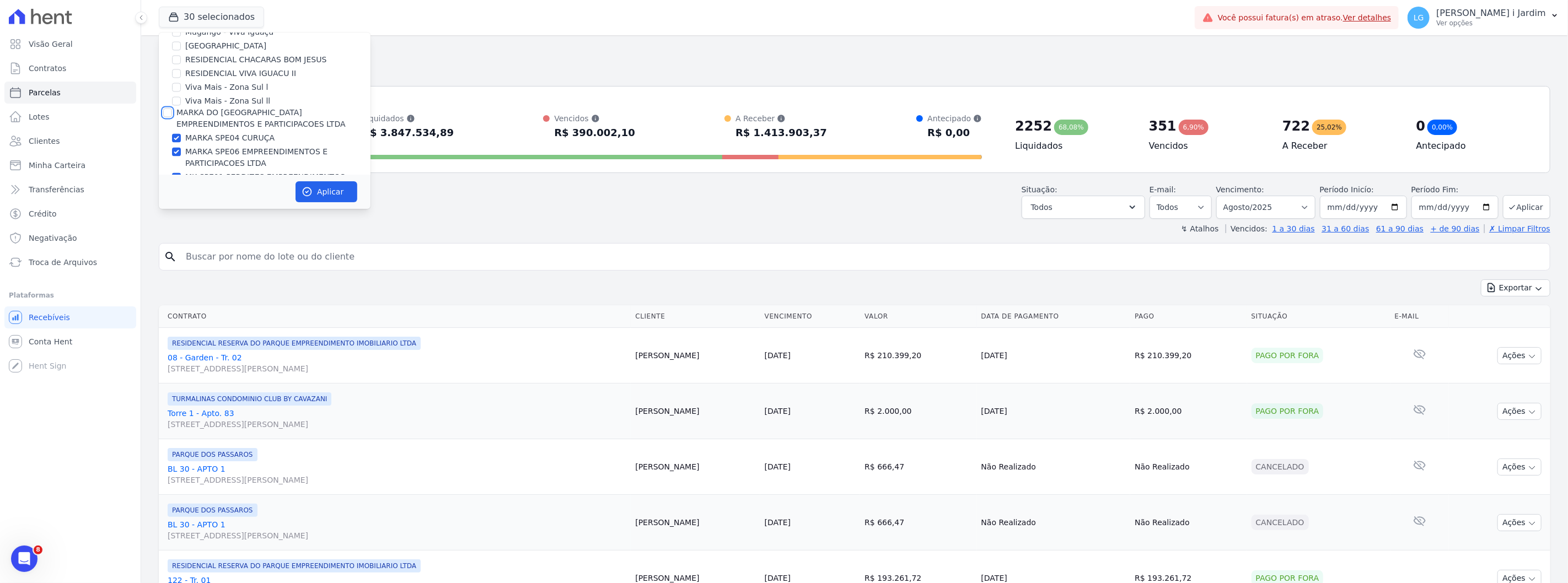
checkbox input "true"
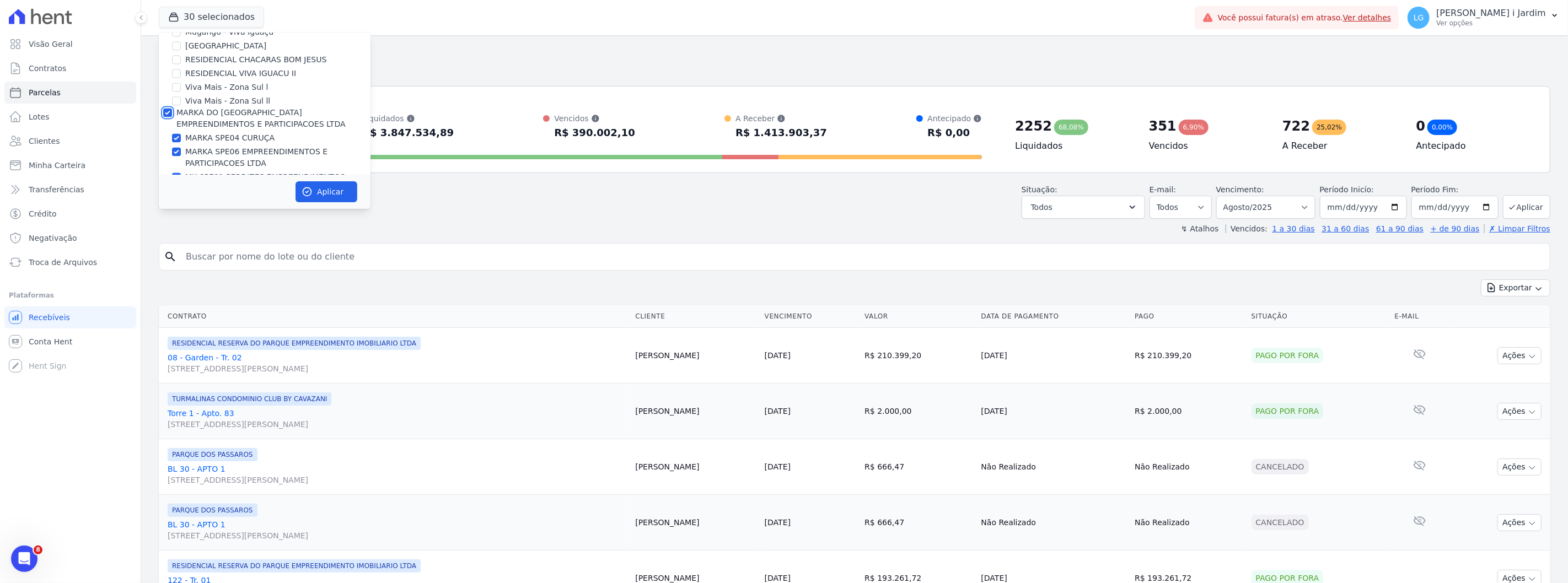
checkbox input "true"
click at [197, 122] on label "Mais Lar" at bounding box center [192, 127] width 32 height 9
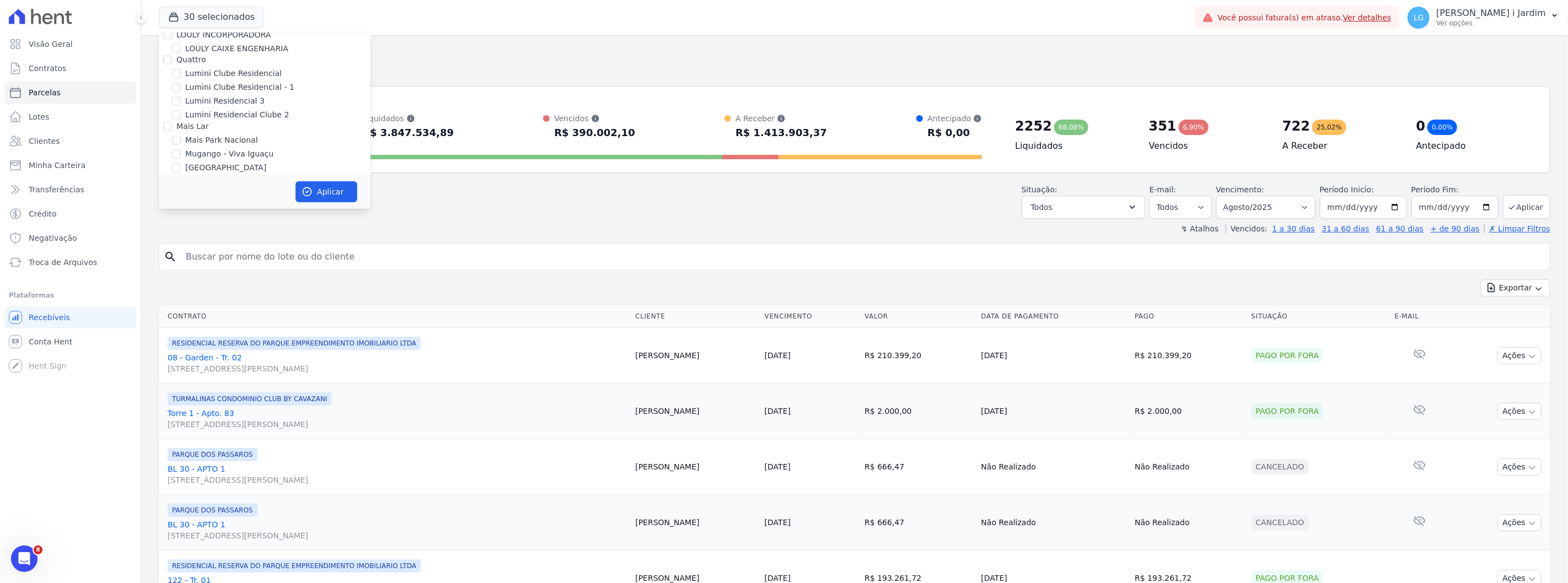
click at [172, 122] on input "Mais Lar" at bounding box center [167, 127] width 9 height 9
checkbox input "true"
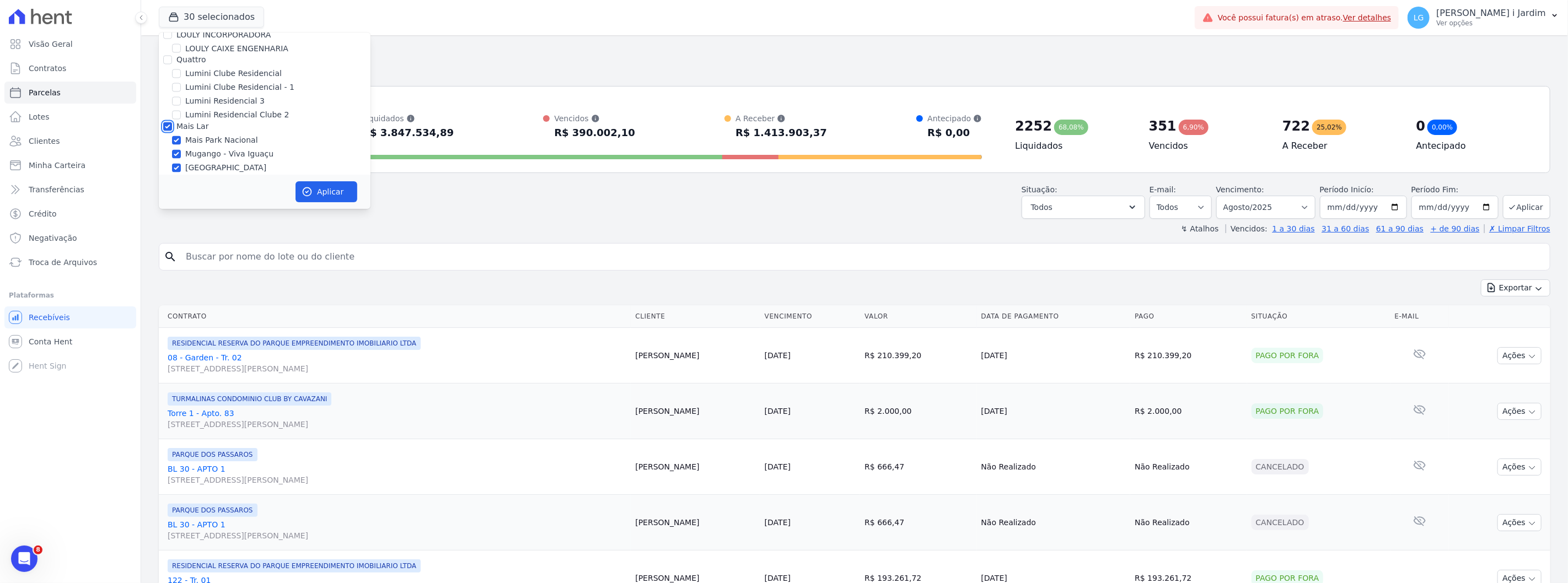
checkbox input "true"
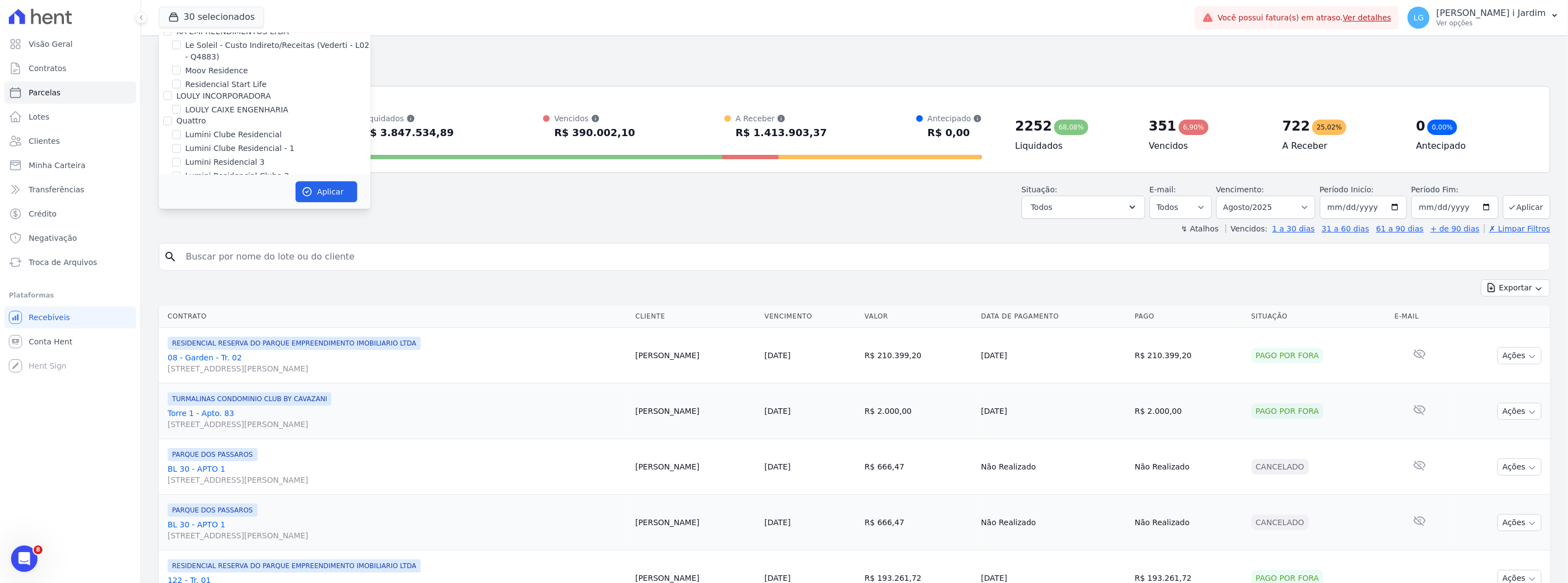
click at [195, 117] on label "Quattro" at bounding box center [191, 121] width 29 height 9
click at [172, 117] on input "Quattro" at bounding box center [167, 121] width 9 height 9
checkbox input "true"
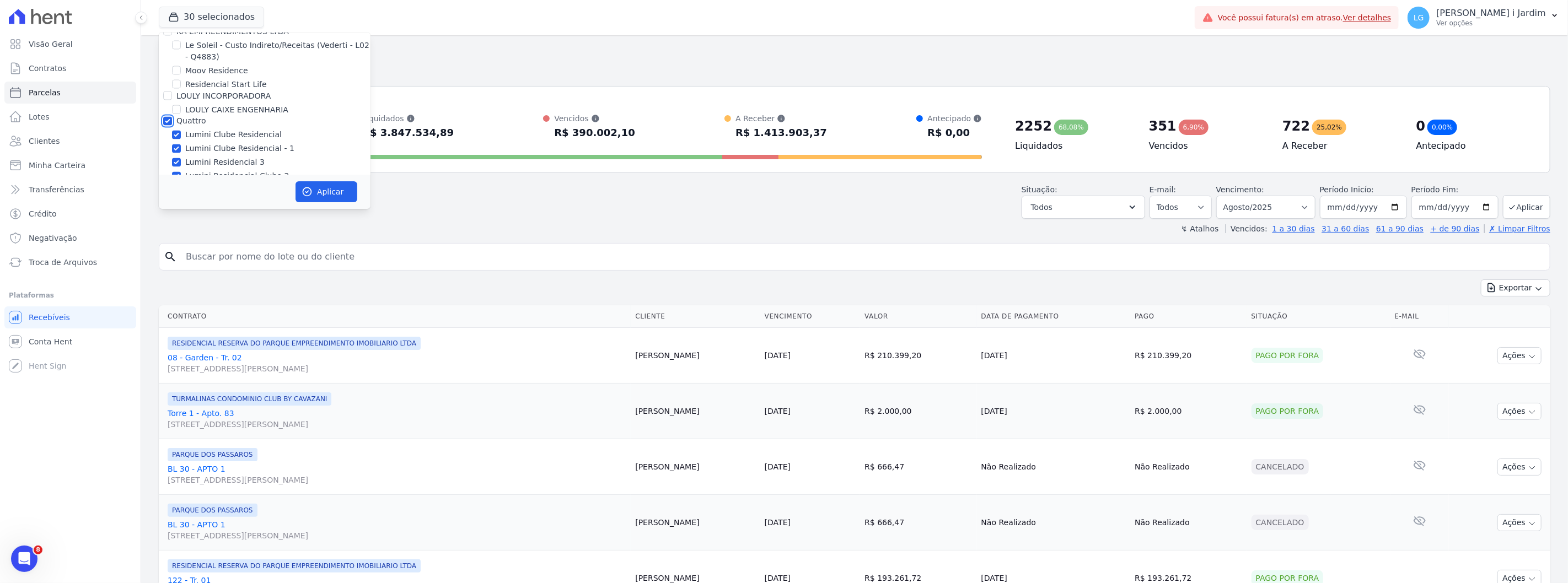
checkbox input "true"
click at [203, 153] on label "LOULY INCORPORADORA" at bounding box center [223, 157] width 94 height 9
click at [172, 153] on input "LOULY INCORPORADORA" at bounding box center [167, 157] width 9 height 9
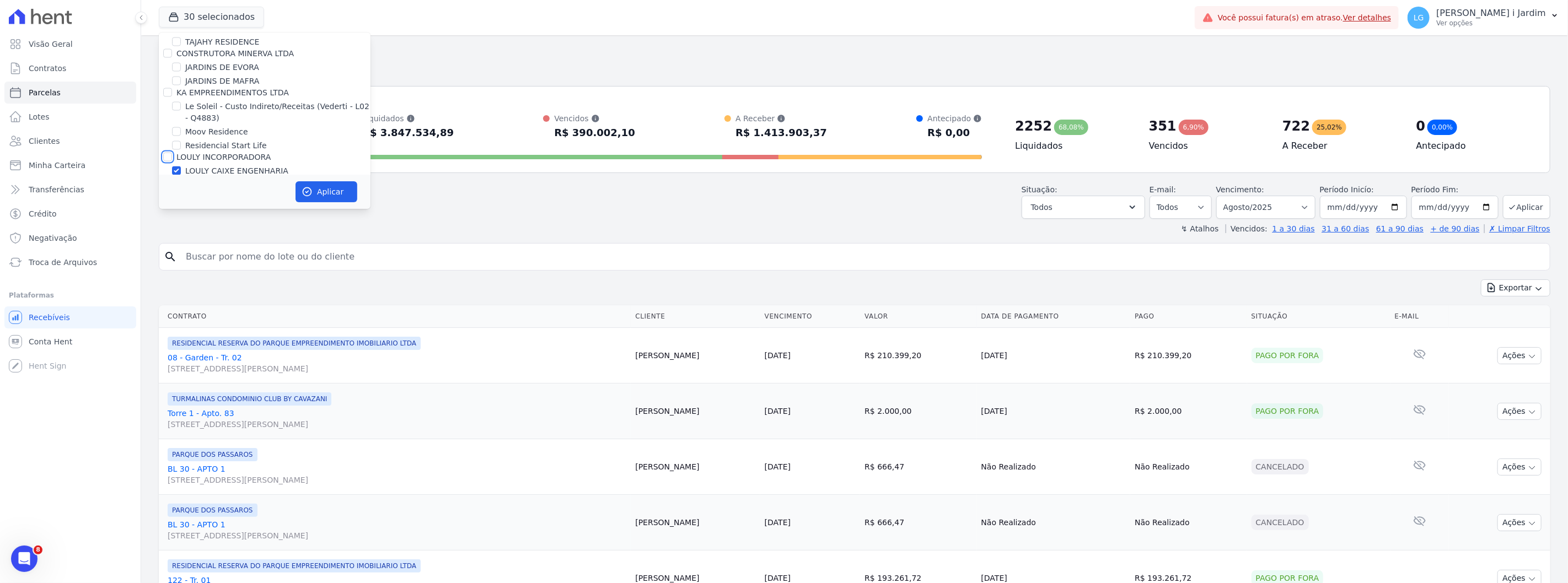
checkbox input "true"
click at [203, 101] on div "Trapisa Engenharia Acaiá Residencial Icatu Residencial PORTO5 INVESTIMENTOS IMO…" at bounding box center [265, 1] width 212 height 3039
click at [205, 149] on label "KA EMPREENDIMENTOS LTDA" at bounding box center [233, 153] width 113 height 9
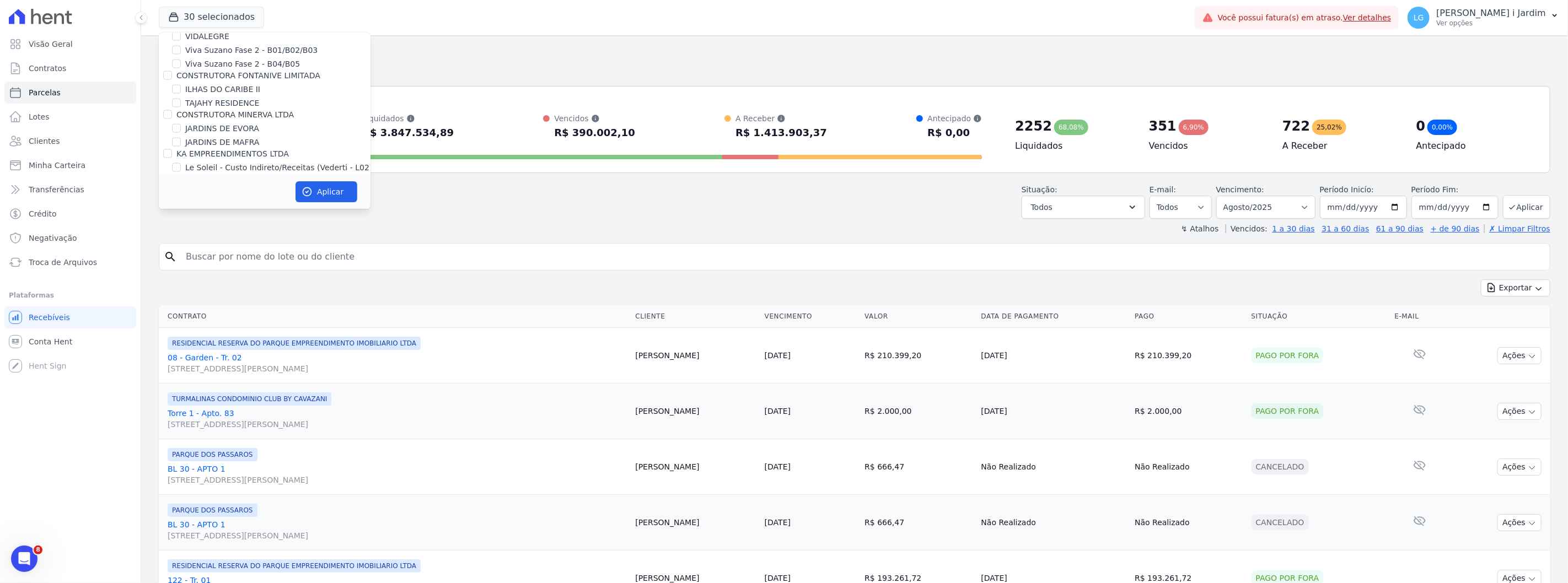
click at [172, 149] on input "KA EMPREENDIMENTOS LTDA" at bounding box center [167, 153] width 9 height 9
checkbox input "true"
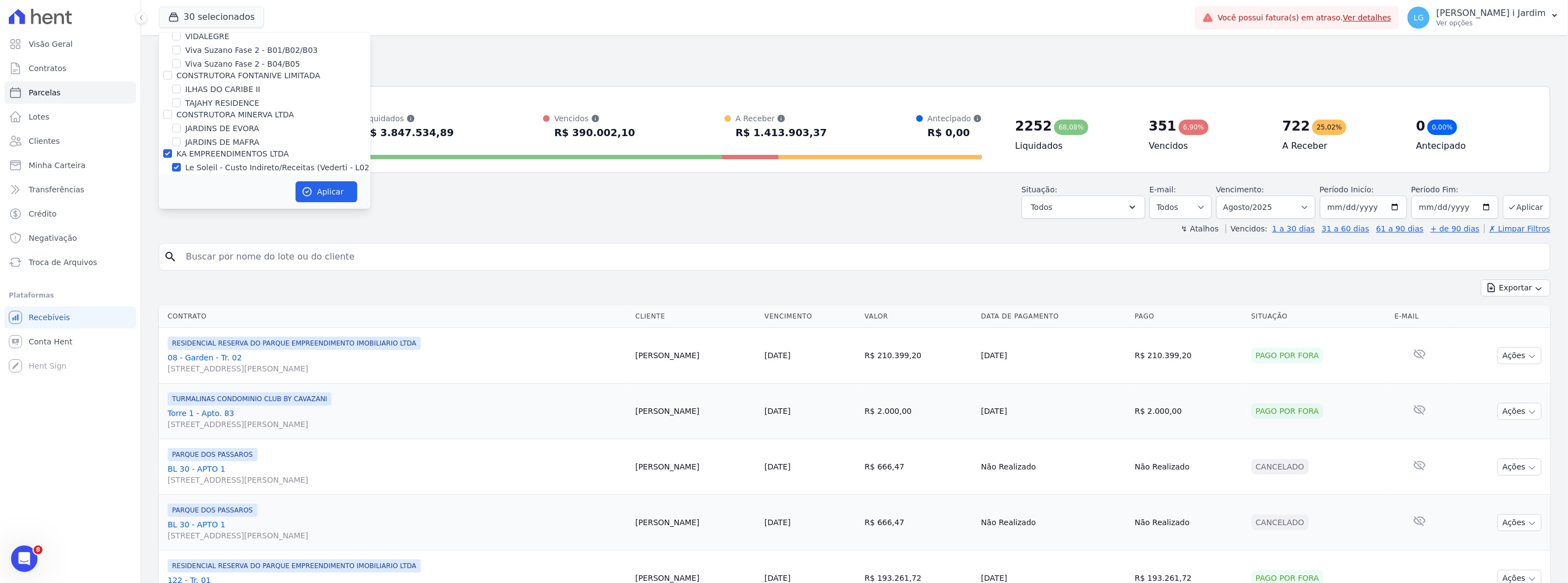
click at [223, 110] on label "CONSTRUTORA MINERVA LTDA" at bounding box center [235, 114] width 117 height 9
click at [172, 110] on input "CONSTRUTORA MINERVA LTDA" at bounding box center [167, 114] width 9 height 9
checkbox input "true"
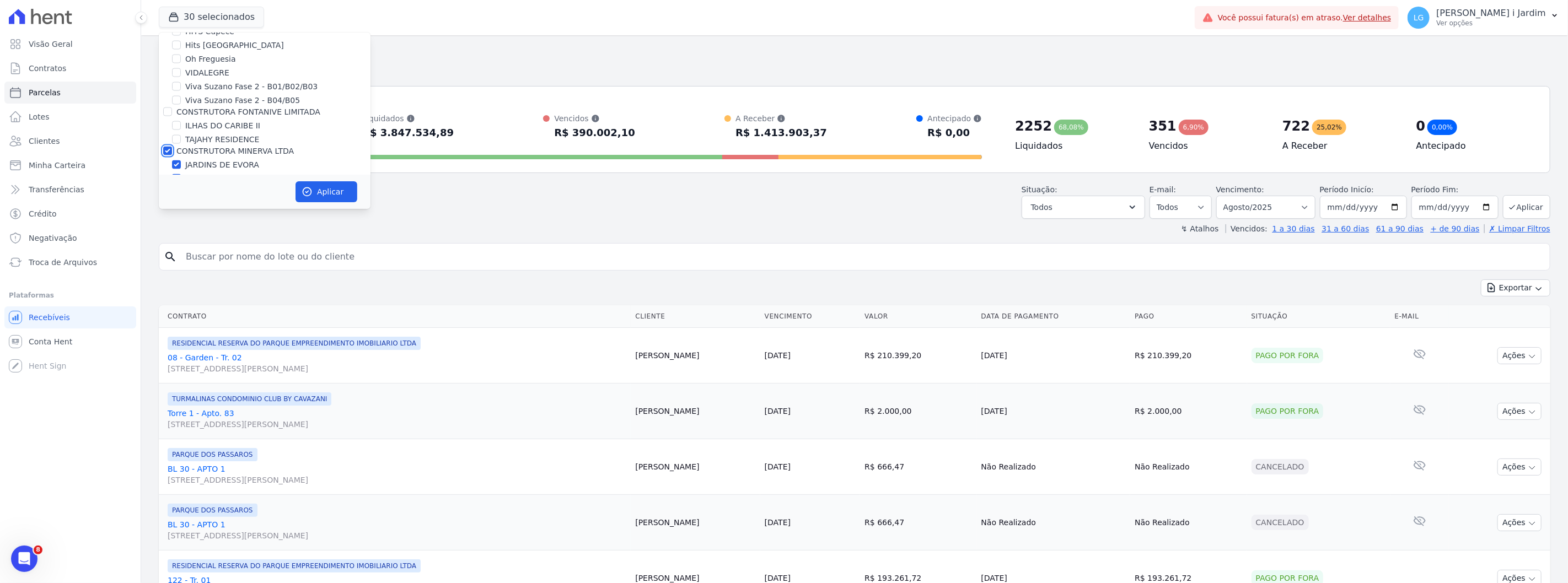
scroll to position [1489, 0]
click at [249, 132] on label "CONSTRUTORA FONTANIVE LIMITADA" at bounding box center [248, 136] width 144 height 9
click at [172, 132] on input "CONSTRUTORA FONTANIVE LIMITADA" at bounding box center [167, 136] width 9 height 9
checkbox input "true"
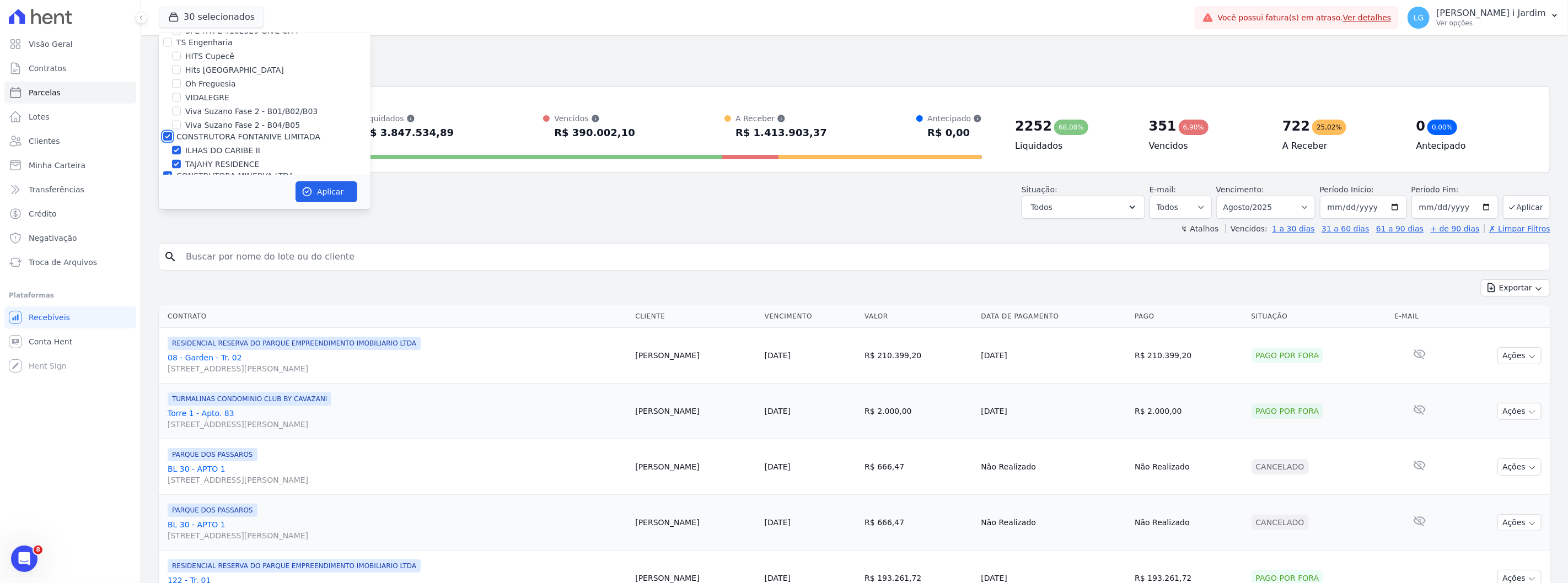
checkbox input "true"
click at [210, 99] on label "TS Engenharia" at bounding box center [205, 103] width 56 height 9
click at [172, 99] on input "TS Engenharia" at bounding box center [167, 103] width 9 height 9
checkbox input "true"
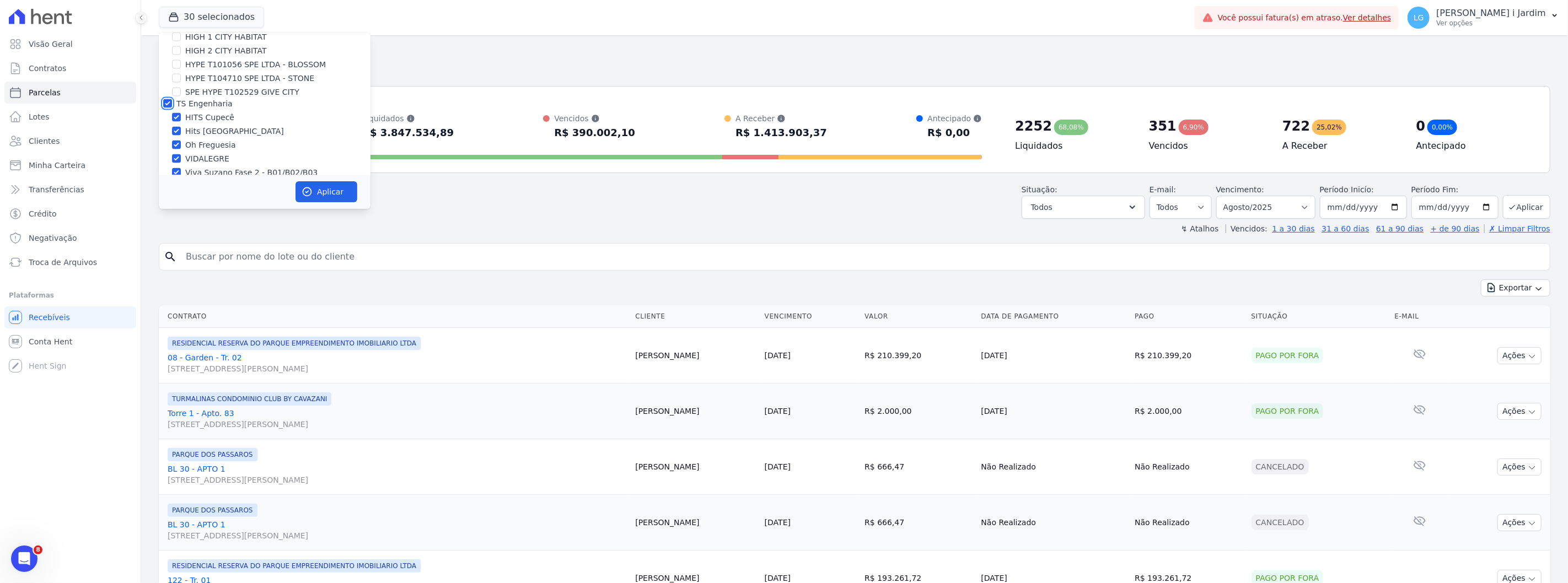
checkbox input "true"
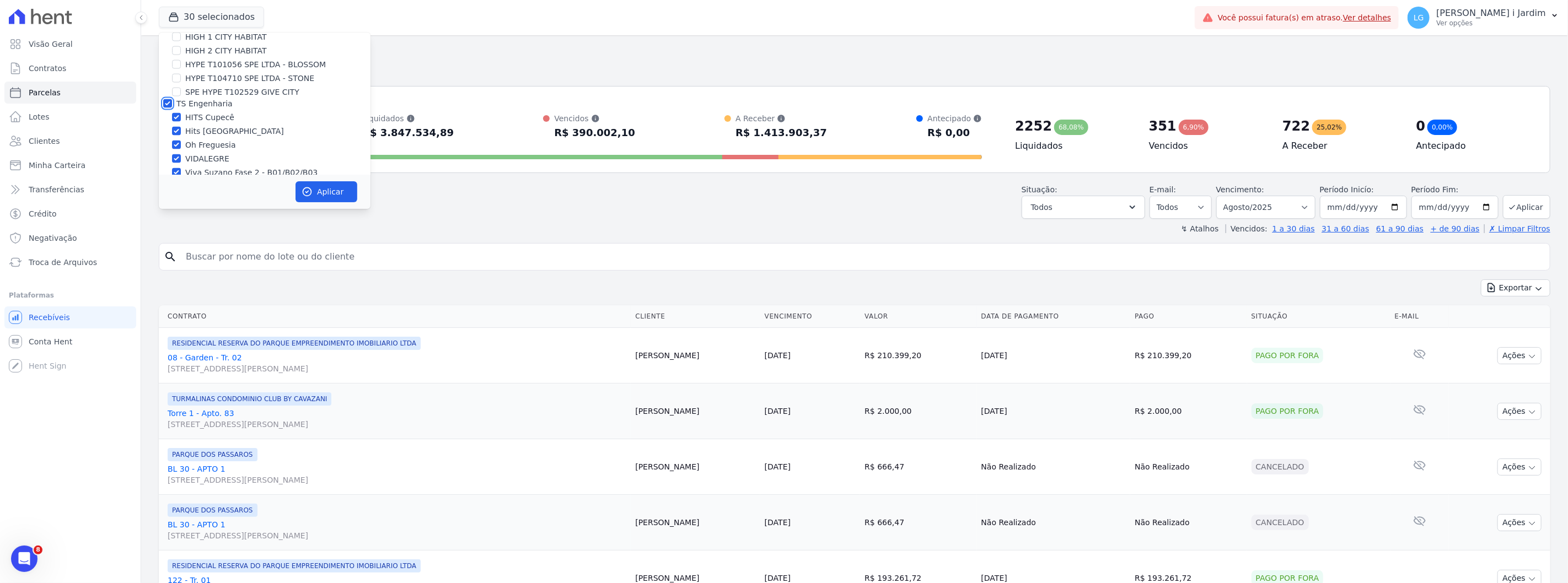
checkbox input "true"
click at [218, 130] on label "HYPE EMPREENDIMENTOS IMOBILIARIOS SPE LTDA" at bounding box center [263, 141] width 173 height 21
click at [172, 130] on input "HYPE EMPREENDIMENTOS IMOBILIARIOS SPE LTDA" at bounding box center [167, 134] width 9 height 9
checkbox input "true"
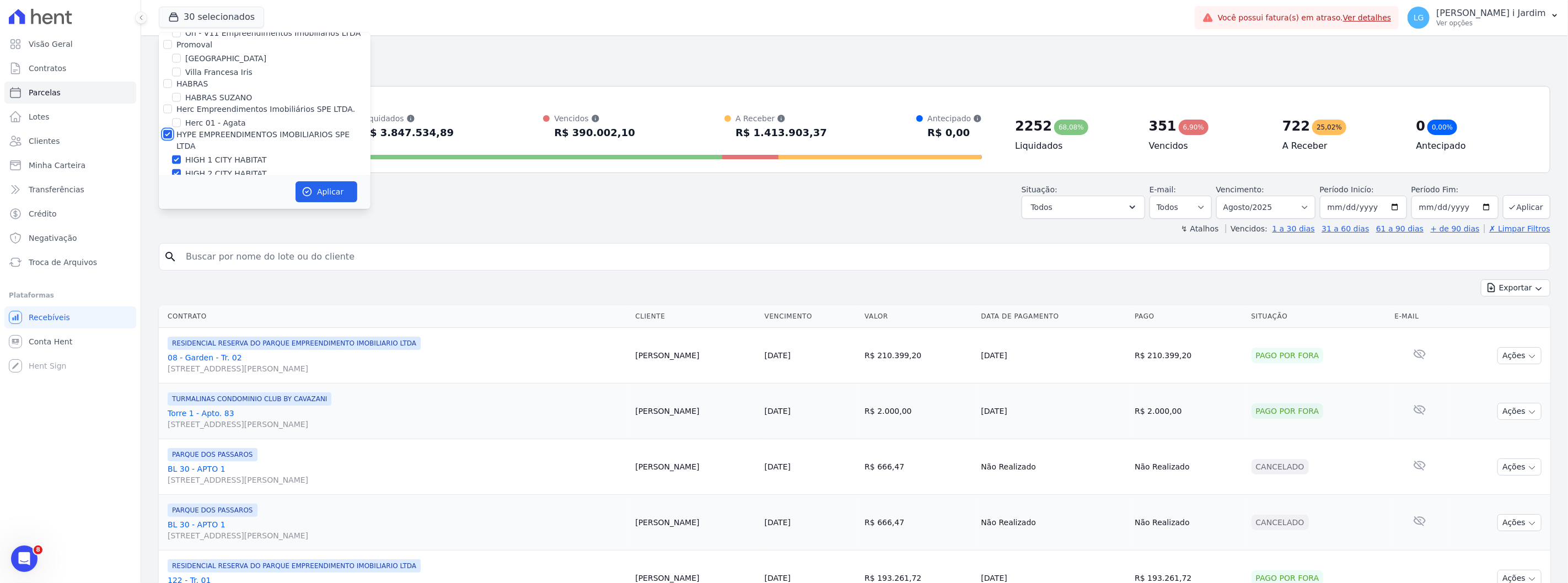
checkbox input "true"
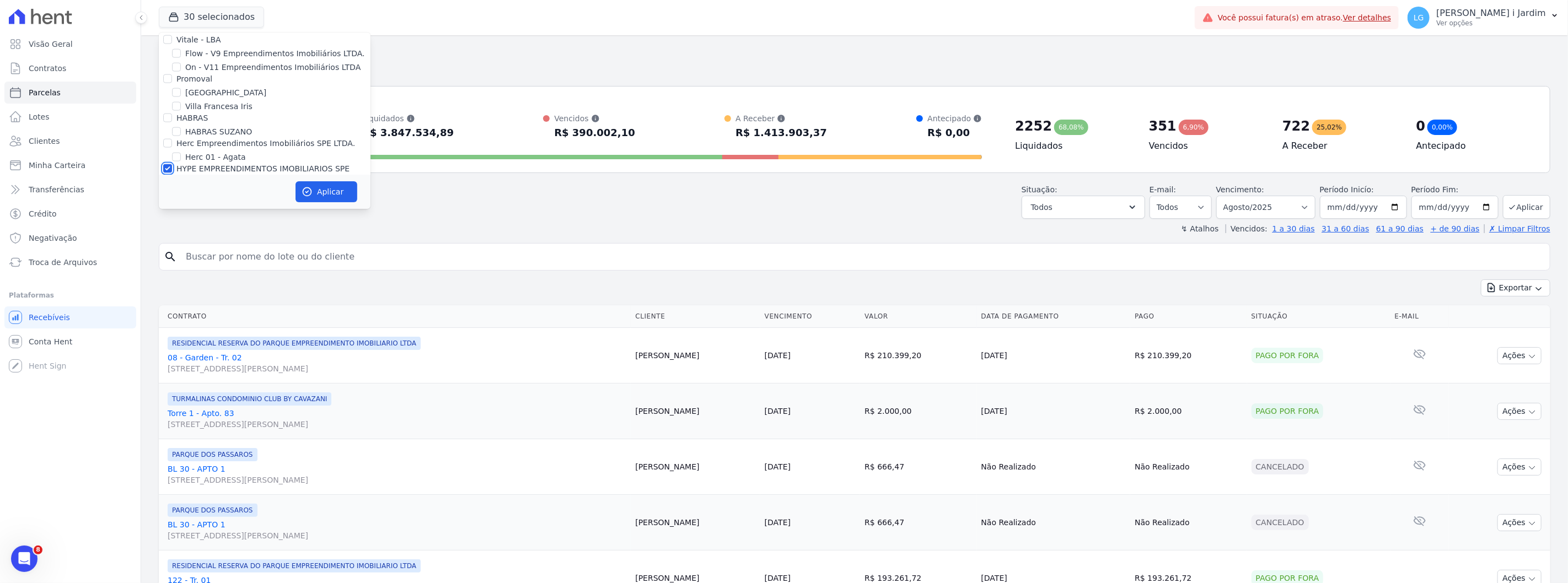
scroll to position [1244, 0]
click at [182, 141] on label "HABRAS" at bounding box center [192, 145] width 32 height 9
click at [172, 141] on input "HABRAS" at bounding box center [167, 145] width 9 height 9
checkbox input "true"
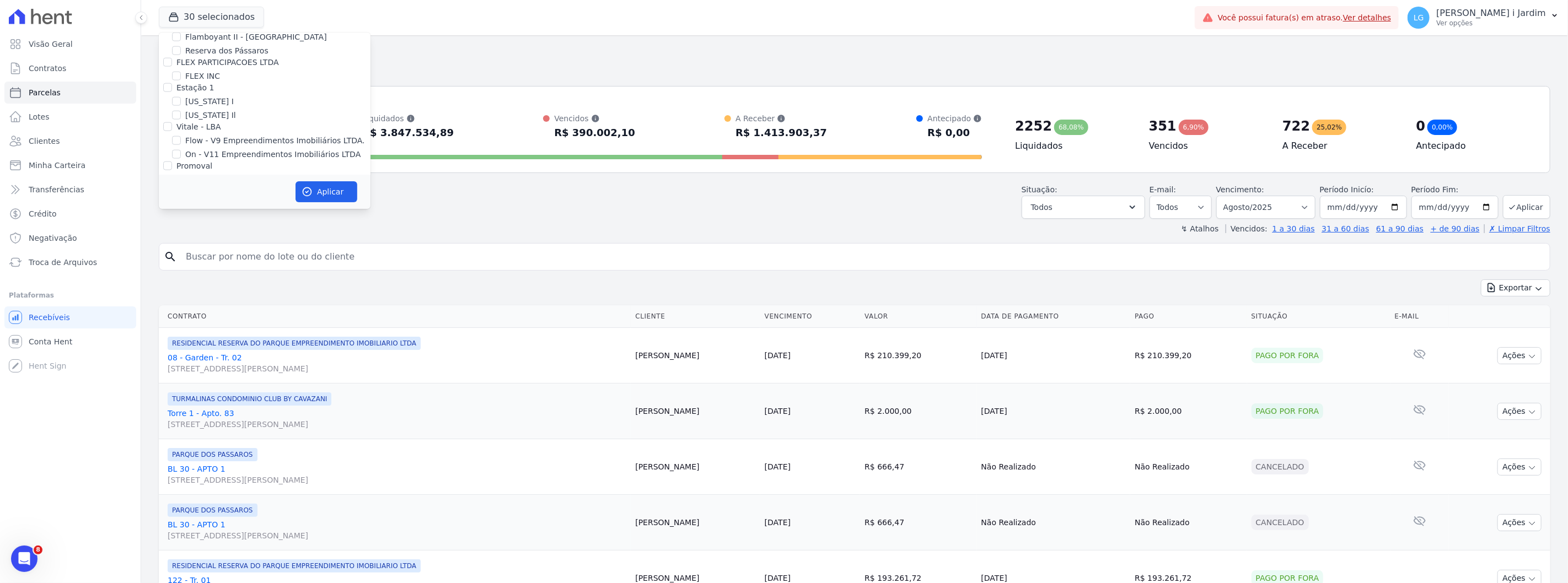
scroll to position [1183, 0]
click at [190, 162] on label "Promoval" at bounding box center [194, 167] width 36 height 9
click at [172, 162] on input "Promoval" at bounding box center [167, 167] width 9 height 9
checkbox input "true"
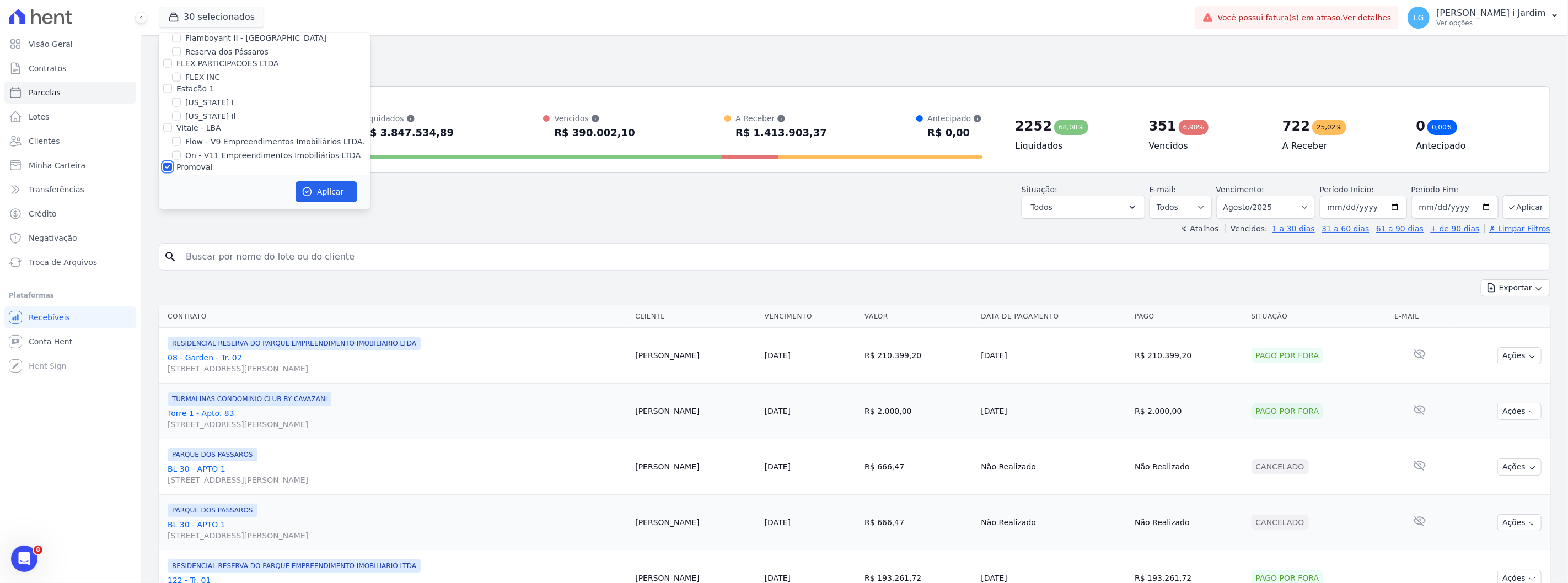
checkbox input "true"
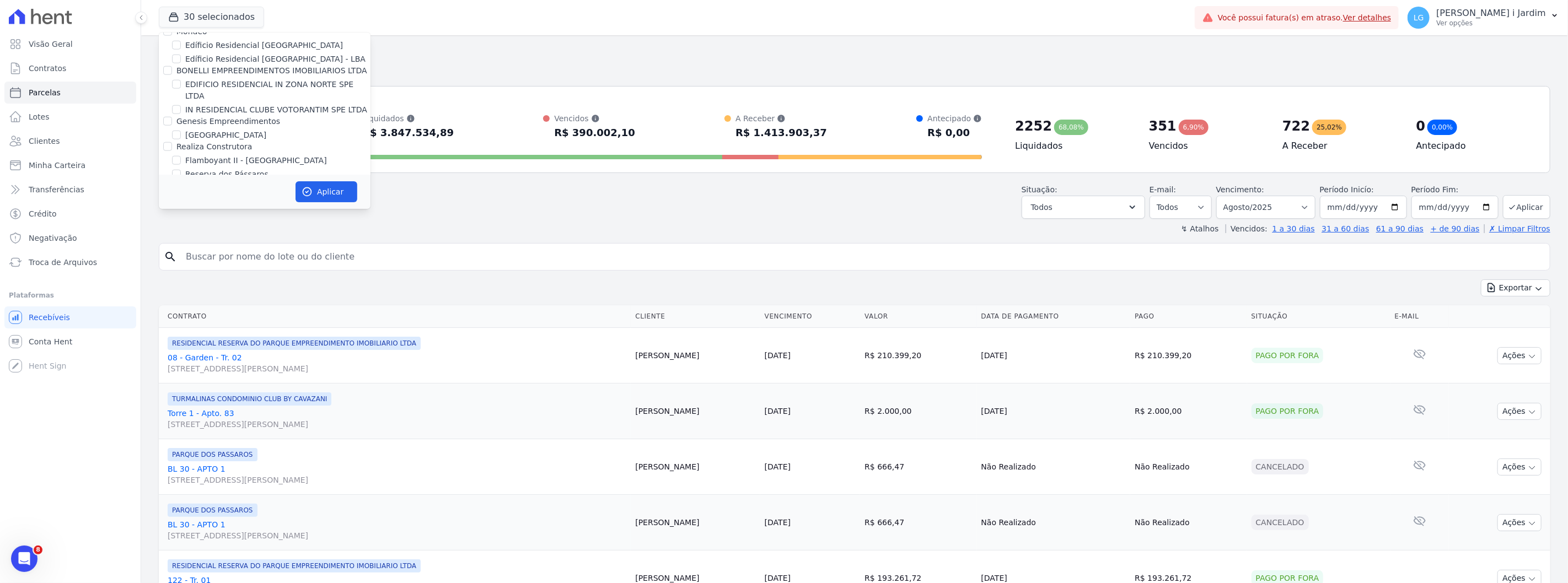
click at [202, 142] on label "Realiza Construtora" at bounding box center [214, 147] width 75 height 9
click at [172, 142] on input "Realiza Construtora" at bounding box center [167, 147] width 9 height 9
checkbox input "true"
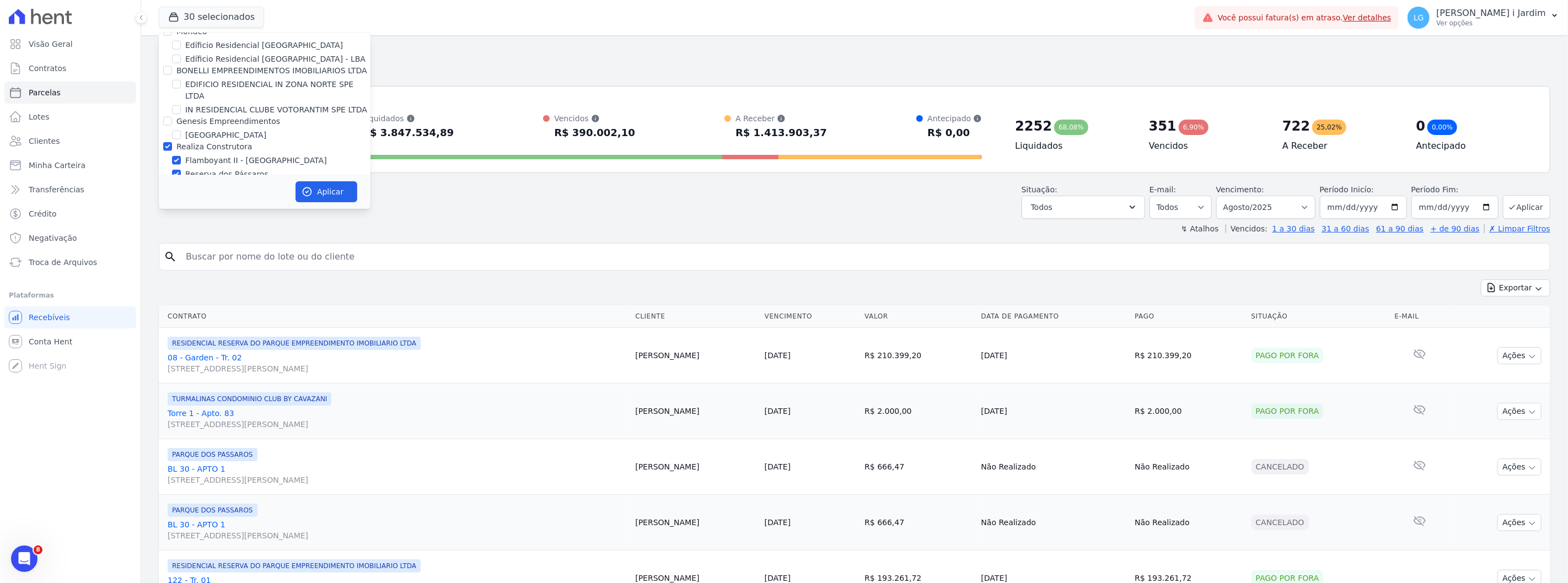
click at [202, 142] on label "Realiza Construtora" at bounding box center [214, 147] width 75 height 9
click at [172, 142] on input "Realiza Construtora" at bounding box center [167, 147] width 9 height 9
checkbox input "false"
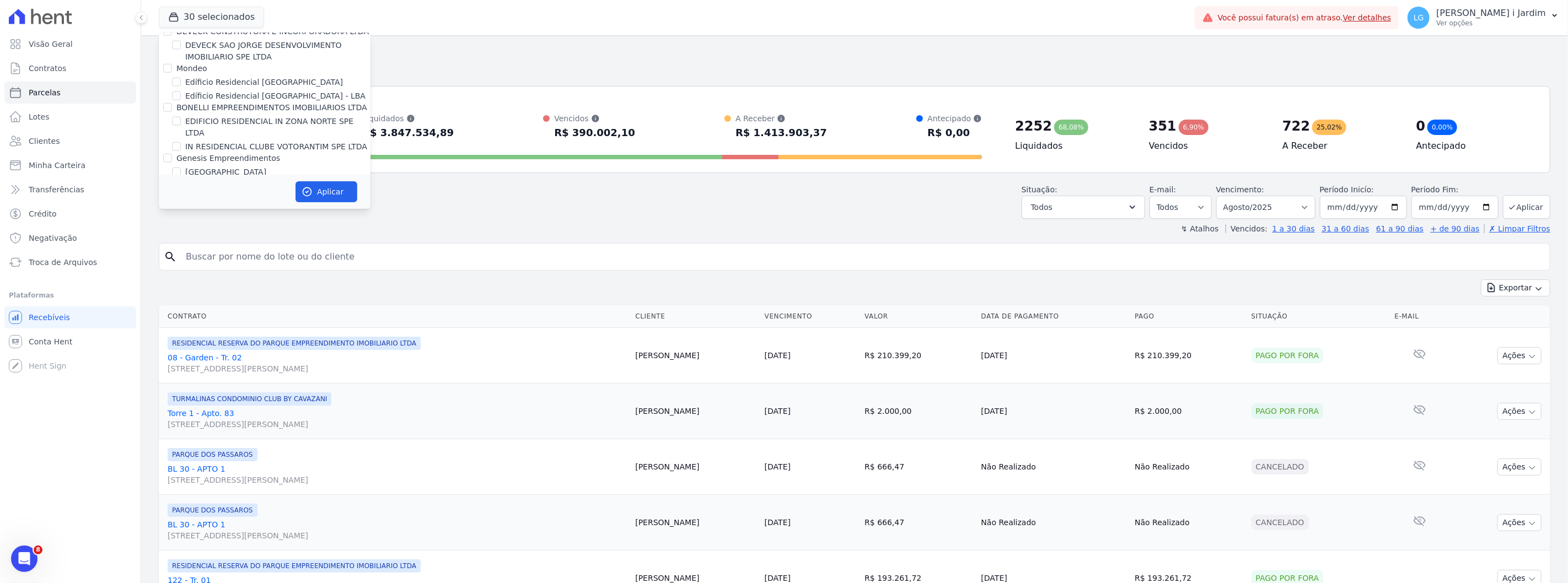
scroll to position [999, 0]
click at [202, 127] on label "BONELLI EMPREENDIMENTOS IMOBILIARIOS LTDA" at bounding box center [271, 131] width 191 height 9
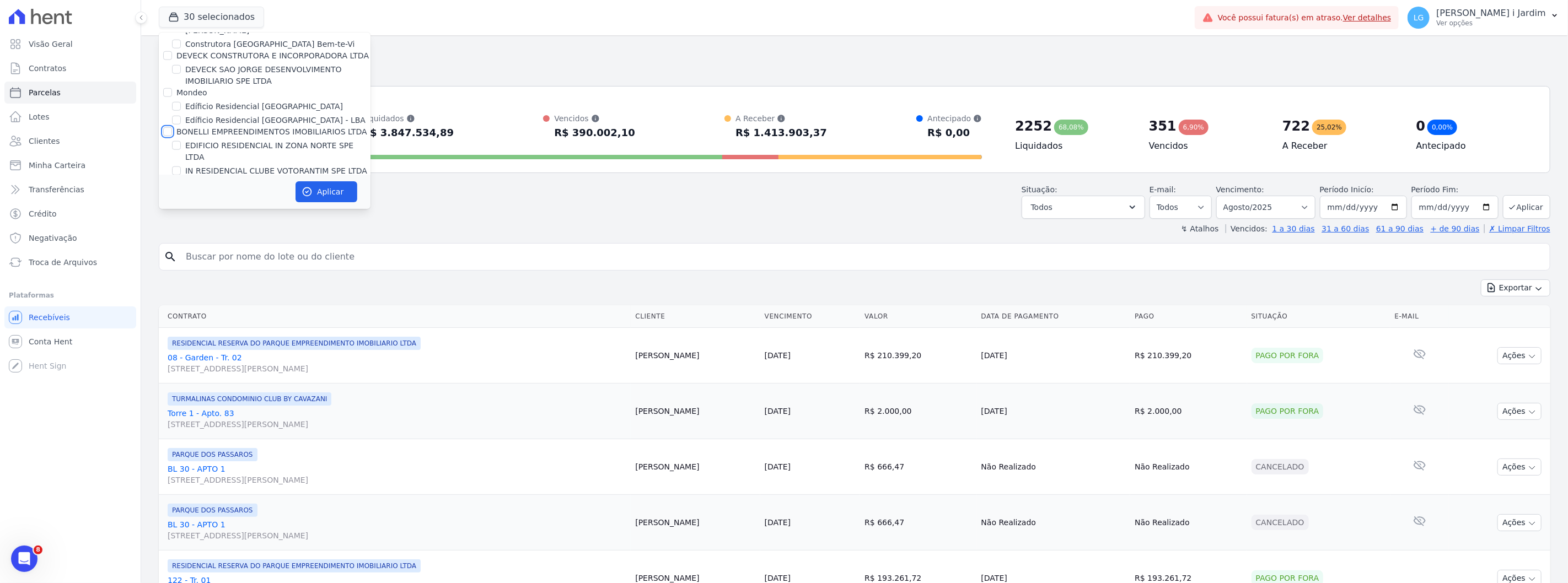
click at [172, 127] on input "BONELLI EMPREENDIMENTOS IMOBILIARIOS LTDA" at bounding box center [167, 131] width 9 height 9
checkbox input "true"
click at [190, 88] on label "Mondeo" at bounding box center [192, 93] width 31 height 9
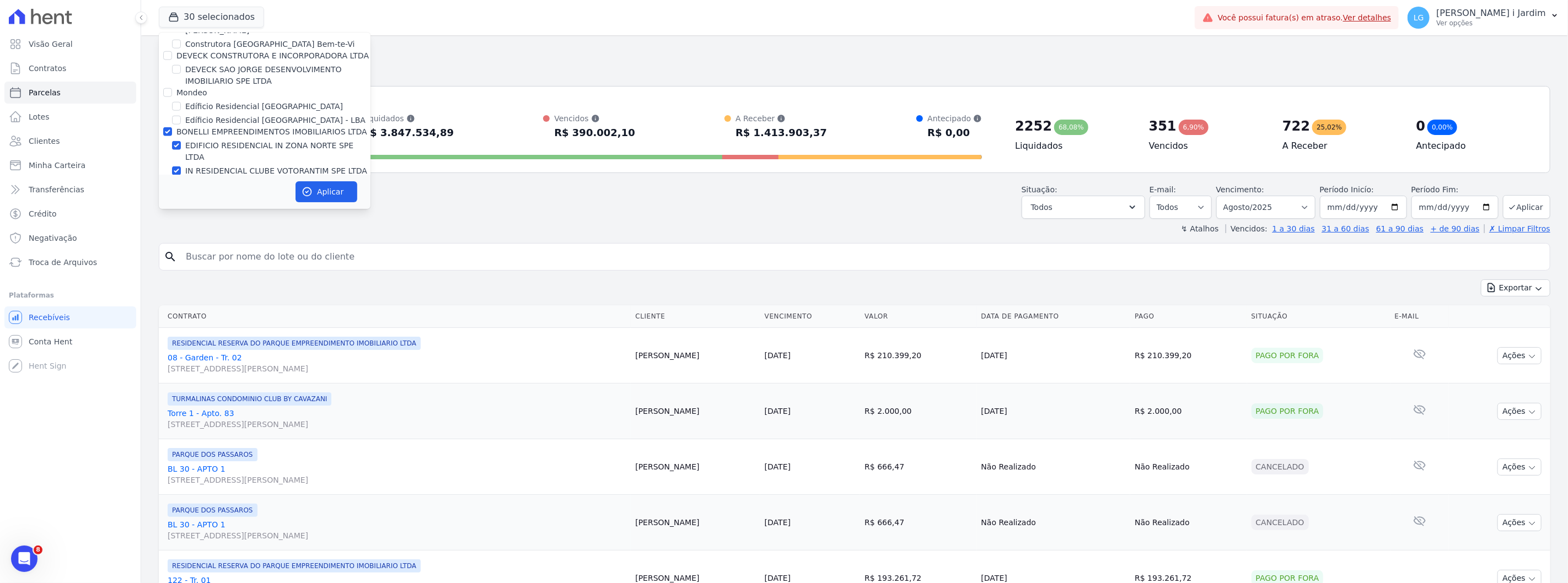
click at [172, 88] on input "Mondeo" at bounding box center [167, 93] width 9 height 9
checkbox input "true"
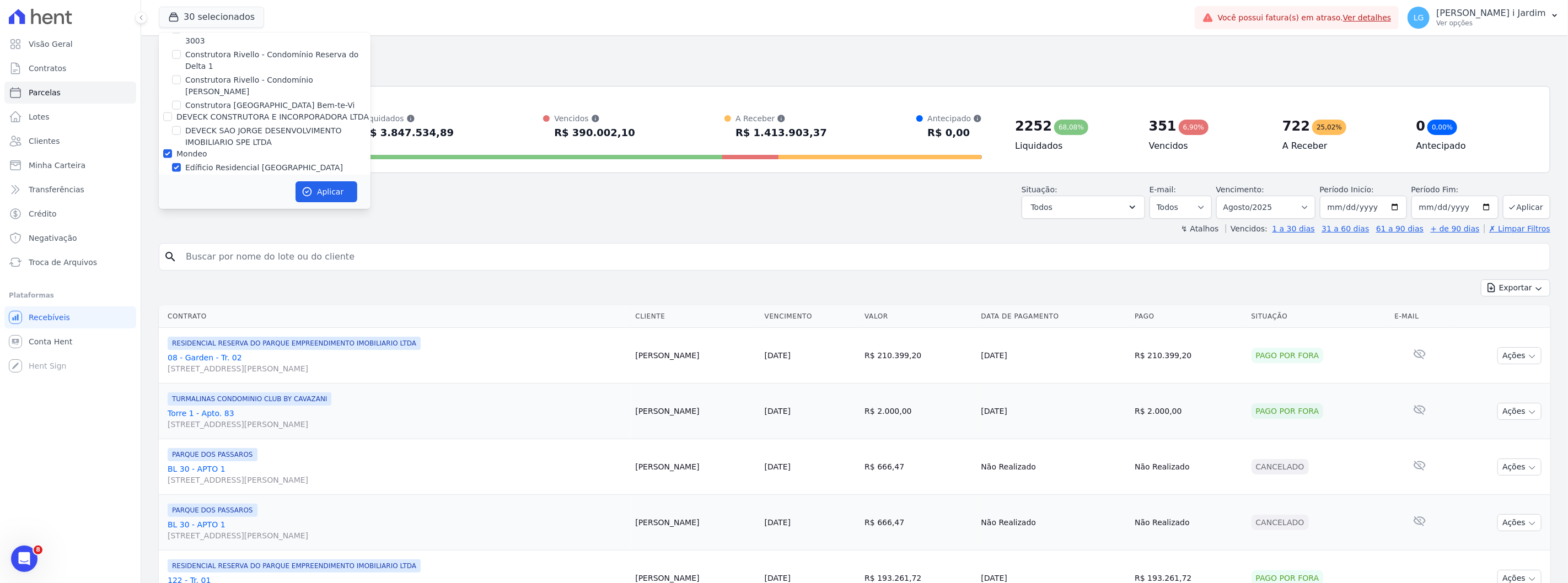
click at [233, 113] on label "DEVECK CONSTRUTORA E INCORPORADORA LTDA" at bounding box center [273, 117] width 192 height 9
click at [172, 113] on input "DEVECK CONSTRUTORA E INCORPORADORA LTDA" at bounding box center [167, 117] width 9 height 9
checkbox input "true"
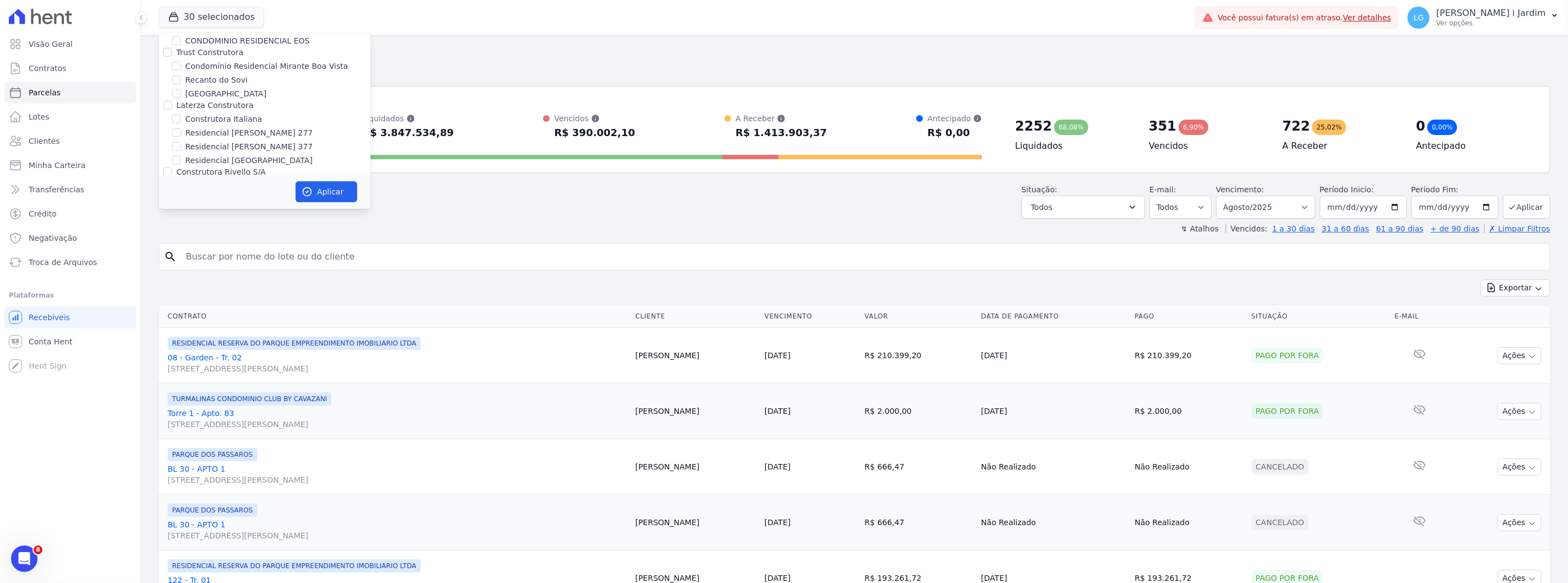
click at [234, 101] on label "Laterza Construtora" at bounding box center [215, 105] width 77 height 9
click at [172, 101] on input "Laterza Construtora" at bounding box center [167, 105] width 9 height 9
checkbox input "true"
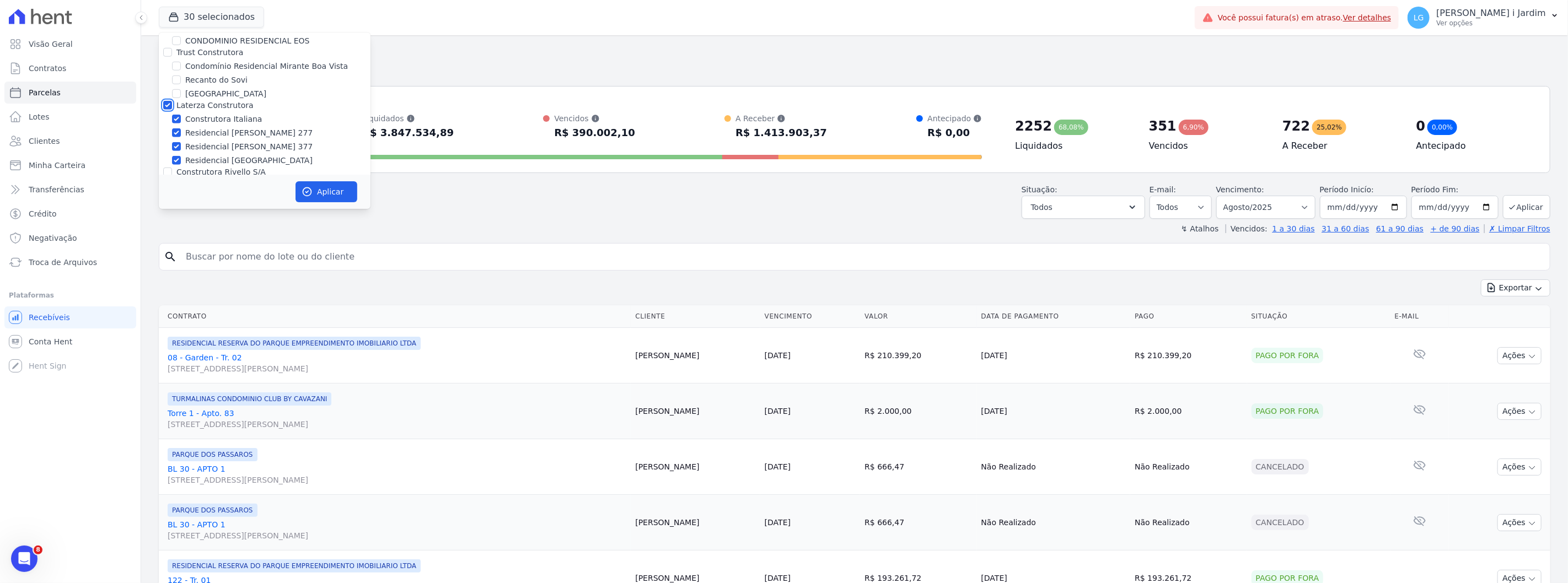
checkbox input "true"
click at [230, 109] on label "Trust Construtora" at bounding box center [210, 113] width 67 height 9
click at [172, 109] on input "Trust Construtora" at bounding box center [167, 113] width 9 height 9
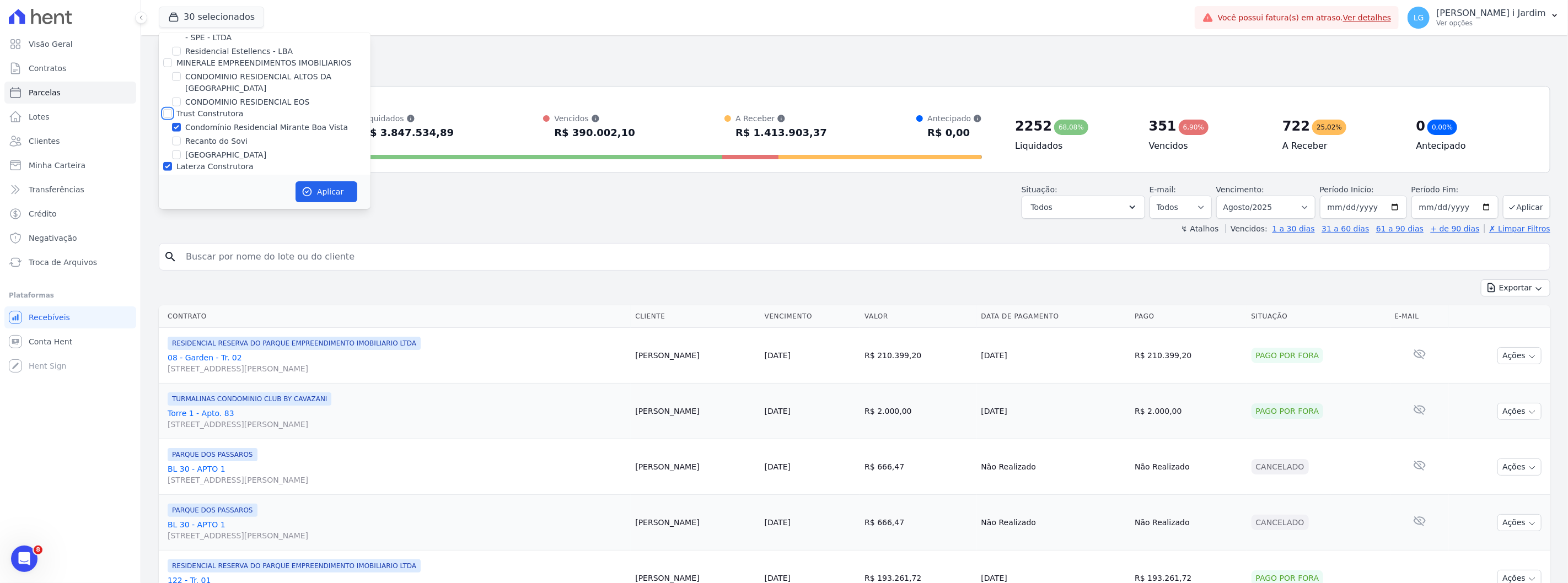
checkbox input "true"
click at [236, 63] on label "MINERALE EMPREENDIMENTOS IMOBILIARIOS" at bounding box center [264, 63] width 175 height 9
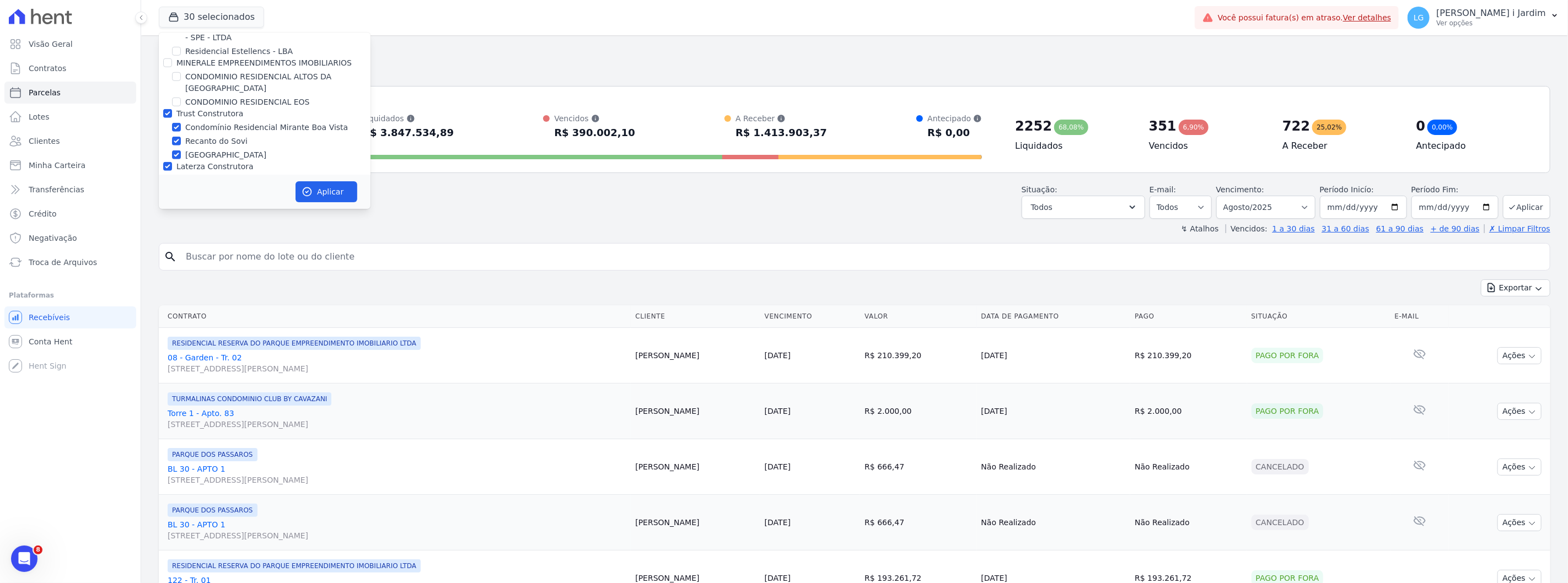
click at [172, 63] on input "MINERALE EMPREENDIMENTOS IMOBILIARIOS" at bounding box center [167, 63] width 9 height 9
checkbox input "true"
click at [311, 190] on icon "button" at bounding box center [307, 192] width 9 height 9
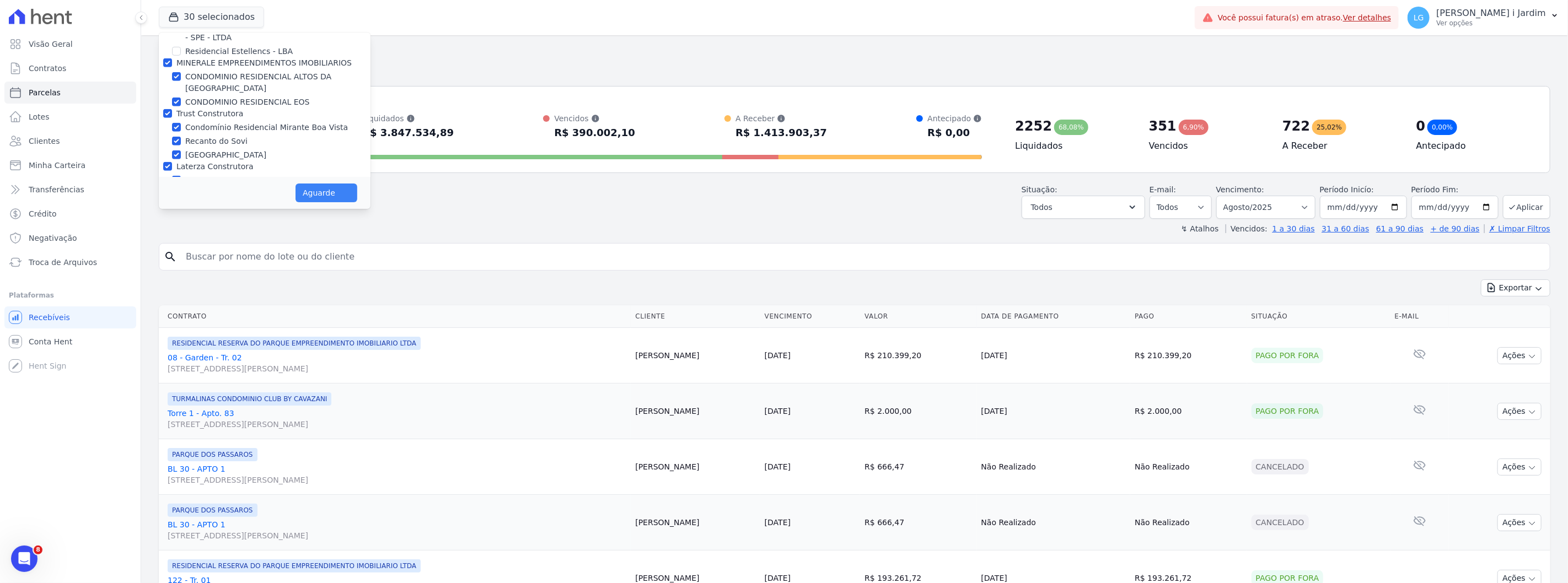
select select
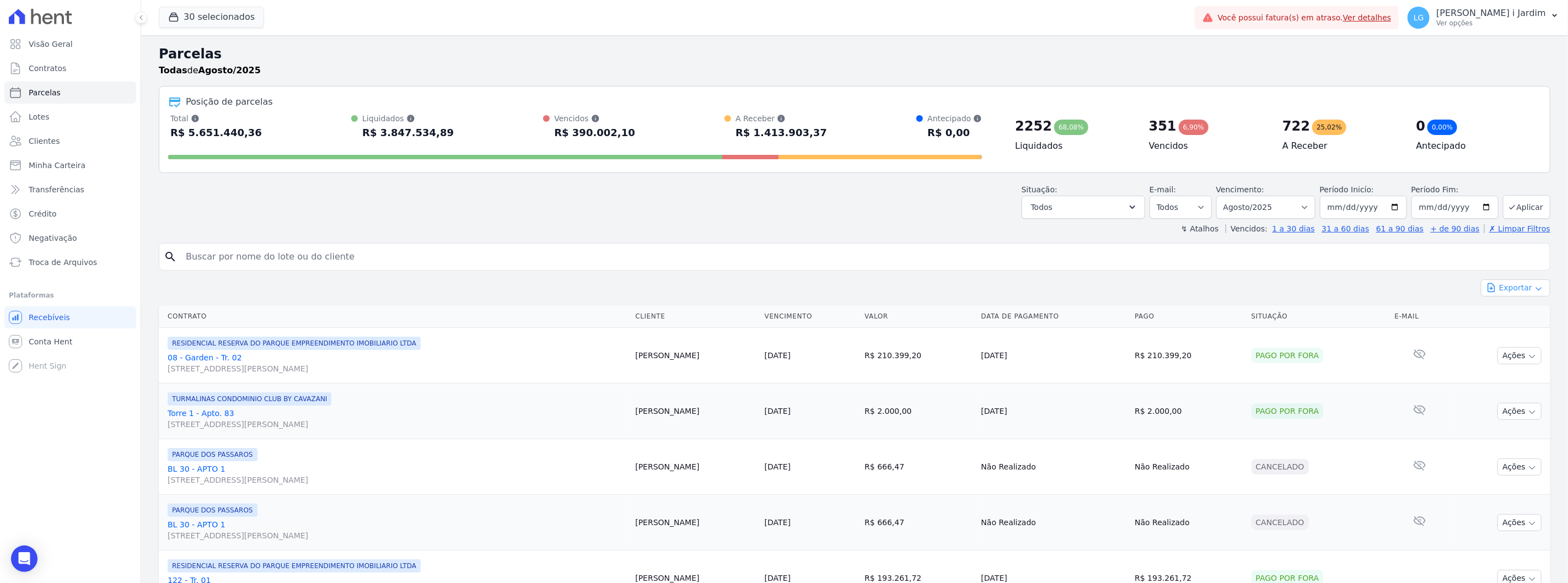
click at [1513, 285] on button "Exportar" at bounding box center [1516, 288] width 69 height 17
click at [1521, 331] on span "Exportar CSV" at bounding box center [1514, 333] width 58 height 11
click at [231, 21] on button "30 selecionados" at bounding box center [211, 17] width 105 height 21
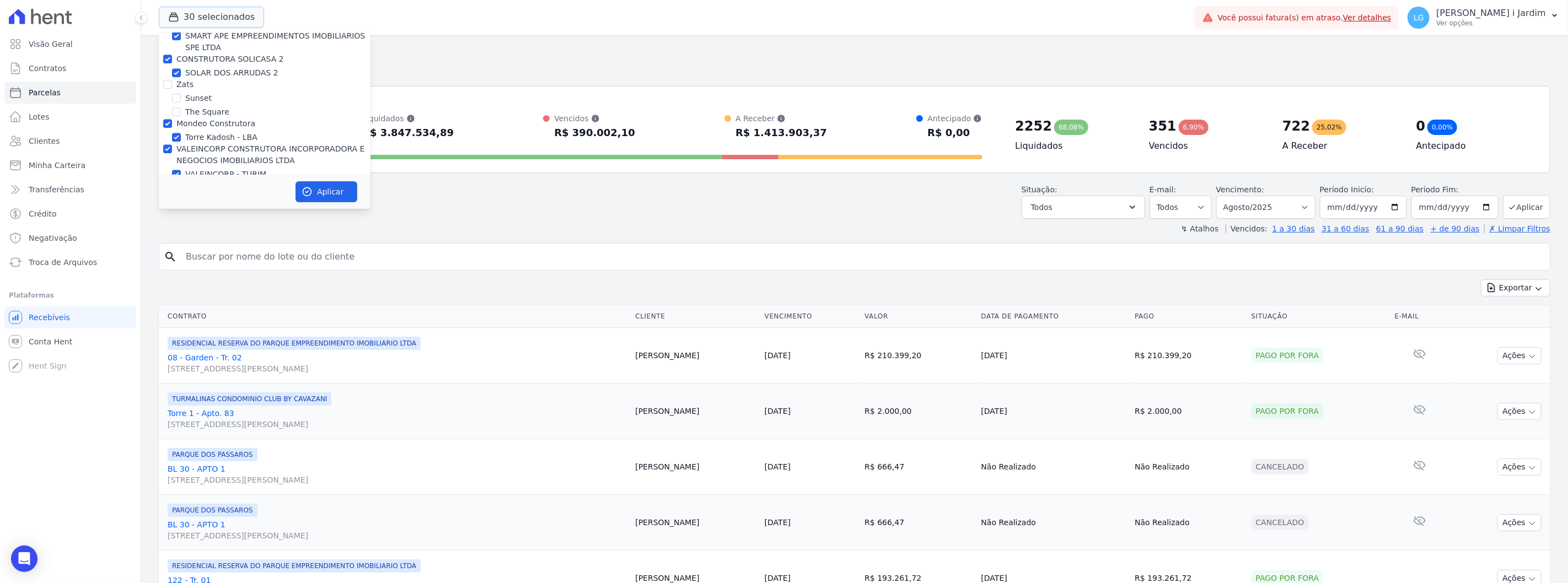
scroll to position [2836, 0]
click at [188, 139] on label "VALEINCORP CONSTRUTORA INCORPORADORA E NEGOCIOS IMOBILIARIOS LTDA" at bounding box center [271, 150] width 189 height 21
click at [172, 139] on input "VALEINCORP CONSTRUTORA INCORPORADORA E NEGOCIOS IMOBILIARIOS LTDA" at bounding box center [167, 144] width 9 height 9
checkbox input "false"
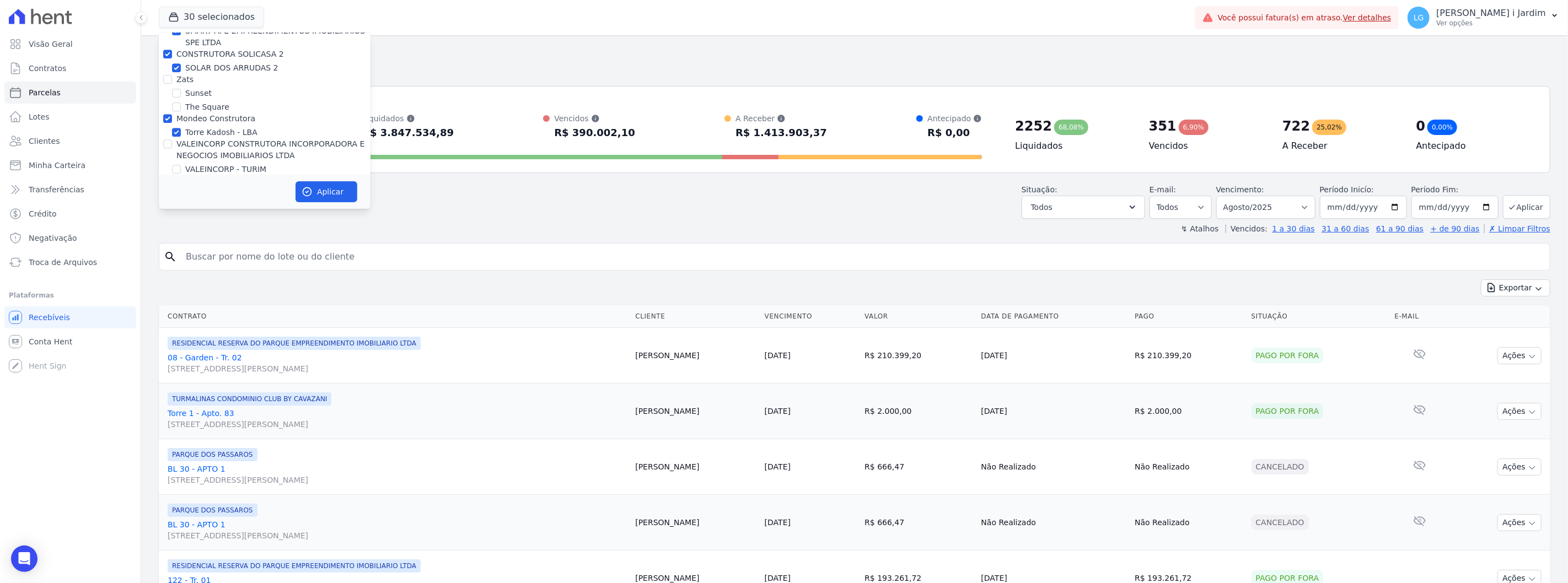
click at [187, 114] on label "Mondeo Construtora" at bounding box center [216, 118] width 79 height 9
click at [172, 114] on input "Mondeo Construtora" at bounding box center [167, 118] width 9 height 9
checkbox input "false"
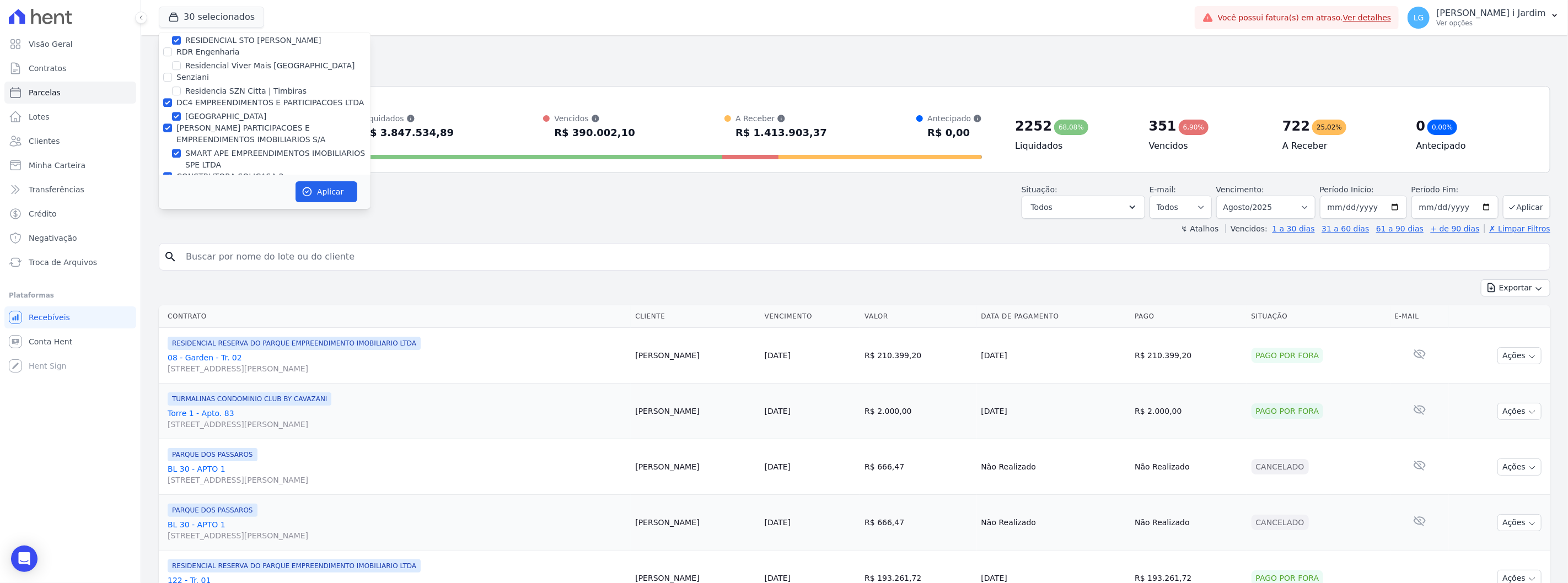
click at [197, 172] on label "CONSTRUTORA SOLICASA 2" at bounding box center [230, 176] width 108 height 9
click at [172, 172] on input "CONSTRUTORA SOLICASA 2" at bounding box center [167, 176] width 9 height 9
checkbox input "false"
click at [197, 124] on label "[PERSON_NAME] PARTICIPACOES E EMPREENDIMENTOS IMOBILIARIOS S/A" at bounding box center [251, 134] width 149 height 21
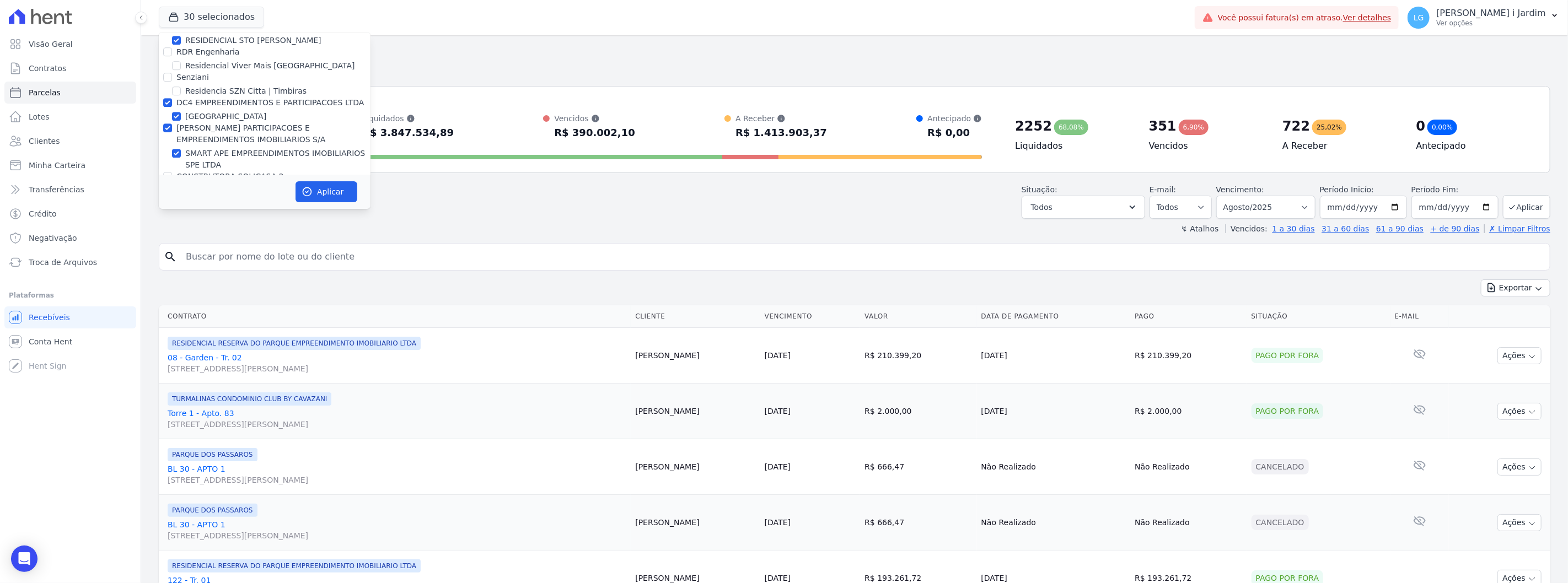
click at [172, 124] on input "[PERSON_NAME] PARTICIPACOES E EMPREENDIMENTOS IMOBILIARIOS S/A" at bounding box center [167, 128] width 9 height 9
checkbox input "false"
click at [201, 159] on label "DC4 EMPREENDIMENTOS E PARTICIPACOES LTDA" at bounding box center [270, 164] width 188 height 9
click at [172, 159] on input "DC4 EMPREENDIMENTOS E PARTICIPACOES LTDA" at bounding box center [167, 164] width 9 height 9
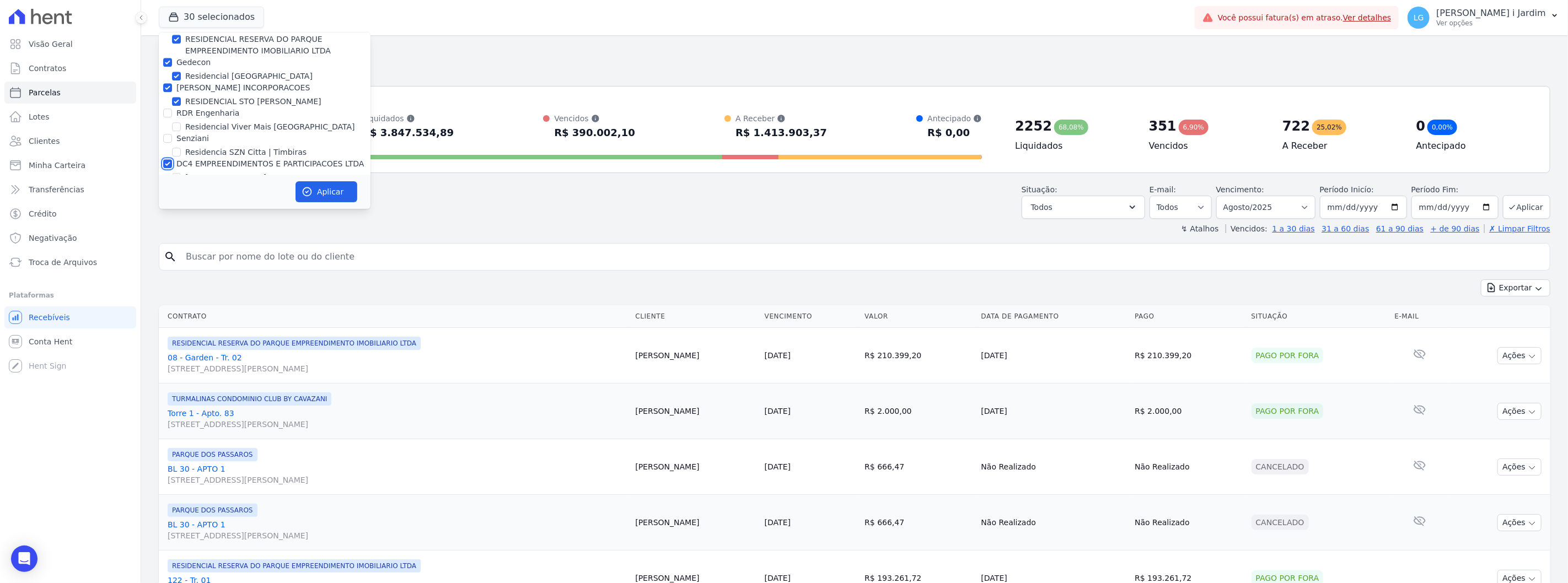
checkbox input "false"
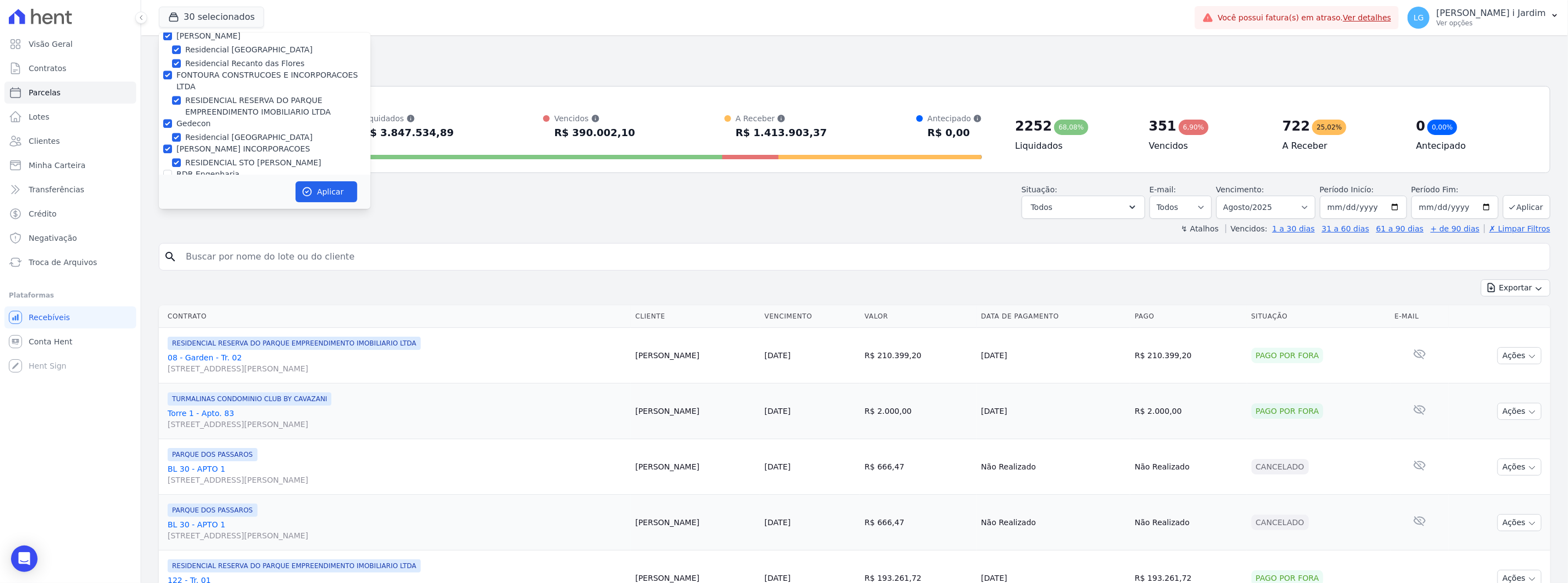
click at [200, 144] on label "[PERSON_NAME] INCORPORACOES" at bounding box center [243, 148] width 133 height 9
click at [172, 144] on input "[PERSON_NAME] INCORPORACOES" at bounding box center [167, 148] width 9 height 9
checkbox input "false"
click at [194, 119] on label "Gedecon" at bounding box center [194, 124] width 34 height 9
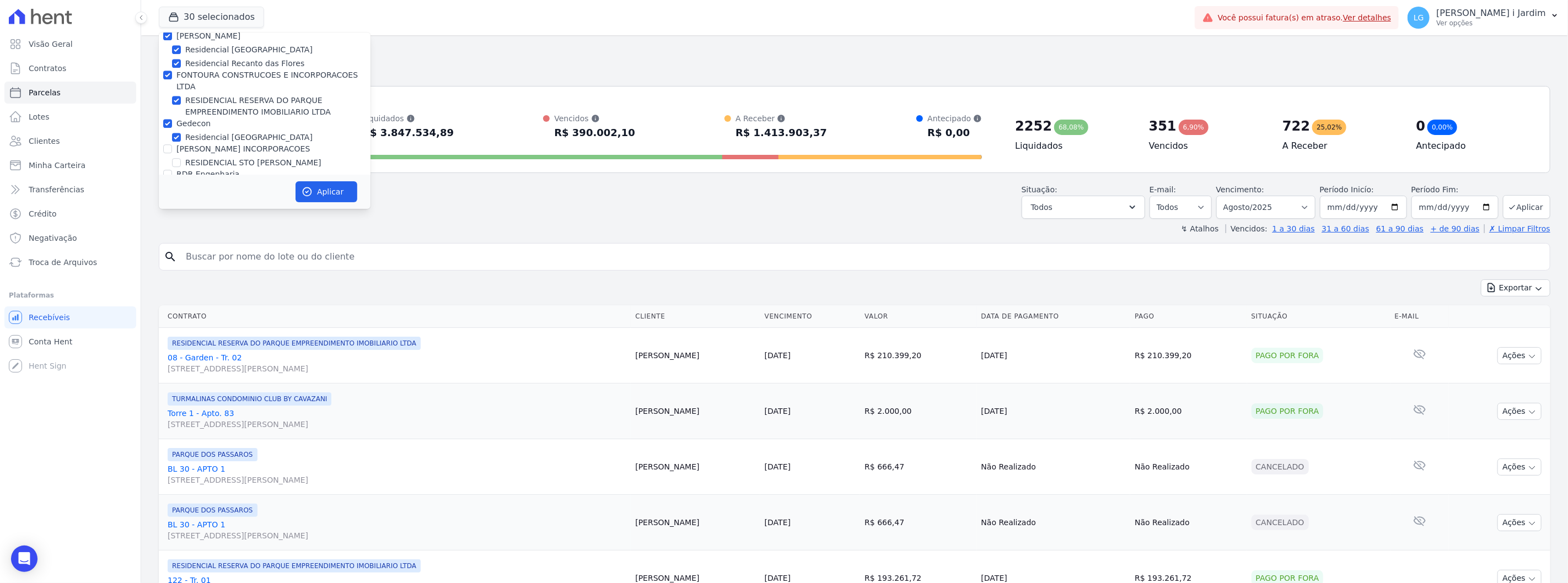
click at [172, 119] on input "Gedecon" at bounding box center [167, 124] width 9 height 9
checkbox input "false"
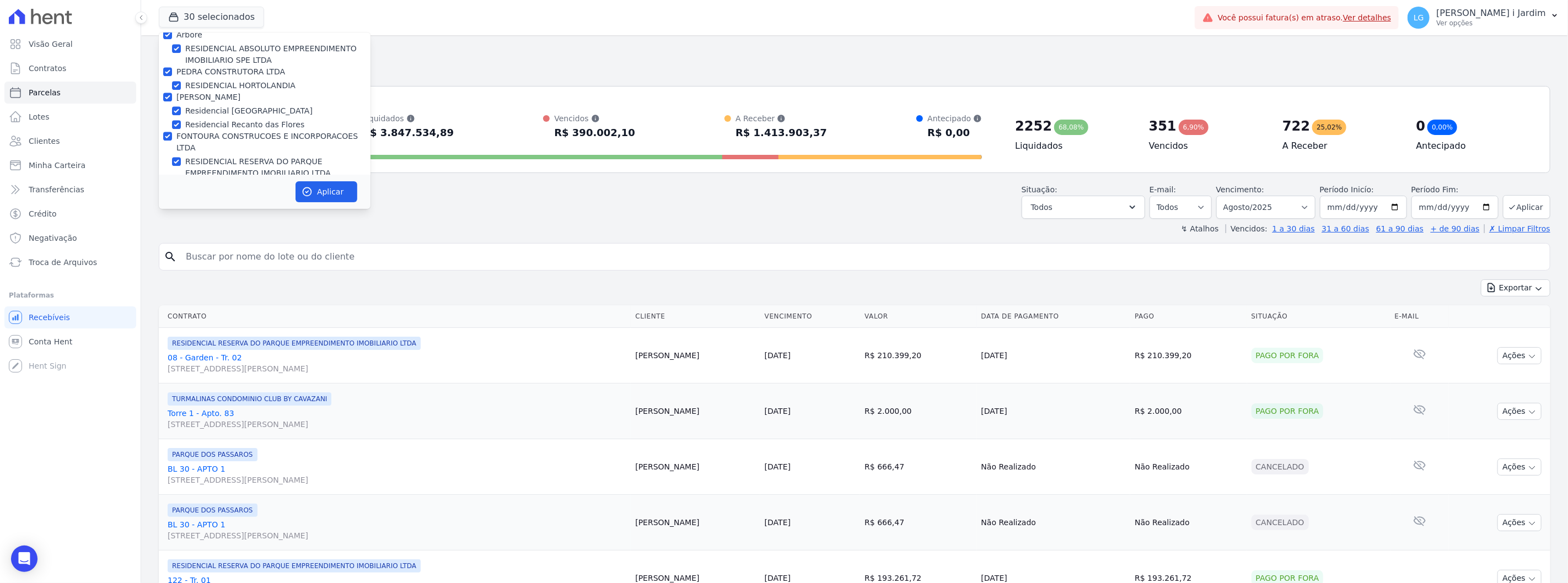
click at [196, 131] on label "FONTOURA CONSTRUCOES E INCORPORACOES LTDA" at bounding box center [267, 142] width 181 height 21
click at [172, 131] on input "FONTOURA CONSTRUCOES E INCORPORACOES LTDA" at bounding box center [167, 136] width 9 height 9
checkbox input "false"
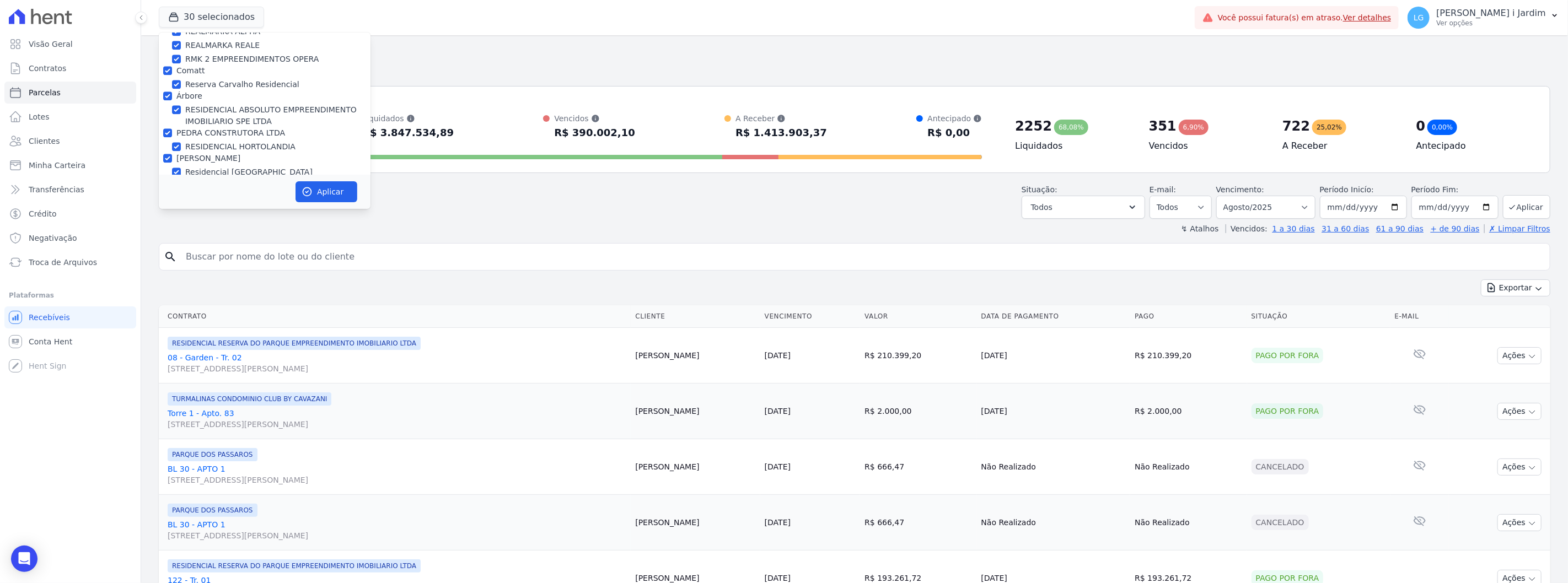
click at [200, 154] on label "[PERSON_NAME]" at bounding box center [208, 158] width 64 height 9
click at [172, 154] on input "[PERSON_NAME]" at bounding box center [167, 158] width 9 height 9
checkbox input "false"
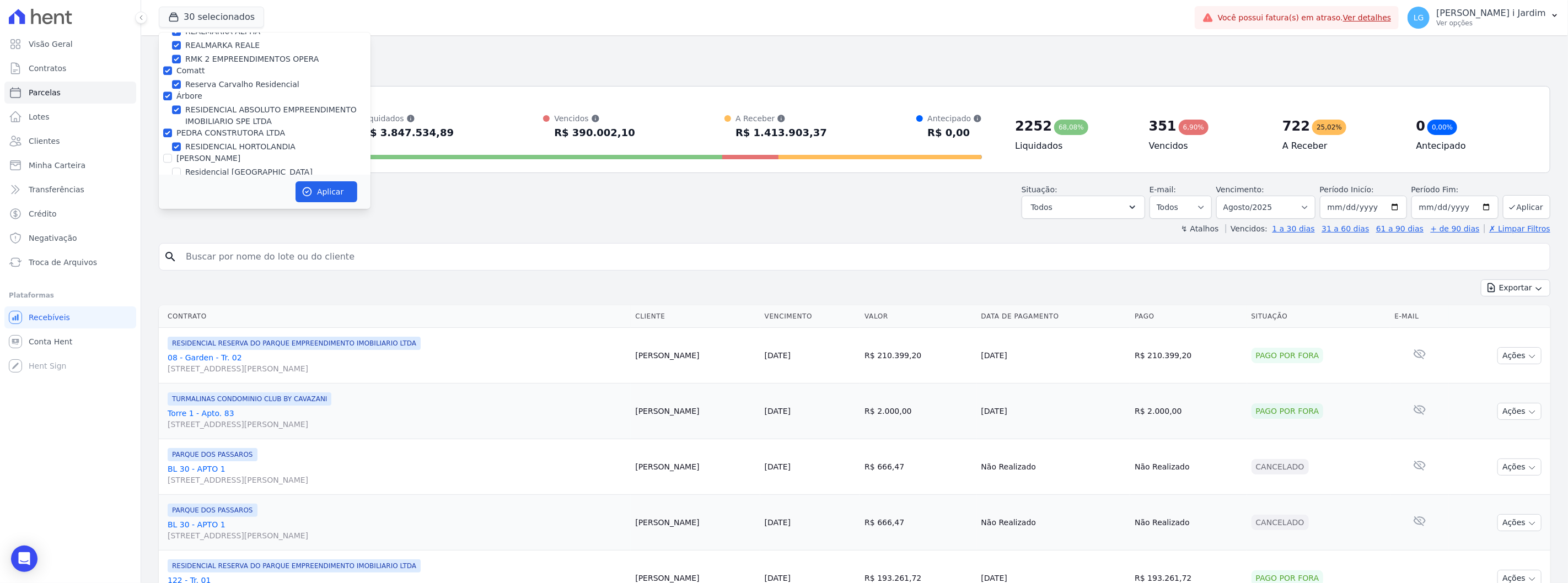
click at [200, 128] on label "PEDRA CONSTRUTORA LTDA" at bounding box center [231, 133] width 108 height 9
click at [172, 128] on input "PEDRA CONSTRUTORA LTDA" at bounding box center [167, 133] width 9 height 9
checkbox input "false"
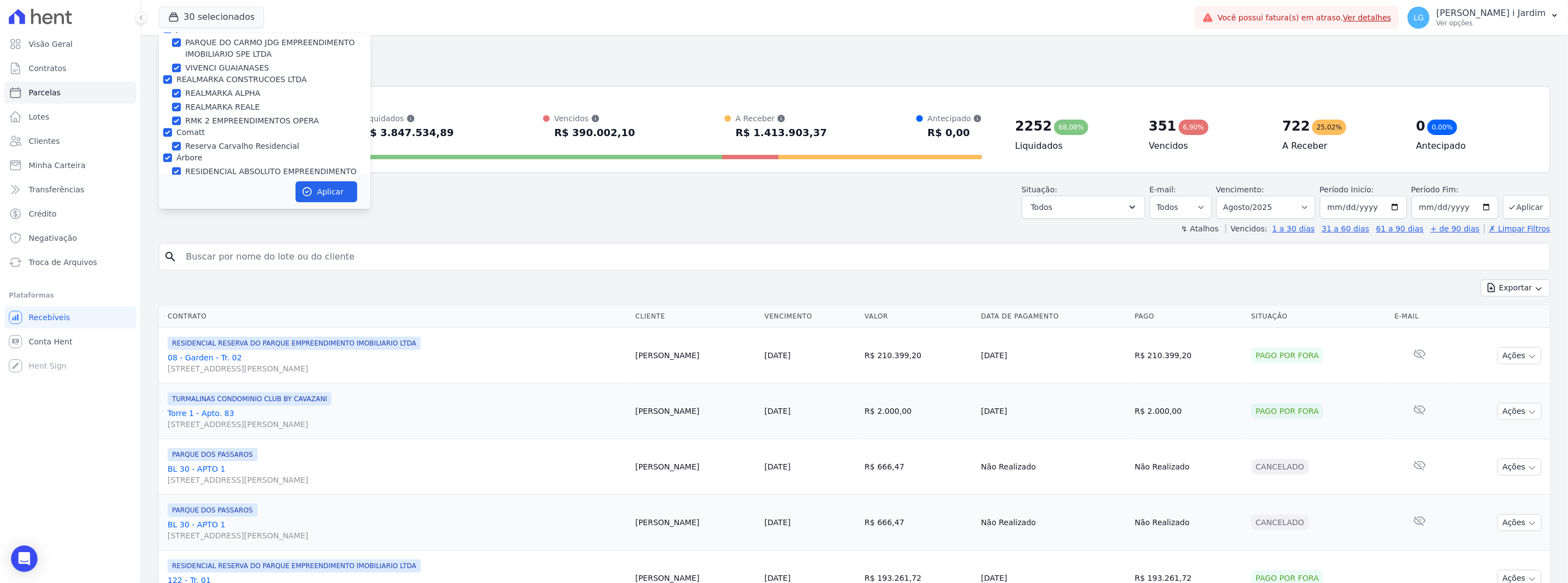
click at [196, 153] on label "Árbore" at bounding box center [189, 158] width 26 height 9
click at [172, 153] on input "Árbore" at bounding box center [167, 158] width 9 height 9
checkbox input "false"
click at [194, 128] on label "Comatt" at bounding box center [191, 132] width 29 height 9
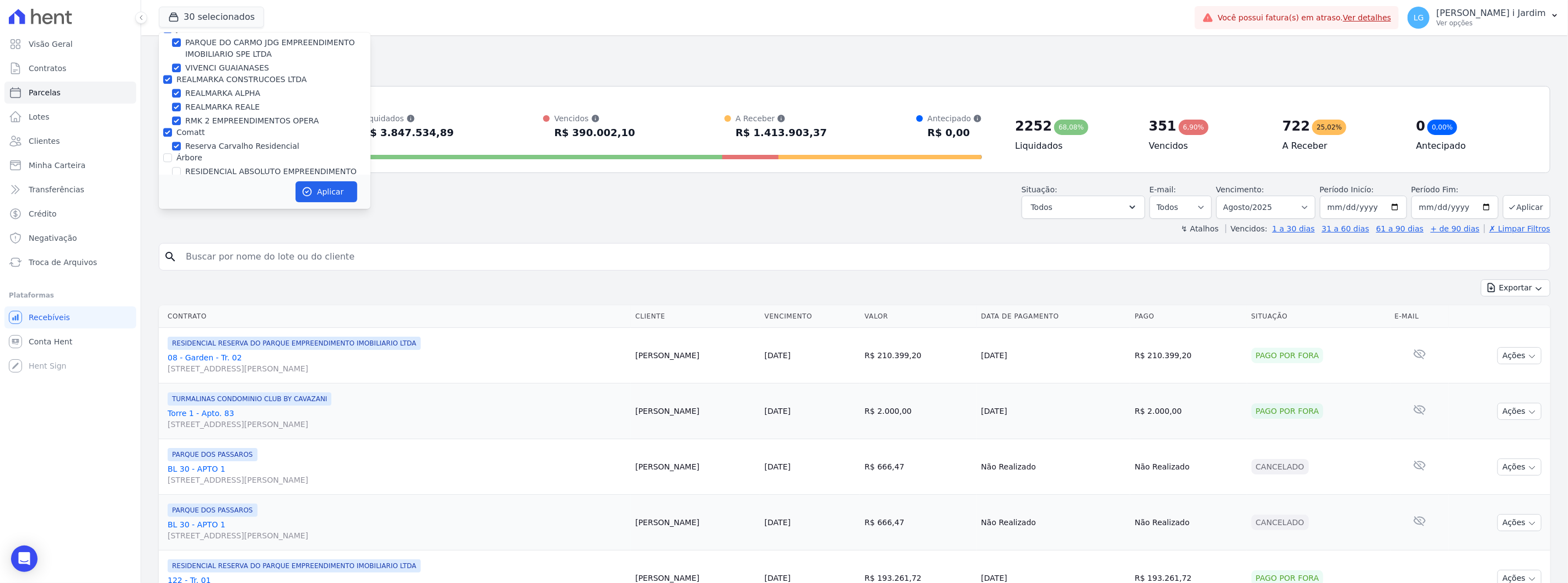
click at [172, 128] on input "Comatt" at bounding box center [167, 132] width 9 height 9
checkbox input "false"
click at [205, 197] on label "REALMARKA CONSTRUCOES LTDA" at bounding box center [242, 201] width 131 height 9
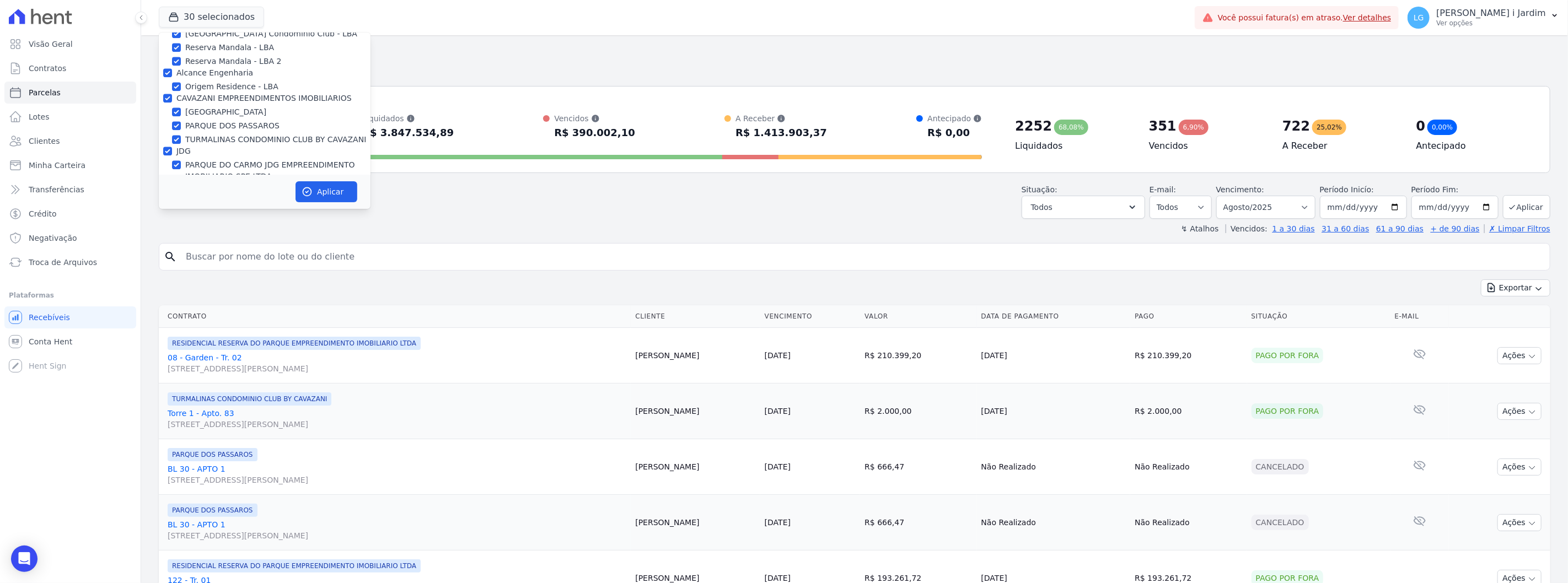
click at [172, 197] on input "REALMARKA CONSTRUCOES LTDA" at bounding box center [167, 201] width 9 height 9
checkbox input "false"
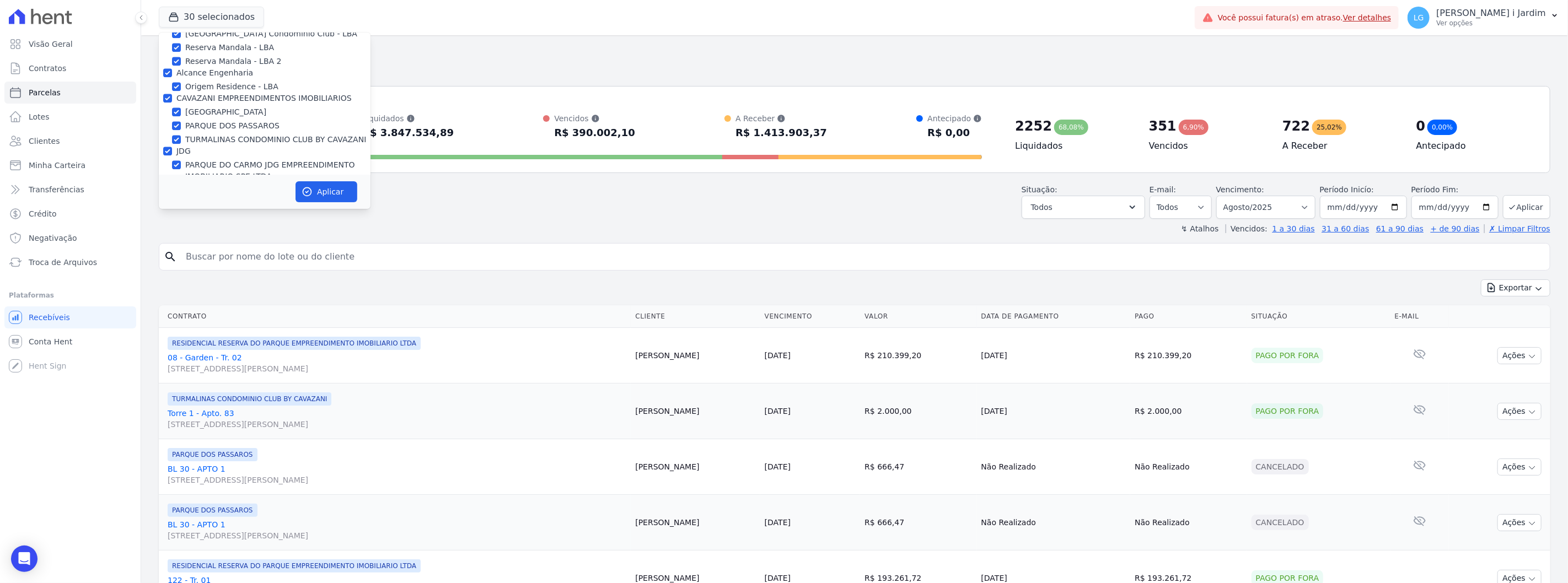
click at [183, 134] on div "TURMALINAS CONDOMINIO CLUB BY CAVAZANI" at bounding box center [265, 139] width 212 height 12
click at [189, 147] on label "JDG" at bounding box center [184, 151] width 15 height 9
click at [172, 147] on input "JDG" at bounding box center [167, 151] width 9 height 9
checkbox input "false"
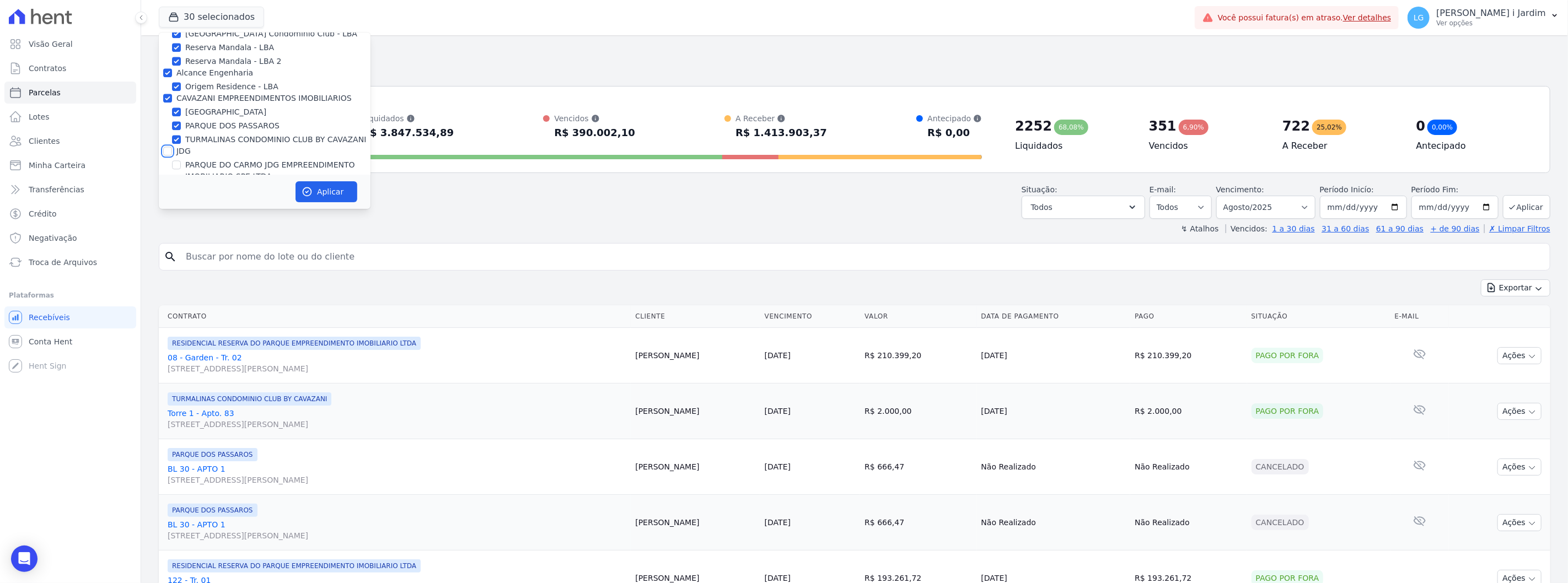
checkbox input "false"
click at [194, 155] on label "CAVAZANI EMPREENDIMENTOS IMOBILIARIOS" at bounding box center [264, 159] width 175 height 9
click at [172, 155] on input "CAVAZANI EMPREENDIMENTOS IMOBILIARIOS" at bounding box center [167, 159] width 9 height 9
checkbox input "false"
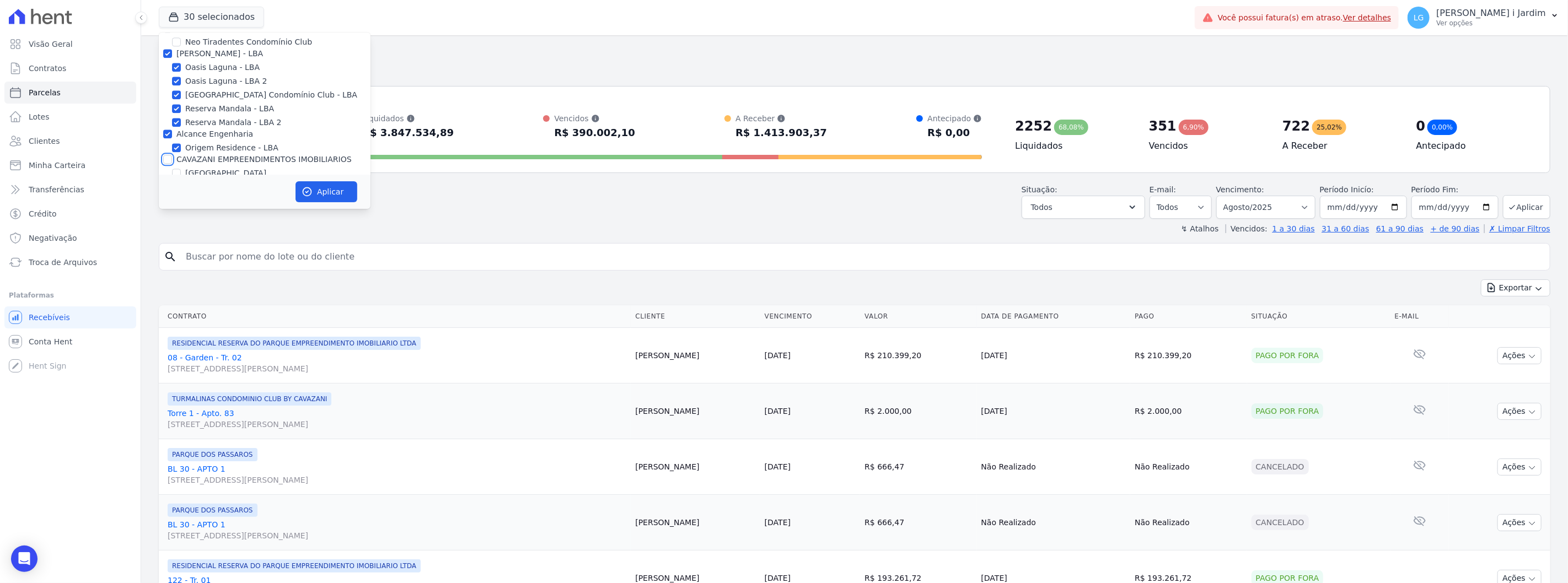
checkbox input "false"
click at [195, 130] on label "Alcance Engenharia" at bounding box center [215, 134] width 77 height 9
click at [172, 130] on input "Alcance Engenharia" at bounding box center [167, 134] width 9 height 9
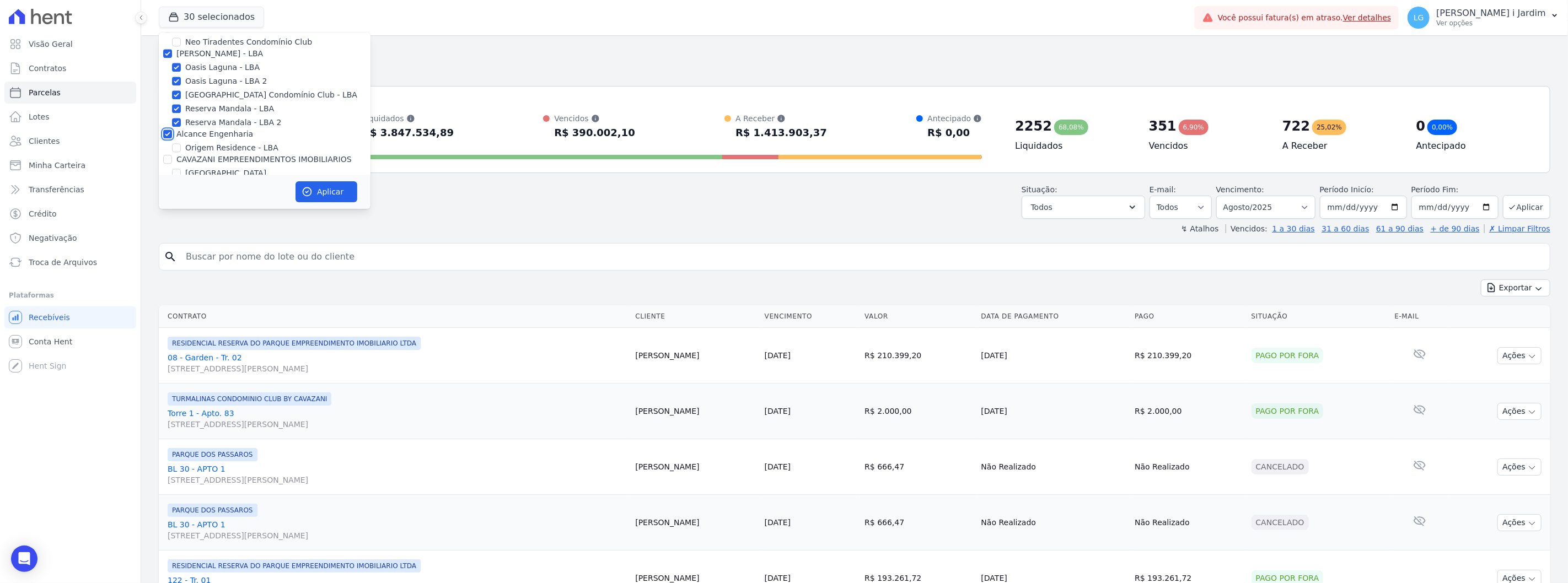
checkbox input "false"
click at [196, 110] on label "[PERSON_NAME] - LBA" at bounding box center [220, 114] width 86 height 9
click at [172, 110] on input "[PERSON_NAME] - LBA" at bounding box center [167, 114] width 9 height 9
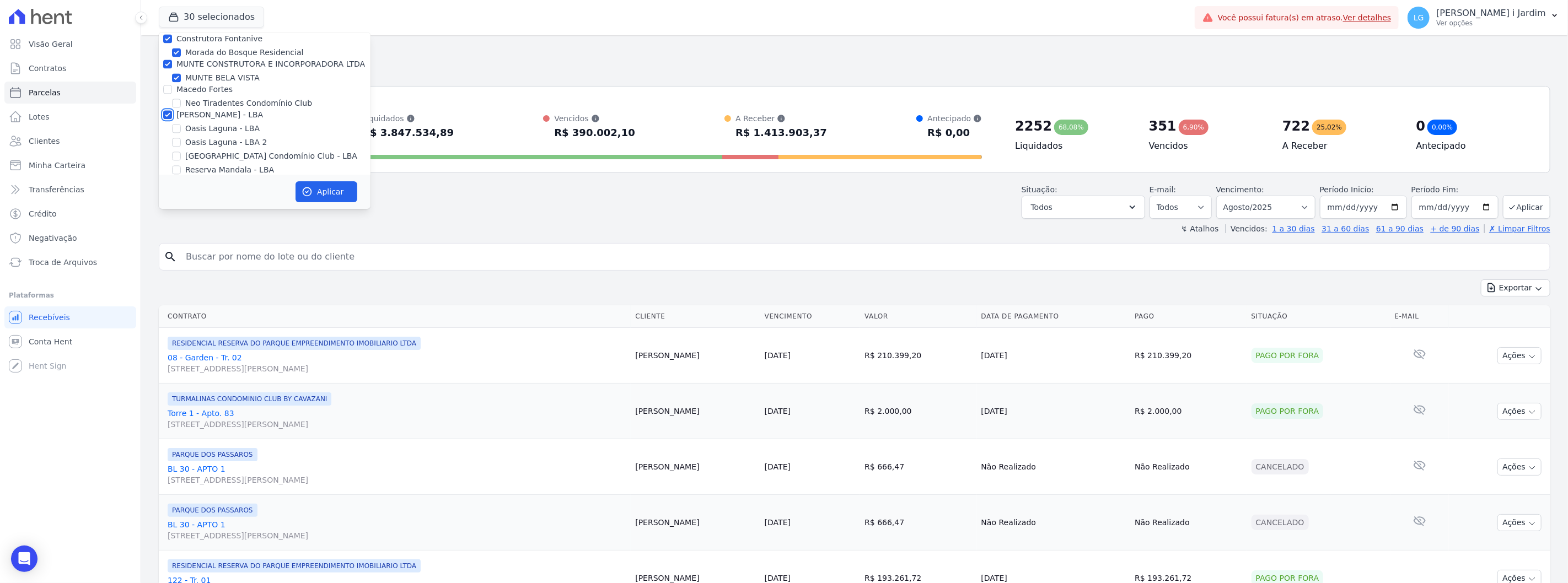
checkbox input "false"
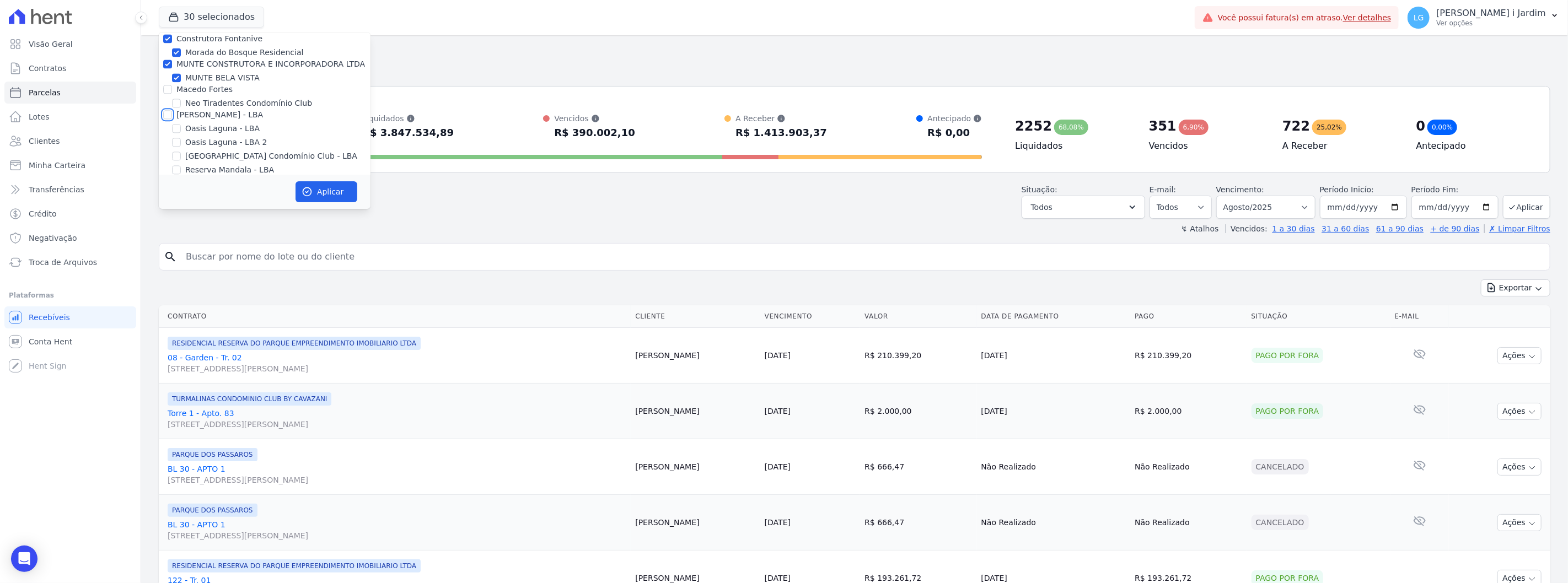
checkbox input "false"
click at [214, 182] on label "MUNTE CONSTRUTORA E INCORPORADORA LTDA" at bounding box center [271, 186] width 189 height 9
click at [172, 182] on input "MUNTE CONSTRUTORA E INCORPORADORA LTDA" at bounding box center [167, 186] width 9 height 9
checkbox input "false"
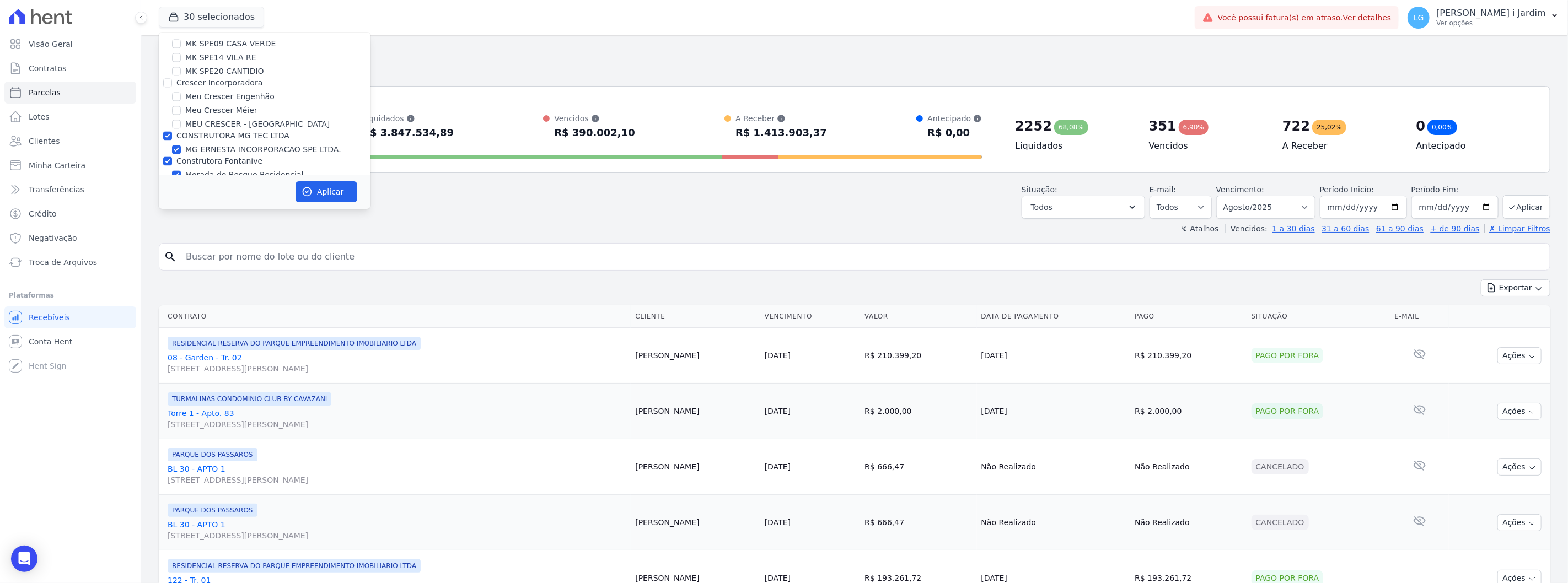
checkbox input "false"
click at [205, 156] on label "Construtora Fontanive" at bounding box center [219, 161] width 86 height 9
click at [186, 156] on label "Construtora Fontanive" at bounding box center [219, 161] width 86 height 9
click at [172, 156] on input "Construtora Fontanive" at bounding box center [167, 161] width 9 height 9
checkbox input "false"
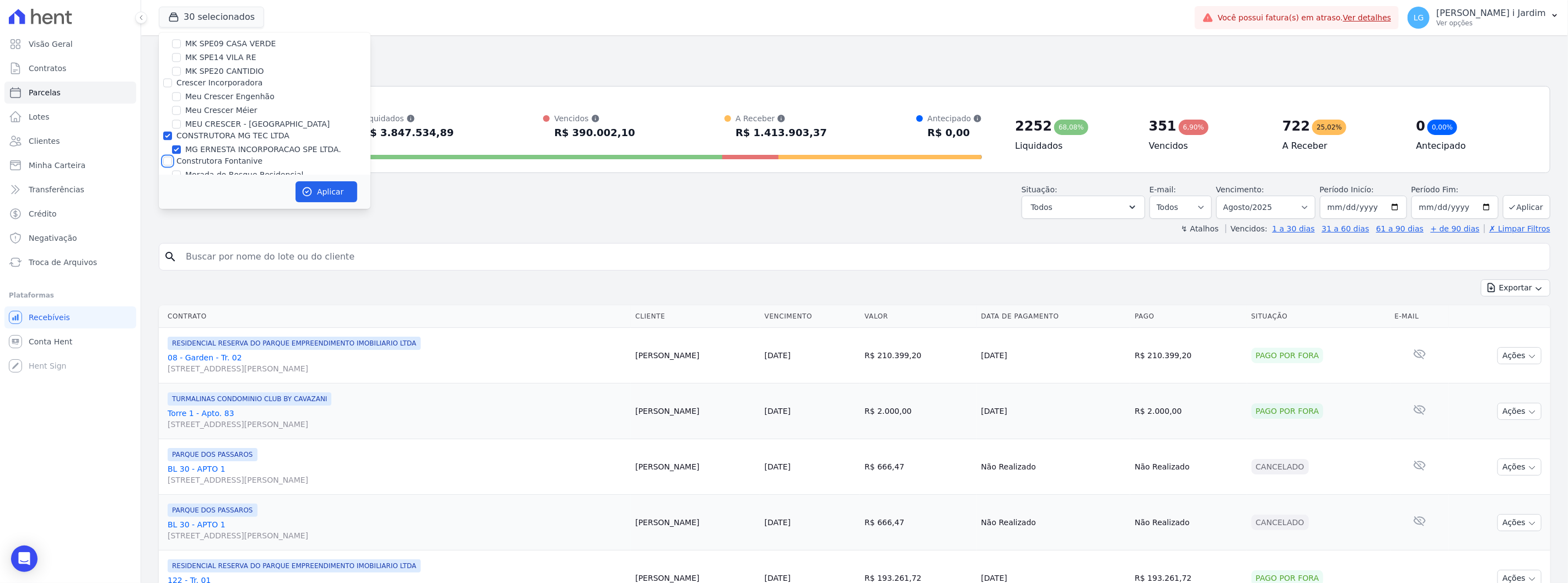
checkbox input "false"
click at [182, 131] on label "CONSTRUTORA MG TEC LTDA" at bounding box center [233, 136] width 113 height 9
click at [172, 131] on input "CONSTRUTORA MG TEC LTDA" at bounding box center [167, 136] width 9 height 9
checkbox input "false"
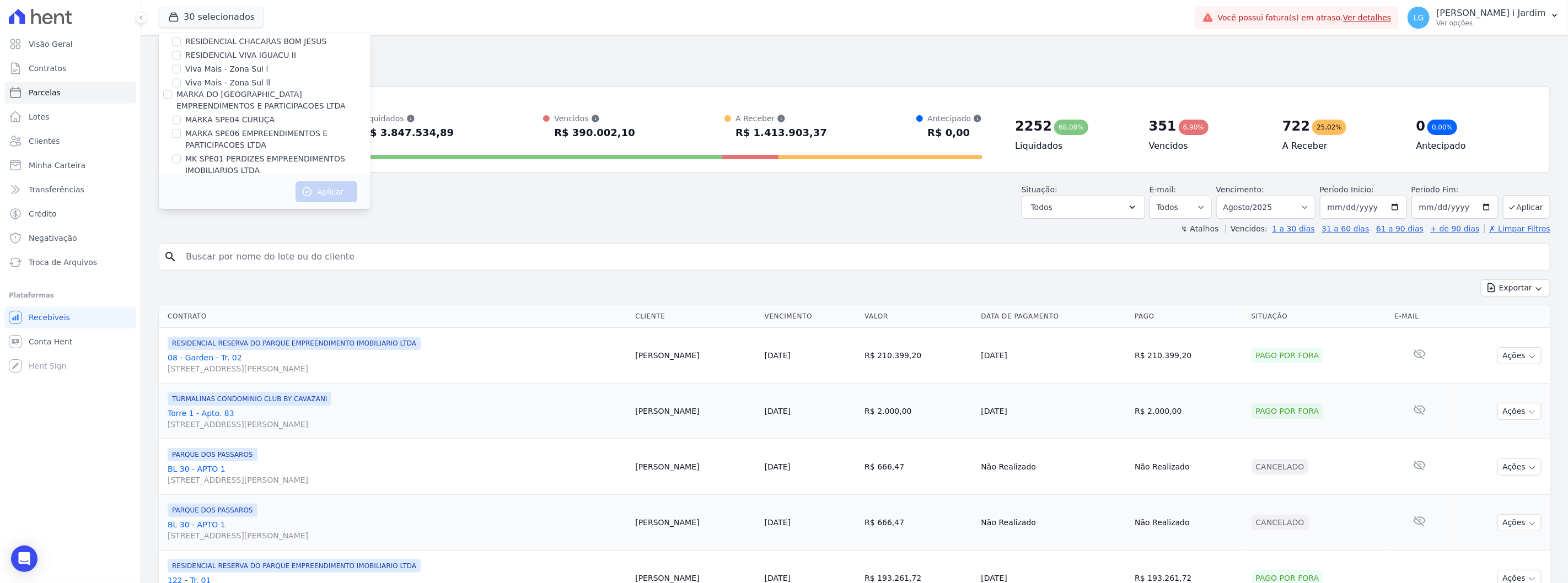
scroll to position [1857, 0]
click at [200, 108] on label "MARKA DO [GEOGRAPHIC_DATA] EMPREENDIMENTOS E PARTICIPACOES LTDA" at bounding box center [261, 119] width 169 height 21
click at [172, 108] on input "MARKA DO [GEOGRAPHIC_DATA] EMPREENDIMENTOS E PARTICIPACOES LTDA" at bounding box center [167, 113] width 9 height 9
checkbox input "true"
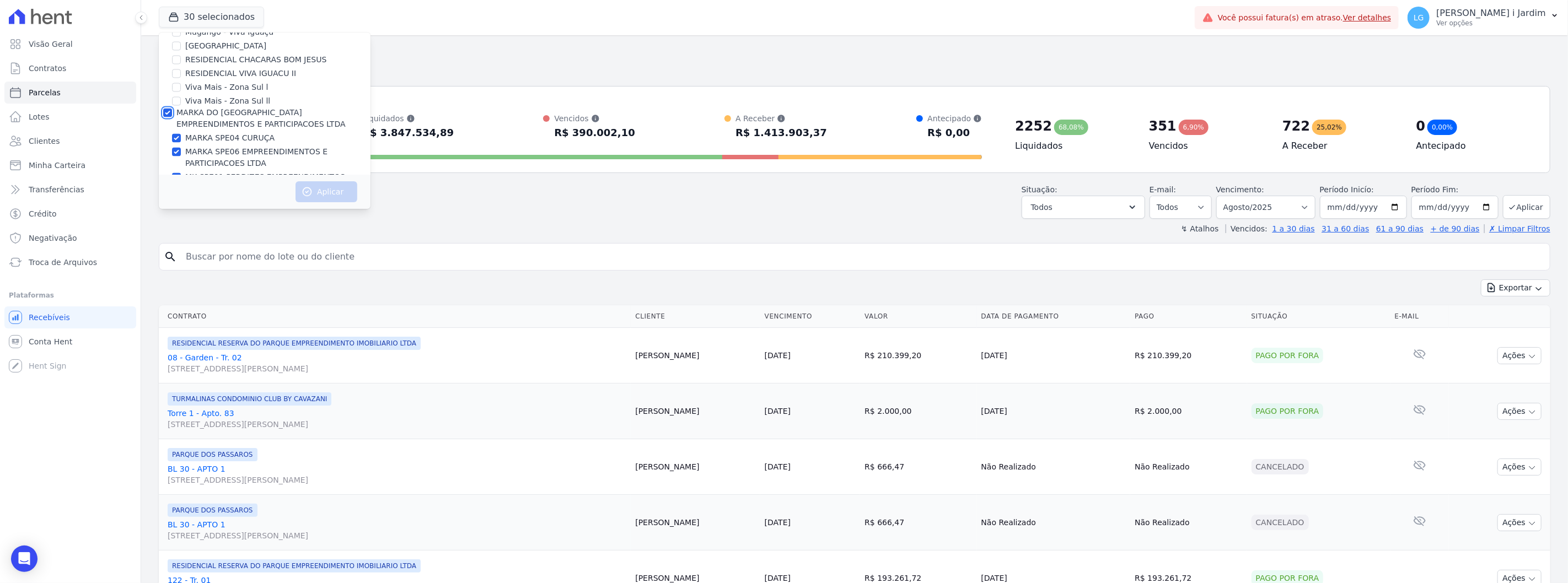
checkbox input "true"
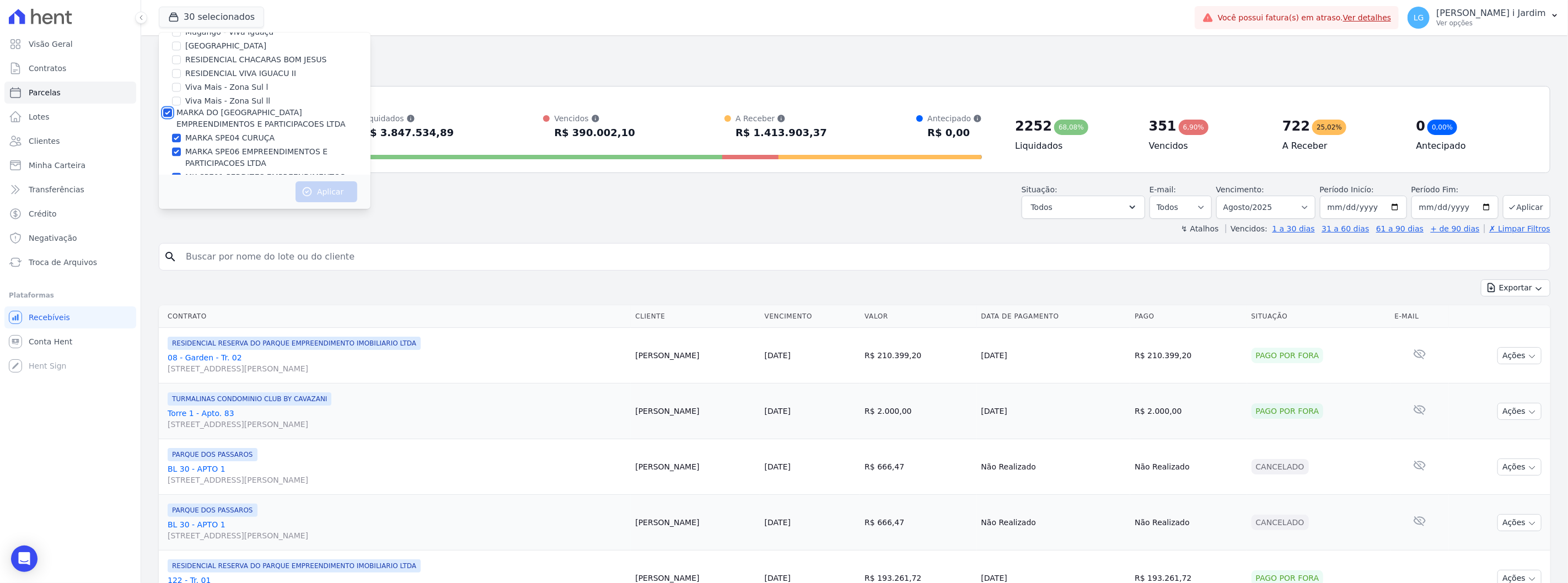
checkbox input "true"
drag, startPoint x: 200, startPoint y: 125, endPoint x: 198, endPoint y: 114, distance: 11.2
click at [200, 184] on label "Mais Lar" at bounding box center [192, 188] width 32 height 9
click at [172, 184] on input "Mais Lar" at bounding box center [167, 188] width 9 height 9
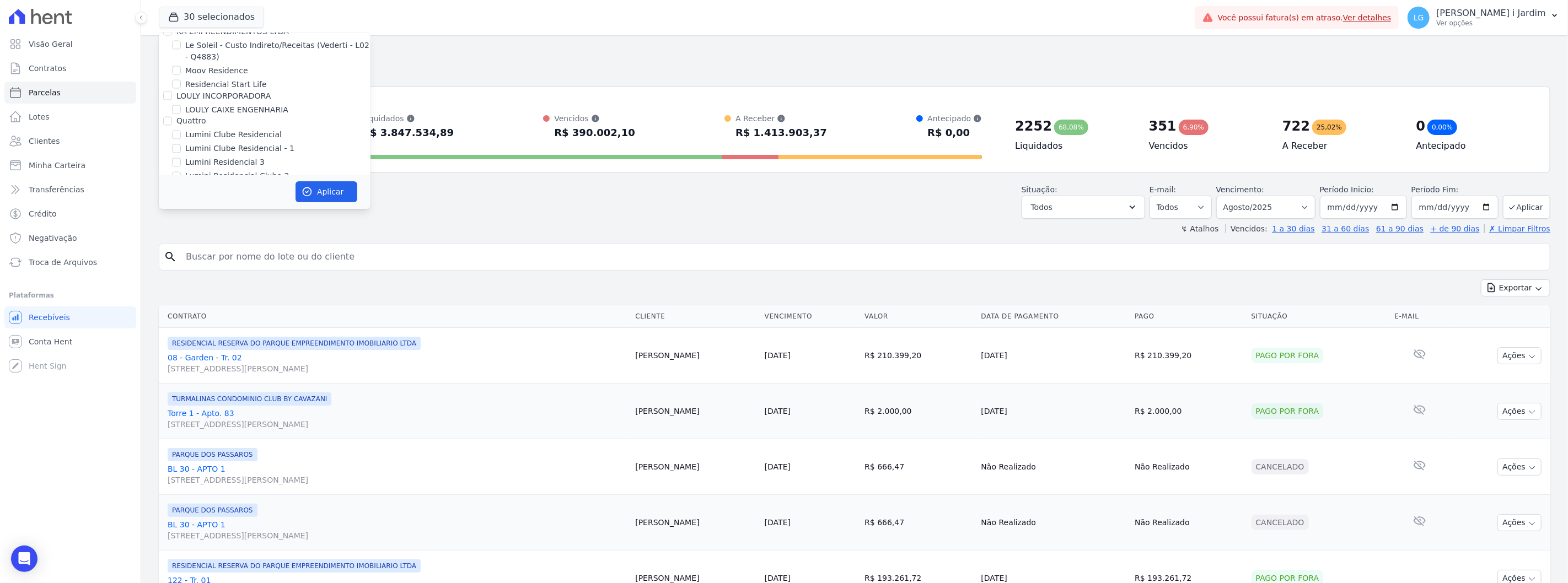
checkbox input "true"
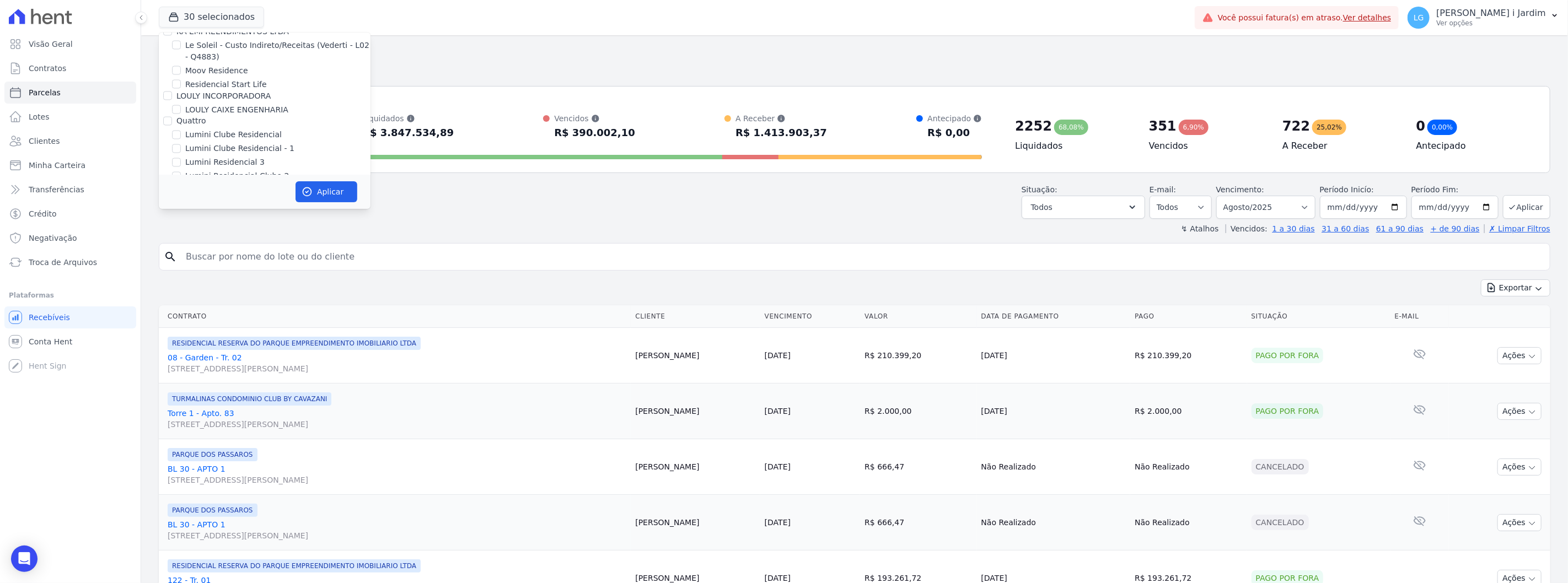
checkbox input "true"
click at [186, 117] on label "Quattro" at bounding box center [191, 121] width 29 height 9
click at [172, 117] on input "Quattro" at bounding box center [167, 121] width 9 height 9
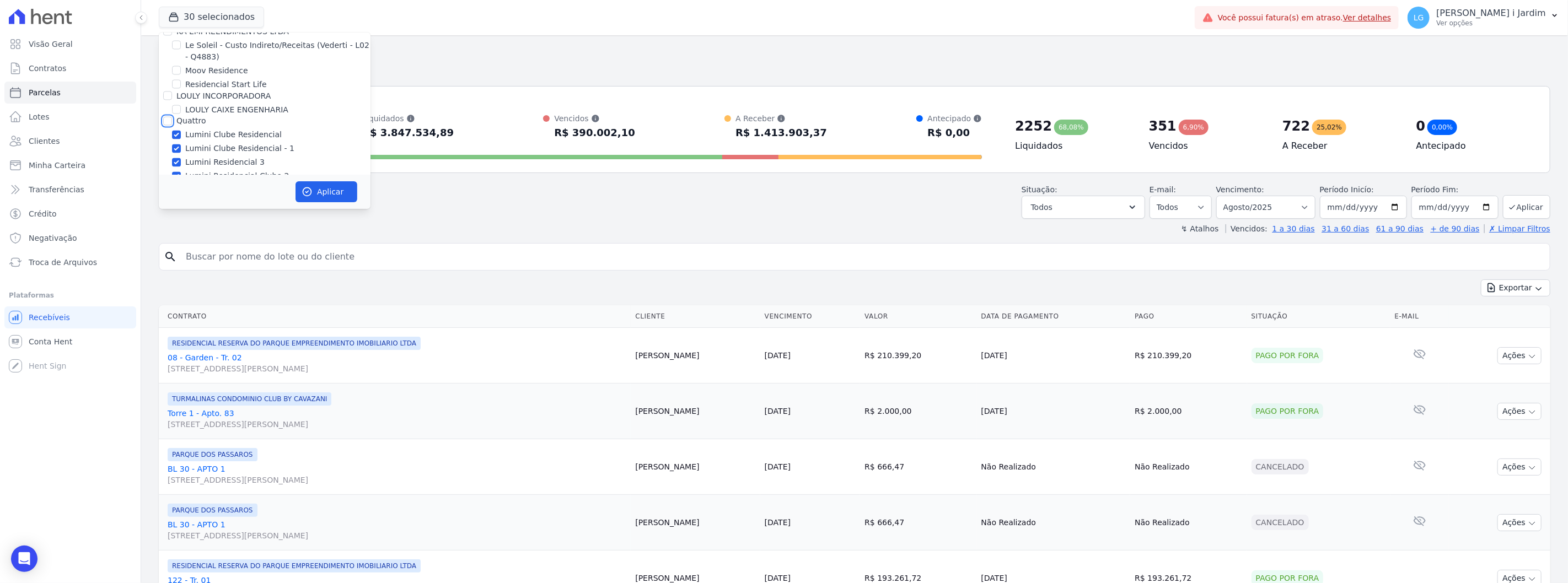
checkbox input "true"
click at [197, 153] on label "LOULY INCORPORADORA" at bounding box center [223, 157] width 94 height 9
click at [172, 153] on input "LOULY INCORPORADORA" at bounding box center [167, 157] width 9 height 9
click at [208, 211] on label "KA EMPREENDIMENTOS LTDA" at bounding box center [233, 215] width 113 height 9
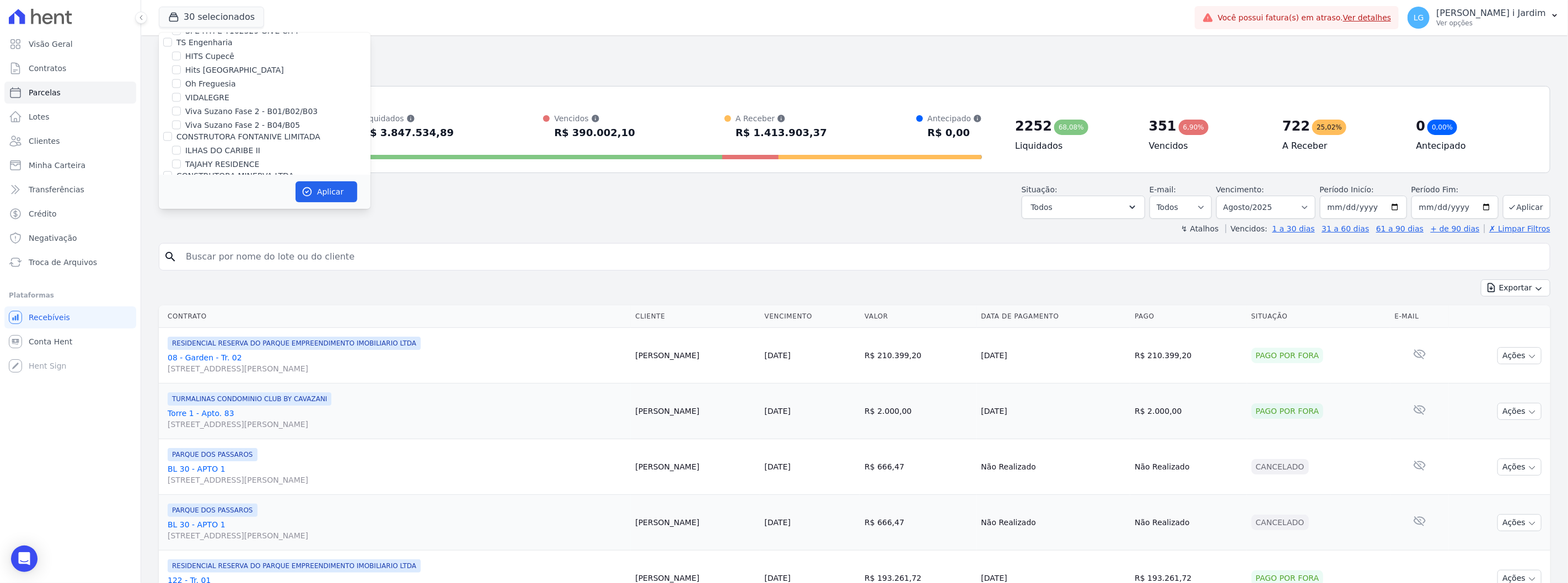
click at [172, 211] on input "KA EMPREENDIMENTOS LTDA" at bounding box center [167, 215] width 9 height 9
click at [206, 172] on label "CONSTRUTORA MINERVA LTDA" at bounding box center [235, 176] width 117 height 9
click at [172, 172] on input "CONSTRUTORA MINERVA LTDA" at bounding box center [167, 176] width 9 height 9
click at [196, 132] on label "CONSTRUTORA FONTANIVE LIMITADA" at bounding box center [248, 136] width 144 height 9
click at [172, 132] on input "CONSTRUTORA FONTANIVE LIMITADA" at bounding box center [167, 136] width 9 height 9
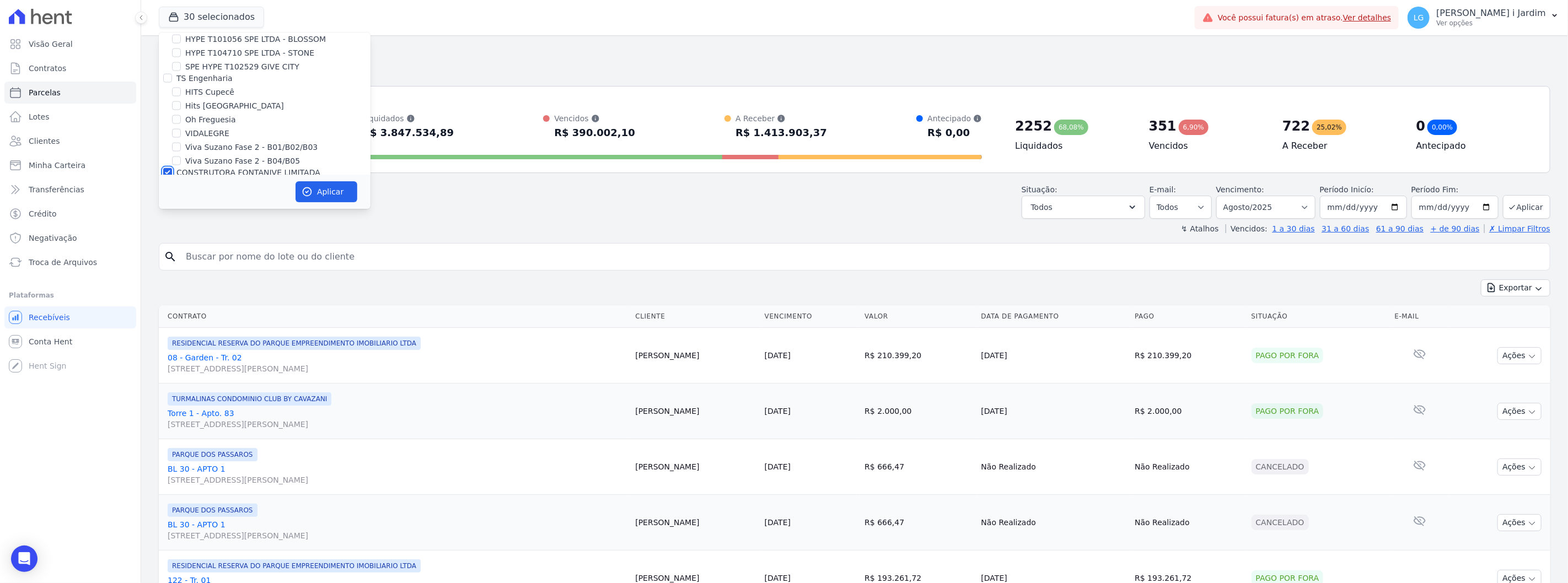
scroll to position [1428, 0]
click at [197, 99] on label "TS Engenharia" at bounding box center [205, 103] width 56 height 9
click at [172, 99] on input "TS Engenharia" at bounding box center [167, 103] width 9 height 9
click at [211, 130] on label "HYPE EMPREENDIMENTOS IMOBILIARIOS SPE LTDA" at bounding box center [263, 141] width 173 height 21
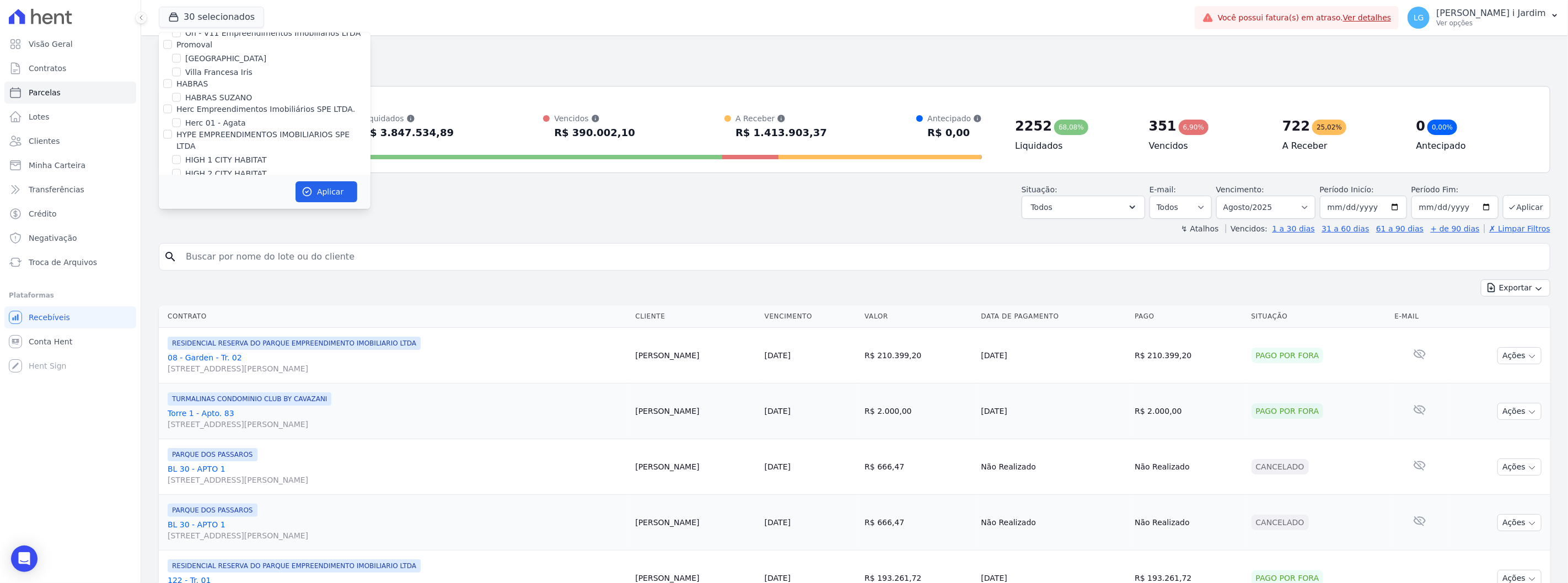
click at [172, 130] on input "HYPE EMPREENDIMENTOS IMOBILIARIOS SPE LTDA" at bounding box center [167, 134] width 9 height 9
click at [197, 141] on label "HABRAS" at bounding box center [192, 145] width 32 height 9
click at [172, 141] on input "HABRAS" at bounding box center [167, 145] width 9 height 9
click at [198, 102] on label "Promoval" at bounding box center [194, 106] width 36 height 9
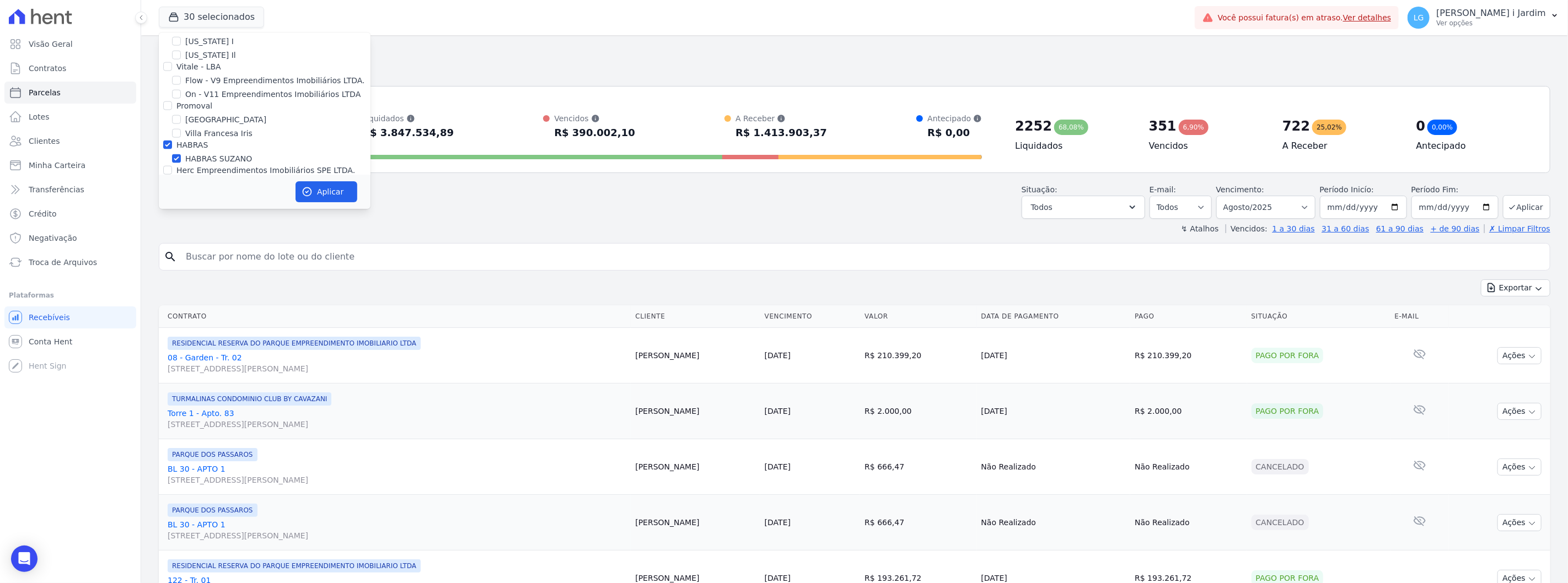
click at [172, 102] on input "Promoval" at bounding box center [167, 106] width 9 height 9
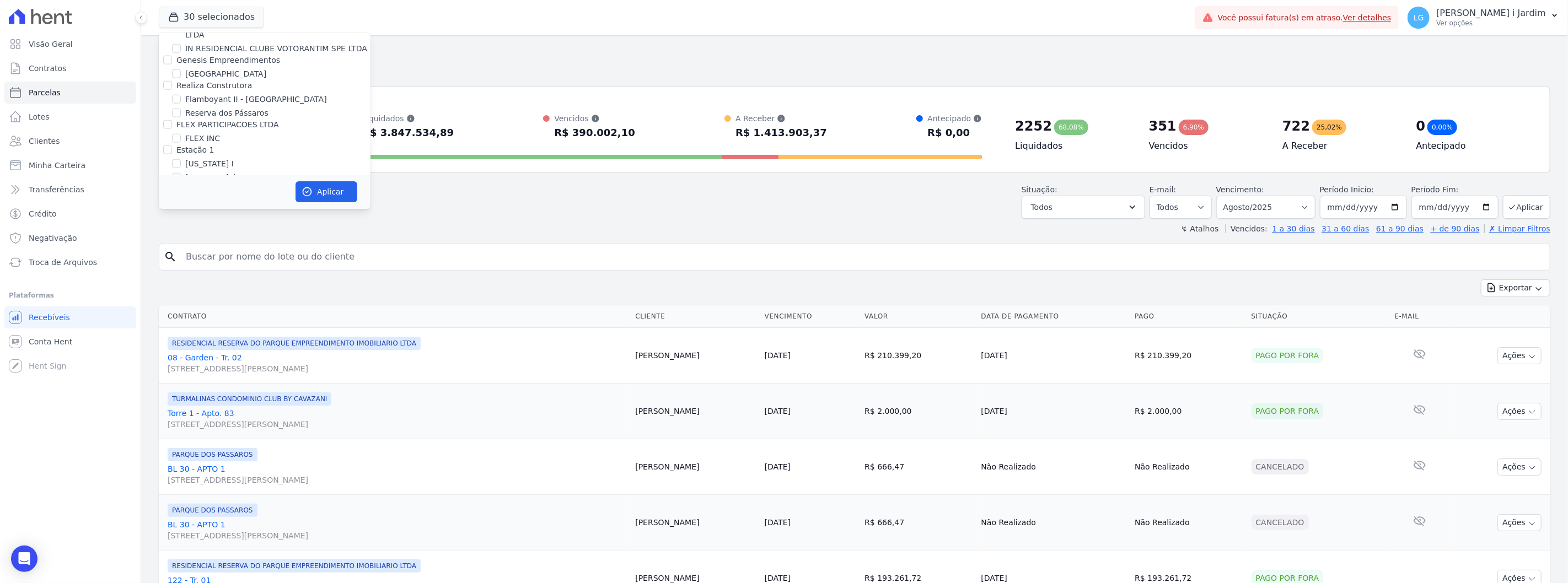
scroll to position [1061, 0]
click at [212, 181] on label "FLEX PARTICIPACOES LTDA" at bounding box center [228, 186] width 102 height 9
click at [172, 181] on input "FLEX PARTICIPACOES LTDA" at bounding box center [167, 186] width 9 height 9
click at [219, 117] on label "Genesis Empreendimentos" at bounding box center [228, 121] width 103 height 9
click at [172, 117] on input "Genesis Empreendimentos" at bounding box center [167, 121] width 9 height 9
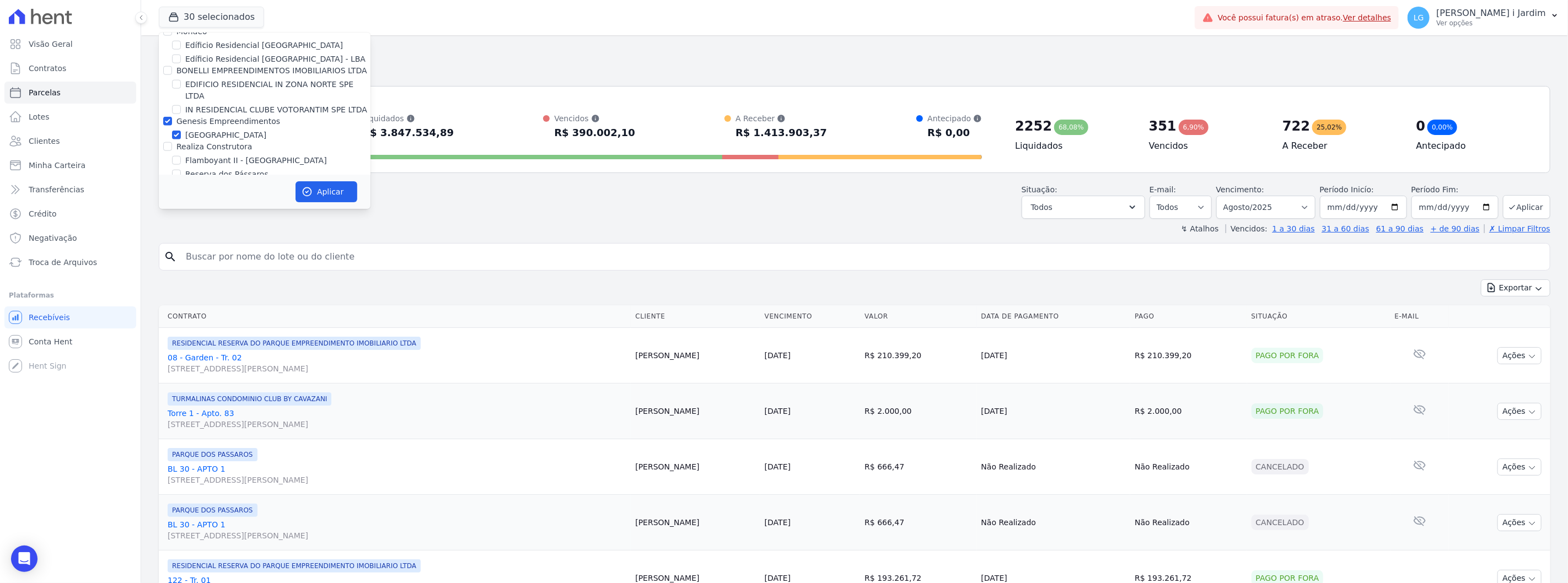
click at [203, 66] on label "BONELLI EMPREENDIMENTOS IMOBILIARIOS LTDA" at bounding box center [271, 71] width 191 height 9
click at [172, 66] on input "BONELLI EMPREENDIMENTOS IMOBILIARIOS LTDA" at bounding box center [167, 71] width 9 height 9
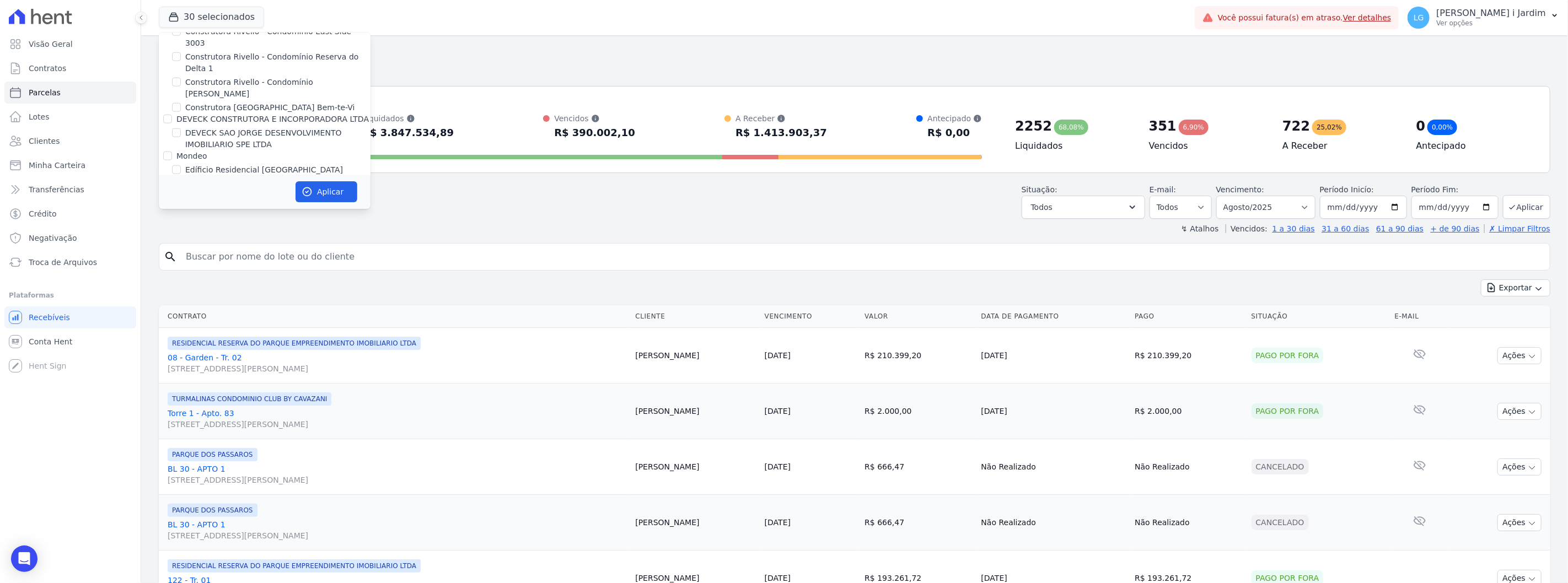
click at [196, 152] on label "Mondeo" at bounding box center [192, 156] width 31 height 9
click at [172, 152] on input "Mondeo" at bounding box center [167, 156] width 9 height 9
click at [236, 114] on label "DEVECK CONSTRUTORA E INCORPORADORA LTDA" at bounding box center [273, 119] width 192 height 9
click at [172, 114] on input "DEVECK CONSTRUTORA E INCORPORADORA LTDA" at bounding box center [167, 119] width 9 height 9
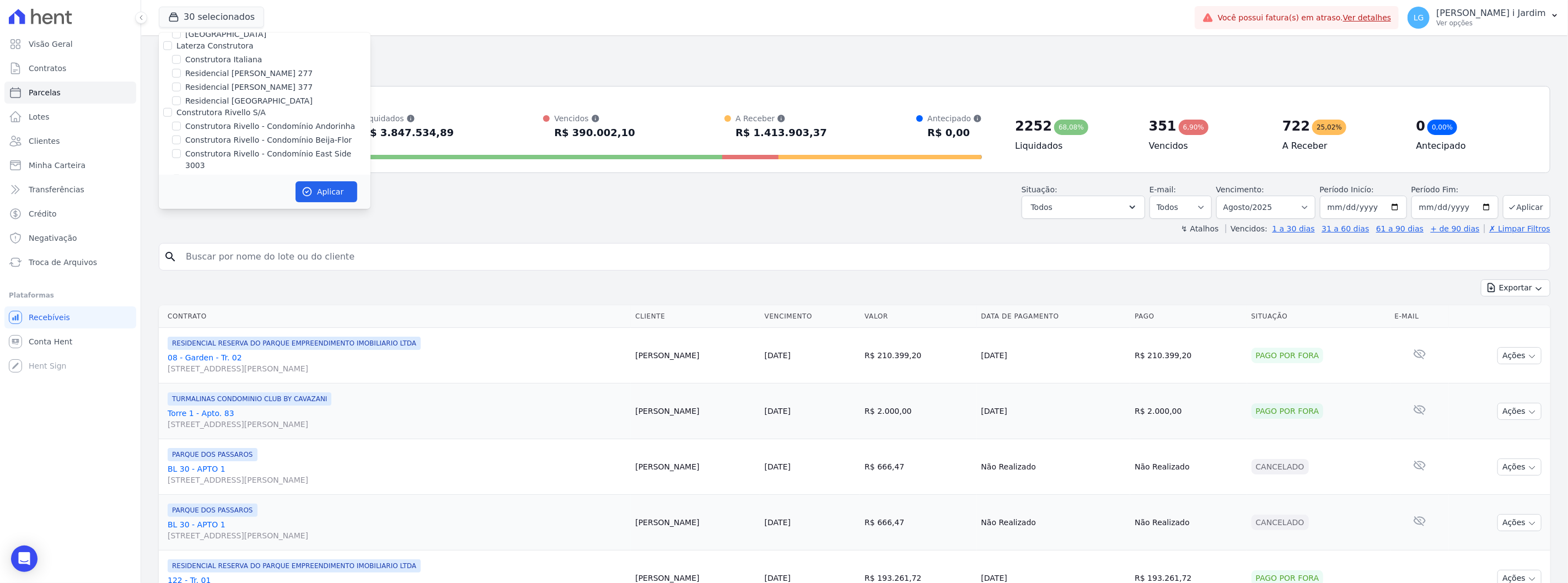
click at [237, 108] on label "Construtora Rivello S/A" at bounding box center [221, 113] width 89 height 9
click at [172, 108] on input "Construtora Rivello S/A" at bounding box center [167, 113] width 9 height 9
click at [240, 108] on label "Construtora Rivello S/A" at bounding box center [221, 113] width 89 height 9
click at [172, 108] on input "Construtora Rivello S/A" at bounding box center [167, 113] width 9 height 9
click at [226, 41] on label "Laterza Construtora" at bounding box center [215, 46] width 77 height 9
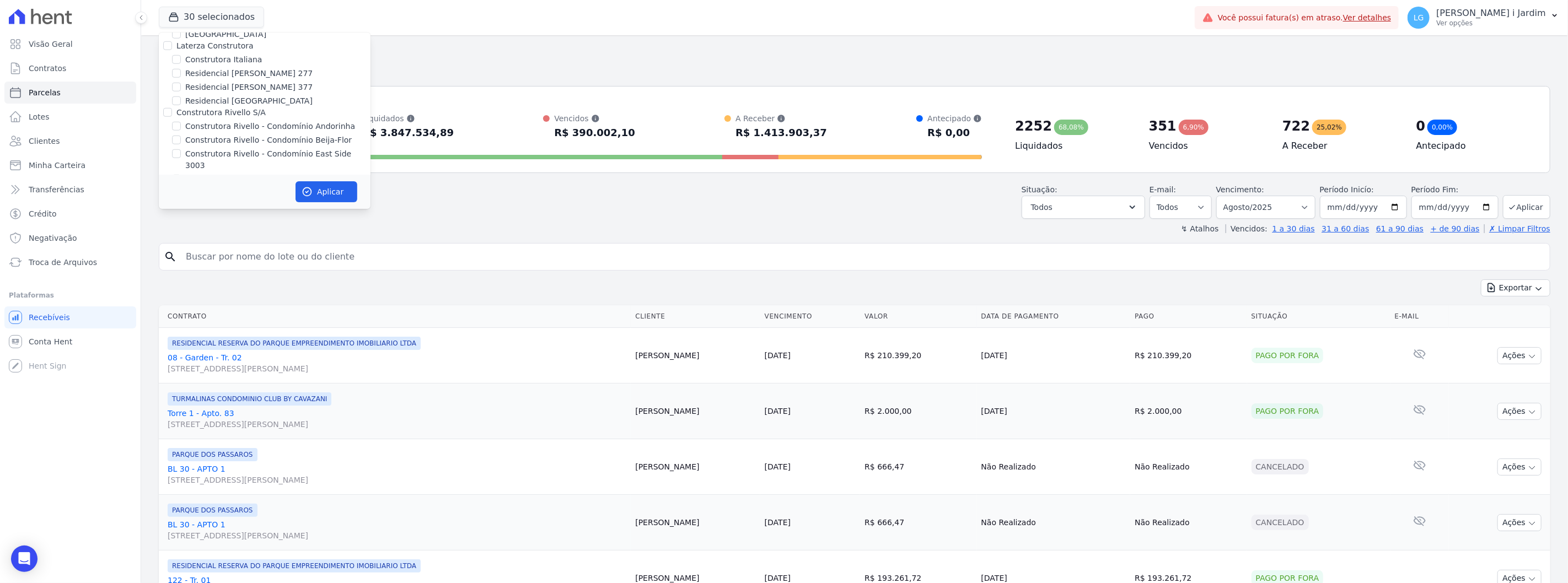
click at [172, 41] on input "Laterza Construtora" at bounding box center [167, 46] width 9 height 9
click at [223, 114] on label "Trust Construtora" at bounding box center [210, 119] width 67 height 9
click at [172, 114] on input "Trust Construtora" at bounding box center [167, 119] width 9 height 9
click at [217, 71] on label "MINERALE EMPREENDIMENTOS IMOBILIARIOS" at bounding box center [264, 68] width 175 height 9
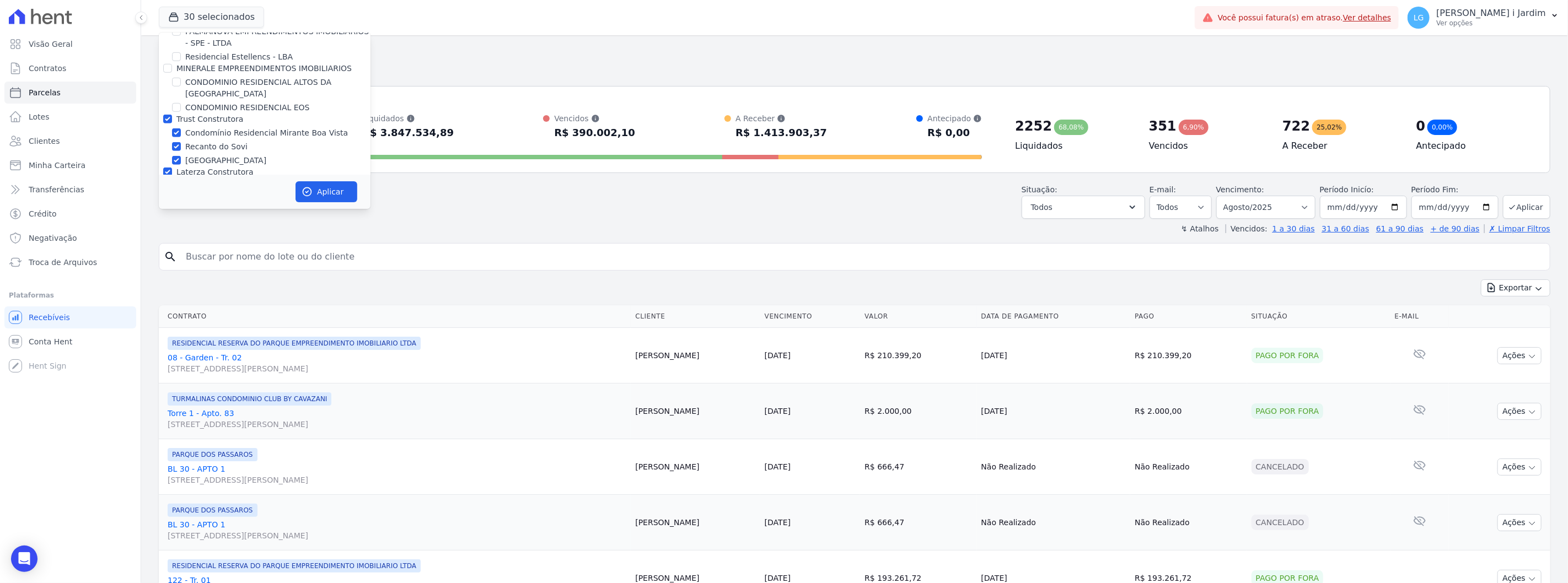
click at [172, 71] on input "MINERALE EMPREENDIMENTOS IMOBILIARIOS" at bounding box center [167, 68] width 9 height 9
click at [200, 75] on label "Vilaurbe" at bounding box center [192, 75] width 32 height 9
click at [172, 75] on input "Vilaurbe" at bounding box center [167, 75] width 9 height 9
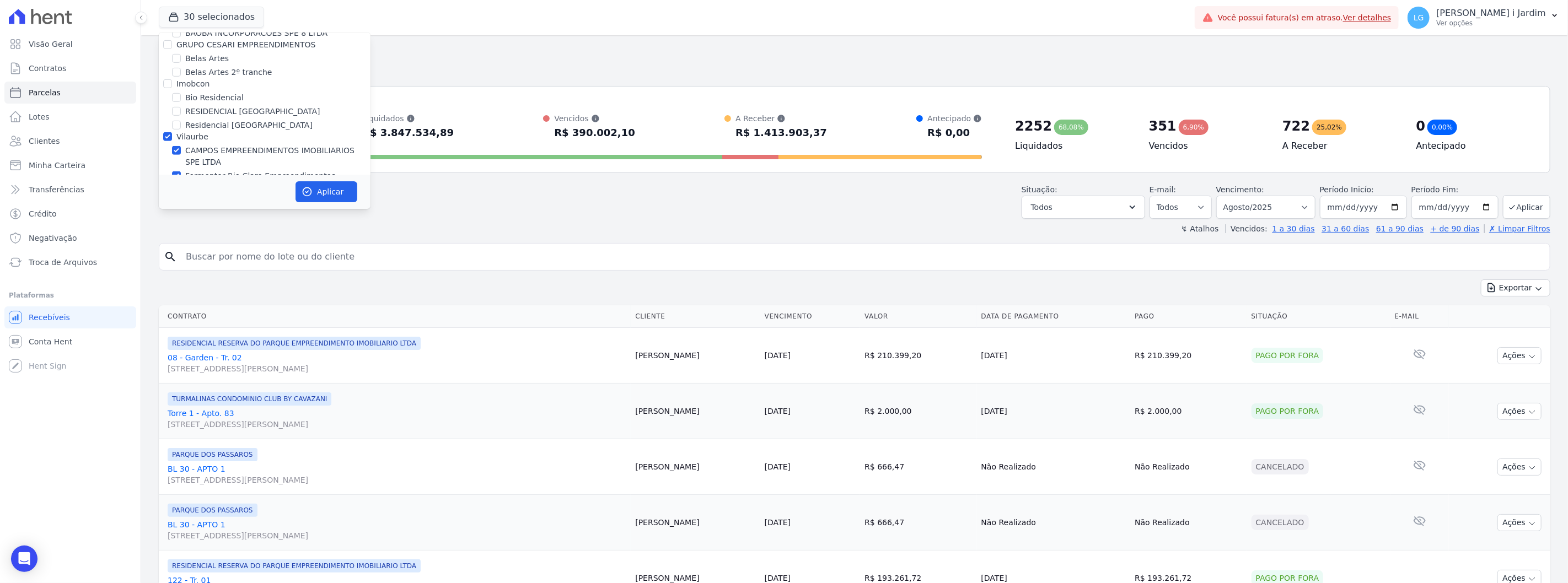
click at [205, 83] on label "Imobcon" at bounding box center [193, 83] width 33 height 9
click at [172, 83] on input "Imobcon" at bounding box center [167, 83] width 9 height 9
click at [222, 108] on label "GRUPO CESARI EMPREENDIMENTOS" at bounding box center [246, 106] width 139 height 9
click at [172, 108] on input "GRUPO CESARI EMPREENDIMENTOS" at bounding box center [167, 106] width 9 height 9
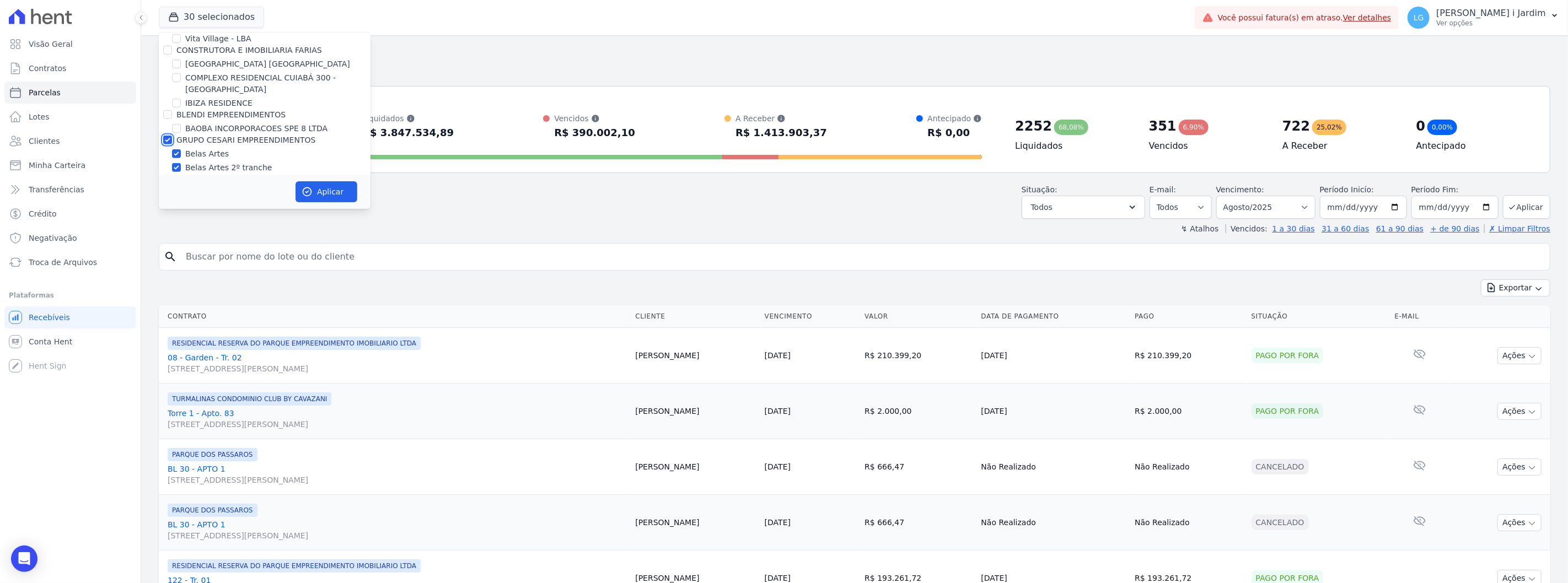
scroll to position [382, 0]
click at [233, 138] on label "BLENDI EMPREENDIMENTOS" at bounding box center [231, 142] width 109 height 9
click at [172, 138] on input "BLENDI EMPREENDIMENTOS" at bounding box center [167, 142] width 9 height 9
click at [230, 85] on label "[GEOGRAPHIC_DATA] [GEOGRAPHIC_DATA]" at bounding box center [267, 91] width 165 height 12
click at [181, 86] on input "[GEOGRAPHIC_DATA] [GEOGRAPHIC_DATA]" at bounding box center [177, 91] width 9 height 9
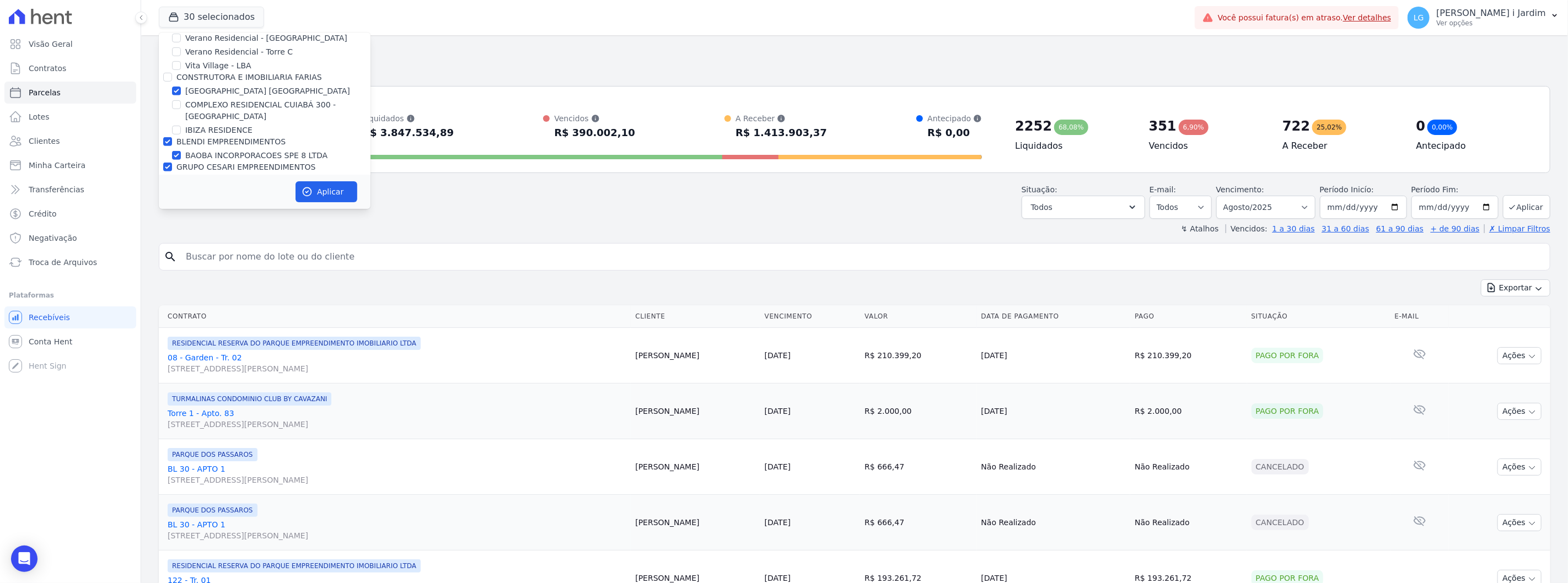
click at [229, 96] on label "[GEOGRAPHIC_DATA] [GEOGRAPHIC_DATA]" at bounding box center [267, 91] width 165 height 12
click at [181, 96] on input "[GEOGRAPHIC_DATA] [GEOGRAPHIC_DATA]" at bounding box center [177, 91] width 9 height 9
click at [228, 75] on label "CONSTRUTORA E IMOBILIARIA FARIAS" at bounding box center [249, 77] width 145 height 9
click at [172, 75] on input "CONSTRUTORA E IMOBILIARIA FARIAS" at bounding box center [167, 77] width 9 height 9
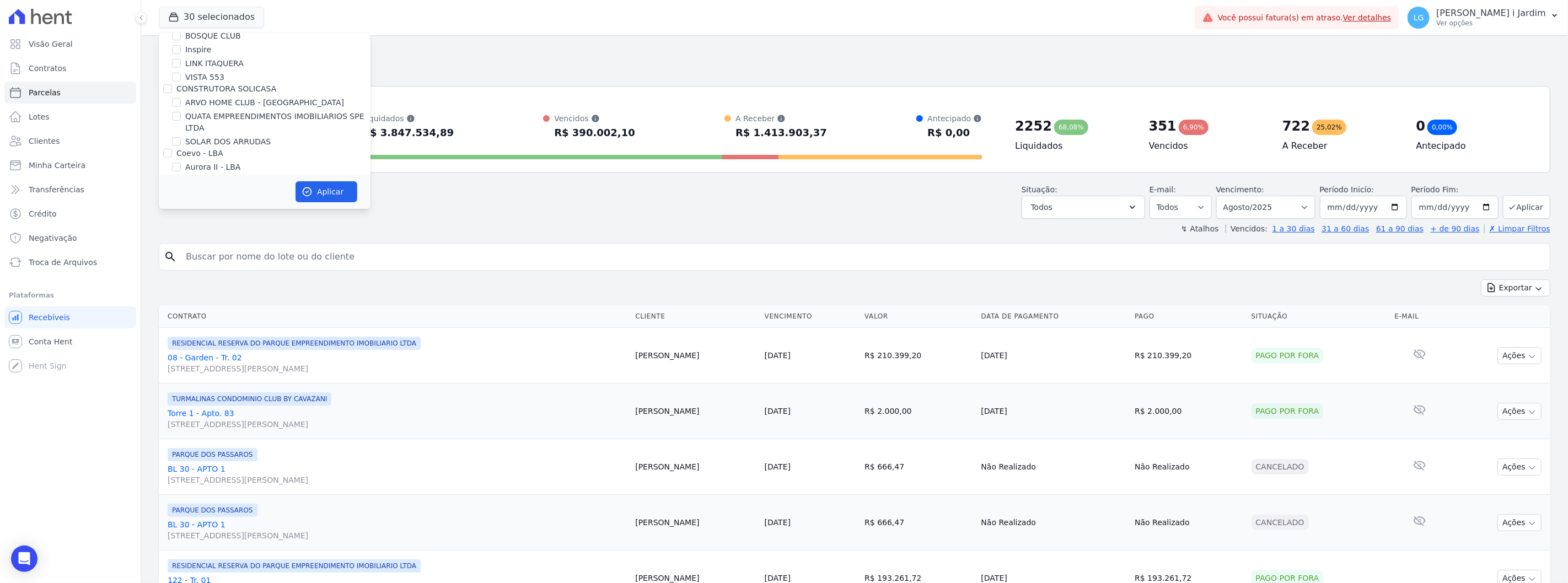
click at [210, 91] on label "CONSTRUTORA SOLICASA" at bounding box center [226, 89] width 100 height 9
click at [172, 91] on input "CONSTRUTORA SOLICASA" at bounding box center [167, 89] width 9 height 9
click at [212, 100] on label "Graal Engenharia" at bounding box center [210, 103] width 68 height 9
click at [172, 100] on input "Graal Engenharia" at bounding box center [167, 103] width 9 height 9
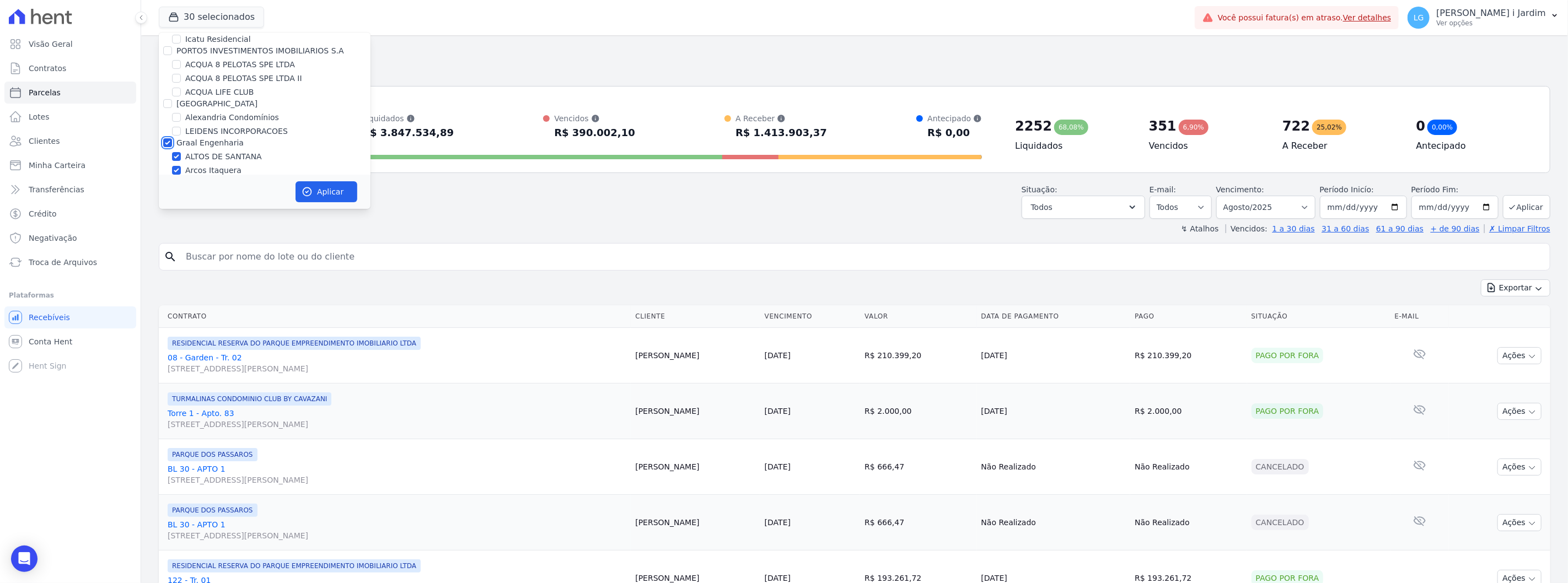
scroll to position [14, 0]
click at [195, 128] on label "[GEOGRAPHIC_DATA]" at bounding box center [217, 125] width 81 height 9
click at [172, 128] on input "[GEOGRAPHIC_DATA]" at bounding box center [167, 125] width 9 height 9
click at [214, 69] on label "PORTO5 INVESTIMENTOS IMOBILIARIOS S.A" at bounding box center [260, 72] width 167 height 9
click at [172, 69] on input "PORTO5 INVESTIMENTOS IMOBILIARIOS S.A" at bounding box center [167, 72] width 9 height 9
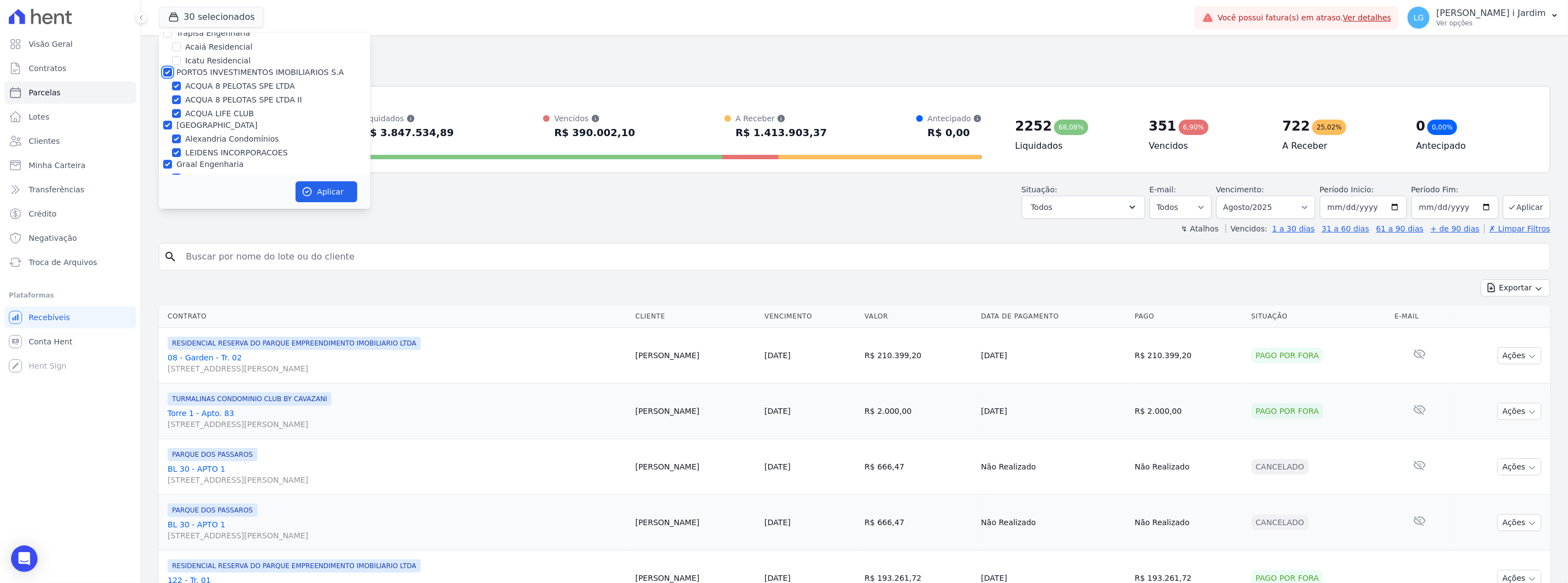
scroll to position [0, 0]
click at [206, 49] on label "Trapisa Engenharia" at bounding box center [213, 47] width 74 height 9
click at [172, 49] on input "Trapisa Engenharia" at bounding box center [167, 47] width 9 height 9
click at [311, 188] on icon "button" at bounding box center [307, 192] width 11 height 11
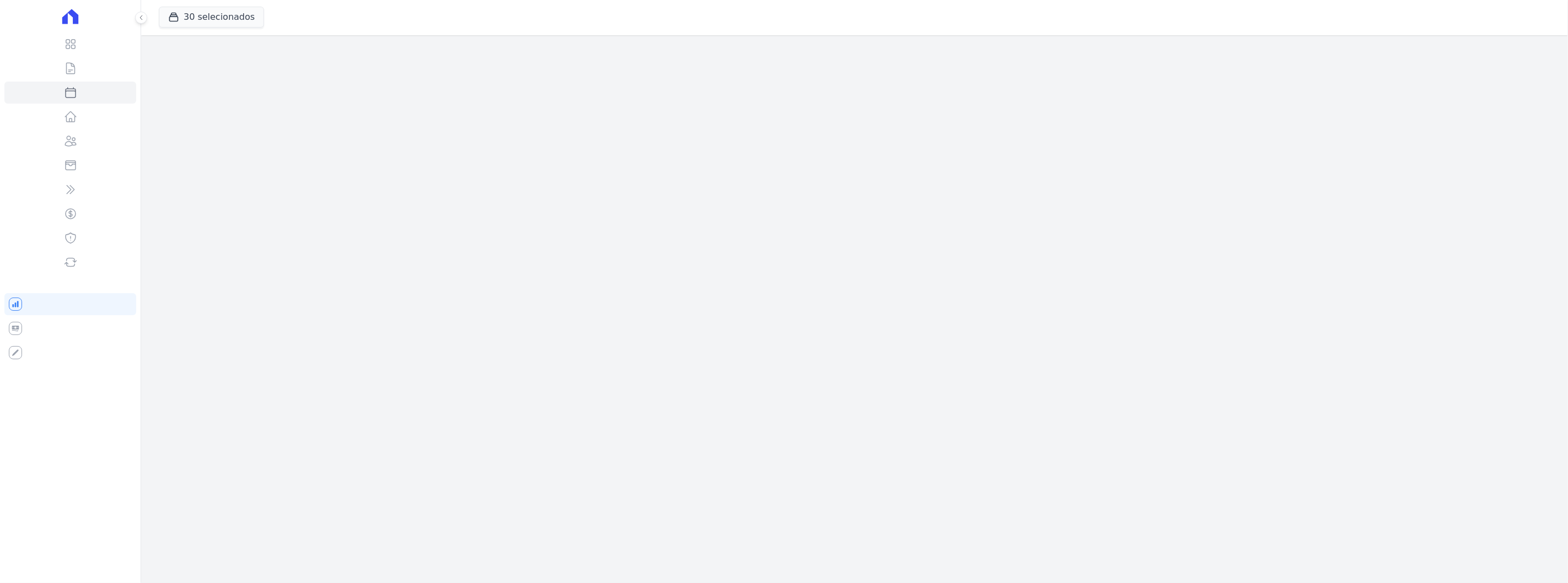
select select
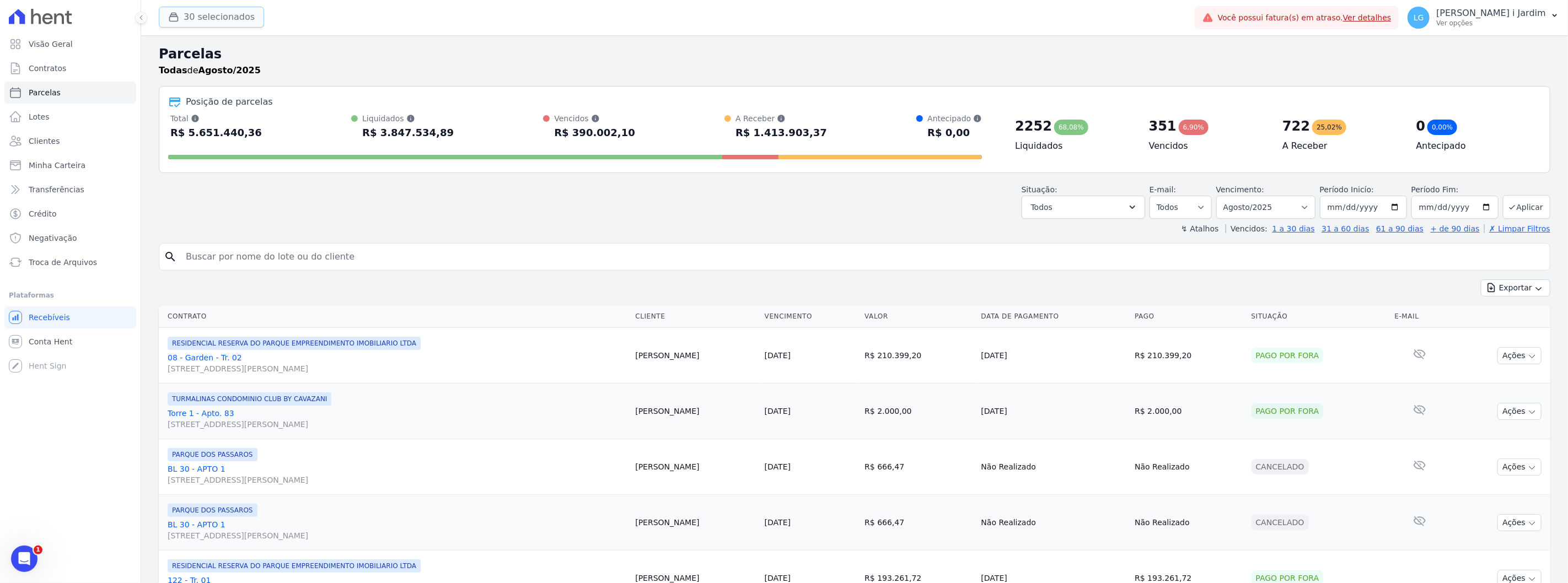
click at [193, 21] on button "30 selecionados" at bounding box center [211, 17] width 105 height 21
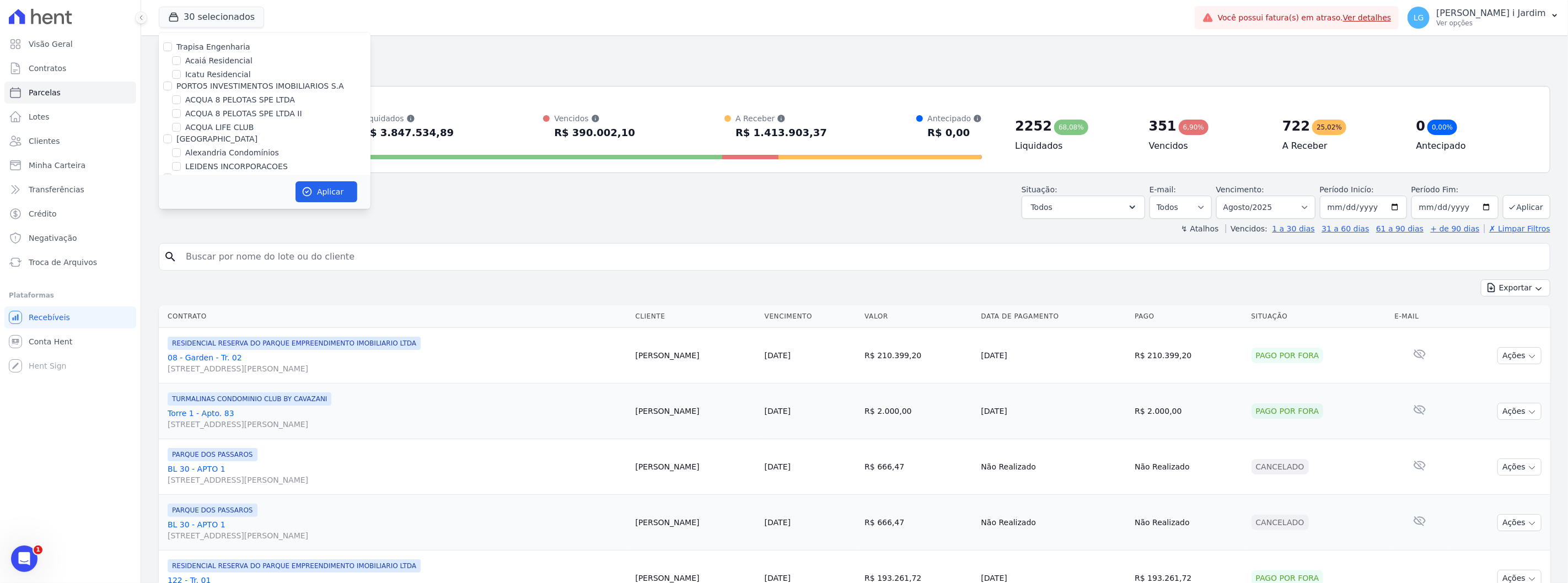
click at [214, 44] on label "Trapisa Engenharia" at bounding box center [213, 47] width 74 height 9
click at [172, 44] on input "Trapisa Engenharia" at bounding box center [167, 47] width 9 height 9
checkbox input "true"
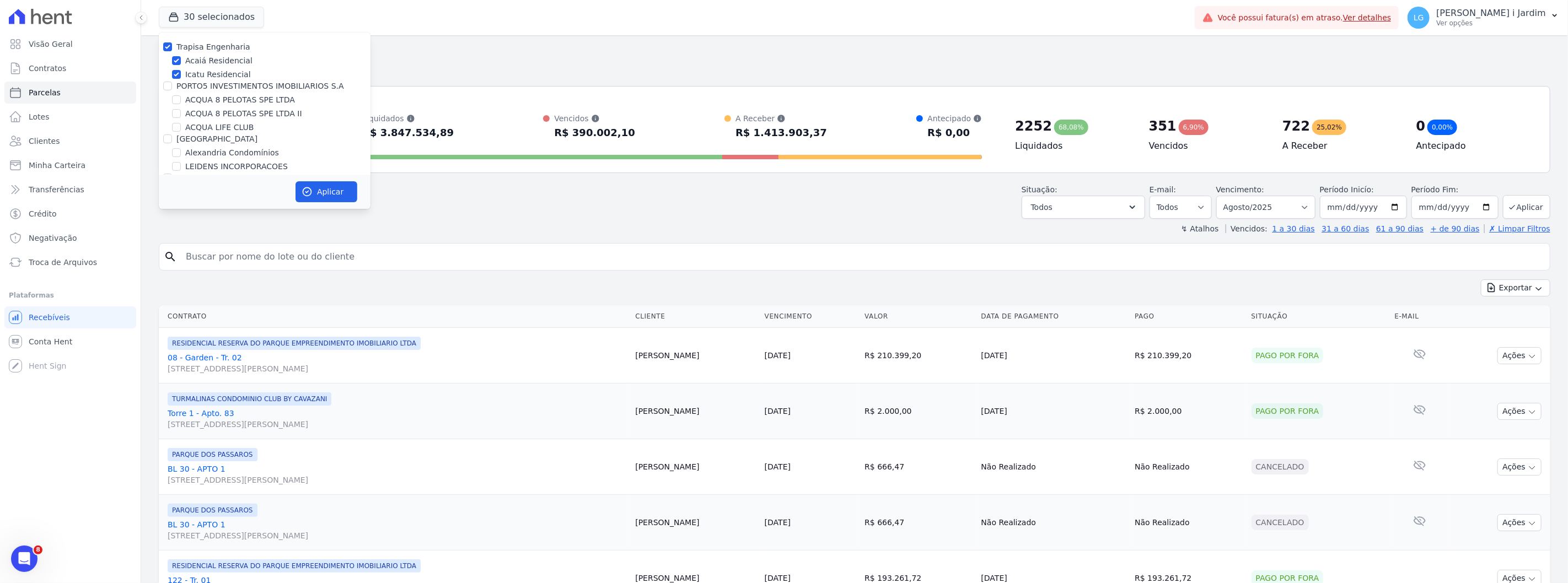
click at [222, 83] on label "PORTO5 INVESTIMENTOS IMOBILIARIOS S.A" at bounding box center [260, 86] width 167 height 9
click at [172, 83] on input "PORTO5 INVESTIMENTOS IMOBILIARIOS S.A" at bounding box center [167, 86] width 9 height 9
checkbox input "true"
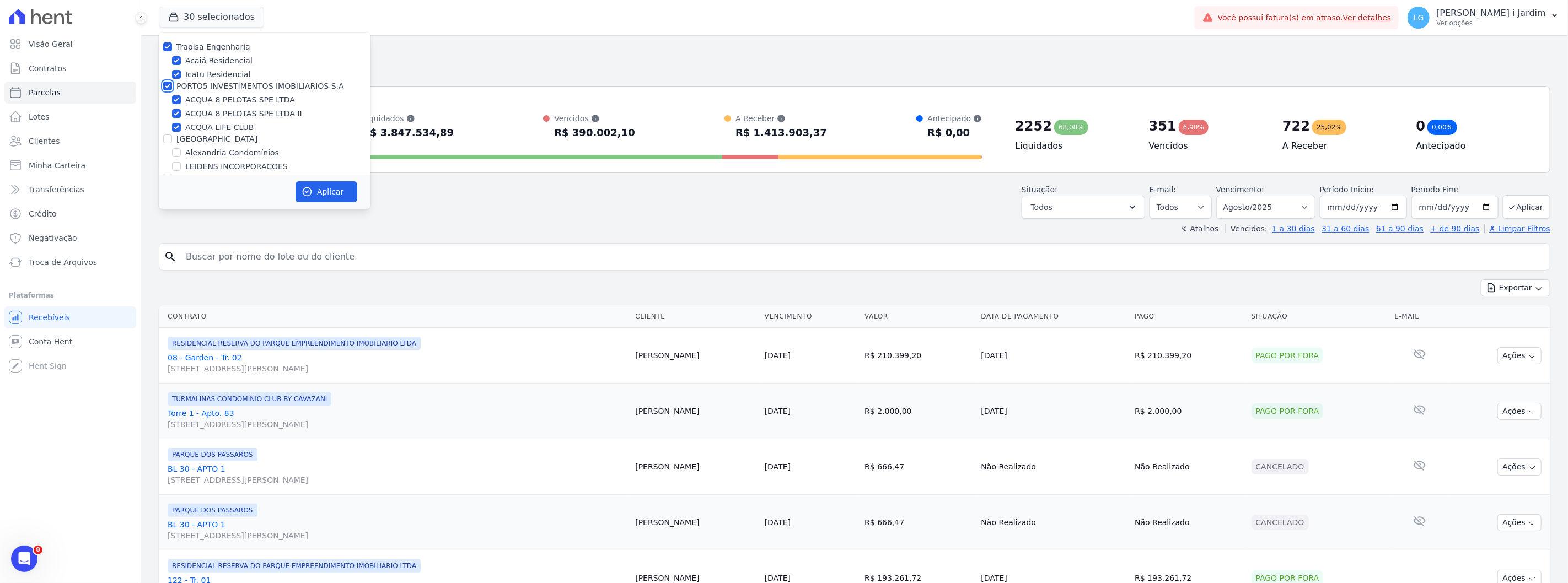
checkbox input "true"
click at [199, 140] on label "[GEOGRAPHIC_DATA]" at bounding box center [217, 139] width 81 height 9
click at [172, 140] on input "[GEOGRAPHIC_DATA]" at bounding box center [167, 139] width 9 height 9
checkbox input "true"
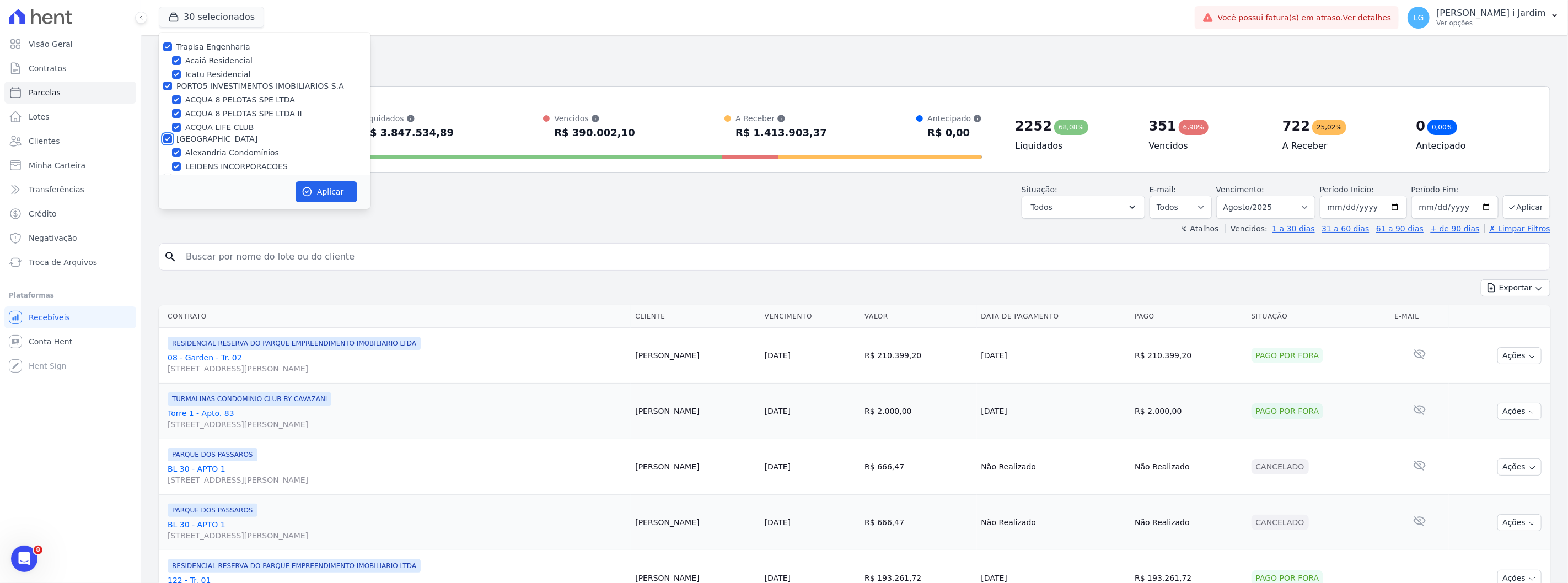
checkbox input "true"
click at [210, 57] on label "Graal Engenharia" at bounding box center [210, 55] width 68 height 9
click at [172, 57] on input "Graal Engenharia" at bounding box center [167, 55] width 9 height 9
checkbox input "true"
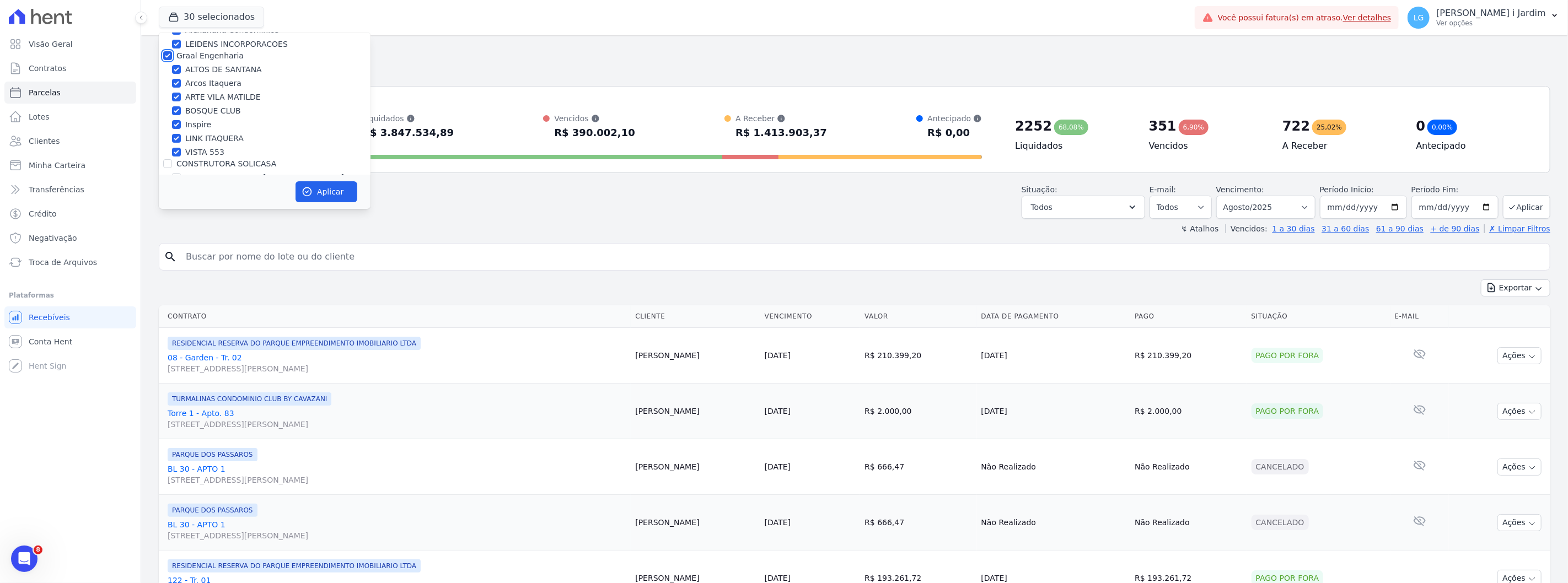
checkbox input "true"
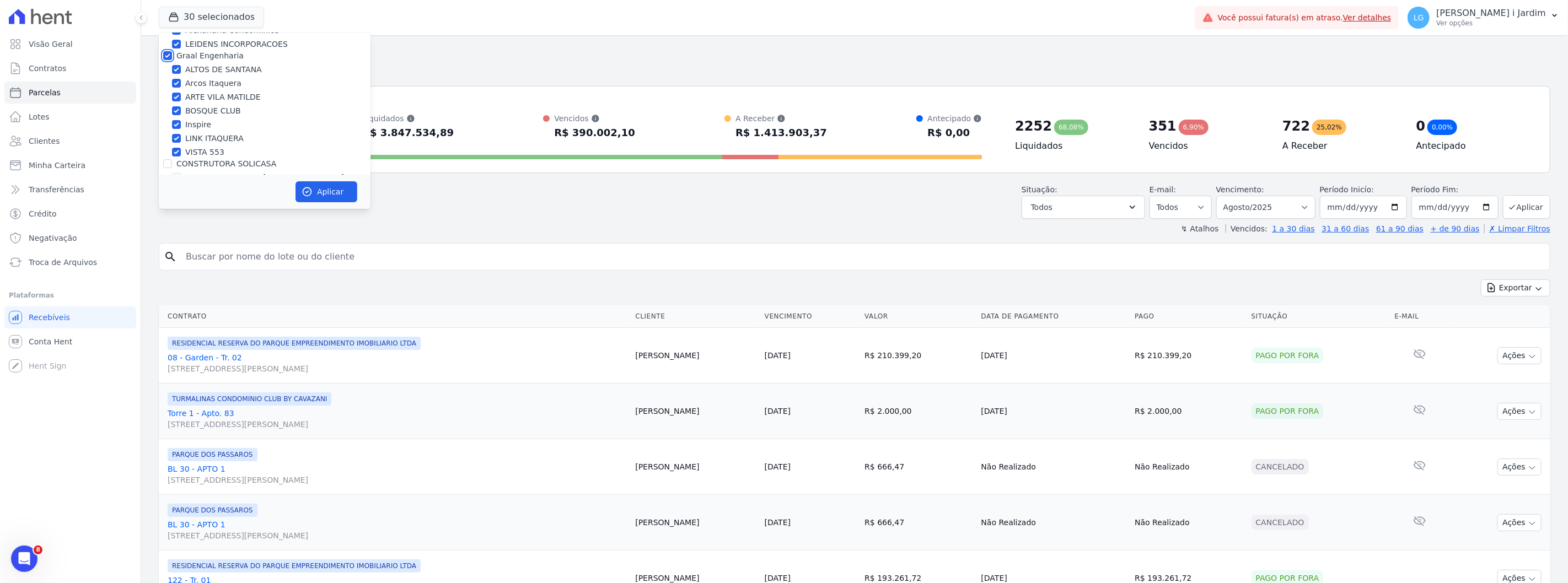
checkbox input "true"
click at [217, 161] on label "CONSTRUTORA SOLICASA" at bounding box center [226, 164] width 100 height 9
click at [172, 161] on input "CONSTRUTORA SOLICASA" at bounding box center [167, 164] width 9 height 9
checkbox input "true"
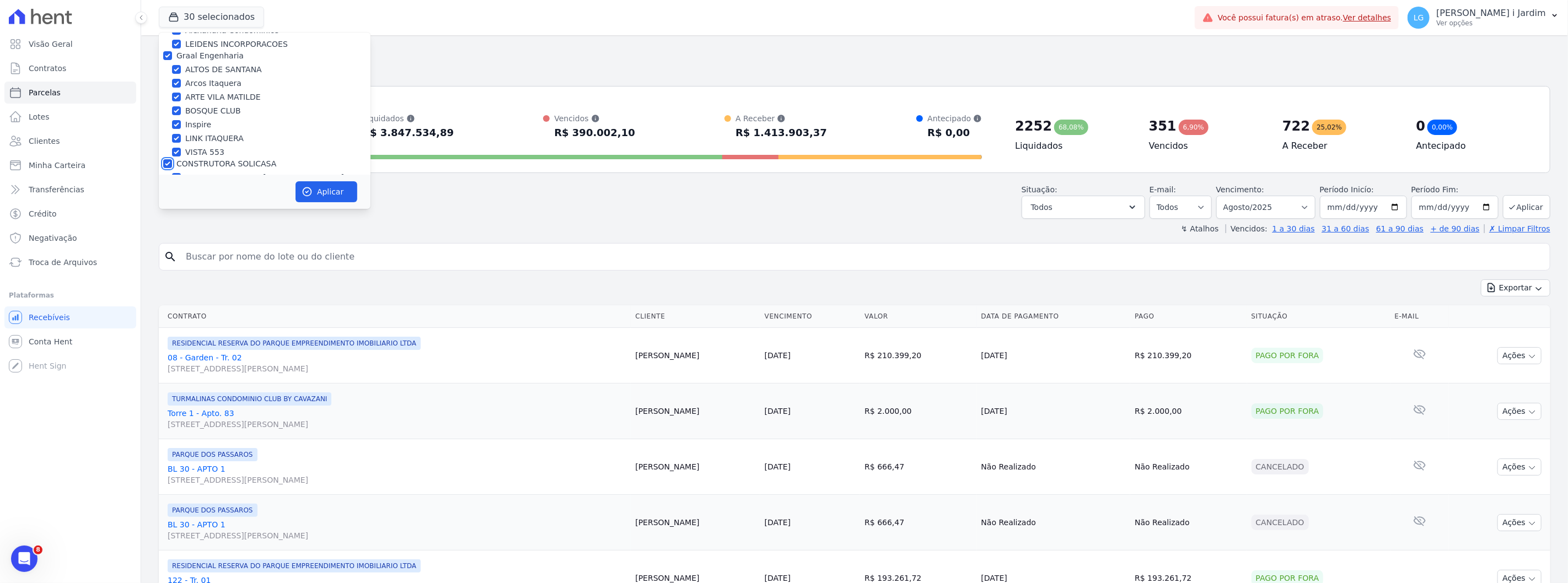
checkbox input "true"
click at [214, 102] on label "CONSTRUTORA SOLICASA" at bounding box center [226, 102] width 100 height 9
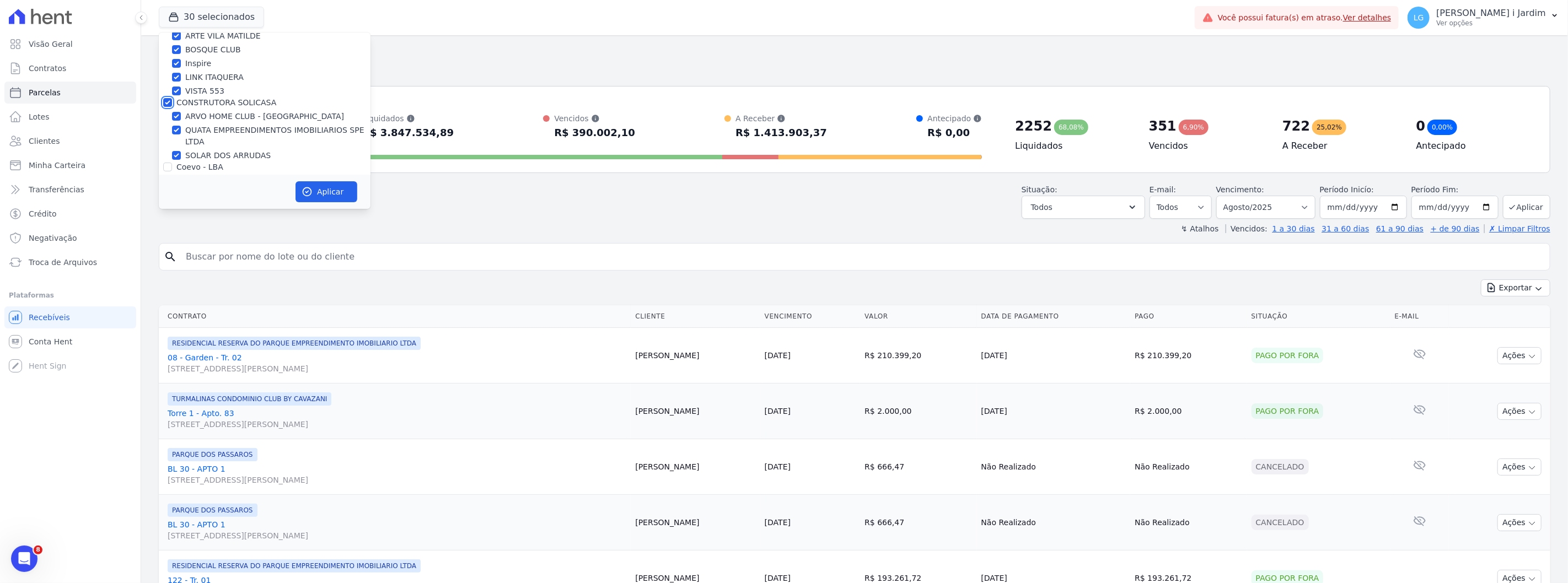
click at [172, 102] on input "CONSTRUTORA SOLICASA" at bounding box center [167, 102] width 9 height 9
checkbox input "false"
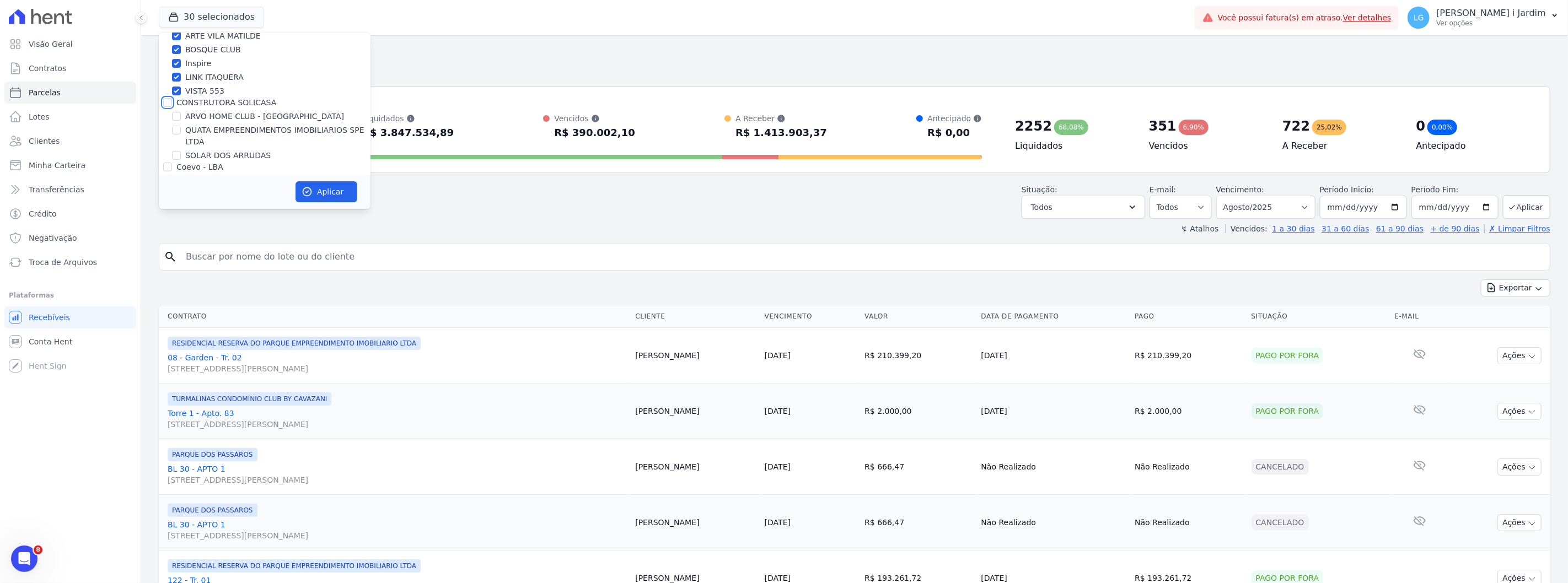
scroll to position [61, 0]
click at [211, 118] on label "Graal Engenharia" at bounding box center [210, 117] width 68 height 9
click at [172, 118] on input "Graal Engenharia" at bounding box center [167, 117] width 9 height 9
checkbox input "false"
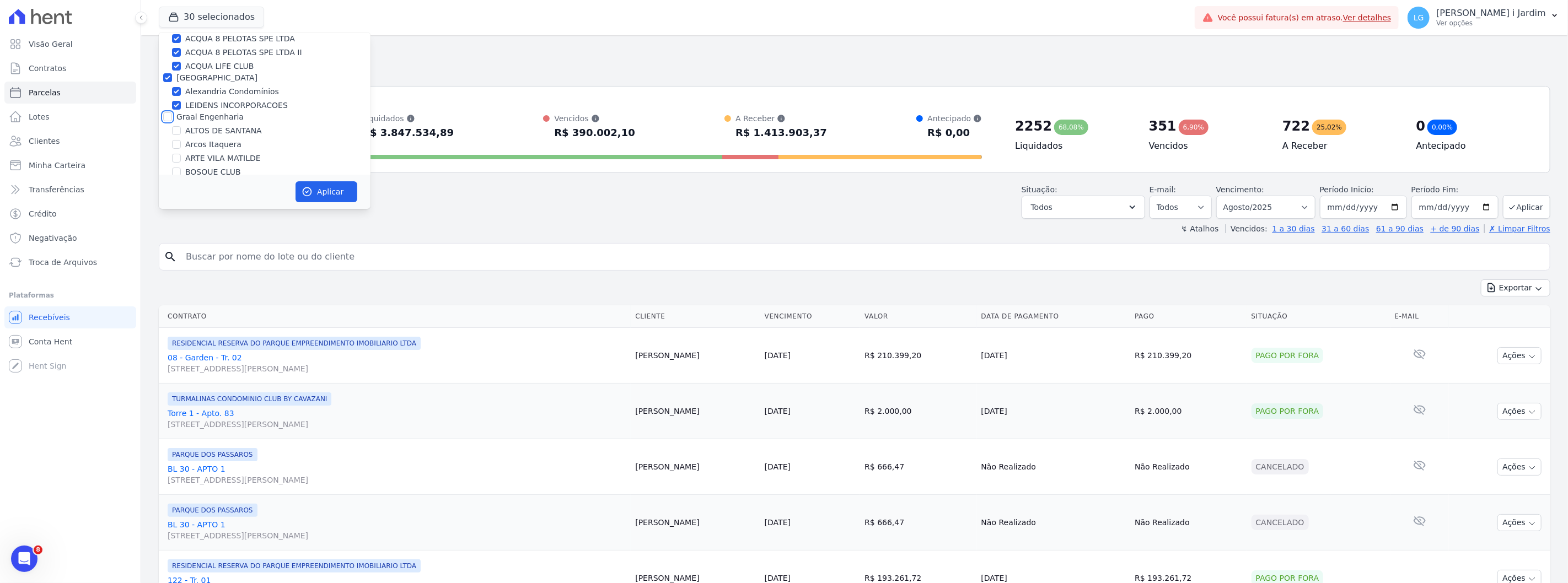
checkbox input "false"
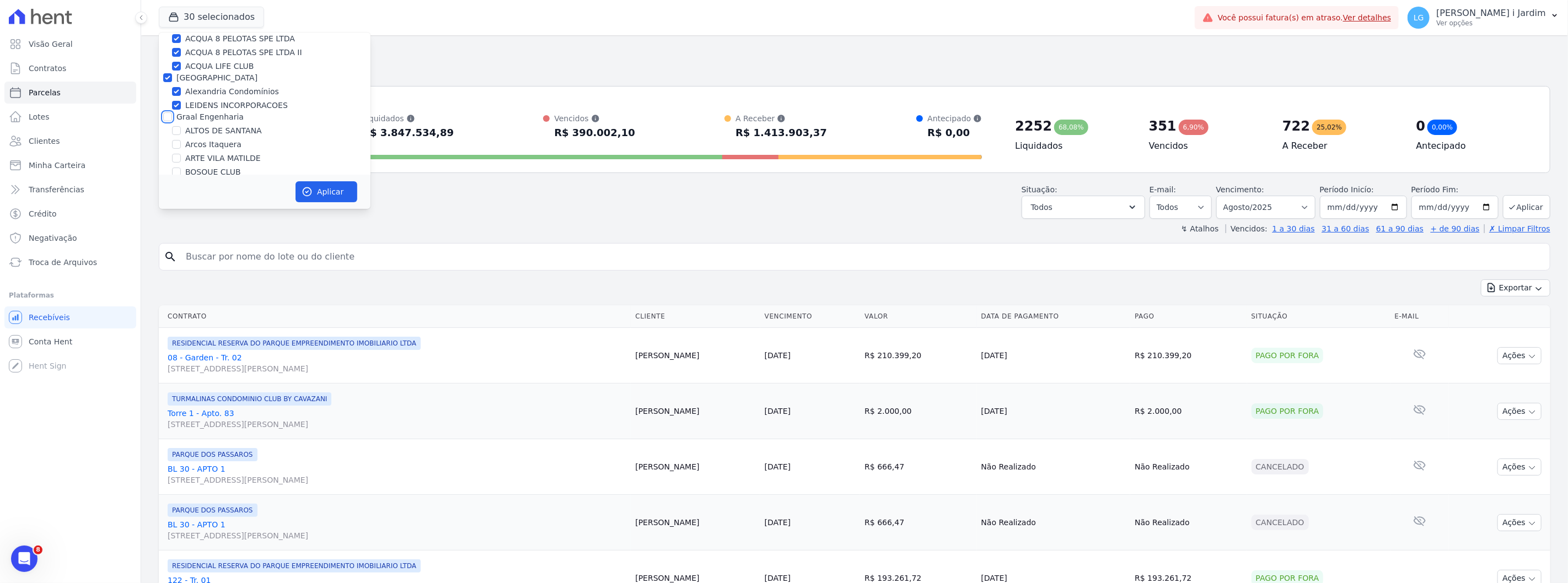
checkbox input "false"
click at [199, 75] on label "[GEOGRAPHIC_DATA]" at bounding box center [217, 77] width 81 height 9
click at [172, 75] on input "[GEOGRAPHIC_DATA]" at bounding box center [167, 77] width 9 height 9
checkbox input "false"
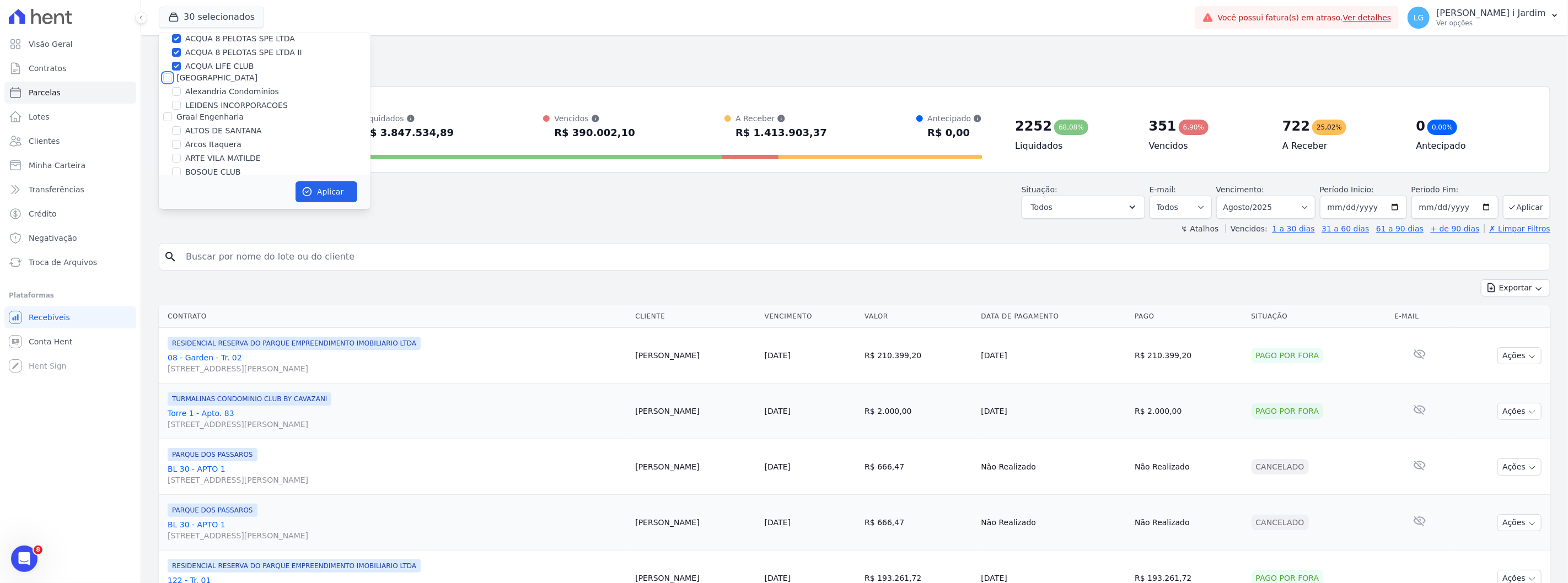
checkbox input "false"
click at [201, 82] on label "PORTO5 INVESTIMENTOS IMOBILIARIOS S.A" at bounding box center [260, 86] width 167 height 9
click at [172, 82] on input "PORTO5 INVESTIMENTOS IMOBILIARIOS S.A" at bounding box center [167, 86] width 9 height 9
checkbox input "false"
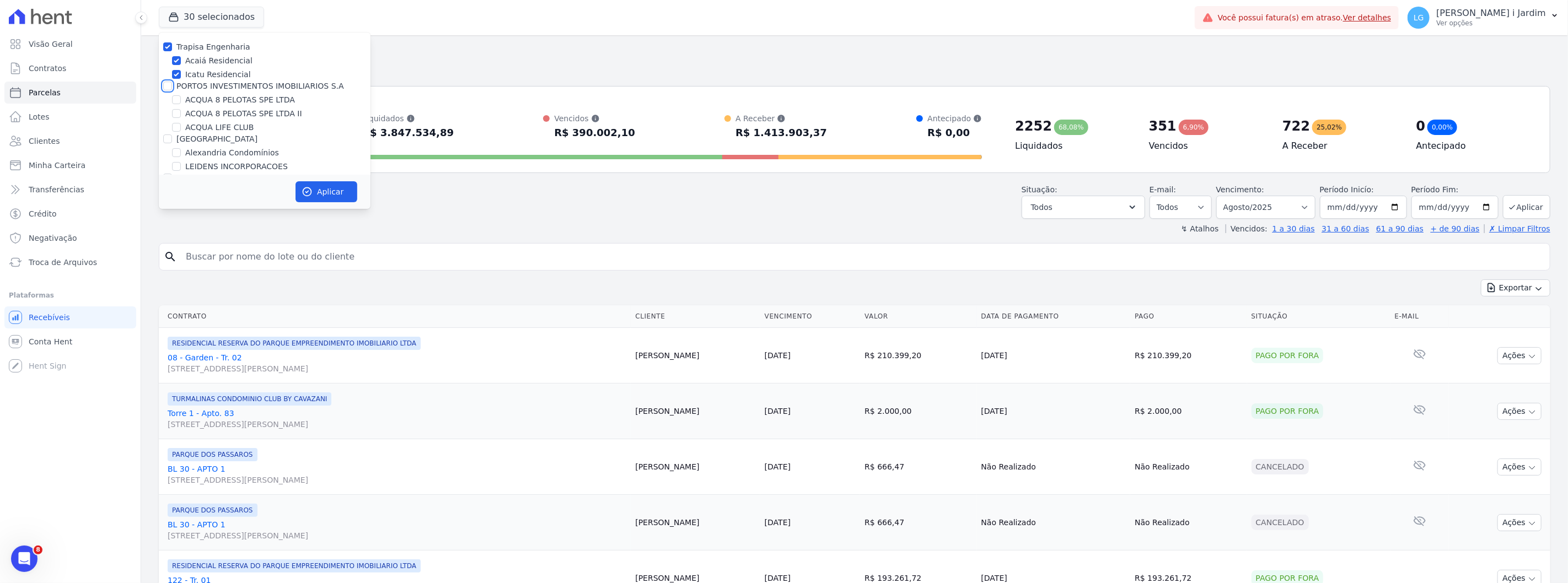
checkbox input "false"
click at [199, 46] on label "Trapisa Engenharia" at bounding box center [213, 47] width 74 height 9
click at [172, 46] on input "Trapisa Engenharia" at bounding box center [167, 47] width 9 height 9
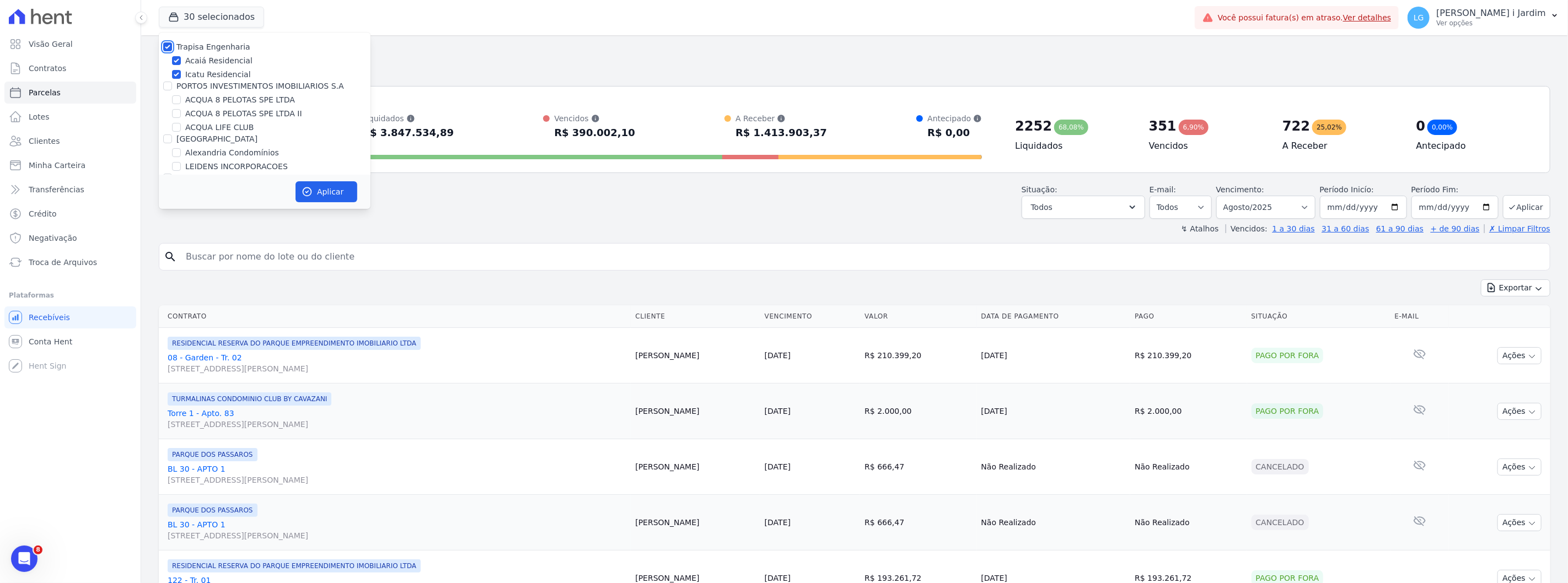
checkbox input "false"
click at [207, 164] on label "VALEINCORP - TURIM" at bounding box center [225, 169] width 81 height 12
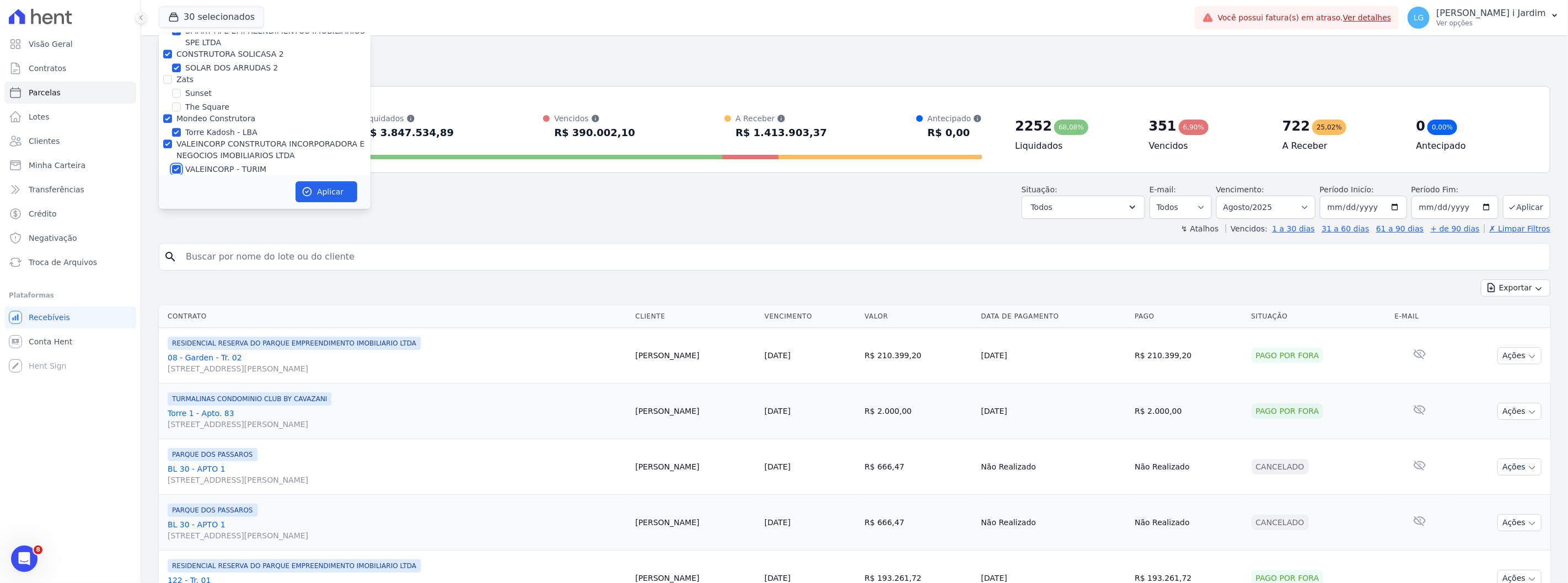
click at [181, 165] on input "VALEINCORP - TURIM" at bounding box center [177, 169] width 9 height 9
checkbox input "false"
click at [208, 139] on label "VALEINCORP CONSTRUTORA INCORPORADORA E NEGOCIOS IMOBILIARIOS LTDA" at bounding box center [271, 150] width 189 height 21
click at [172, 139] on input "VALEINCORP CONSTRUTORA INCORPORADORA E NEGOCIOS IMOBILIARIOS LTDA" at bounding box center [167, 144] width 9 height 9
checkbox input "true"
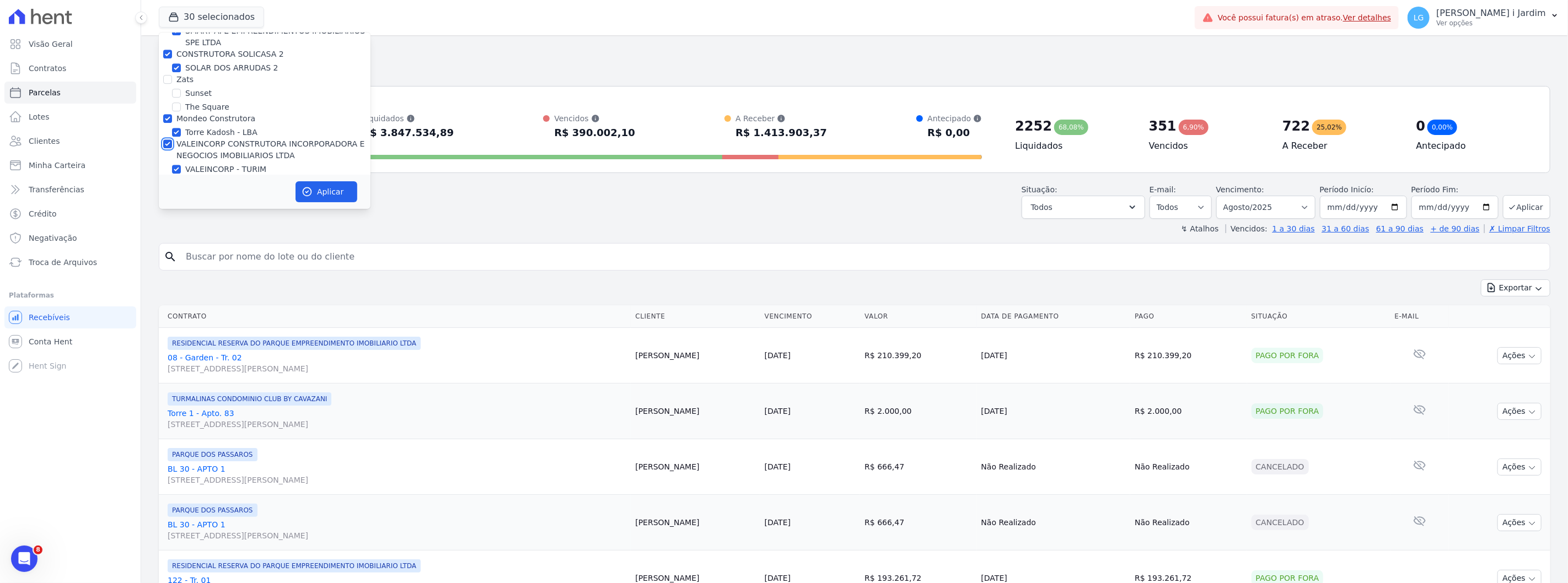
checkbox input "true"
click at [210, 139] on label "VALEINCORP CONSTRUTORA INCORPORADORA E NEGOCIOS IMOBILIARIOS LTDA" at bounding box center [271, 150] width 189 height 21
click at [172, 139] on input "VALEINCORP CONSTRUTORA INCORPORADORA E NEGOCIOS IMOBILIARIOS LTDA" at bounding box center [167, 144] width 9 height 9
checkbox input "false"
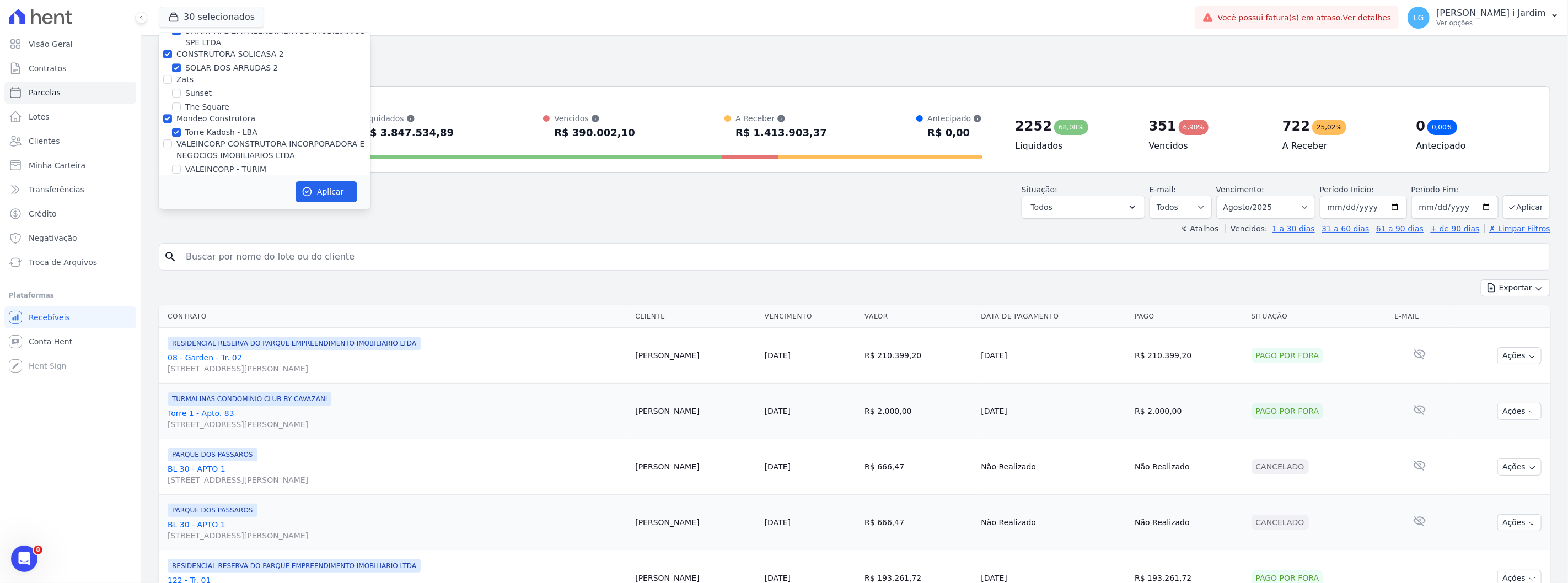
click at [209, 114] on label "Mondeo Construtora" at bounding box center [216, 118] width 79 height 9
click at [172, 114] on input "Mondeo Construtora" at bounding box center [167, 118] width 9 height 9
checkbox input "false"
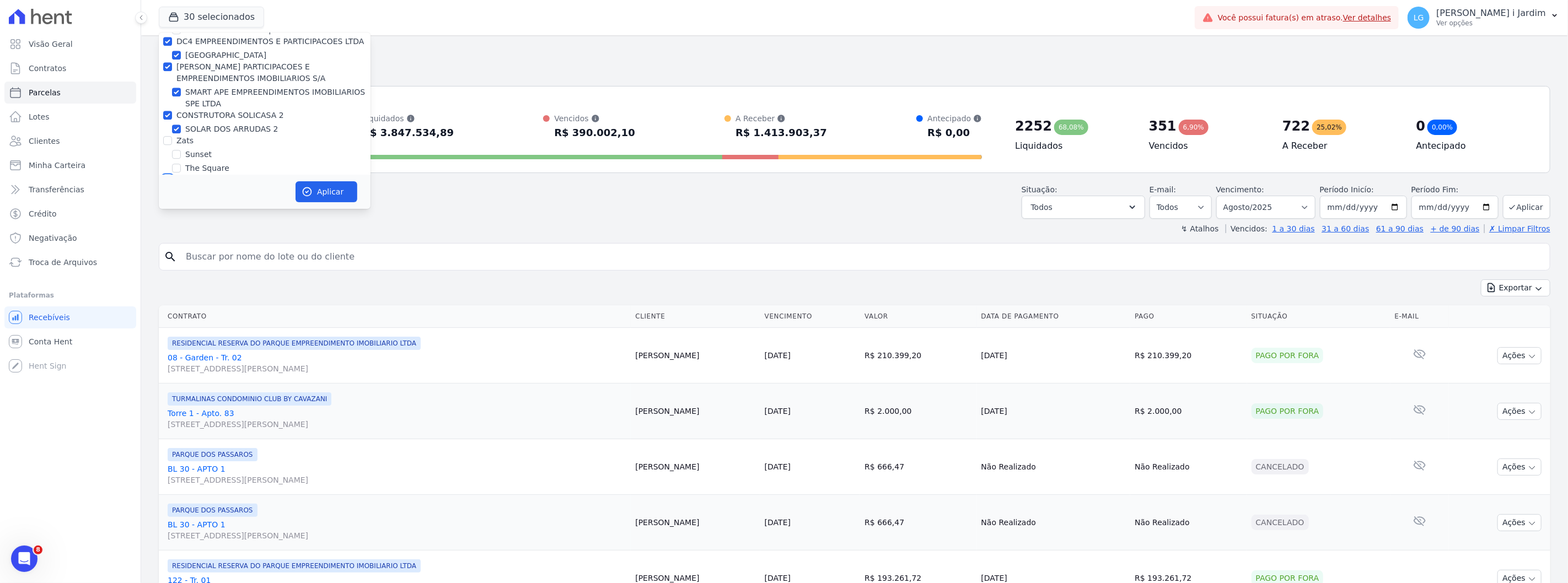
scroll to position [2714, 0]
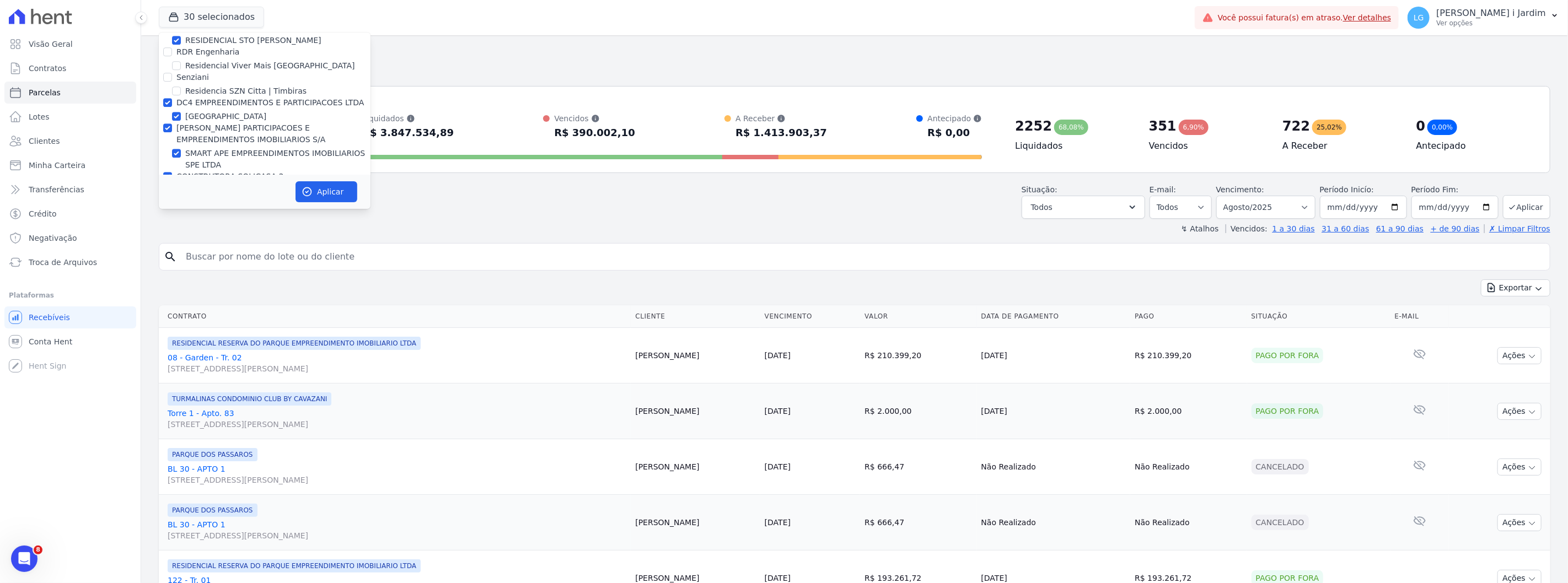
click at [196, 184] on label "SOLAR DOS ARRUDAS 2" at bounding box center [231, 190] width 93 height 12
click at [181, 186] on input "SOLAR DOS ARRUDAS 2" at bounding box center [177, 190] width 9 height 9
checkbox input "false"
click at [199, 148] on label "SMART APE EMPREENDIMENTOS IMOBILIARIOS SPE LTDA" at bounding box center [278, 159] width 185 height 23
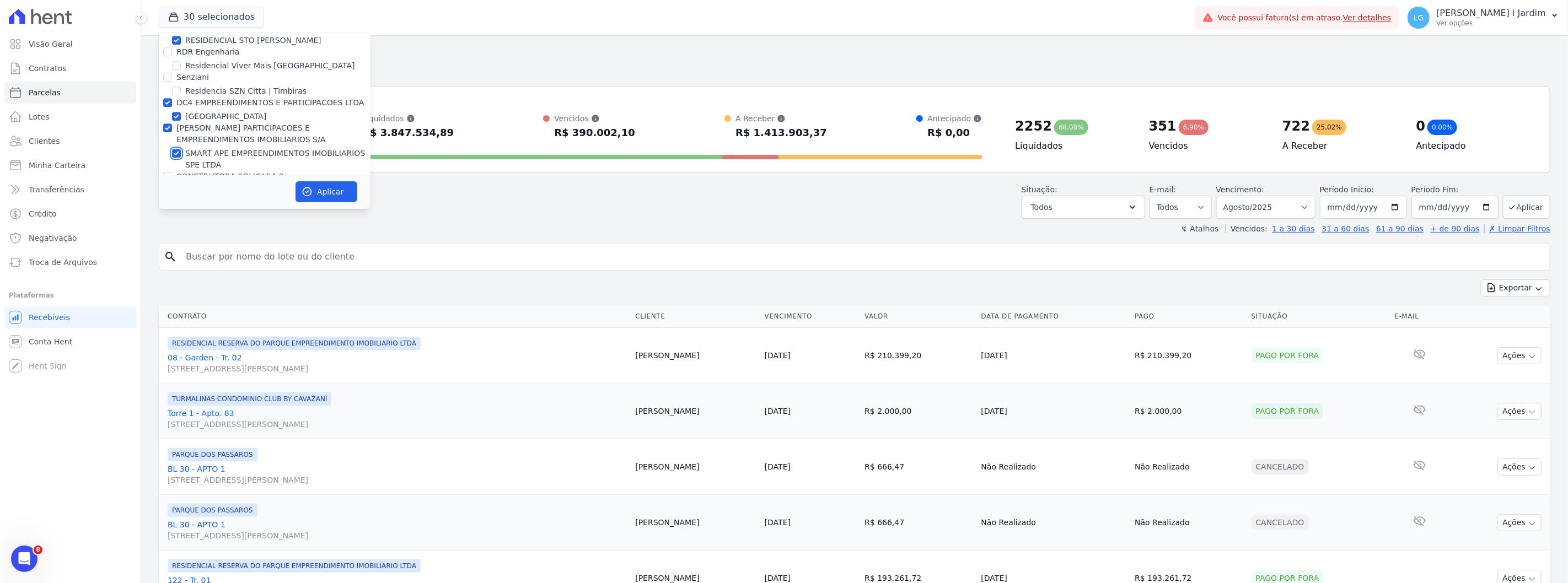
click at [181, 149] on input "SMART APE EMPREENDIMENTOS IMOBILIARIOS SPE LTDA" at bounding box center [177, 153] width 9 height 9
checkbox input "false"
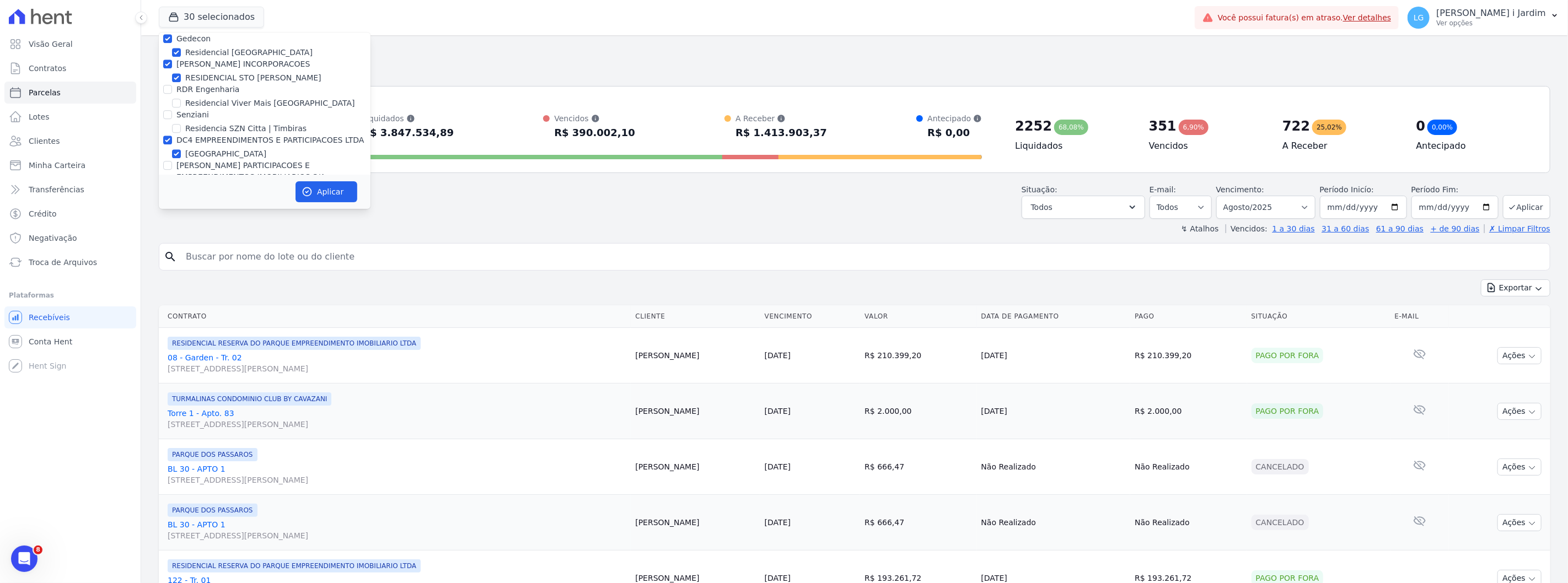
scroll to position [2653, 0]
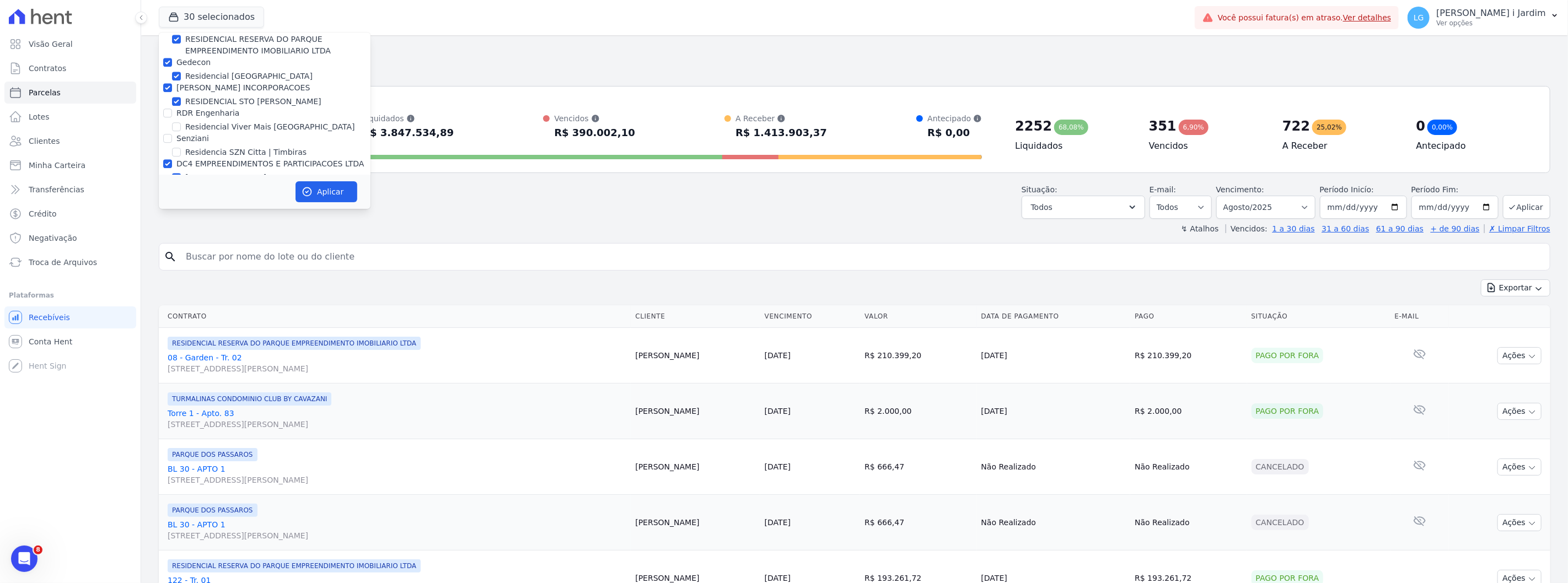
click at [201, 172] on label "[GEOGRAPHIC_DATA]" at bounding box center [225, 178] width 81 height 12
click at [181, 173] on input "[GEOGRAPHIC_DATA]" at bounding box center [177, 177] width 9 height 9
checkbox input "false"
click at [189, 108] on label "RDR Engenharia" at bounding box center [208, 113] width 63 height 9
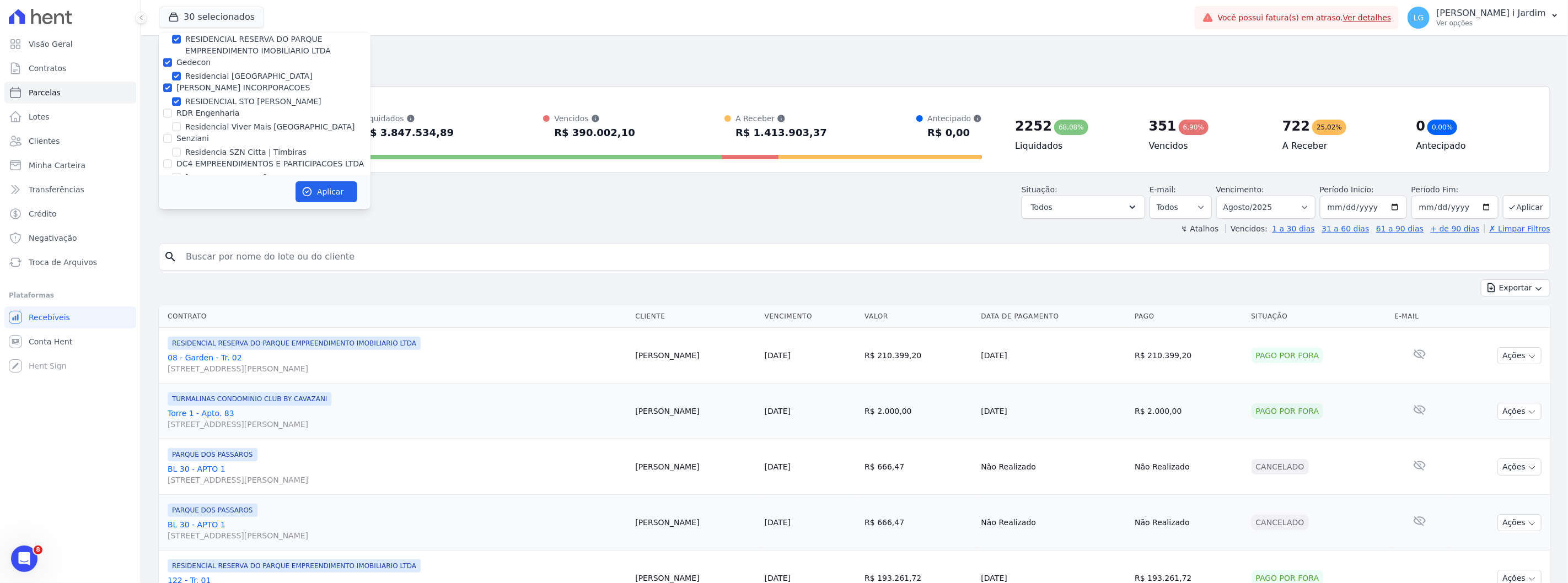
click at [172, 108] on input "RDR Engenharia" at bounding box center [167, 113] width 9 height 9
checkbox input "true"
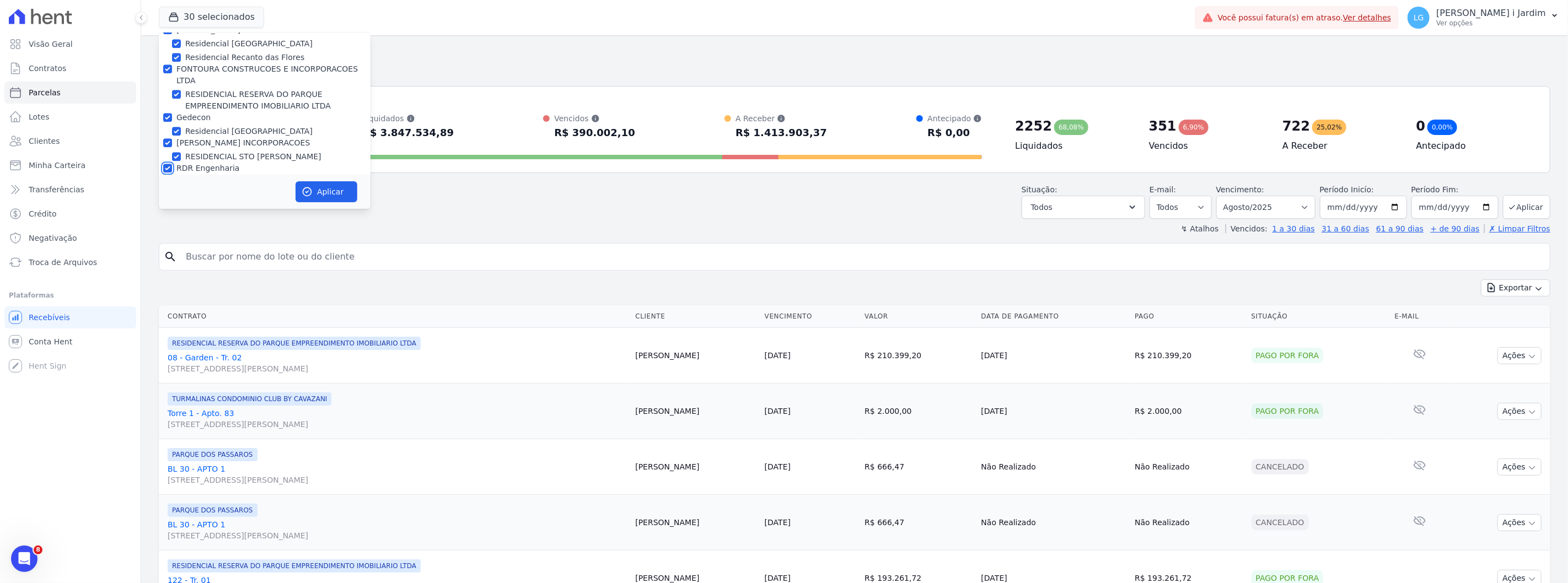
scroll to position [2530, 0]
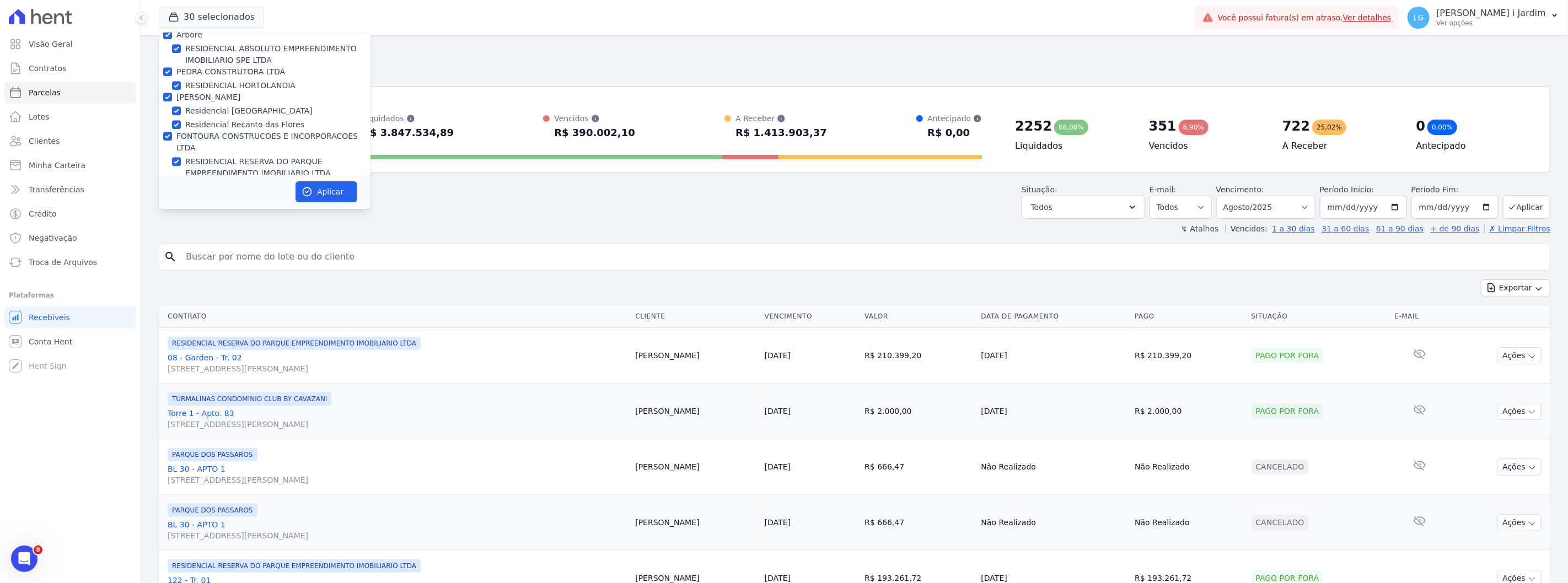
click at [197, 231] on label "RDR Engenharia" at bounding box center [208, 236] width 63 height 9
click at [172, 231] on input "RDR Engenharia" at bounding box center [167, 236] width 9 height 9
checkbox input "false"
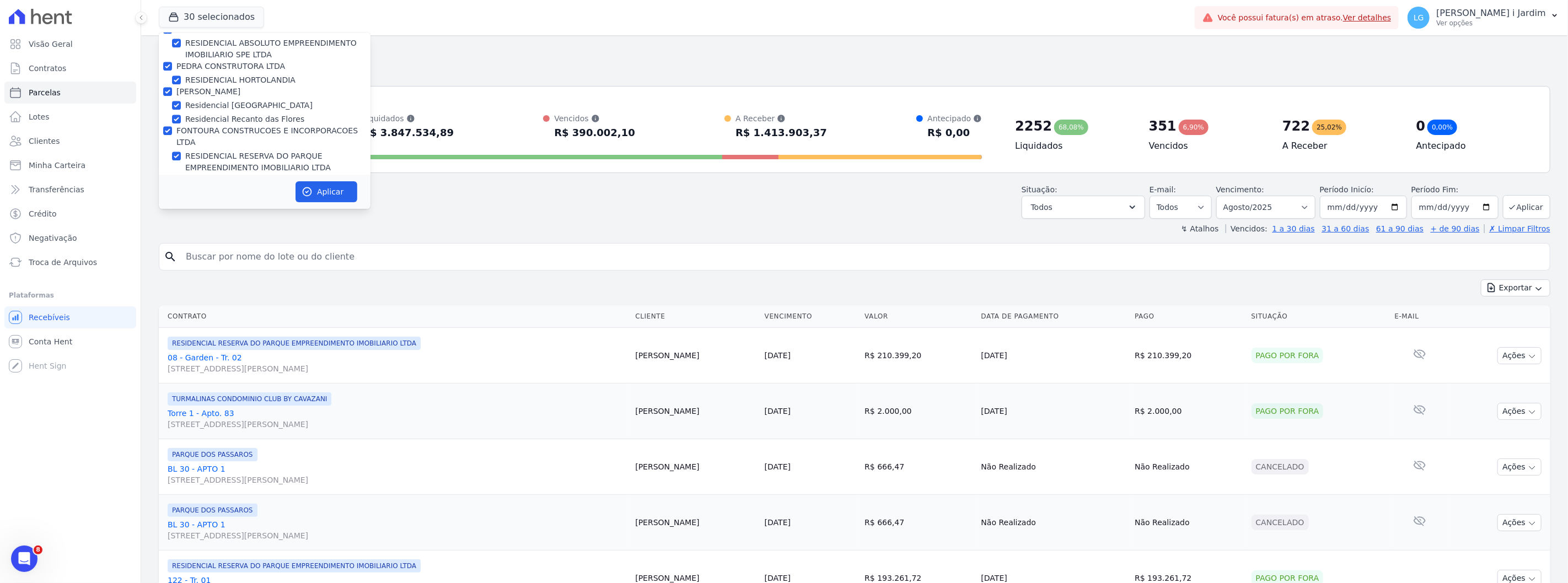
click at [202, 200] on label "[PERSON_NAME] INCORPORACOES" at bounding box center [243, 204] width 133 height 9
click at [172, 200] on input "[PERSON_NAME] INCORPORACOES" at bounding box center [167, 204] width 9 height 9
checkbox input "false"
click at [194, 175] on label "Gedecon" at bounding box center [194, 179] width 34 height 9
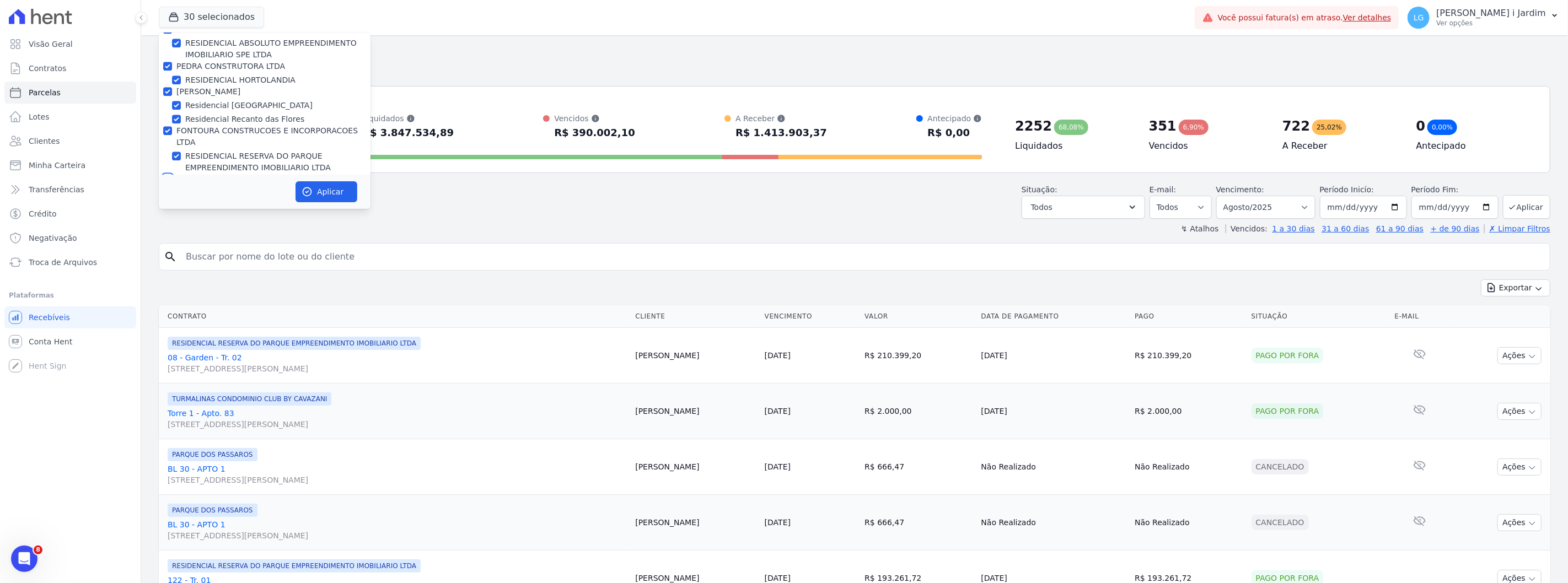
click at [172, 175] on input "Gedecon" at bounding box center [167, 179] width 9 height 9
checkbox input "false"
click at [184, 126] on label "FONTOURA CONSTRUCOES E INCORPORACOES LTDA" at bounding box center [267, 136] width 181 height 21
click at [172, 126] on input "FONTOURA CONSTRUCOES E INCORPORACOES LTDA" at bounding box center [167, 130] width 9 height 9
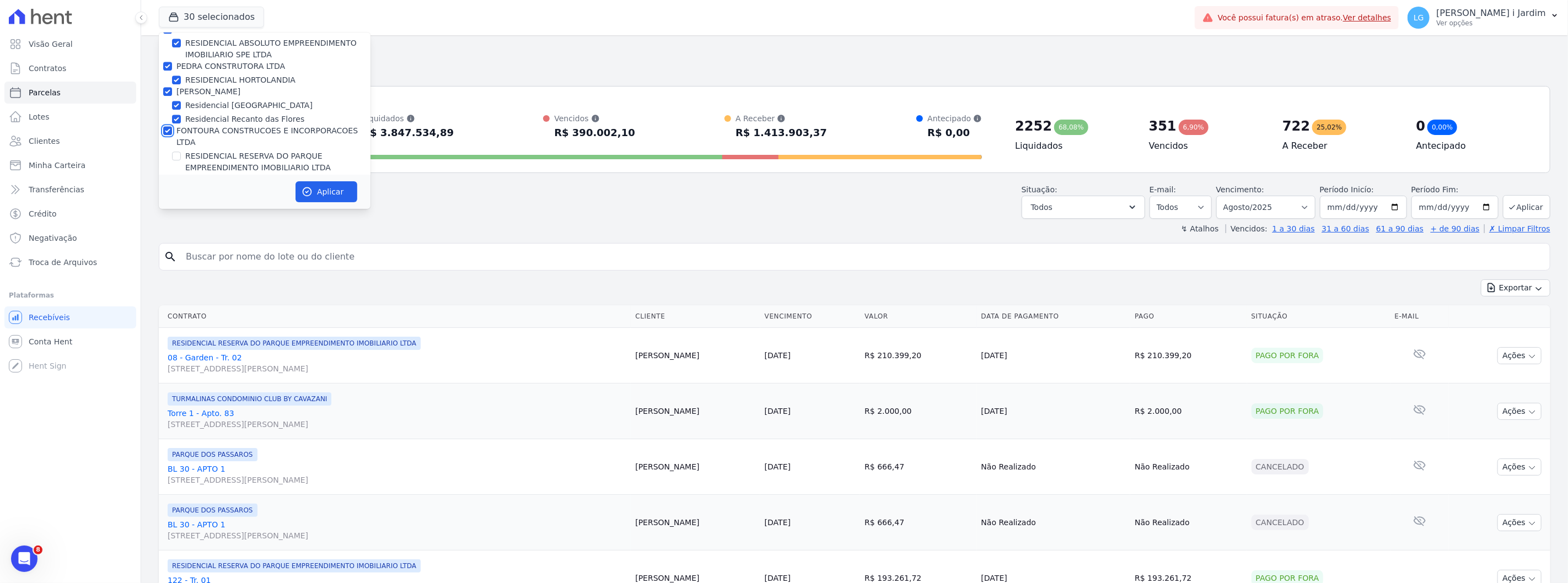
checkbox input "false"
click at [192, 148] on label "[PERSON_NAME]" at bounding box center [208, 153] width 64 height 9
click at [172, 148] on input "[PERSON_NAME]" at bounding box center [167, 153] width 9 height 9
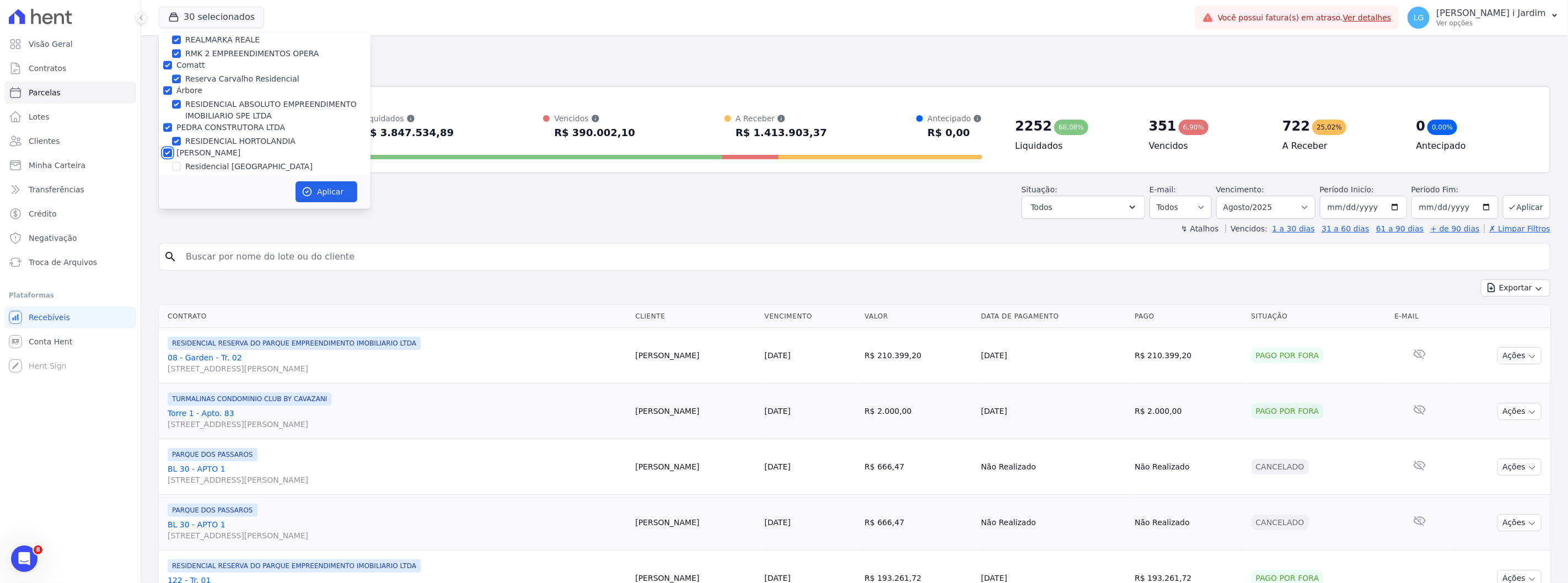
checkbox input "false"
click at [194, 123] on label "PEDRA CONSTRUTORA LTDA" at bounding box center [231, 127] width 108 height 9
click at [172, 123] on input "PEDRA CONSTRUTORA LTDA" at bounding box center [167, 127] width 9 height 9
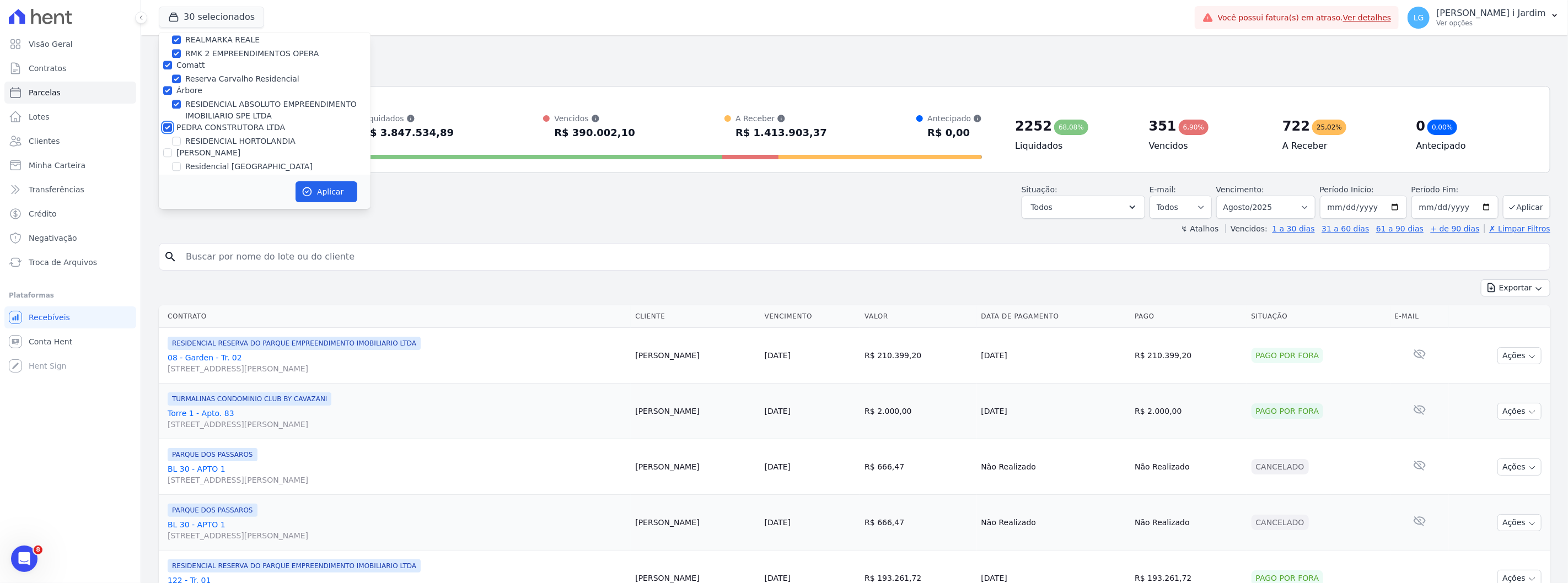
checkbox input "false"
click at [190, 148] on label "Árbore" at bounding box center [189, 152] width 26 height 9
click at [172, 148] on input "Árbore" at bounding box center [167, 152] width 9 height 9
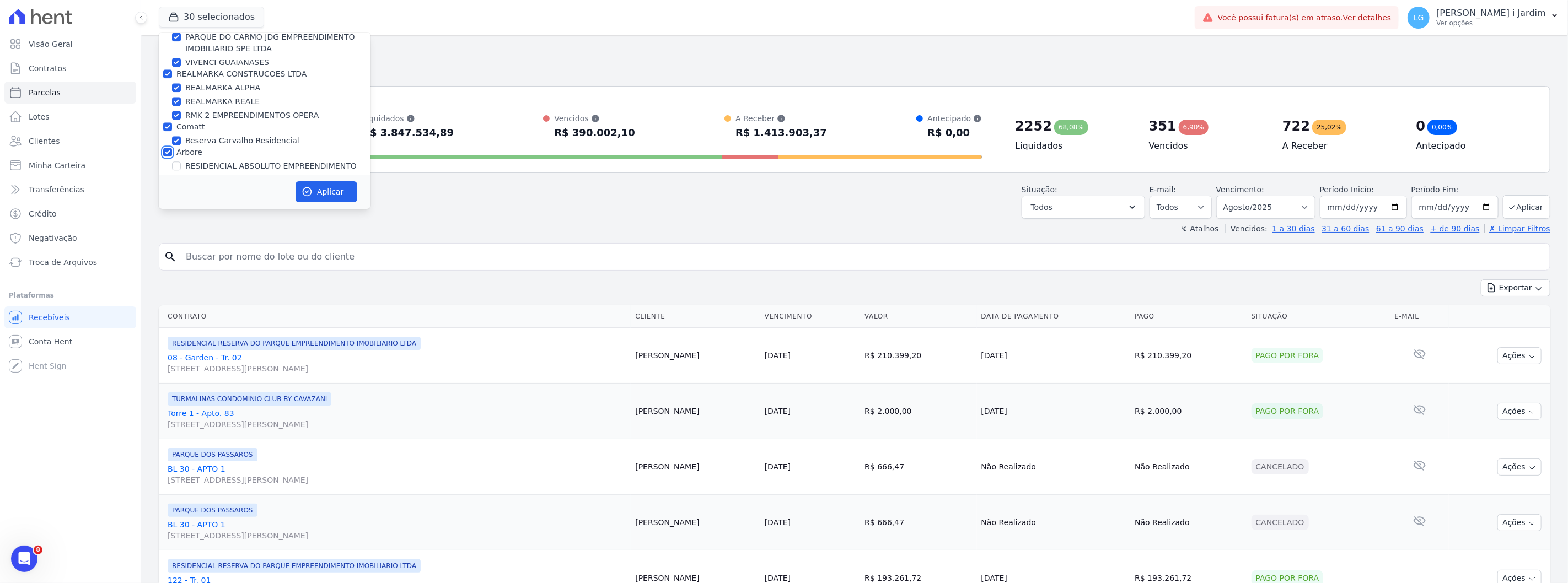
checkbox input "false"
click at [185, 121] on div "Comatt" at bounding box center [191, 127] width 29 height 12
click at [186, 122] on label "Comatt" at bounding box center [191, 127] width 29 height 9
click at [172, 122] on input "Comatt" at bounding box center [167, 127] width 9 height 9
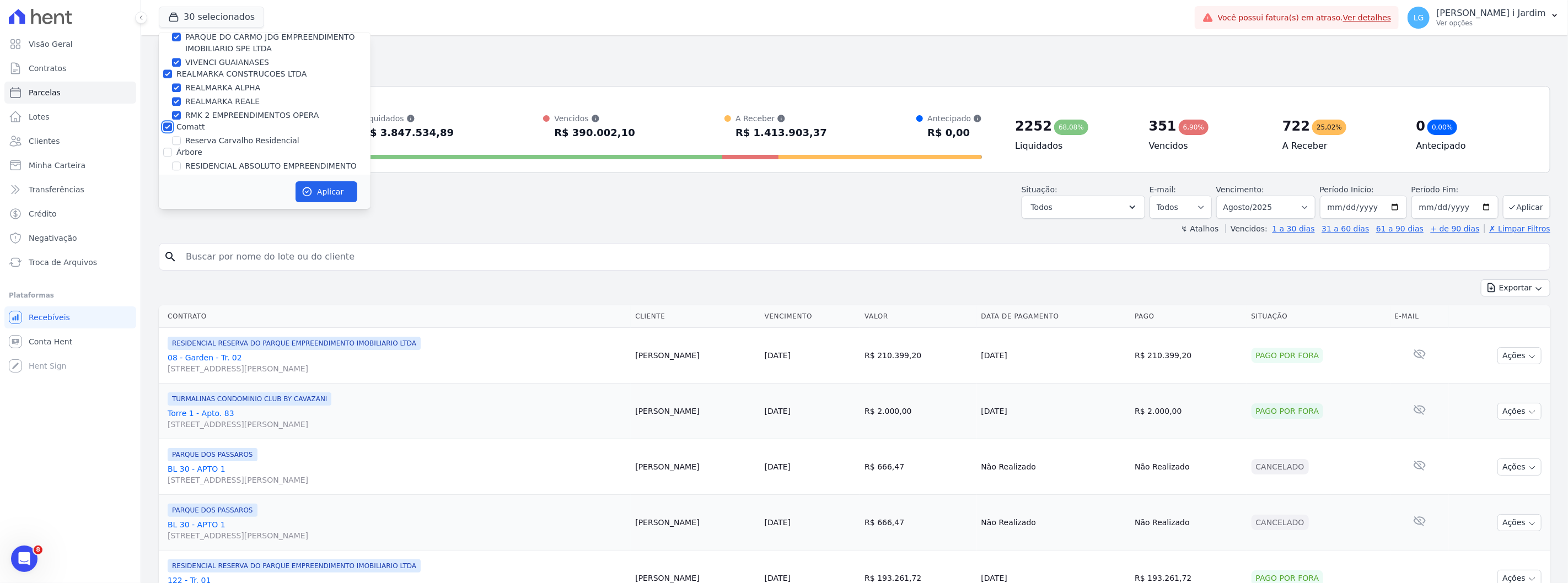
checkbox input "false"
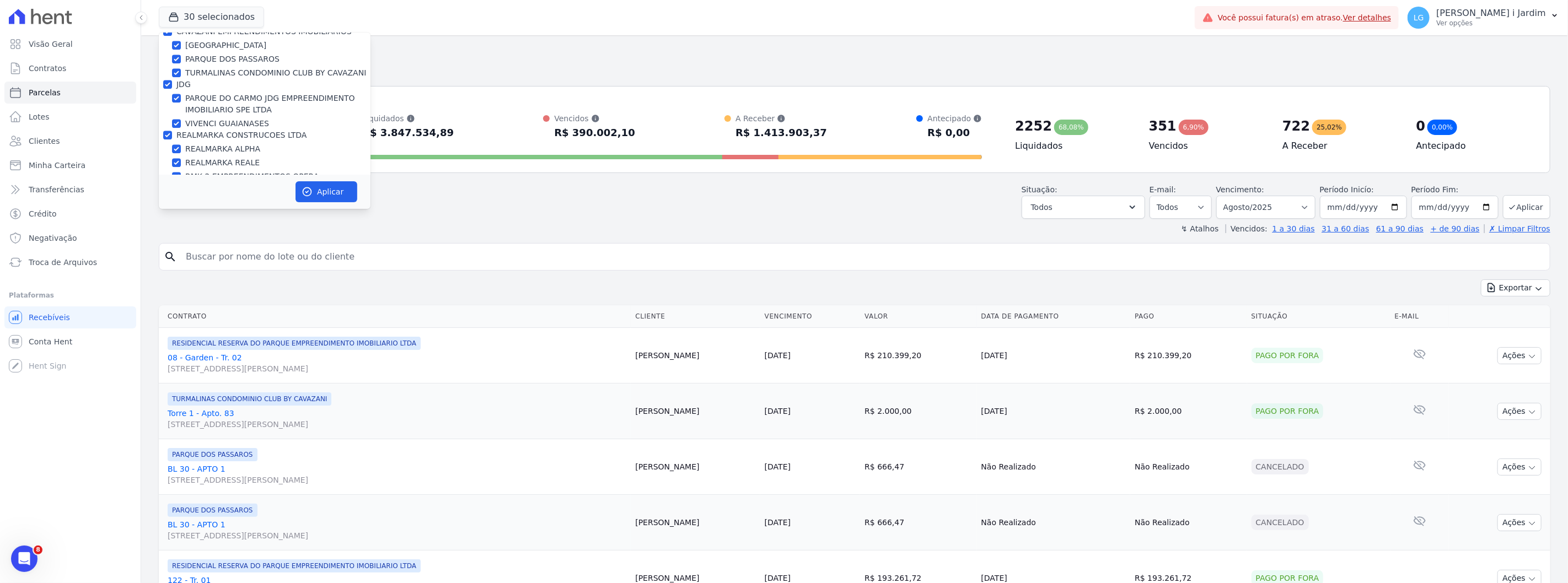
click at [195, 131] on label "REALMARKA CONSTRUCOES LTDA" at bounding box center [242, 135] width 131 height 9
click at [172, 131] on input "REALMARKA CONSTRUCOES LTDA" at bounding box center [167, 135] width 9 height 9
checkbox input "false"
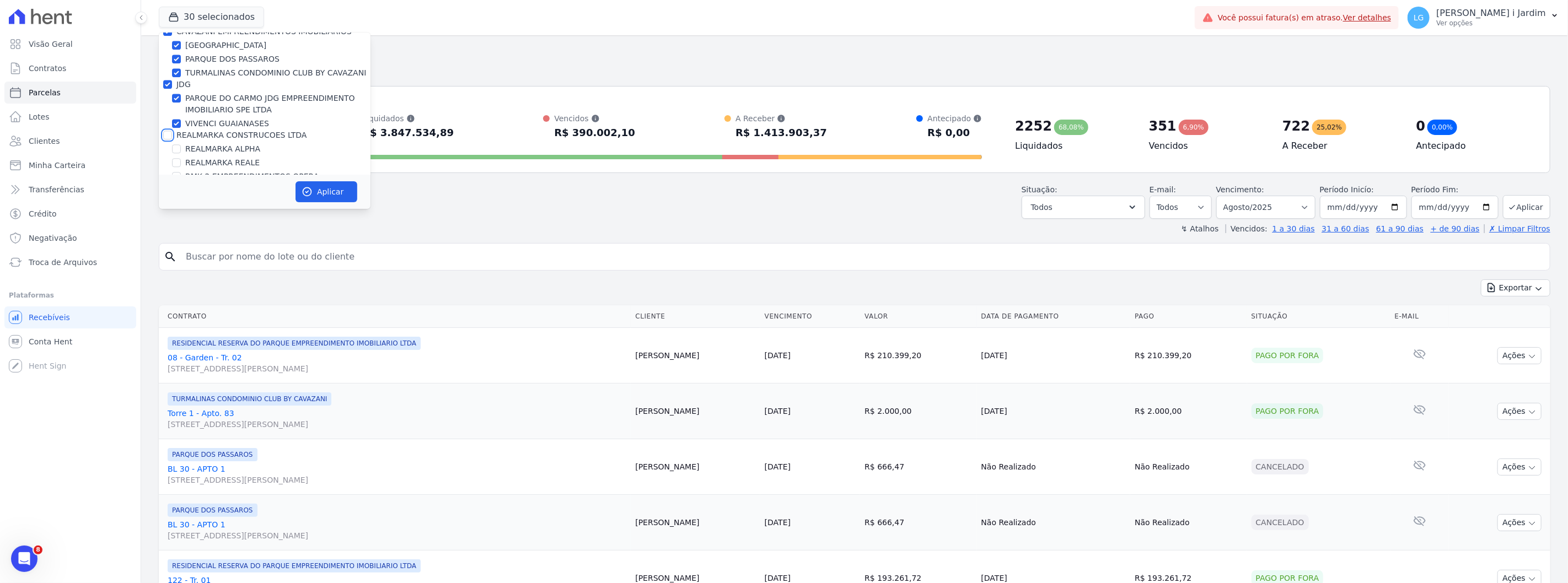
checkbox input "false"
click at [184, 141] on label "JDG" at bounding box center [184, 145] width 15 height 9
click at [172, 141] on input "JDG" at bounding box center [167, 145] width 9 height 9
checkbox input "false"
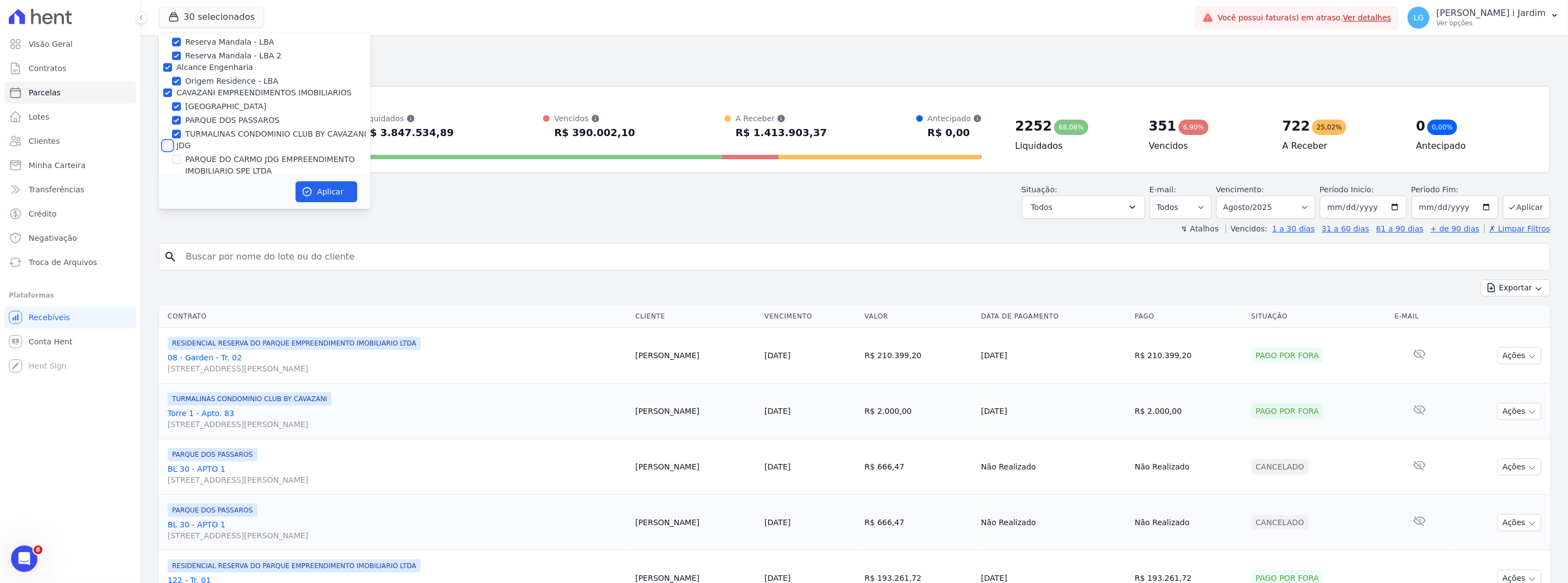
checkbox input "false"
click at [191, 149] on label "CAVAZANI EMPREENDIMENTOS IMOBILIARIOS" at bounding box center [264, 153] width 175 height 9
click at [172, 149] on input "CAVAZANI EMPREENDIMENTOS IMOBILIARIOS" at bounding box center [167, 153] width 9 height 9
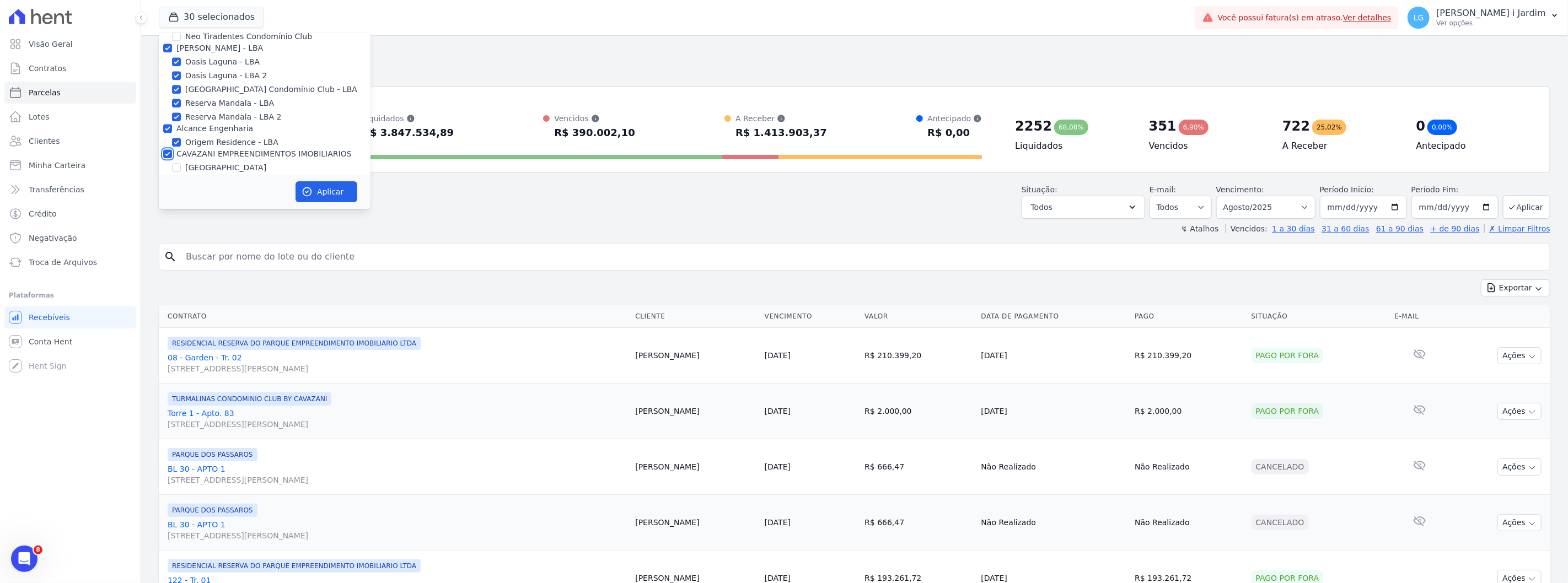
checkbox input "false"
click at [198, 124] on label "Alcance Engenharia" at bounding box center [215, 128] width 77 height 9
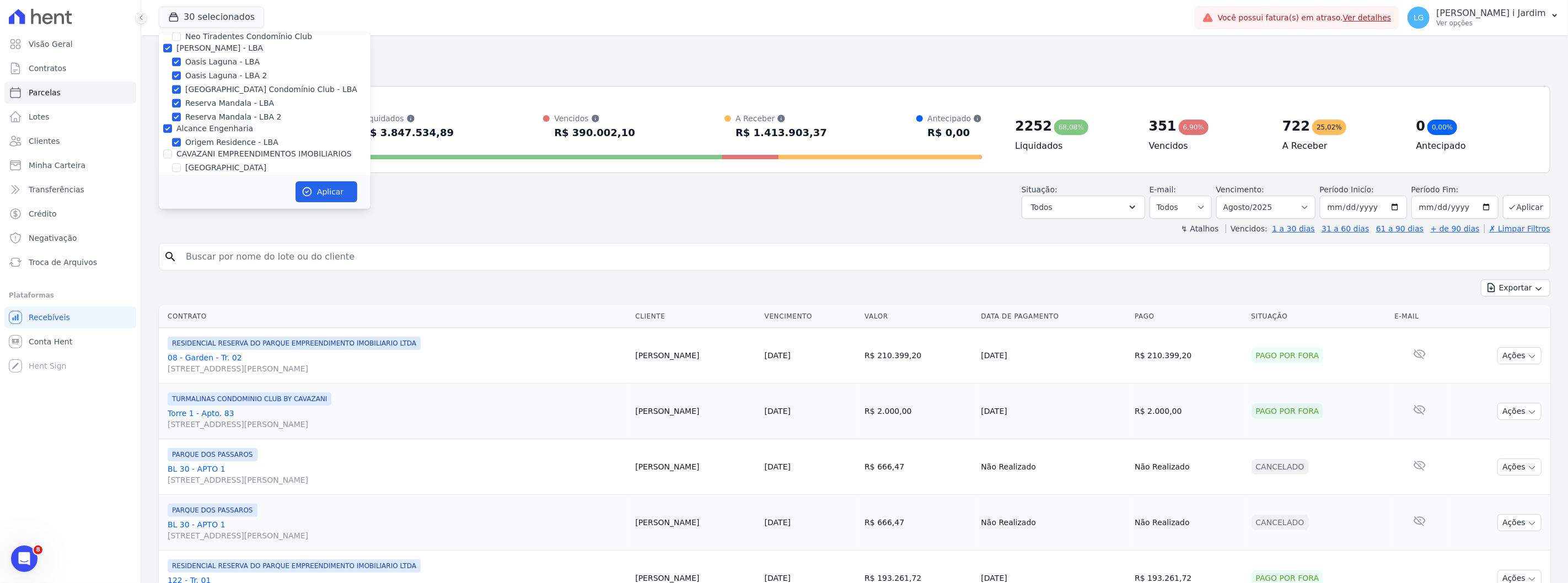
click at [172, 124] on input "Alcance Engenharia" at bounding box center [167, 128] width 9 height 9
checkbox input "false"
click at [211, 105] on label "[PERSON_NAME] - LBA" at bounding box center [220, 109] width 86 height 9
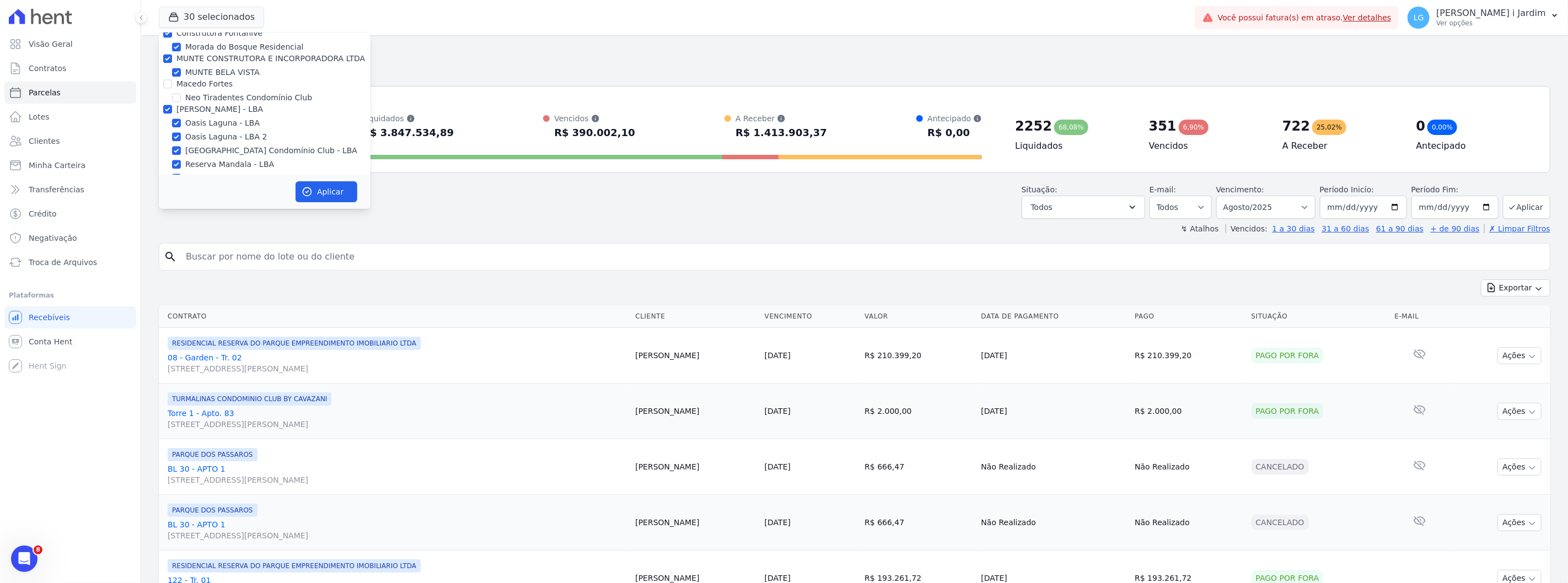
click at [172, 105] on input "[PERSON_NAME] - LBA" at bounding box center [167, 109] width 9 height 9
checkbox input "false"
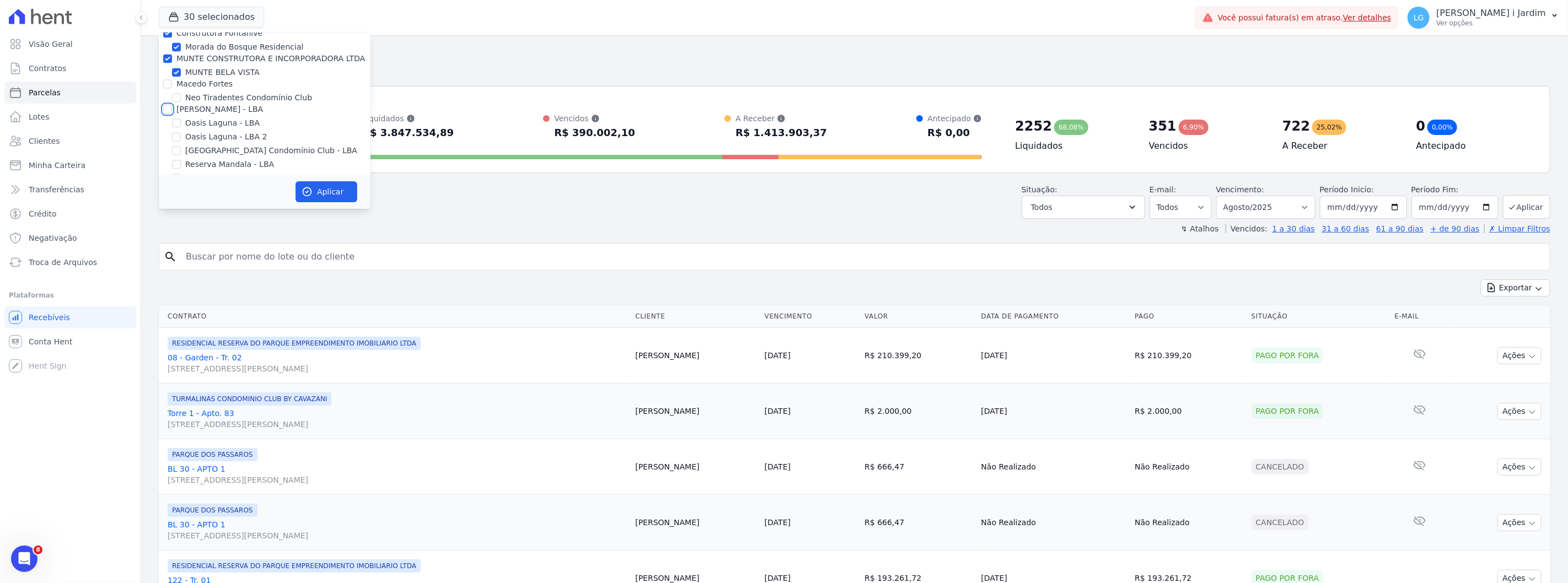
checkbox input "false"
click at [202, 176] on label "MUNTE CONSTRUTORA E INCORPORADORA LTDA" at bounding box center [271, 181] width 189 height 9
click at [172, 176] on input "MUNTE CONSTRUTORA E INCORPORADORA LTDA" at bounding box center [167, 181] width 9 height 9
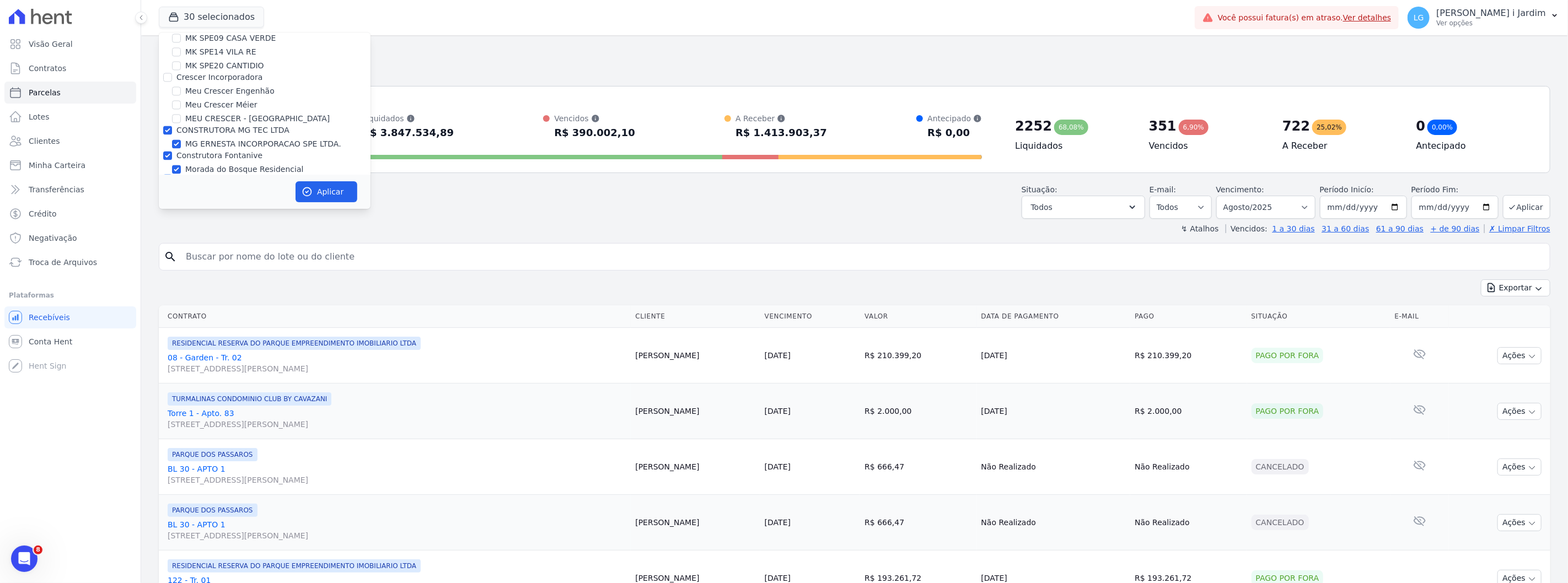
checkbox input "false"
click at [201, 151] on label "Construtora Fontanive" at bounding box center [219, 155] width 86 height 9
click at [172, 151] on input "Construtora Fontanive" at bounding box center [167, 155] width 9 height 9
checkbox input "false"
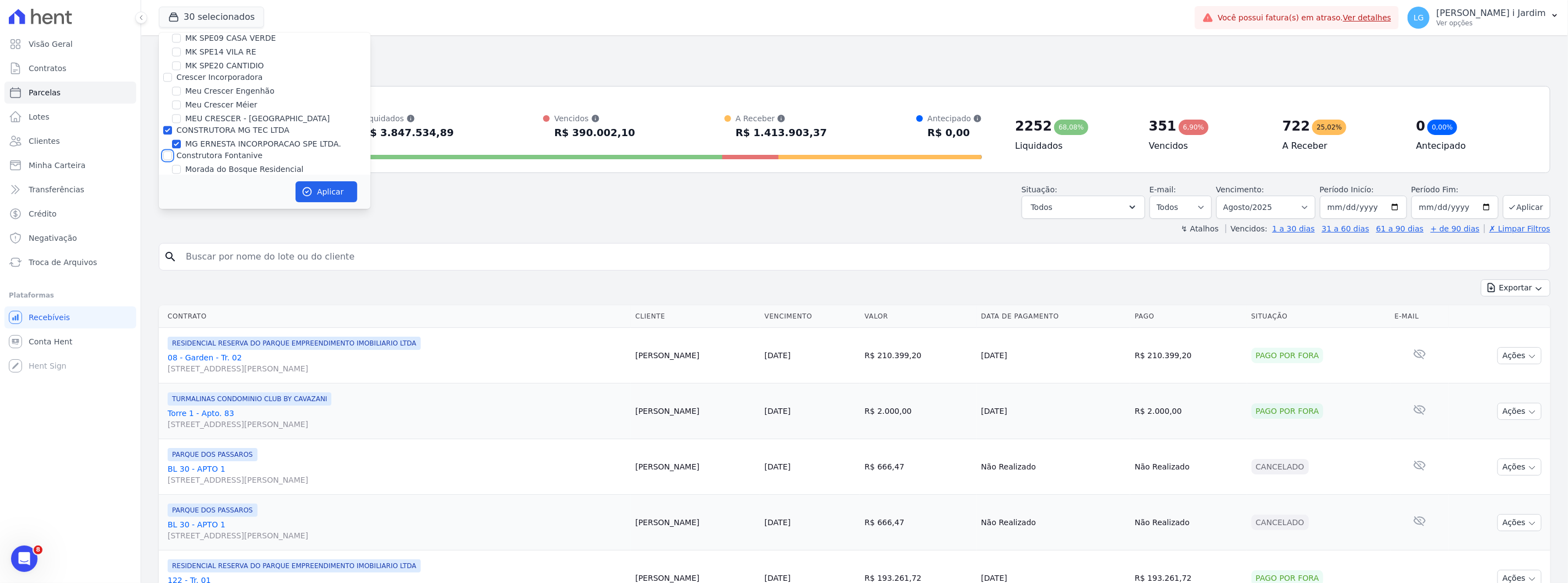
checkbox input "false"
click at [202, 126] on label "CONSTRUTORA MG TEC LTDA" at bounding box center [233, 130] width 113 height 9
click at [172, 126] on input "CONSTRUTORA MG TEC LTDA" at bounding box center [167, 130] width 9 height 9
checkbox input "false"
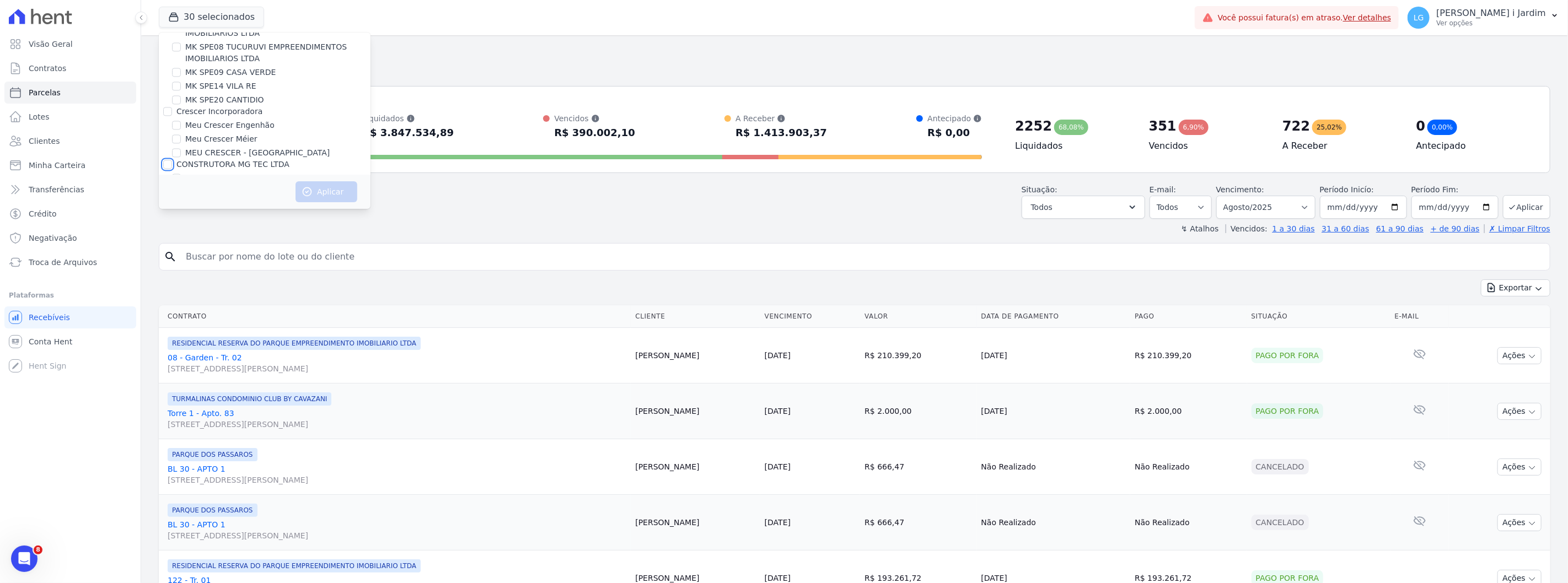
scroll to position [1985, 0]
click at [214, 134] on label "Crescer Incorporadora" at bounding box center [219, 138] width 86 height 9
click at [172, 134] on input "Crescer Incorporadora" at bounding box center [167, 138] width 9 height 9
checkbox input "true"
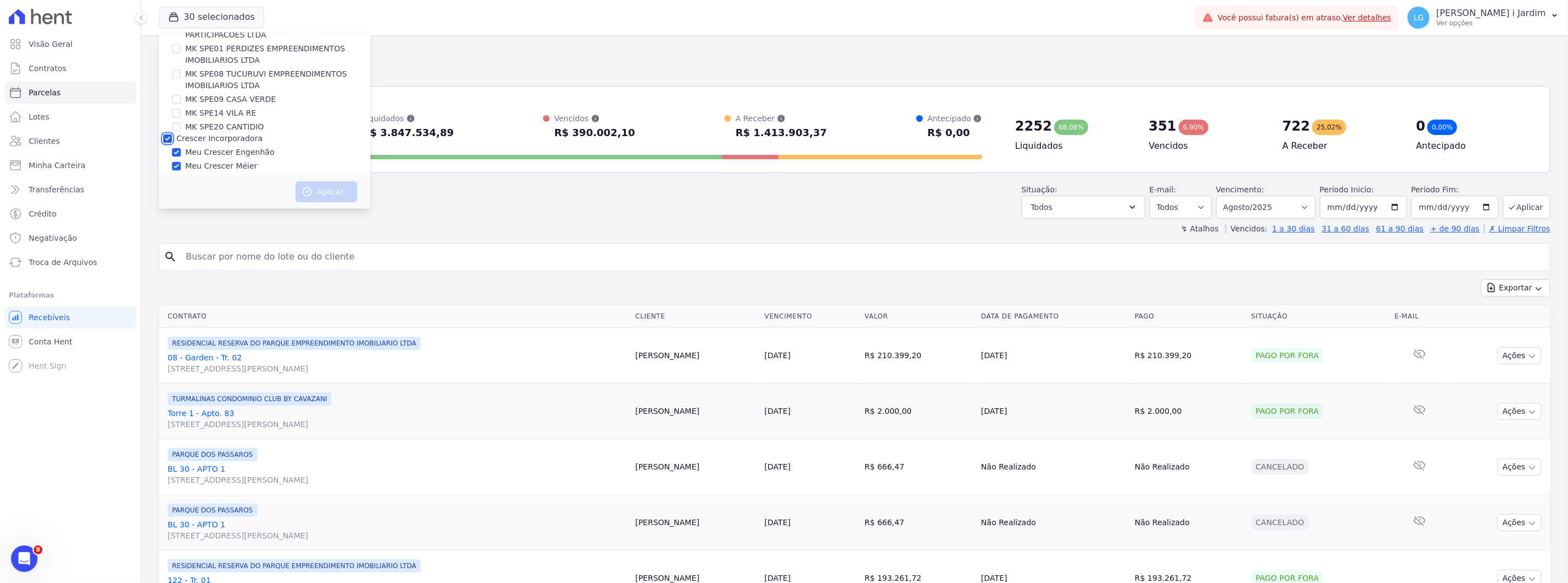
checkbox input "true"
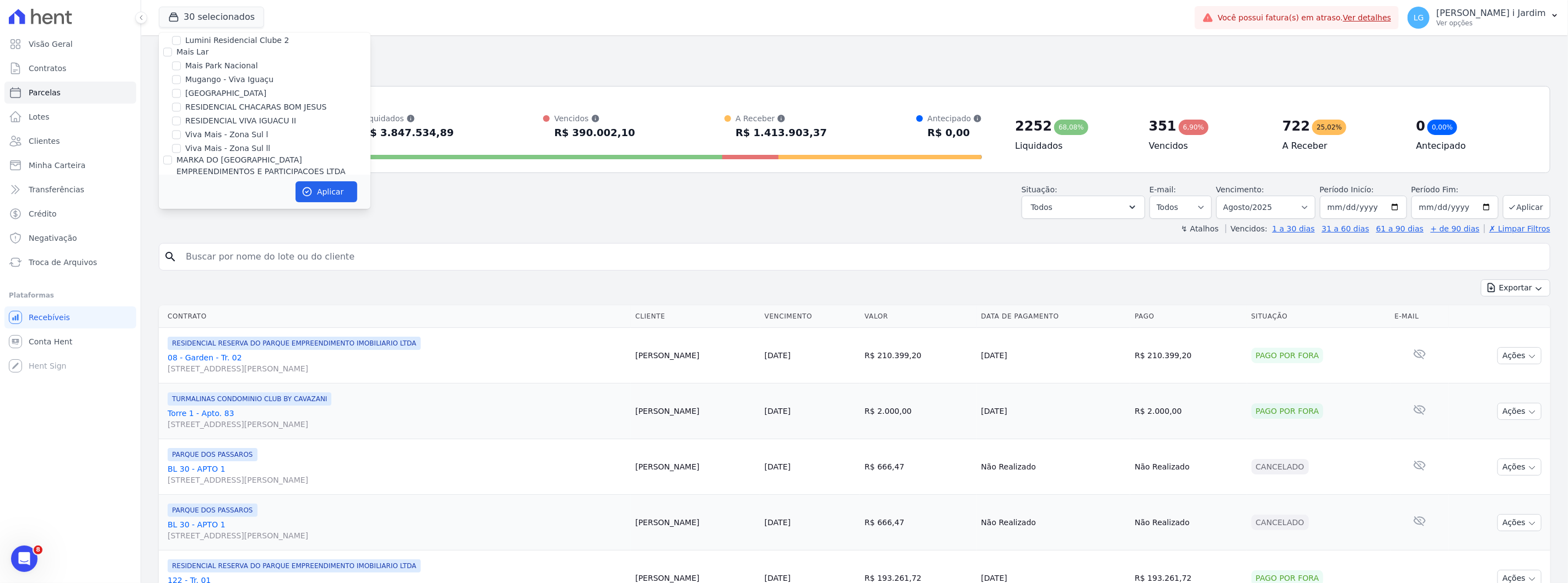
scroll to position [1801, 0]
click at [214, 164] on label "MARKA DO [GEOGRAPHIC_DATA] EMPREENDIMENTOS E PARTICIPACOES LTDA" at bounding box center [261, 174] width 169 height 21
click at [172, 164] on input "MARKA DO [GEOGRAPHIC_DATA] EMPREENDIMENTOS E PARTICIPACOES LTDA" at bounding box center [167, 168] width 9 height 9
checkbox input "true"
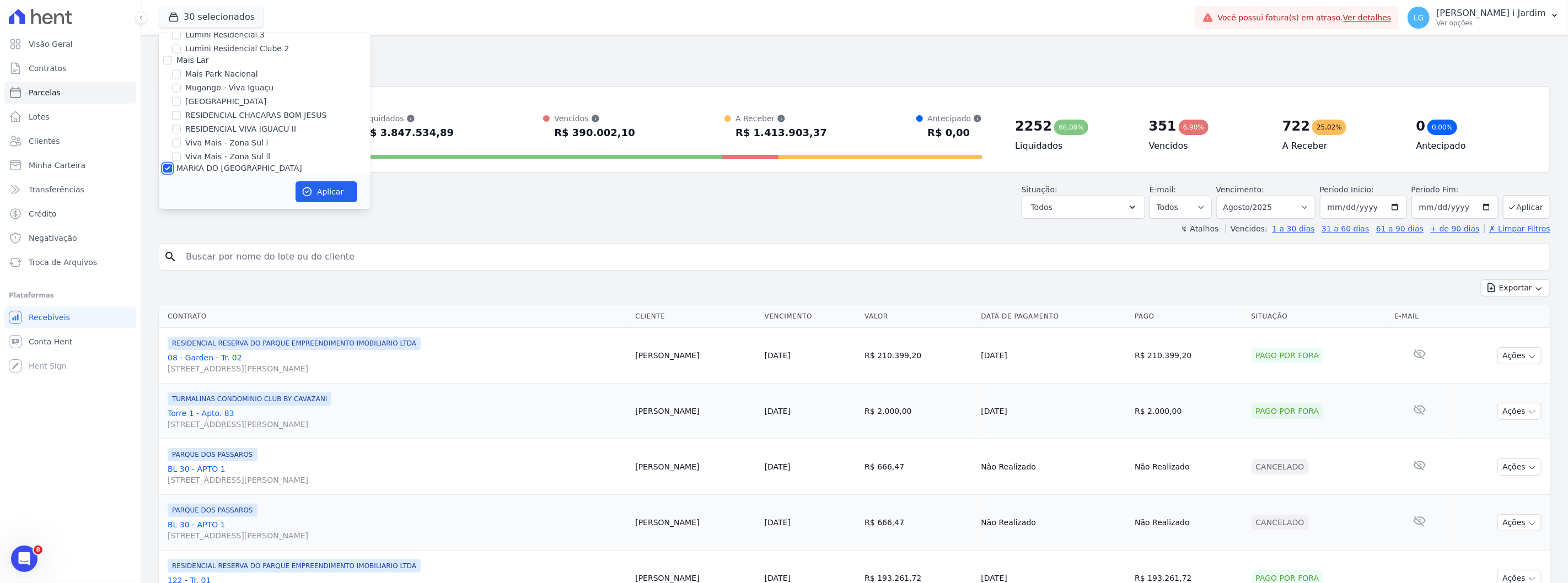
checkbox input "true"
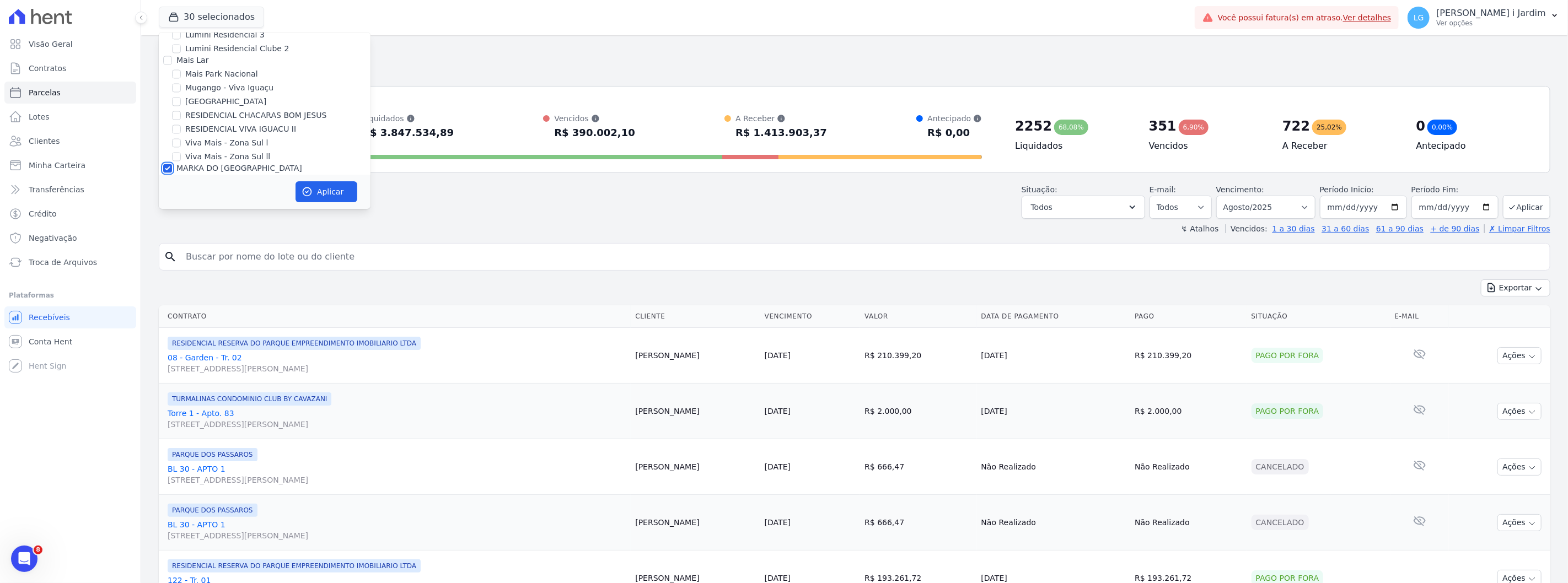
checkbox input "true"
click at [197, 117] on label "Mais Lar" at bounding box center [192, 121] width 32 height 9
click at [172, 117] on input "Mais Lar" at bounding box center [167, 121] width 9 height 9
checkbox input "true"
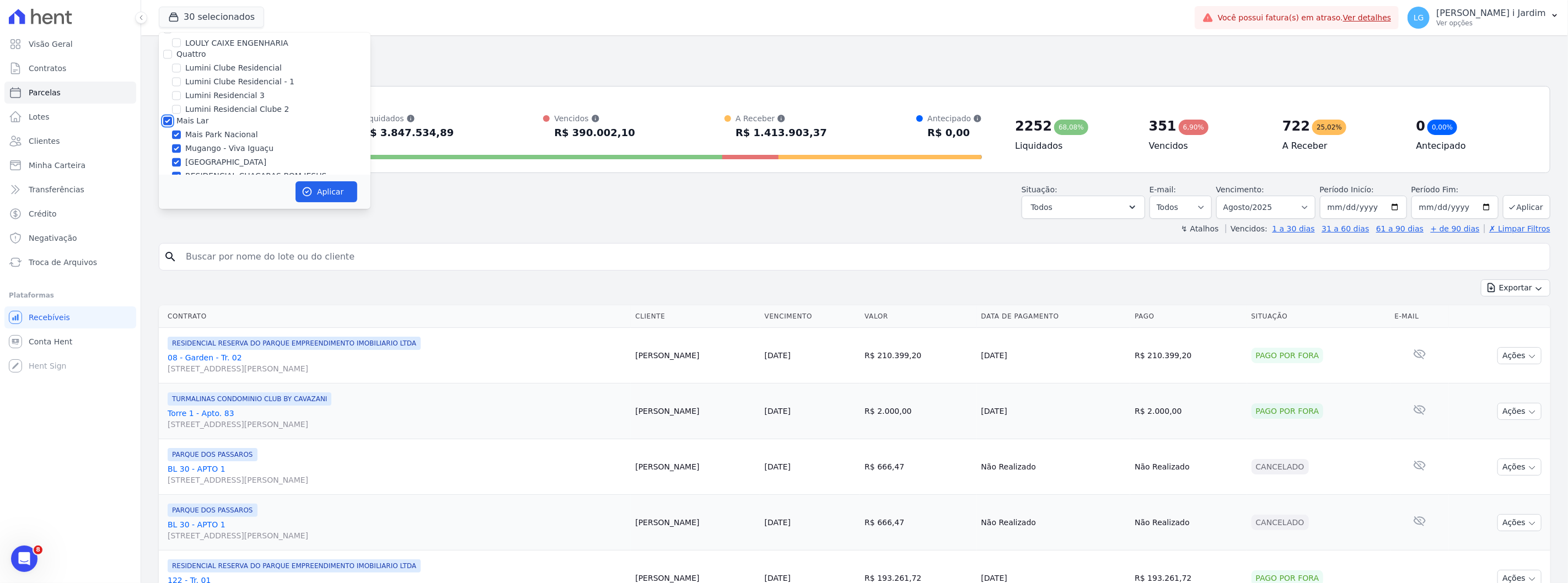
checkbox input "true"
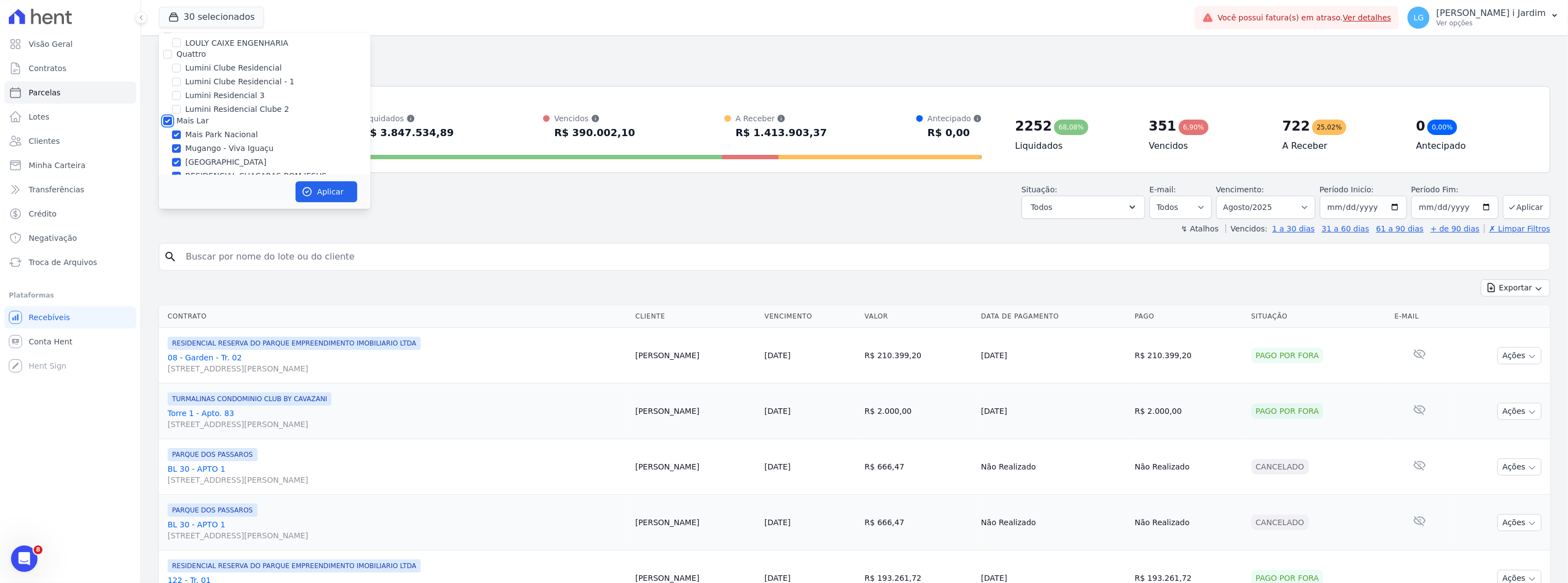
checkbox input "true"
click at [200, 173] on label "Quattro" at bounding box center [191, 177] width 29 height 9
click at [172, 173] on input "Quattro" at bounding box center [167, 177] width 9 height 9
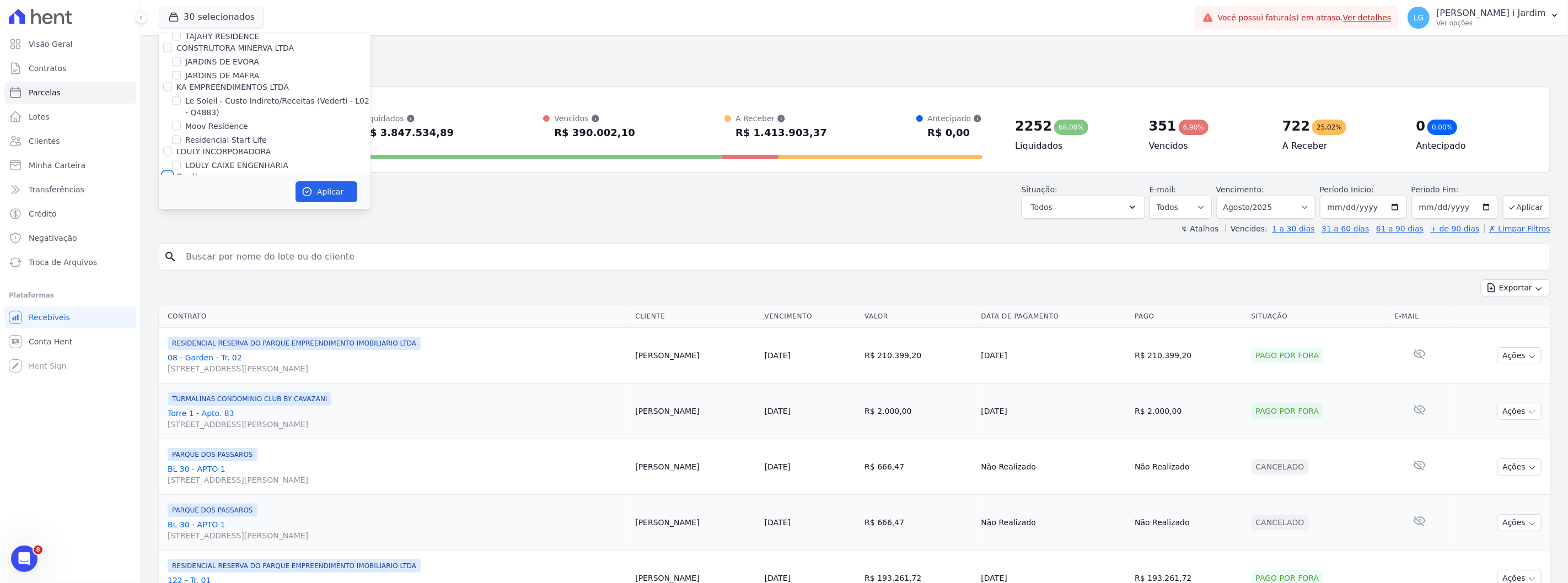
checkbox input "true"
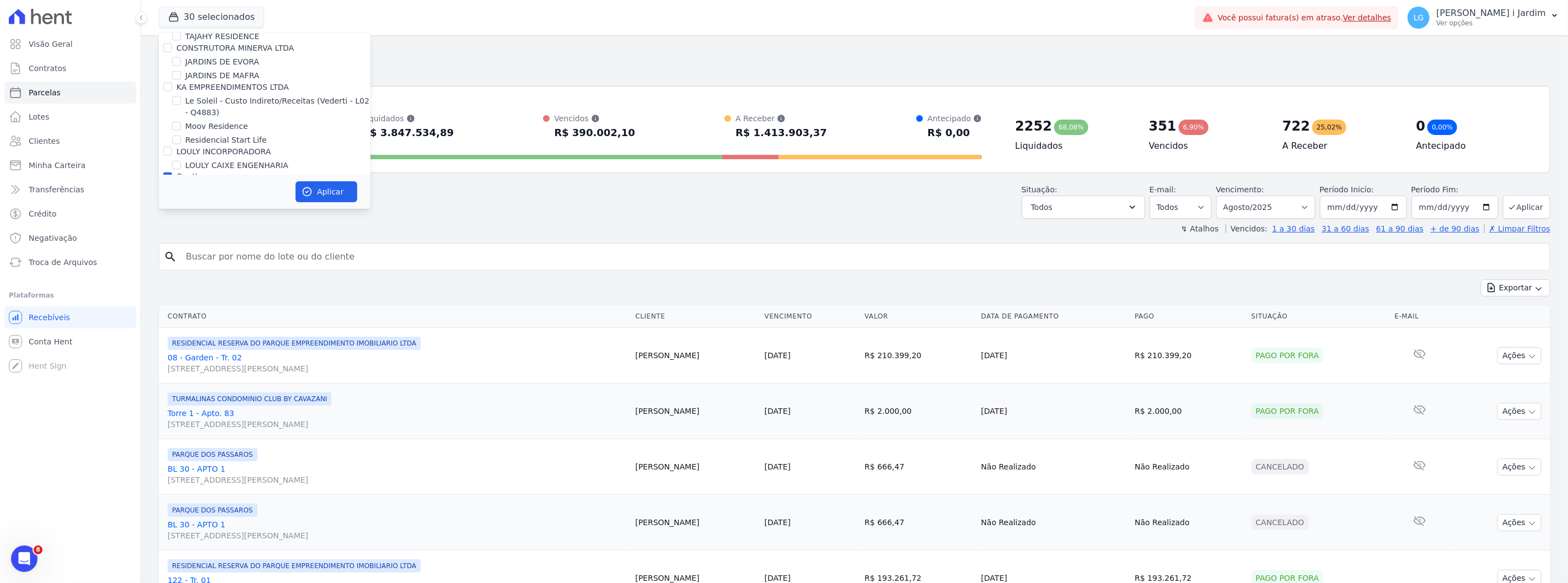
click at [222, 147] on label "LOULY INCORPORADORA" at bounding box center [223, 152] width 94 height 9
click at [172, 147] on input "LOULY INCORPORADORA" at bounding box center [167, 152] width 9 height 9
checkbox input "true"
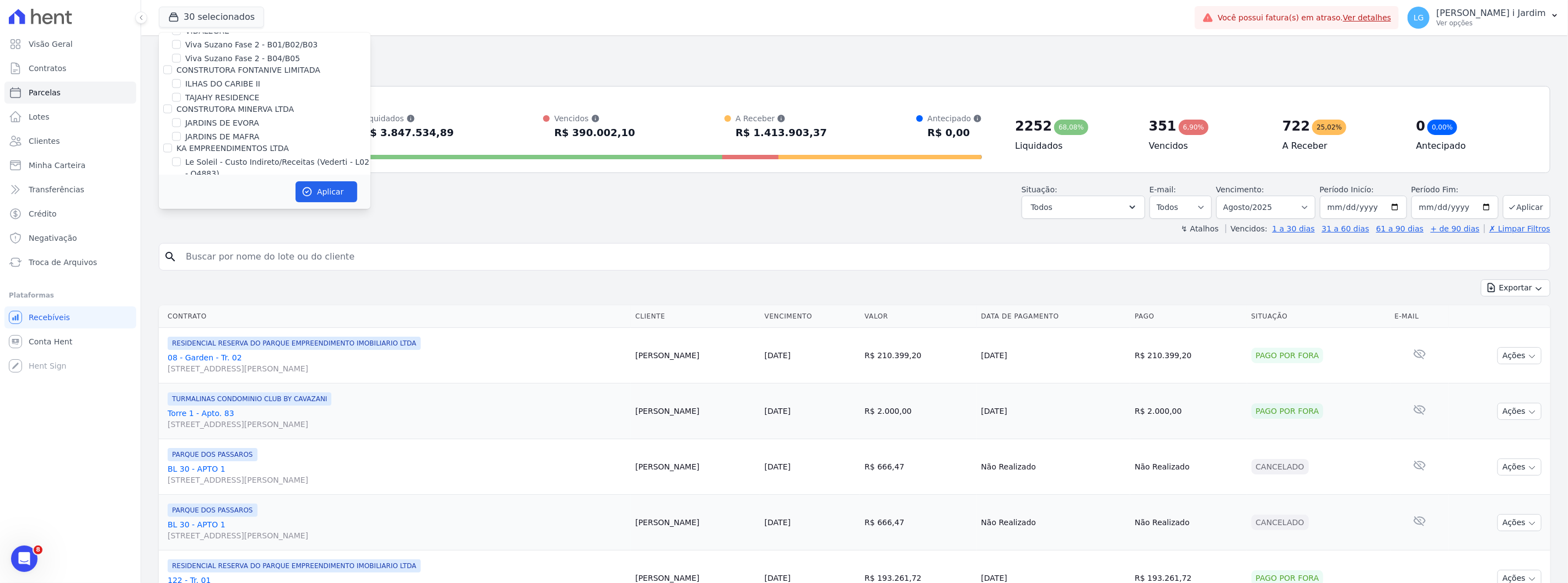
click at [219, 144] on label "KA EMPREENDIMENTOS LTDA" at bounding box center [233, 148] width 113 height 9
click at [172, 144] on input "KA EMPREENDIMENTOS LTDA" at bounding box center [167, 148] width 9 height 9
checkbox input "true"
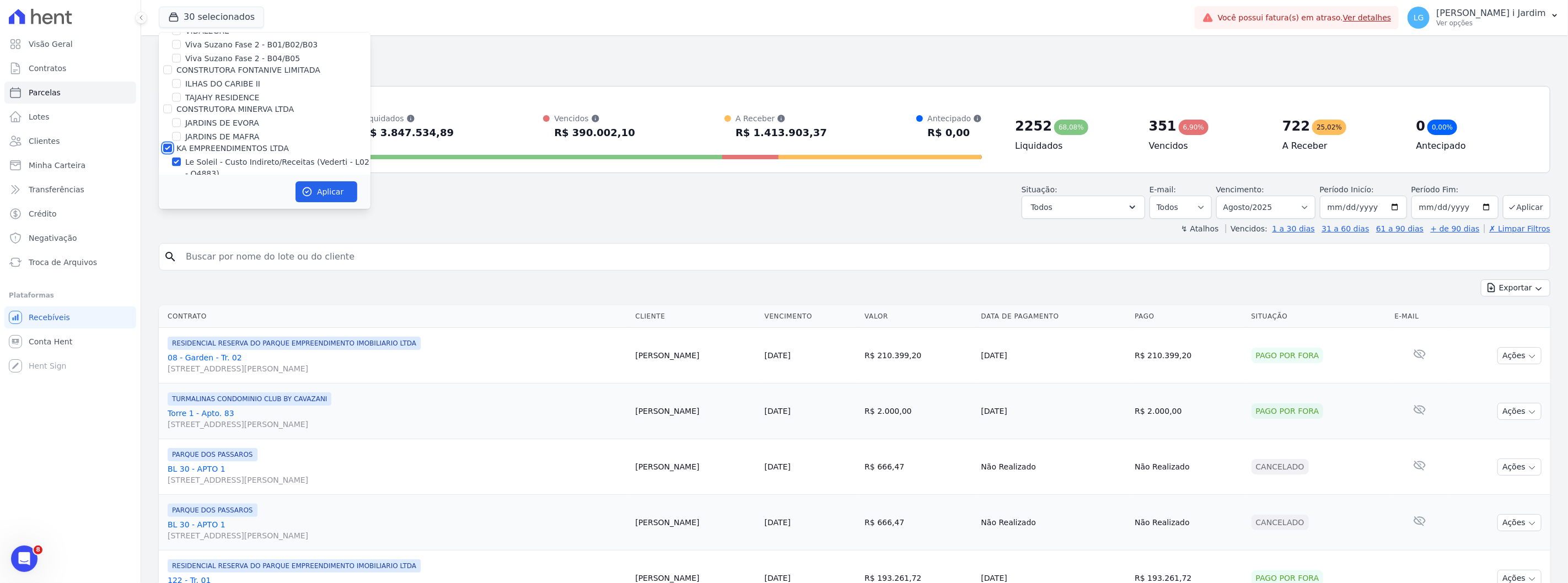
checkbox input "true"
click at [230, 105] on label "CONSTRUTORA MINERVA LTDA" at bounding box center [235, 109] width 117 height 9
click at [172, 105] on input "CONSTRUTORA MINERVA LTDA" at bounding box center [167, 109] width 9 height 9
checkbox input "true"
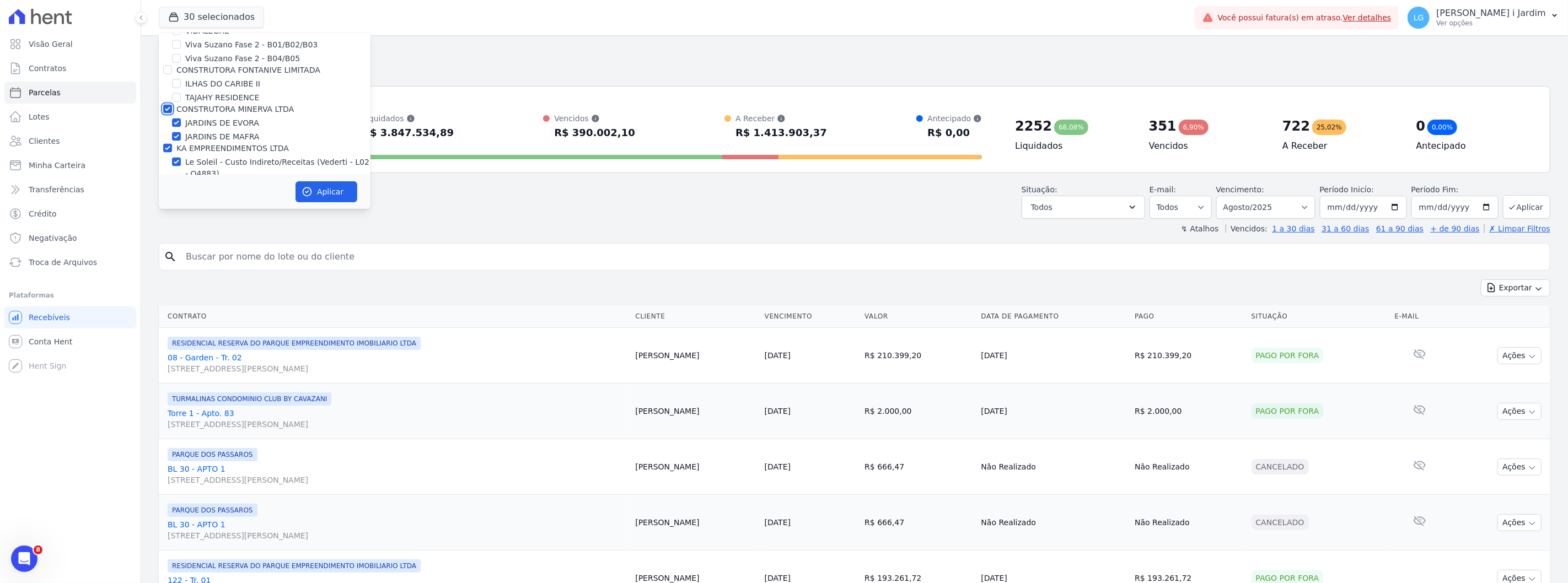
checkbox input "true"
click at [236, 127] on label "CONSTRUTORA FONTANIVE LIMITADA" at bounding box center [248, 131] width 144 height 9
click at [172, 127] on input "CONSTRUTORA FONTANIVE LIMITADA" at bounding box center [167, 131] width 9 height 9
checkbox input "true"
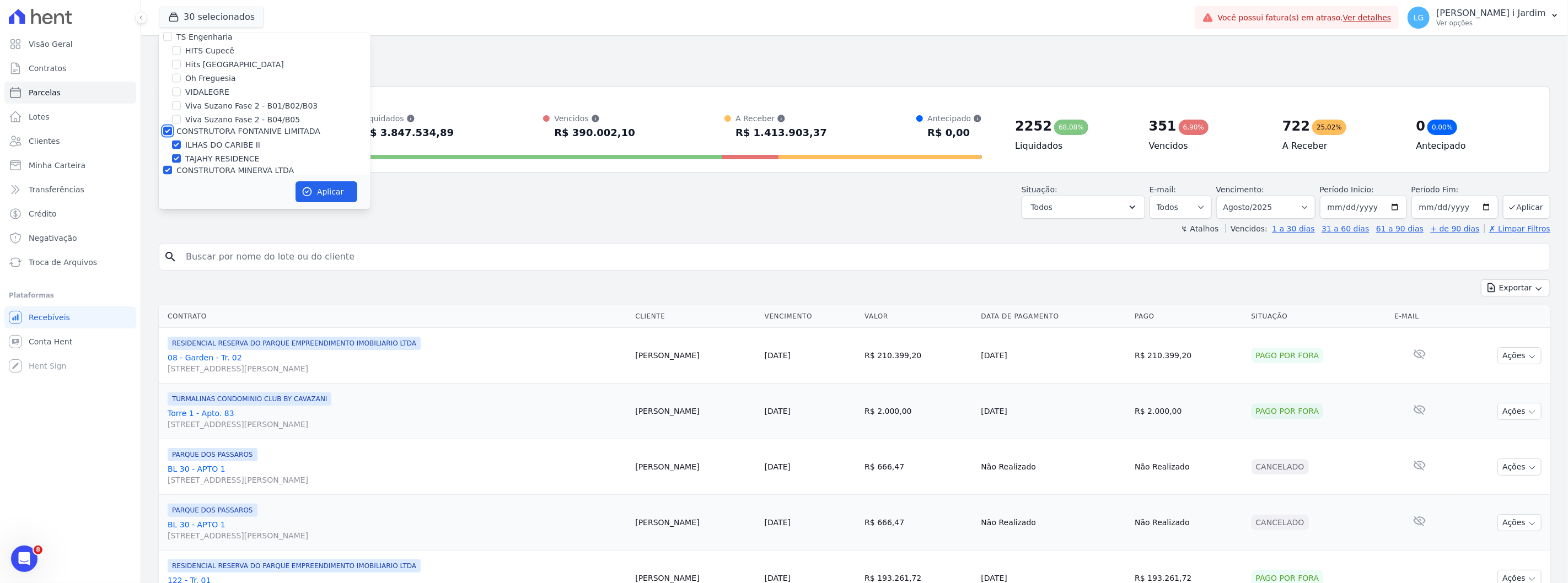
checkbox input "true"
click at [213, 94] on label "TS Engenharia" at bounding box center [205, 98] width 56 height 9
click at [172, 94] on input "TS Engenharia" at bounding box center [167, 98] width 9 height 9
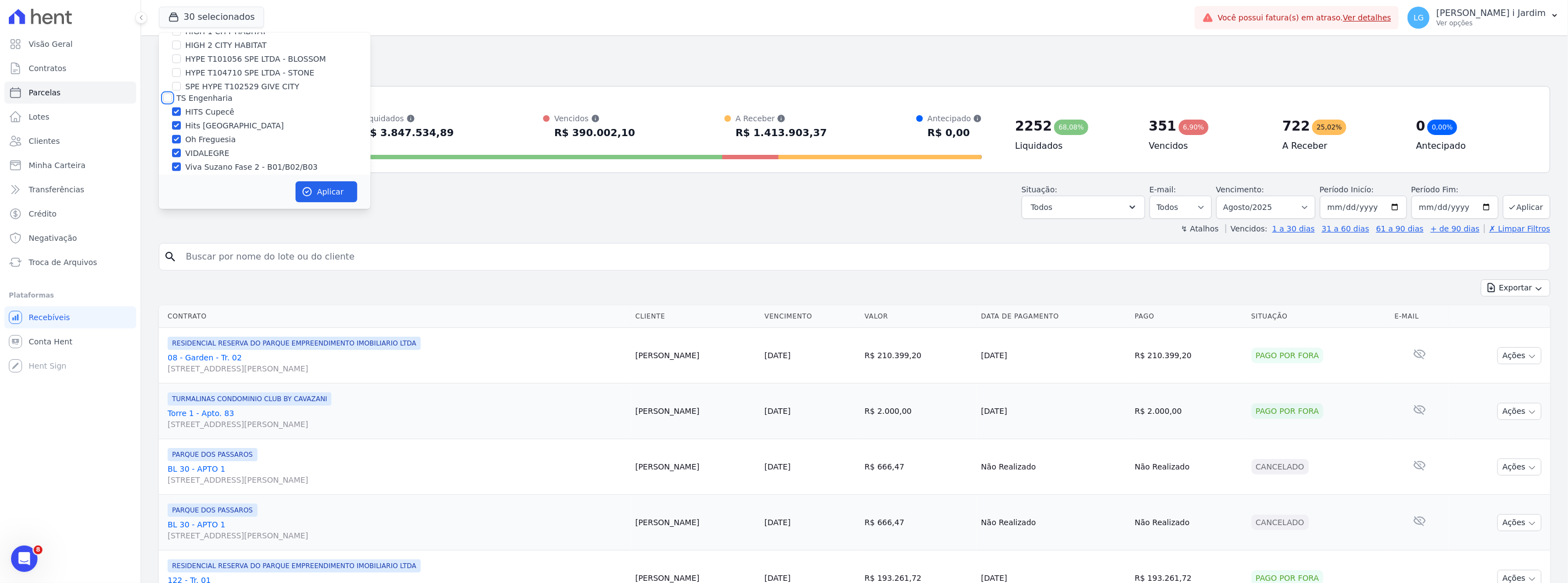
checkbox input "true"
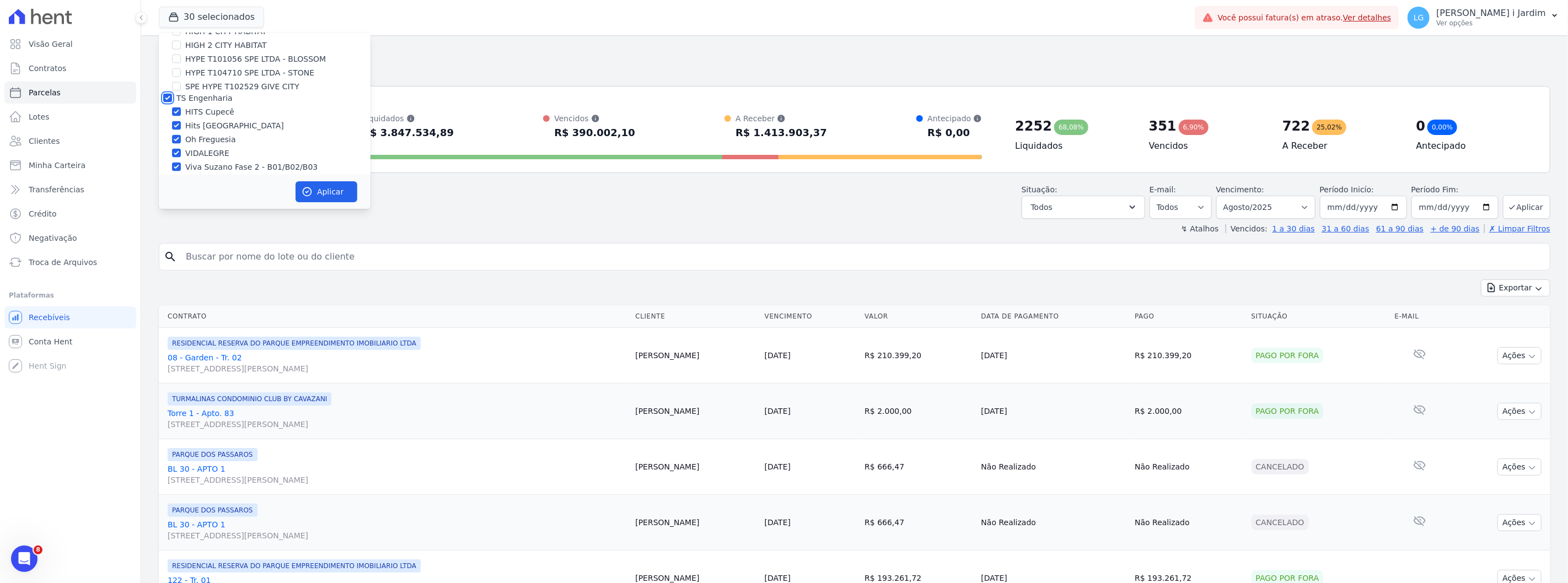
checkbox input "true"
click at [224, 125] on label "HYPE EMPREENDIMENTOS IMOBILIARIOS SPE LTDA" at bounding box center [263, 135] width 173 height 21
click at [172, 125] on input "HYPE EMPREENDIMENTOS IMOBILIARIOS SPE LTDA" at bounding box center [167, 129] width 9 height 9
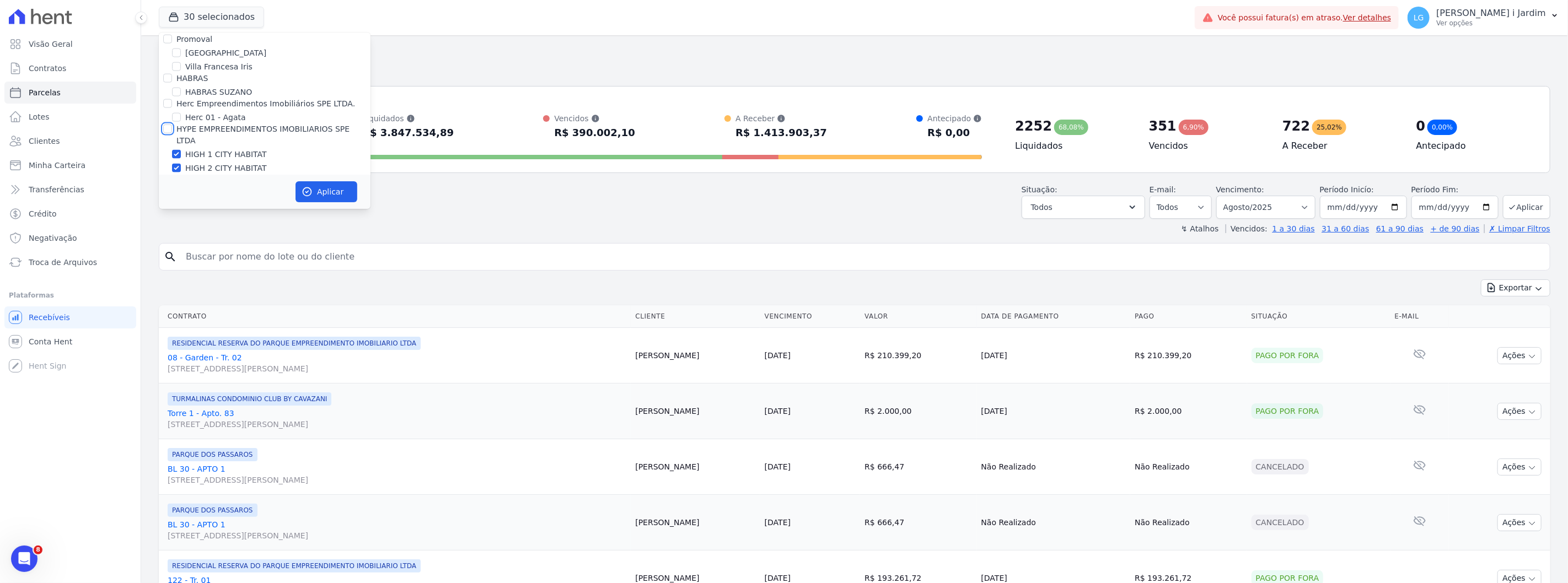
checkbox input "true"
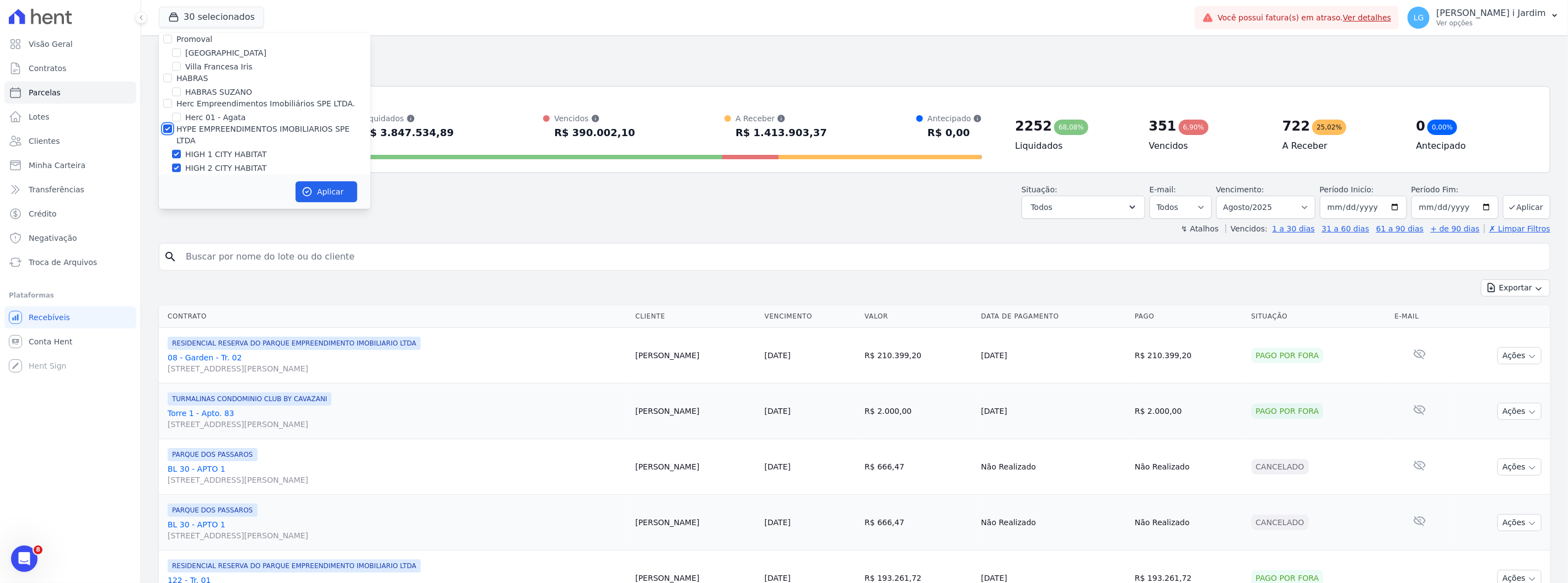
checkbox input "true"
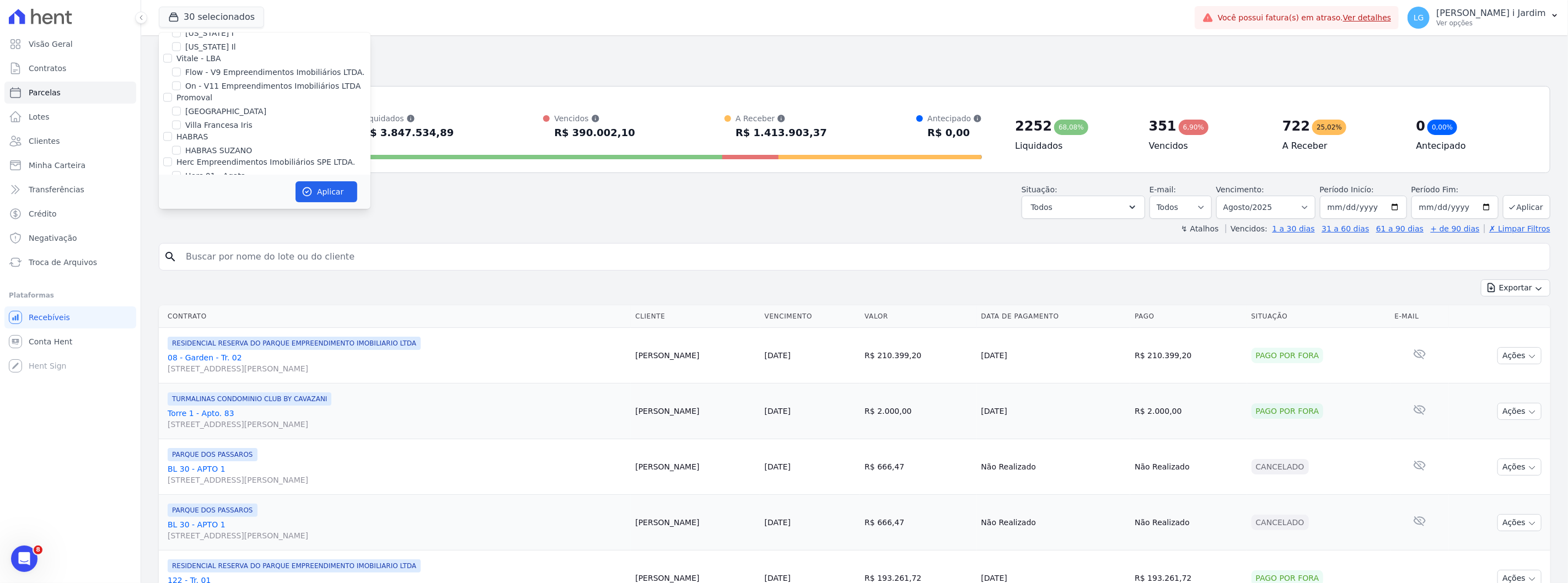
scroll to position [1225, 0]
click at [198, 160] on label "HABRAS" at bounding box center [192, 164] width 32 height 9
click at [172, 160] on input "HABRAS" at bounding box center [167, 164] width 9 height 9
checkbox input "true"
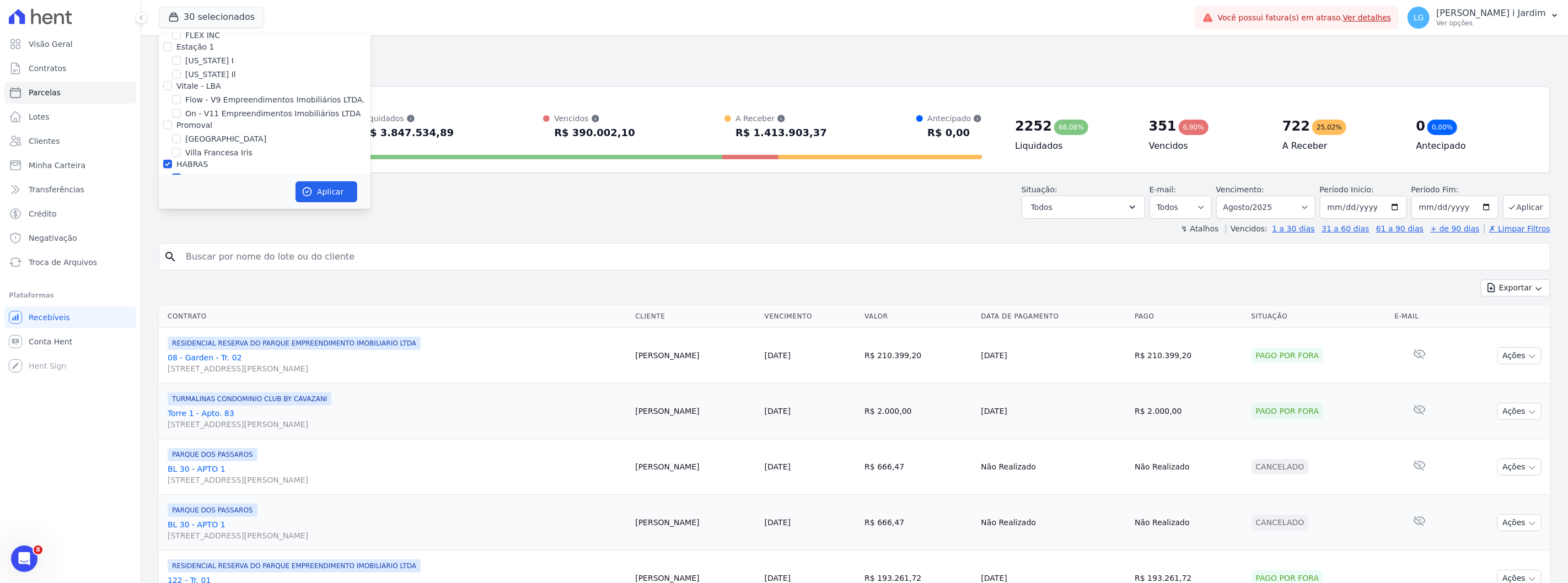
click at [196, 120] on label "Promoval" at bounding box center [194, 125] width 36 height 9
click at [172, 120] on input "Promoval" at bounding box center [167, 125] width 9 height 9
checkbox input "true"
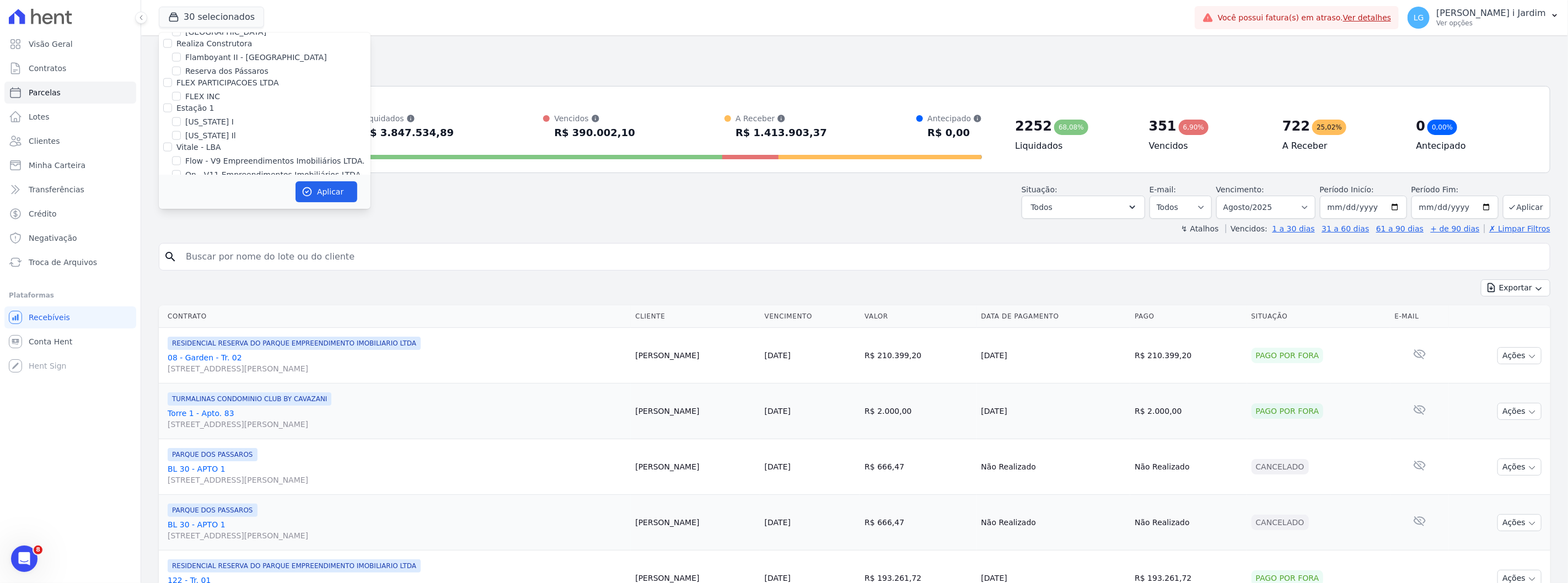
scroll to position [1103, 0]
click at [209, 139] on label "FLEX PARTICIPACOES LTDA" at bounding box center [228, 144] width 102 height 9
click at [172, 139] on input "FLEX PARTICIPACOES LTDA" at bounding box center [167, 144] width 9 height 9
checkbox input "true"
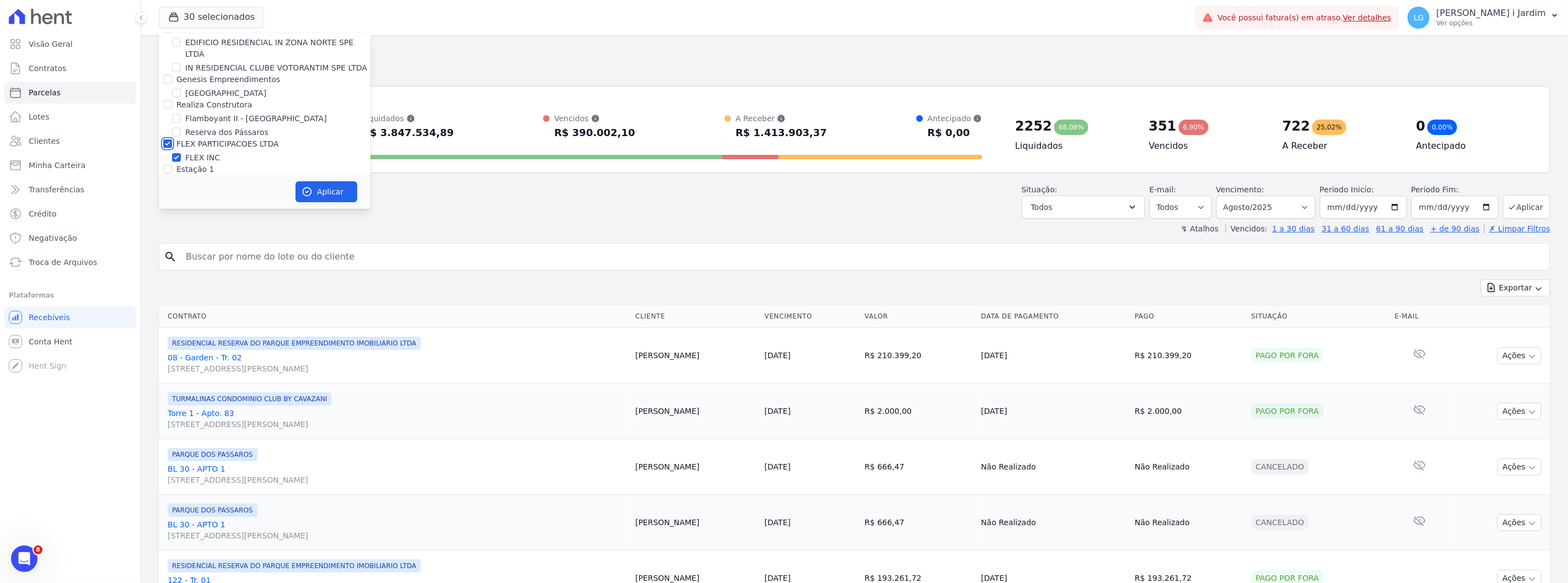
scroll to position [1041, 0]
click at [210, 137] on label "Genesis Empreendimentos" at bounding box center [228, 141] width 103 height 9
click at [172, 137] on input "Genesis Empreendimentos" at bounding box center [167, 141] width 9 height 9
checkbox input "true"
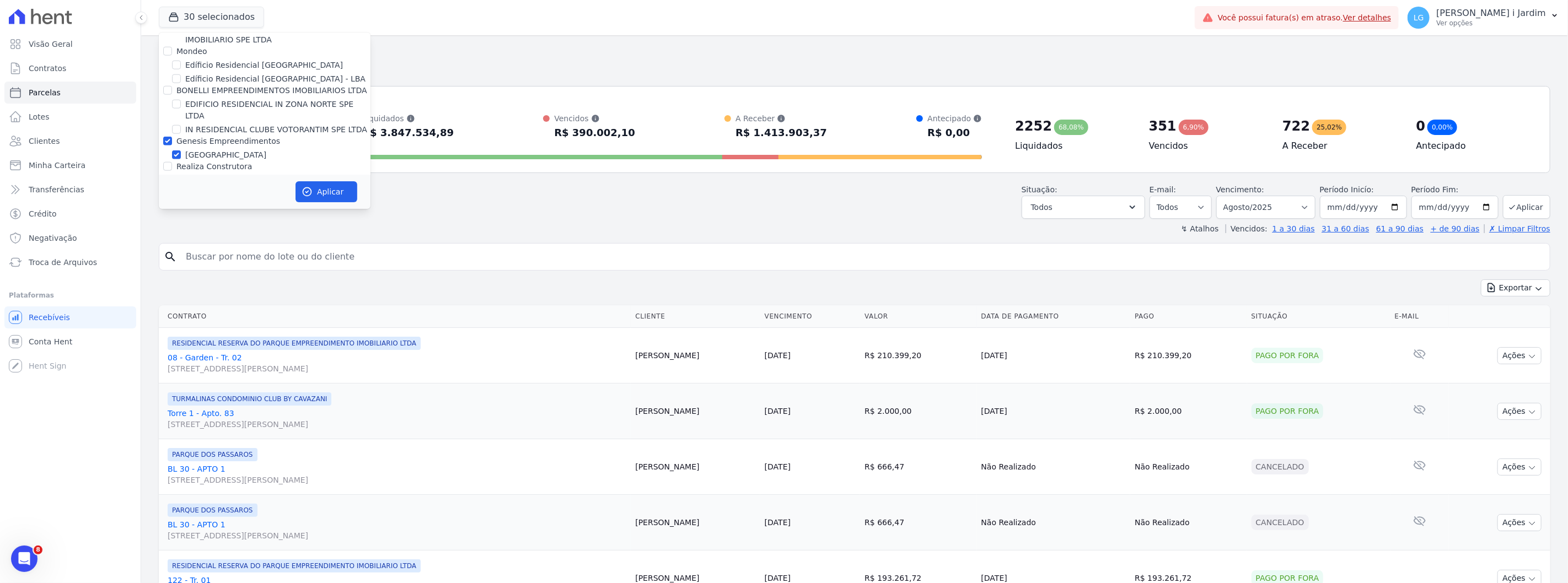
click at [211, 86] on label "BONELLI EMPREENDIMENTOS IMOBILIARIOS LTDA" at bounding box center [271, 90] width 191 height 9
click at [172, 86] on input "BONELLI EMPREENDIMENTOS IMOBILIARIOS LTDA" at bounding box center [167, 90] width 9 height 9
checkbox input "true"
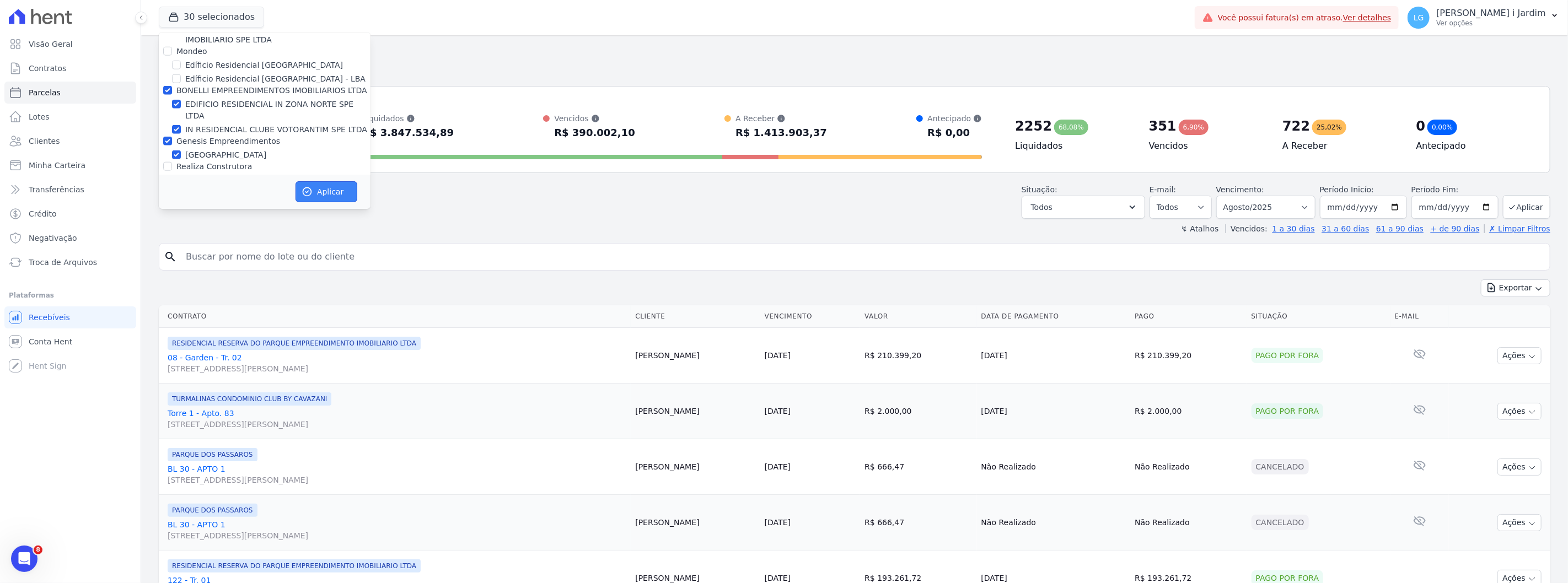
click at [323, 190] on button "Aplicar" at bounding box center [326, 192] width 61 height 21
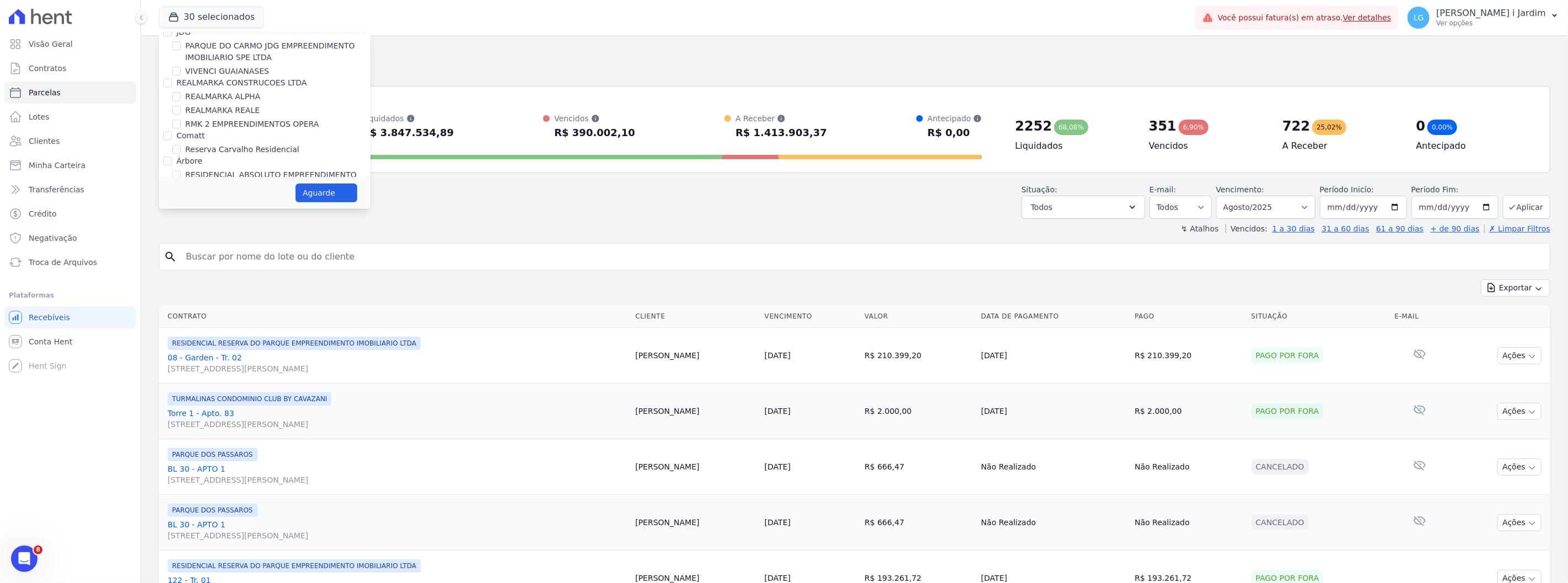
scroll to position [2266, 0]
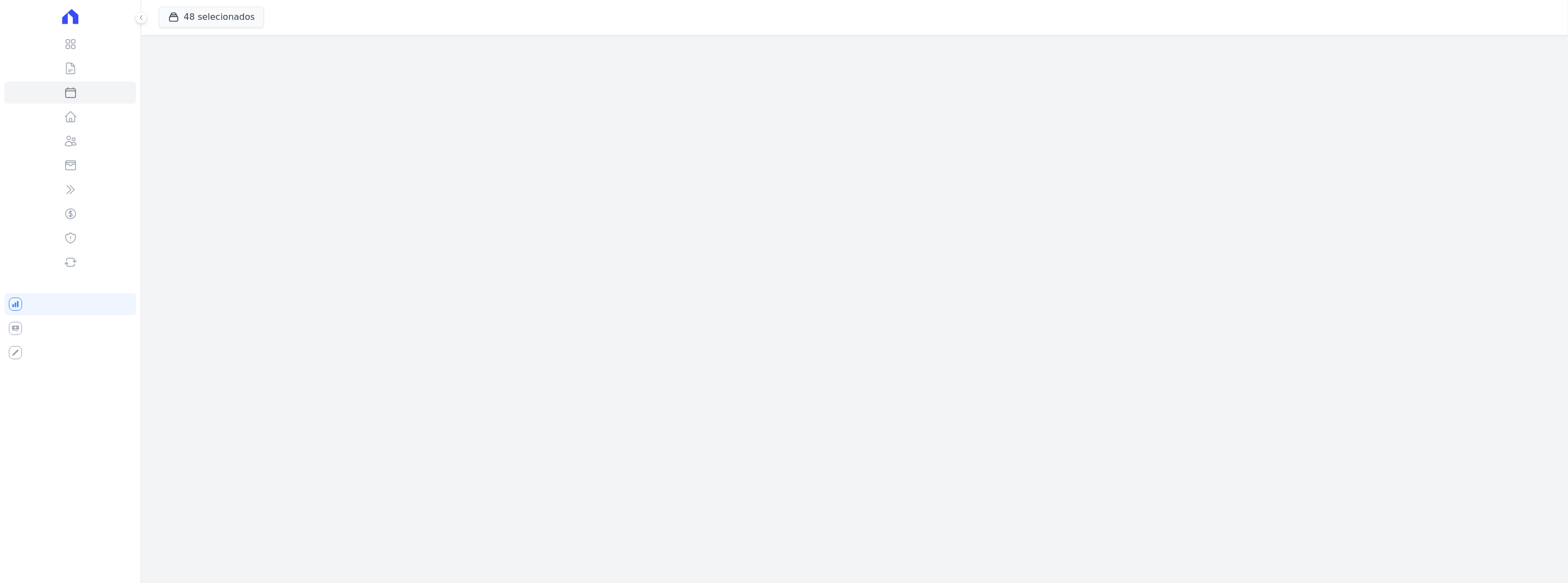
select select
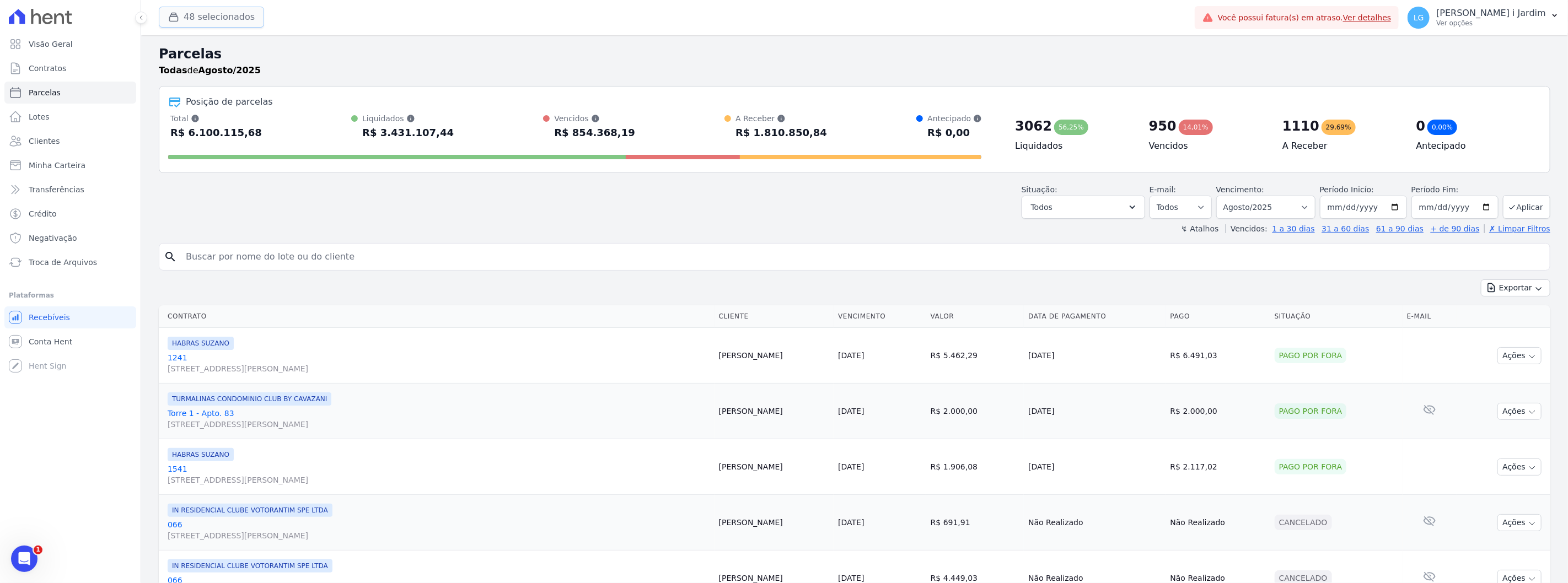
click at [202, 15] on button "48 selecionados" at bounding box center [211, 17] width 105 height 21
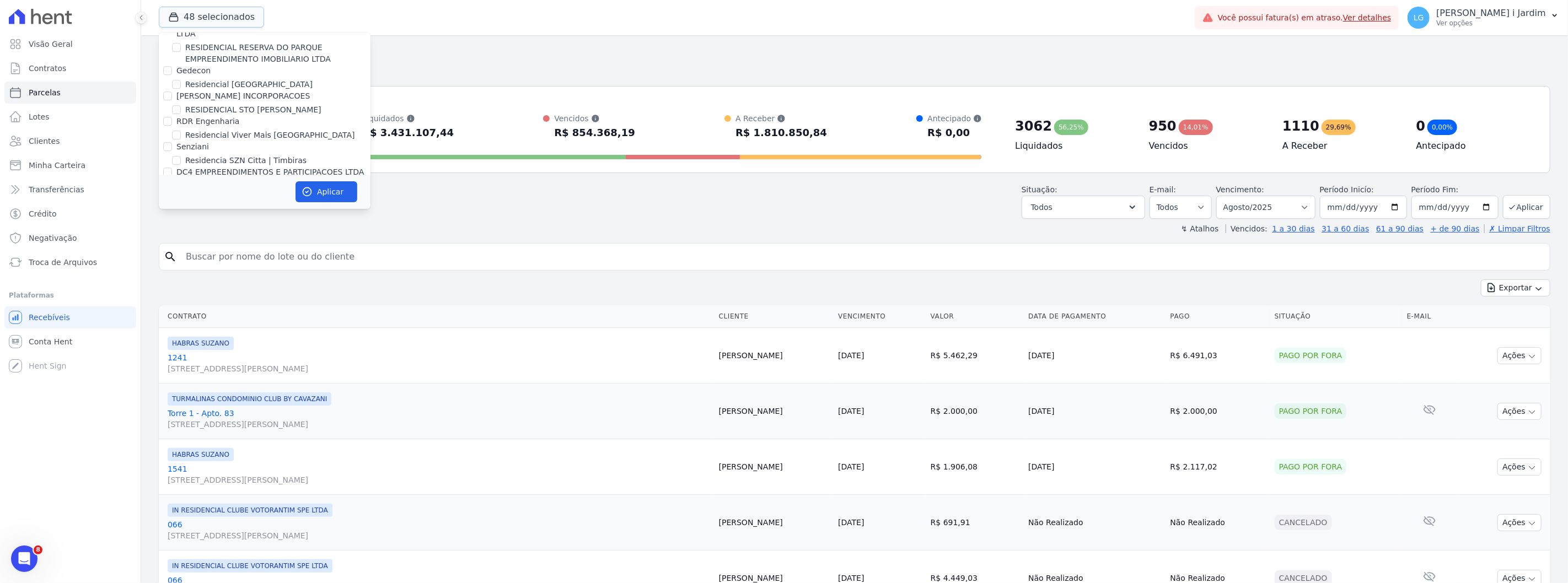
scroll to position [2836, 0]
click at [447, 211] on div "Situação: Agendado Em Aberto Pago Processando Cancelado Vencido Transferindo De…" at bounding box center [855, 199] width 1391 height 39
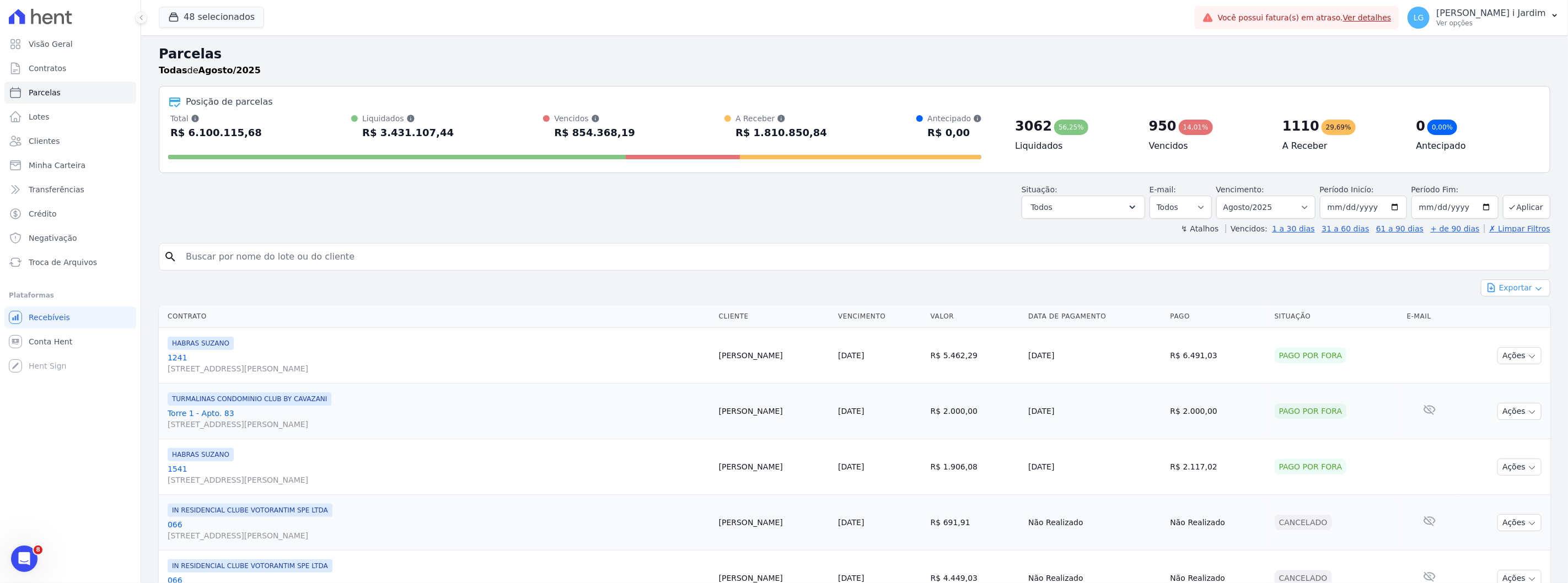
click at [1500, 280] on button "Exportar" at bounding box center [1516, 288] width 69 height 17
click at [1513, 337] on span "Exportar CSV" at bounding box center [1514, 333] width 58 height 11
click at [206, 15] on button "48 selecionados" at bounding box center [211, 17] width 105 height 21
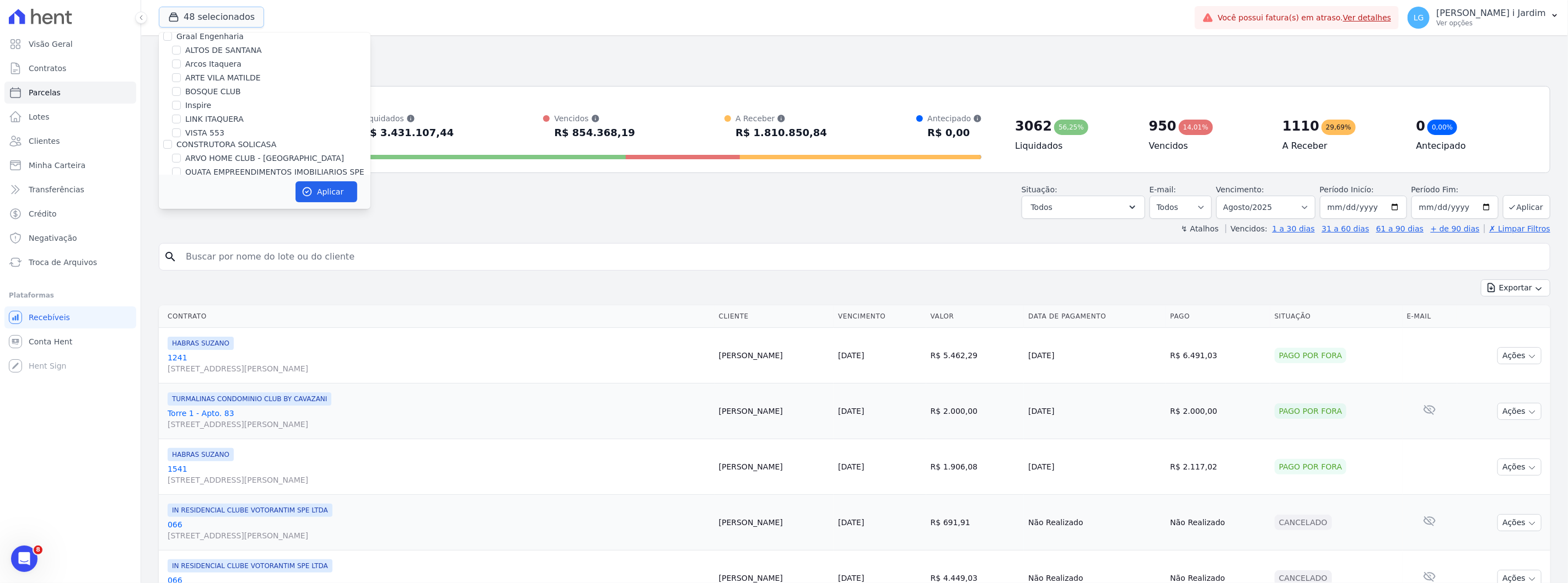
scroll to position [0, 0]
click at [205, 45] on label "Trapisa Engenharia" at bounding box center [213, 47] width 74 height 9
click at [172, 45] on input "Trapisa Engenharia" at bounding box center [167, 47] width 9 height 9
checkbox input "true"
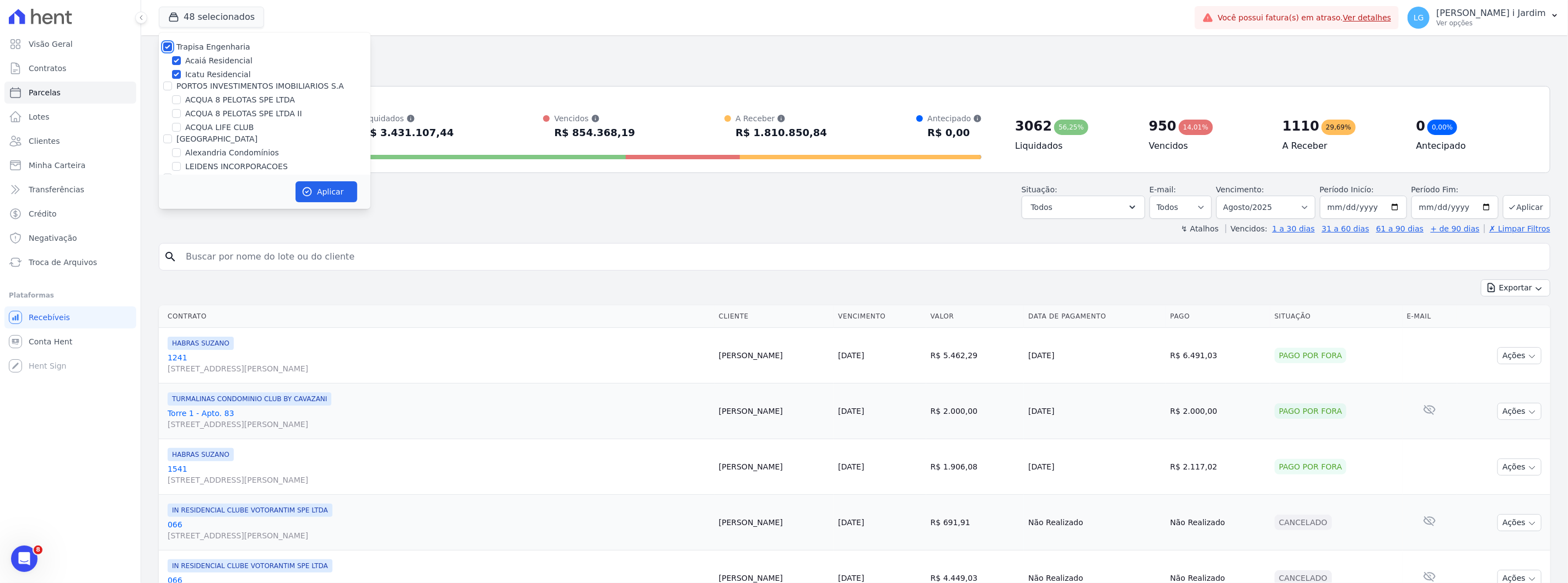
checkbox input "true"
click at [210, 86] on label "PORTO5 INVESTIMENTOS IMOBILIARIOS S.A" at bounding box center [260, 86] width 167 height 9
click at [172, 86] on input "PORTO5 INVESTIMENTOS IMOBILIARIOS S.A" at bounding box center [167, 86] width 9 height 9
checkbox input "true"
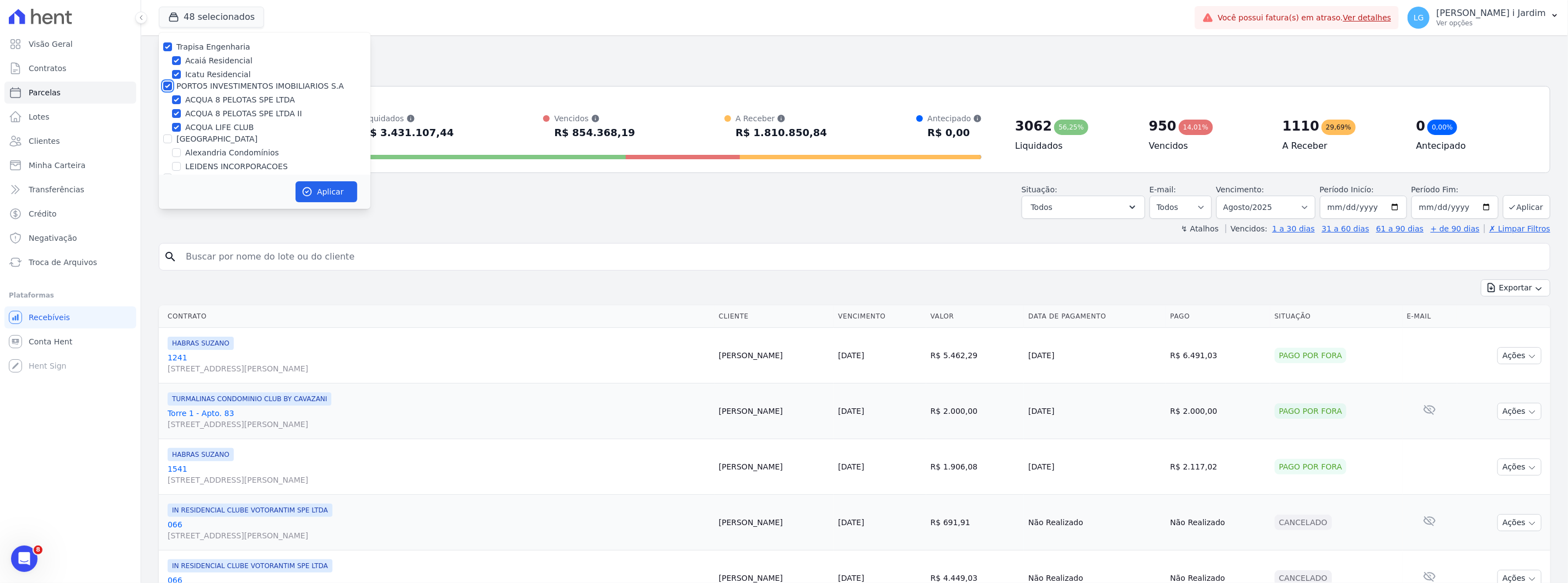
checkbox input "true"
click at [206, 137] on label "[GEOGRAPHIC_DATA]" at bounding box center [217, 139] width 81 height 9
click at [172, 137] on input "[GEOGRAPHIC_DATA]" at bounding box center [167, 139] width 9 height 9
checkbox input "true"
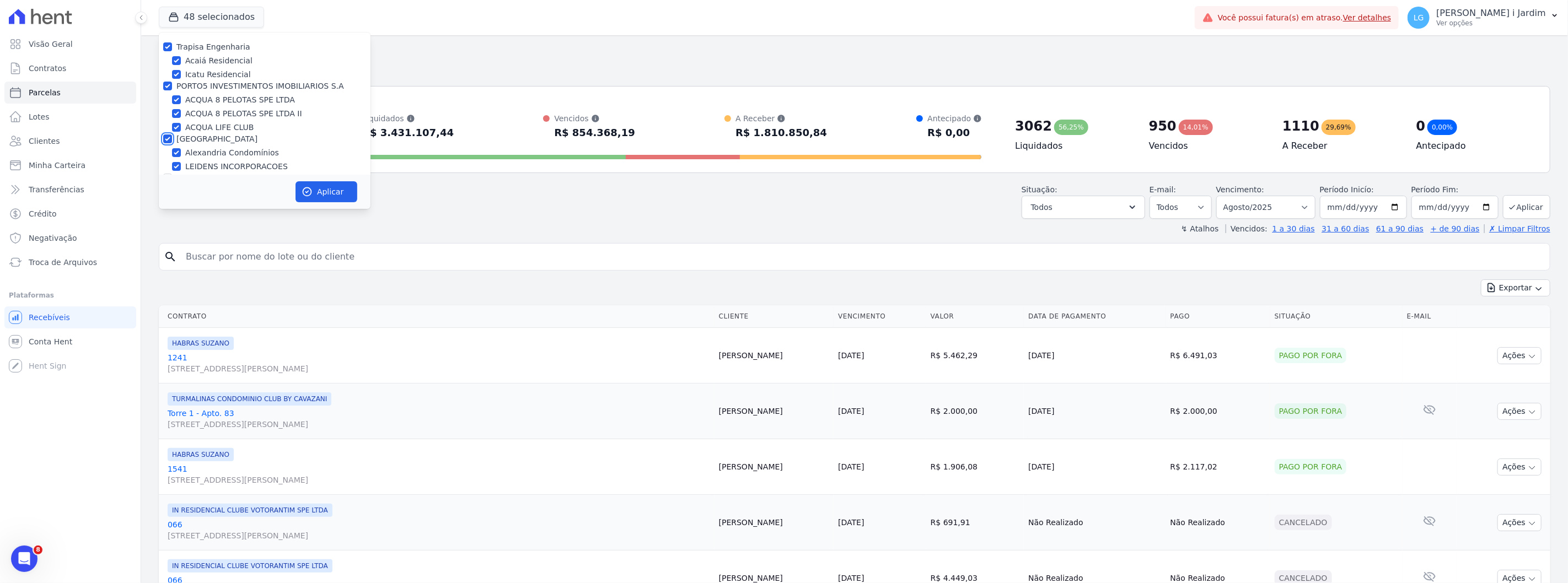
checkbox input "true"
click at [211, 122] on div "Graal Engenharia" at bounding box center [210, 117] width 68 height 12
click at [213, 117] on label "Graal Engenharia" at bounding box center [210, 117] width 68 height 9
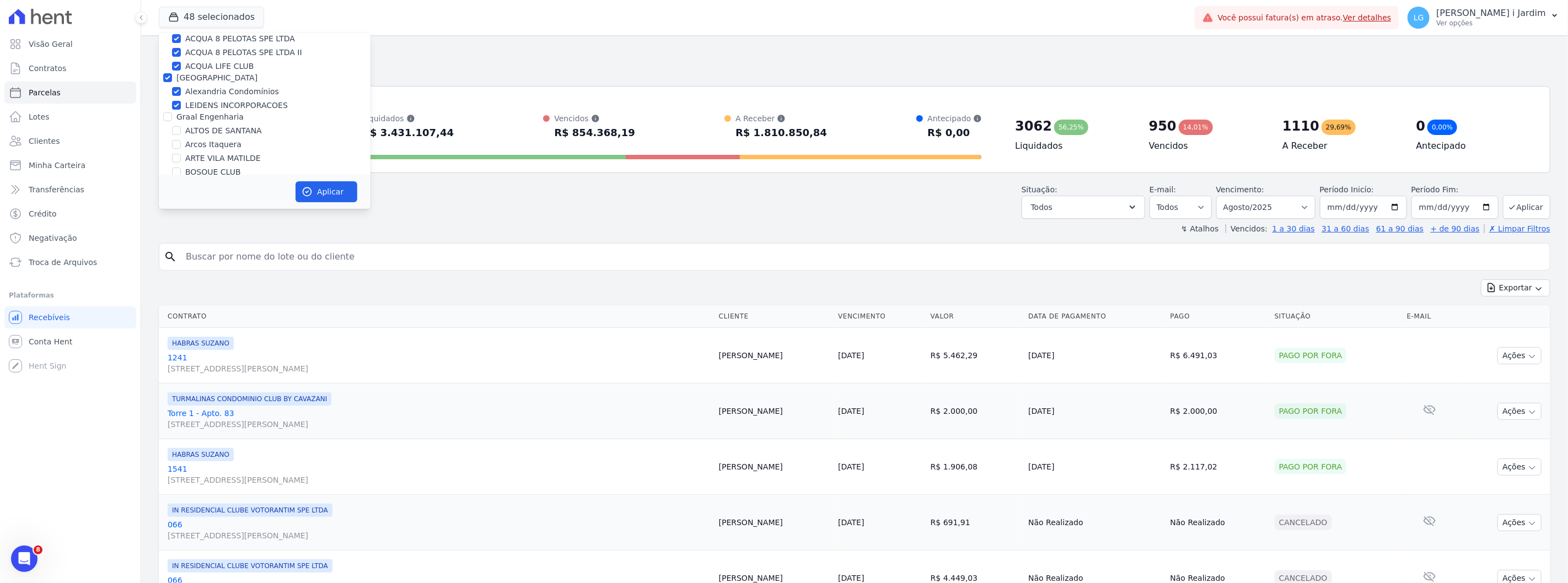
click at [172, 117] on input "Graal Engenharia" at bounding box center [167, 117] width 9 height 9
checkbox input "true"
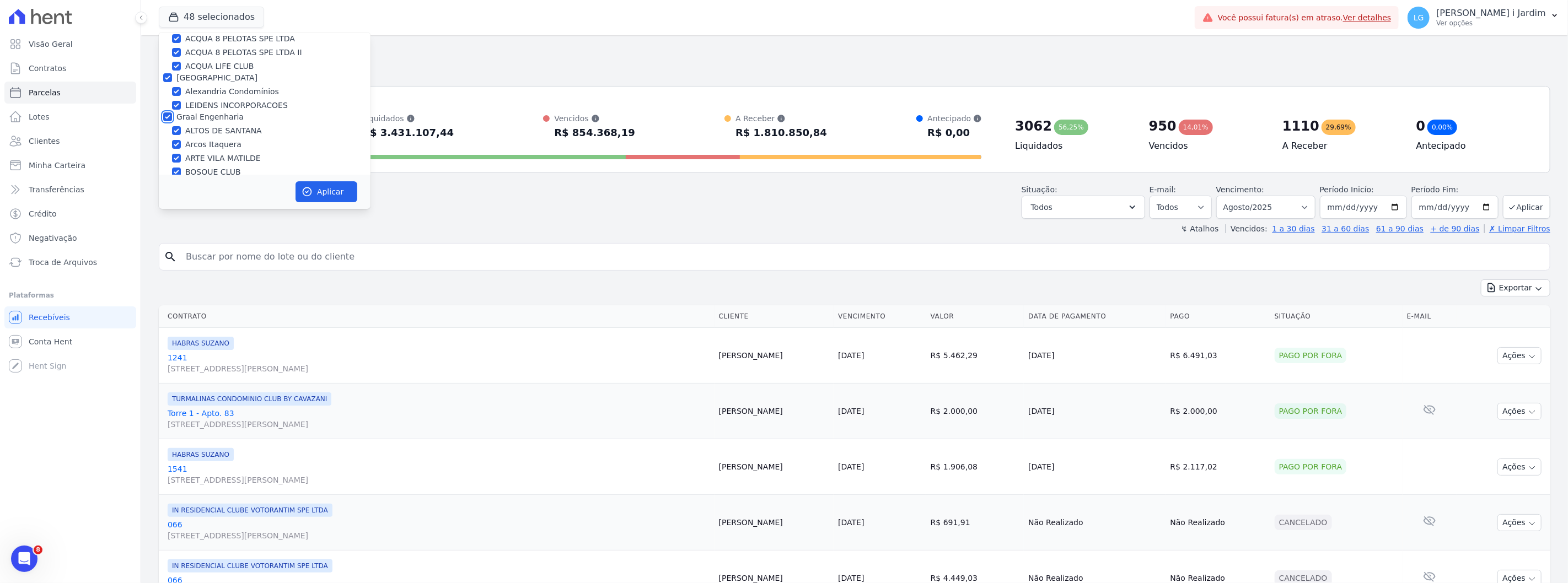
checkbox input "true"
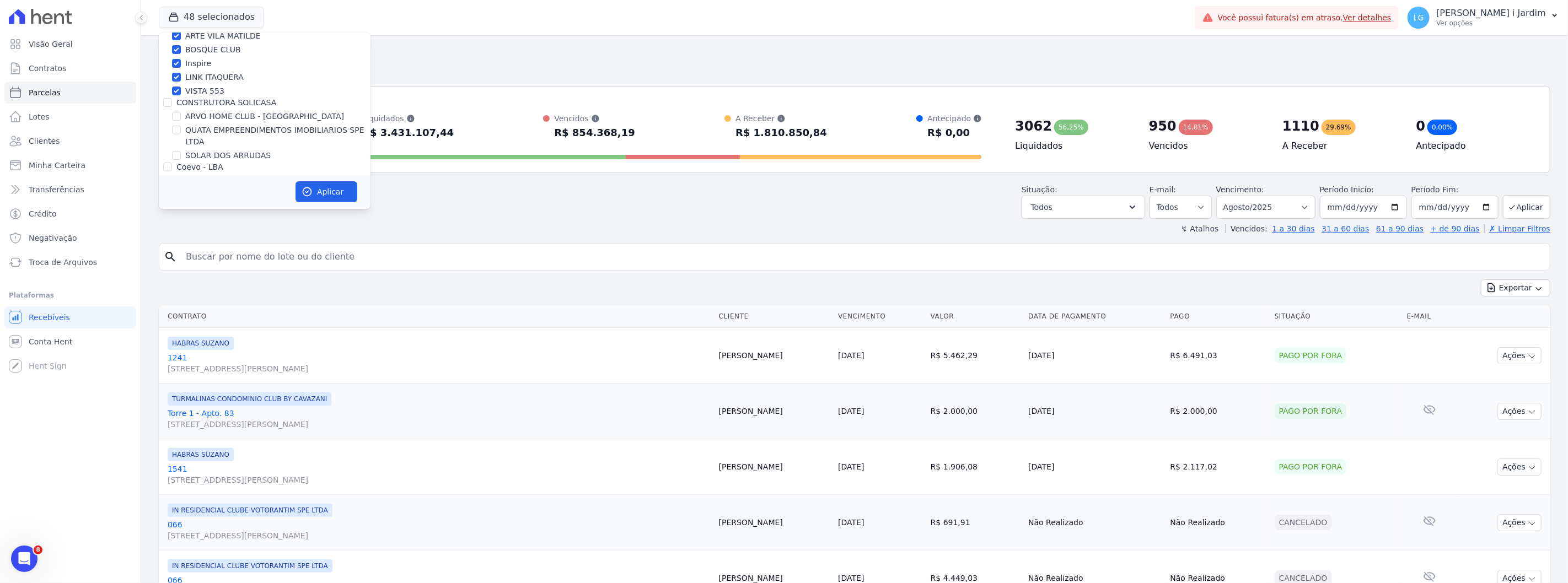
click at [213, 105] on label "CONSTRUTORA SOLICASA" at bounding box center [226, 102] width 100 height 9
click at [172, 105] on input "CONSTRUTORA SOLICASA" at bounding box center [167, 102] width 9 height 9
checkbox input "true"
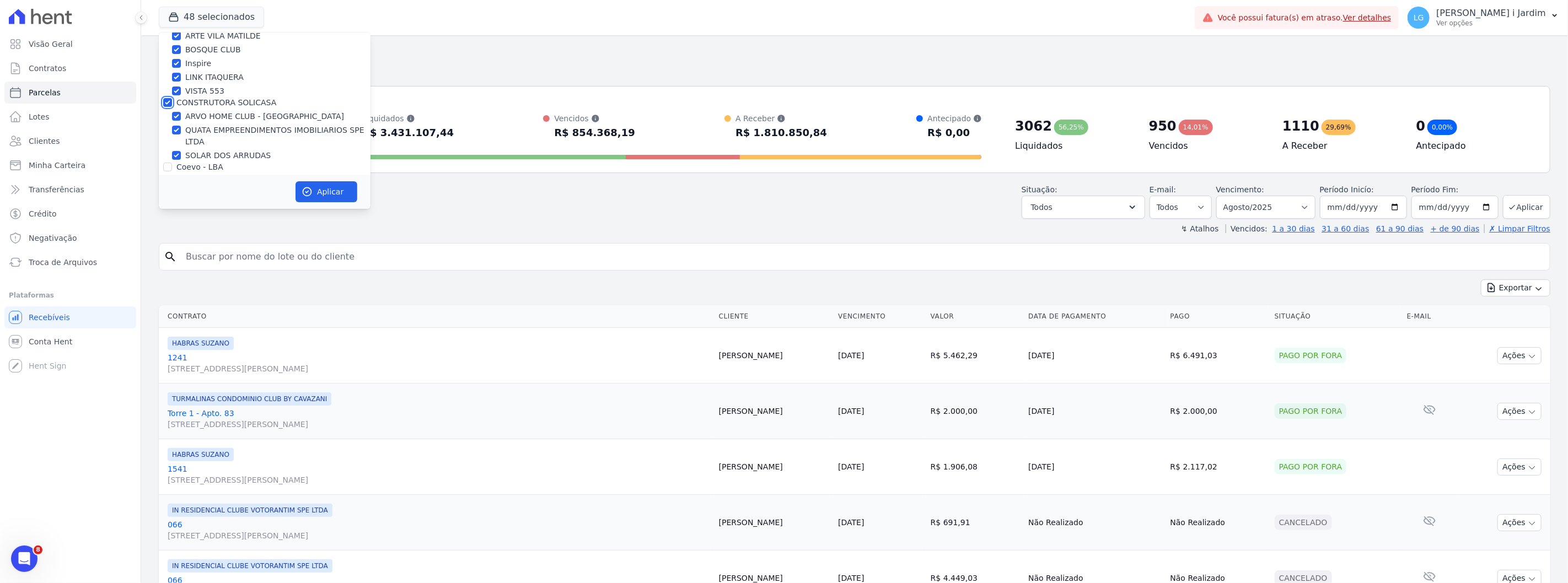
checkbox input "true"
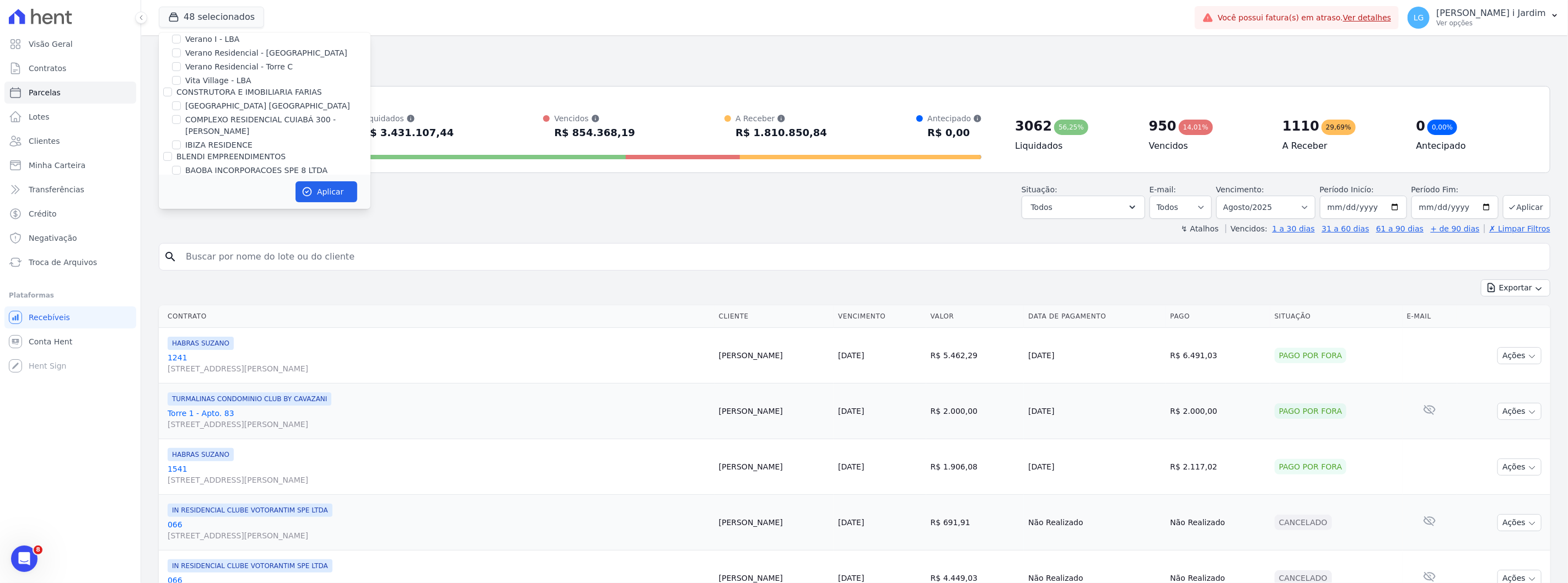
scroll to position [367, 0]
click at [213, 94] on label "CONSTRUTORA E IMOBILIARIA FARIAS" at bounding box center [249, 91] width 145 height 9
click at [172, 94] on input "CONSTRUTORA E IMOBILIARIA FARIAS" at bounding box center [167, 91] width 9 height 9
checkbox input "true"
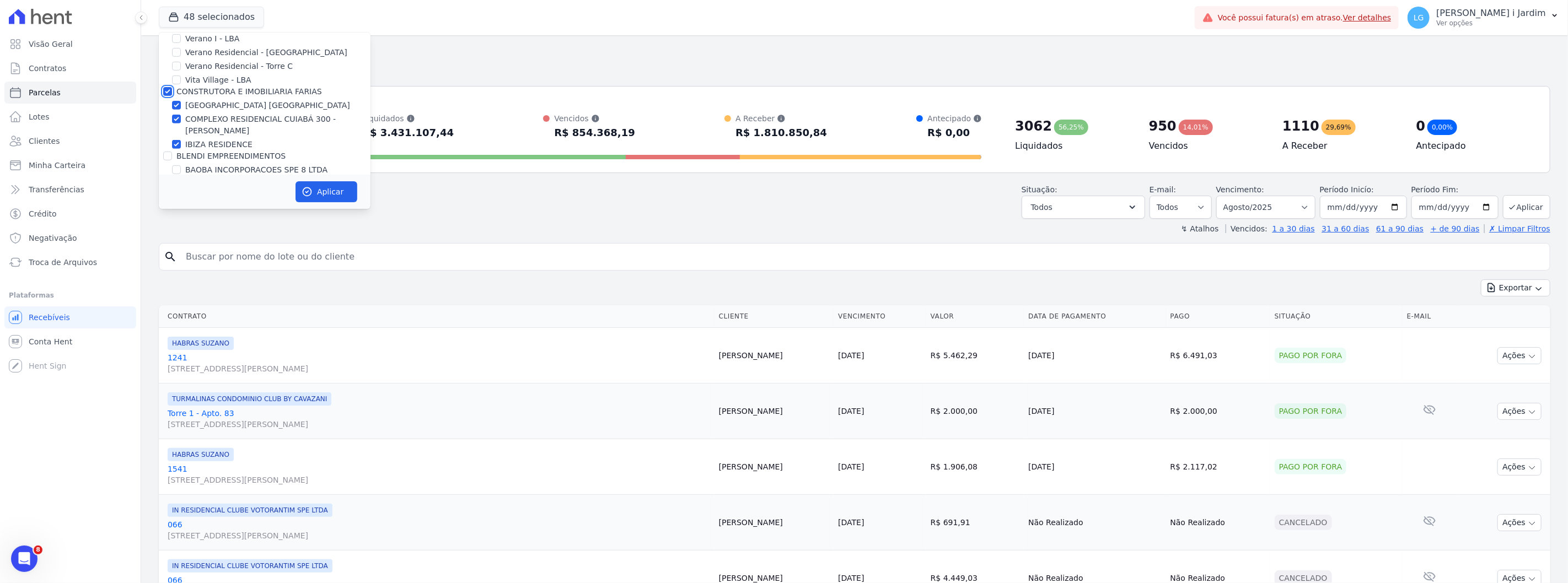
checkbox input "true"
click at [215, 149] on label "IBIZA RESIDENCE" at bounding box center [219, 144] width 68 height 12
click at [181, 149] on input "IBIZA RESIDENCE" at bounding box center [177, 144] width 9 height 9
checkbox input "false"
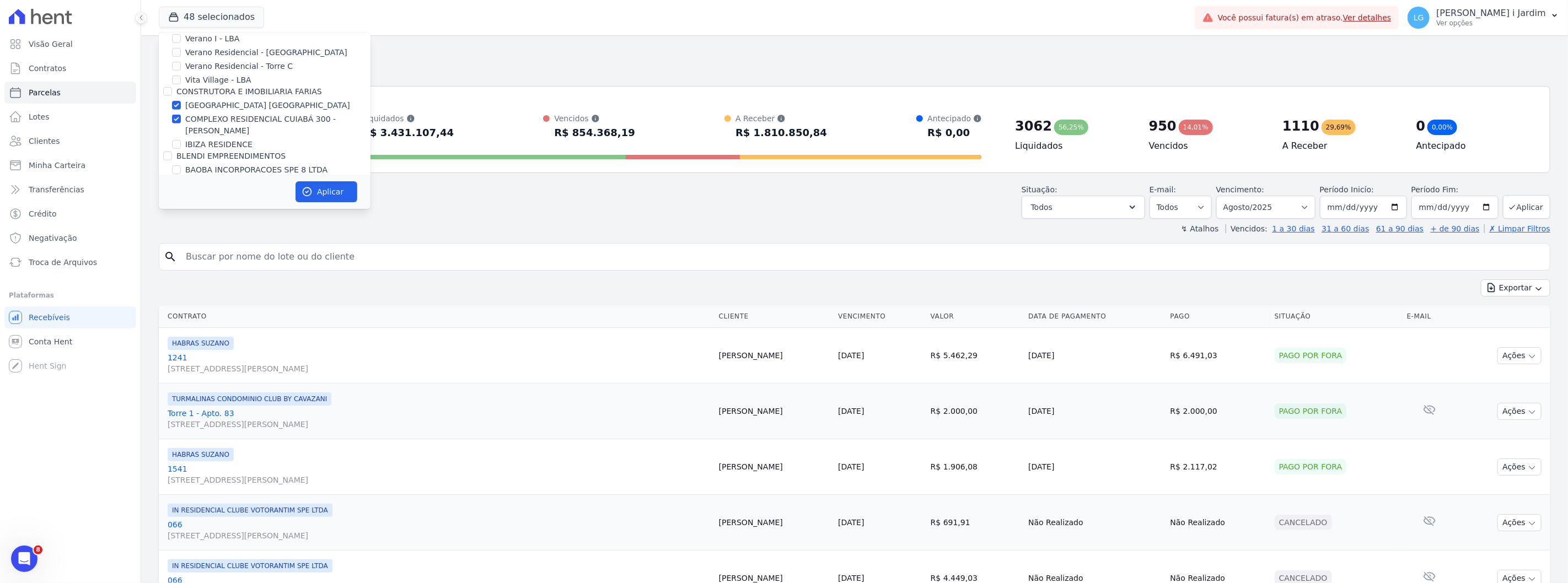
drag, startPoint x: 215, startPoint y: 149, endPoint x: 215, endPoint y: 142, distance: 7.0
click at [215, 141] on label "IBIZA RESIDENCE" at bounding box center [219, 144] width 68 height 12
click at [181, 141] on input "IBIZA RESIDENCE" at bounding box center [177, 144] width 9 height 9
checkbox input "true"
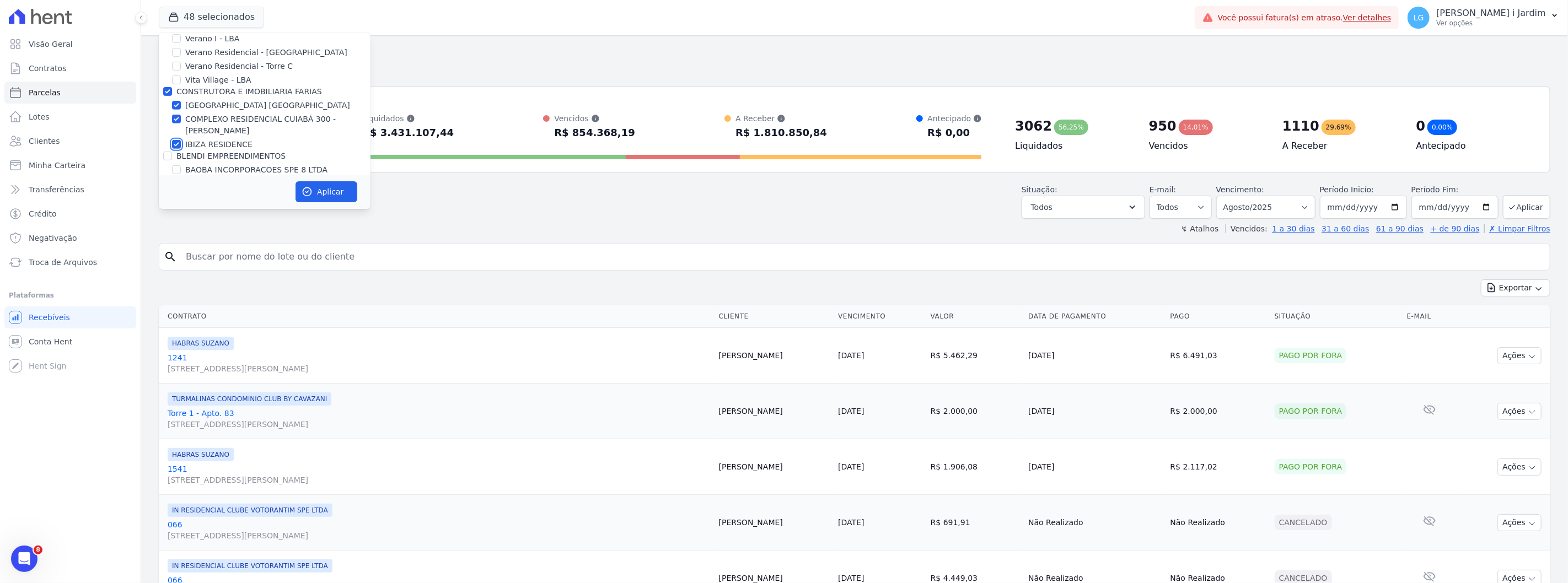
checkbox input "true"
click at [198, 158] on label "BLENDI EMPREENDIMENTOS" at bounding box center [231, 156] width 109 height 9
click at [172, 158] on input "BLENDI EMPREENDIMENTOS" at bounding box center [167, 156] width 9 height 9
checkbox input "true"
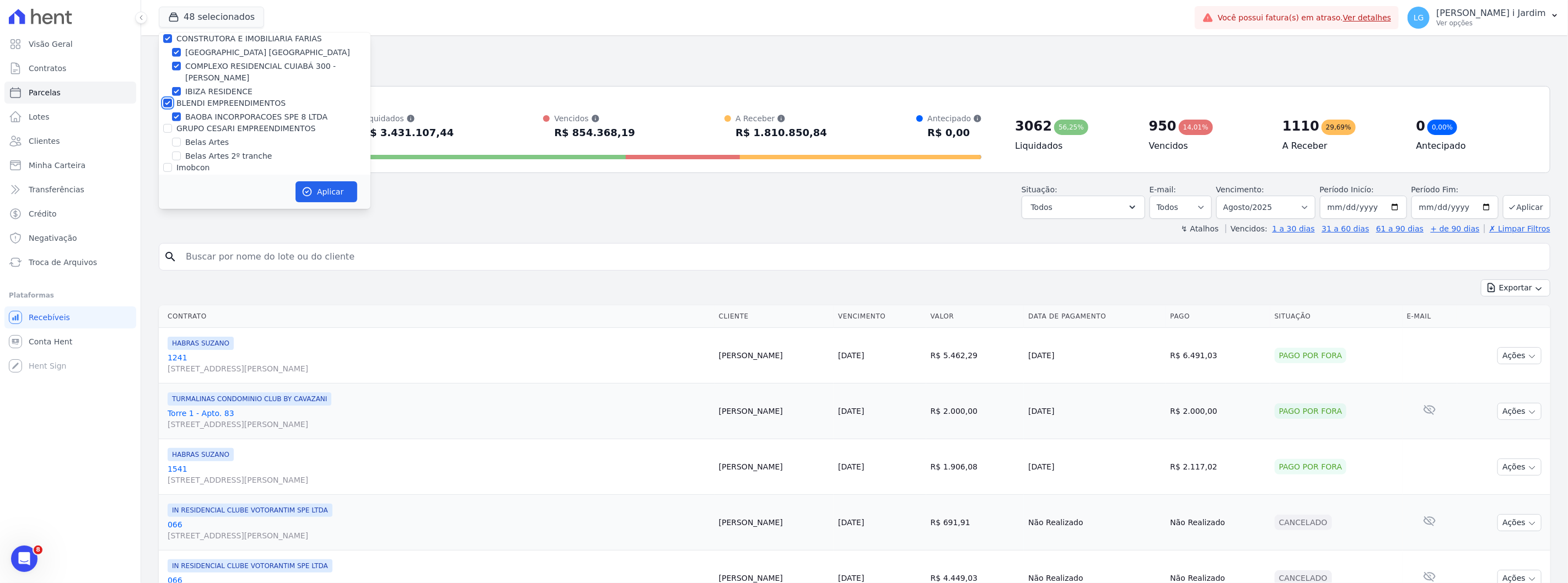
scroll to position [489, 0]
click at [205, 55] on label "GRUPO CESARI EMPREENDIMENTOS" at bounding box center [246, 59] width 139 height 9
click at [172, 55] on input "GRUPO CESARI EMPREENDIMENTOS" at bounding box center [167, 59] width 9 height 9
checkbox input "true"
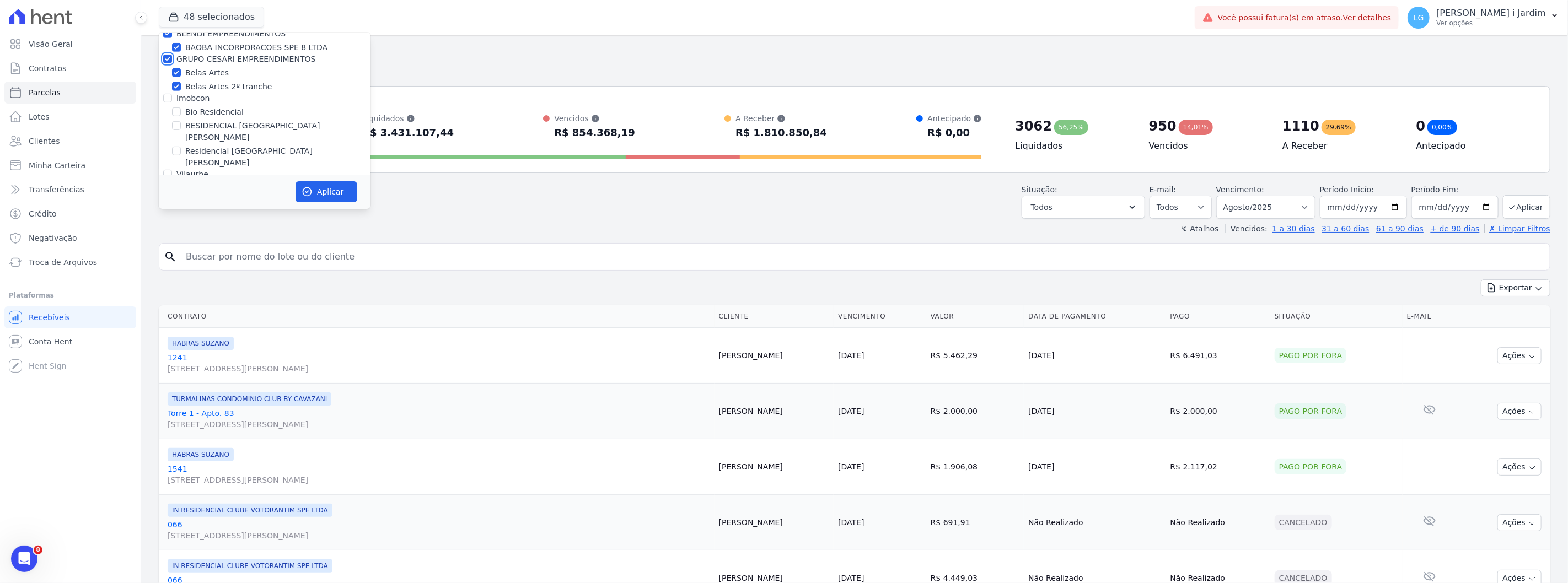
checkbox input "true"
click at [198, 98] on label "Imobcon" at bounding box center [193, 98] width 33 height 9
click at [172, 98] on input "Imobcon" at bounding box center [167, 98] width 9 height 9
checkbox input "true"
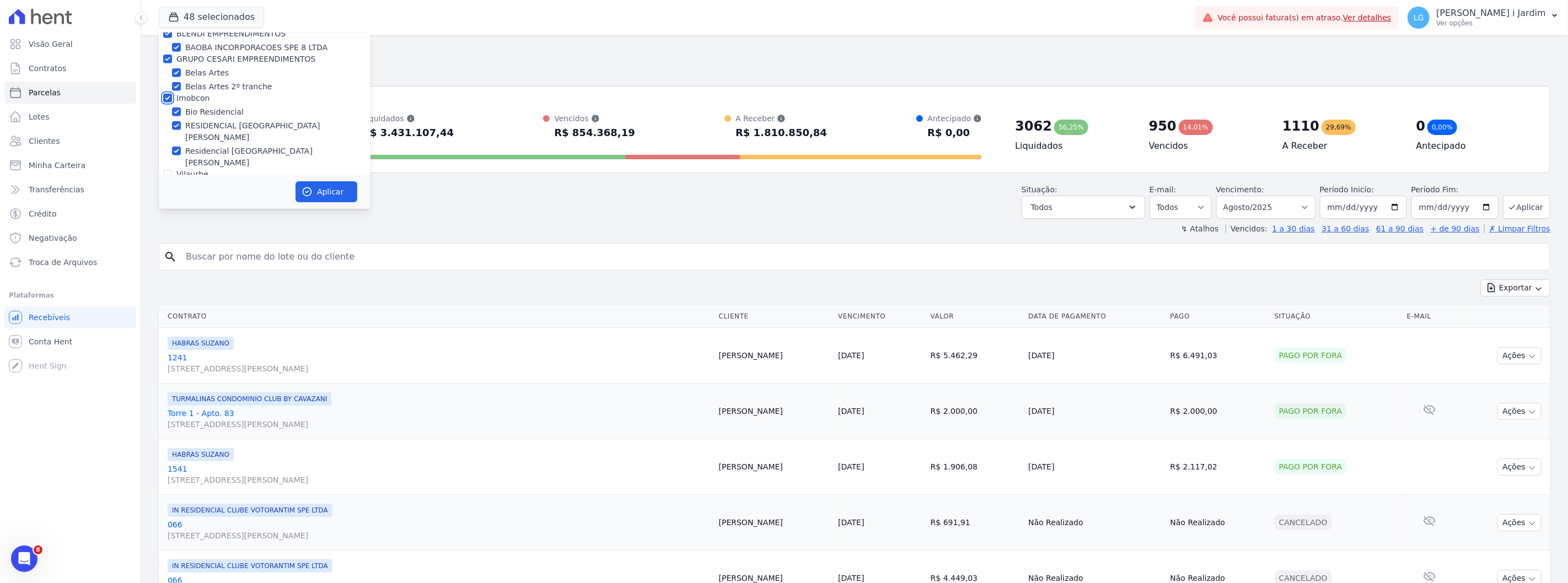
checkbox input "true"
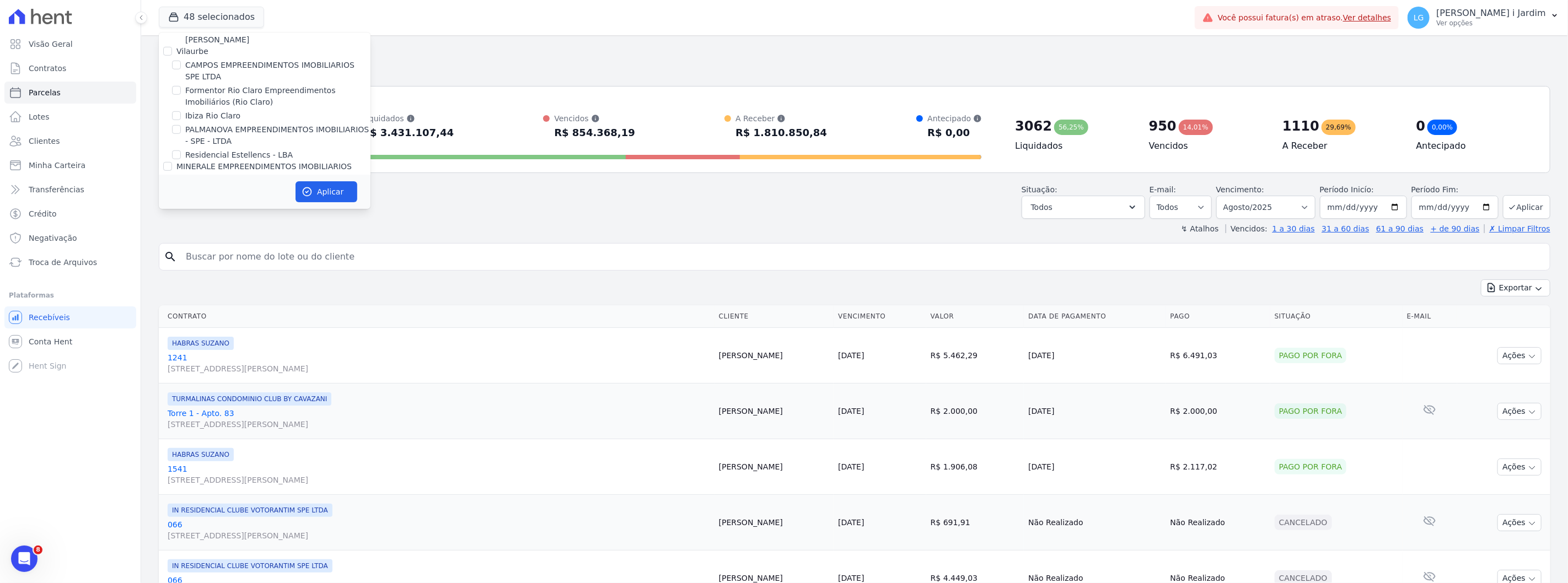
scroll to position [551, 0]
click at [197, 108] on label "Vilaurbe" at bounding box center [192, 113] width 32 height 9
click at [172, 108] on input "Vilaurbe" at bounding box center [167, 113] width 9 height 9
checkbox input "true"
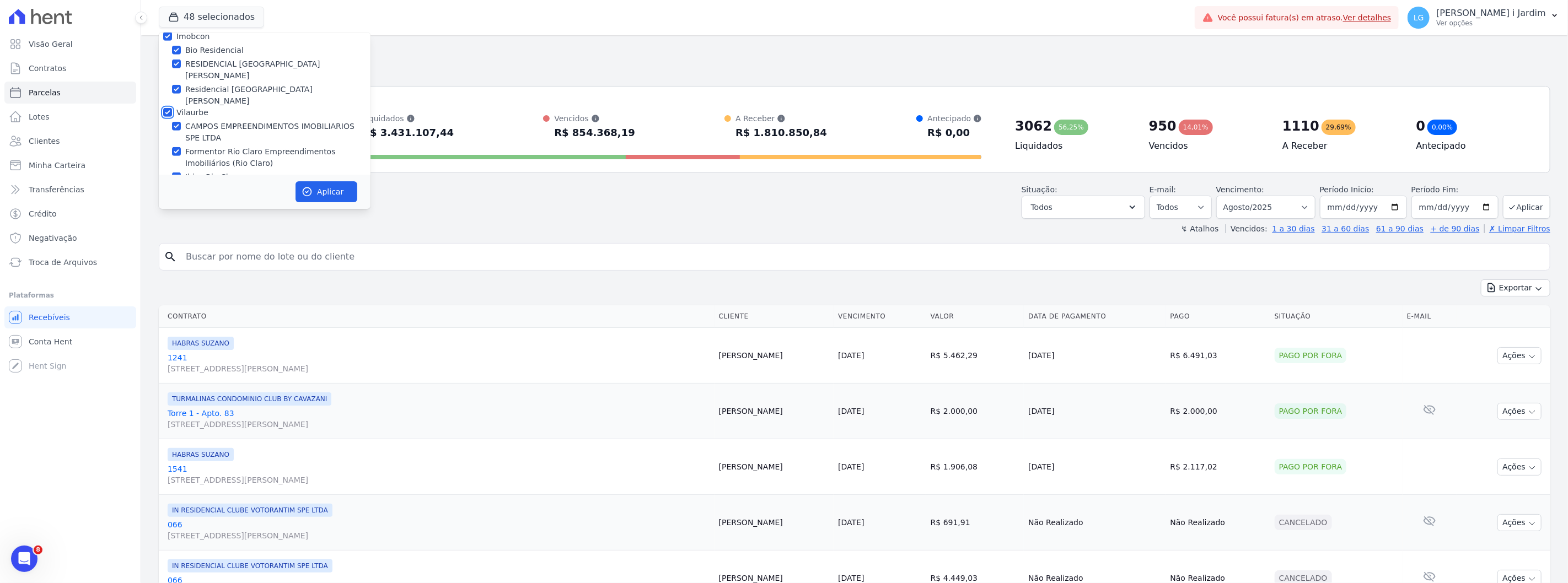
checkbox input "true"
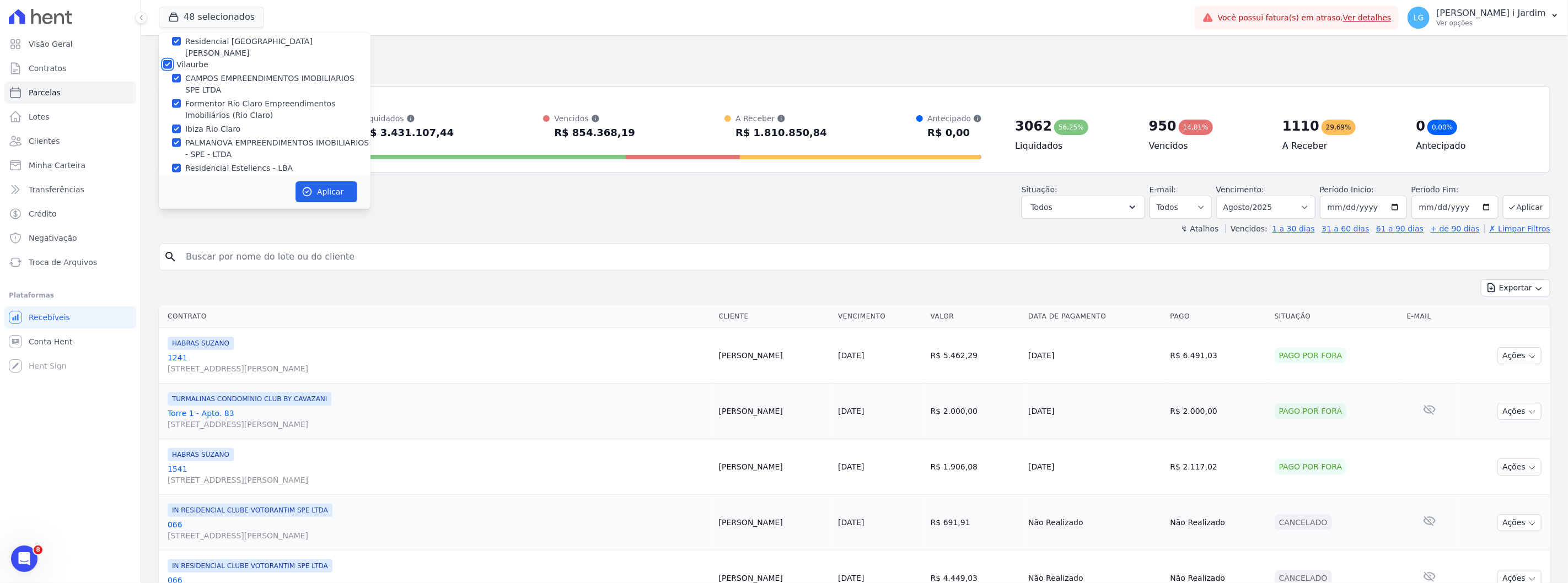
scroll to position [674, 0]
click at [201, 101] on label "MINERALE EMPREENDIMENTOS IMOBILIARIOS" at bounding box center [264, 105] width 175 height 9
click at [172, 101] on input "MINERALE EMPREENDIMENTOS IMOBILIARIOS" at bounding box center [167, 105] width 9 height 9
checkbox input "true"
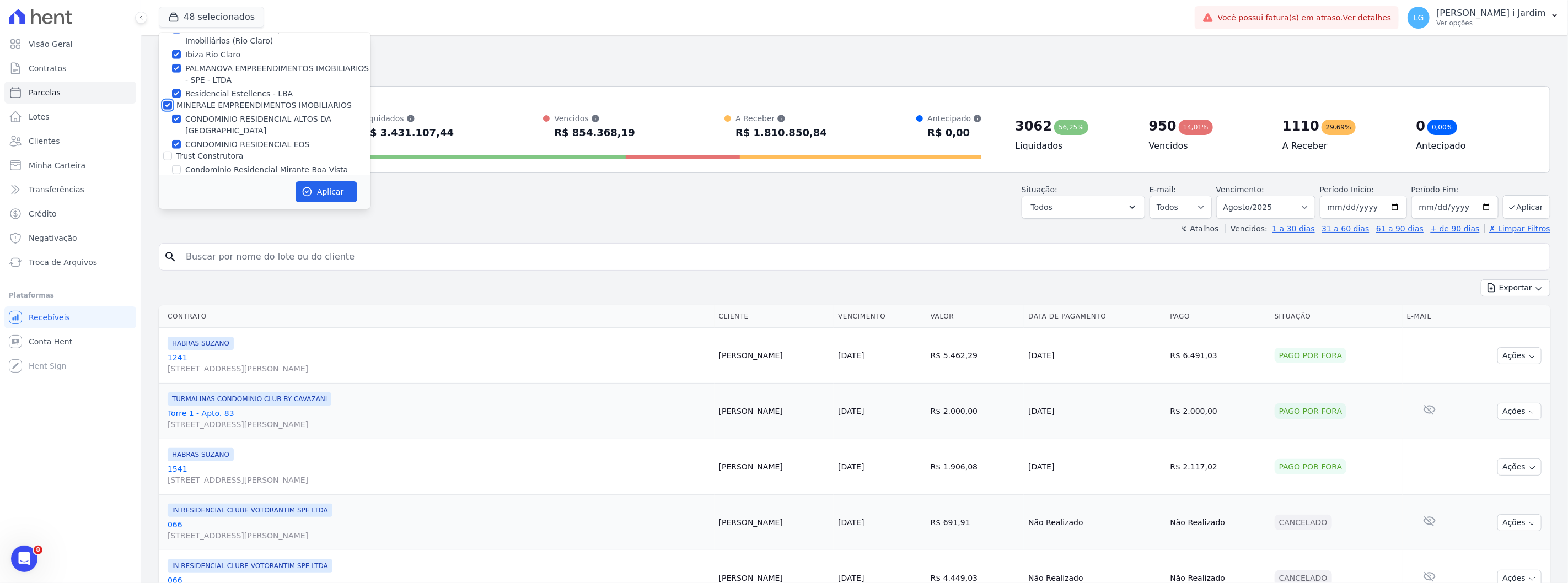
checkbox input "true"
click at [209, 152] on label "Trust Construtora" at bounding box center [210, 156] width 67 height 9
click at [172, 152] on input "Trust Construtora" at bounding box center [167, 156] width 9 height 9
checkbox input "true"
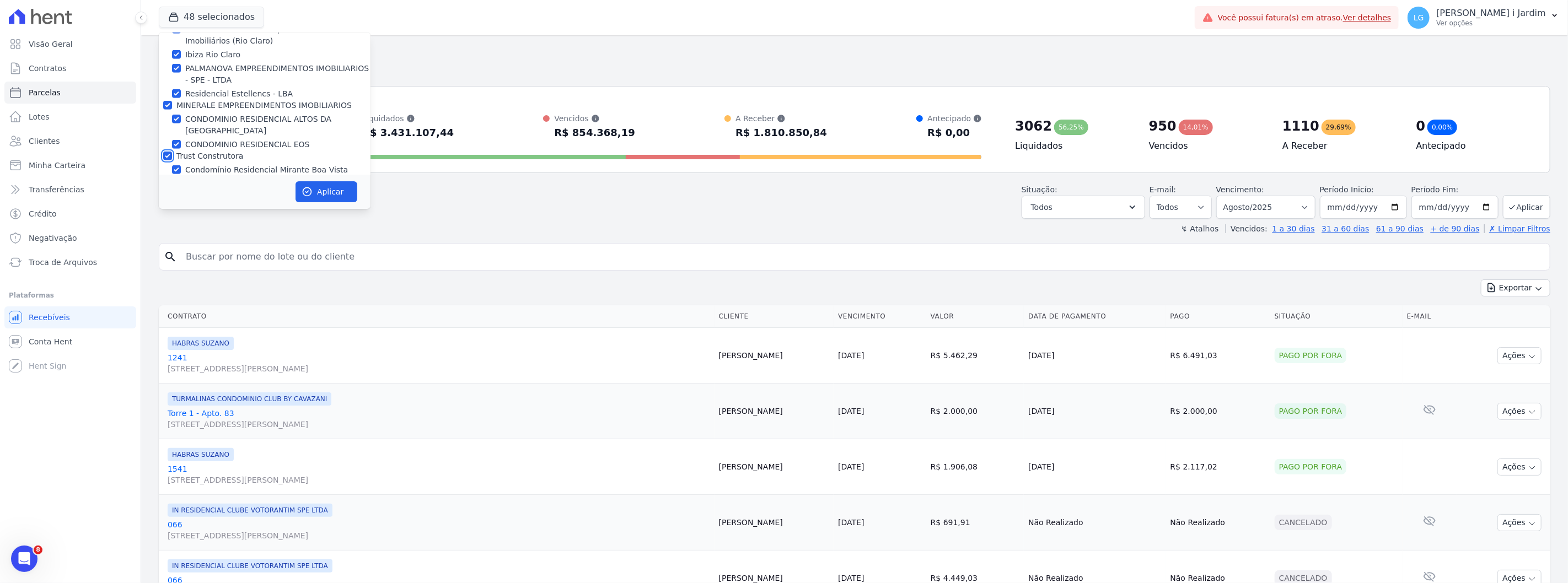
checkbox input "true"
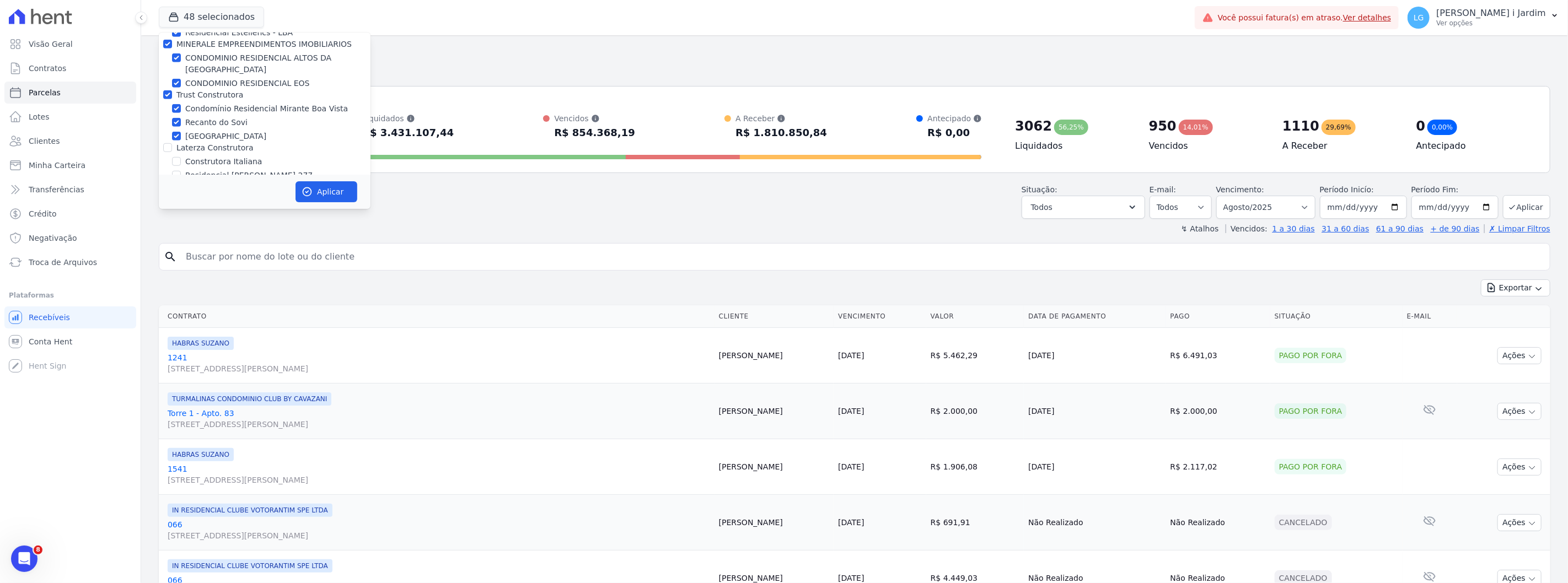
click at [211, 143] on label "Laterza Construtora" at bounding box center [215, 147] width 77 height 9
click at [172, 143] on input "Laterza Construtora" at bounding box center [167, 147] width 9 height 9
checkbox input "true"
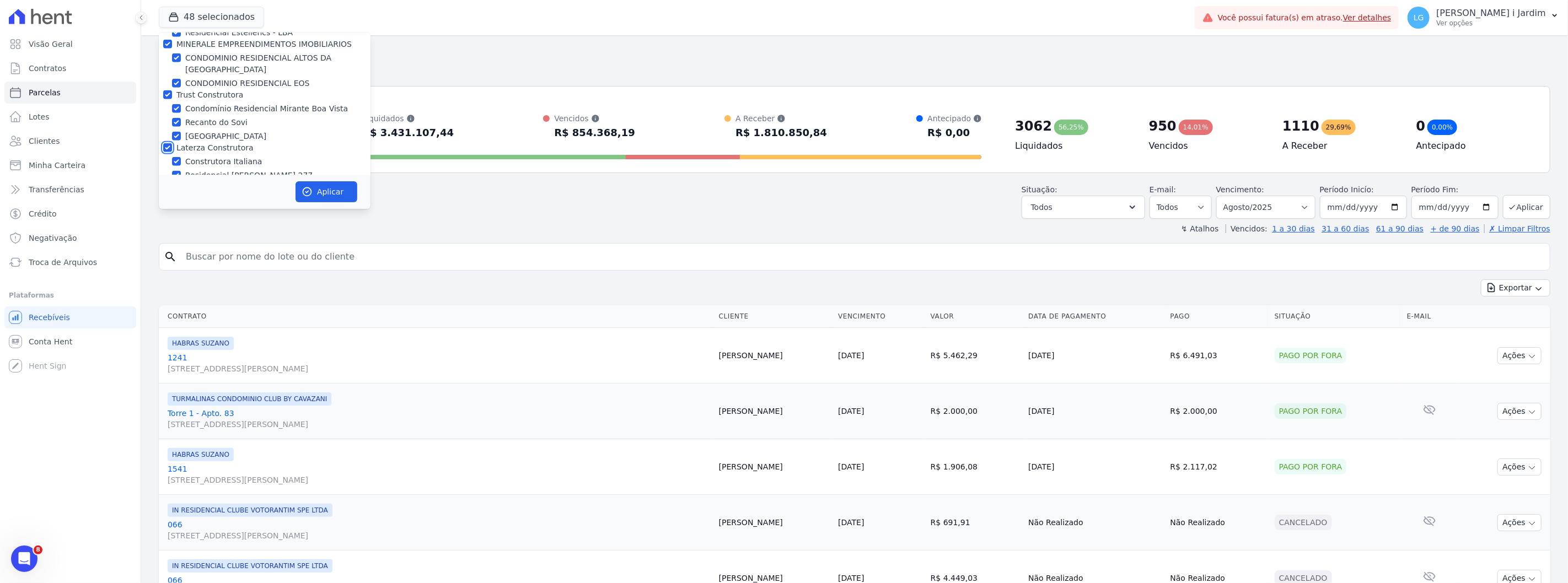
checkbox input "true"
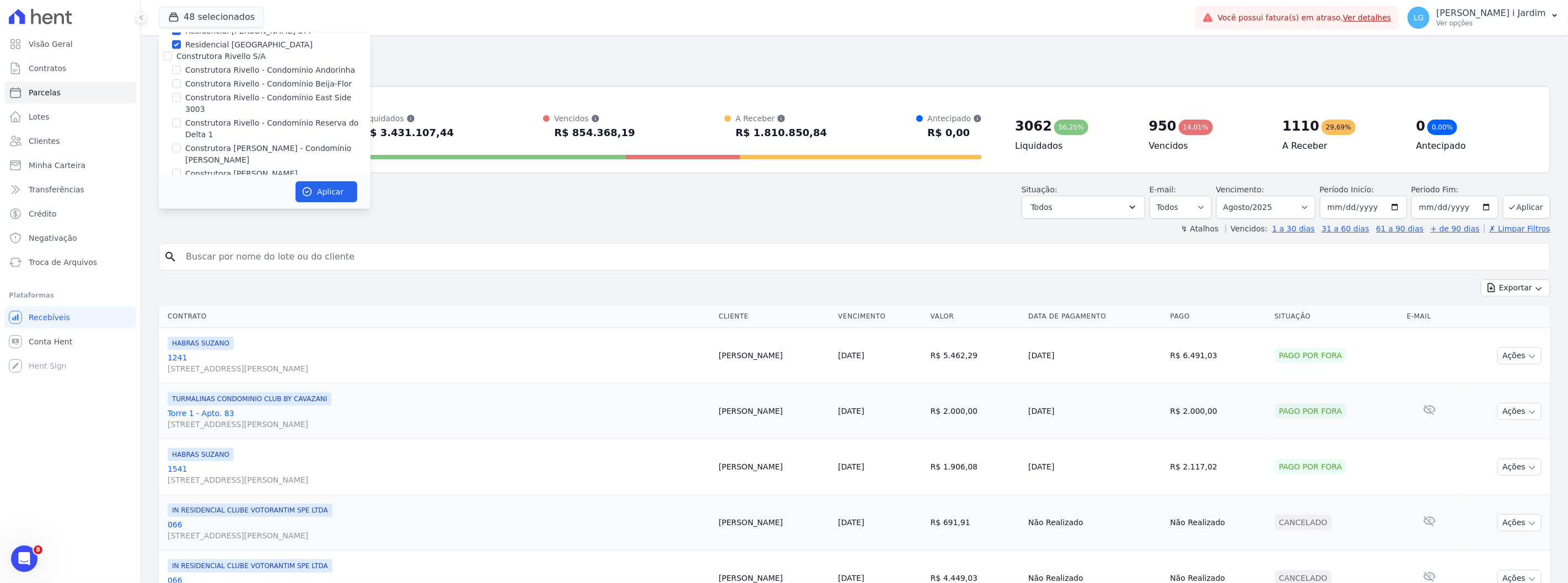
scroll to position [918, 0]
click at [208, 167] on label "DEVECK CONSTRUTORA E INCORPORADORA LTDA" at bounding box center [273, 171] width 192 height 9
click at [172, 167] on input "DEVECK CONSTRUTORA E INCORPORADORA LTDA" at bounding box center [167, 171] width 9 height 9
checkbox input "true"
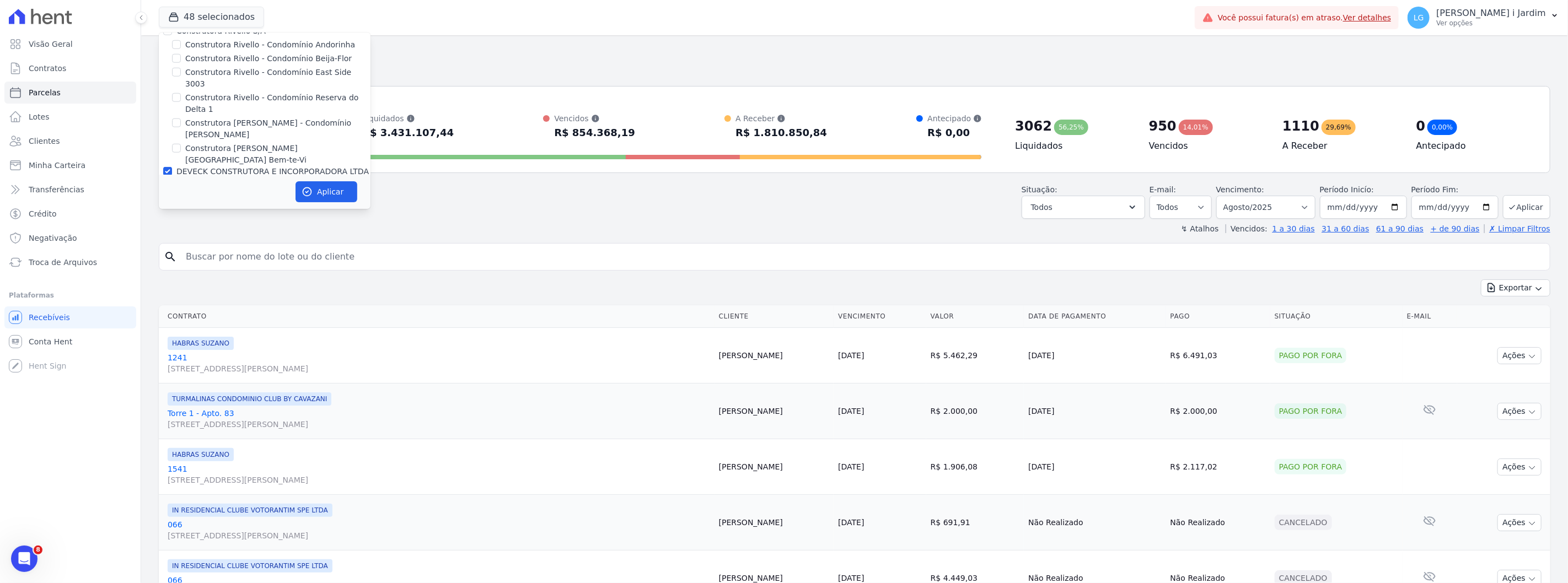
click at [200, 204] on label "Mondeo" at bounding box center [192, 208] width 31 height 9
click at [172, 204] on input "Mondeo" at bounding box center [167, 208] width 9 height 9
checkbox input "true"
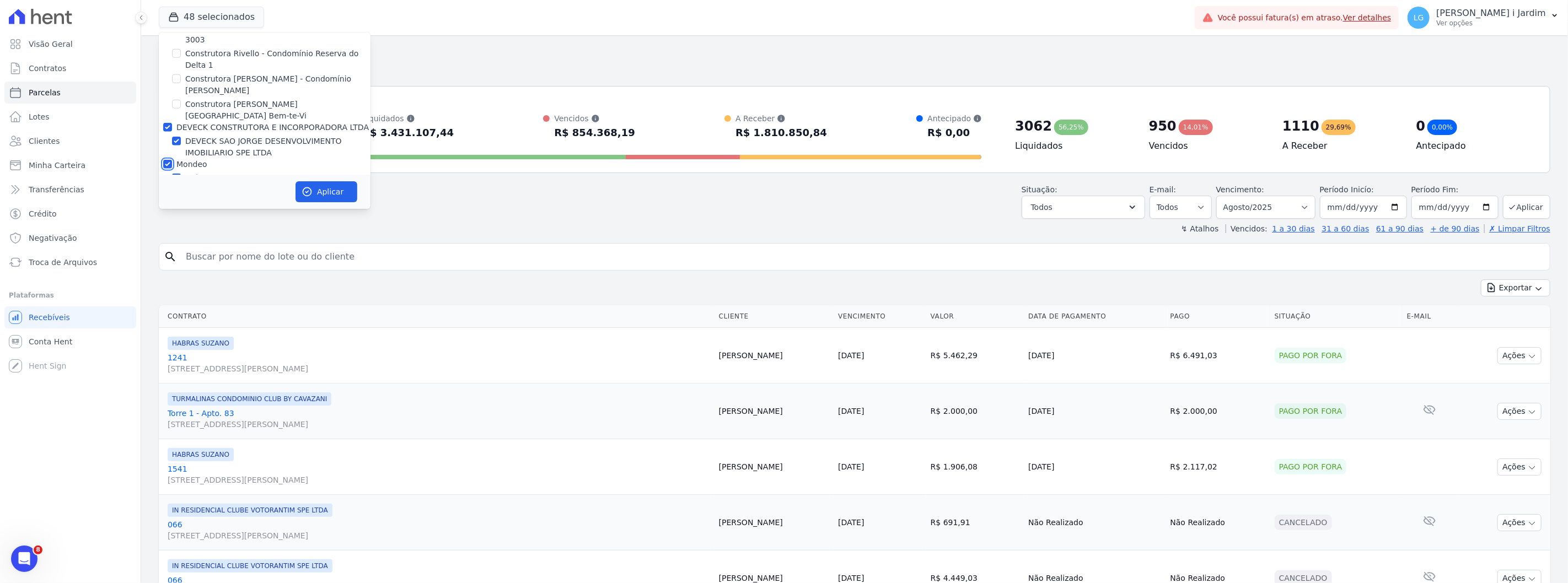
scroll to position [980, 0]
click at [204, 182] on label "BONELLI EMPREENDIMENTOS IMOBILIARIOS LTDA" at bounding box center [271, 186] width 191 height 9
click at [172, 182] on input "BONELLI EMPREENDIMENTOS IMOBILIARIOS LTDA" at bounding box center [167, 186] width 9 height 9
checkbox input "false"
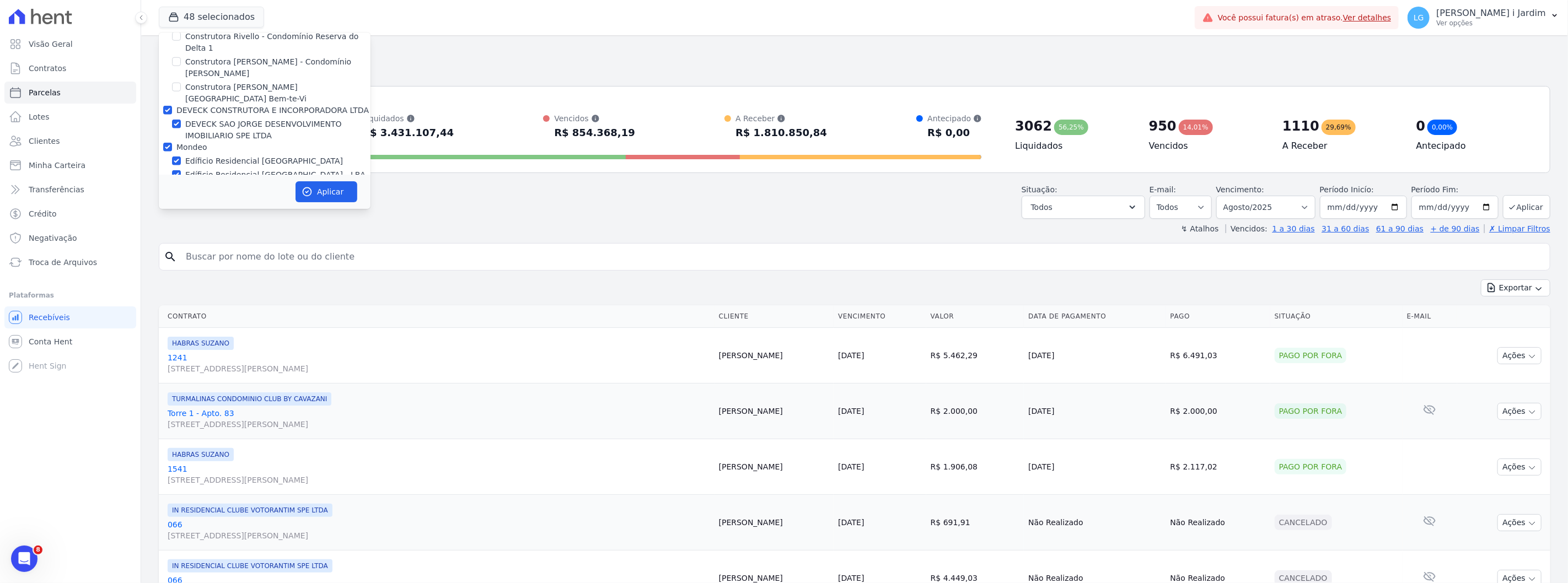
checkbox input "false"
click at [200, 232] on label "Genesis Empreendimentos" at bounding box center [228, 237] width 103 height 9
click at [172, 232] on input "Genesis Empreendimentos" at bounding box center [167, 237] width 9 height 9
checkbox input "false"
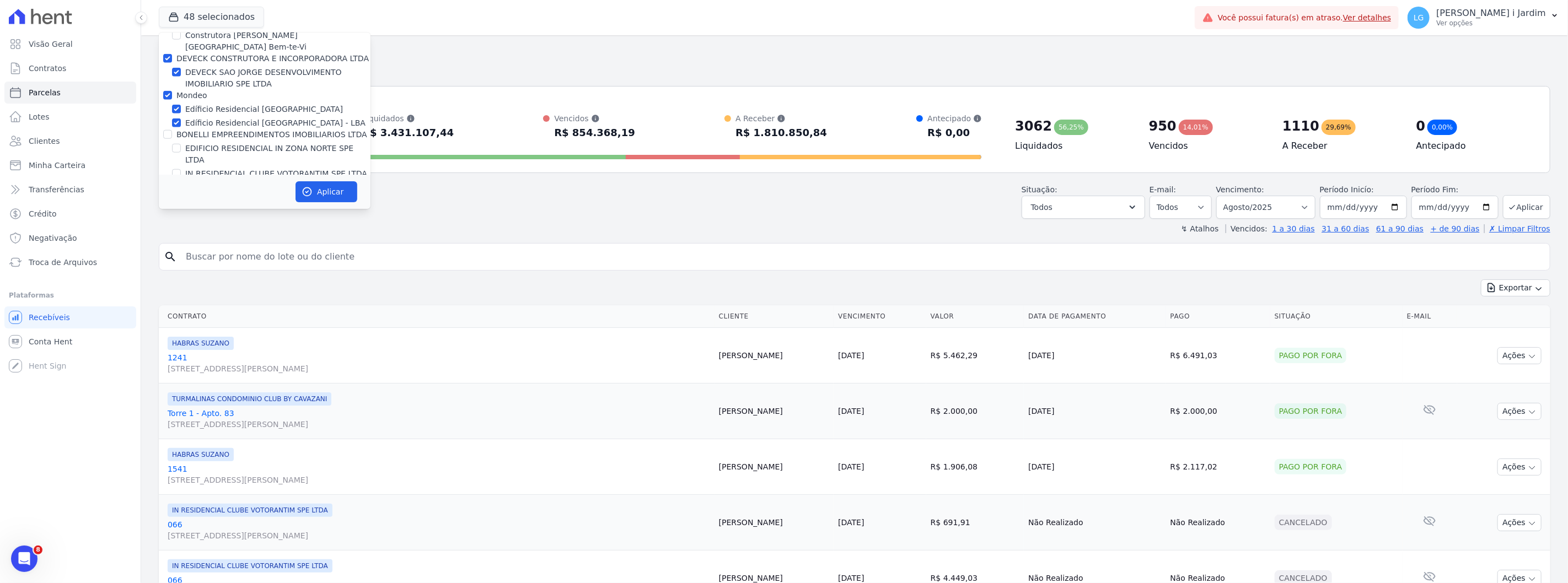
scroll to position [1103, 0]
click at [195, 174] on label "FLEX PARTICIPACOES LTDA" at bounding box center [228, 178] width 102 height 9
click at [172, 174] on input "FLEX PARTICIPACOES LTDA" at bounding box center [167, 178] width 9 height 9
checkbox input "false"
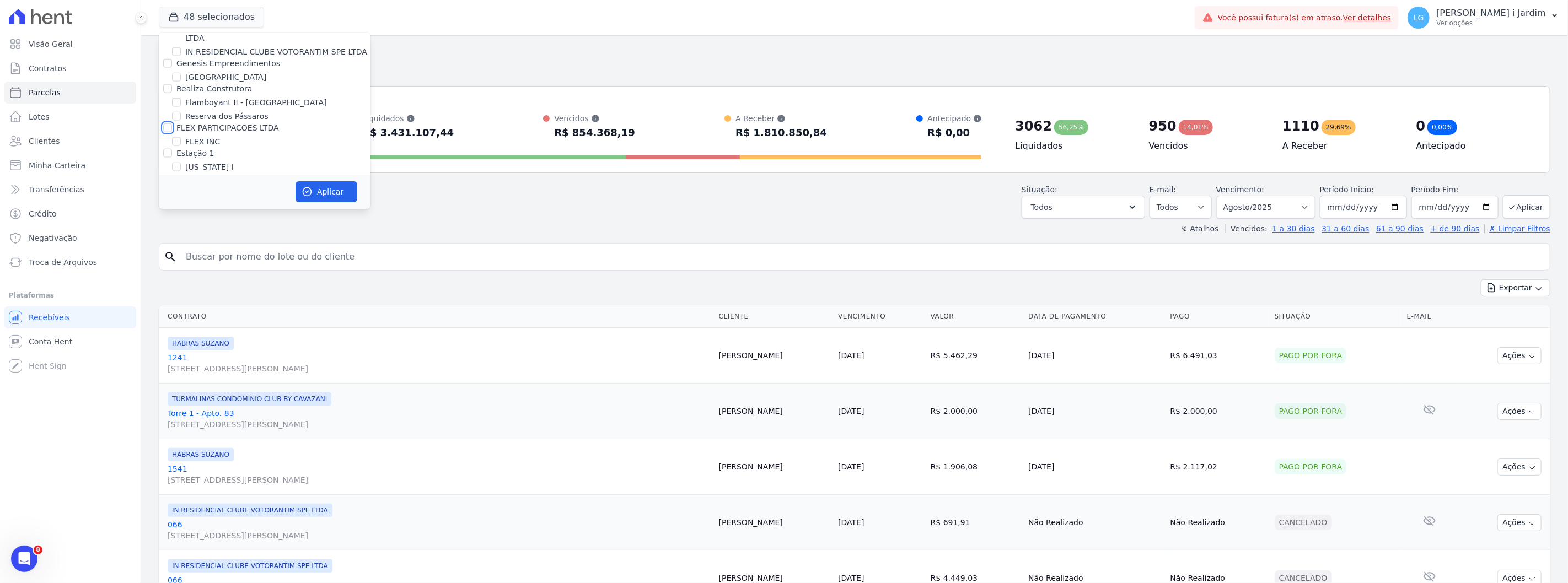
scroll to position [1225, 0]
click at [191, 155] on label "Promoval" at bounding box center [194, 159] width 36 height 9
click at [172, 155] on input "Promoval" at bounding box center [167, 159] width 9 height 9
checkbox input "false"
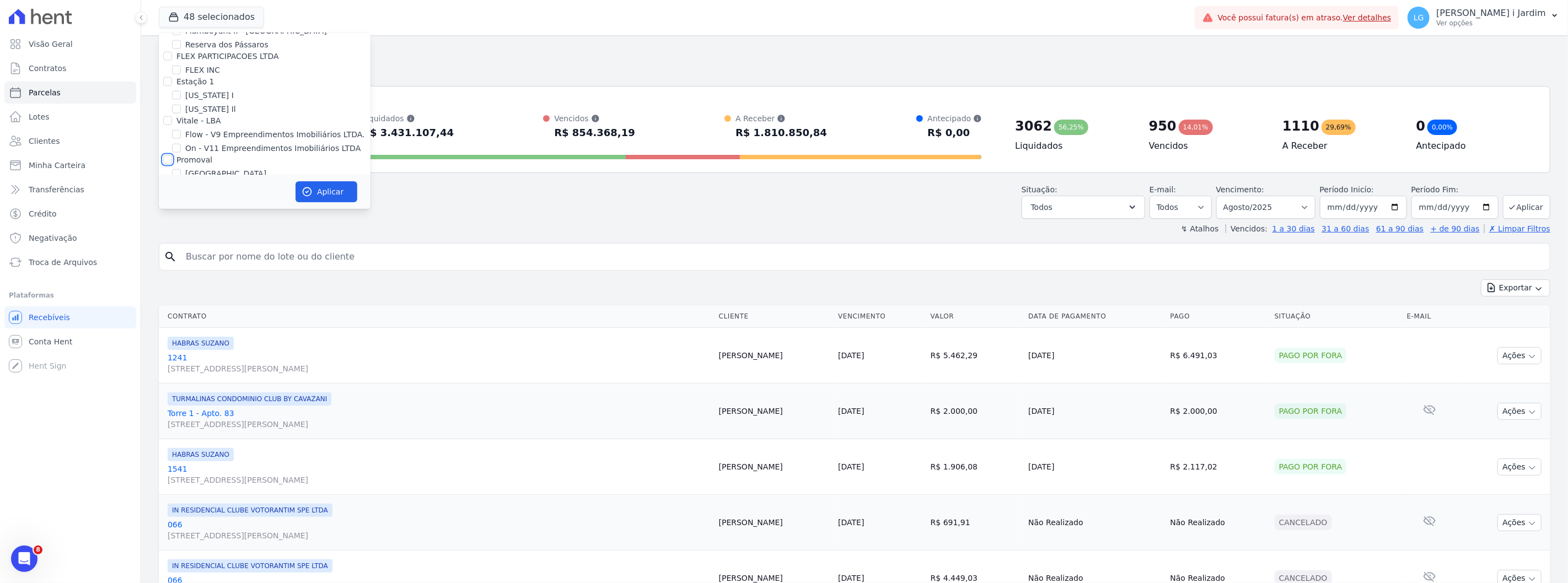
checkbox input "false"
click at [199, 195] on label "HABRAS" at bounding box center [192, 199] width 32 height 9
click at [172, 195] on input "HABRAS" at bounding box center [167, 199] width 9 height 9
checkbox input "false"
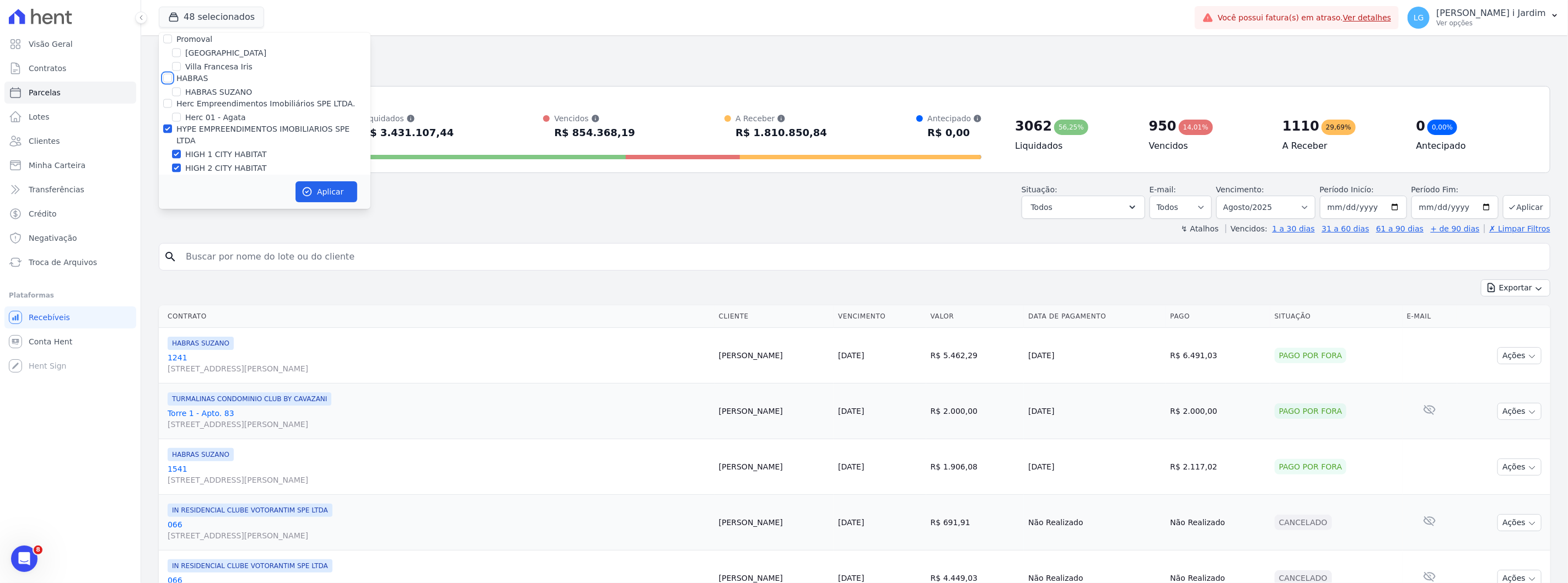
scroll to position [1347, 0]
click at [195, 123] on label "HYPE EMPREENDIMENTOS IMOBILIARIOS SPE LTDA" at bounding box center [263, 133] width 173 height 21
click at [172, 123] on input "HYPE EMPREENDIMENTOS IMOBILIARIOS SPE LTDA" at bounding box center [167, 127] width 9 height 9
checkbox input "false"
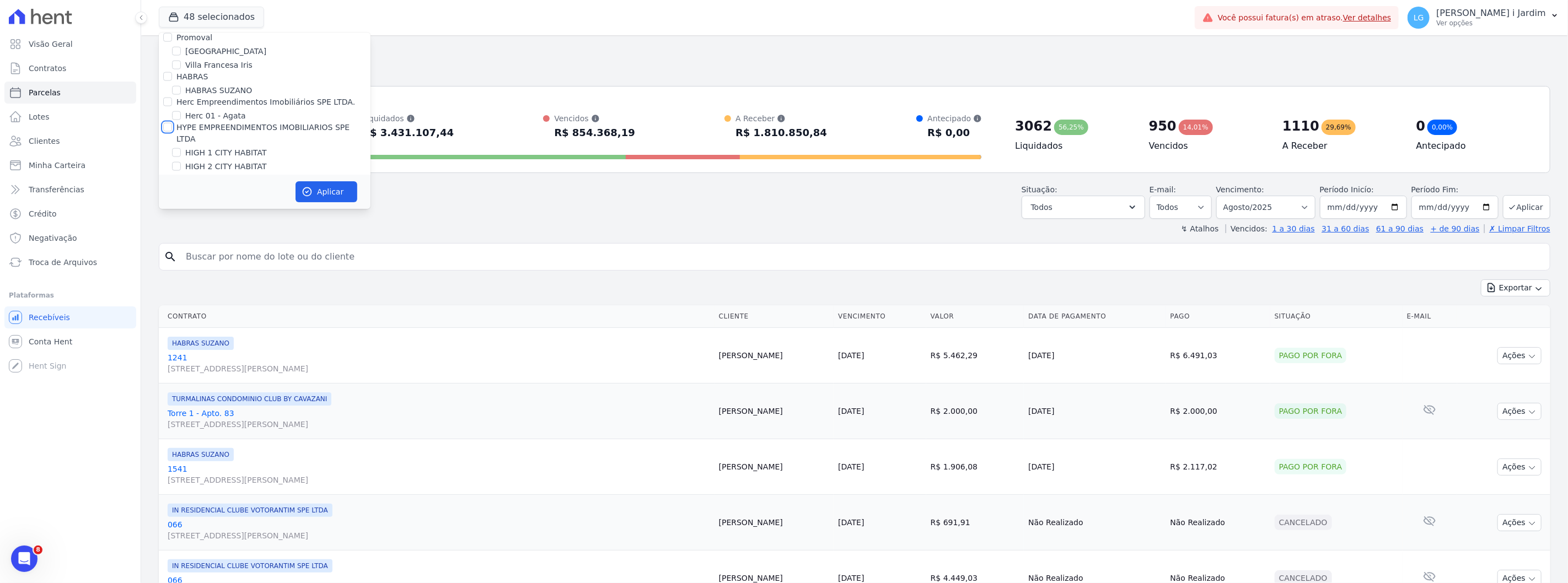
checkbox input "false"
click at [199, 215] on label "TS Engenharia" at bounding box center [205, 219] width 56 height 9
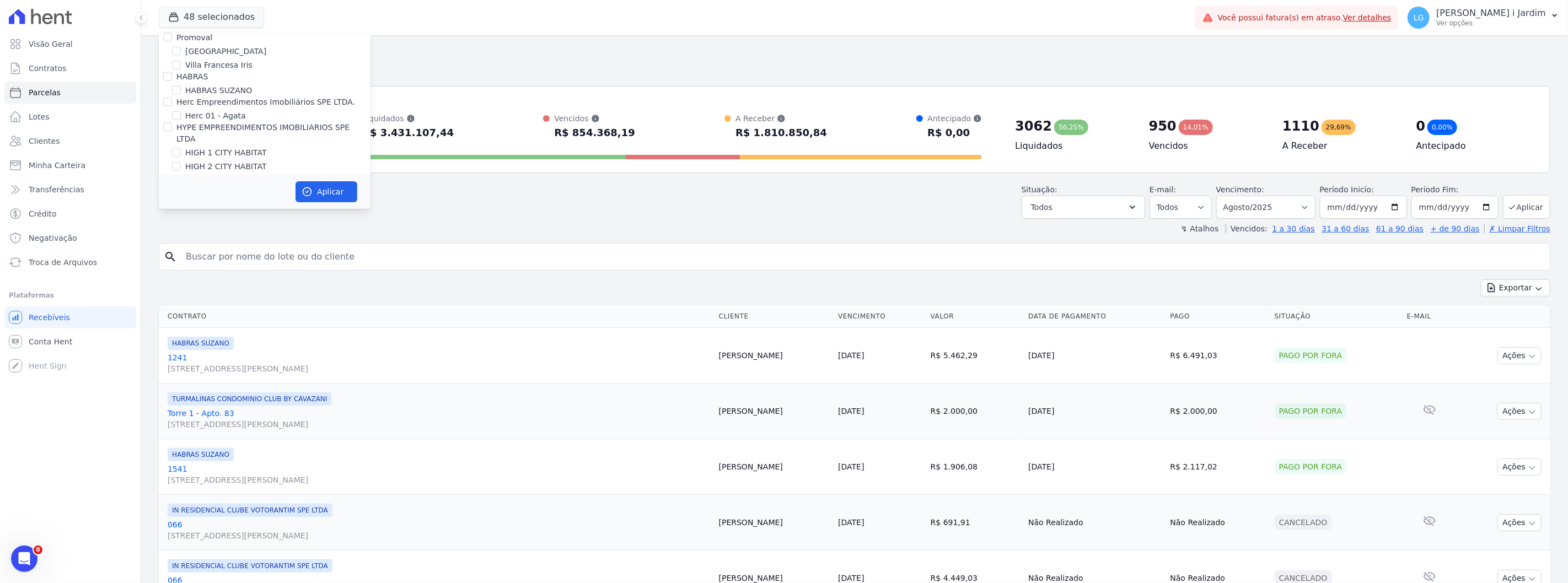
click at [172, 215] on input "TS Engenharia" at bounding box center [167, 219] width 9 height 9
checkbox input "false"
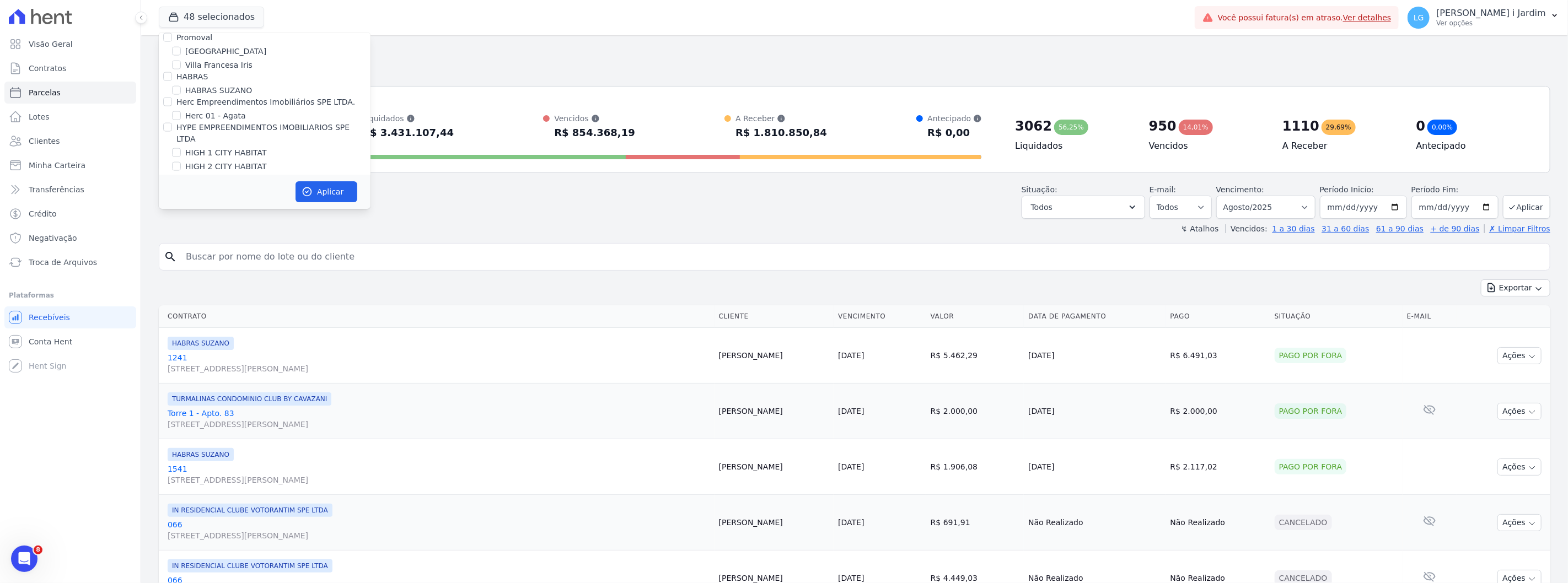
checkbox input "false"
click at [200, 187] on label "CONSTRUTORA FONTANIVE LIMITADA" at bounding box center [248, 191] width 144 height 9
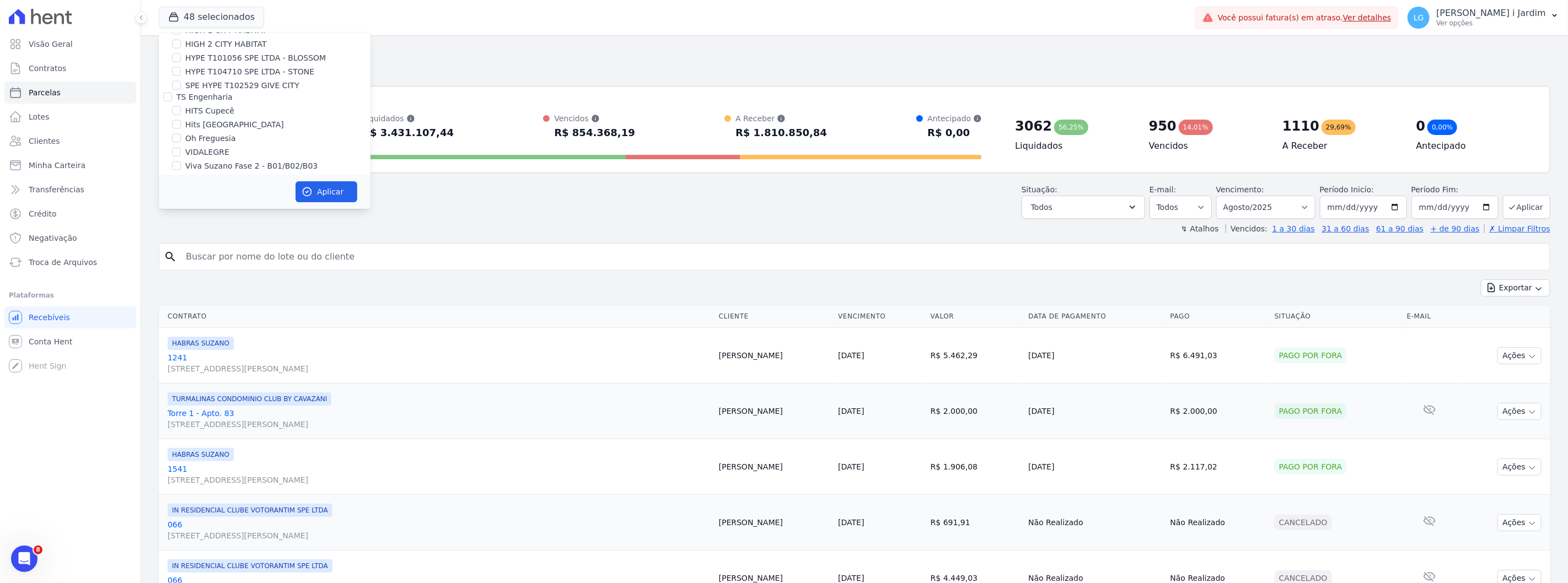
click at [172, 187] on input "CONSTRUTORA FONTANIVE LIMITADA" at bounding box center [167, 191] width 9 height 9
checkbox input "false"
click at [201, 226] on label "CONSTRUTORA MINERVA LTDA" at bounding box center [235, 230] width 117 height 9
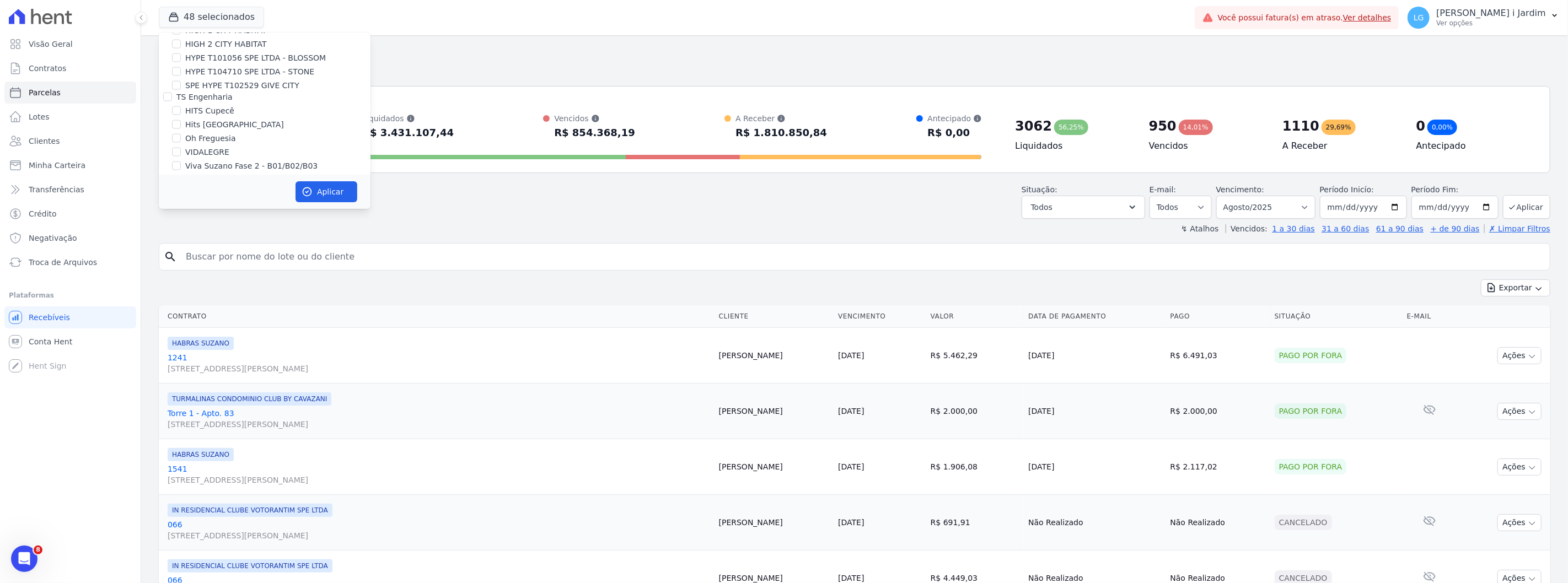
click at [172, 226] on input "CONSTRUTORA MINERVA LTDA" at bounding box center [167, 230] width 9 height 9
checkbox input "false"
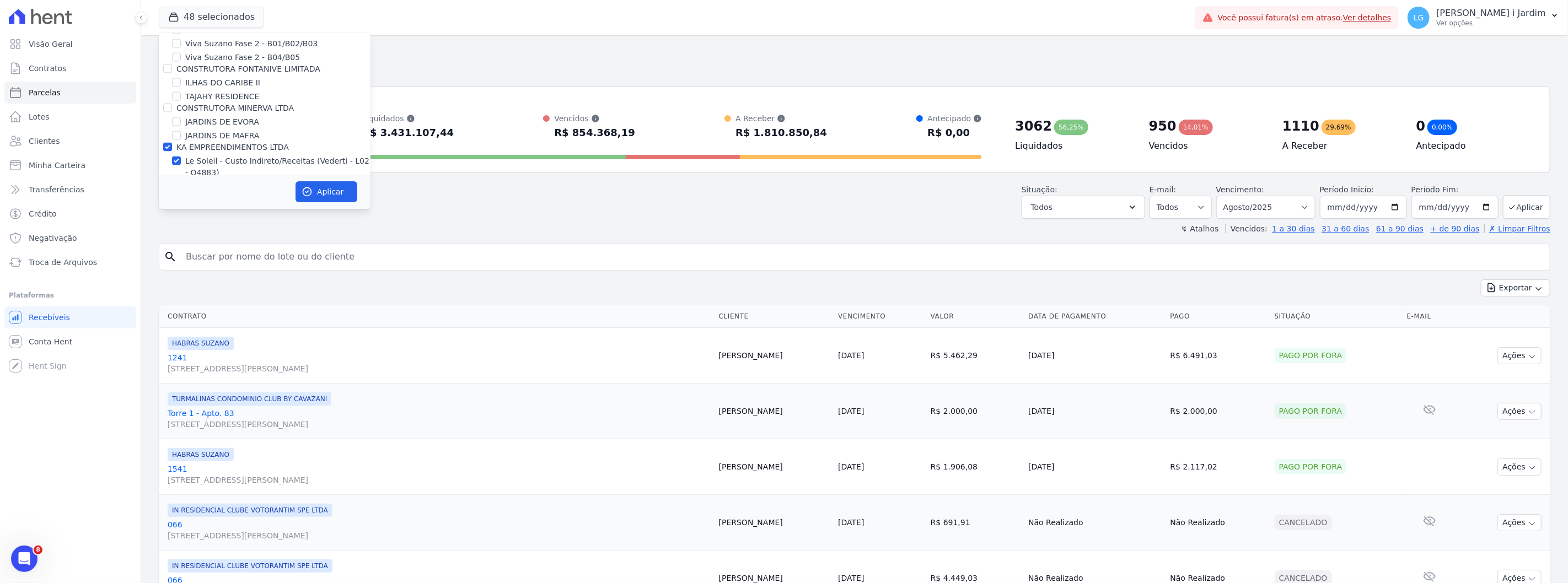
click at [204, 143] on label "KA EMPREENDIMENTOS LTDA" at bounding box center [233, 147] width 113 height 9
click at [172, 143] on input "KA EMPREENDIMENTOS LTDA" at bounding box center [167, 147] width 9 height 9
checkbox input "false"
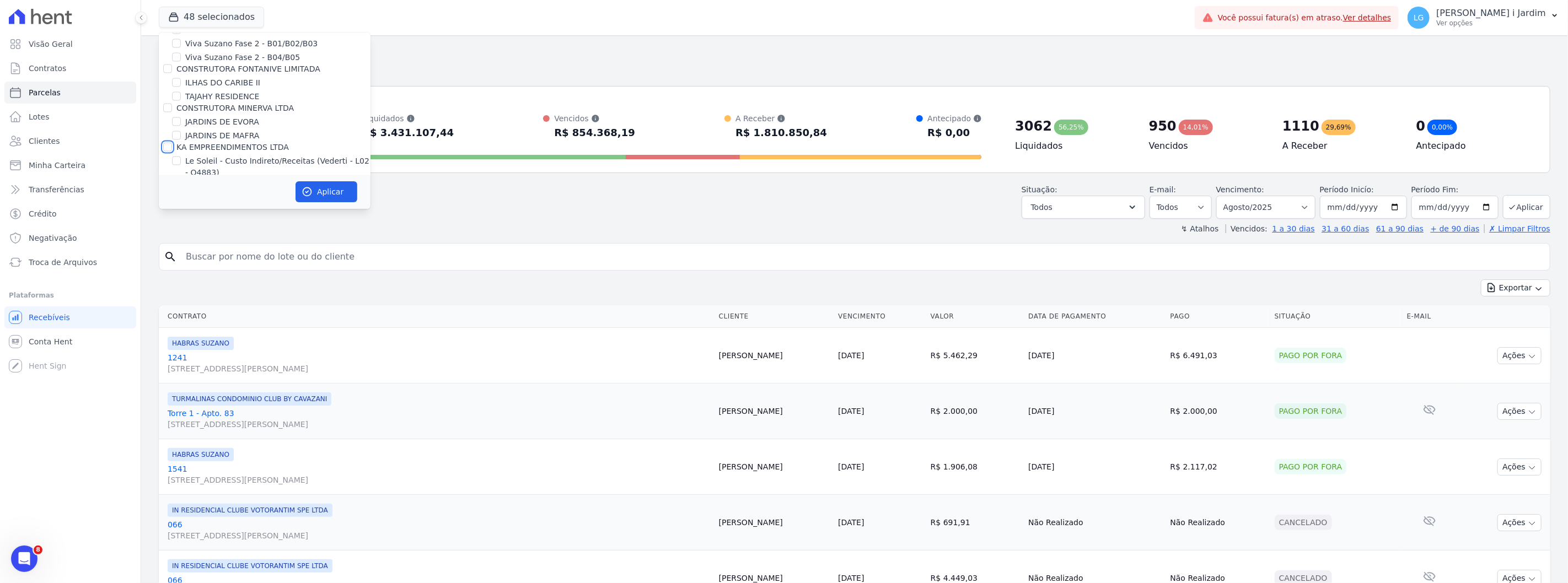
checkbox input "false"
click at [206, 208] on label "LOULY INCORPORADORA" at bounding box center [223, 212] width 94 height 9
click at [172, 208] on input "LOULY INCORPORADORA" at bounding box center [167, 212] width 9 height 9
checkbox input "false"
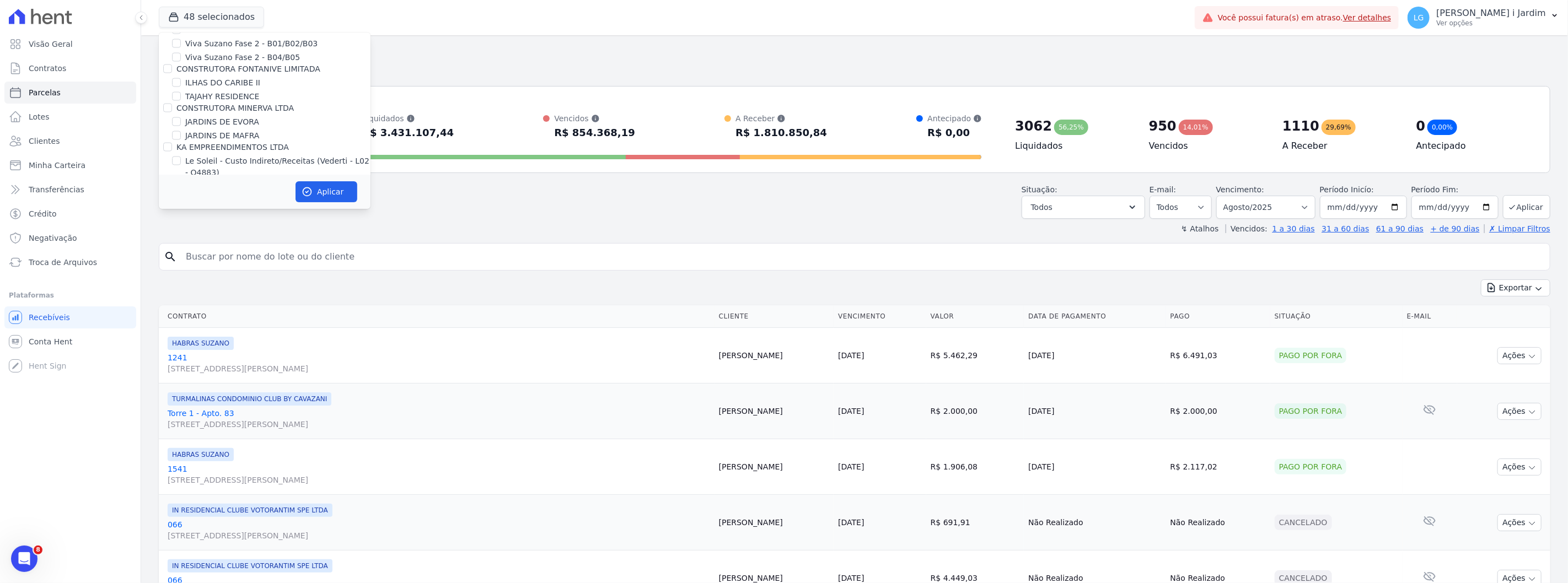
click at [200, 232] on label "Quattro" at bounding box center [191, 237] width 29 height 9
click at [172, 232] on input "Quattro" at bounding box center [167, 237] width 9 height 9
checkbox input "false"
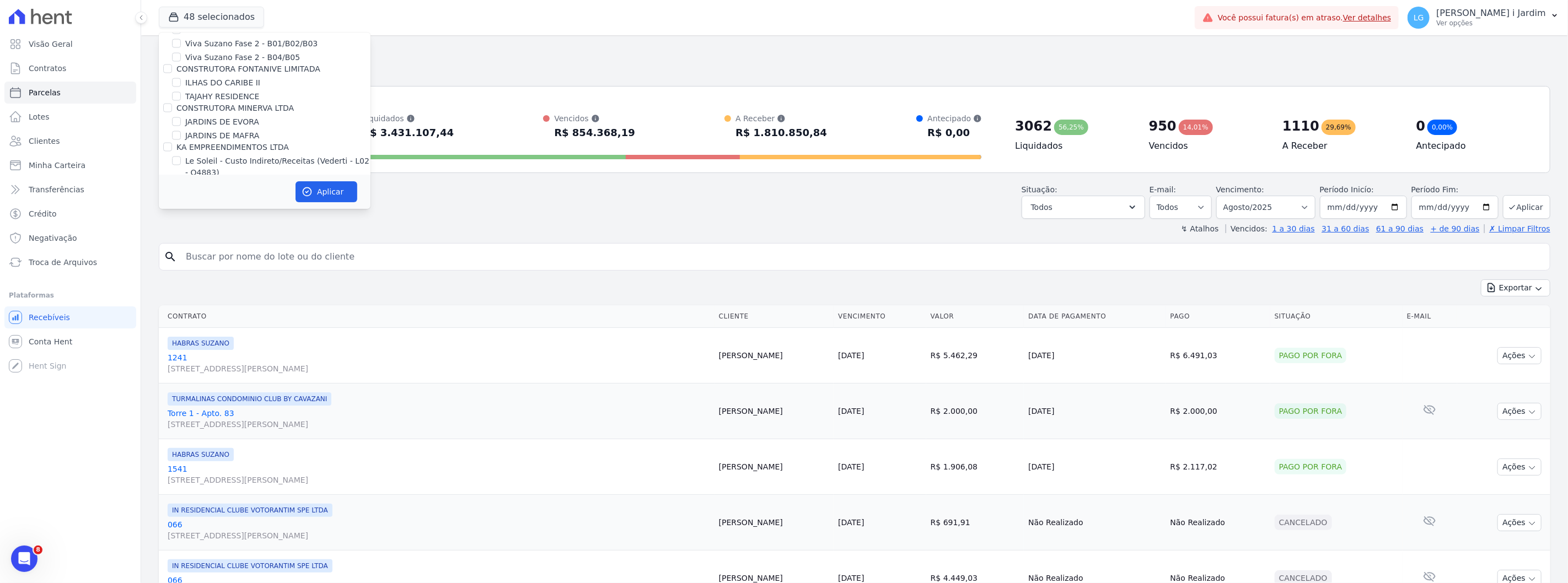
checkbox input "false"
click at [195, 237] on label "Mais Lar" at bounding box center [192, 242] width 32 height 9
click at [172, 237] on input "Mais Lar" at bounding box center [167, 242] width 9 height 9
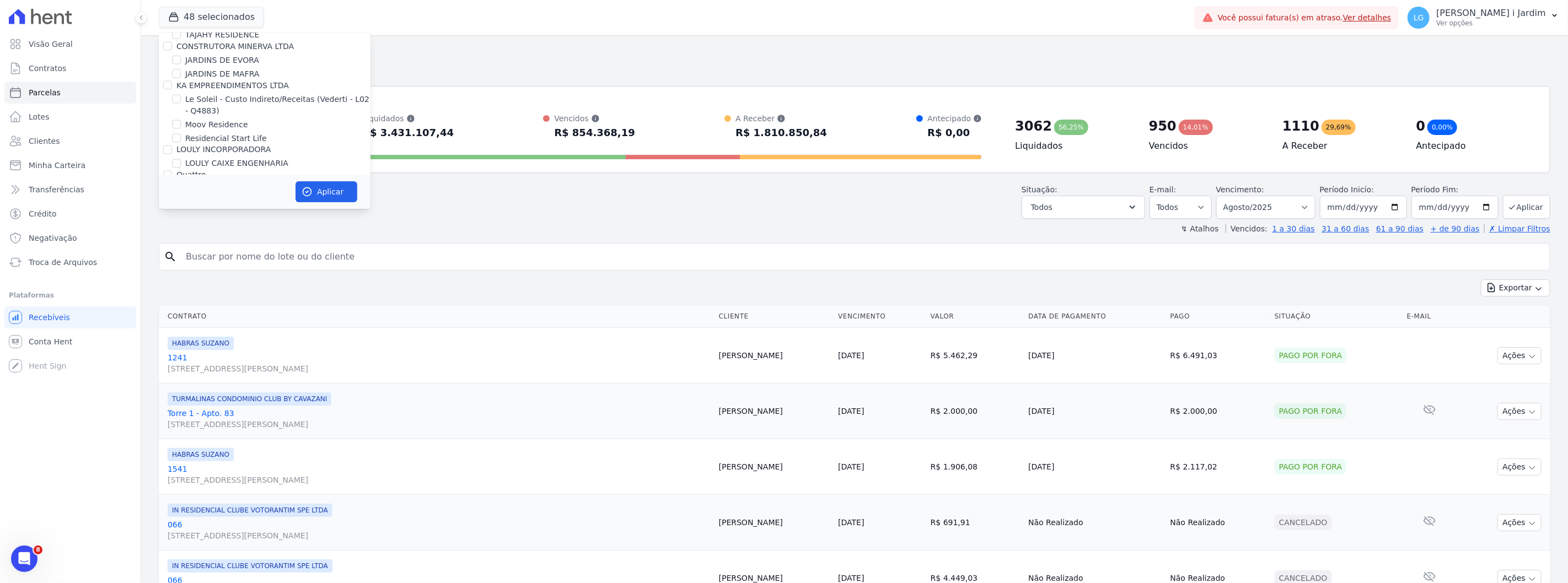
checkbox input "false"
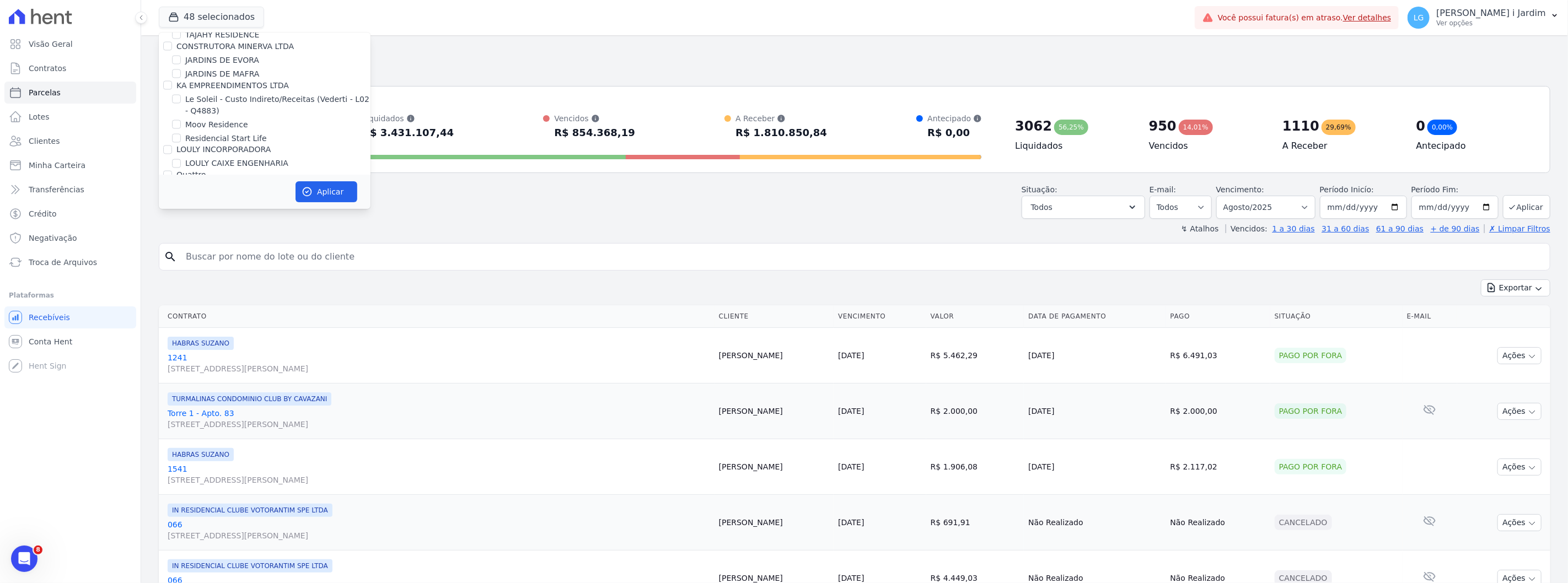
checkbox input "false"
click at [199, 162] on label "MARKA DO [GEOGRAPHIC_DATA] EMPREENDIMENTOS E PARTICIPACOES LTDA" at bounding box center [261, 172] width 169 height 21
click at [172, 162] on input "MARKA DO [GEOGRAPHIC_DATA] EMPREENDIMENTOS E PARTICIPACOES LTDA" at bounding box center [167, 166] width 9 height 9
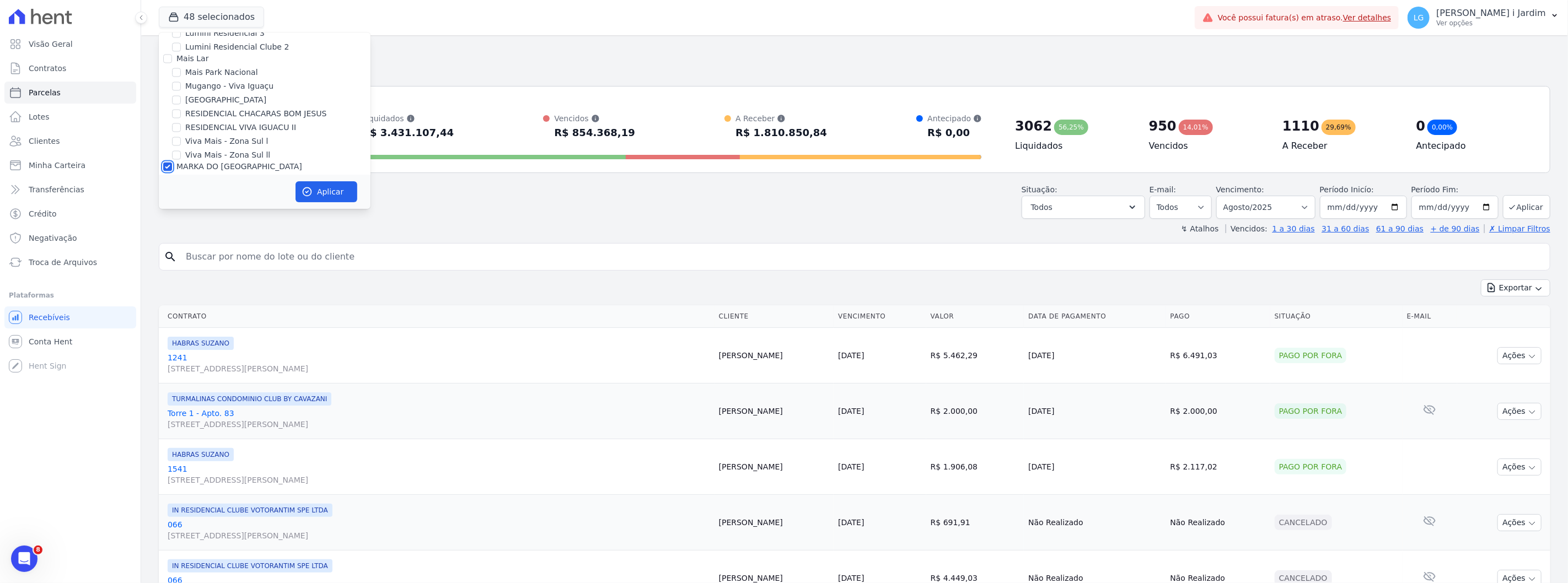
checkbox input "false"
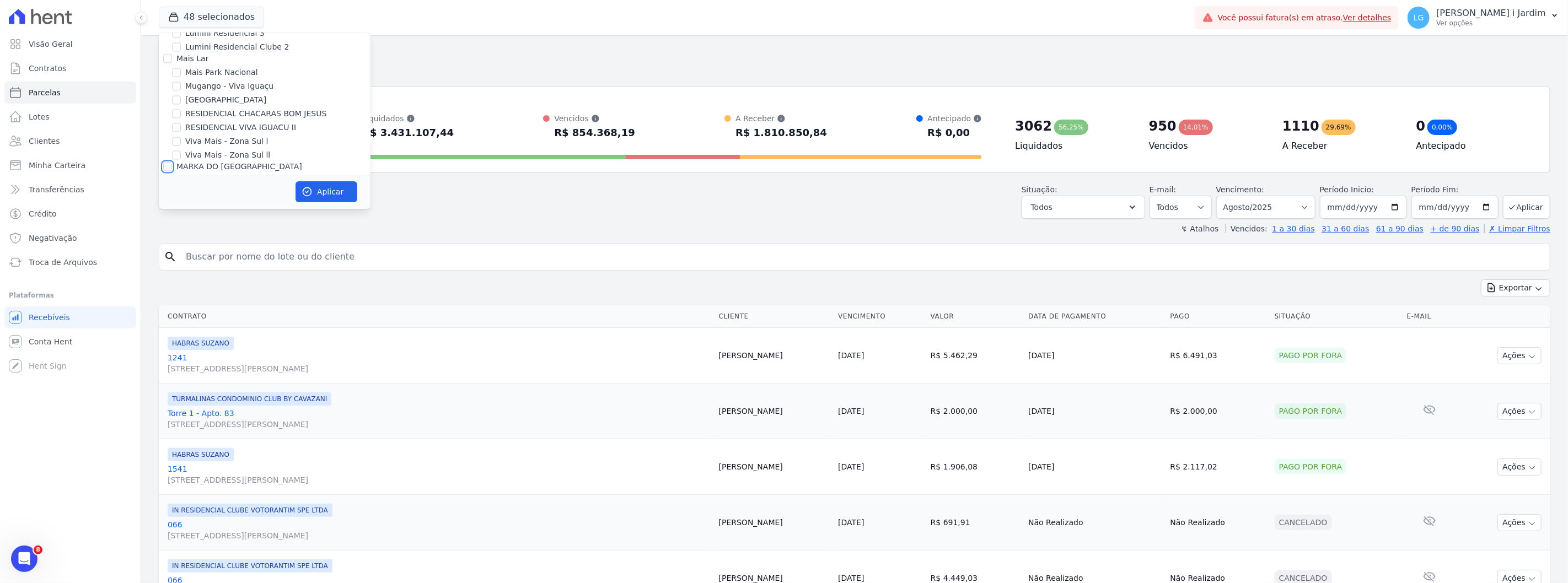
checkbox input "false"
click at [202, 194] on label "Crescer Incorporadora" at bounding box center [219, 198] width 86 height 9
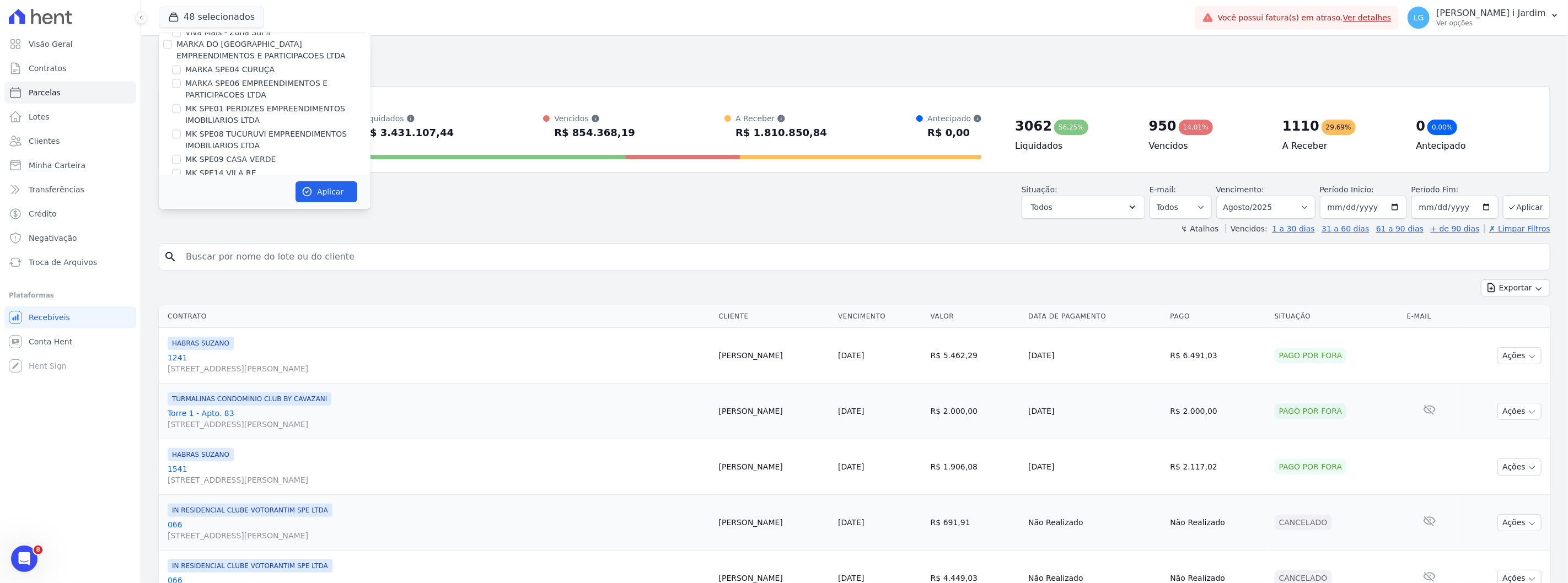
click at [172, 194] on input "Crescer Incorporadora" at bounding box center [167, 198] width 9 height 9
checkbox input "false"
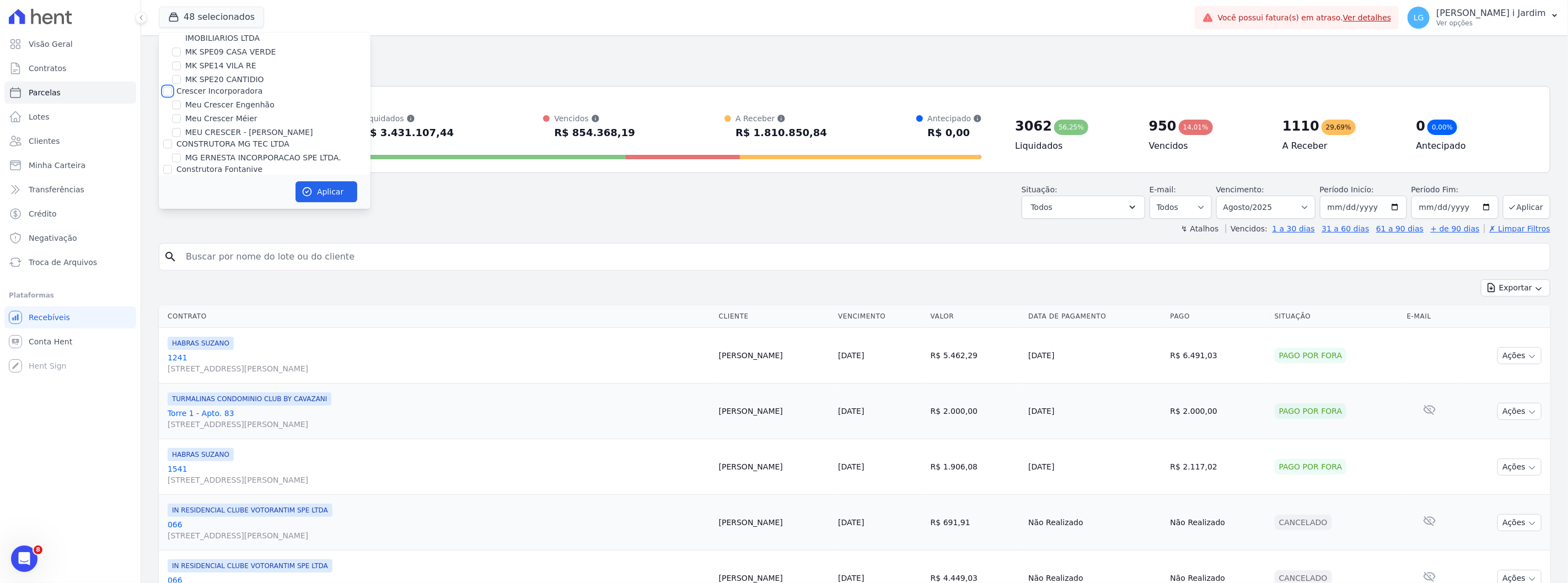
scroll to position [2082, 0]
click at [332, 200] on button "Aplicar" at bounding box center [326, 192] width 61 height 21
select select
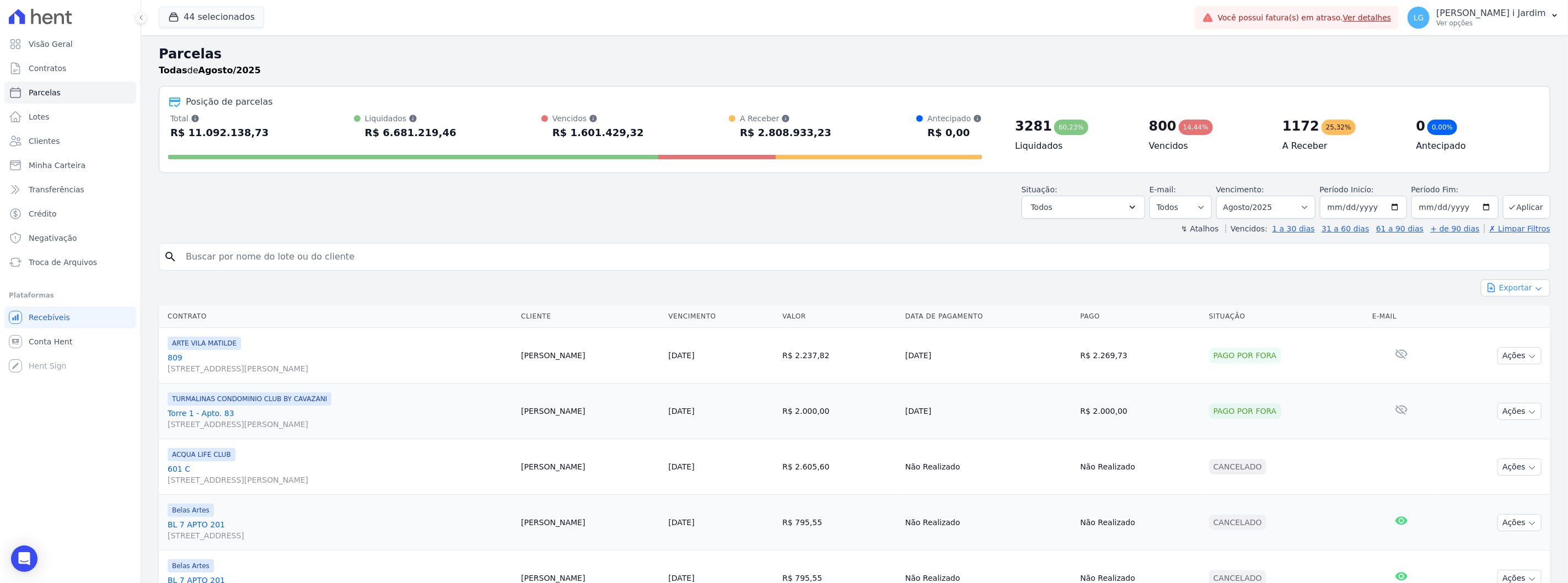
click at [1514, 288] on button "Exportar" at bounding box center [1516, 288] width 69 height 17
click at [1517, 332] on span "Exportar CSV" at bounding box center [1514, 333] width 58 height 11
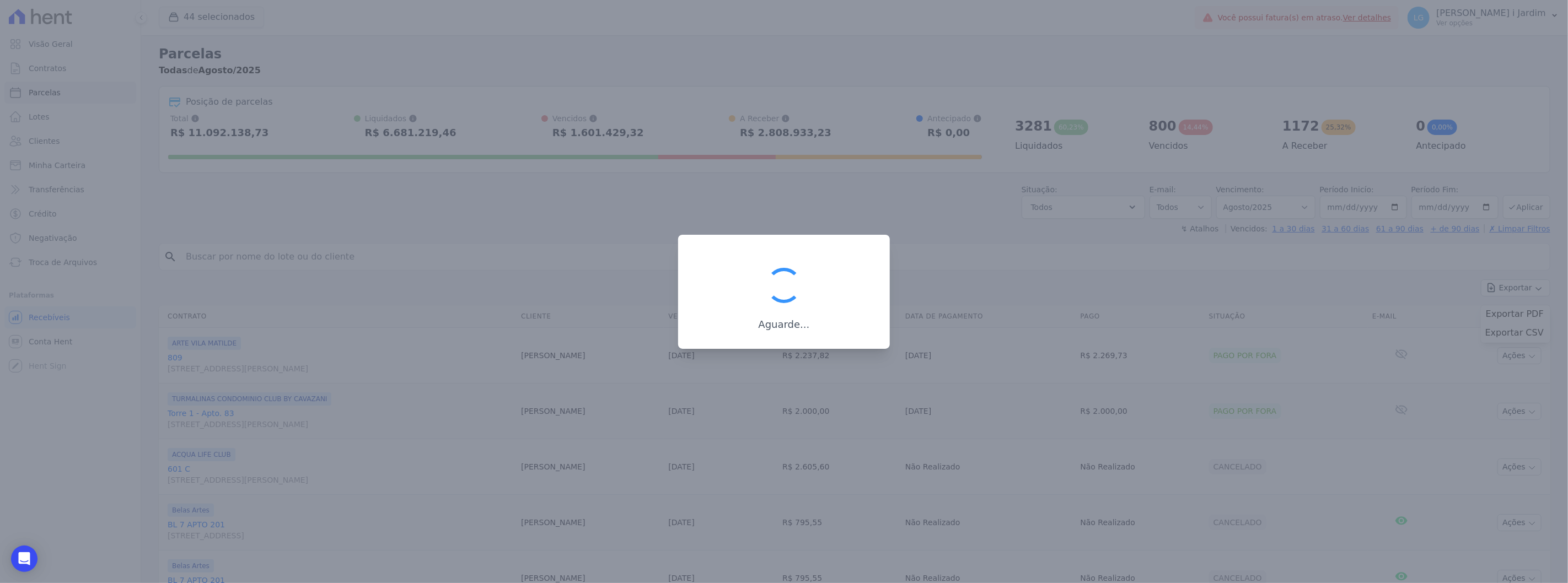
click at [812, 262] on div "Aguarde..." at bounding box center [784, 292] width 212 height 114
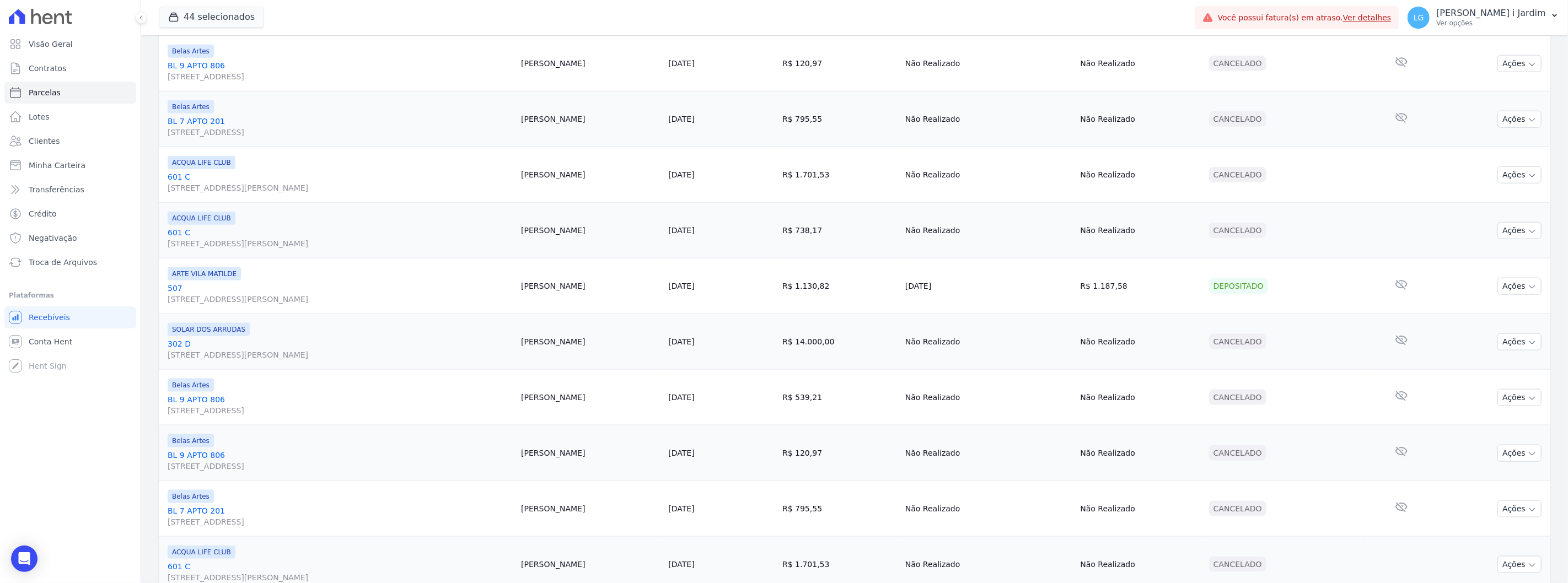
scroll to position [1175, 0]
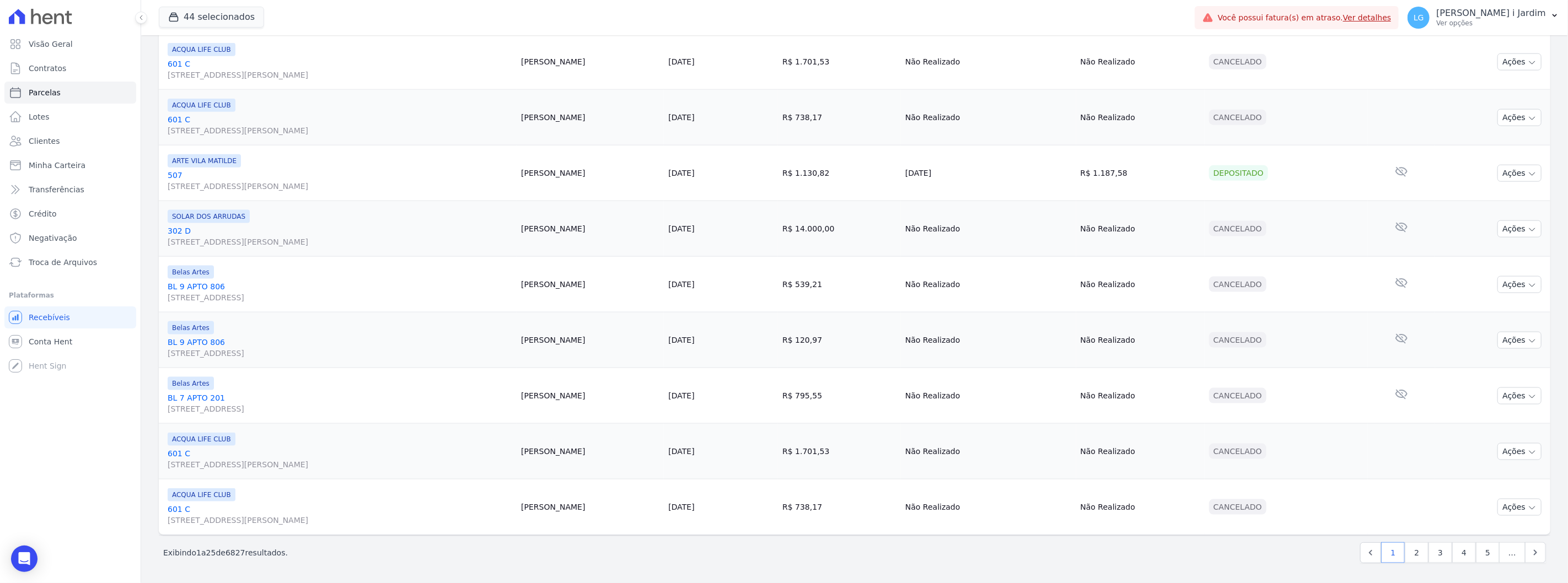
click at [201, 285] on link "[STREET_ADDRESS]" at bounding box center [340, 292] width 345 height 22
